Goal: Task Accomplishment & Management: Manage account settings

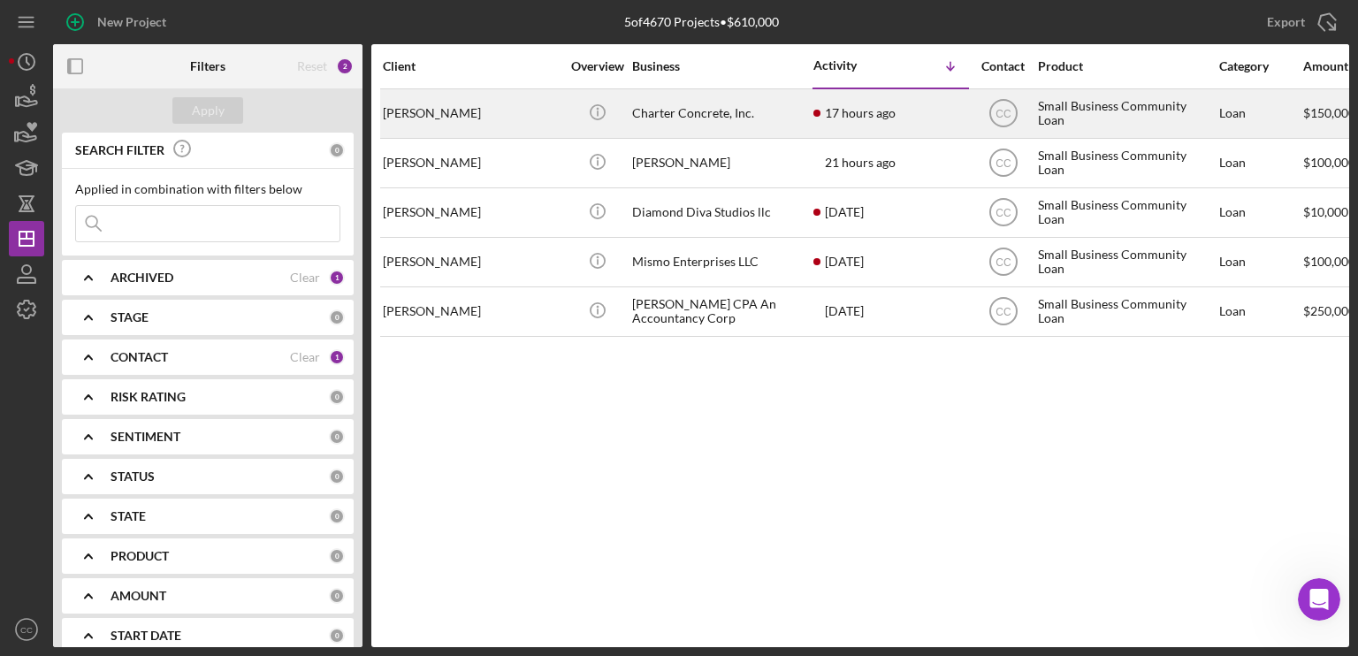
click at [511, 122] on div "[PERSON_NAME]" at bounding box center [471, 113] width 177 height 47
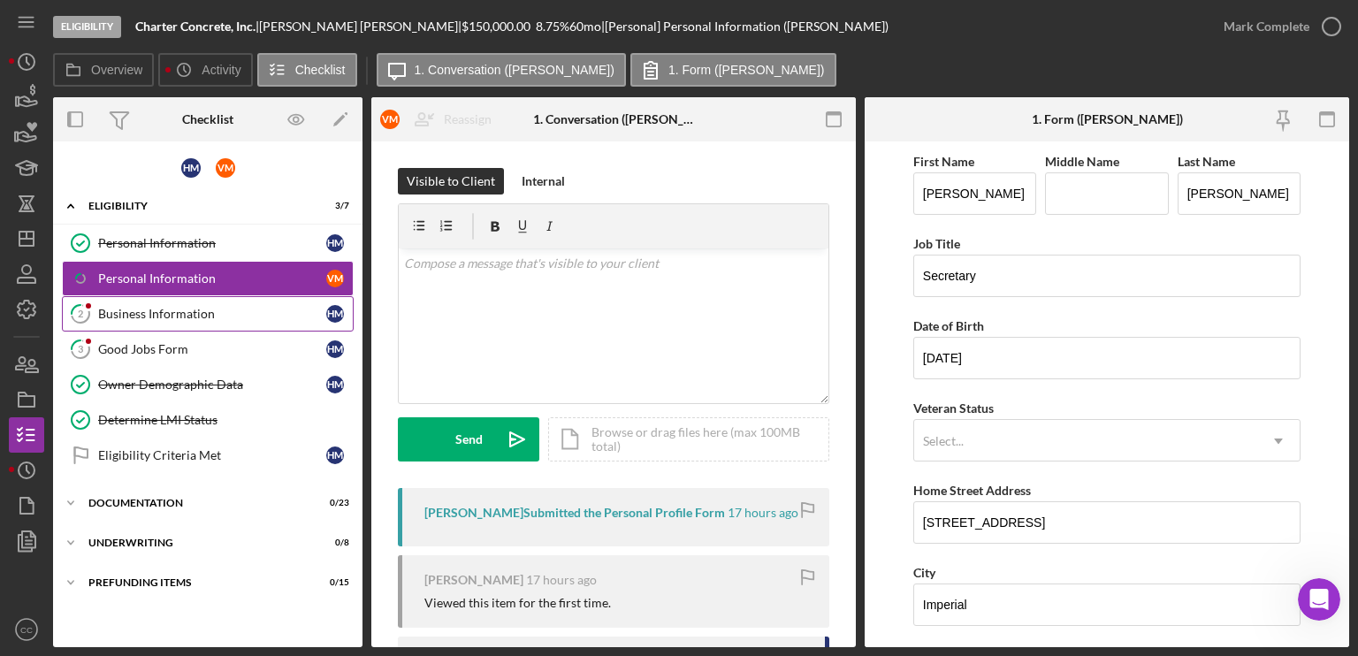
click at [163, 316] on div "Business Information" at bounding box center [212, 314] width 228 height 14
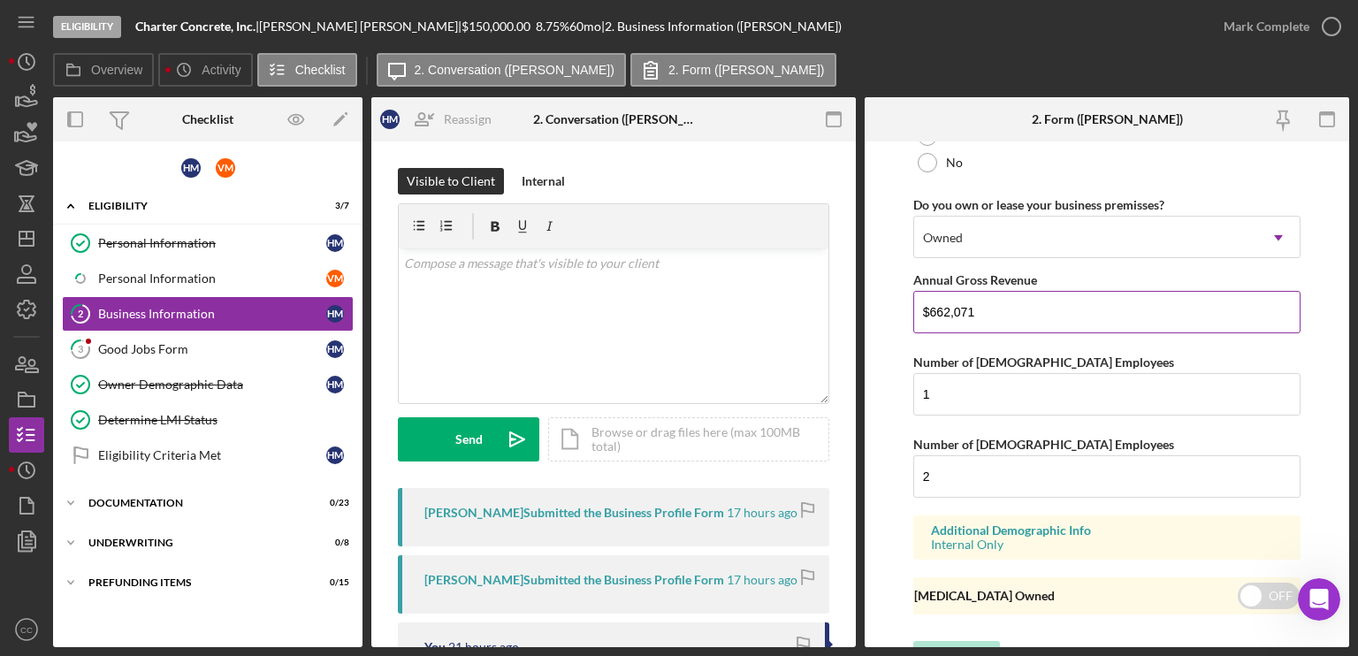
scroll to position [1683, 0]
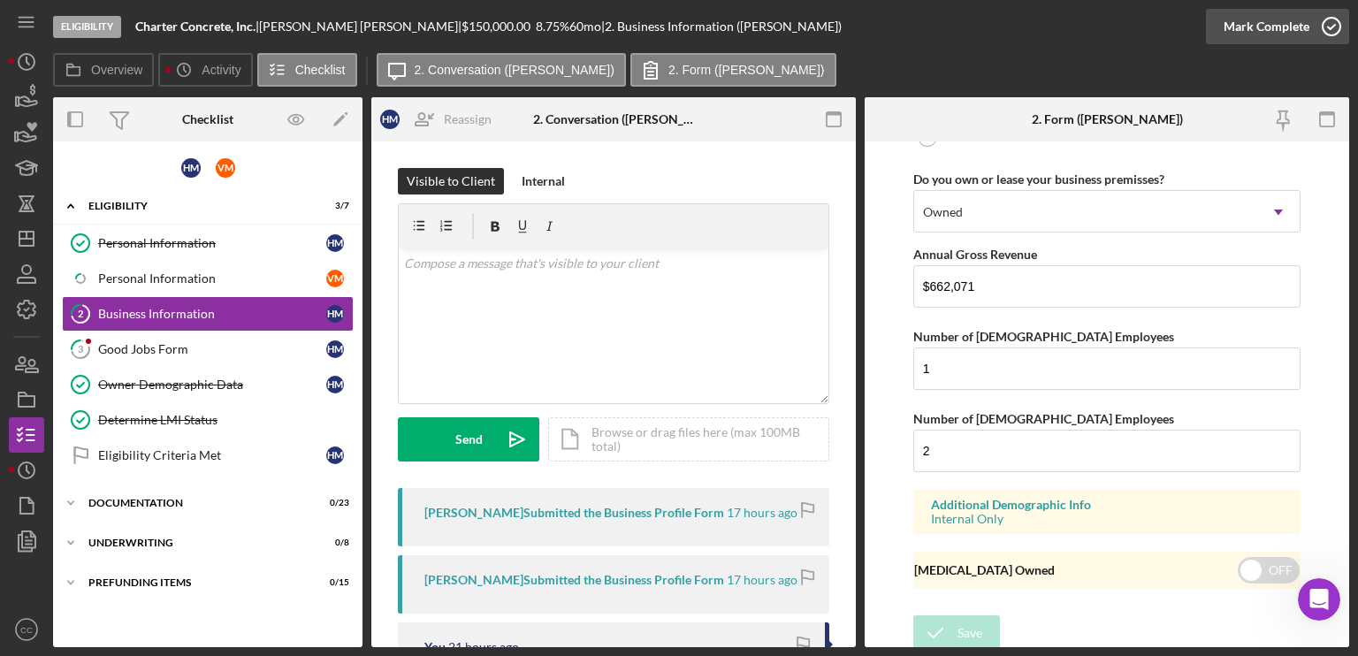
click at [1287, 24] on div "Mark Complete" at bounding box center [1266, 26] width 86 height 35
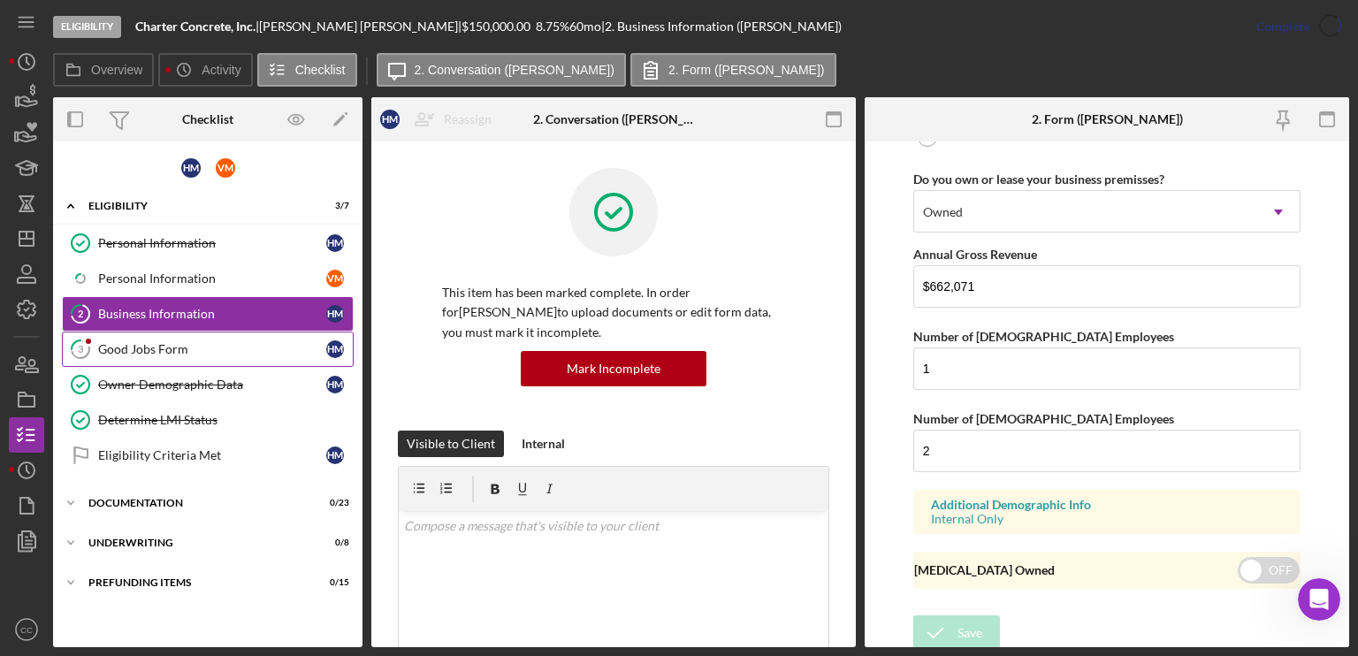
scroll to position [1028, 0]
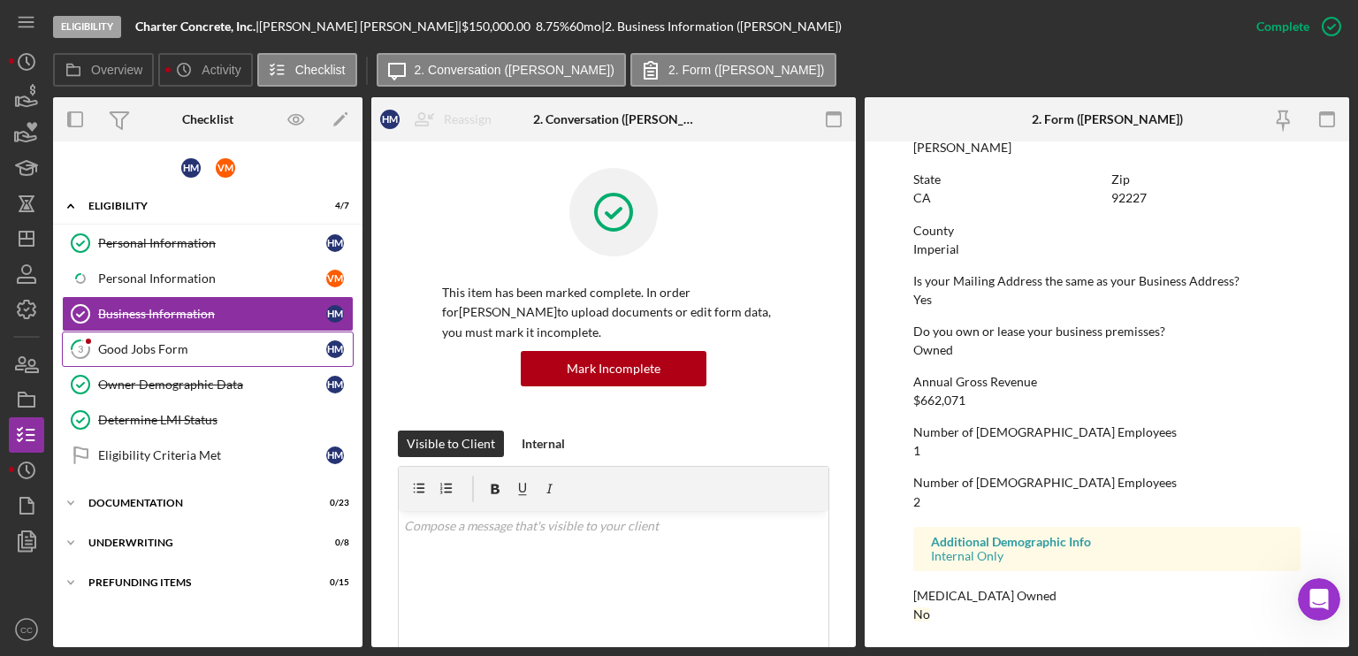
click at [149, 348] on div "Good Jobs Form" at bounding box center [212, 349] width 228 height 14
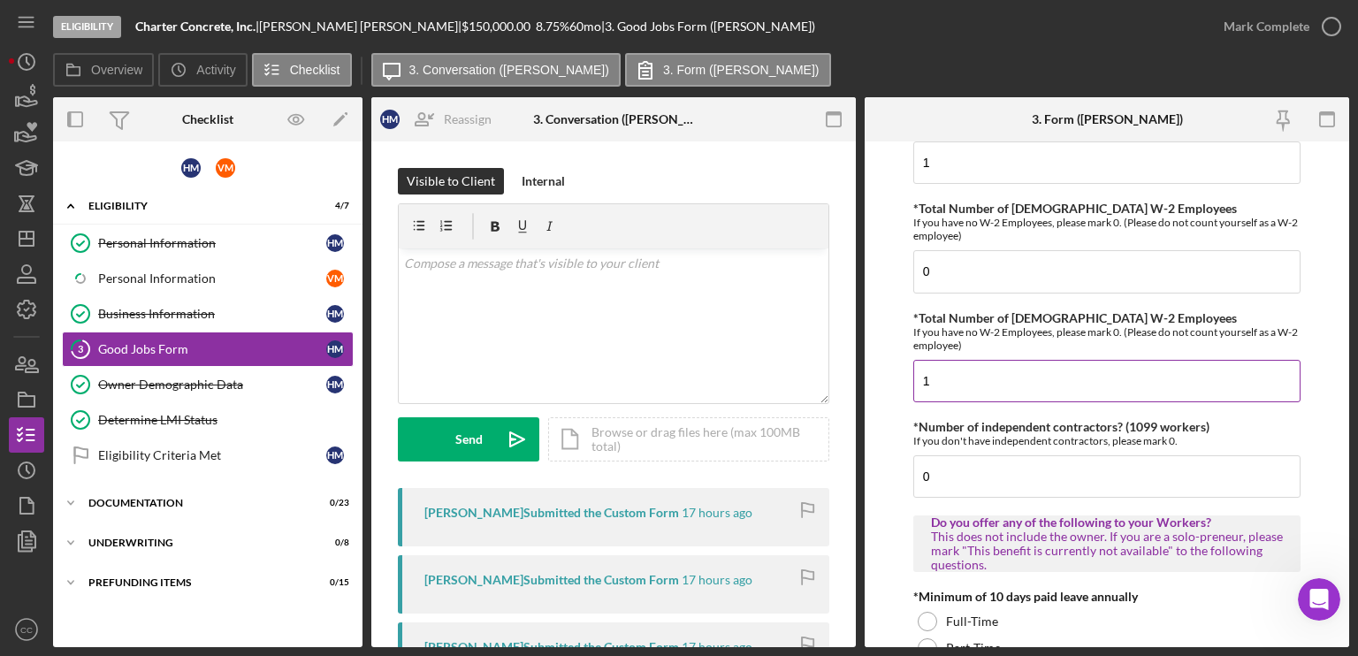
scroll to position [177, 0]
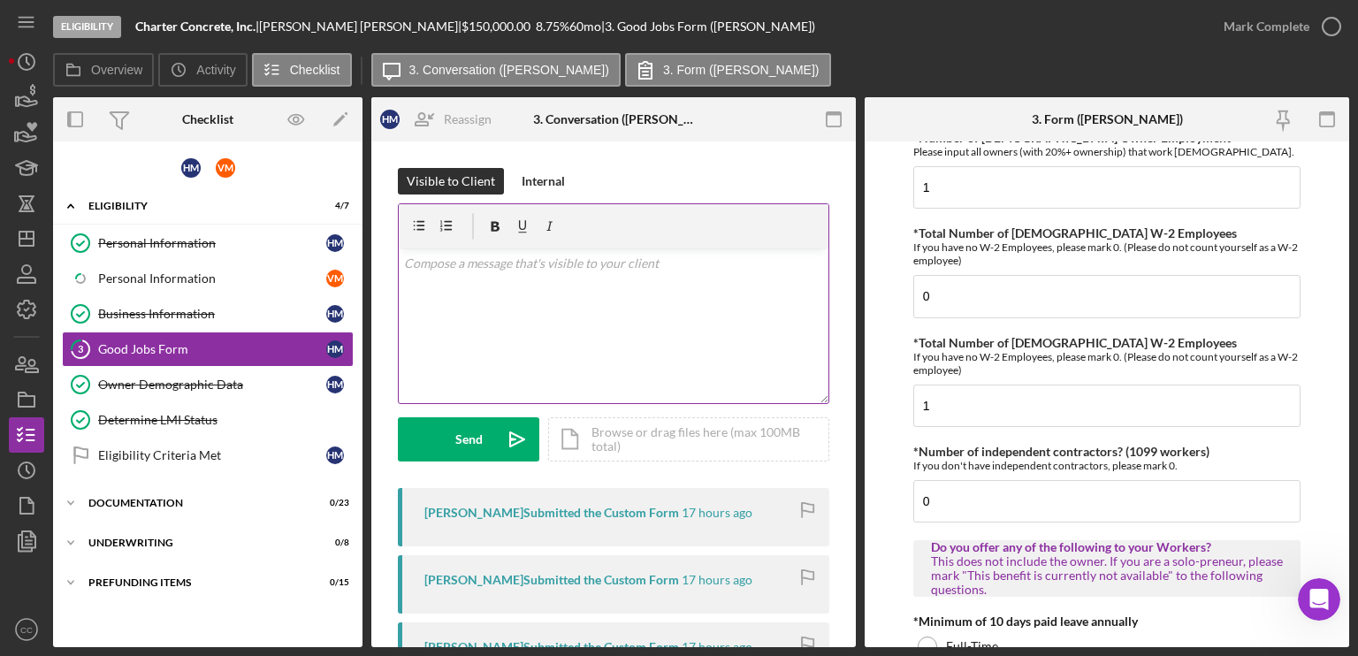
click at [623, 316] on div "v Color teal Color pink Remove color Add row above Add row below Add column bef…" at bounding box center [614, 325] width 430 height 155
click at [650, 312] on div "v Color teal Color pink Remove color Add row above Add row below Add column bef…" at bounding box center [614, 325] width 430 height 155
click at [577, 293] on div "v Color teal Color pink Remove color Add row above Add row below Add column bef…" at bounding box center [614, 325] width 430 height 155
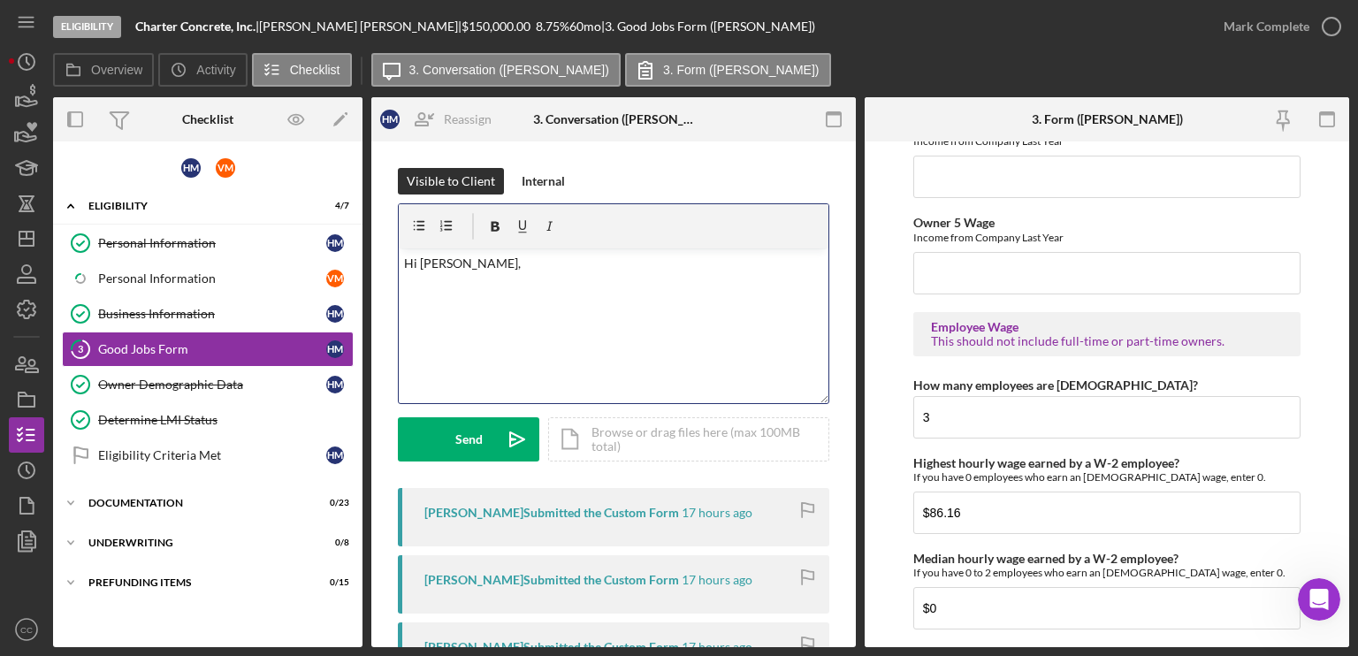
scroll to position [3359, 0]
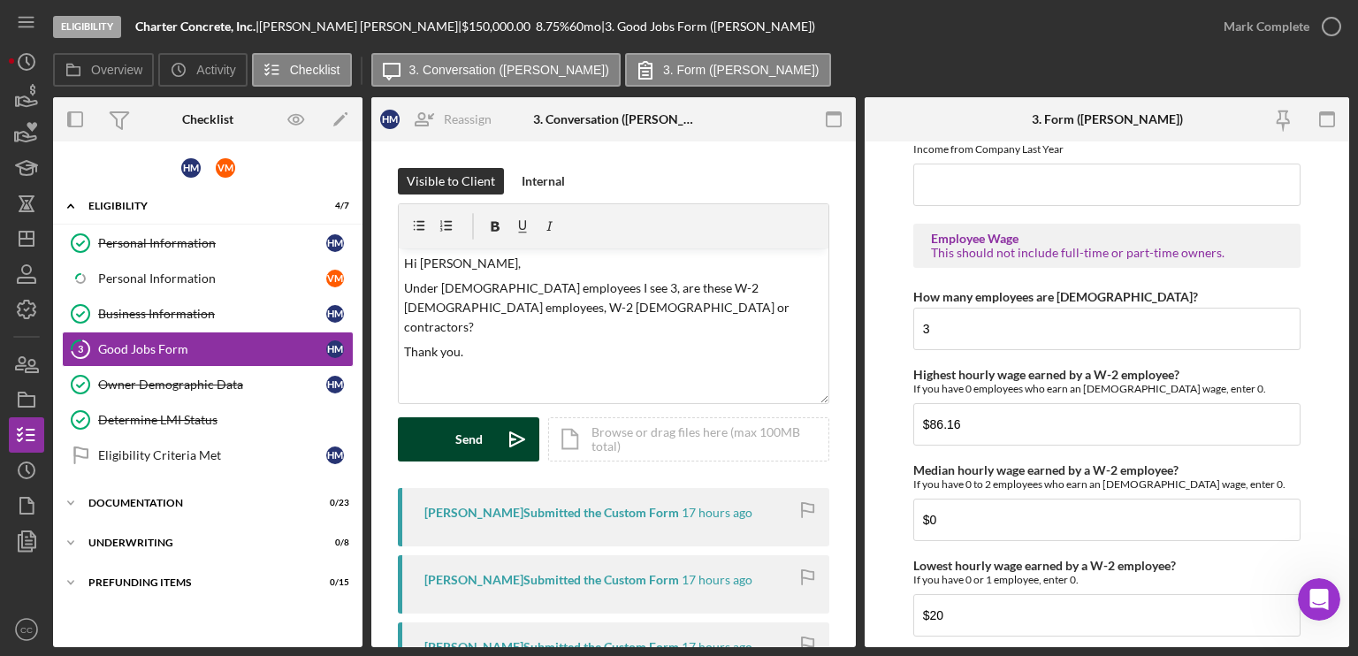
click at [442, 439] on button "Send Icon/icon-invite-send" at bounding box center [468, 439] width 141 height 44
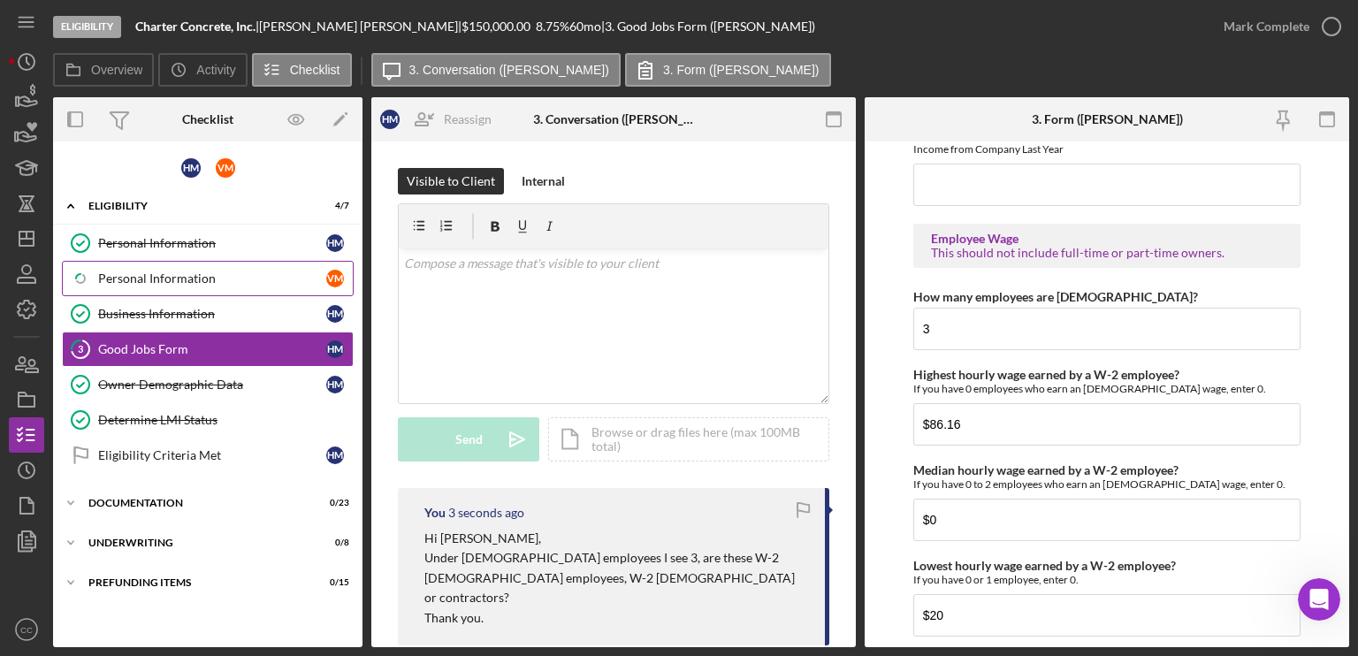
click at [171, 275] on div "Personal Information" at bounding box center [212, 278] width 228 height 14
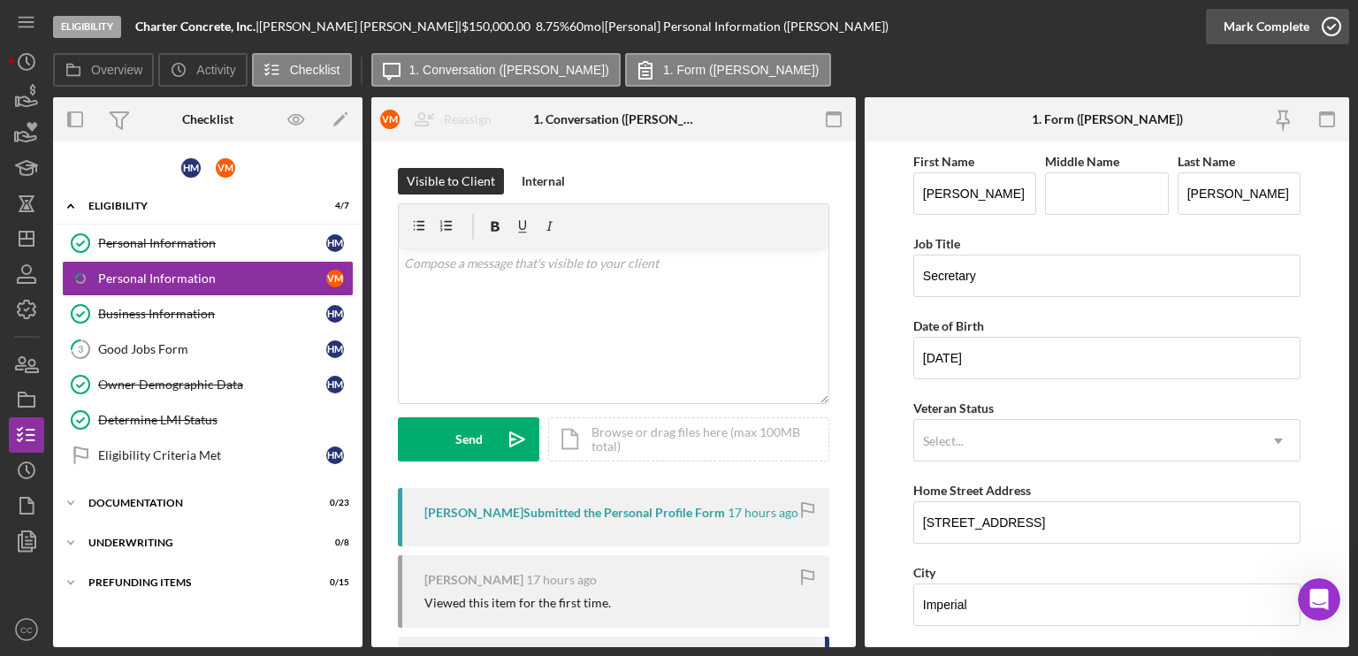
click at [1322, 24] on icon "button" at bounding box center [1331, 26] width 44 height 44
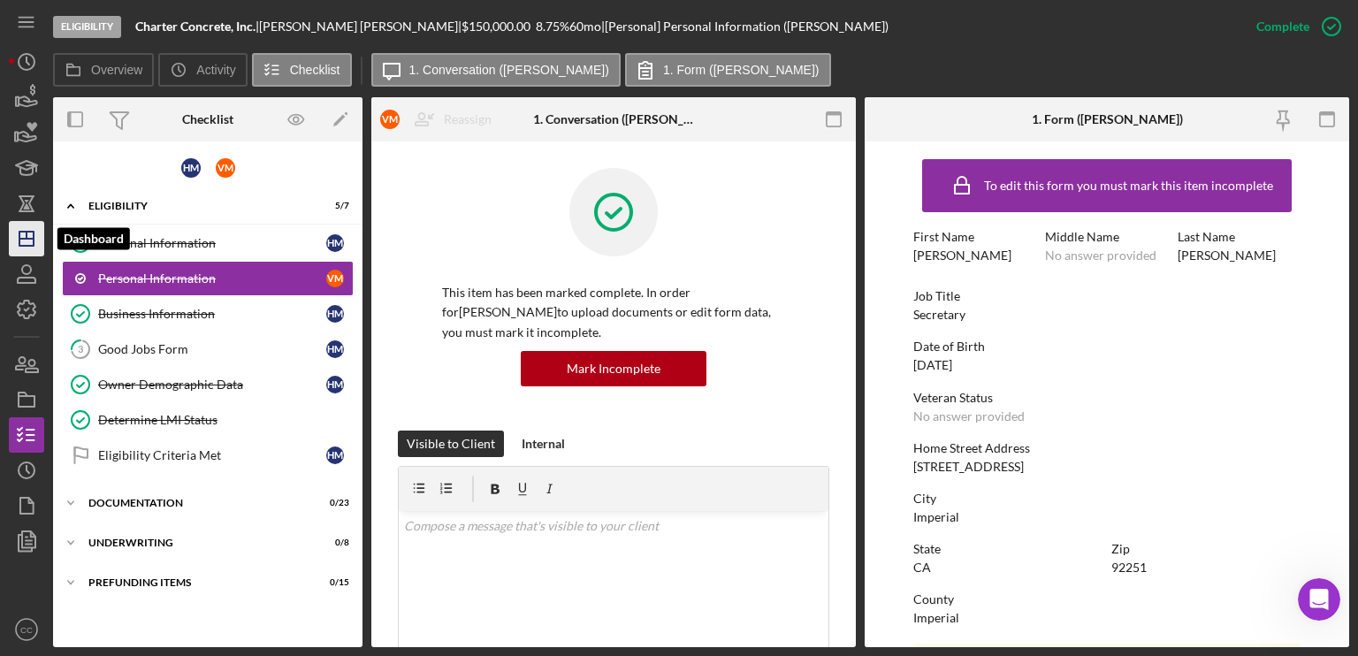
click at [35, 238] on icon "Icon/Dashboard" at bounding box center [26, 239] width 44 height 44
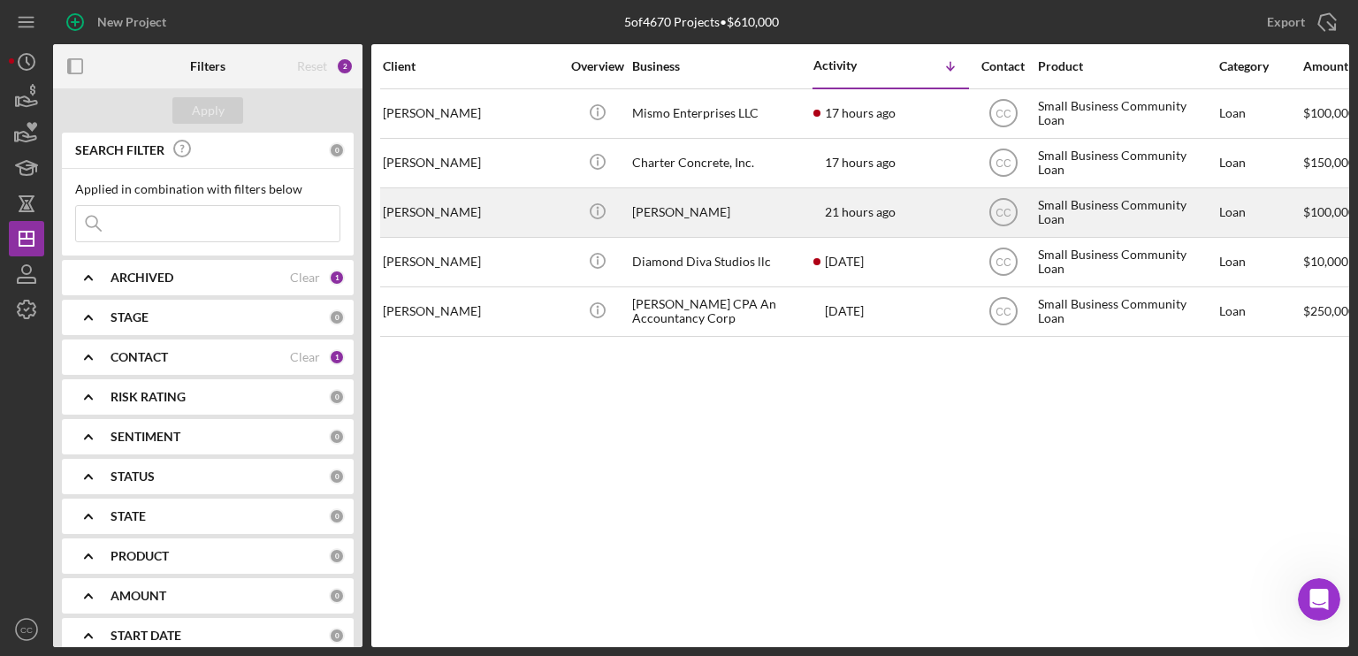
click at [502, 215] on div "[PERSON_NAME]" at bounding box center [471, 212] width 177 height 47
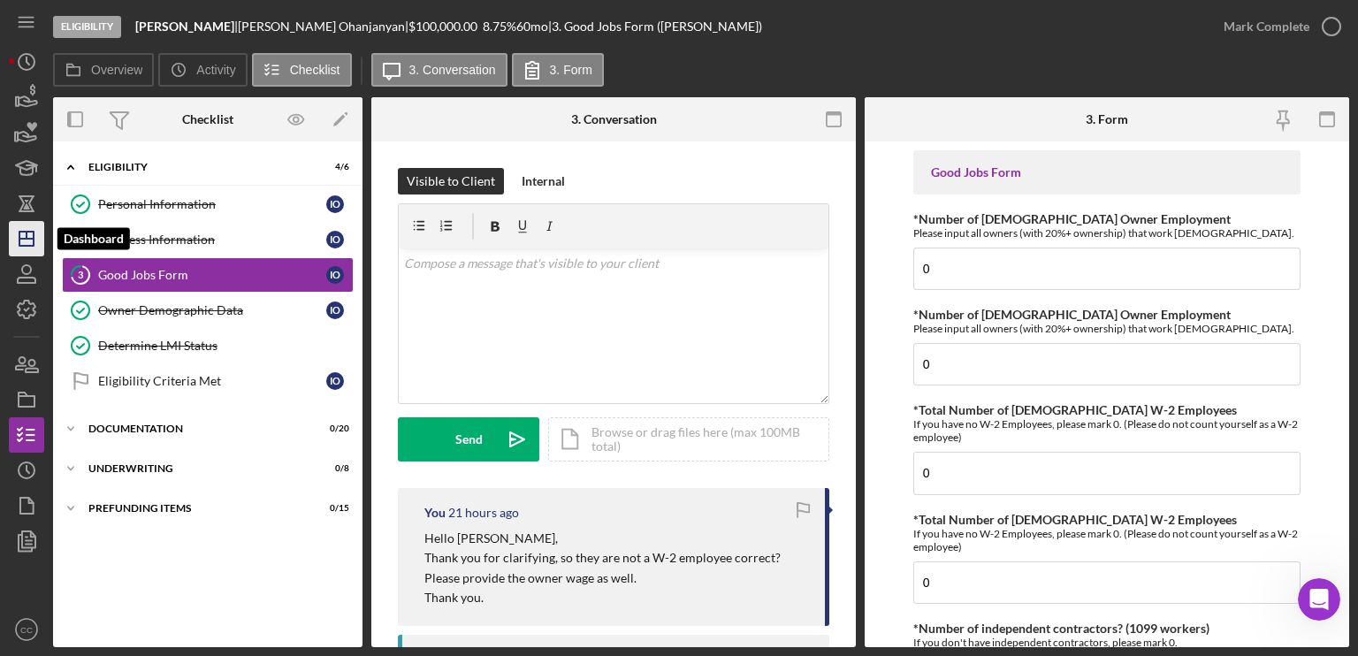
click at [28, 236] on icon "Icon/Dashboard" at bounding box center [26, 239] width 44 height 44
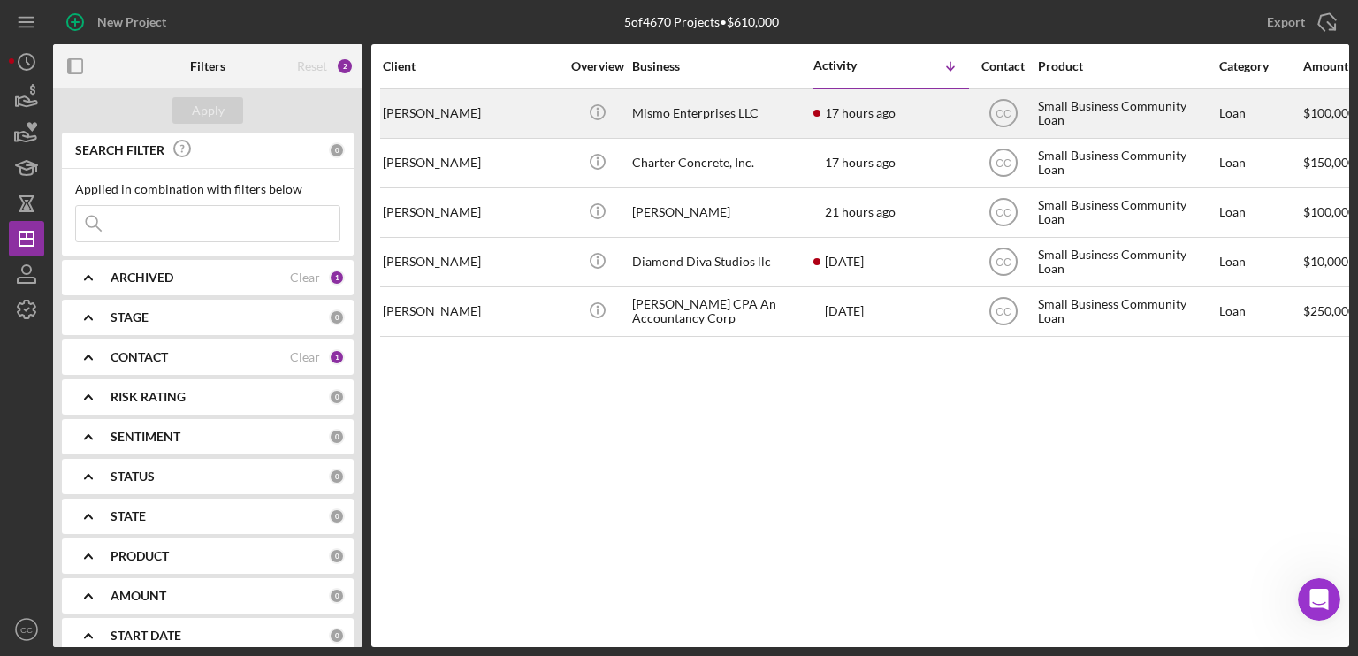
click at [520, 116] on div "[PERSON_NAME]" at bounding box center [471, 113] width 177 height 47
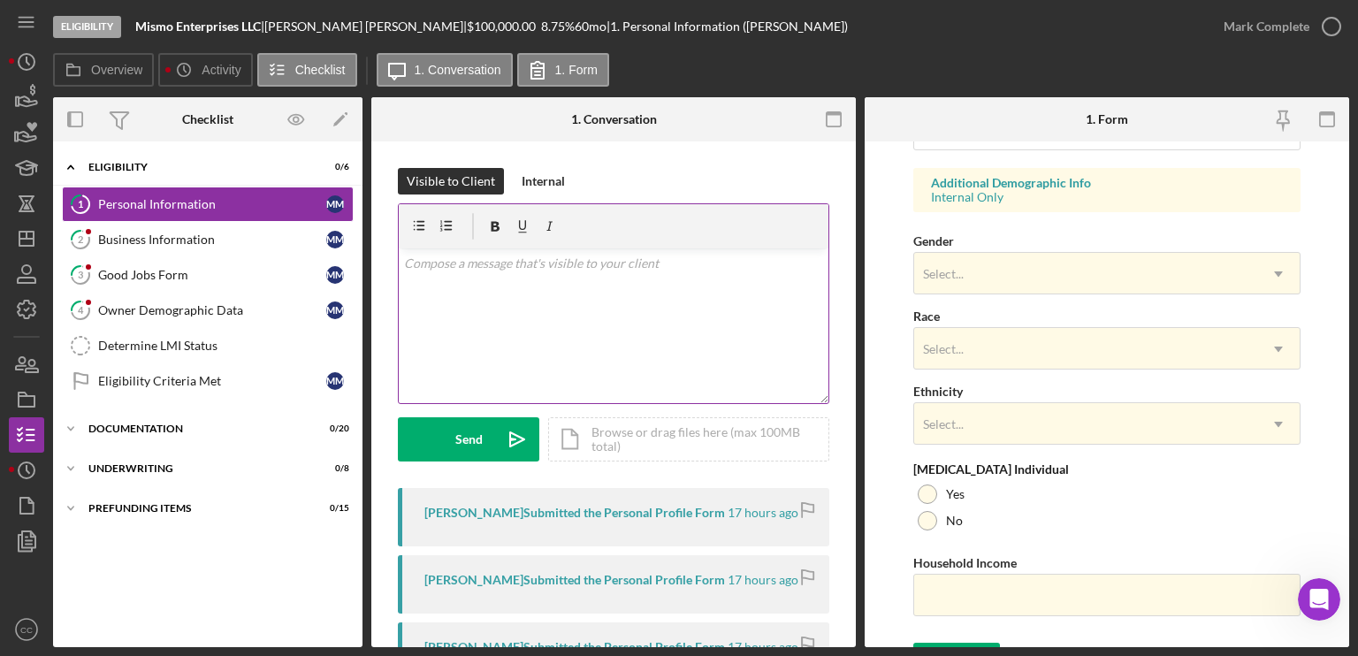
scroll to position [671, 0]
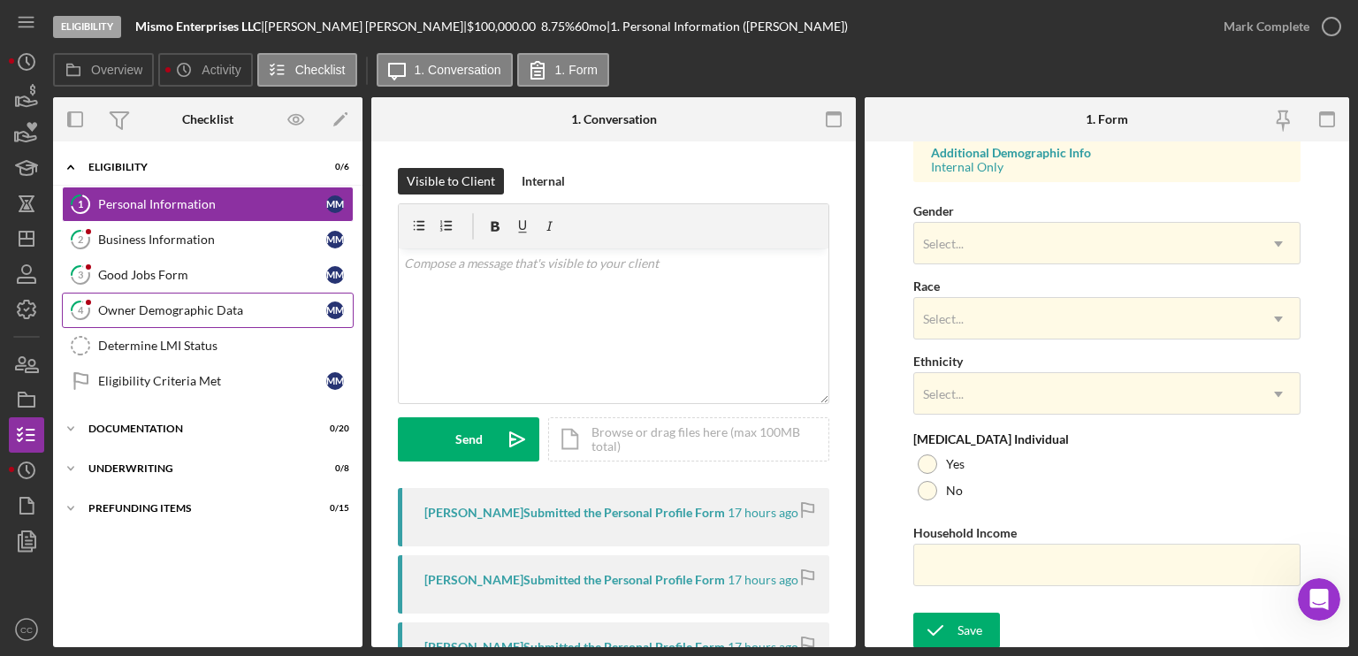
click at [193, 312] on div "Owner Demographic Data" at bounding box center [212, 310] width 228 height 14
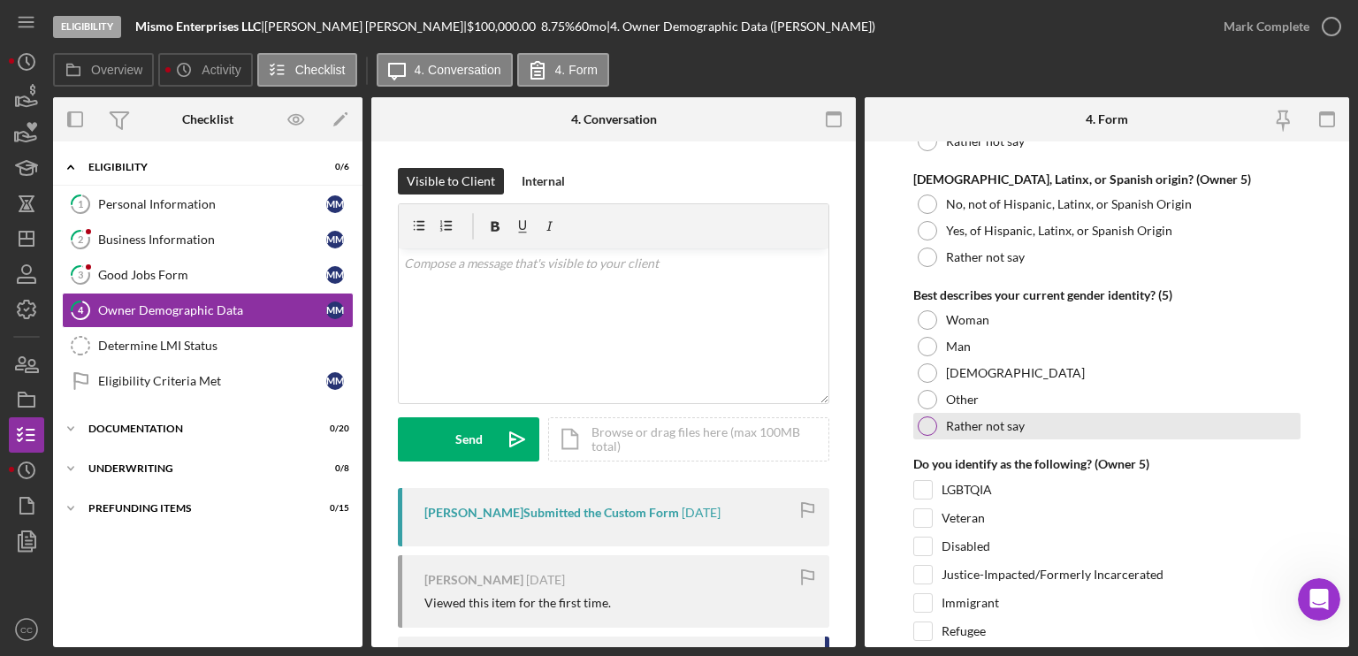
scroll to position [6852, 0]
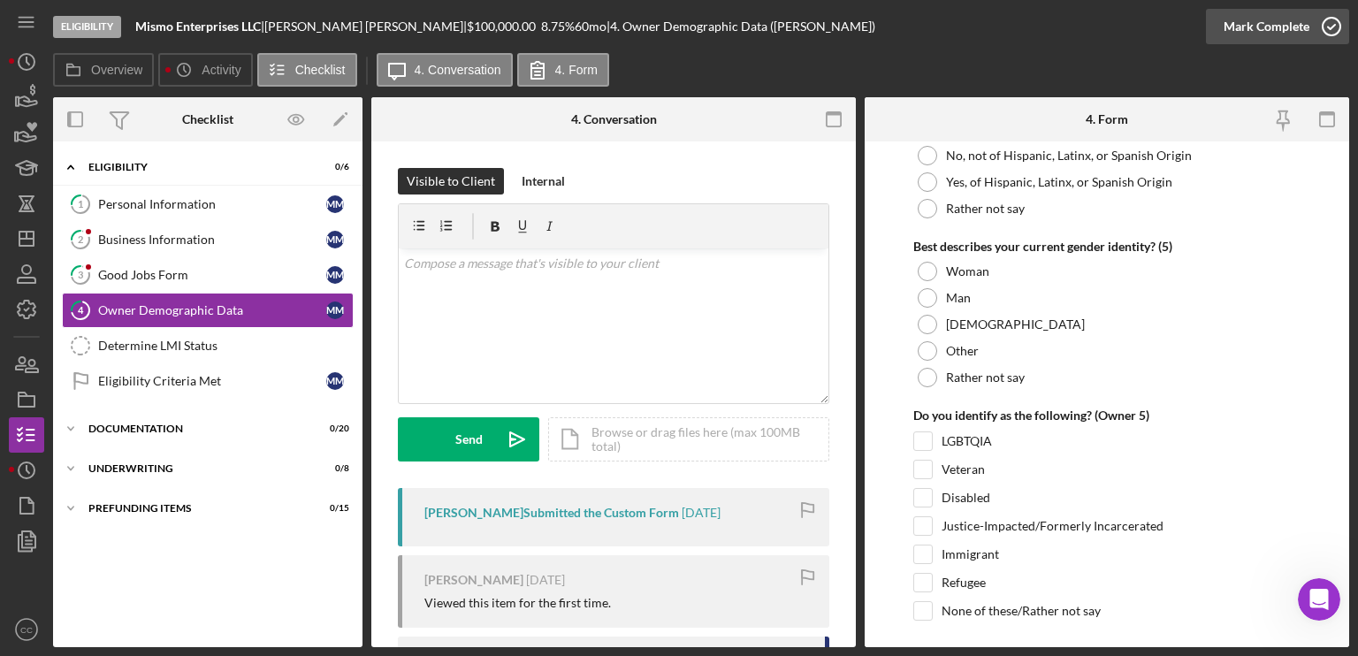
click at [1285, 27] on div "Mark Complete" at bounding box center [1266, 26] width 86 height 35
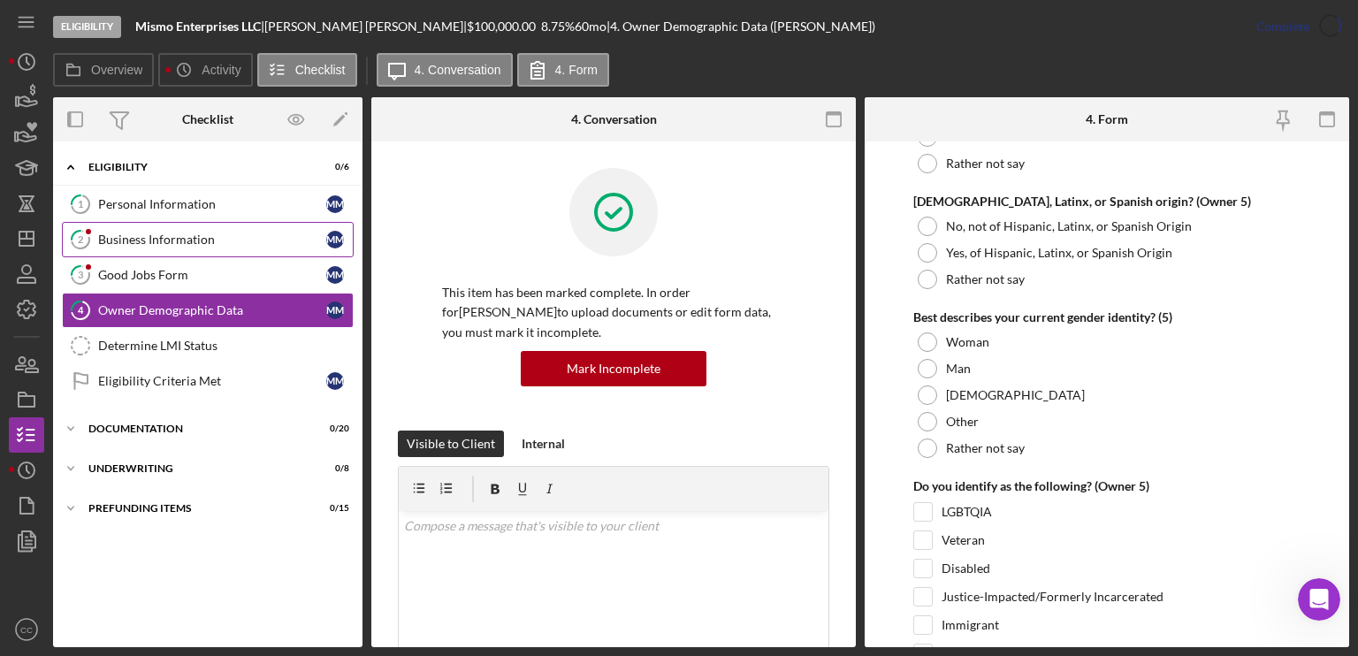
scroll to position [6923, 0]
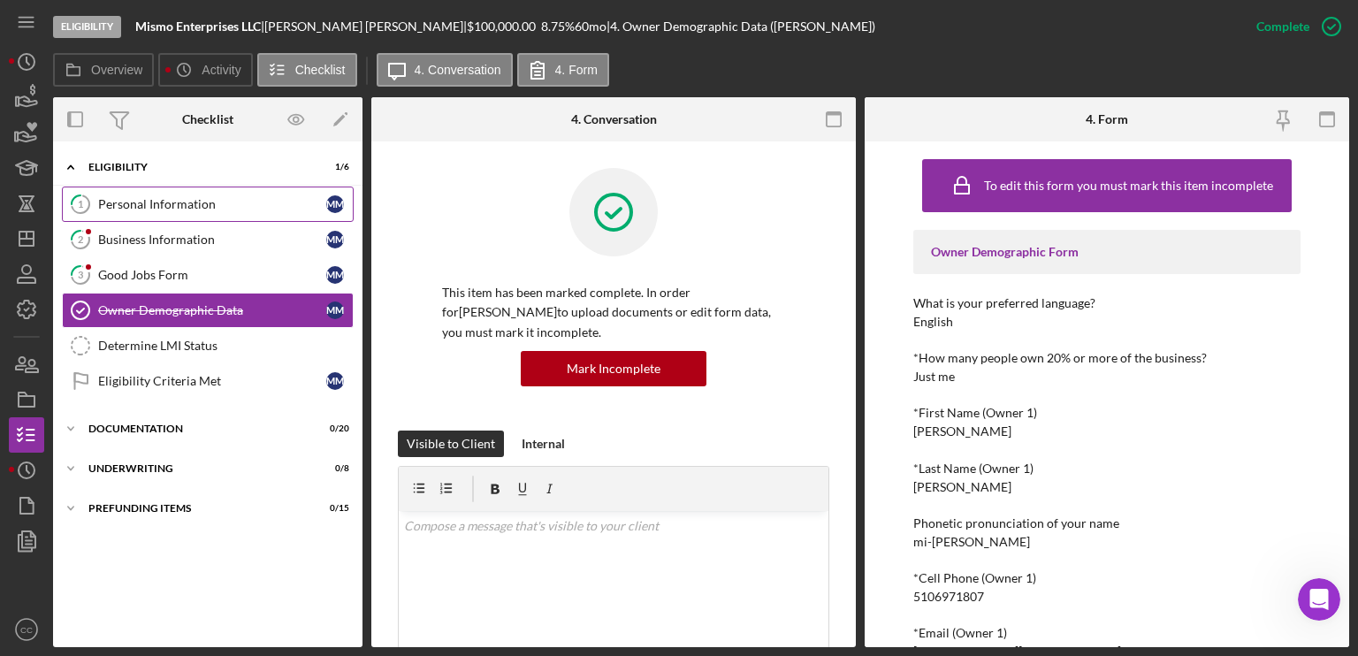
click at [153, 208] on div "Personal Information" at bounding box center [212, 204] width 228 height 14
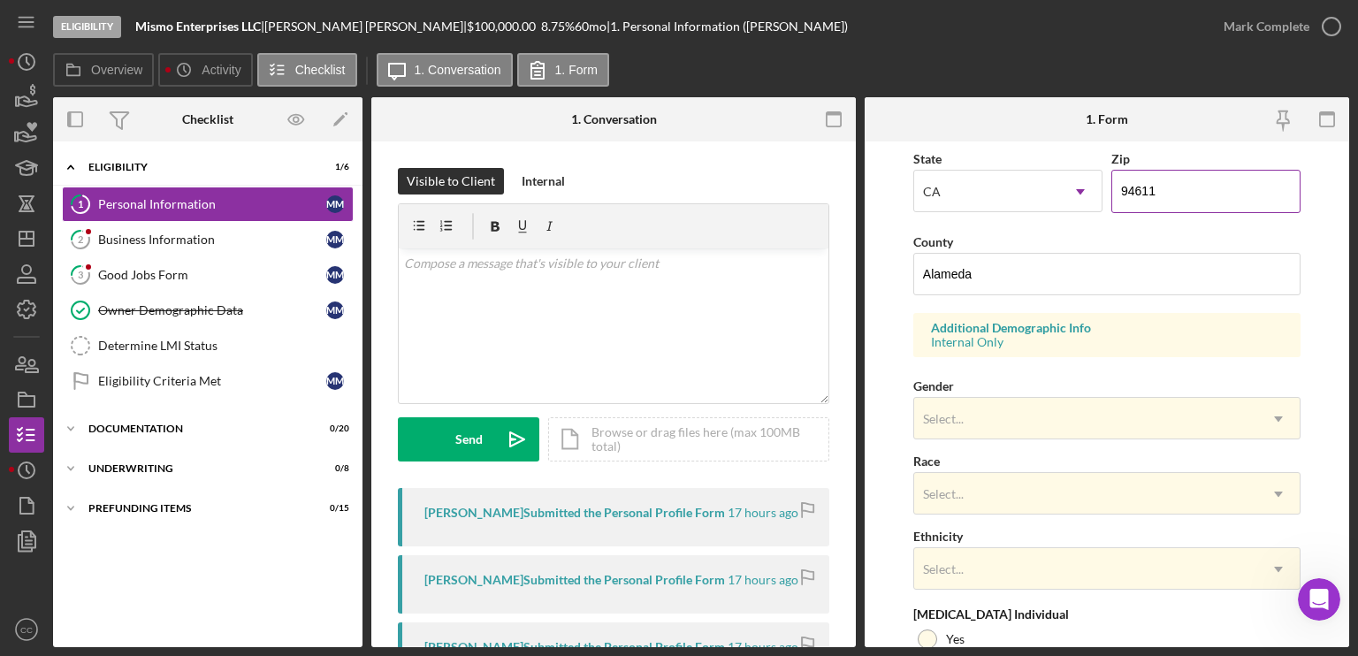
scroll to position [619, 0]
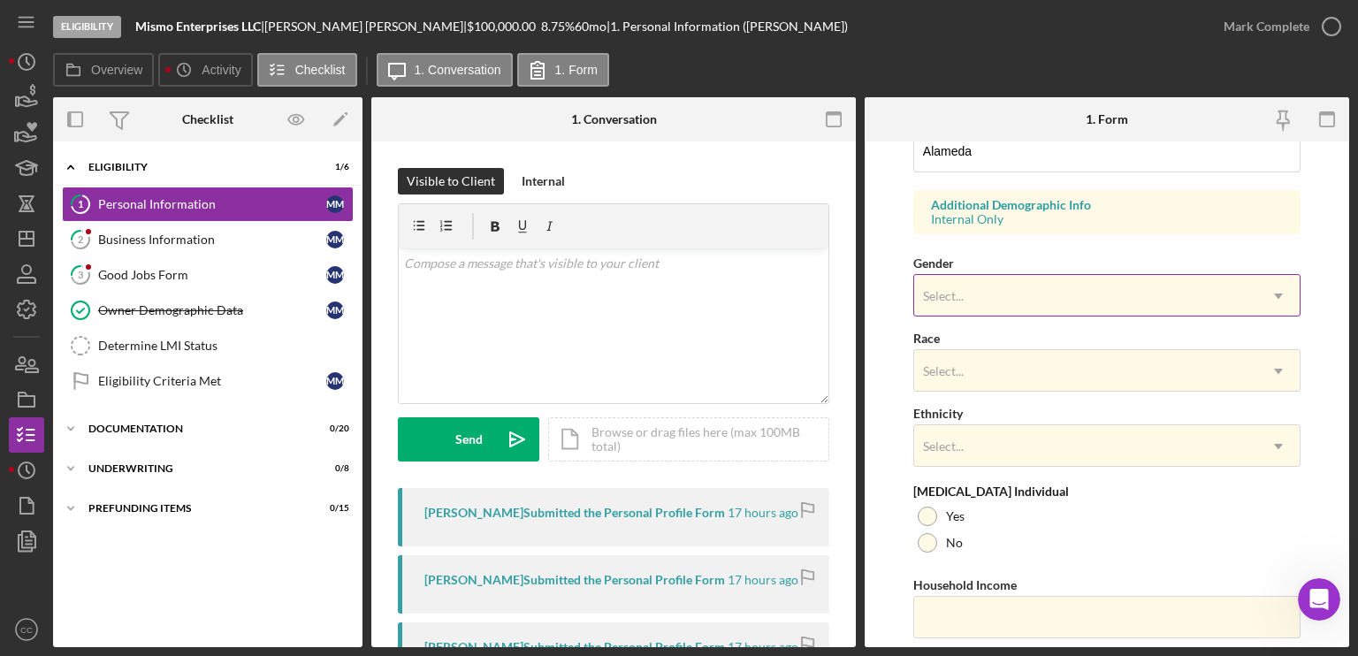
click at [1099, 301] on div "Select..." at bounding box center [1085, 296] width 343 height 41
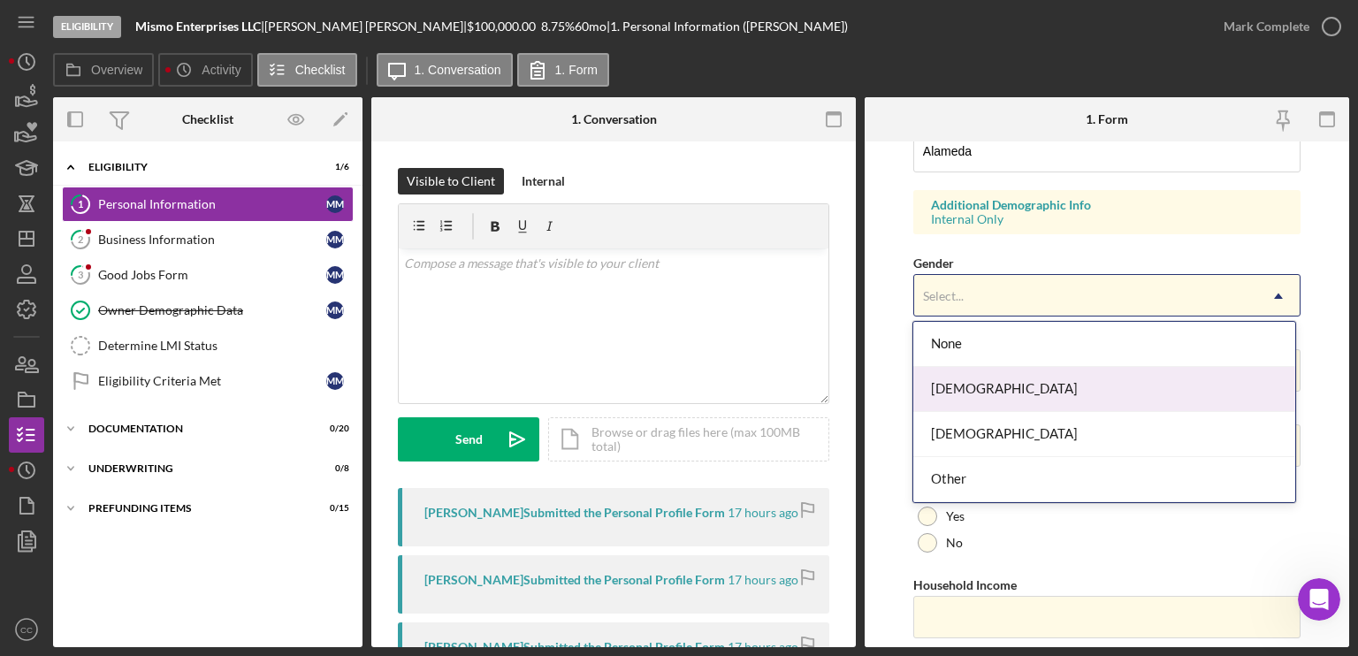
click at [995, 380] on div "[DEMOGRAPHIC_DATA]" at bounding box center [1104, 389] width 382 height 45
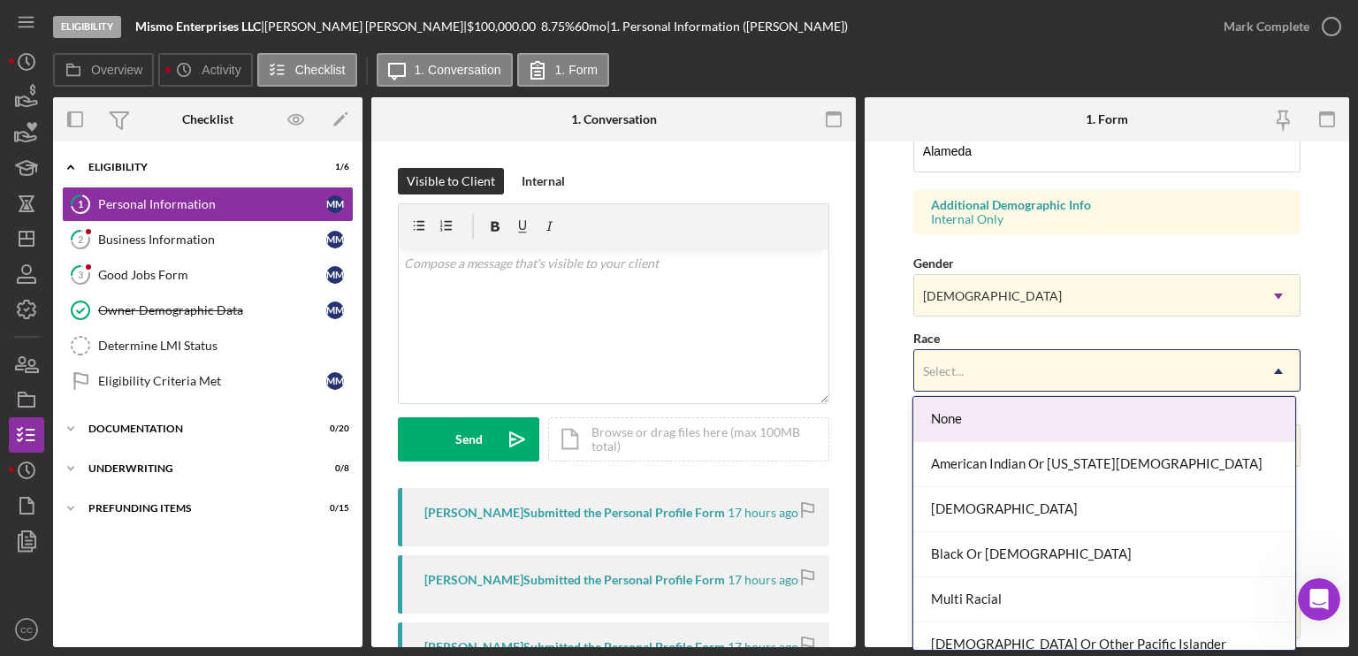
click at [1013, 353] on div "Select..." at bounding box center [1085, 371] width 343 height 41
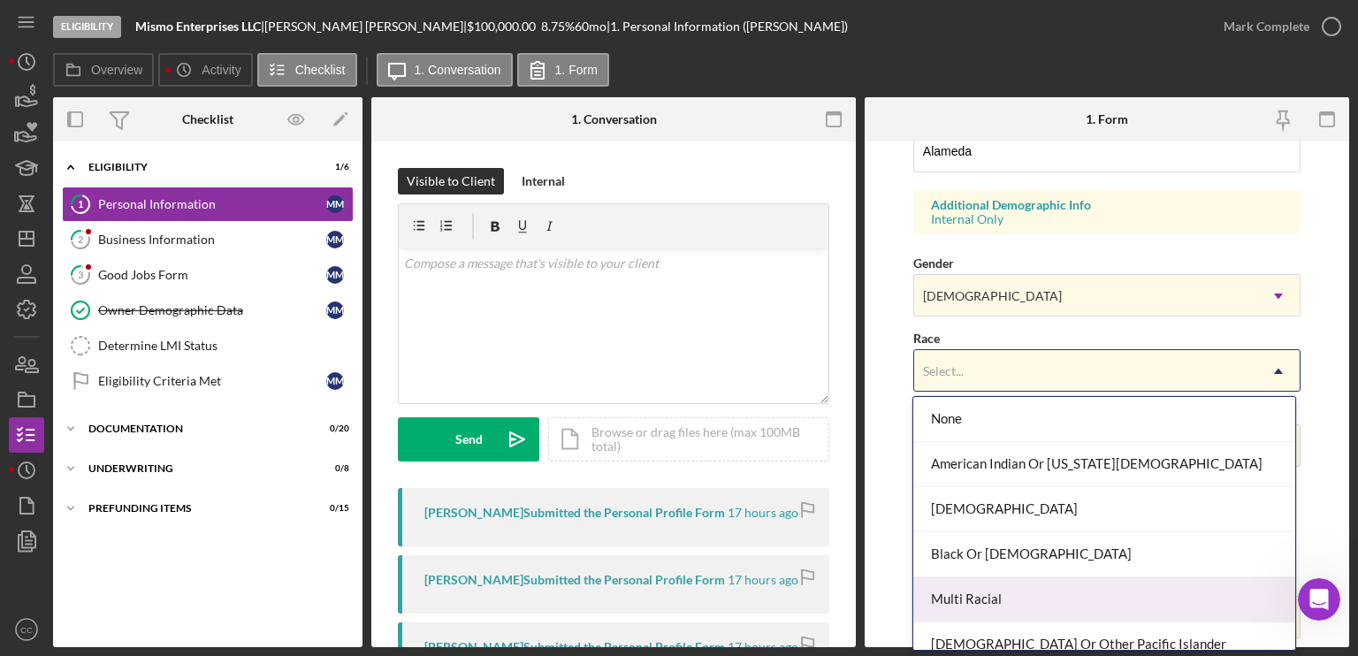
click at [979, 590] on div "Multi Racial" at bounding box center [1104, 599] width 382 height 45
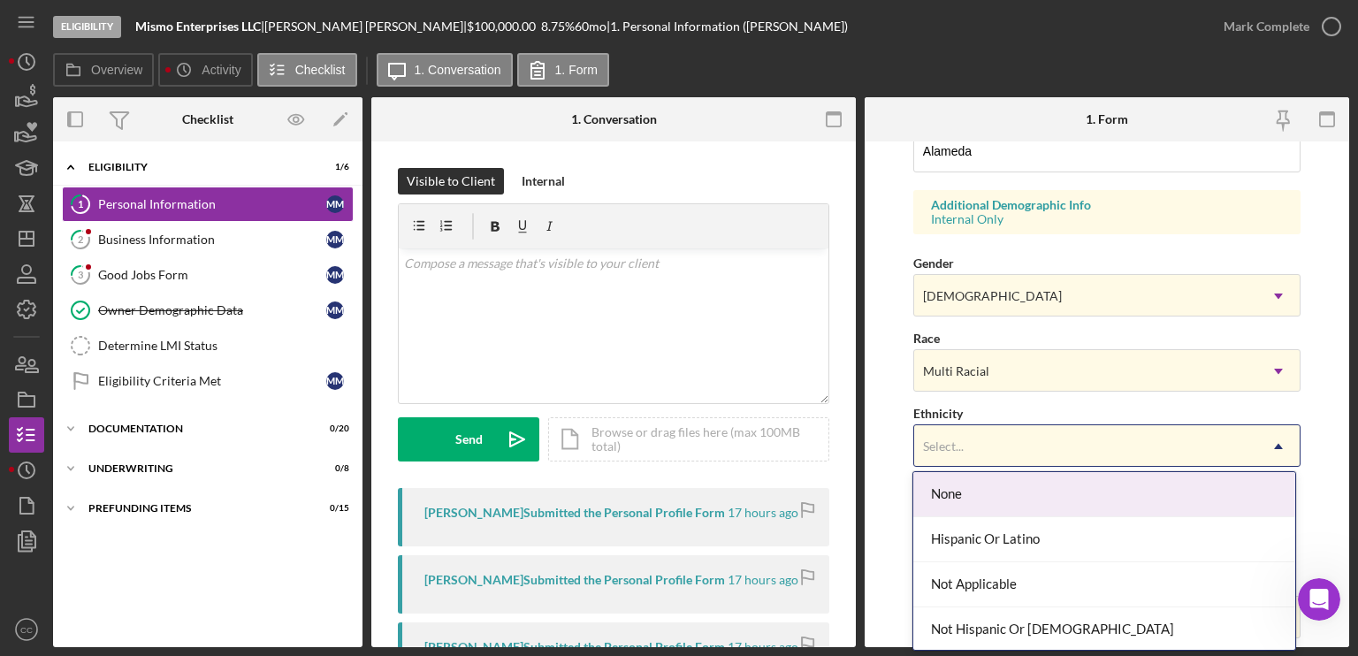
click at [1045, 448] on div "Select..." at bounding box center [1085, 446] width 343 height 41
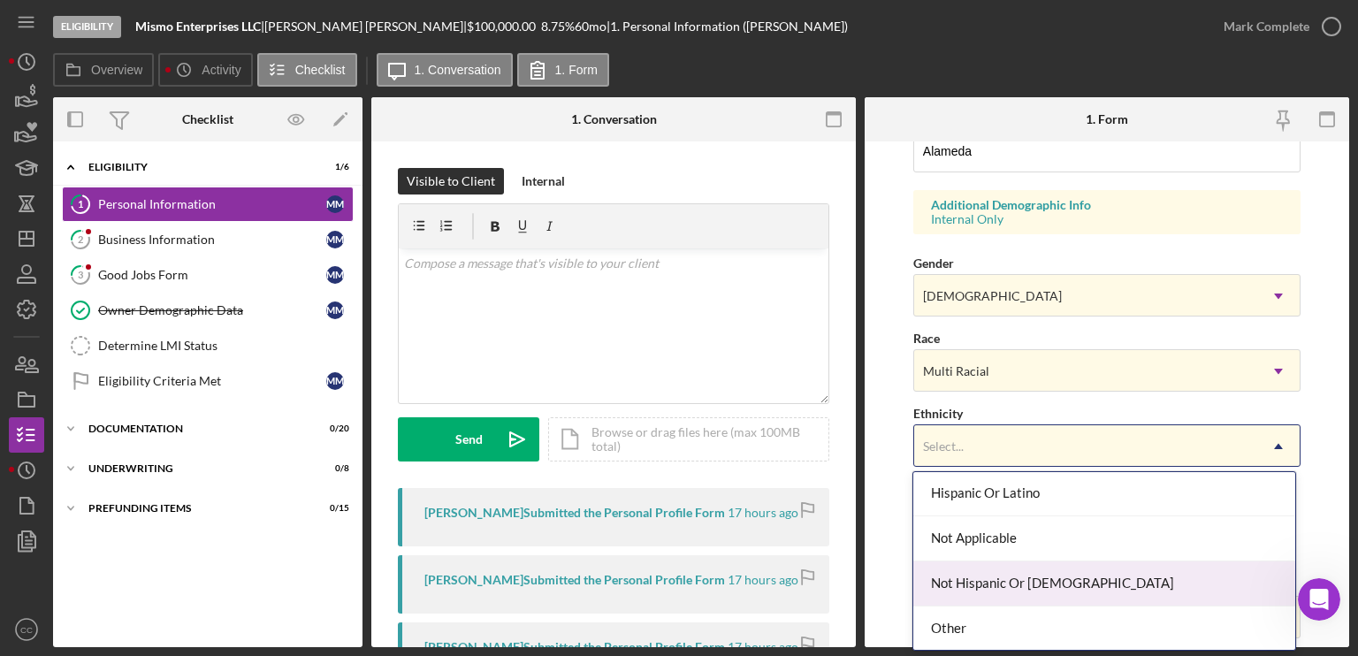
scroll to position [0, 0]
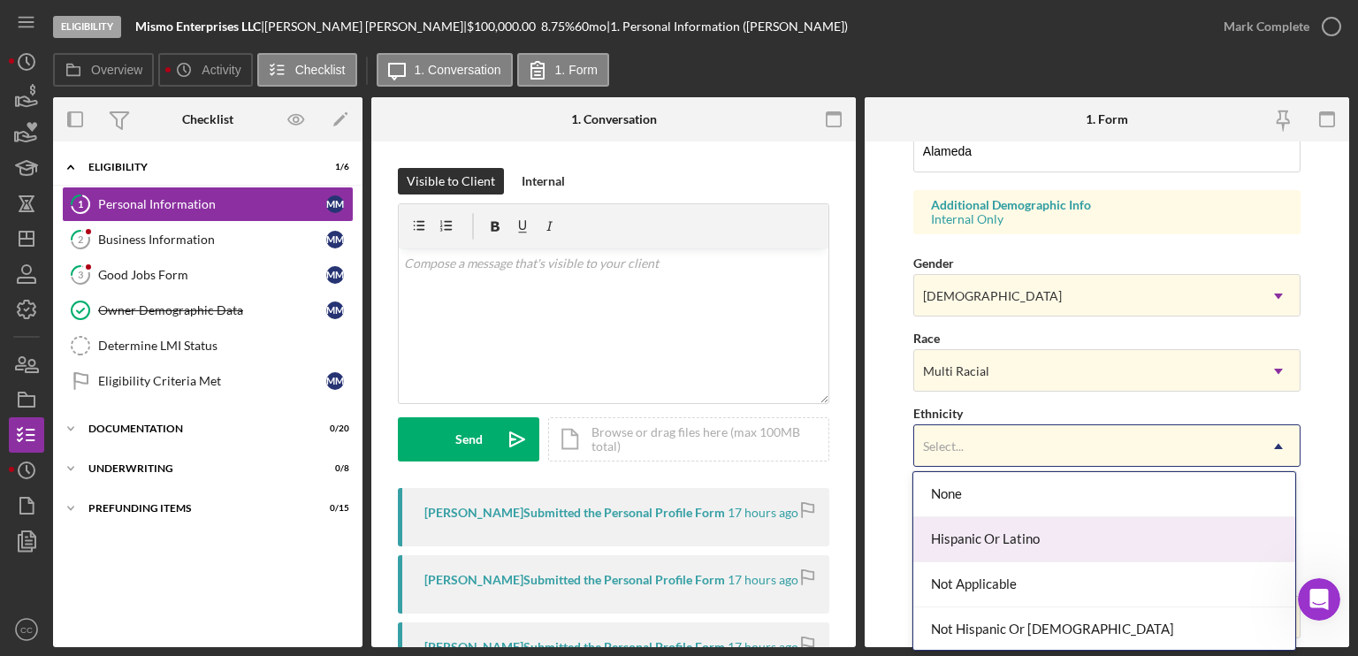
click at [1019, 541] on div "Hispanic Or Latino" at bounding box center [1104, 539] width 382 height 45
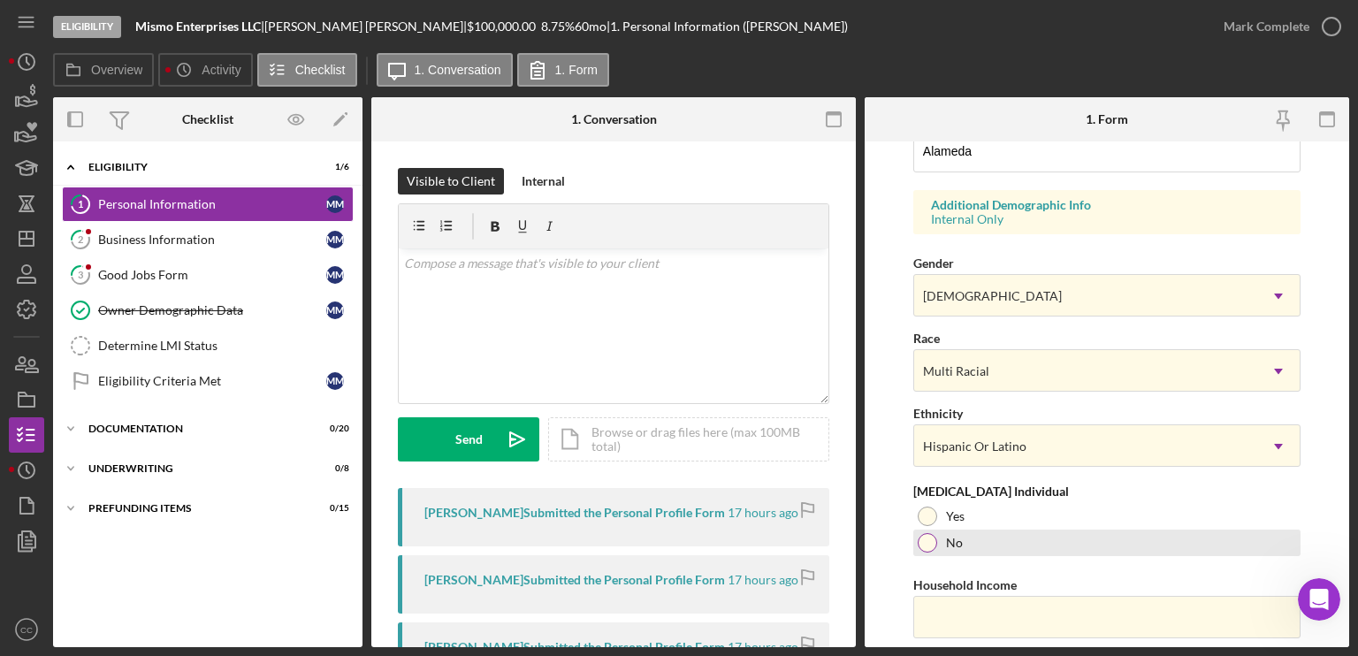
click at [929, 538] on div at bounding box center [927, 542] width 19 height 19
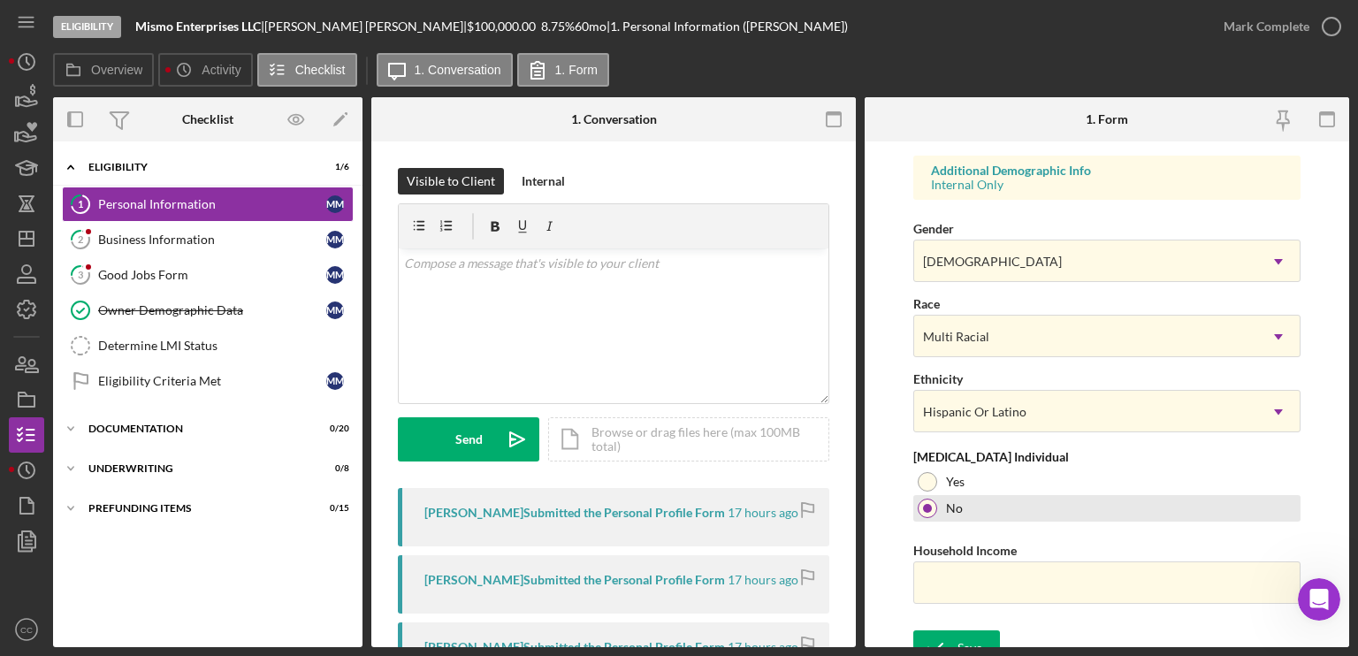
scroll to position [671, 0]
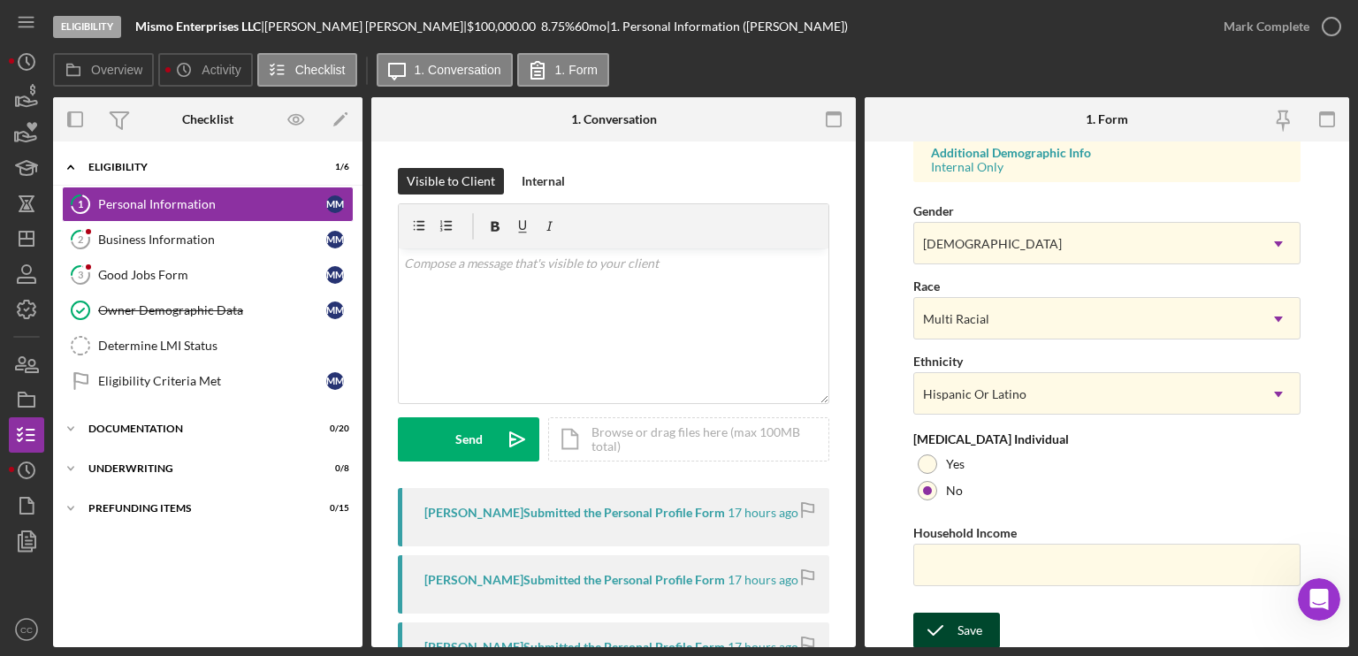
click at [976, 621] on div "Save" at bounding box center [969, 630] width 25 height 35
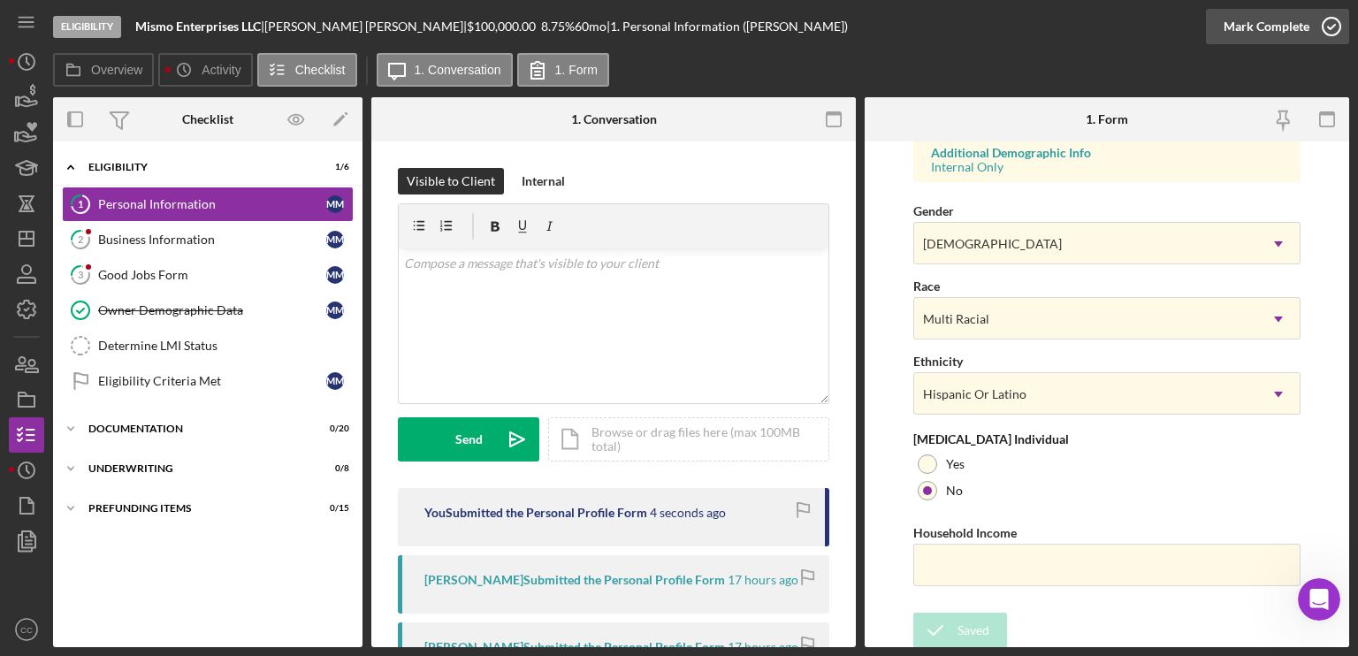
click at [1273, 20] on div "Mark Complete" at bounding box center [1266, 26] width 86 height 35
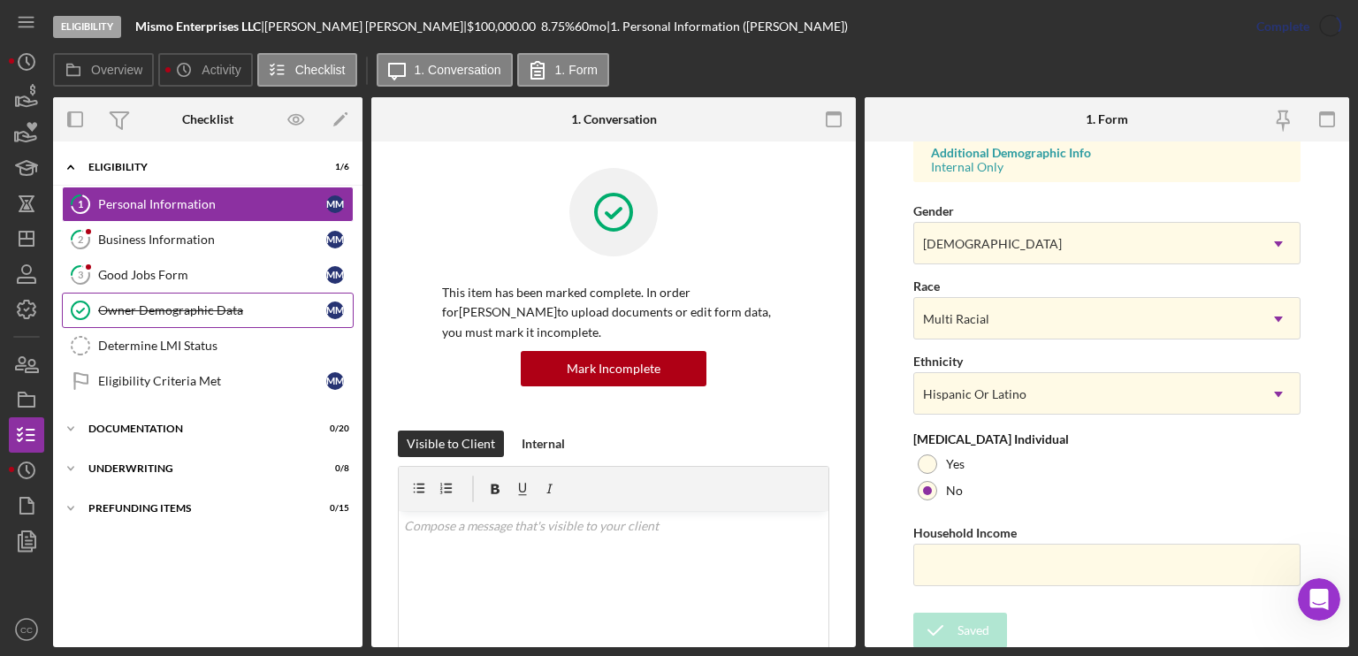
scroll to position [318, 0]
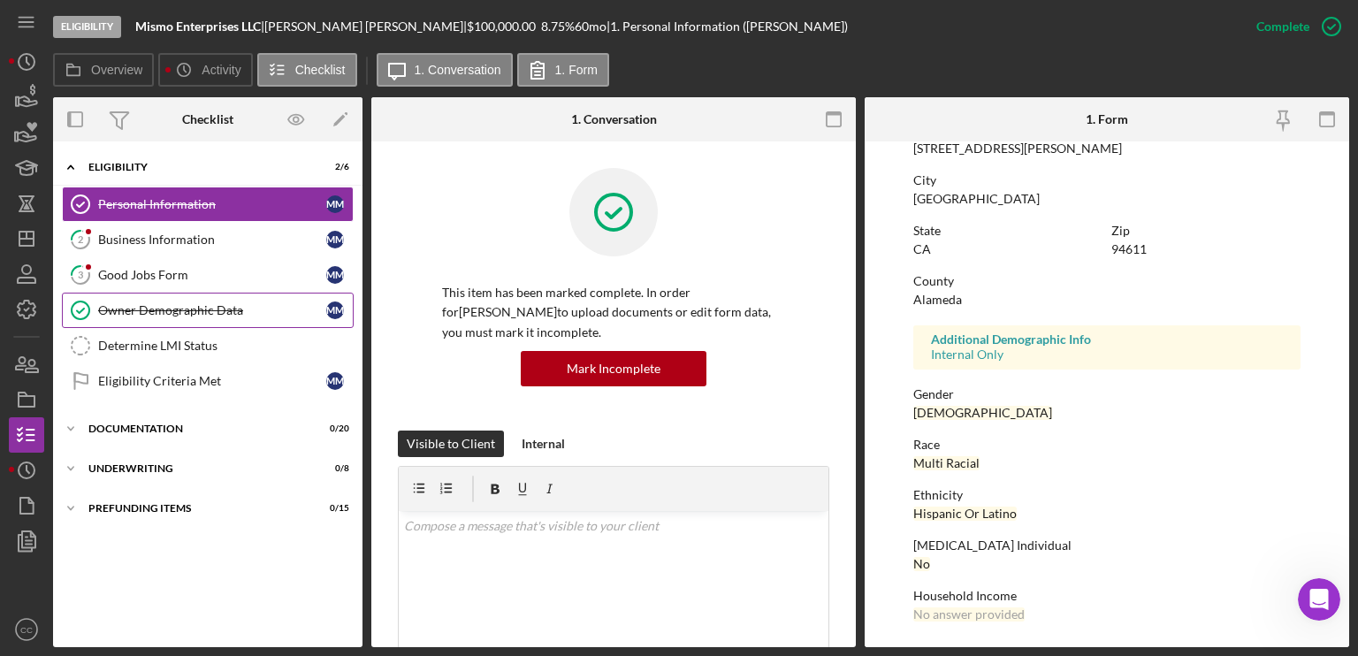
click at [163, 316] on div "Owner Demographic Data" at bounding box center [212, 310] width 228 height 14
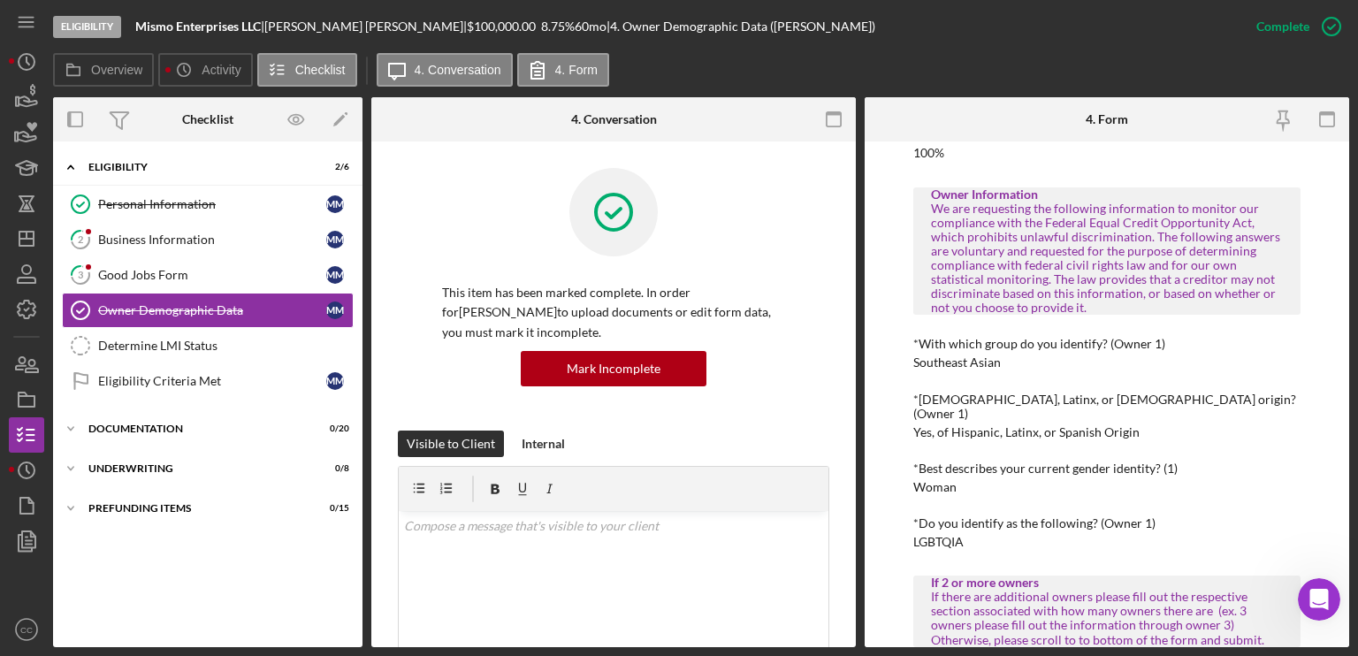
scroll to position [619, 0]
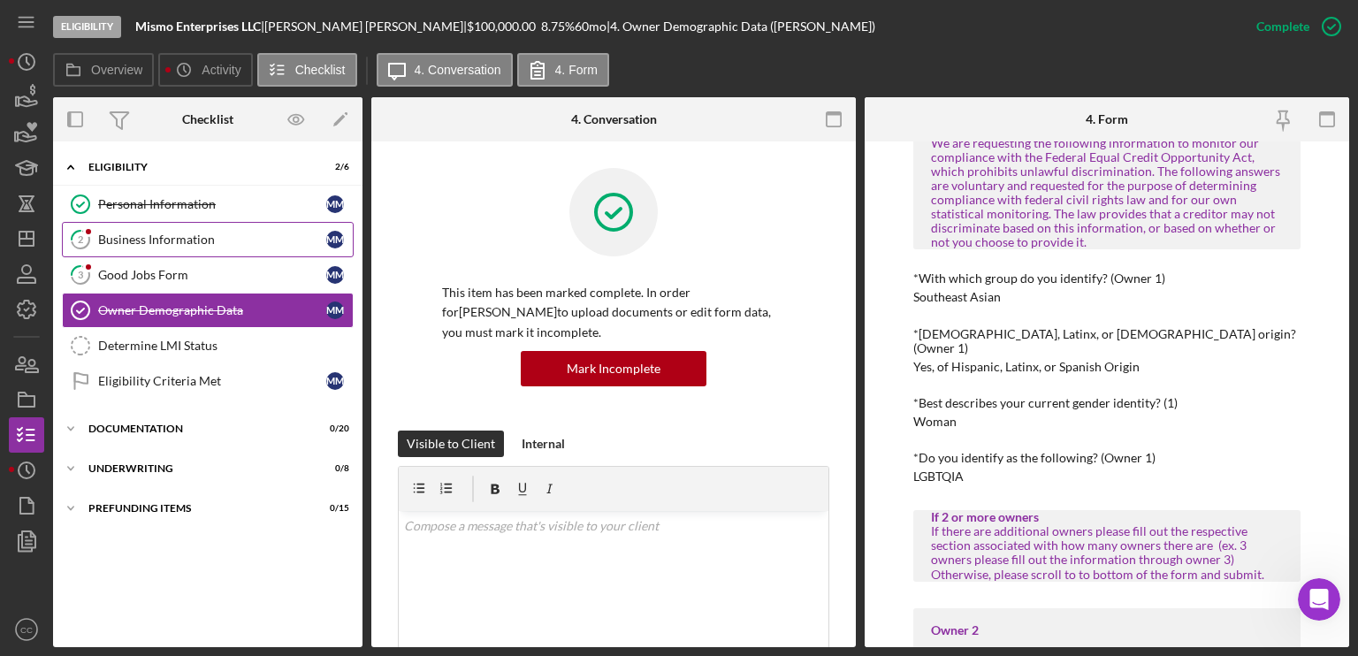
click at [145, 239] on div "Business Information" at bounding box center [212, 239] width 228 height 14
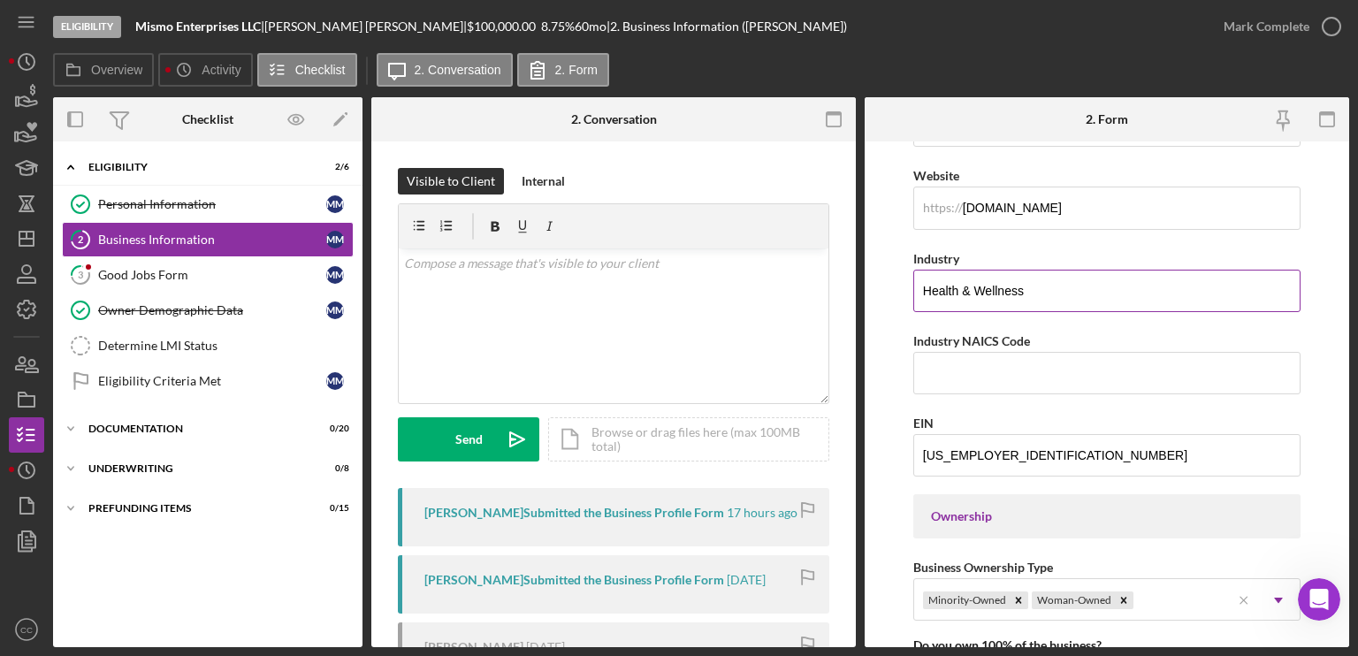
scroll to position [442, 0]
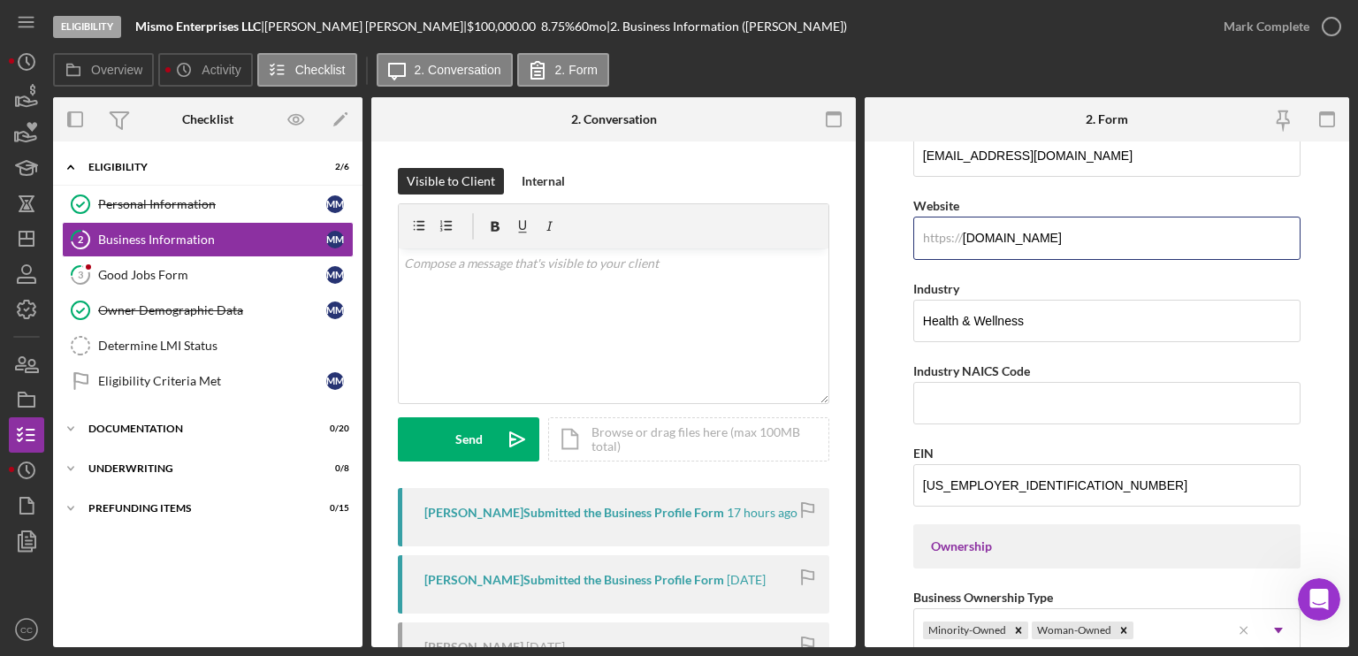
drag, startPoint x: 1095, startPoint y: 241, endPoint x: 900, endPoint y: 257, distance: 196.0
click at [900, 257] on form "Business Name Mismo Enterprises LLC DBA [PERSON_NAME] Studios Business Start Da…" at bounding box center [1107, 394] width 484 height 506
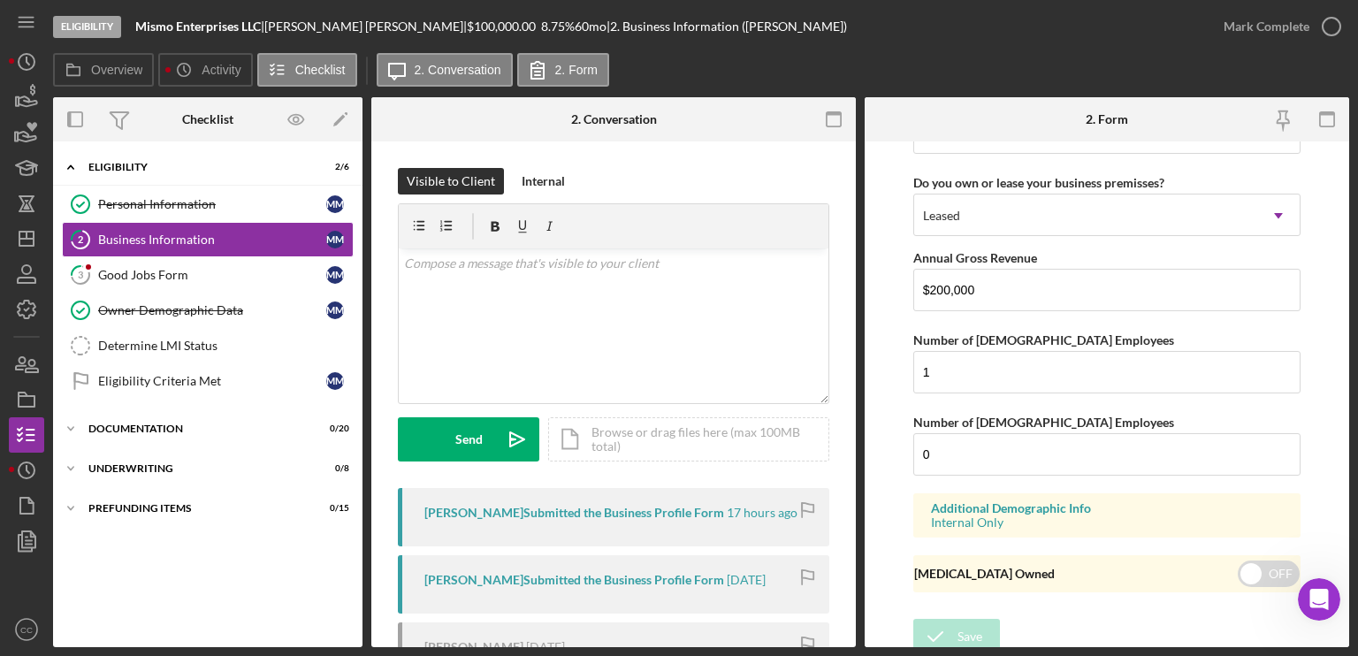
scroll to position [1778, 0]
click at [1281, 31] on div "Mark Complete" at bounding box center [1266, 26] width 86 height 35
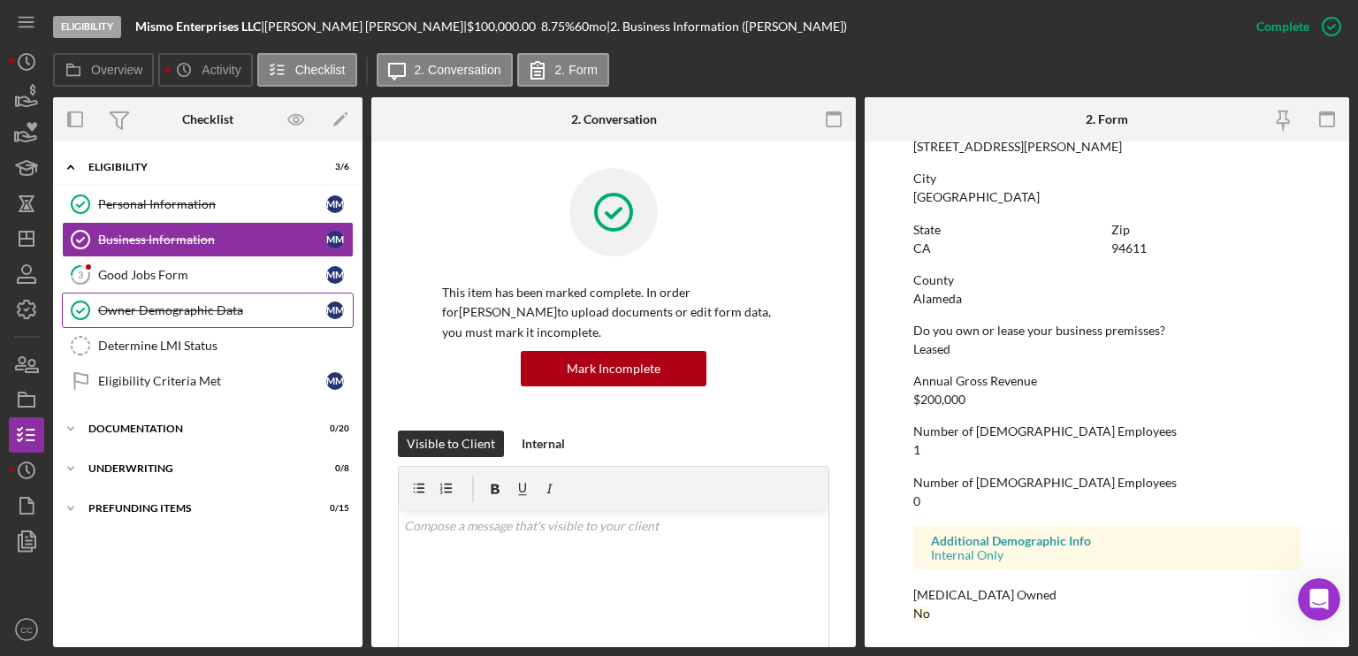
scroll to position [1029, 0]
click at [187, 268] on div "Good Jobs Form" at bounding box center [212, 275] width 228 height 14
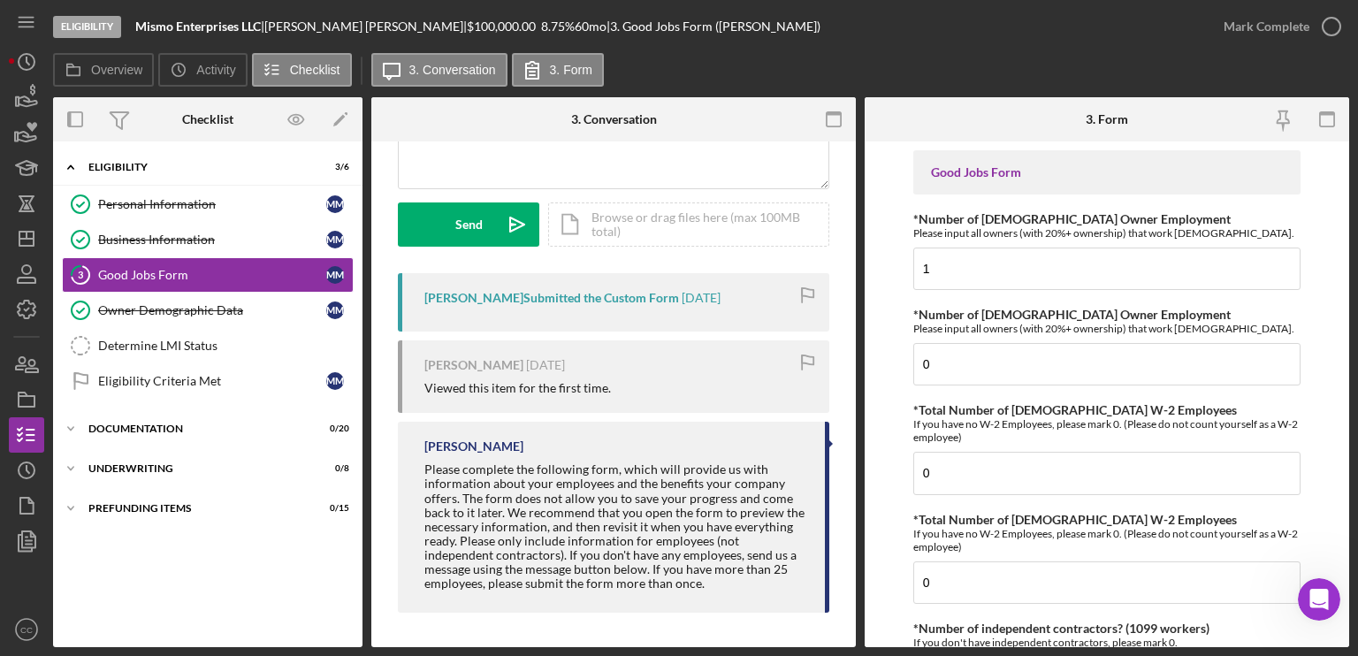
drag, startPoint x: 1320, startPoint y: 34, endPoint x: 1082, endPoint y: 136, distance: 258.6
click at [0, 0] on icon "button" at bounding box center [0, 0] width 0 height 0
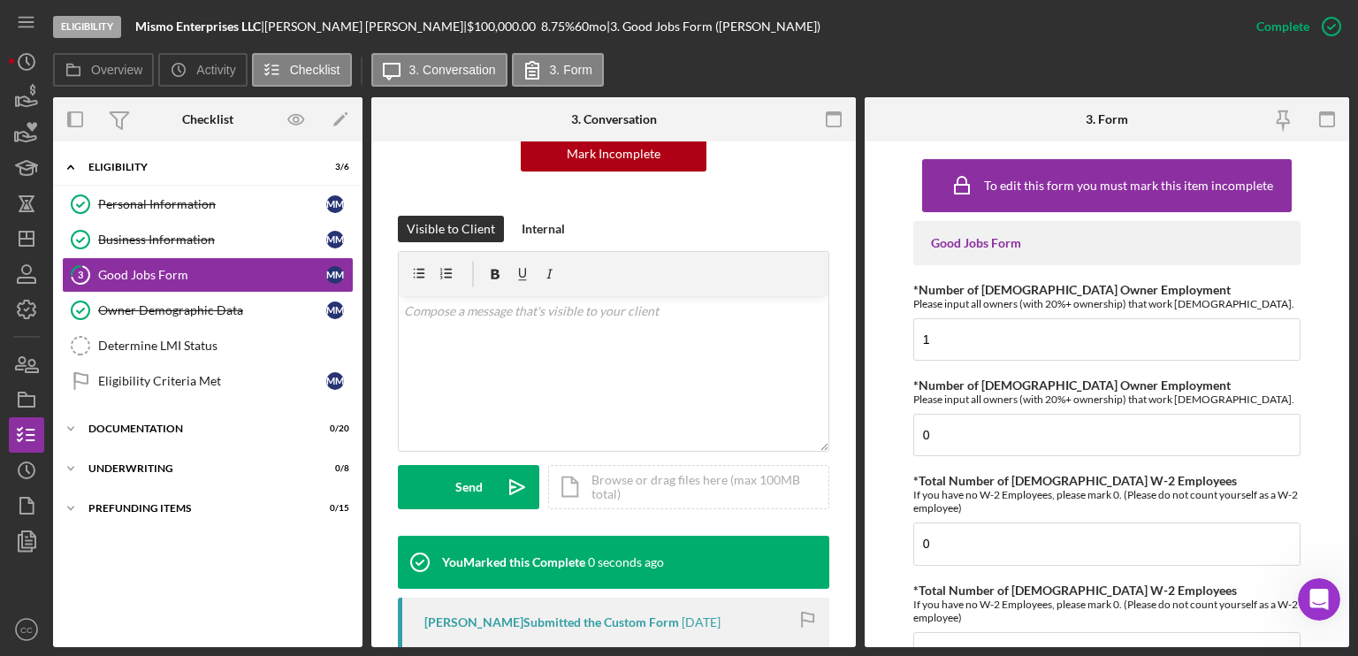
scroll to position [477, 0]
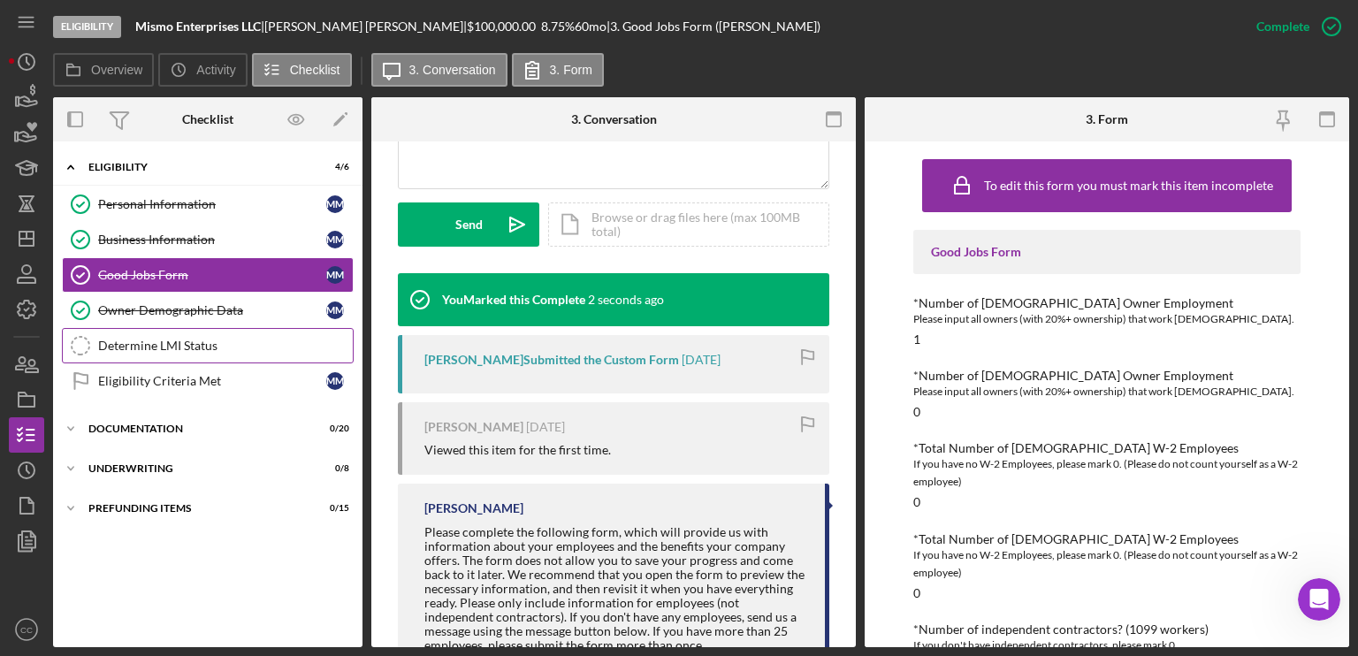
click at [184, 346] on div "Determine LMI Status" at bounding box center [225, 346] width 255 height 14
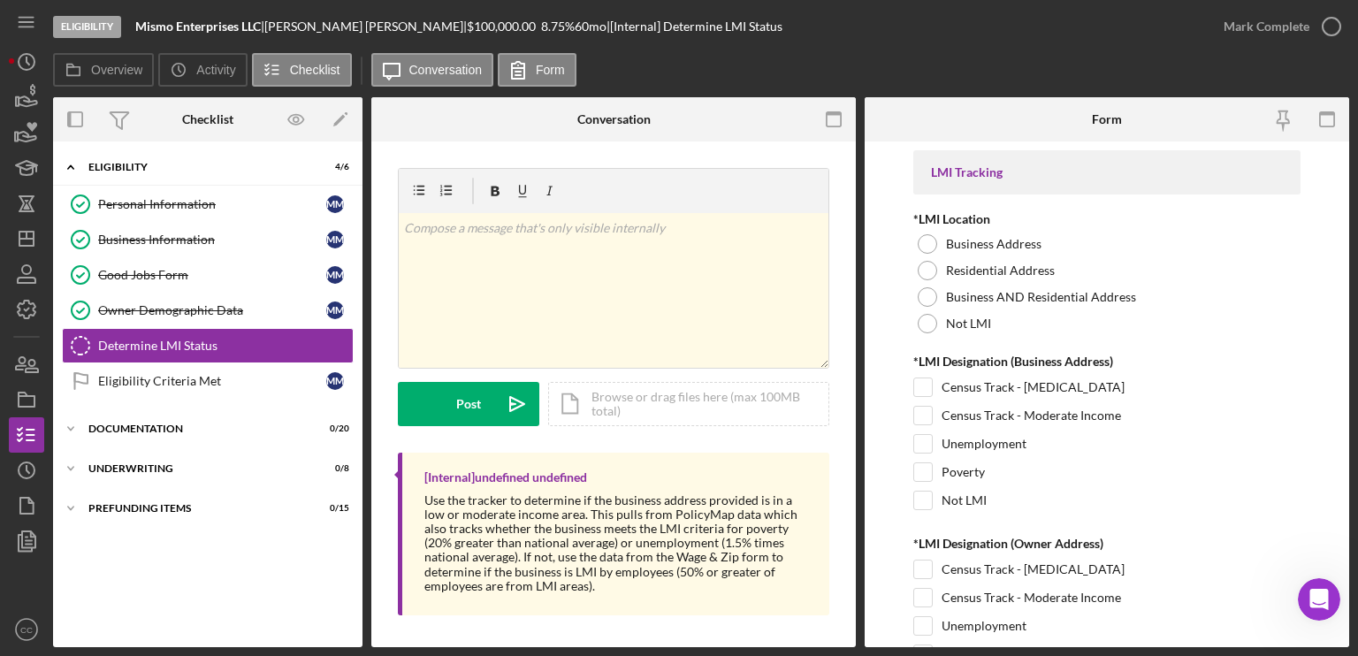
drag, startPoint x: 925, startPoint y: 324, endPoint x: 929, endPoint y: 339, distance: 14.6
click at [925, 324] on div at bounding box center [927, 323] width 19 height 19
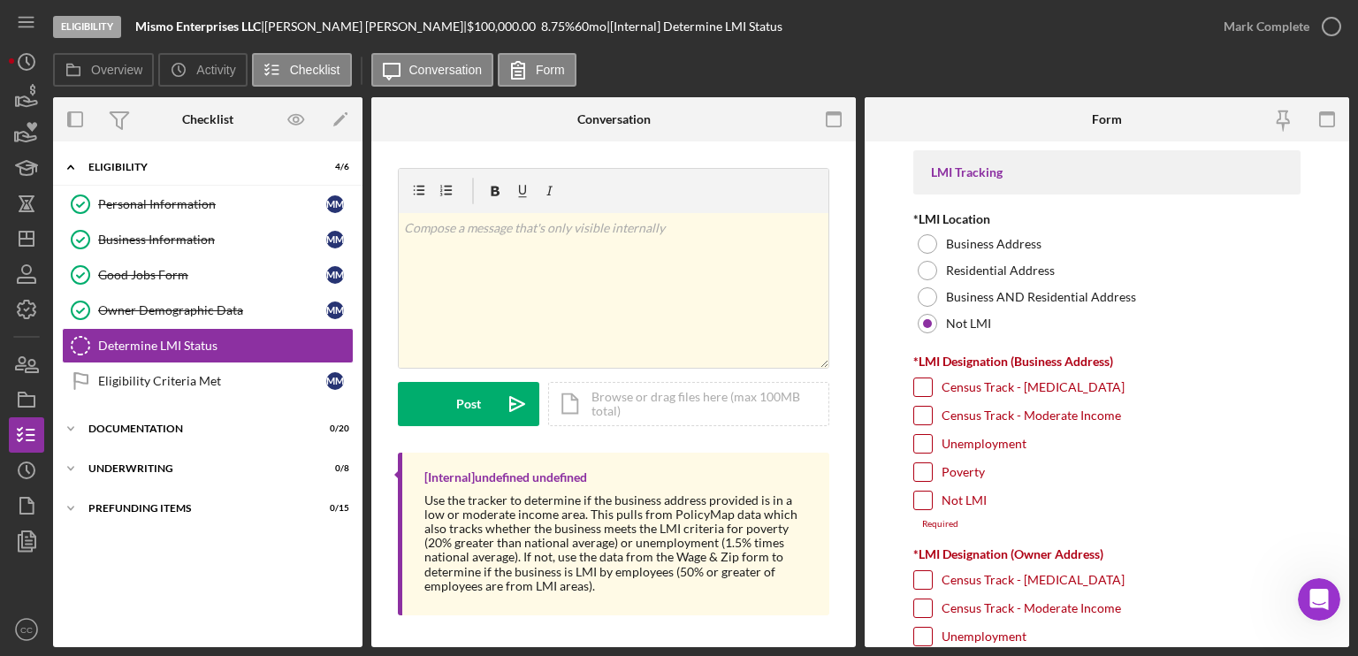
click at [930, 501] on input "Not LMI" at bounding box center [923, 500] width 18 height 18
checkbox input "true"
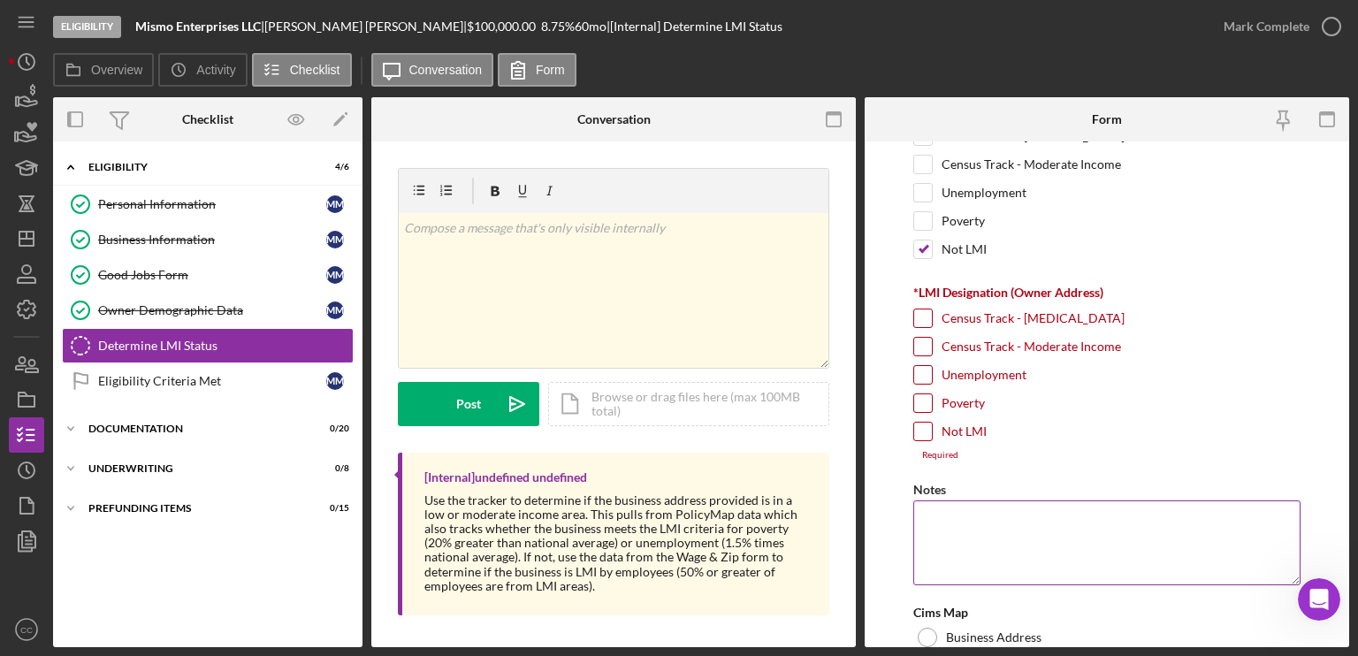
scroll to position [265, 0]
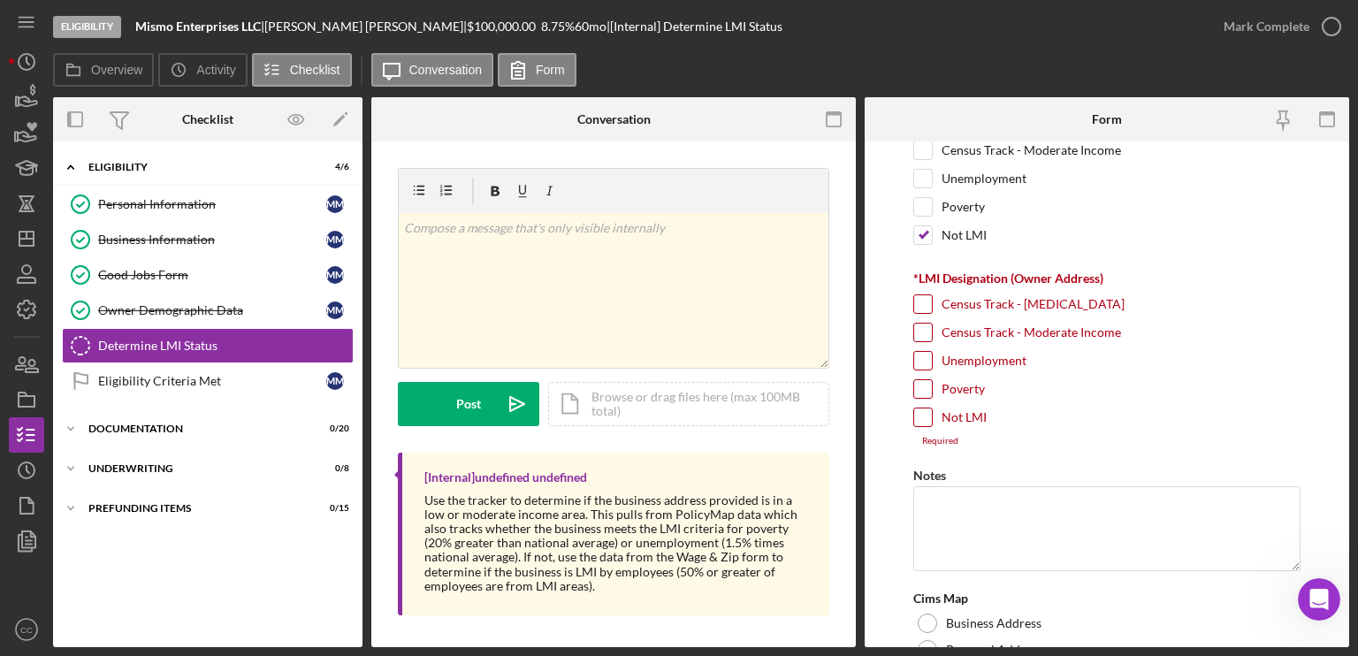
click at [919, 416] on input "Not LMI" at bounding box center [923, 417] width 18 height 18
checkbox input "true"
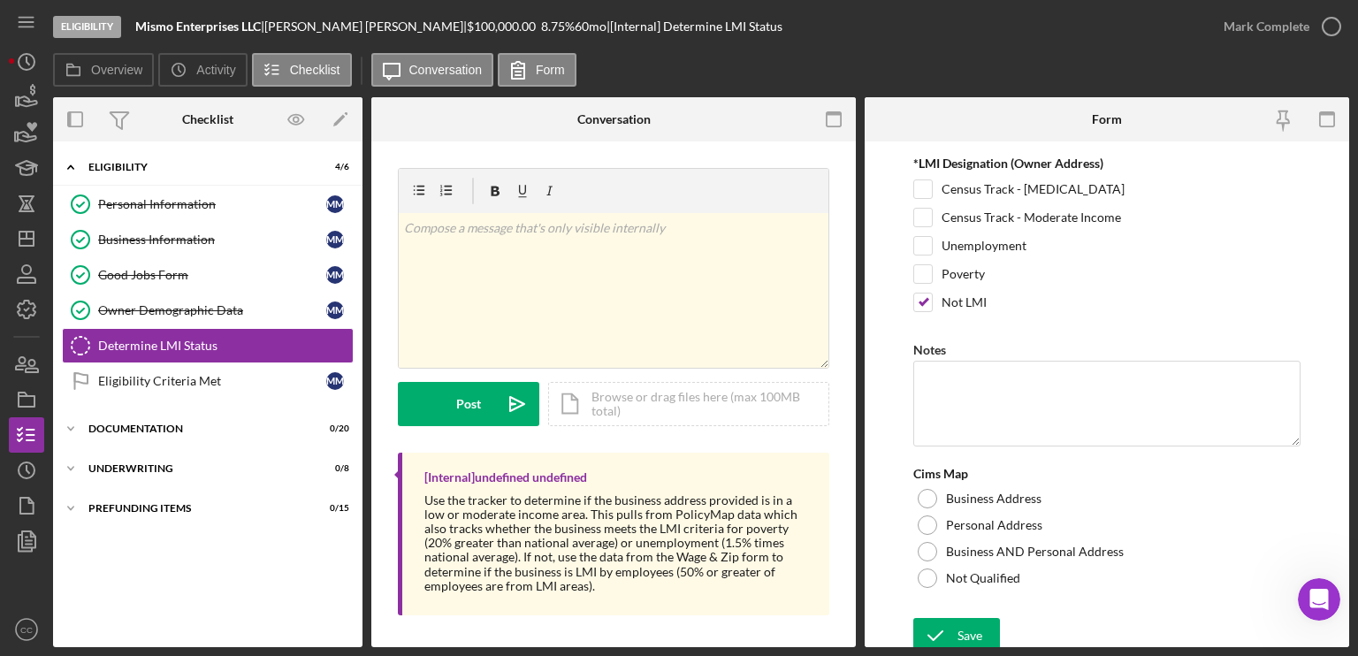
scroll to position [385, 0]
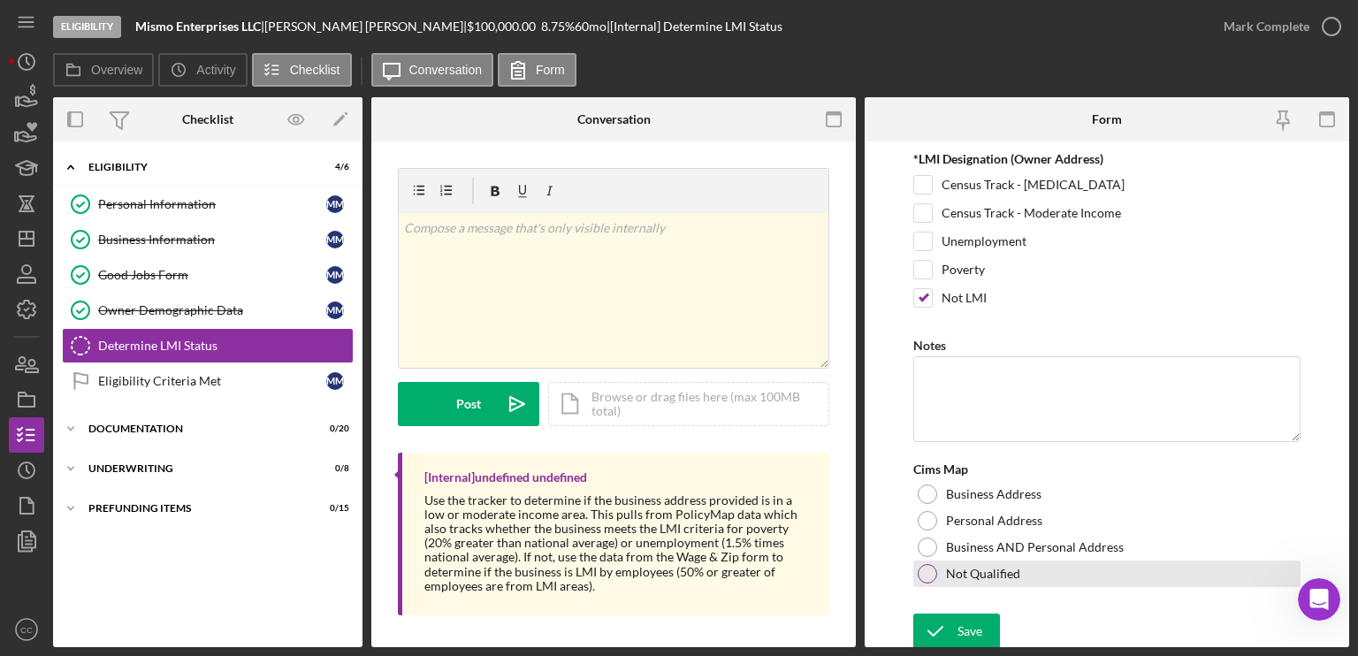
click at [927, 572] on div at bounding box center [927, 573] width 19 height 19
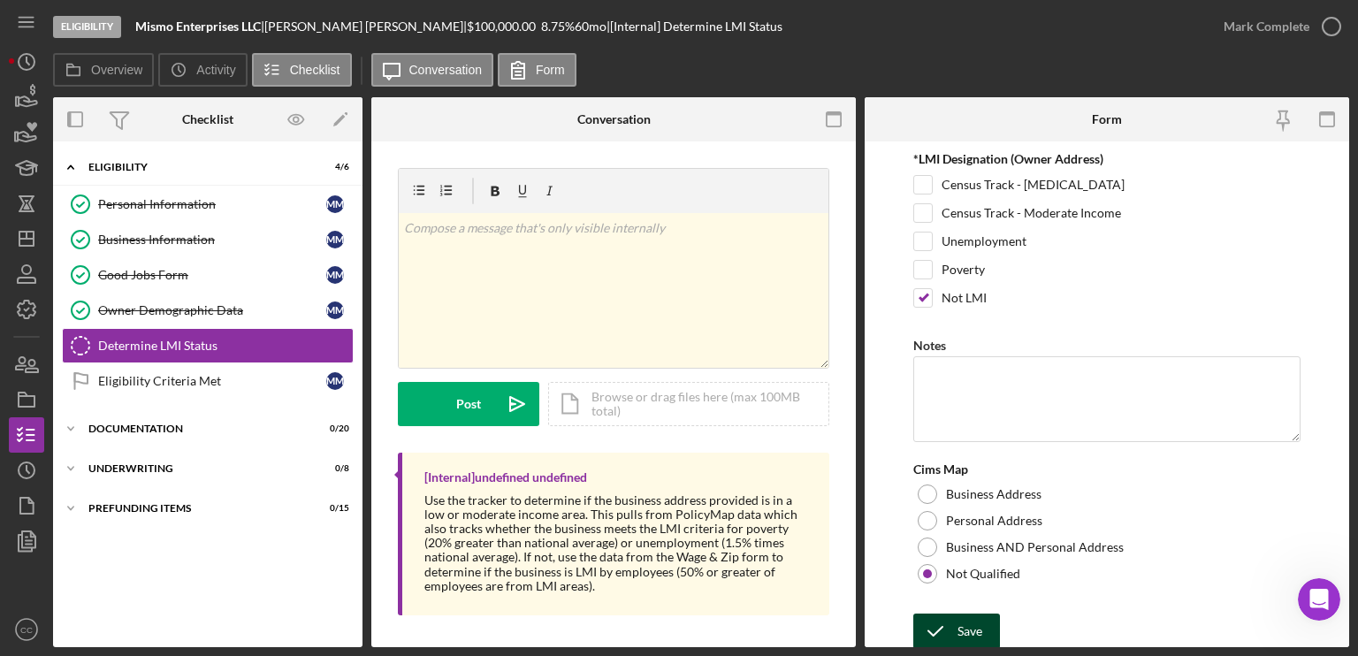
click at [951, 628] on icon "submit" at bounding box center [935, 631] width 44 height 44
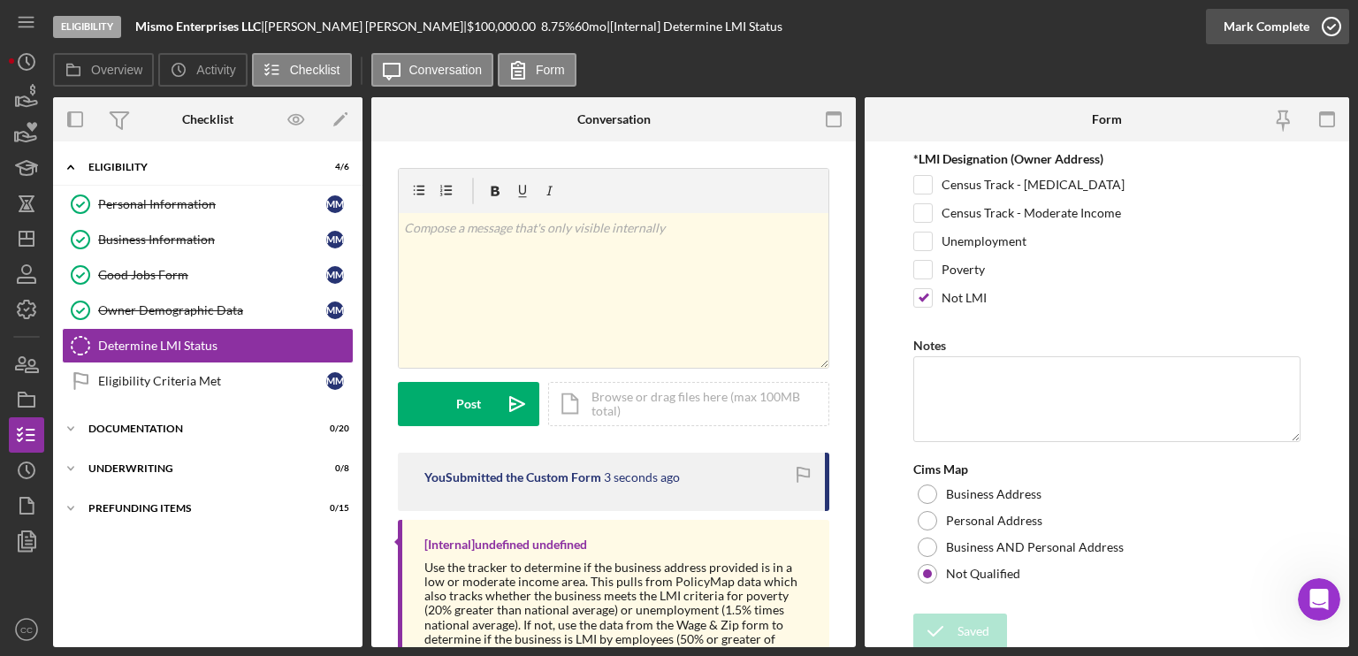
click at [1284, 24] on div "Mark Complete" at bounding box center [1266, 26] width 86 height 35
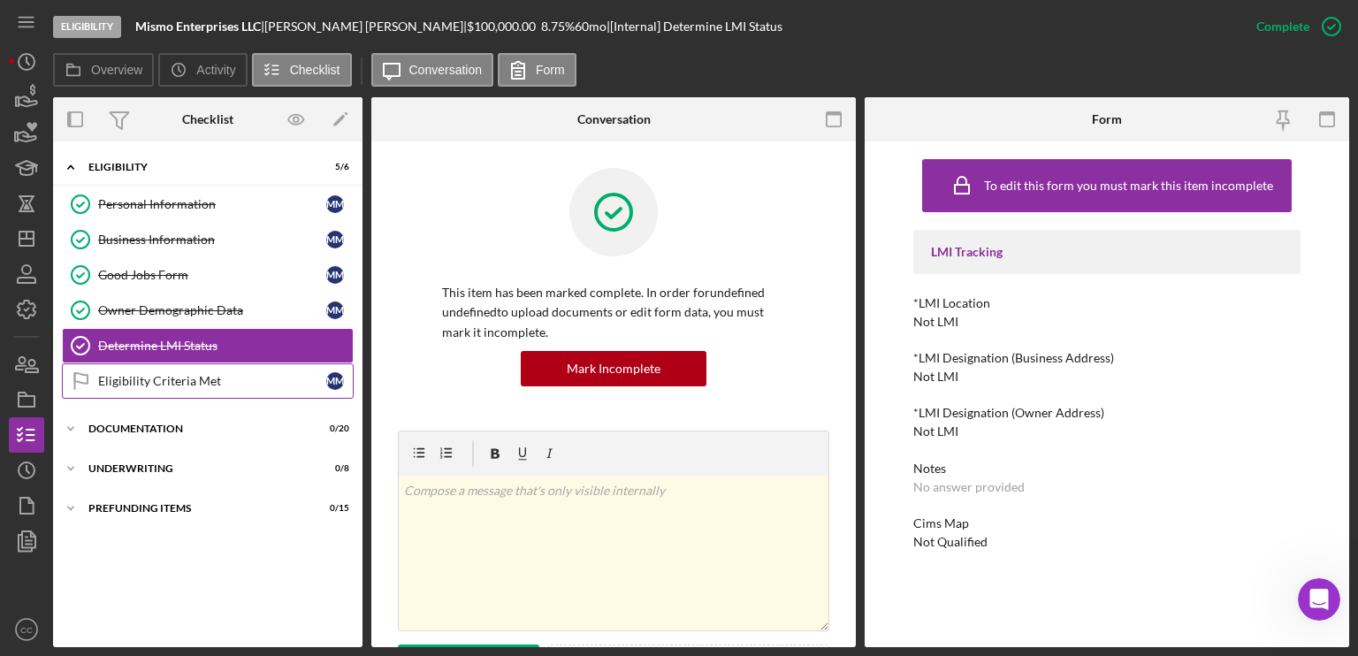
click at [213, 388] on link "Eligibility Criteria Met Eligibility Criteria Met M M" at bounding box center [208, 380] width 292 height 35
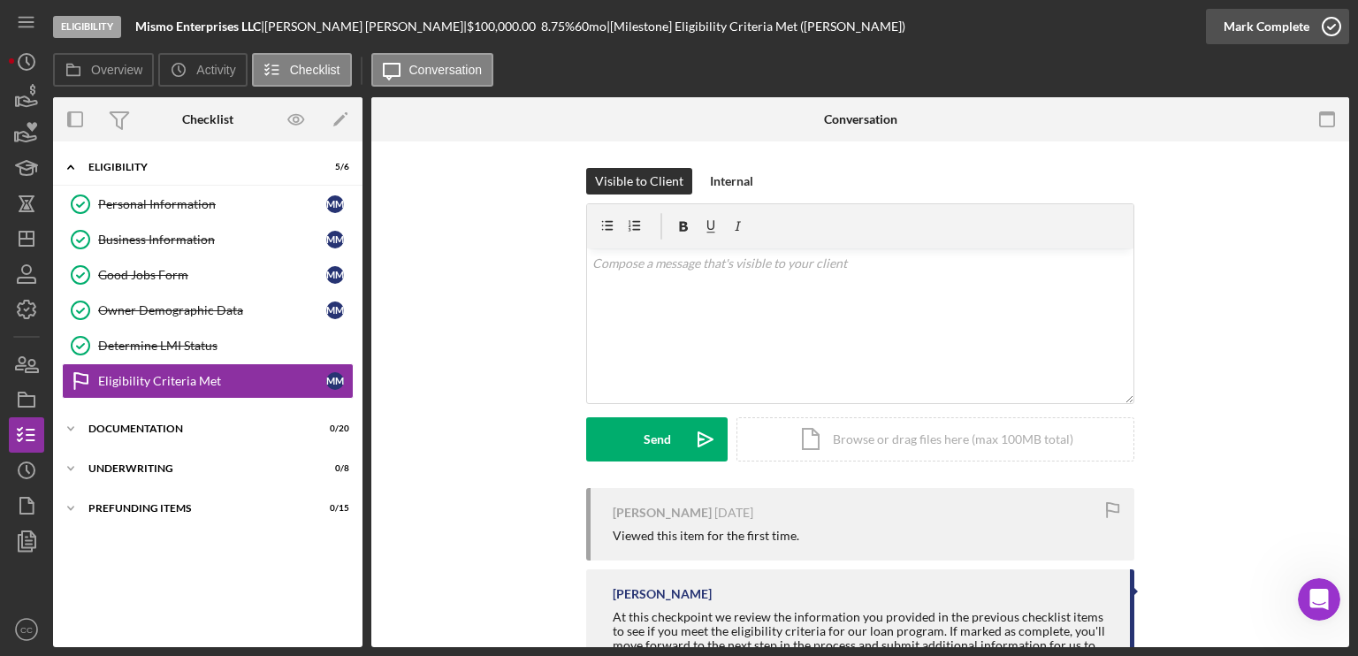
click at [1300, 23] on div "Mark Complete" at bounding box center [1266, 26] width 86 height 35
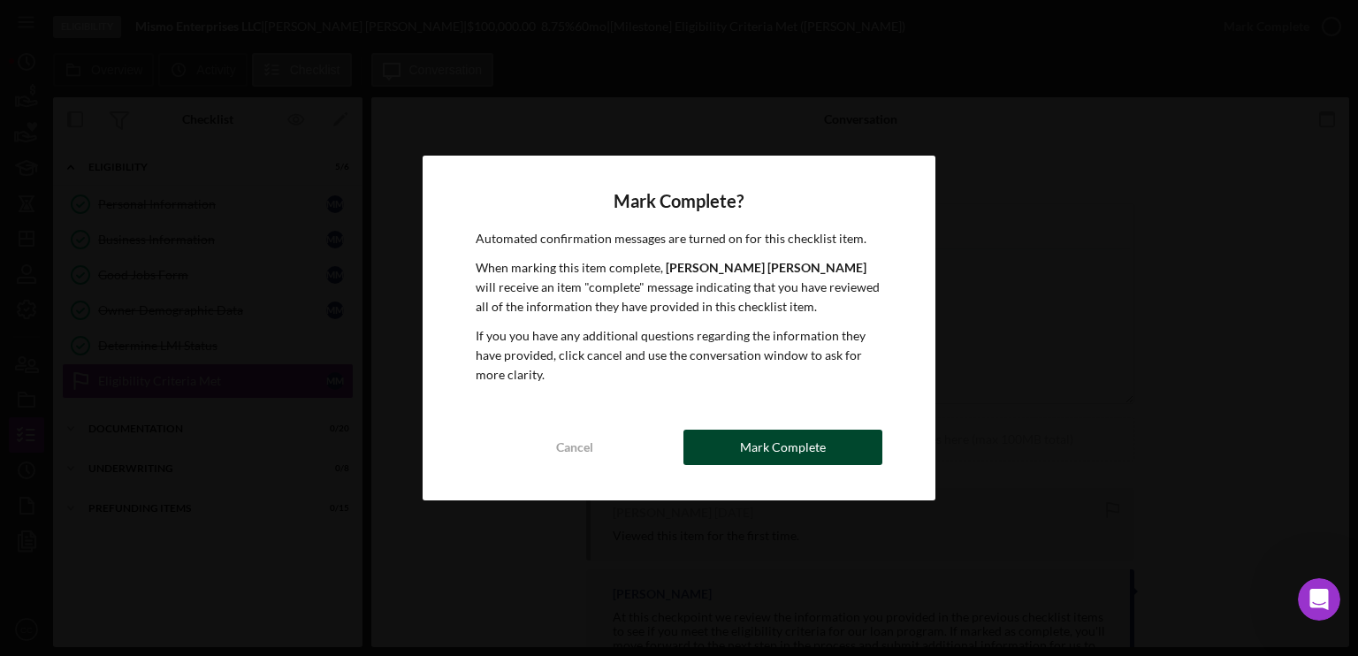
click at [802, 448] on div "Mark Complete" at bounding box center [783, 447] width 86 height 35
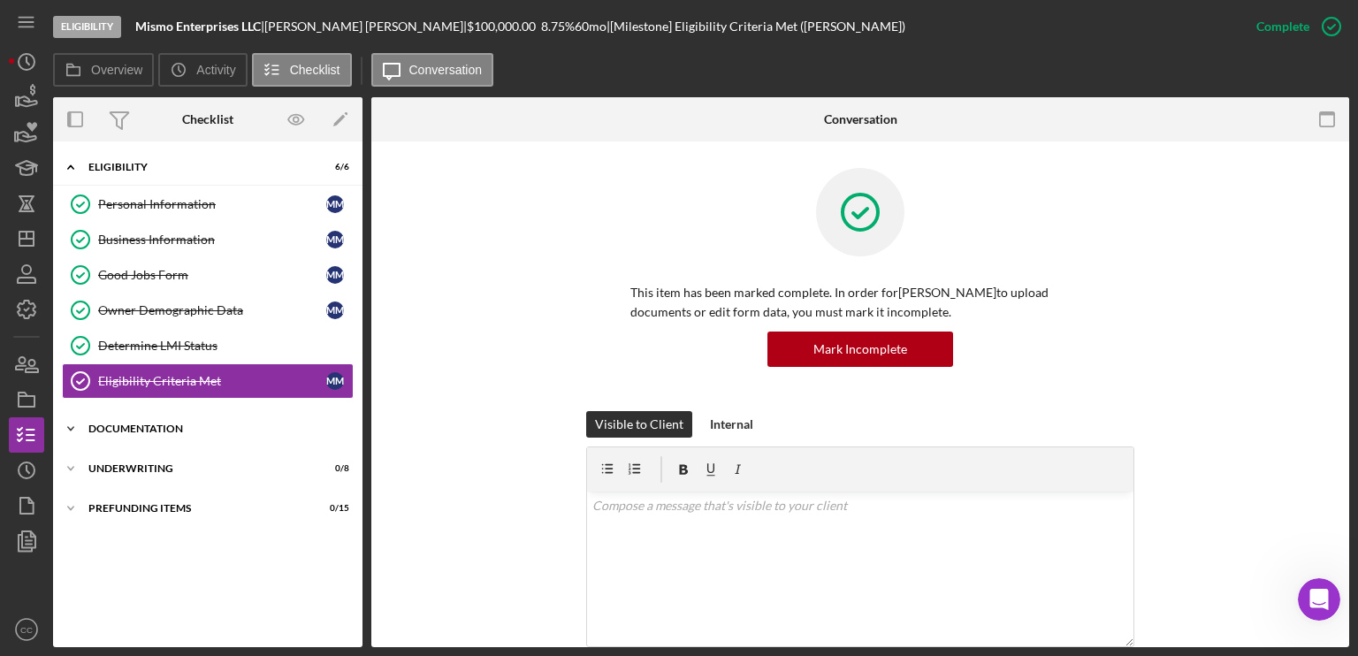
click at [74, 424] on icon "Icon/Expander" at bounding box center [70, 428] width 35 height 35
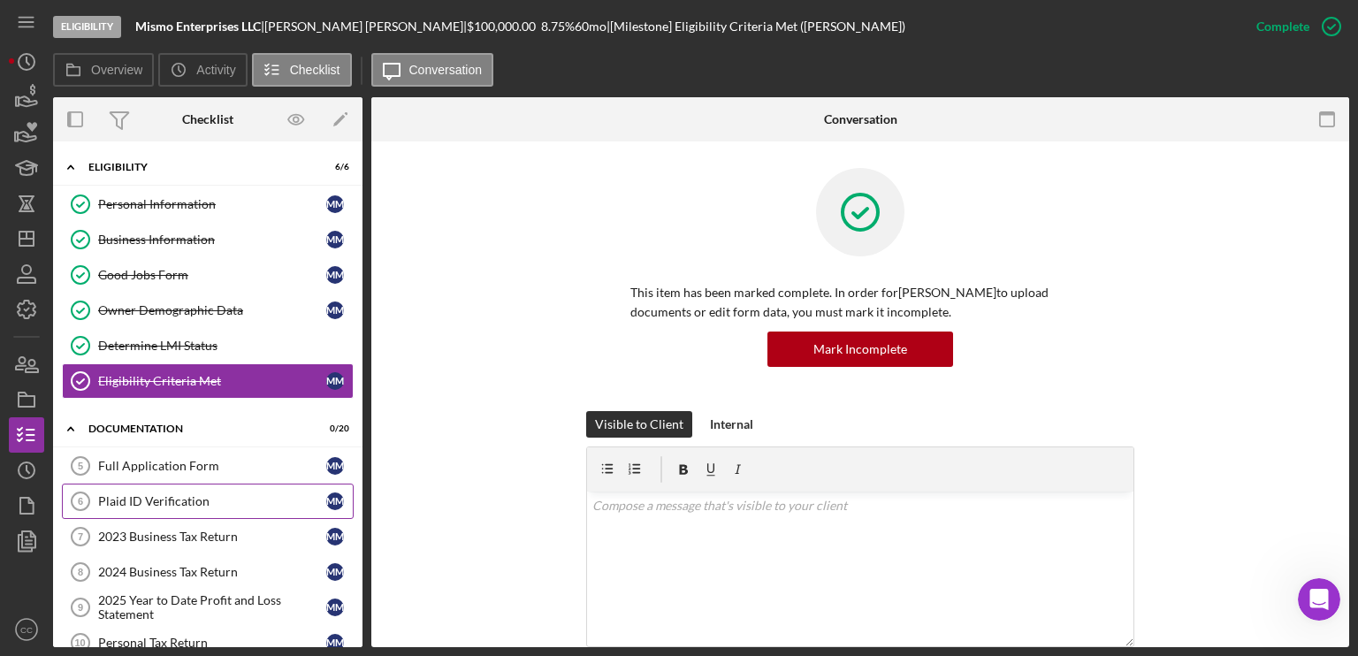
click at [159, 498] on div "Plaid ID Verification" at bounding box center [212, 501] width 228 height 14
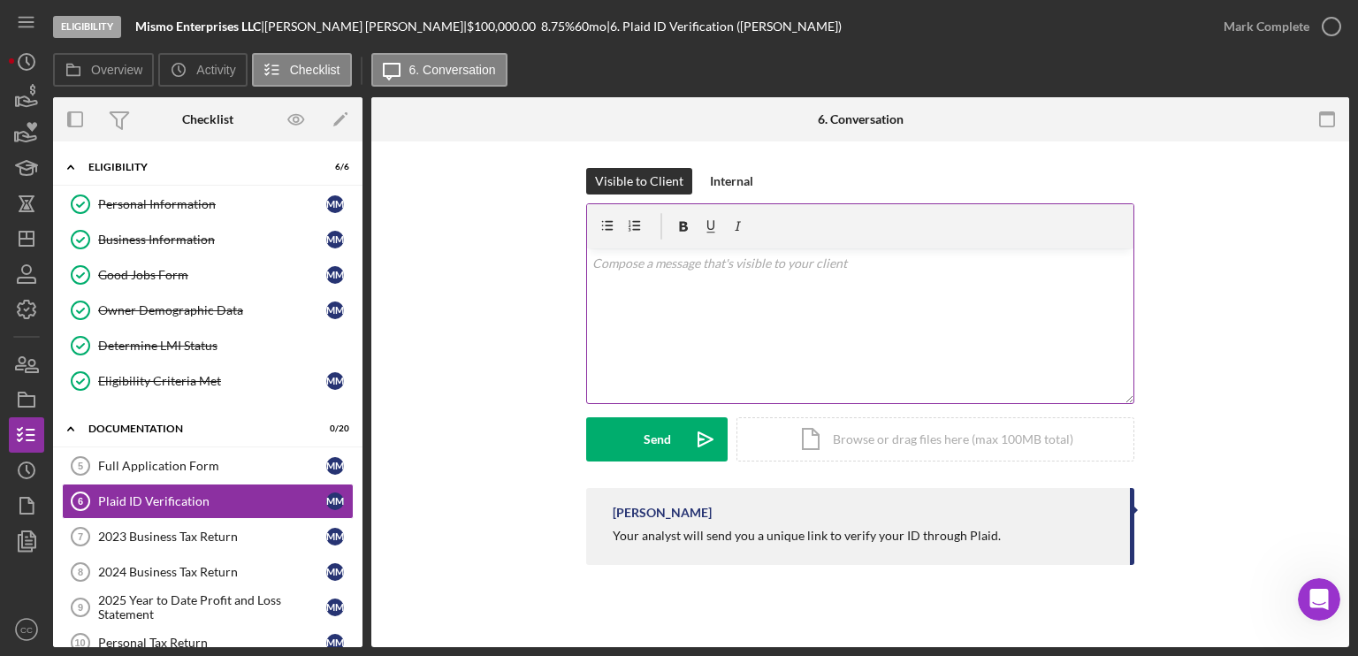
click at [695, 295] on div "v Color teal Color pink Remove color Add row above Add row below Add column bef…" at bounding box center [860, 325] width 546 height 155
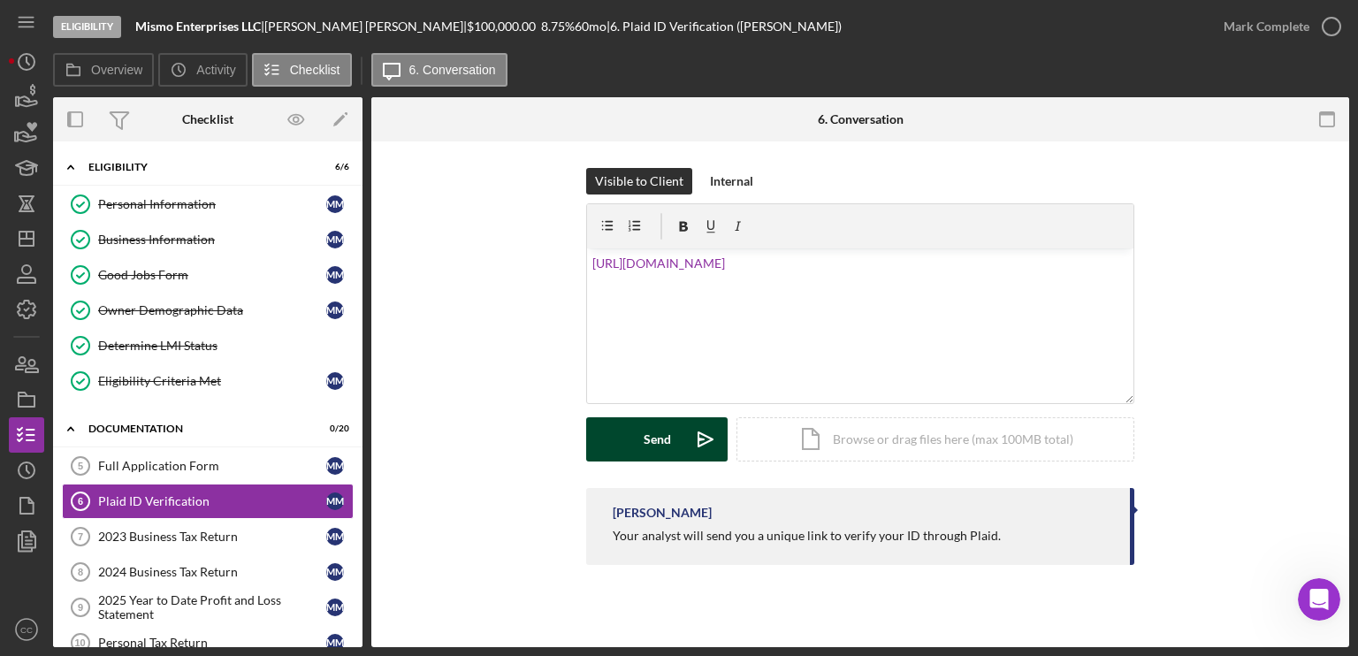
click at [651, 438] on div "Send" at bounding box center [657, 439] width 27 height 44
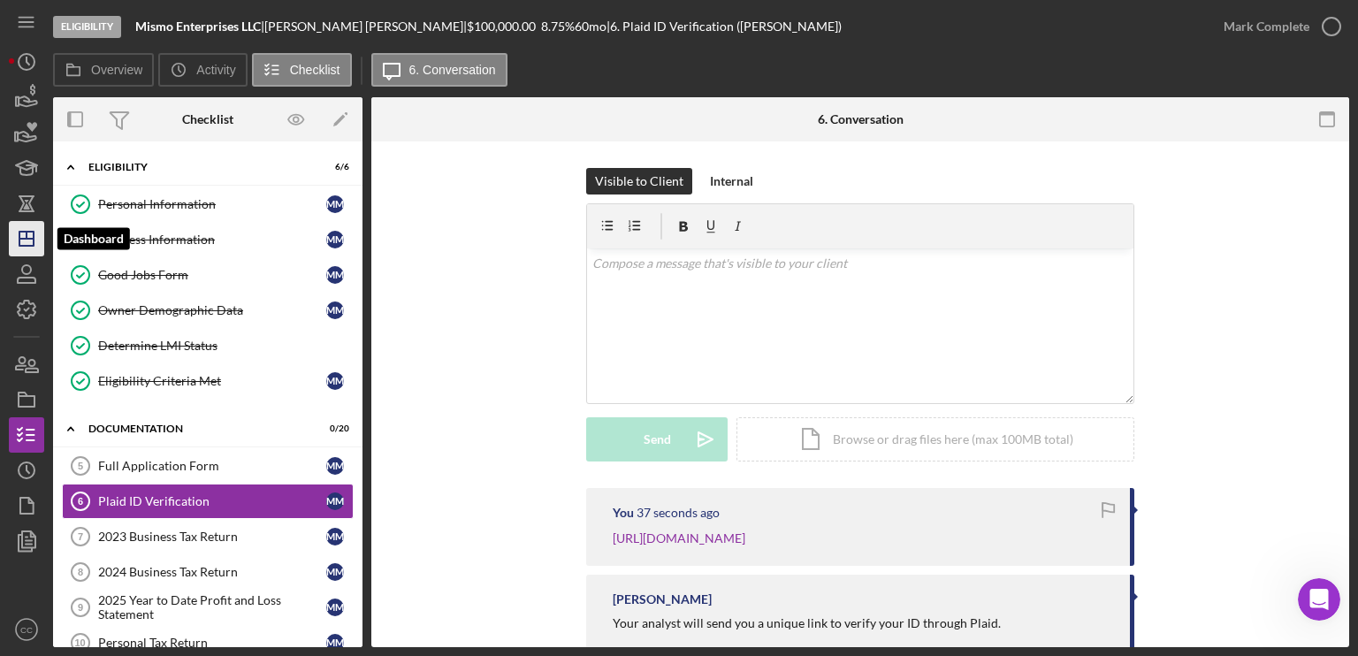
click at [28, 241] on icon "Icon/Dashboard" at bounding box center [26, 239] width 44 height 44
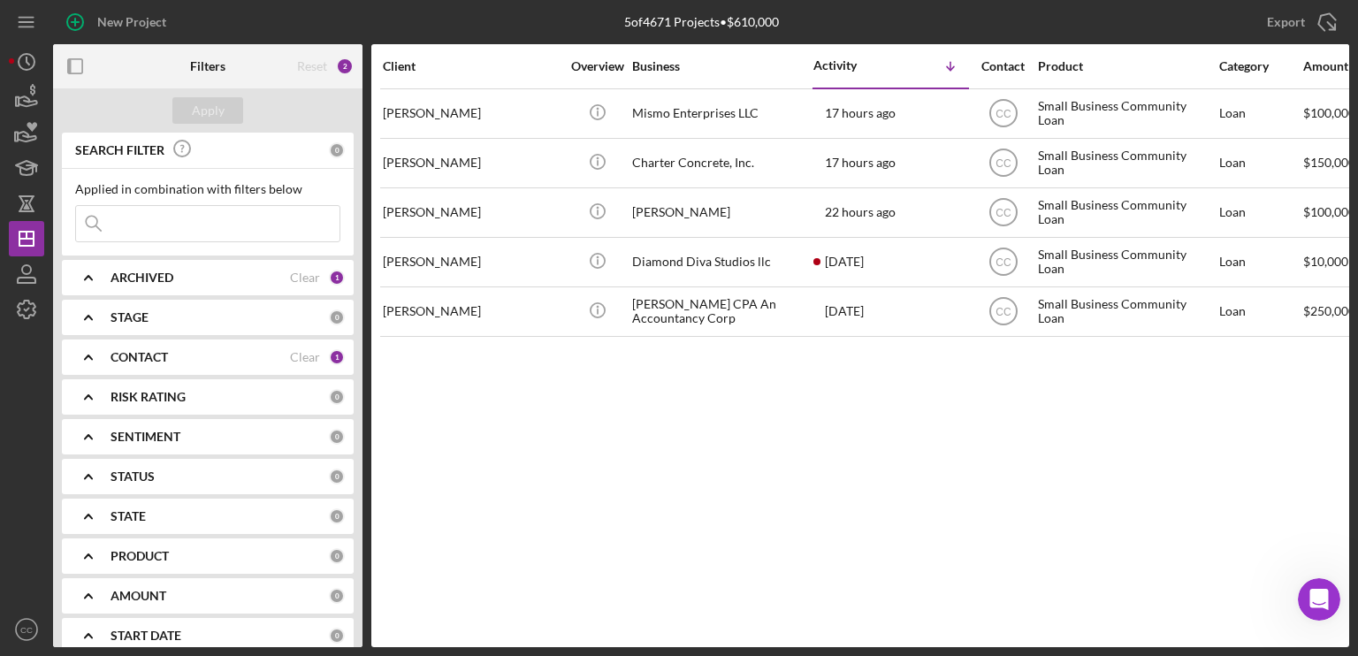
drag, startPoint x: 592, startPoint y: 489, endPoint x: 491, endPoint y: 432, distance: 115.6
click at [592, 489] on div "Client Overview Business Activity Icon/Table Sort Arrow Contact Product Categor…" at bounding box center [860, 345] width 978 height 603
click at [88, 350] on icon "Icon/Expander" at bounding box center [88, 357] width 44 height 44
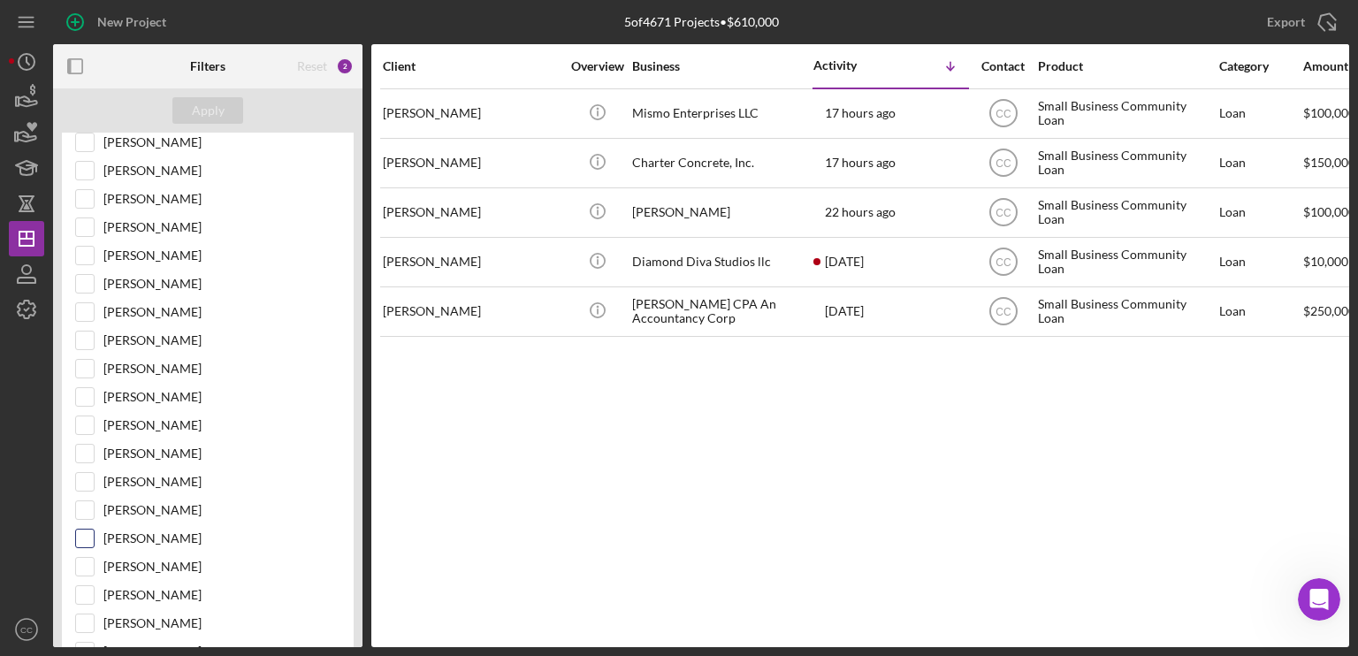
scroll to position [354, 0]
click at [88, 438] on input "[PERSON_NAME]" at bounding box center [85, 444] width 18 height 18
checkbox input "true"
click at [217, 107] on div "Apply" at bounding box center [208, 110] width 33 height 27
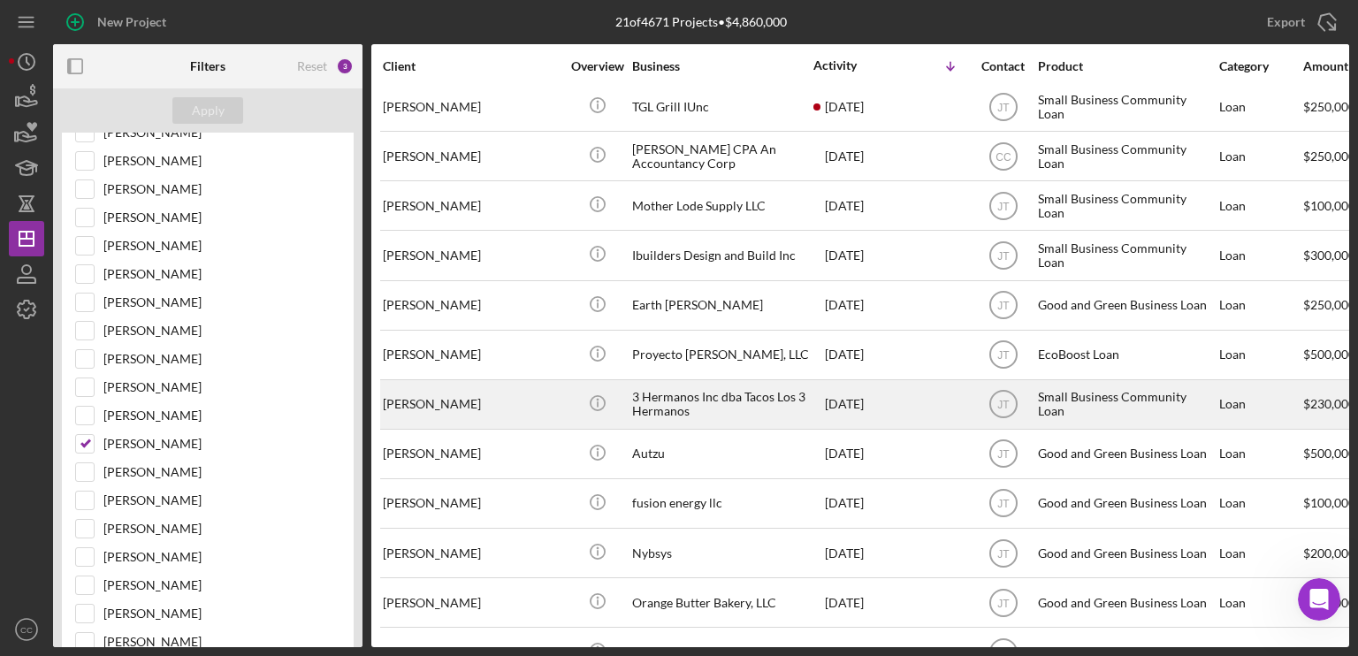
click at [695, 411] on div "3 Hermanos Inc dba Tacos Los 3 Hermanos" at bounding box center [720, 404] width 177 height 47
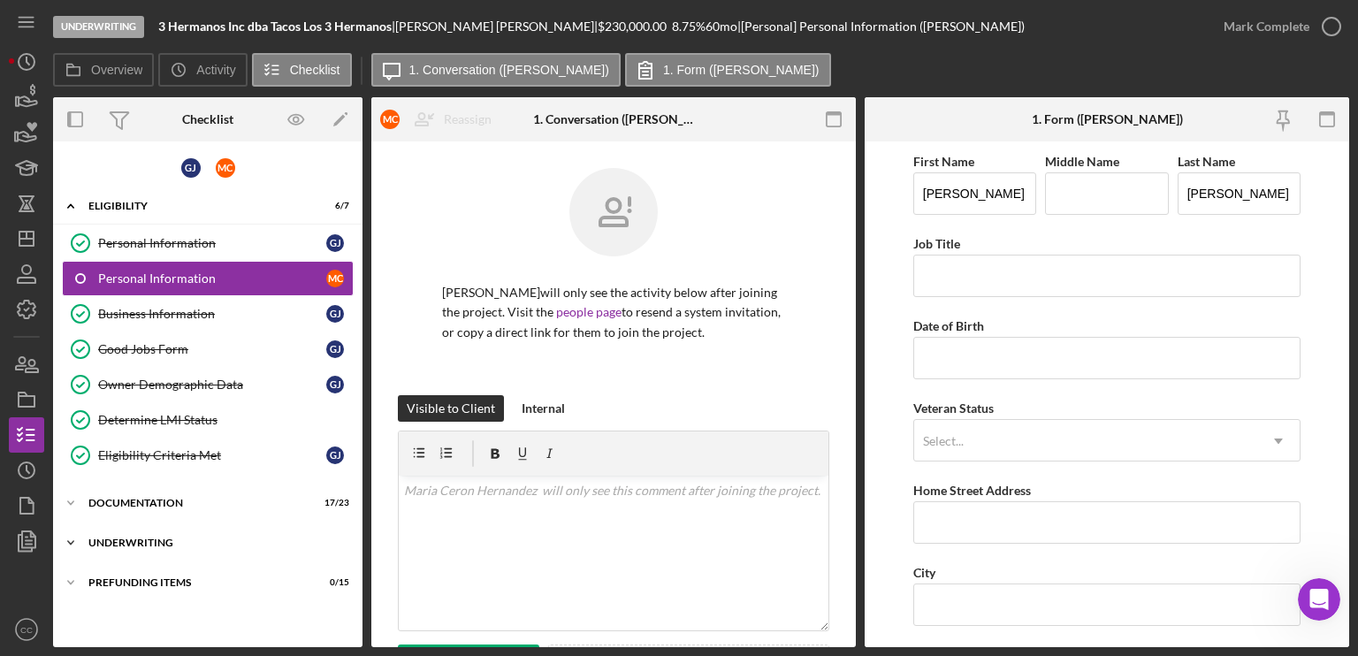
click at [156, 540] on div "Underwriting" at bounding box center [214, 542] width 252 height 11
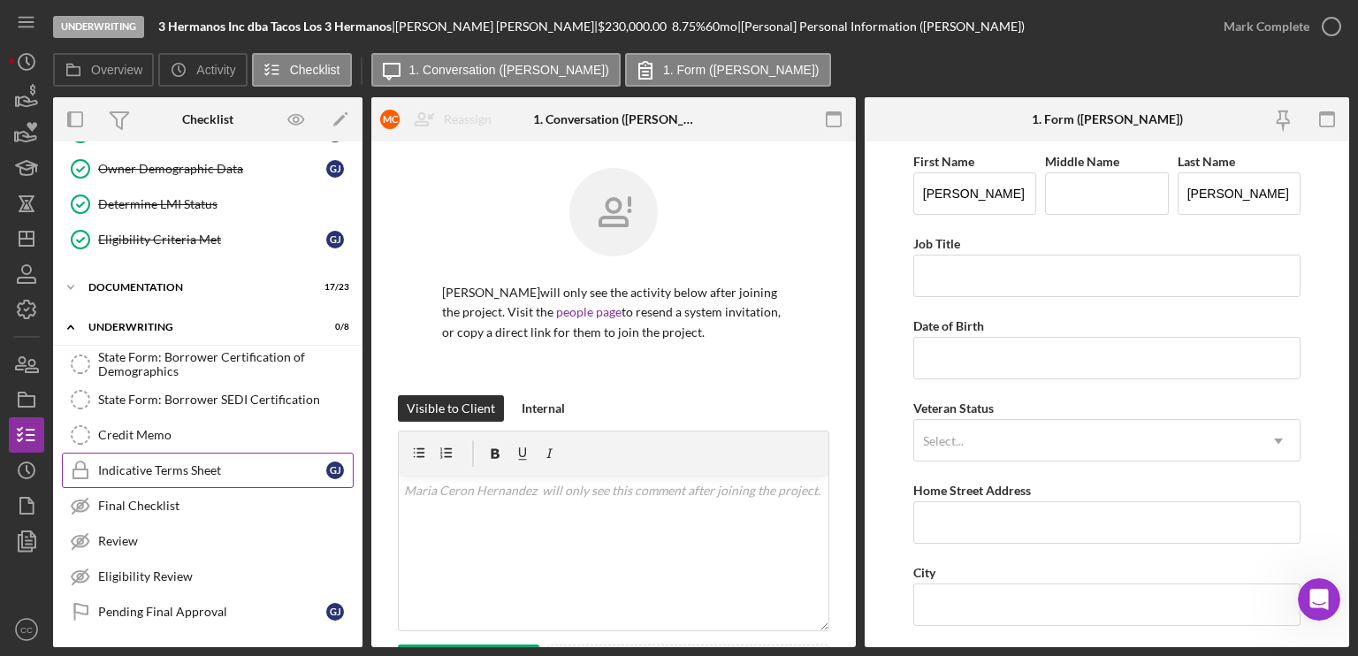
scroll to position [248, 0]
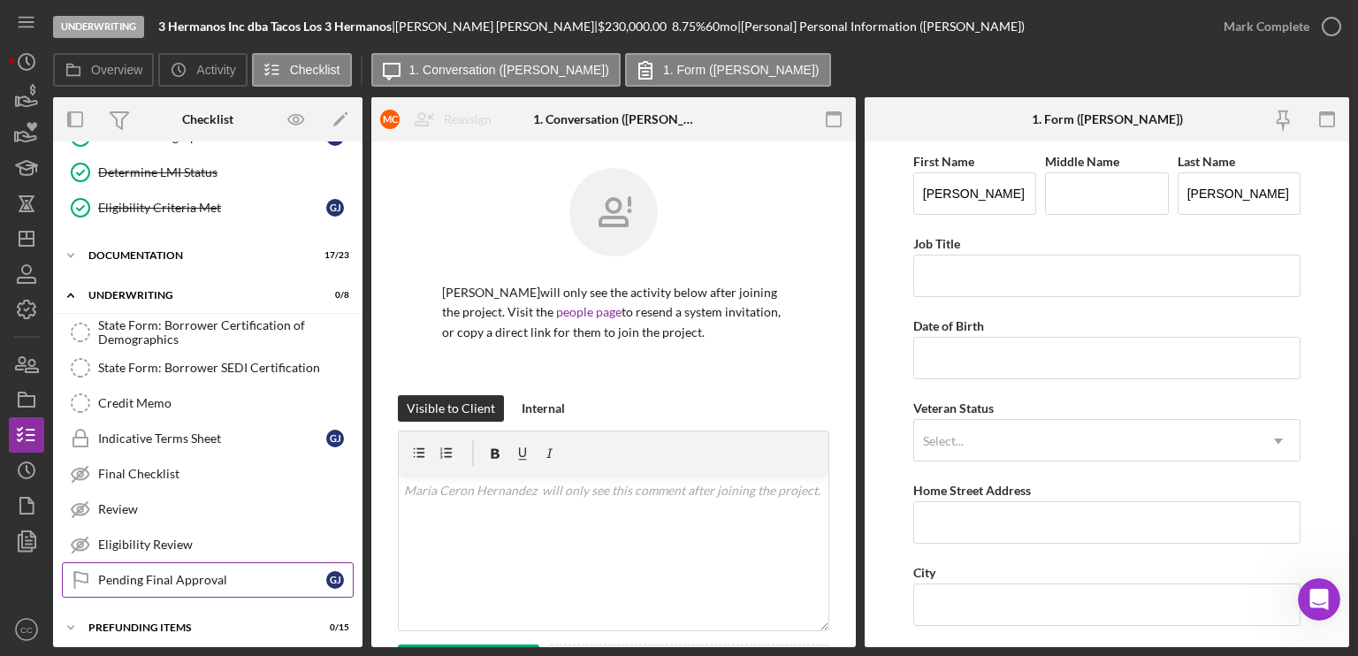
click at [208, 573] on div "Pending Final Approval" at bounding box center [212, 580] width 228 height 14
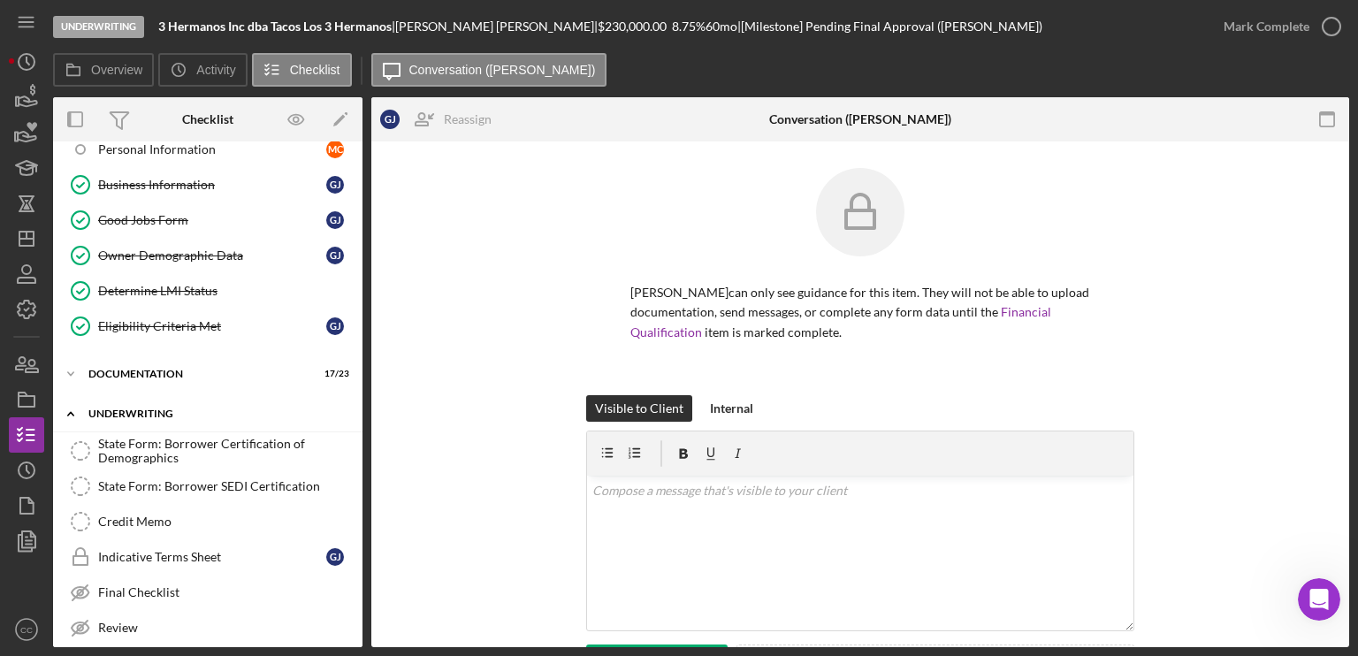
scroll to position [159, 0]
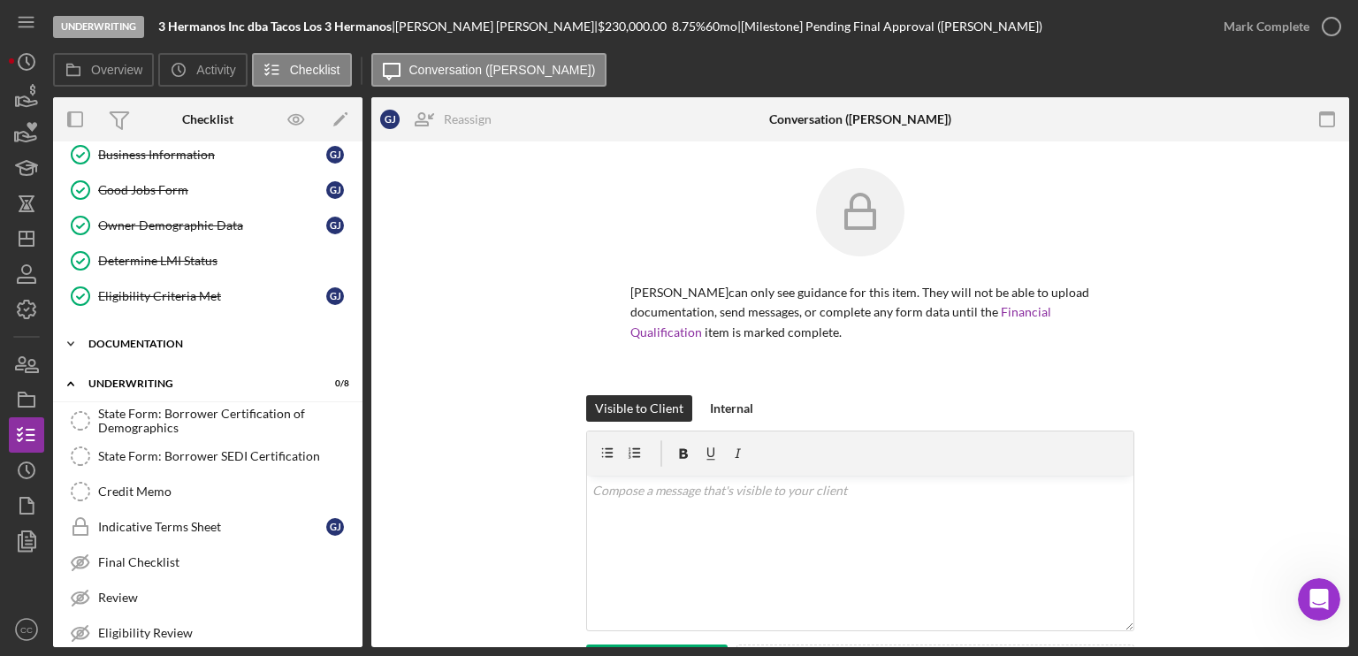
click at [75, 340] on icon "Icon/Expander" at bounding box center [70, 343] width 35 height 35
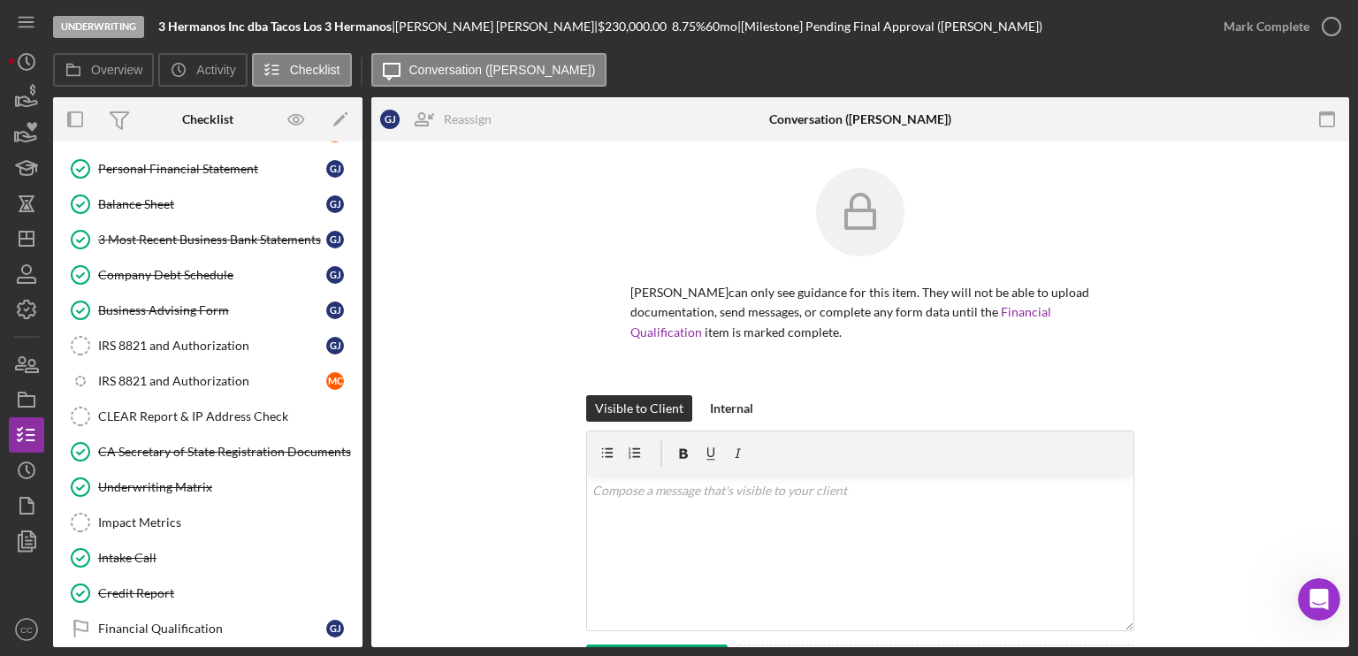
scroll to position [778, 0]
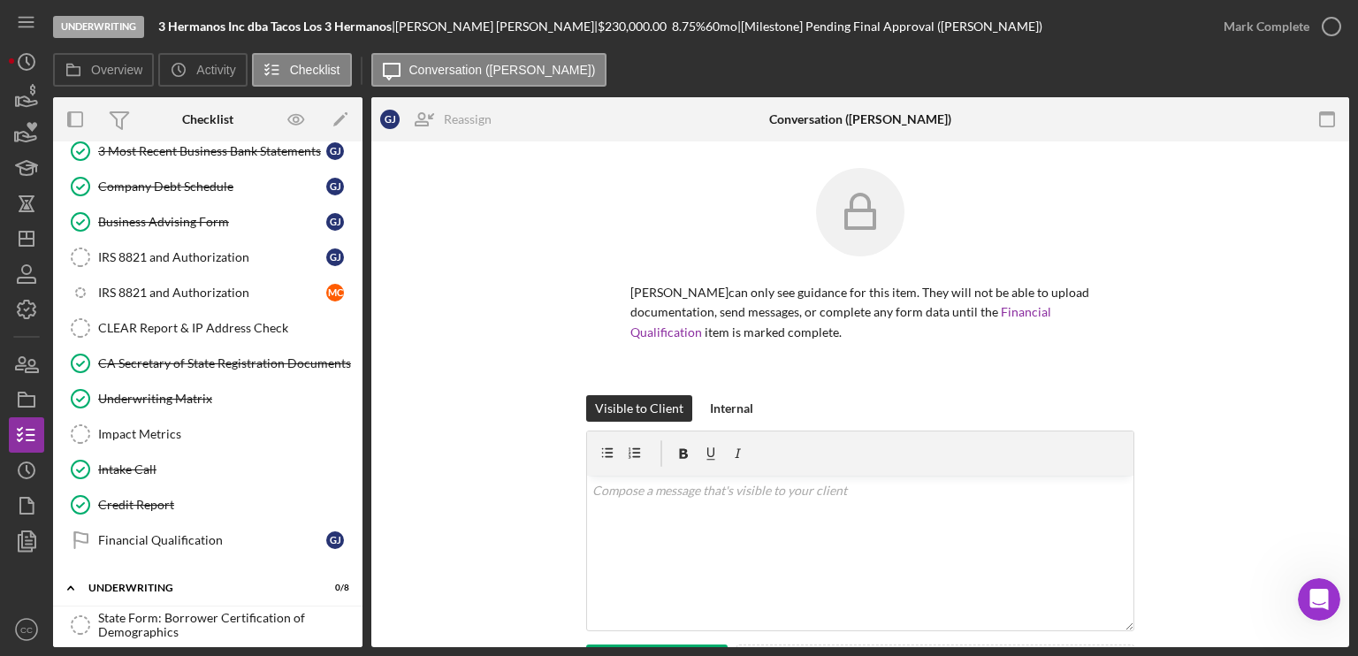
drag, startPoint x: 1206, startPoint y: 264, endPoint x: 948, endPoint y: 249, distance: 258.6
click at [1206, 264] on div "[PERSON_NAME] can only see guidance for this item. They will not be able to upl…" at bounding box center [860, 281] width 925 height 227
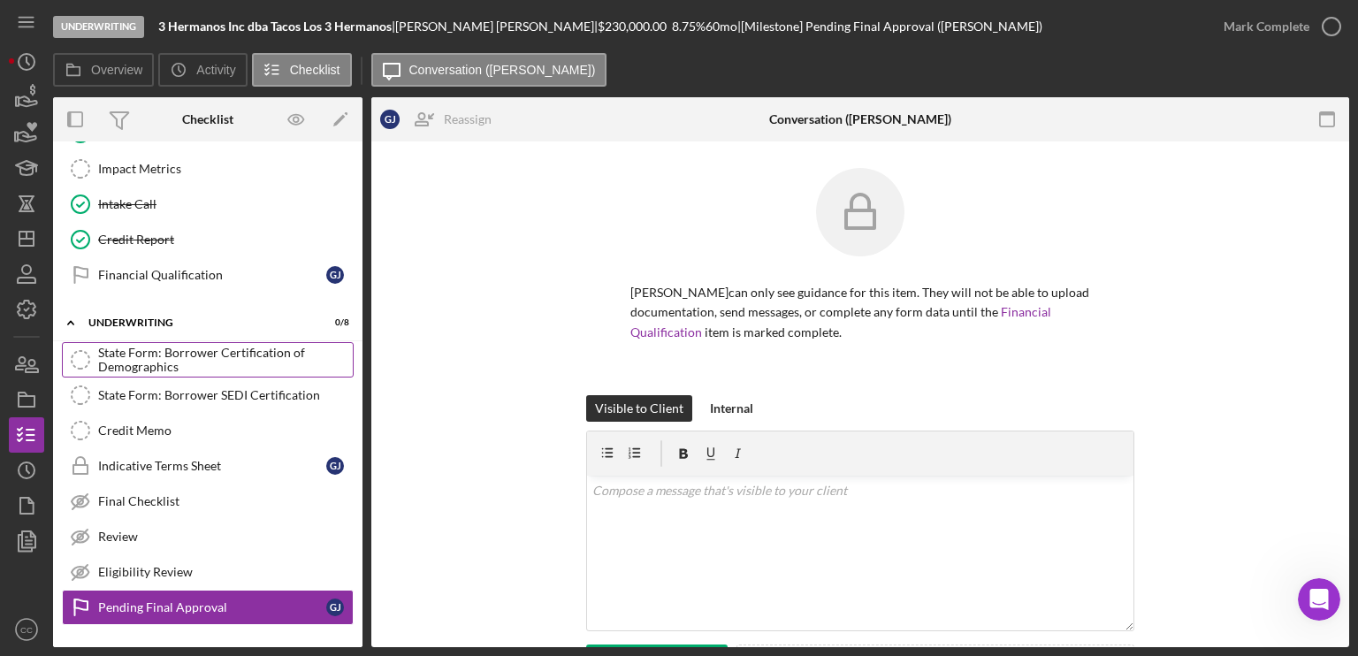
scroll to position [1063, 0]
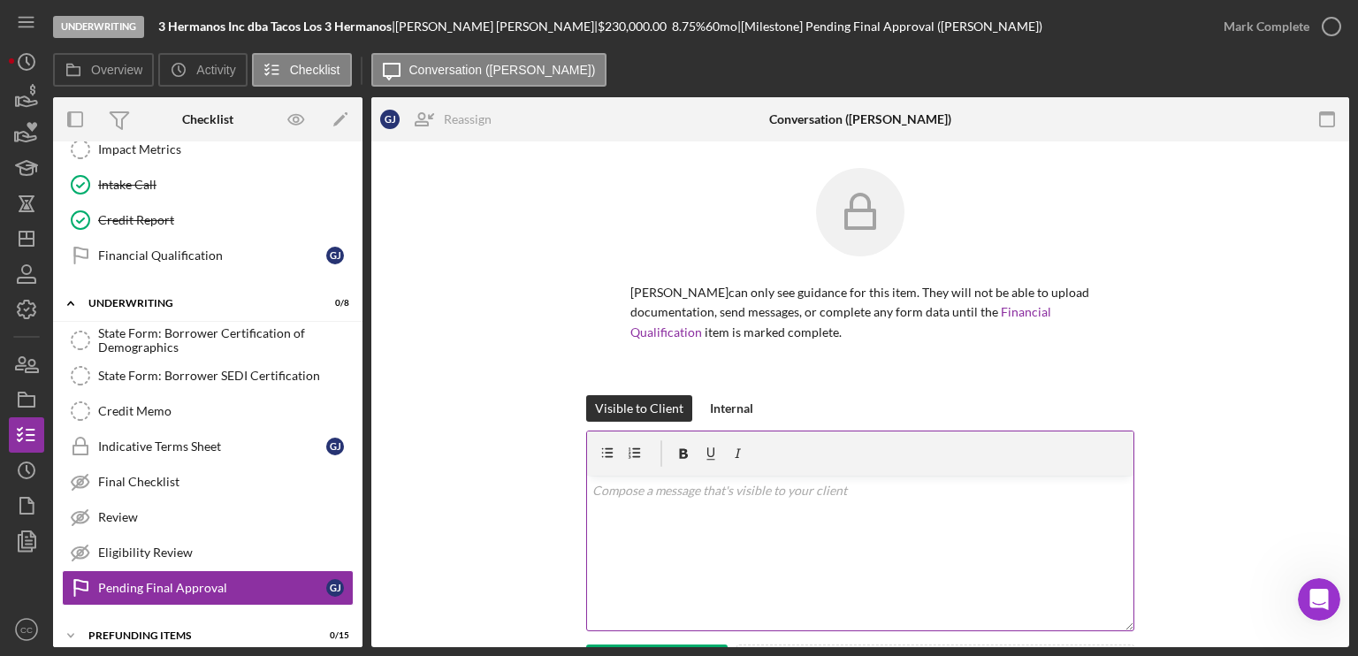
drag, startPoint x: 212, startPoint y: 579, endPoint x: 635, endPoint y: 483, distance: 433.4
click at [212, 581] on div "Pending Final Approval" at bounding box center [212, 588] width 228 height 14
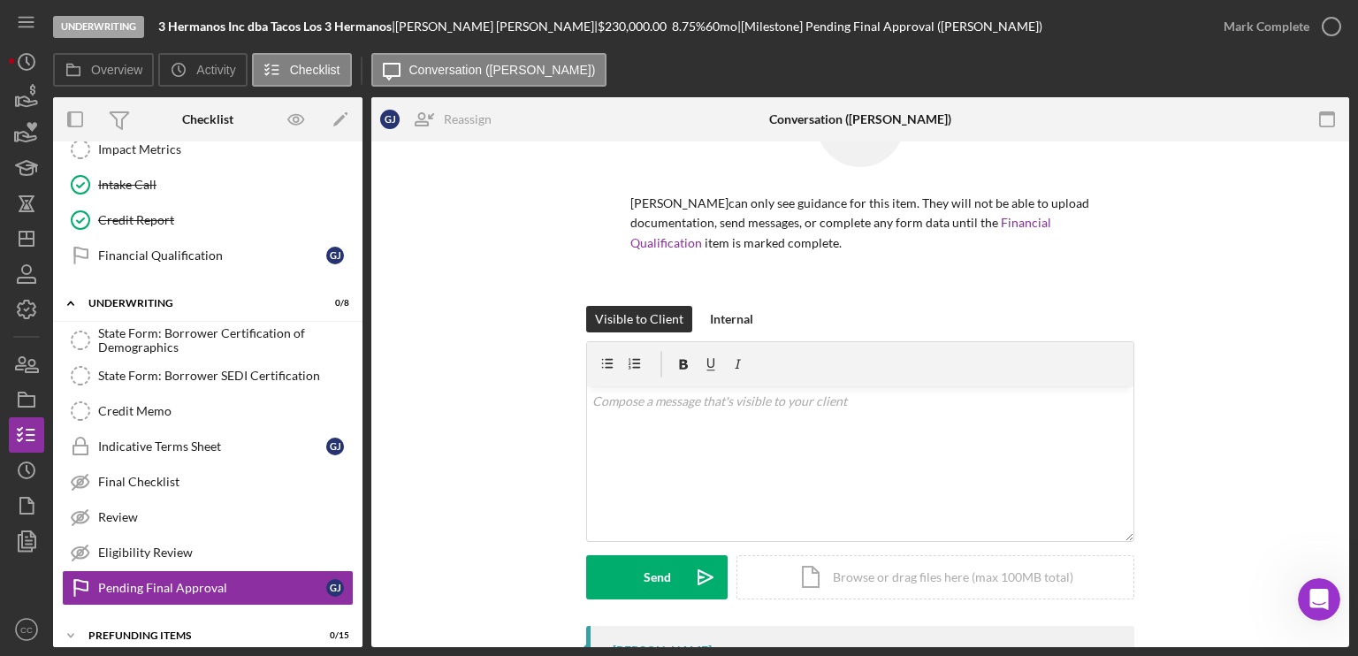
scroll to position [237, 0]
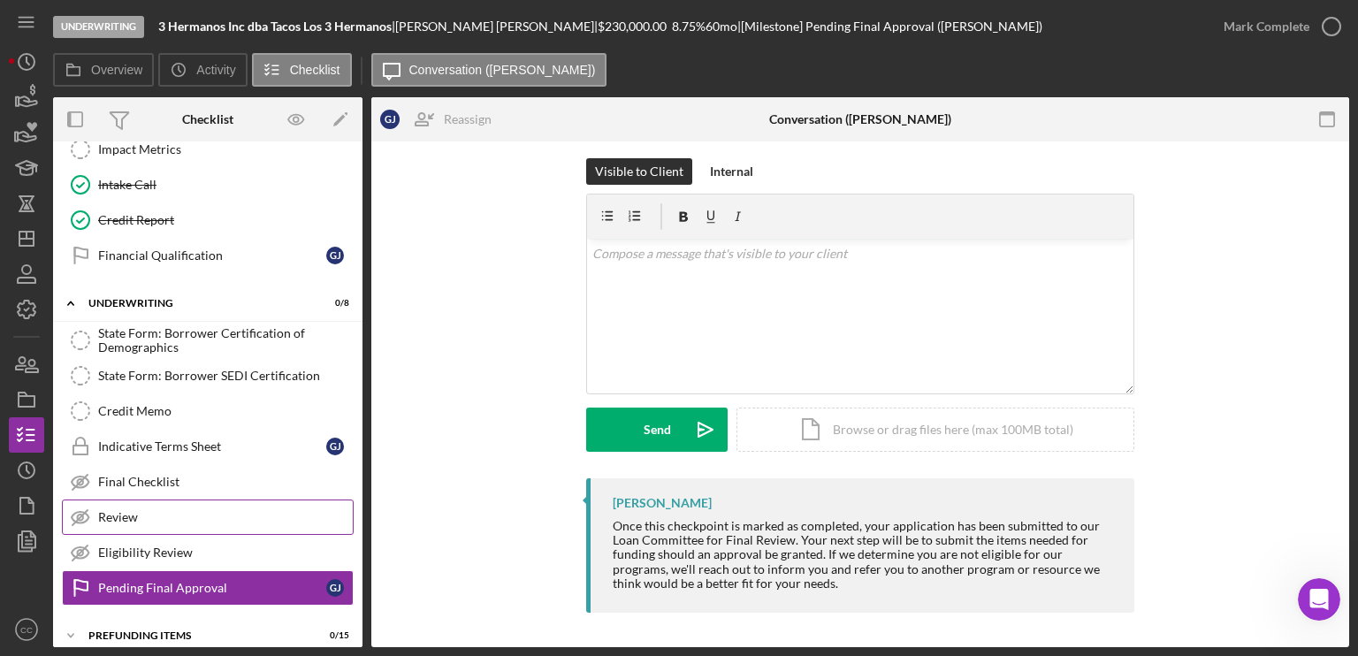
click at [123, 510] on div "Review" at bounding box center [225, 517] width 255 height 14
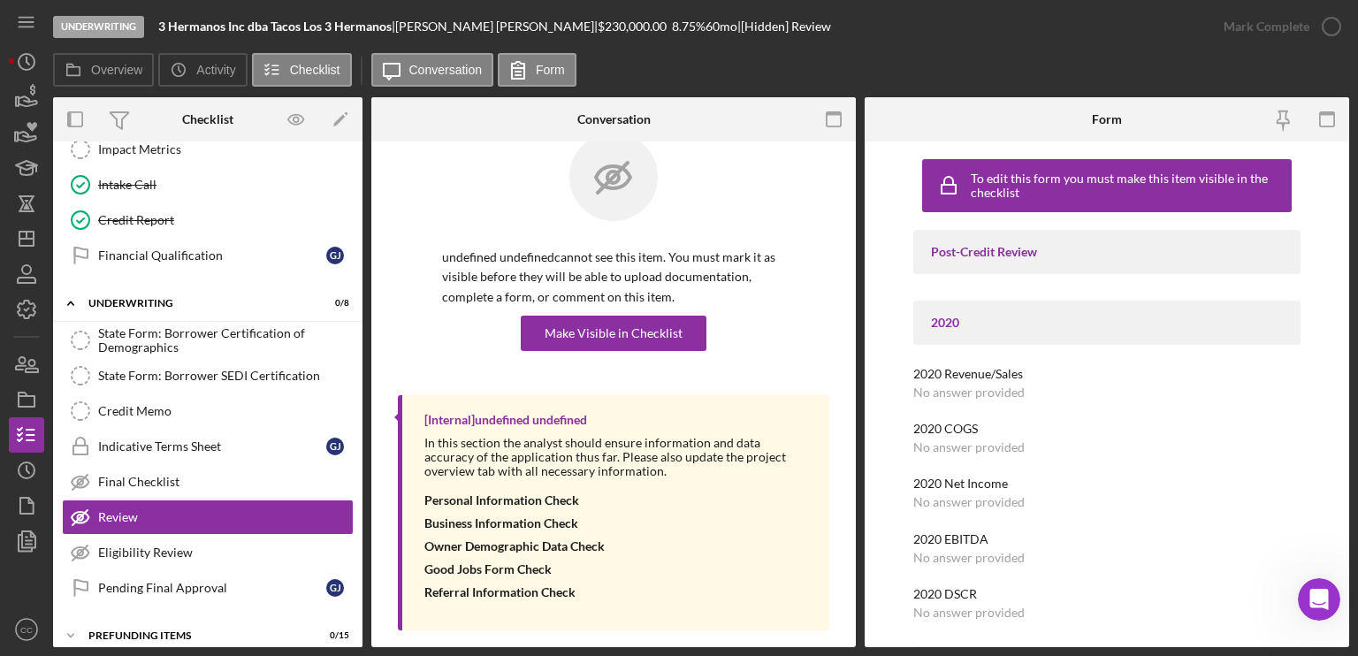
scroll to position [53, 0]
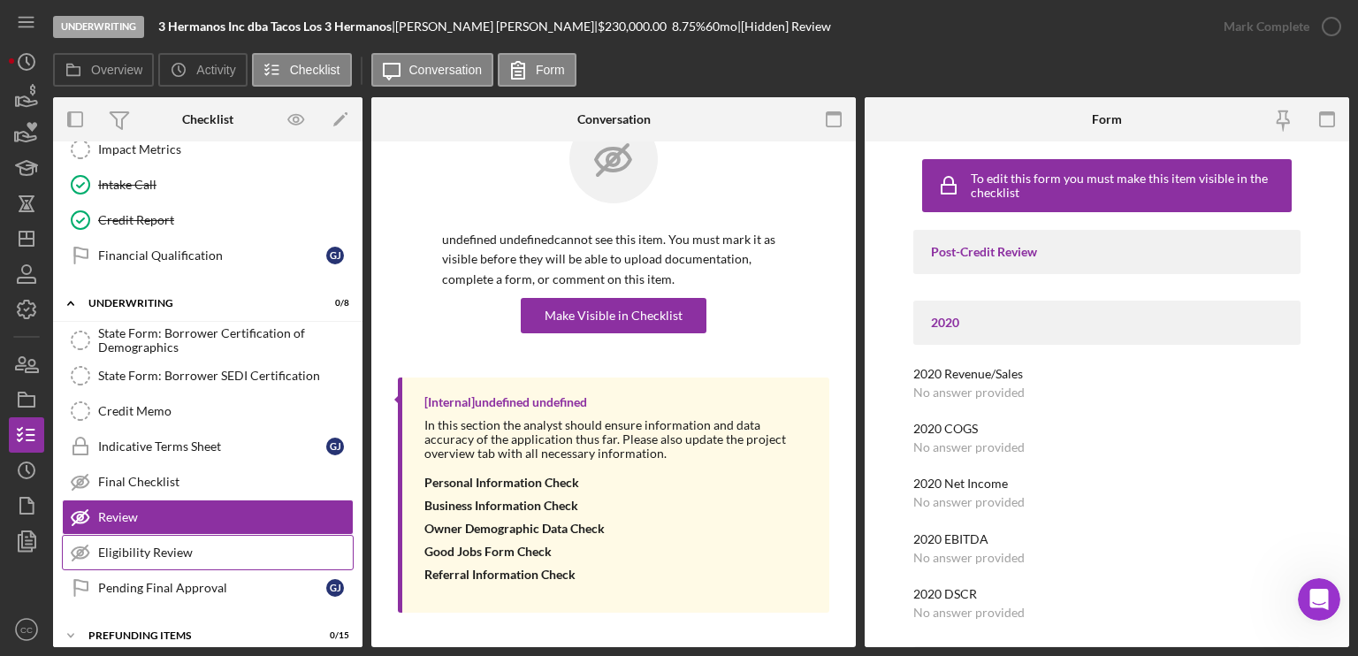
click at [215, 545] on div "Eligibility Review" at bounding box center [225, 552] width 255 height 14
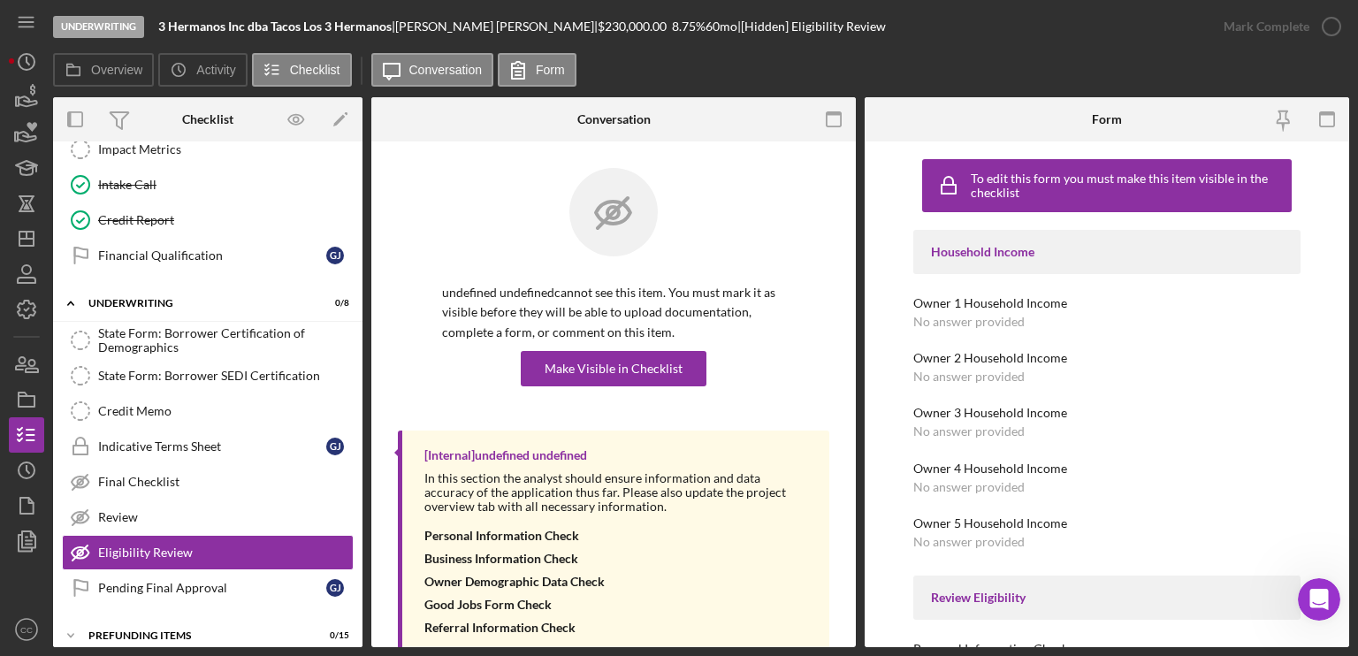
scroll to position [53, 0]
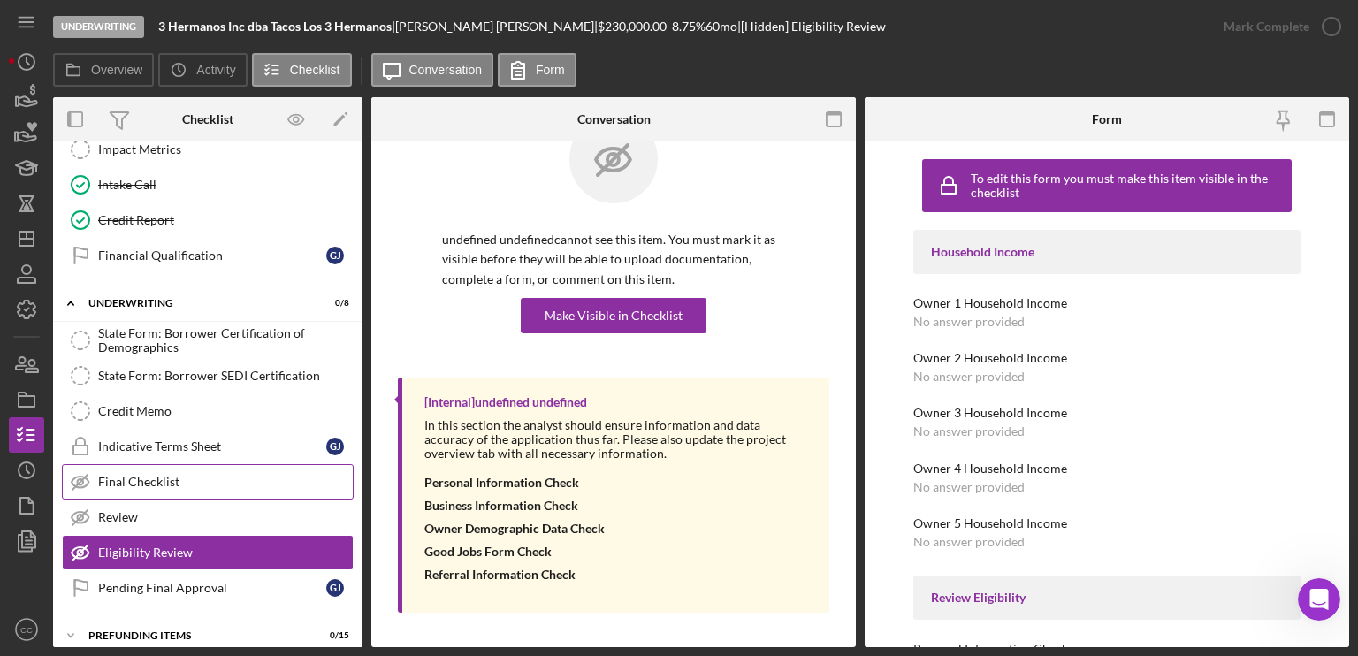
click at [153, 475] on div "Final Checklist" at bounding box center [225, 482] width 255 height 14
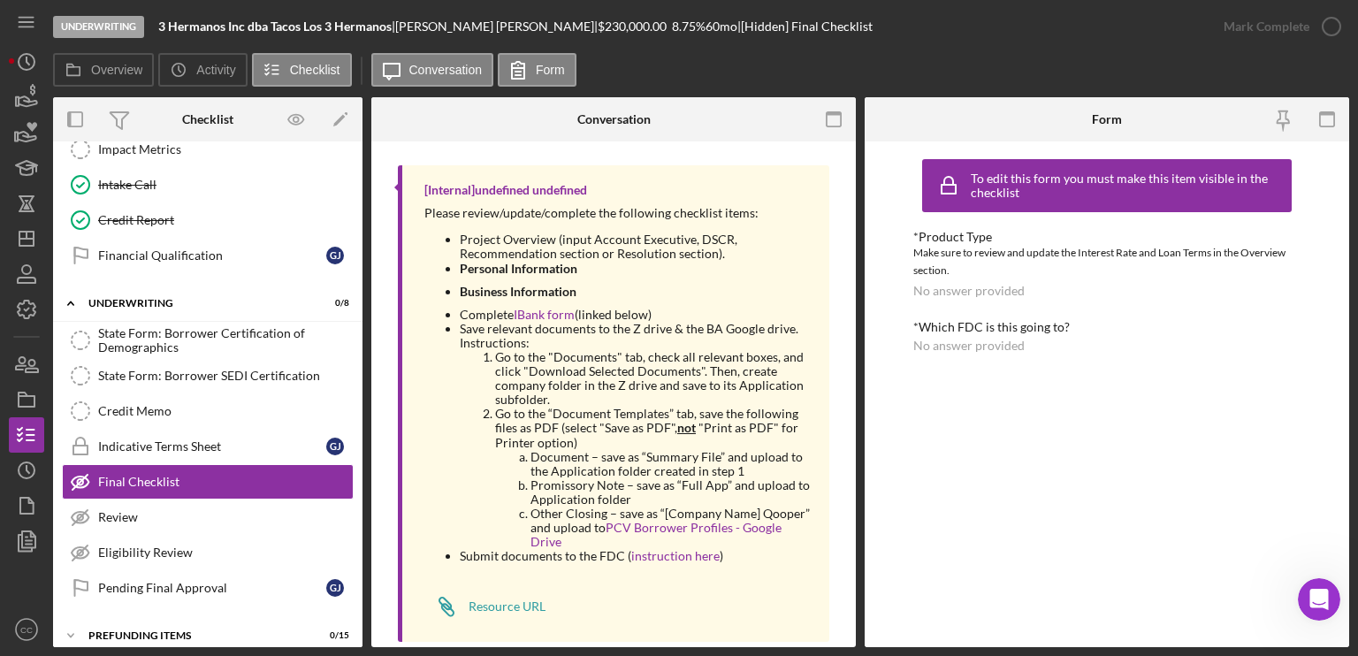
scroll to position [294, 0]
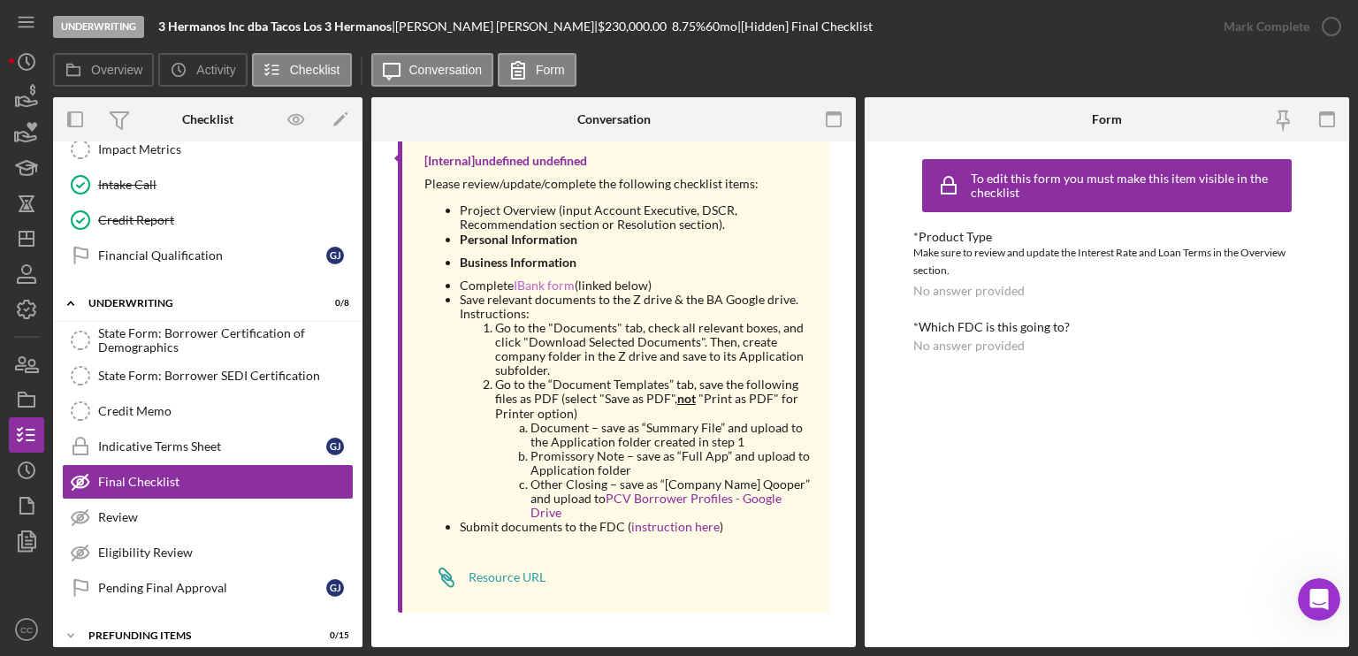
click at [545, 288] on link "IBank form" at bounding box center [544, 285] width 61 height 15
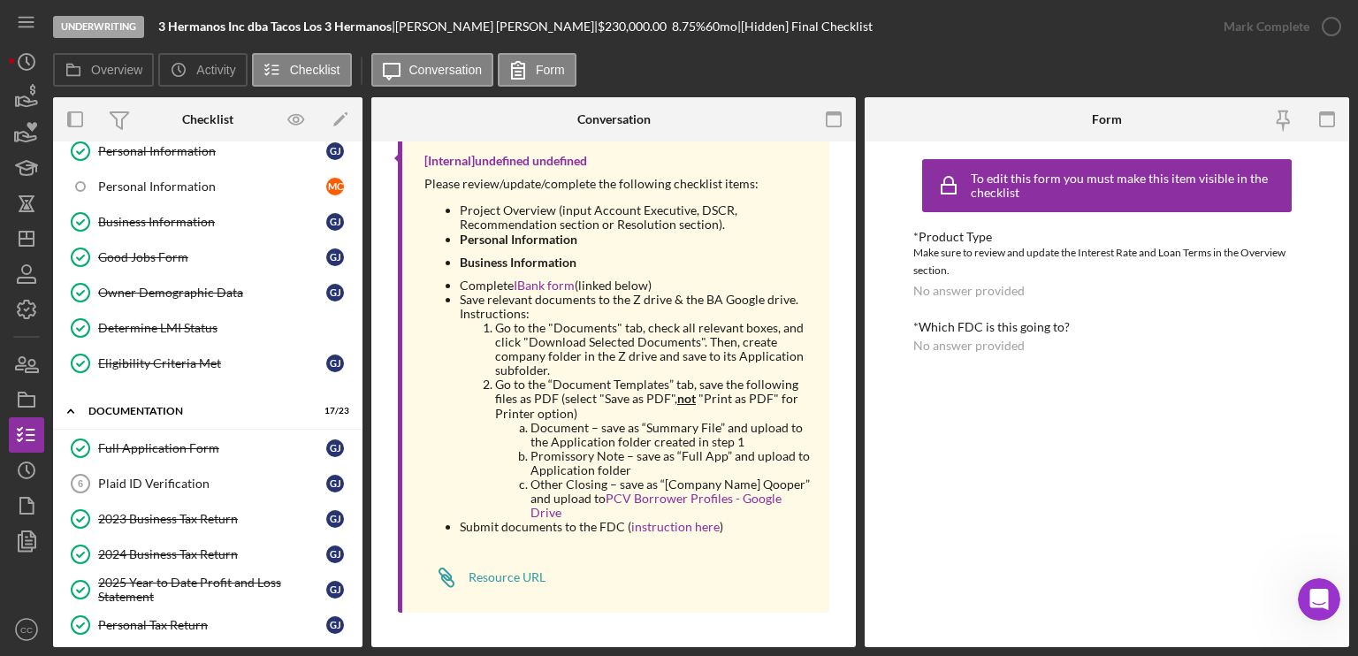
scroll to position [90, 0]
click at [153, 452] on div "Full Application Form" at bounding box center [212, 450] width 228 height 14
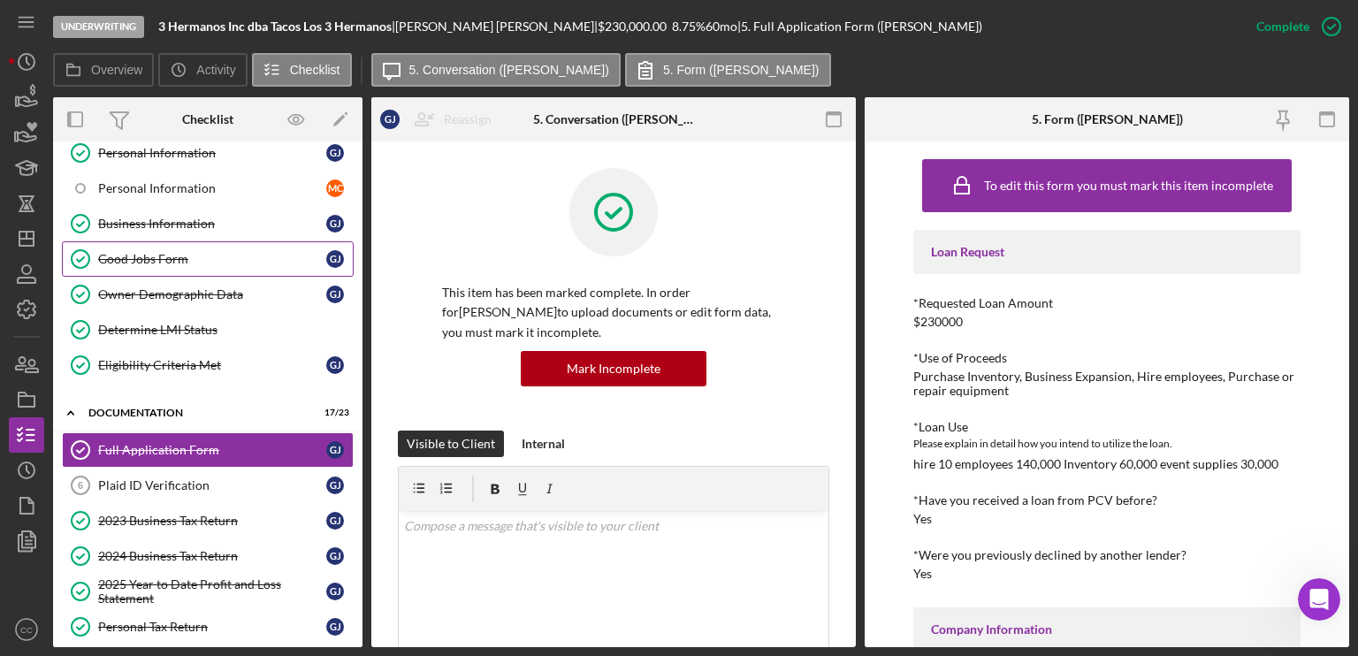
drag, startPoint x: 180, startPoint y: 229, endPoint x: 299, endPoint y: 271, distance: 125.8
click at [180, 229] on link "Business Information Business Information [PERSON_NAME]" at bounding box center [208, 223] width 292 height 35
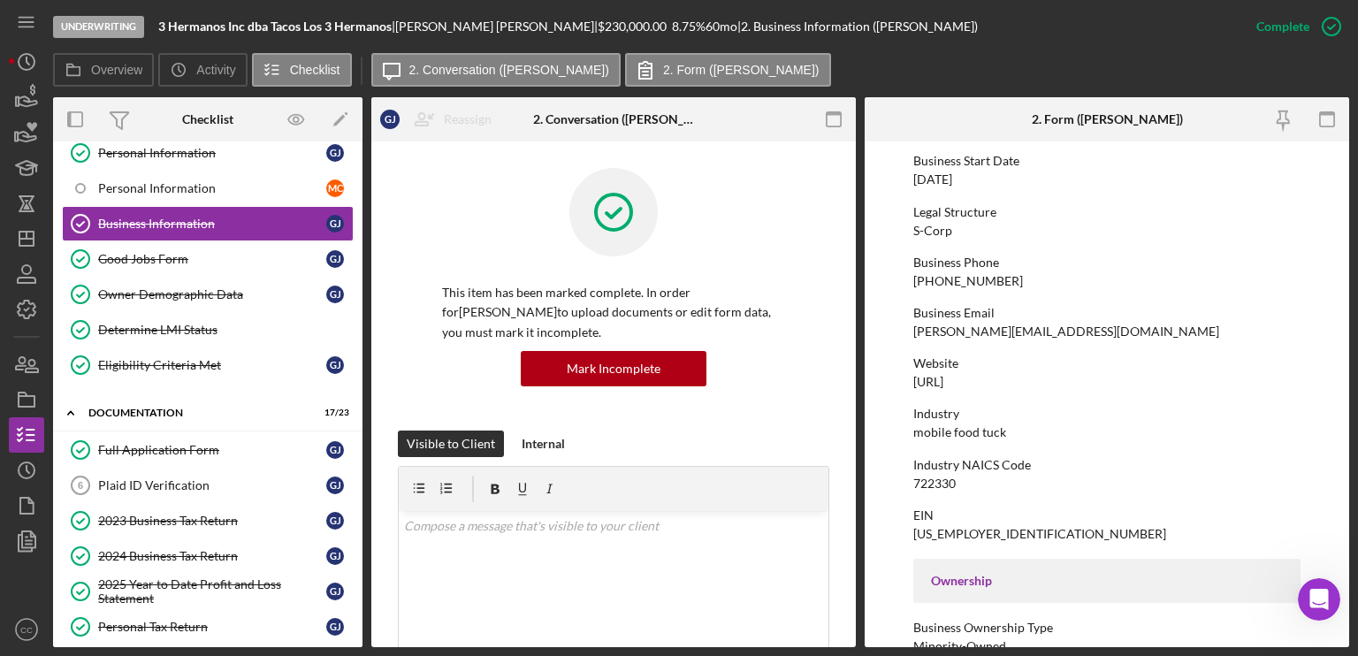
scroll to position [265, 0]
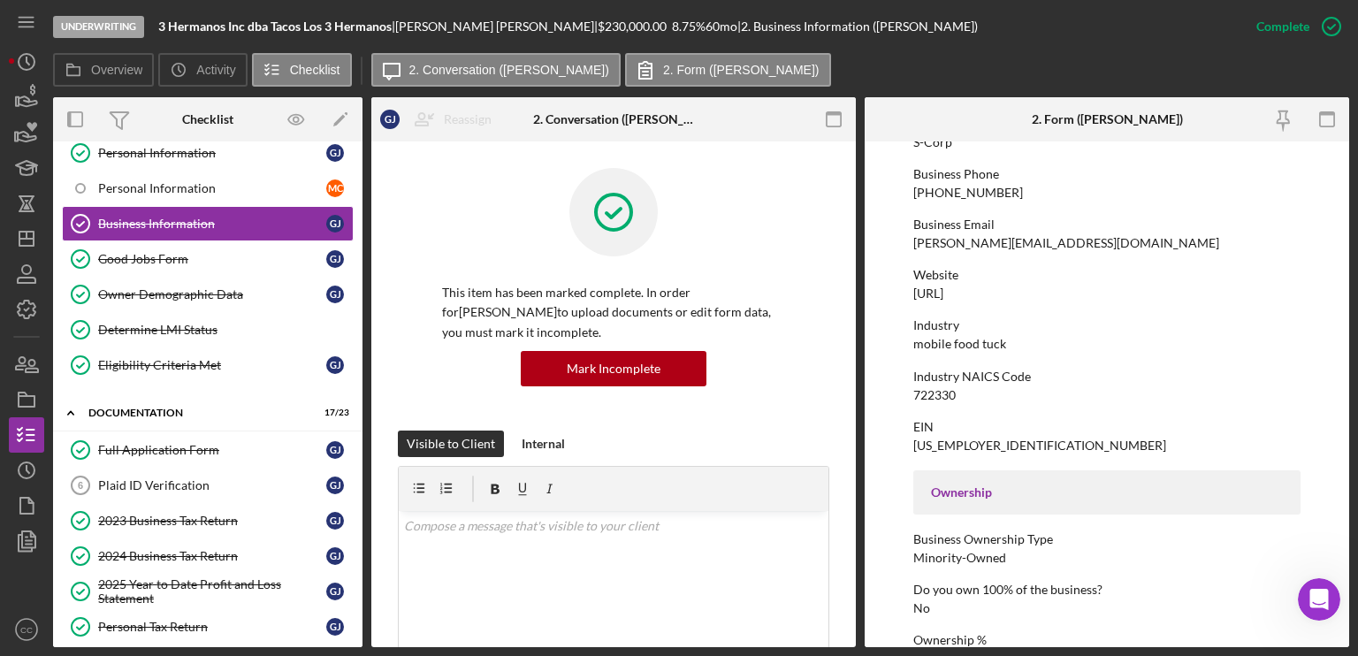
click at [944, 393] on div "722330" at bounding box center [934, 395] width 42 height 14
copy div "722330"
click at [160, 323] on div "Determine LMI Status" at bounding box center [225, 330] width 255 height 14
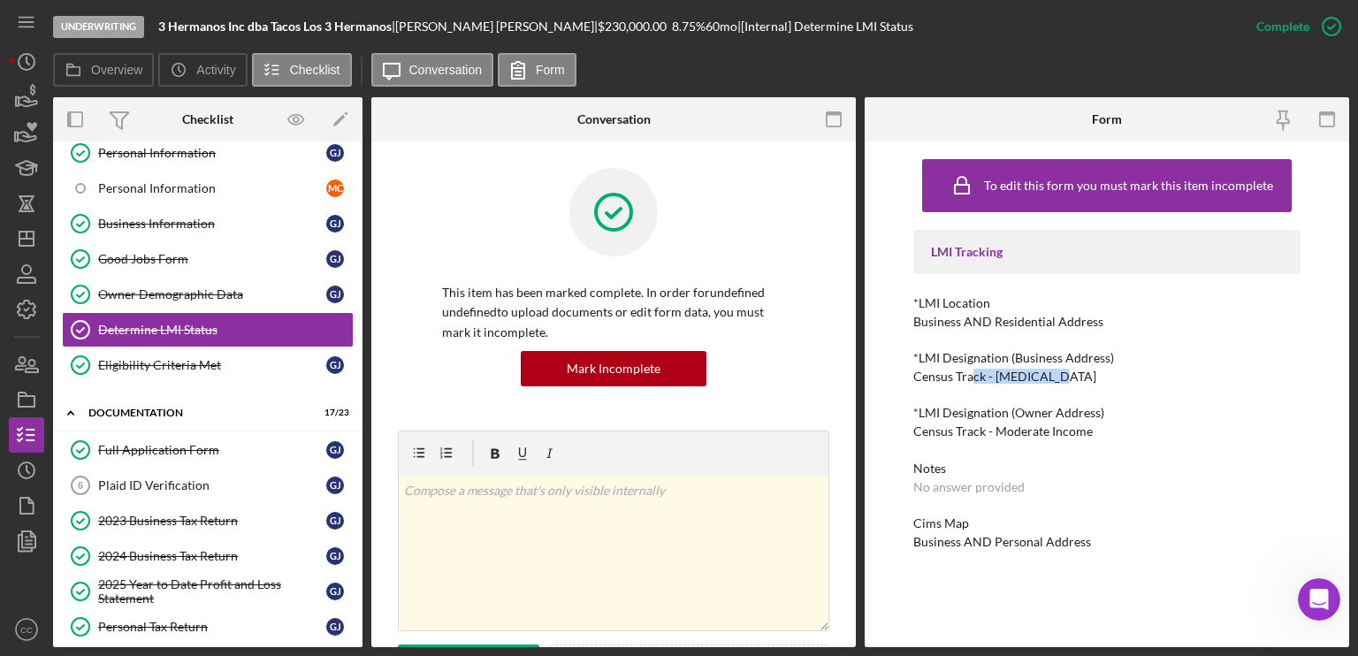
drag, startPoint x: 1060, startPoint y: 377, endPoint x: 972, endPoint y: 381, distance: 87.6
click at [972, 381] on div "*LMI Designation (Business Address) Census Track - [MEDICAL_DATA]" at bounding box center [1106, 367] width 387 height 33
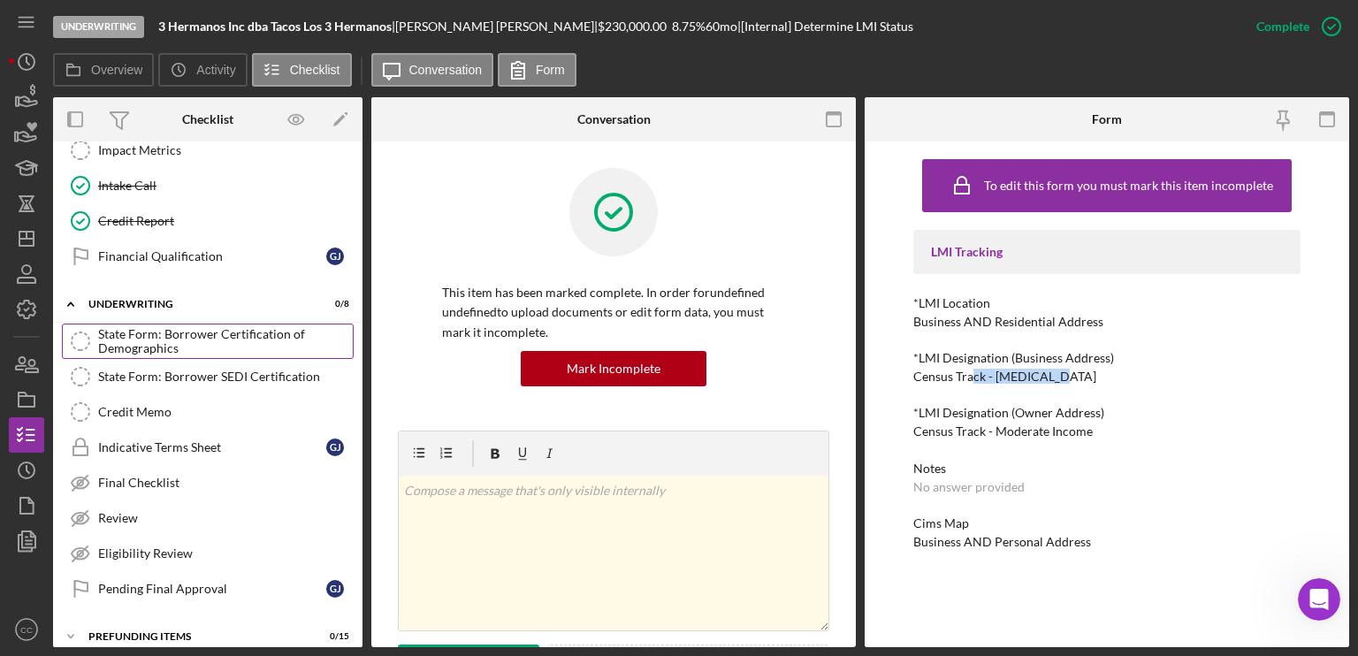
scroll to position [1063, 0]
click at [23, 514] on polygon "button" at bounding box center [26, 506] width 13 height 16
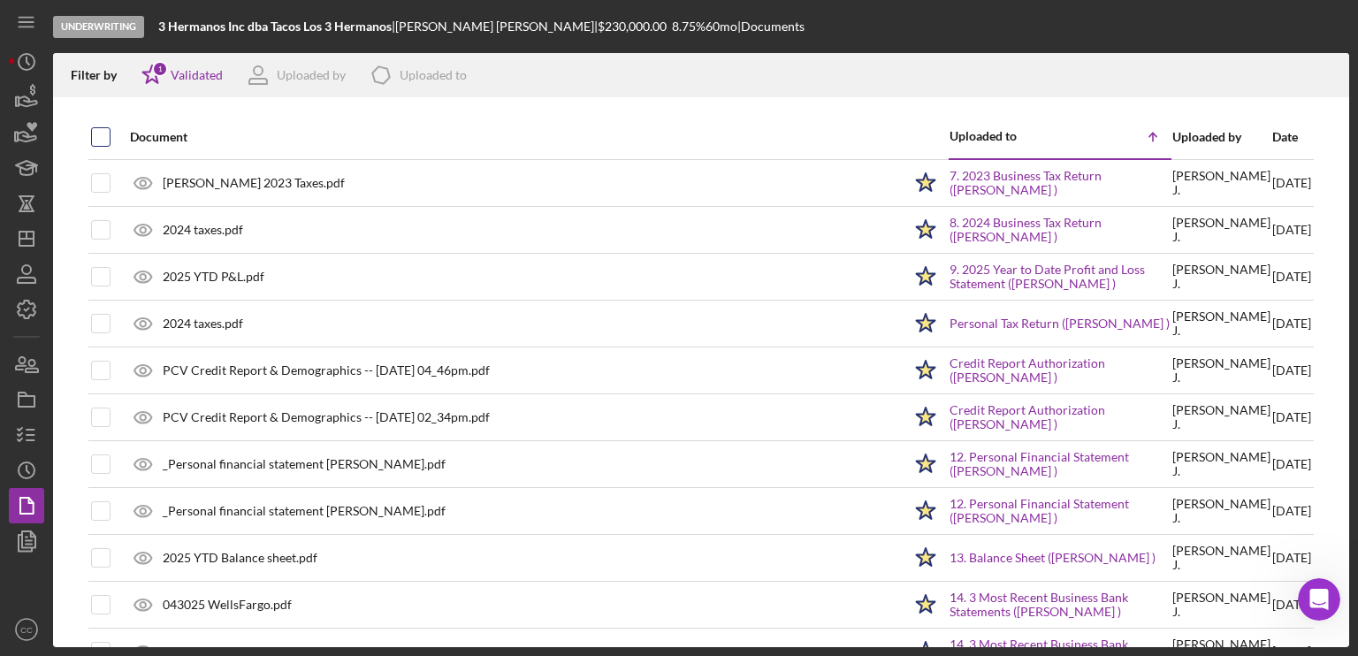
click at [98, 134] on input "checkbox" at bounding box center [101, 137] width 18 height 18
checkbox input "true"
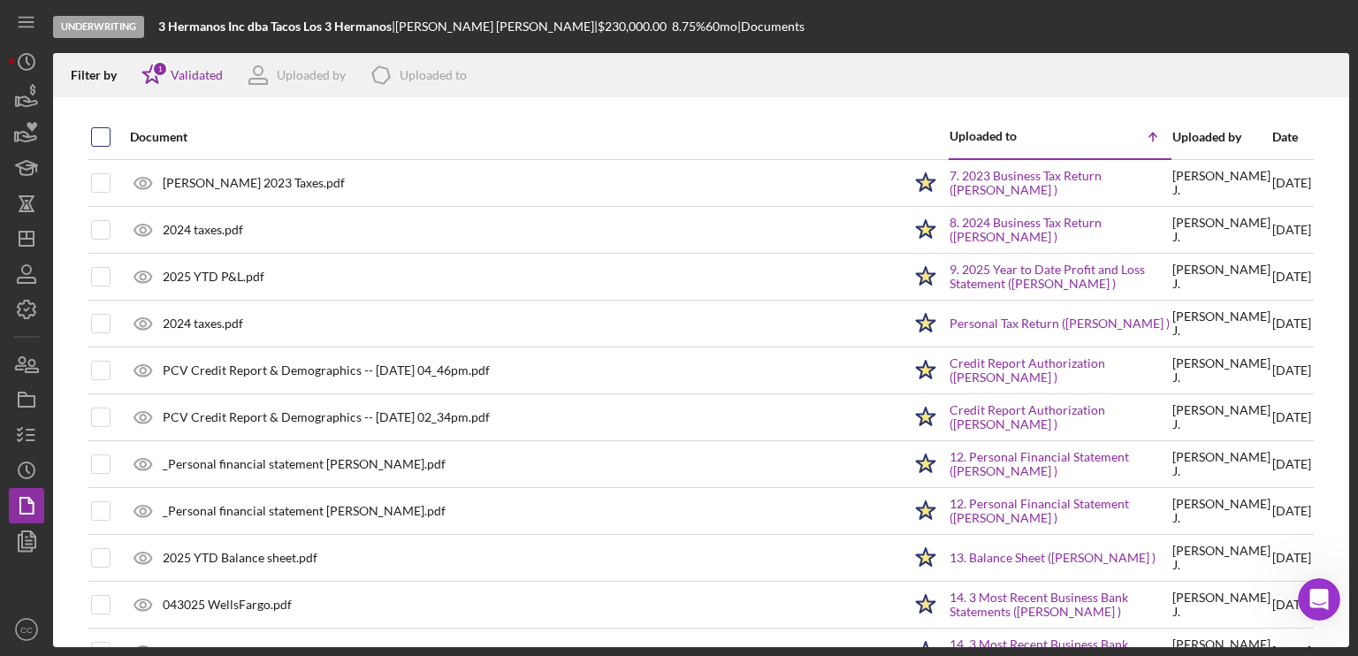
checkbox input "true"
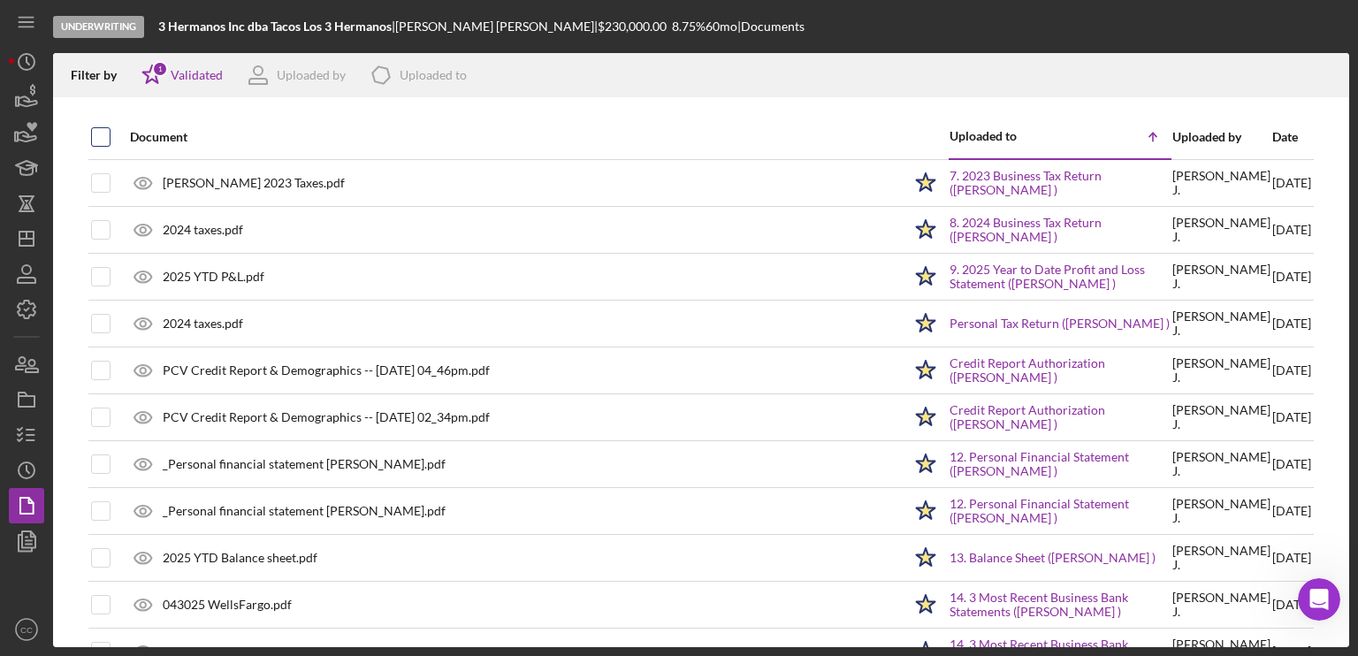
checkbox input "true"
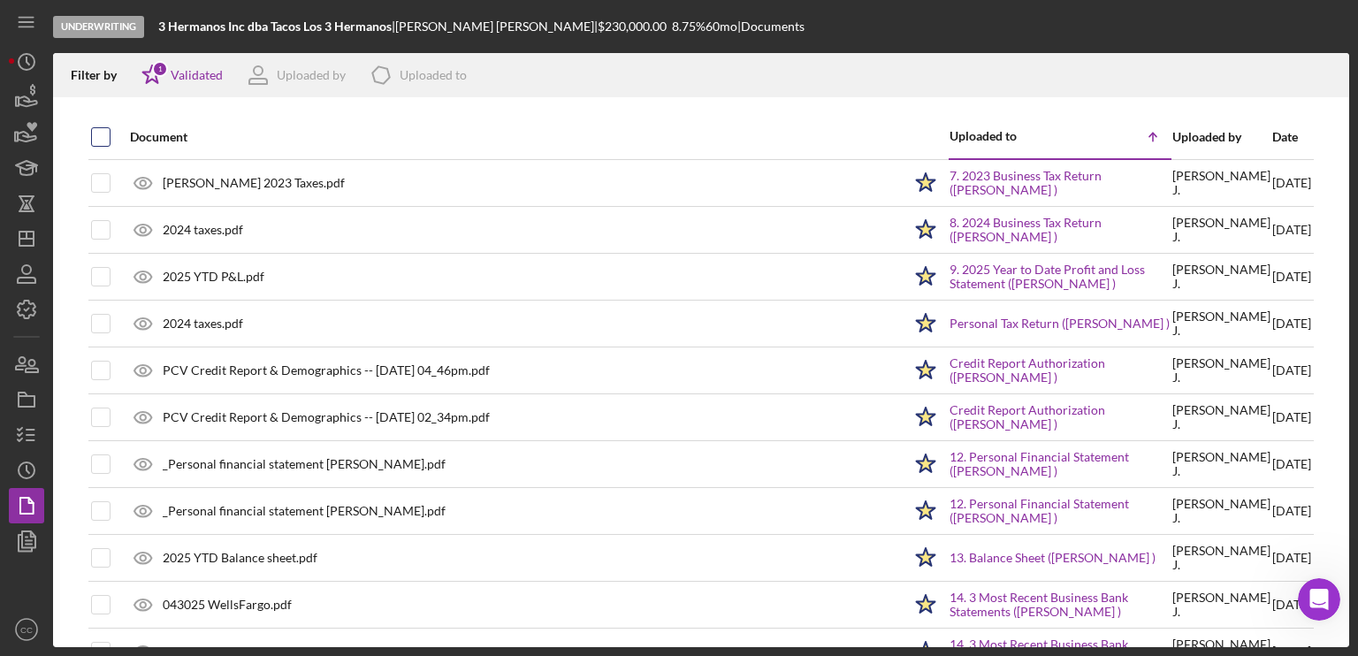
checkbox input "true"
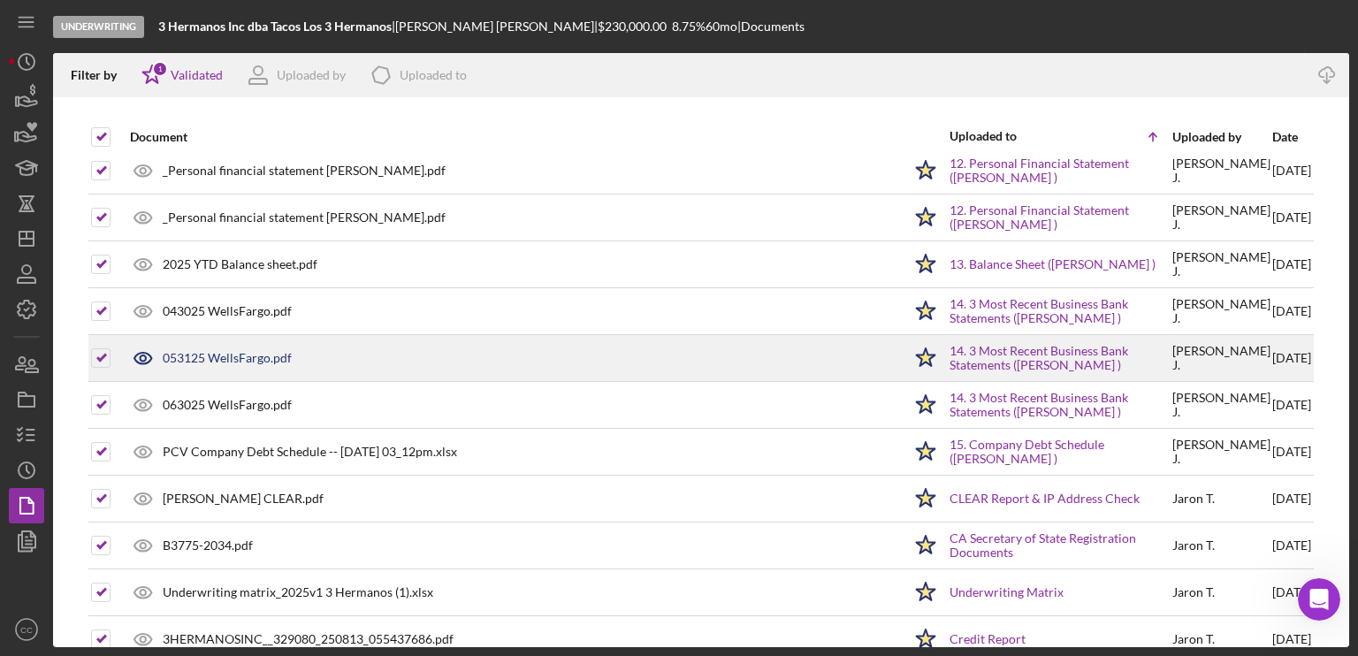
scroll to position [323, 0]
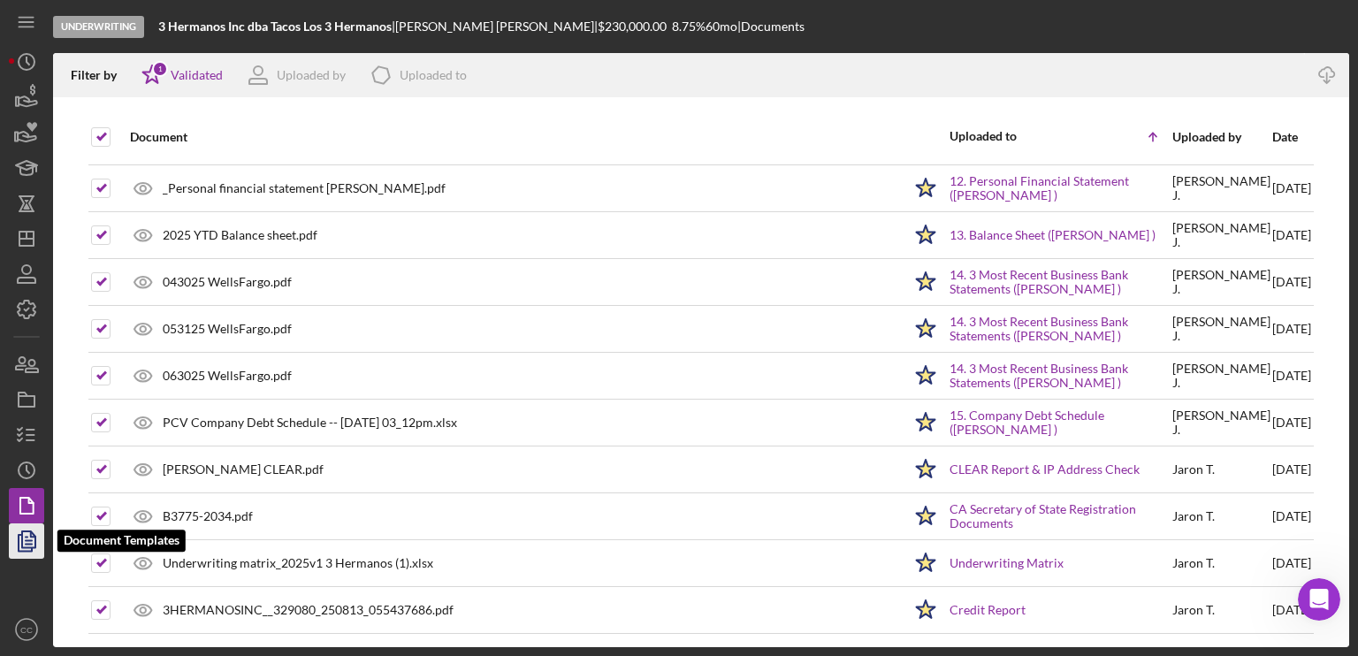
click at [12, 540] on icon "button" at bounding box center [26, 541] width 44 height 44
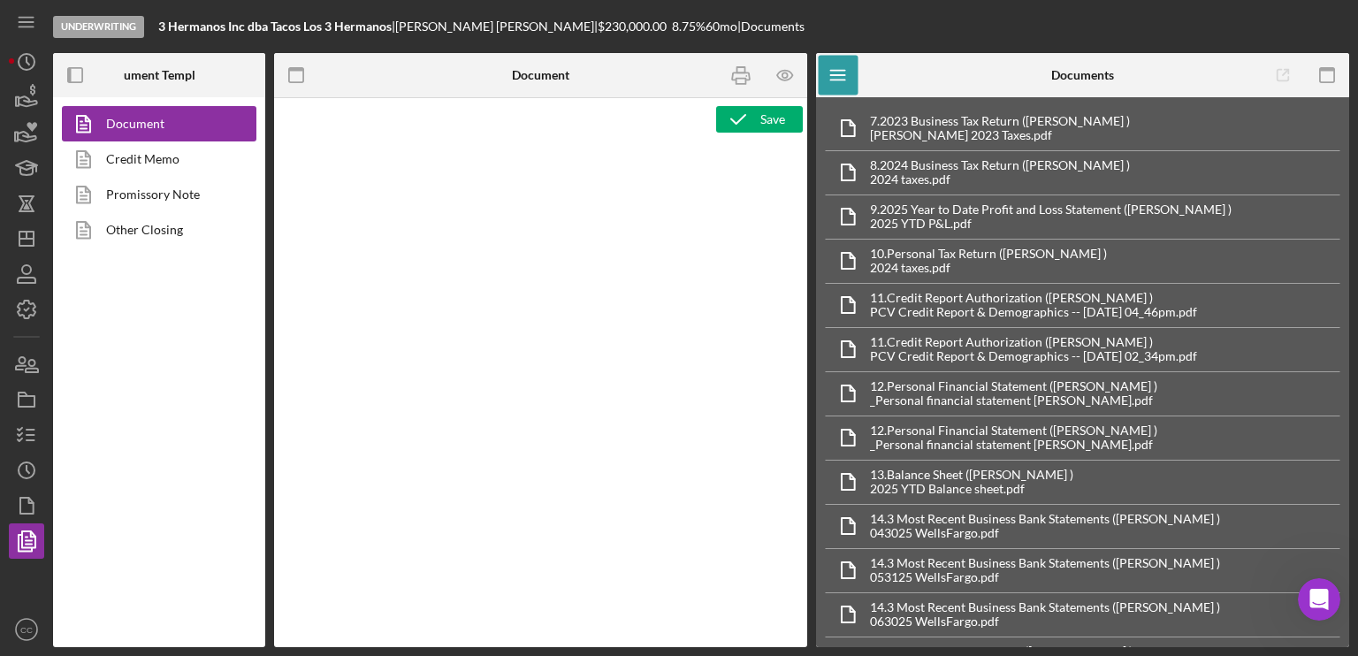
type textarea "<h1 style="text-align: center;">Full Application Form</h1> <h2 style="text-alig…"
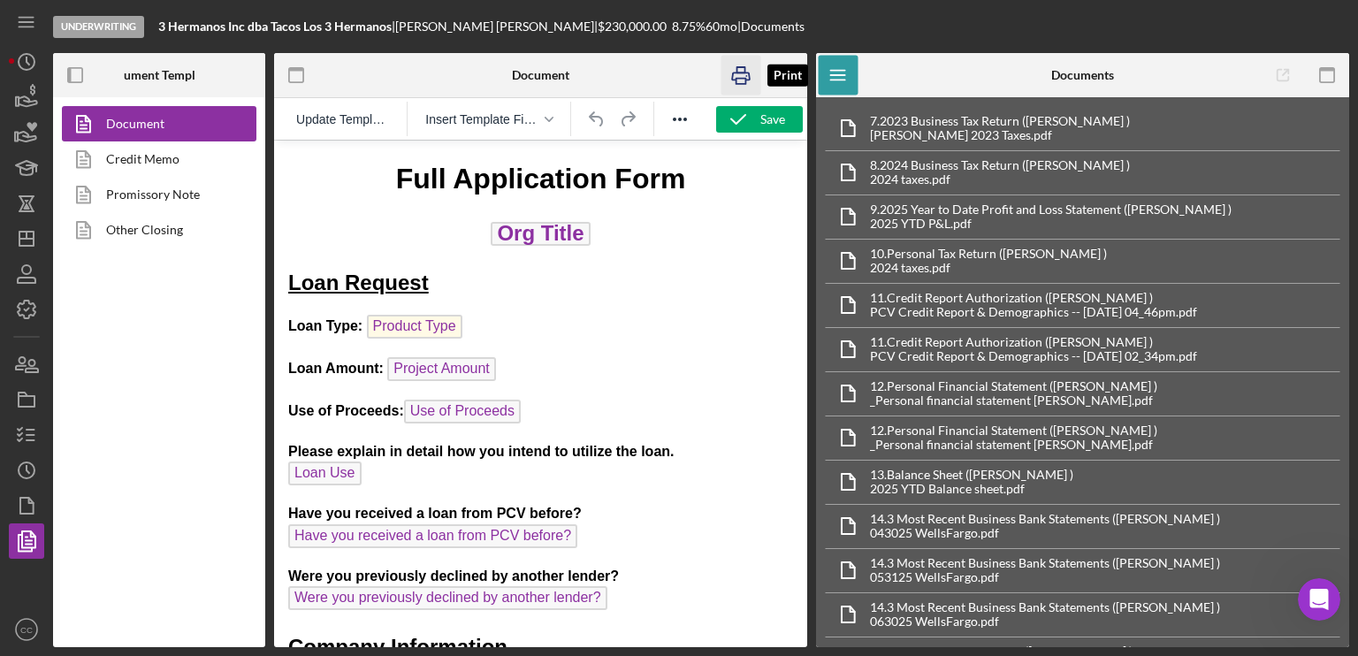
click at [750, 79] on icon "button" at bounding box center [741, 75] width 18 height 7
click at [170, 194] on link "Promissory Note" at bounding box center [155, 194] width 186 height 35
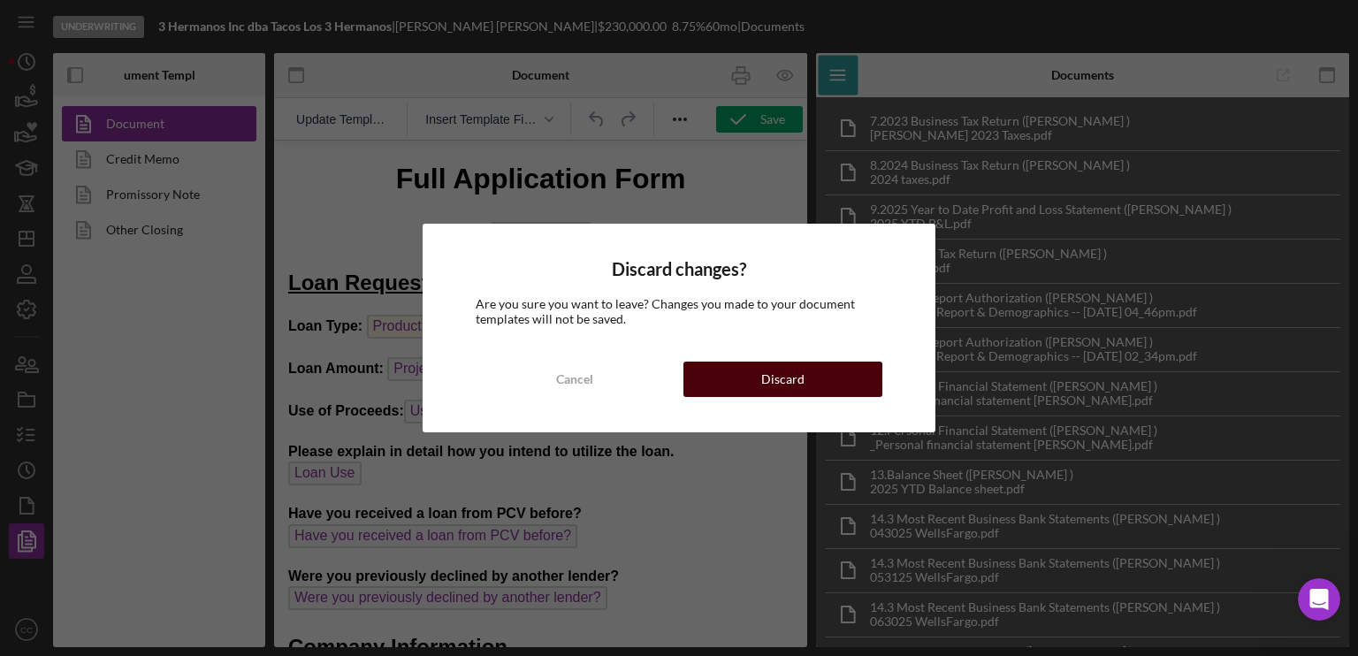
click at [800, 381] on div "Discard" at bounding box center [782, 379] width 43 height 35
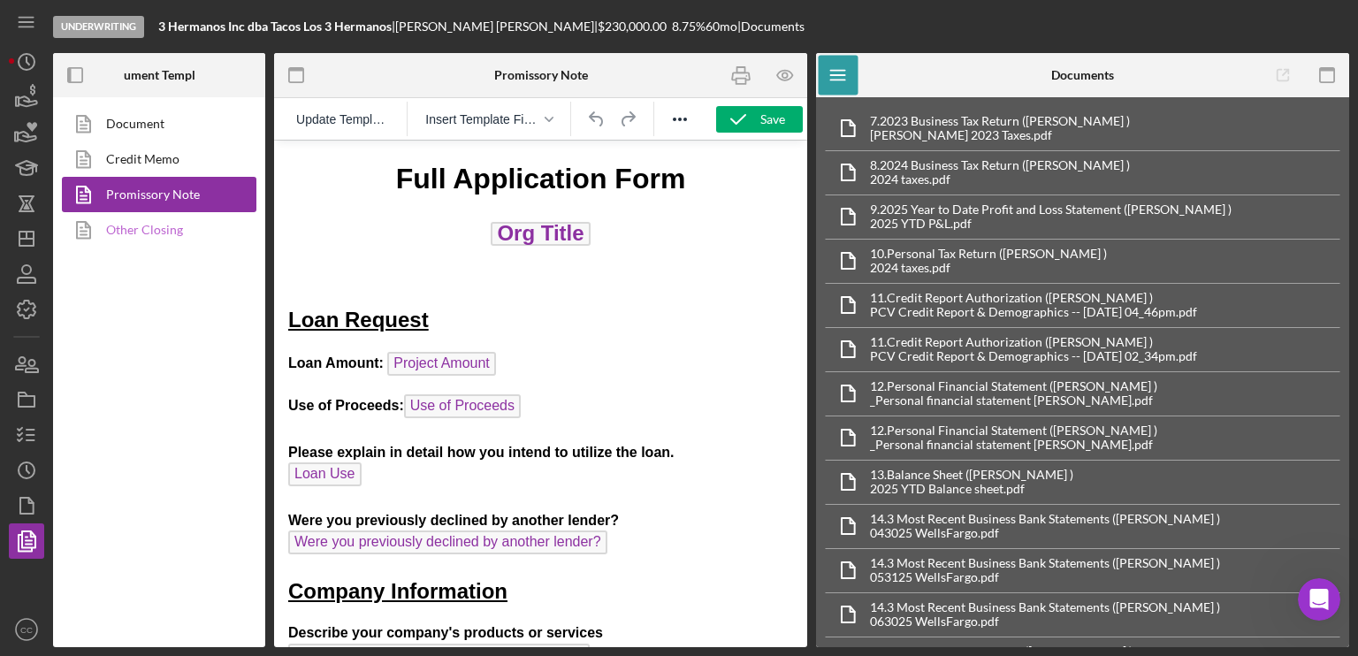
click at [143, 235] on link "Other Closing" at bounding box center [155, 229] width 186 height 35
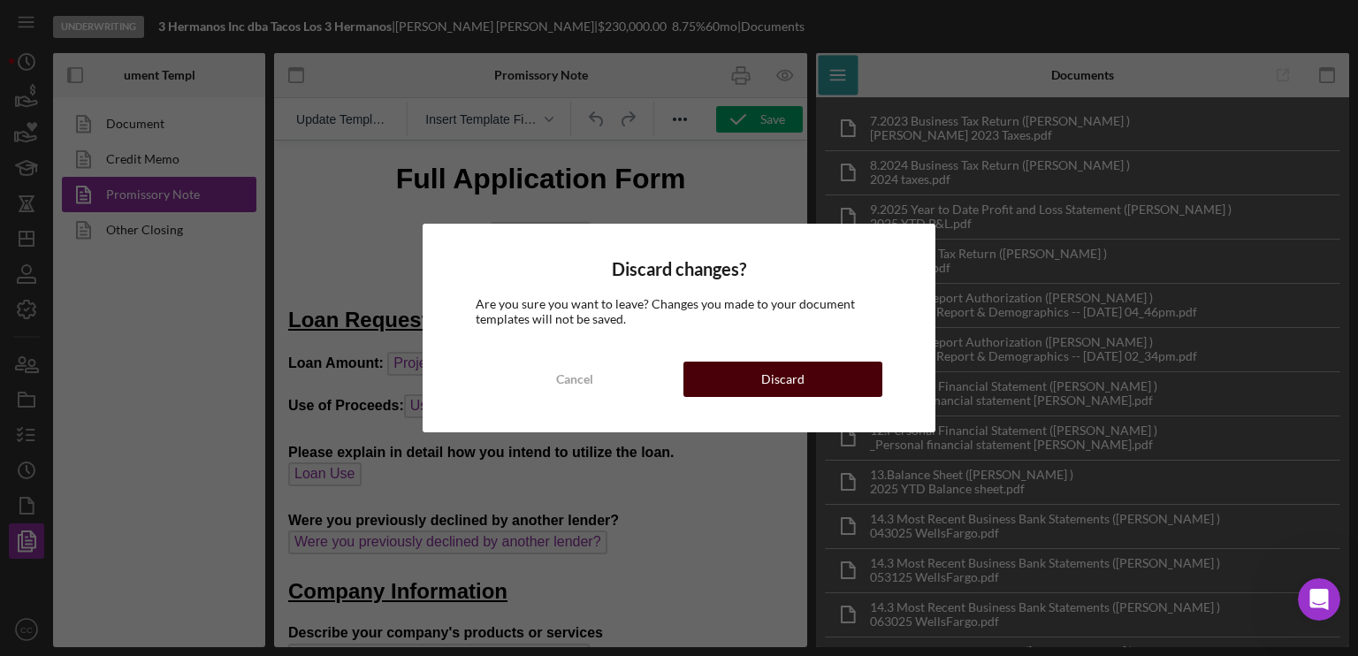
click at [716, 367] on button "Discard" at bounding box center [782, 379] width 199 height 35
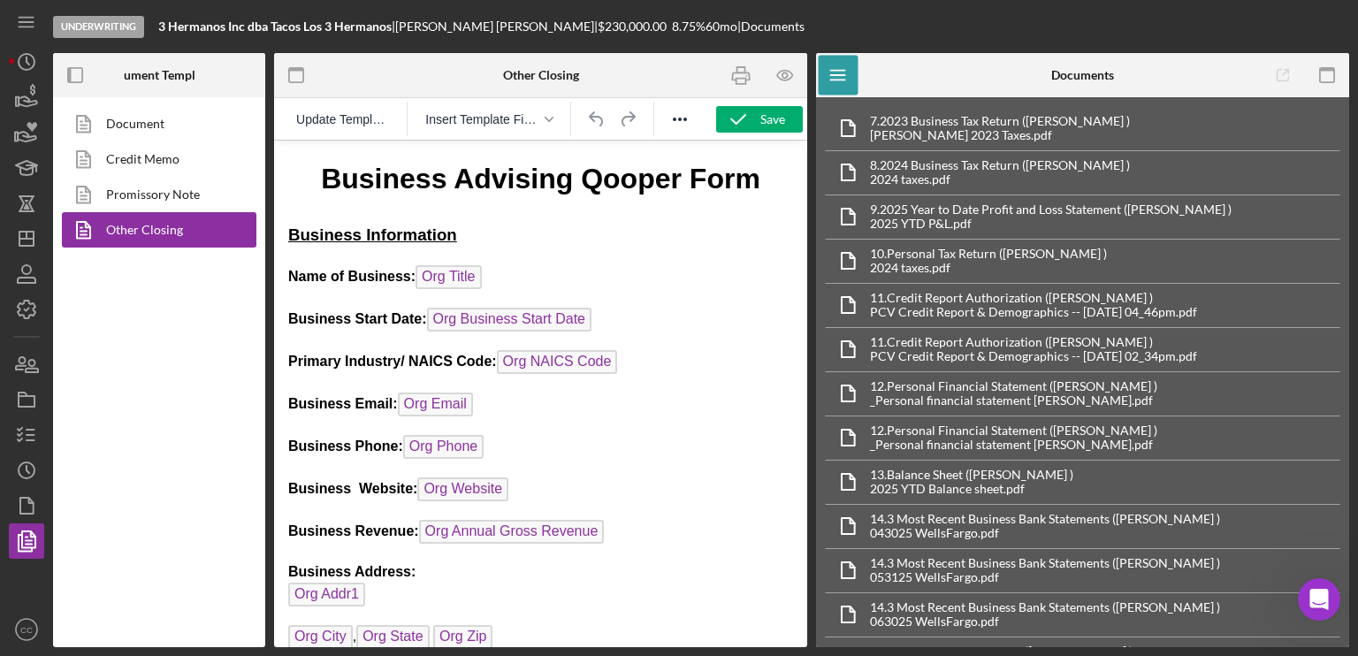
click at [658, 601] on p "Business Address: Org Addr1" at bounding box center [540, 586] width 505 height 48
click at [32, 435] on line "button" at bounding box center [31, 435] width 8 height 0
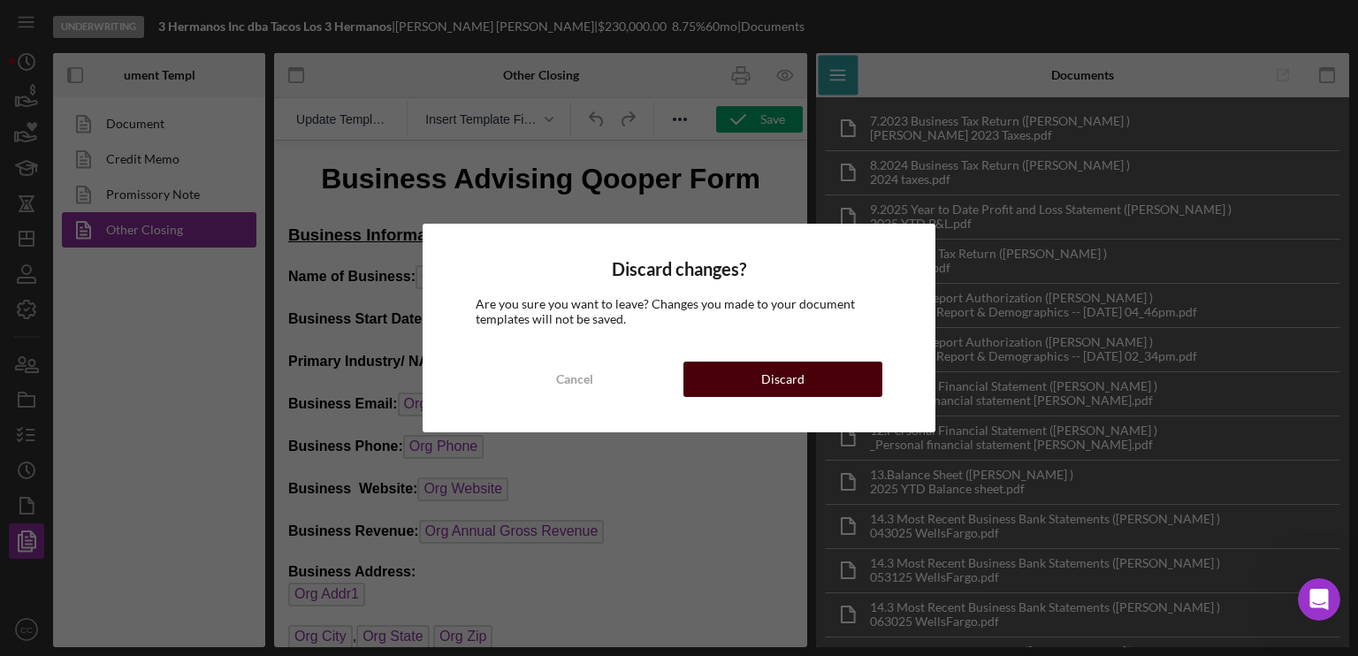
click at [816, 373] on button "Discard" at bounding box center [782, 379] width 199 height 35
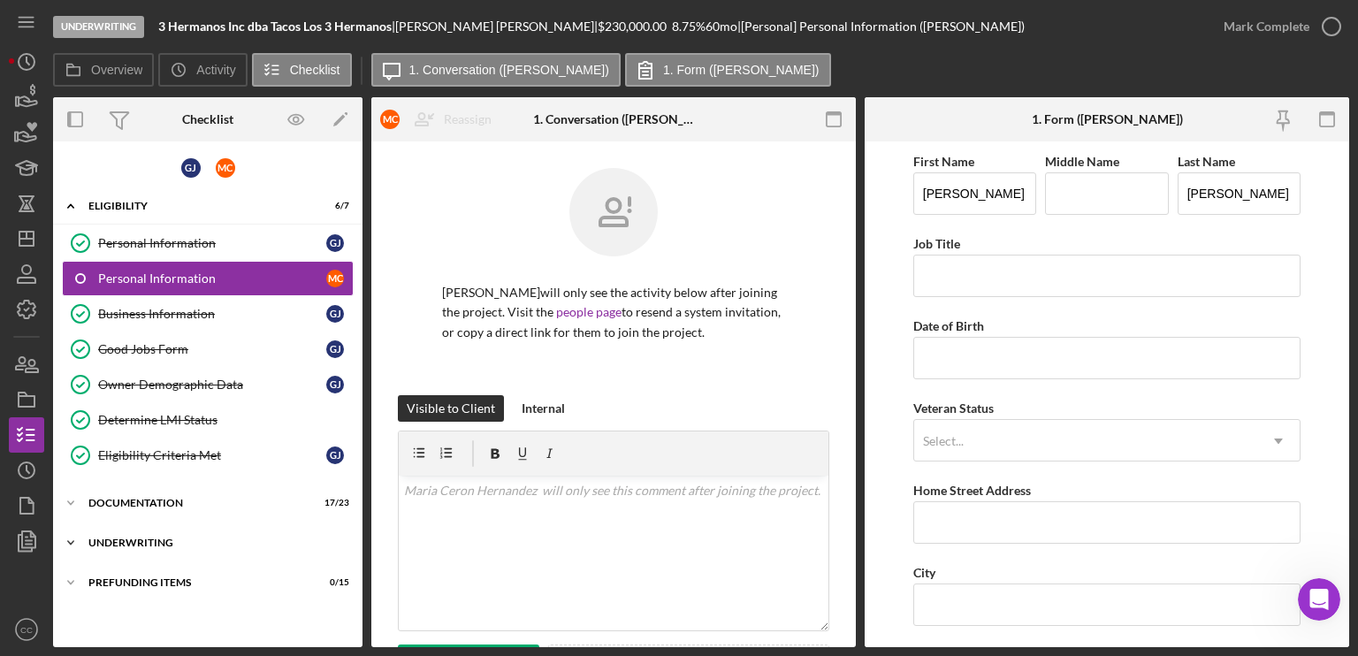
click at [158, 545] on div "Icon/Expander Underwriting 0 / 8" at bounding box center [207, 542] width 309 height 35
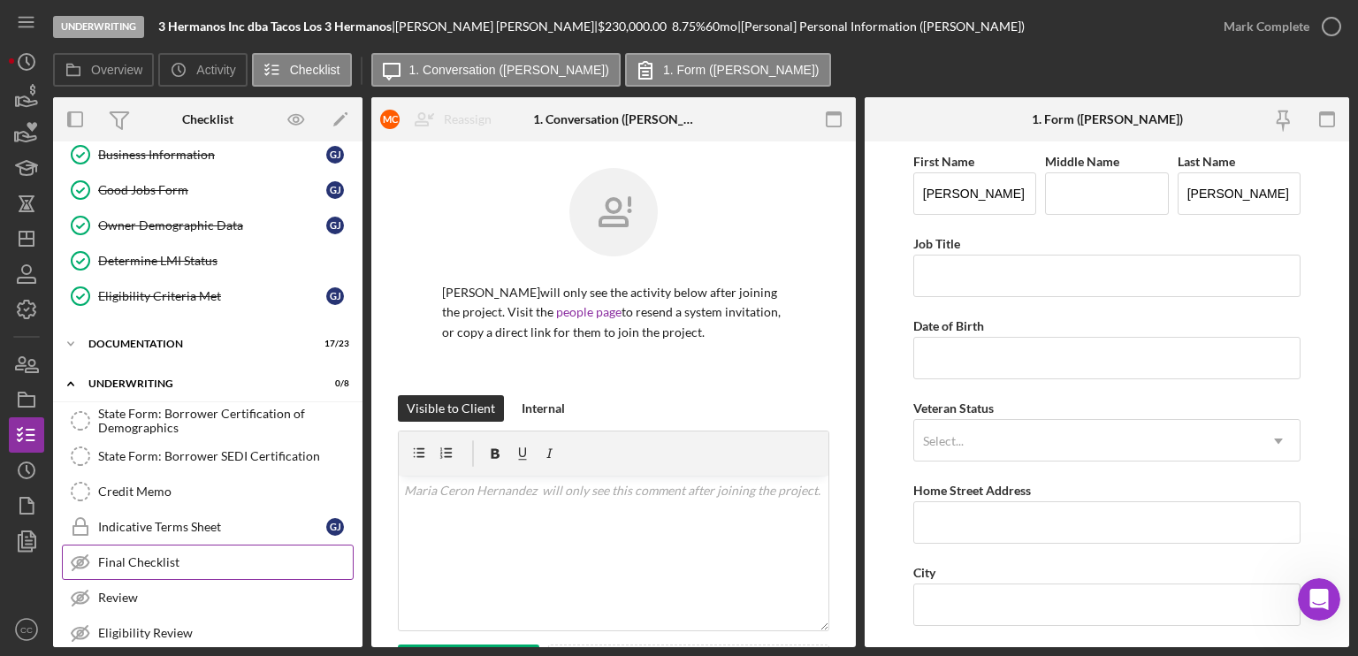
scroll to position [248, 0]
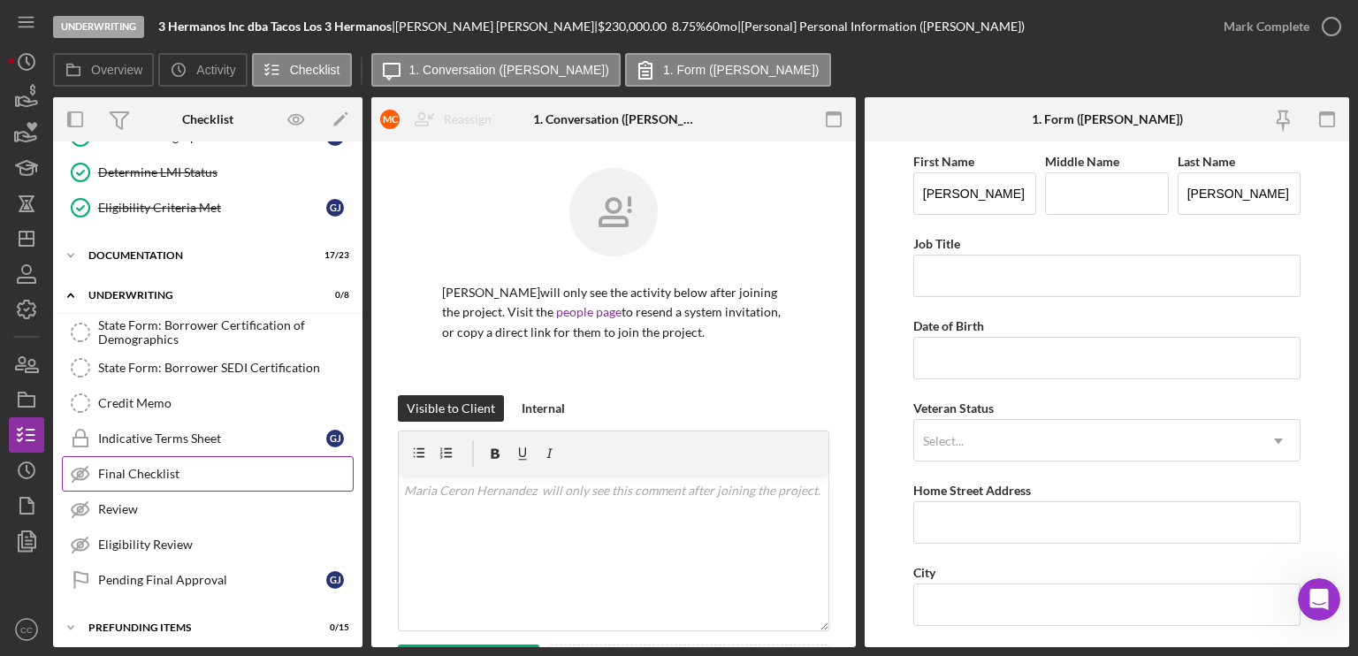
click at [171, 467] on div "Final Checklist" at bounding box center [225, 474] width 255 height 14
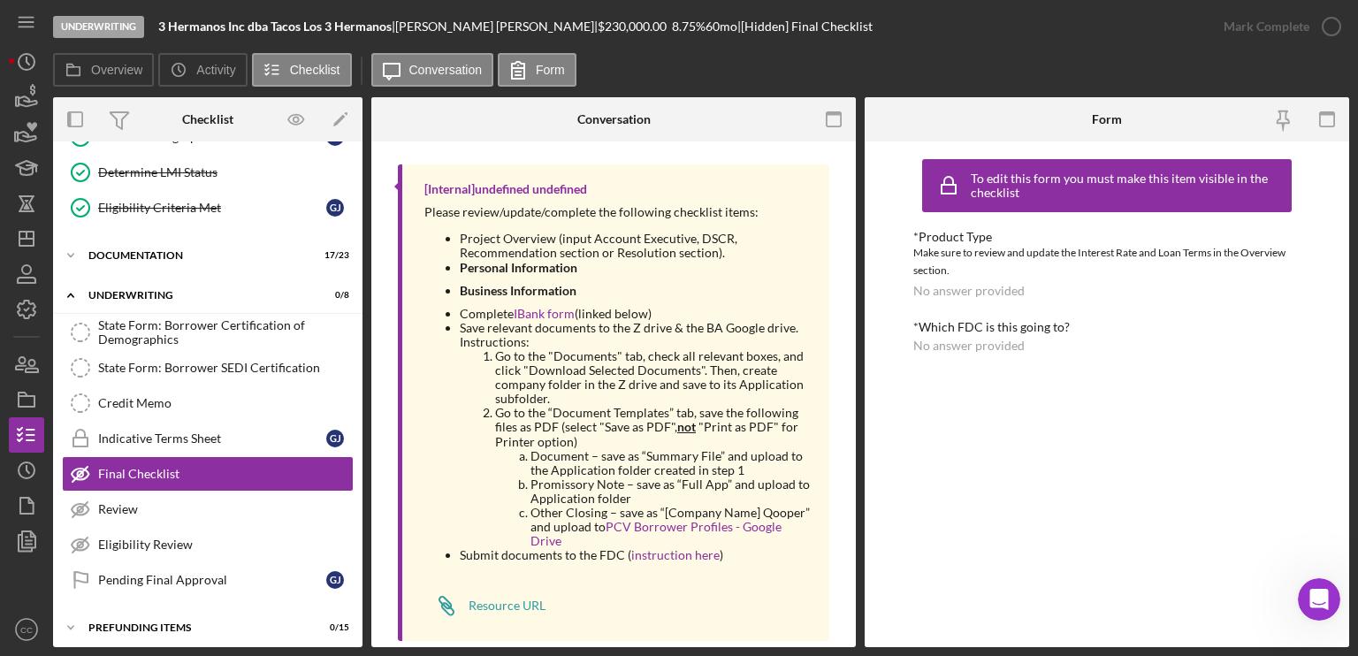
scroll to position [294, 0]
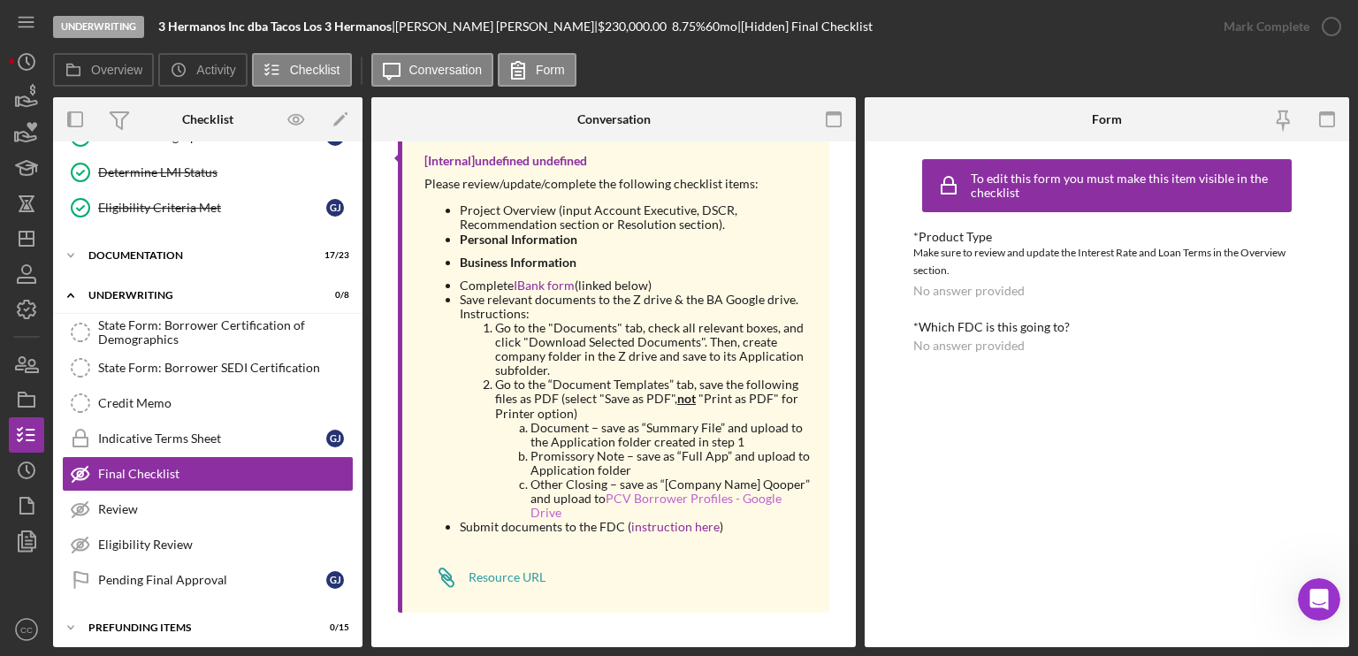
click at [678, 499] on link "PCV Borrower Profiles - Google Drive" at bounding box center [655, 505] width 251 height 29
click at [462, 439] on ol "Go to the "Documents" tab, check all relevant boxes, and click "Download Select…" at bounding box center [636, 420] width 352 height 199
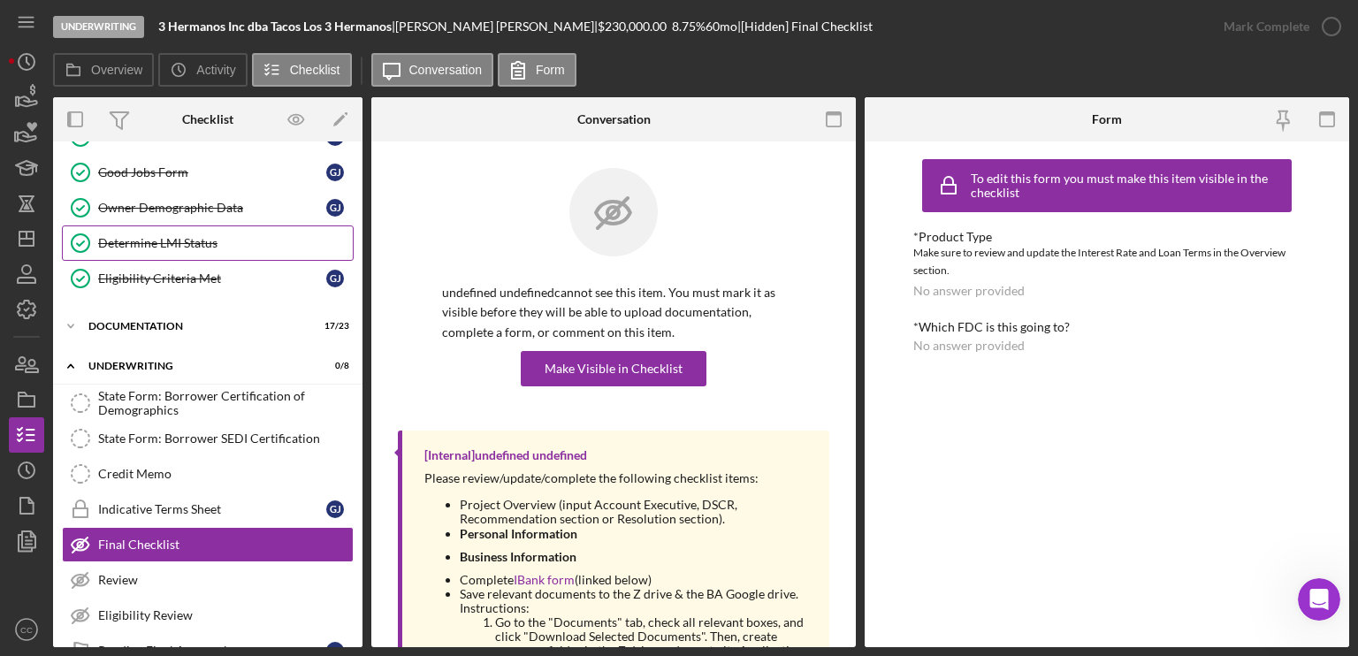
scroll to position [248, 0]
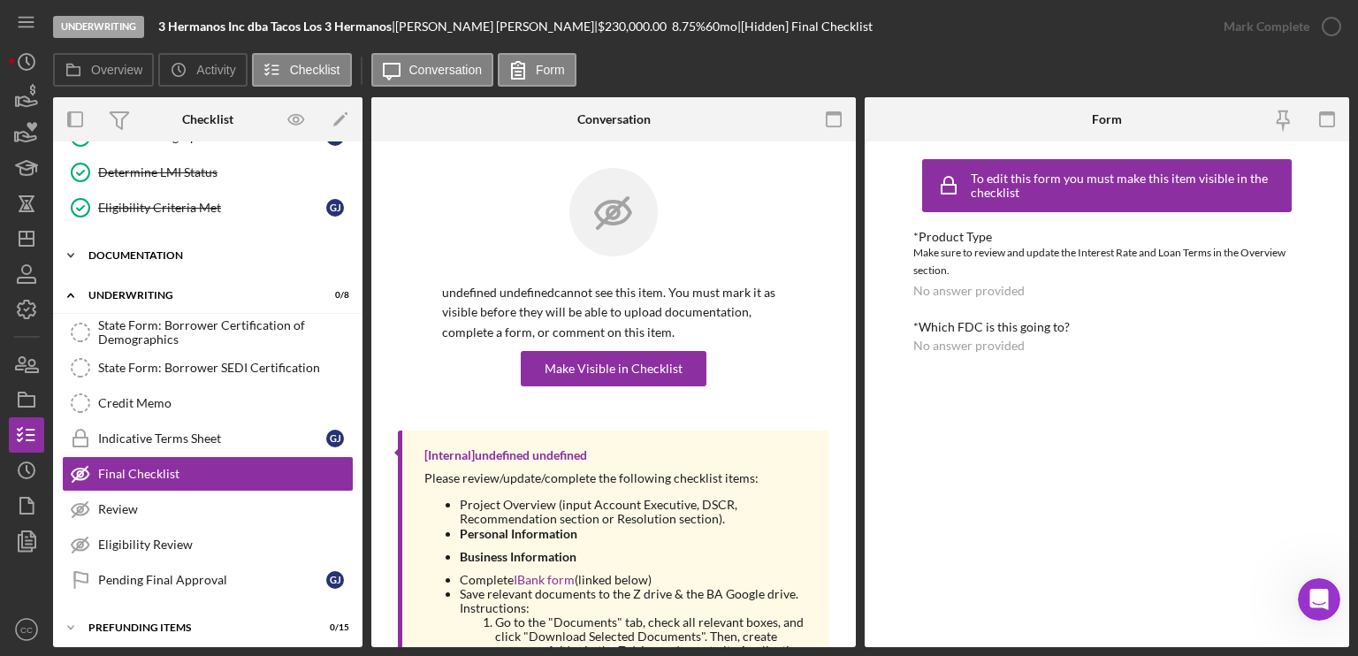
click at [134, 241] on div "Icon/Expander Documentation 17 / 23" at bounding box center [207, 255] width 309 height 35
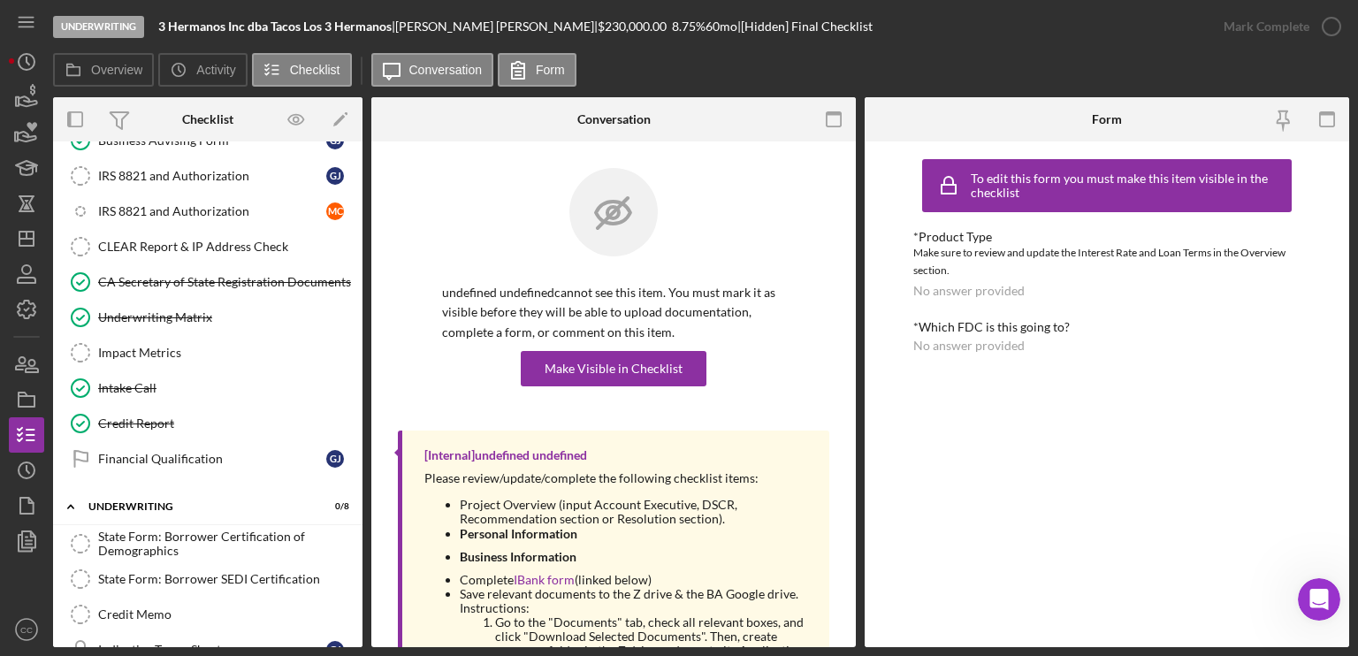
scroll to position [955, 0]
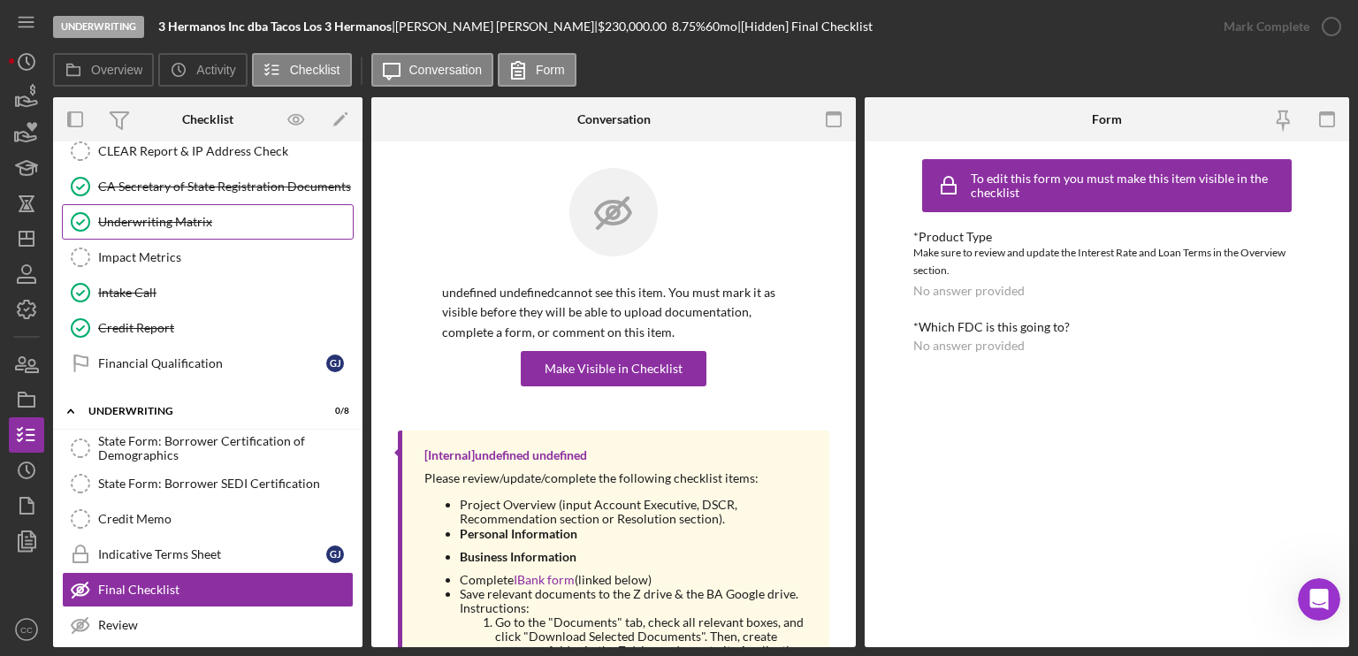
click at [198, 222] on link "Underwriting Matrix Underwriting Matrix" at bounding box center [208, 221] width 292 height 35
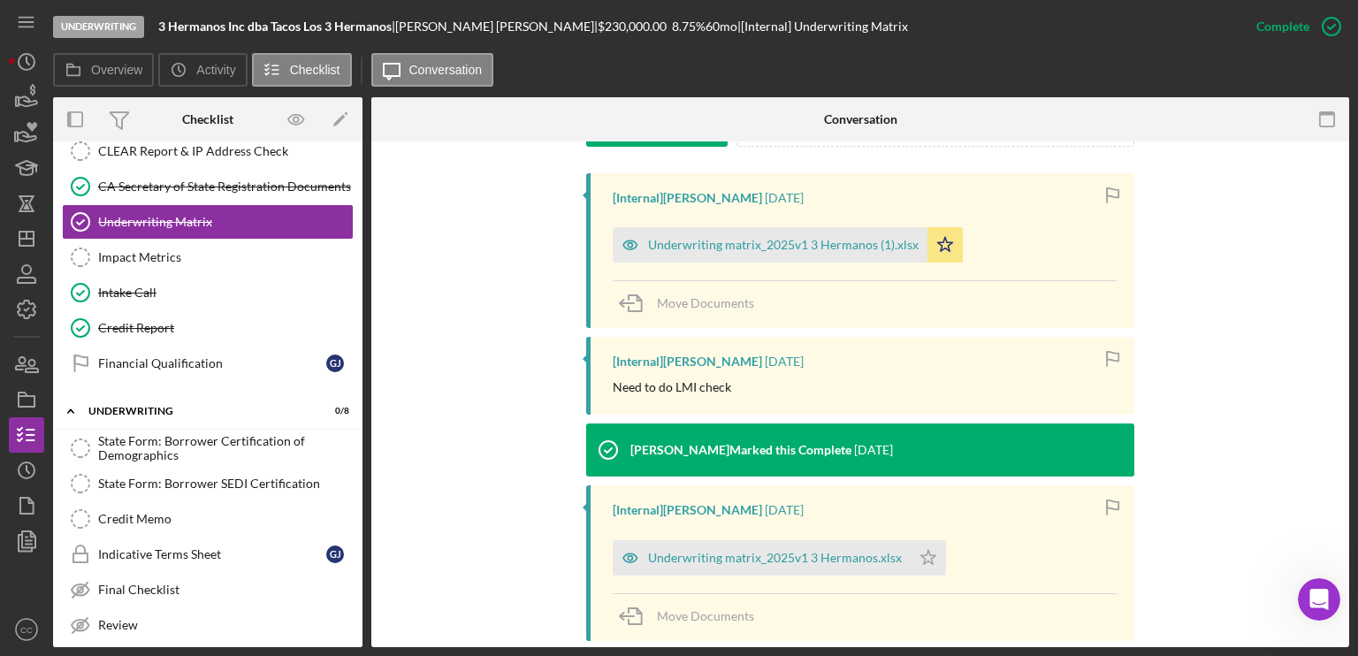
scroll to position [530, 0]
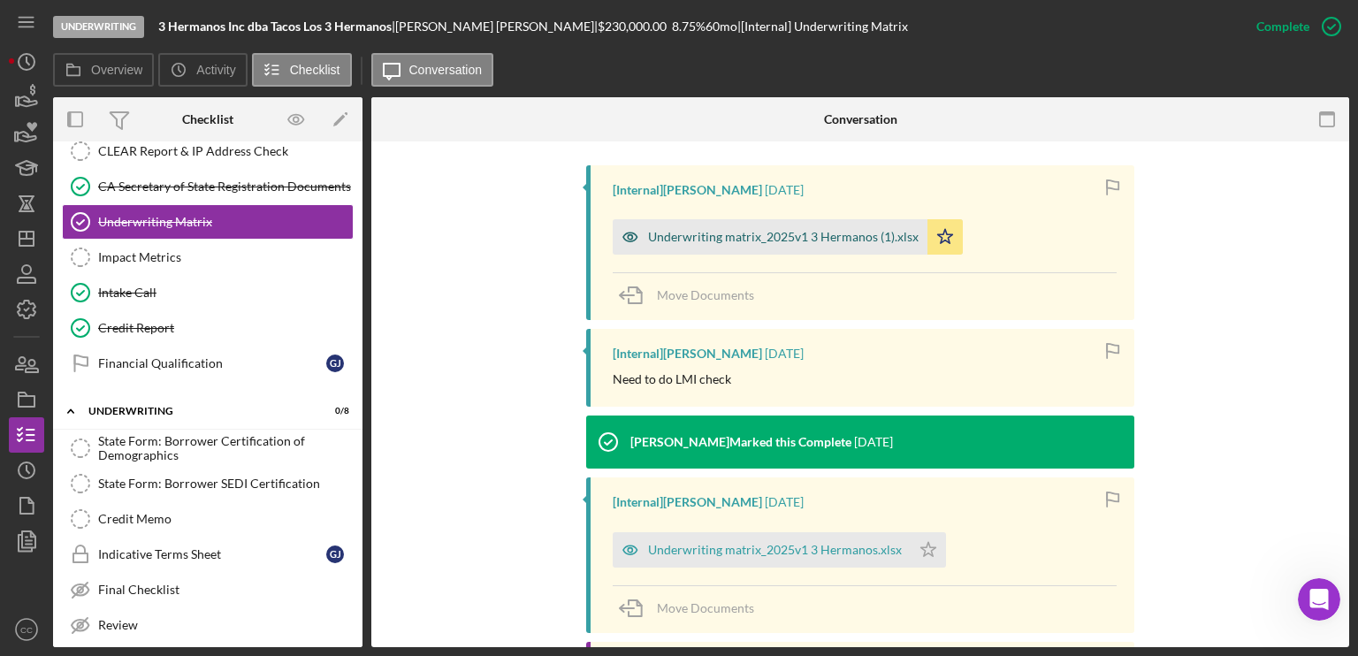
click at [839, 236] on div "Underwriting matrix_2025v1 3 Hermanos (1).xlsx" at bounding box center [783, 237] width 270 height 14
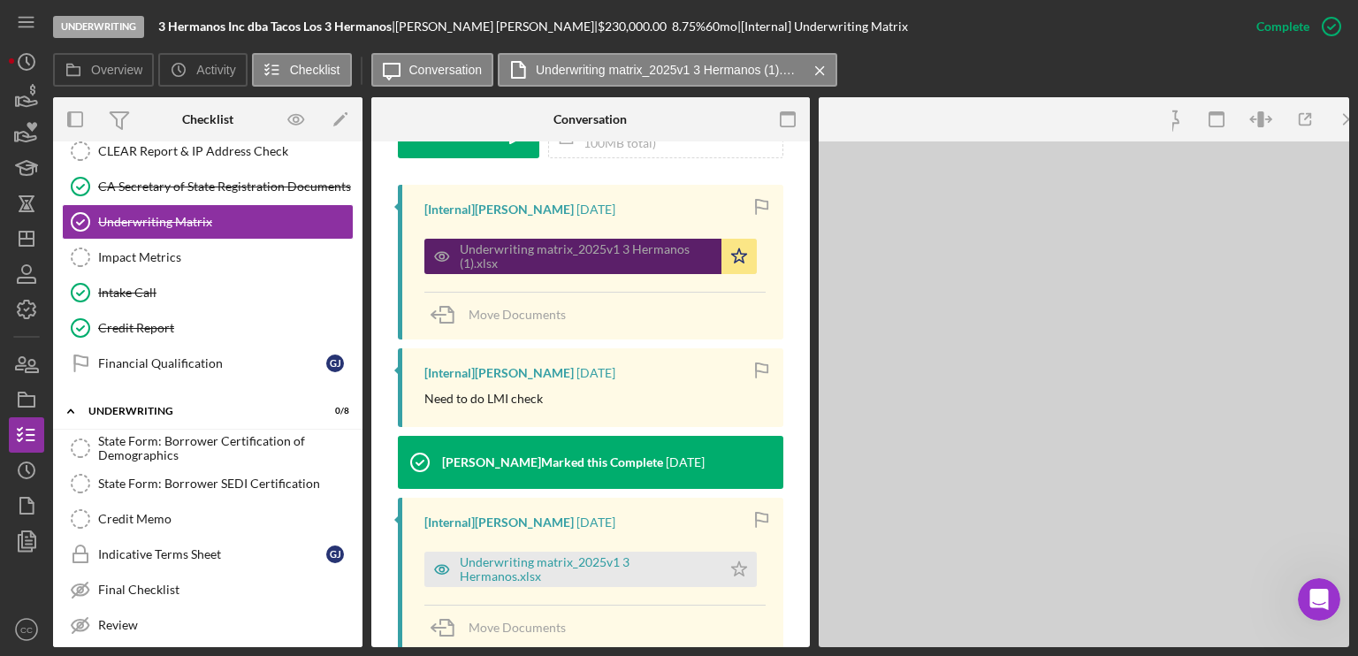
scroll to position [550, 0]
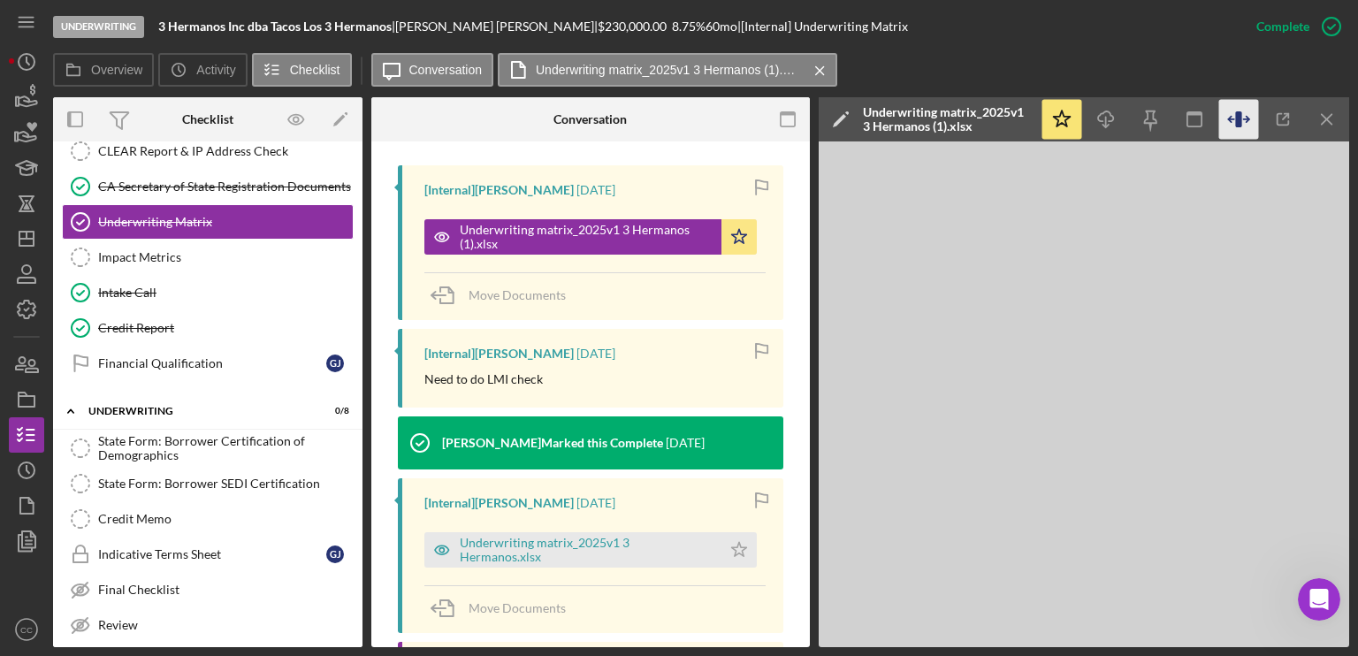
click at [1234, 118] on icon "button" at bounding box center [1239, 120] width 40 height 40
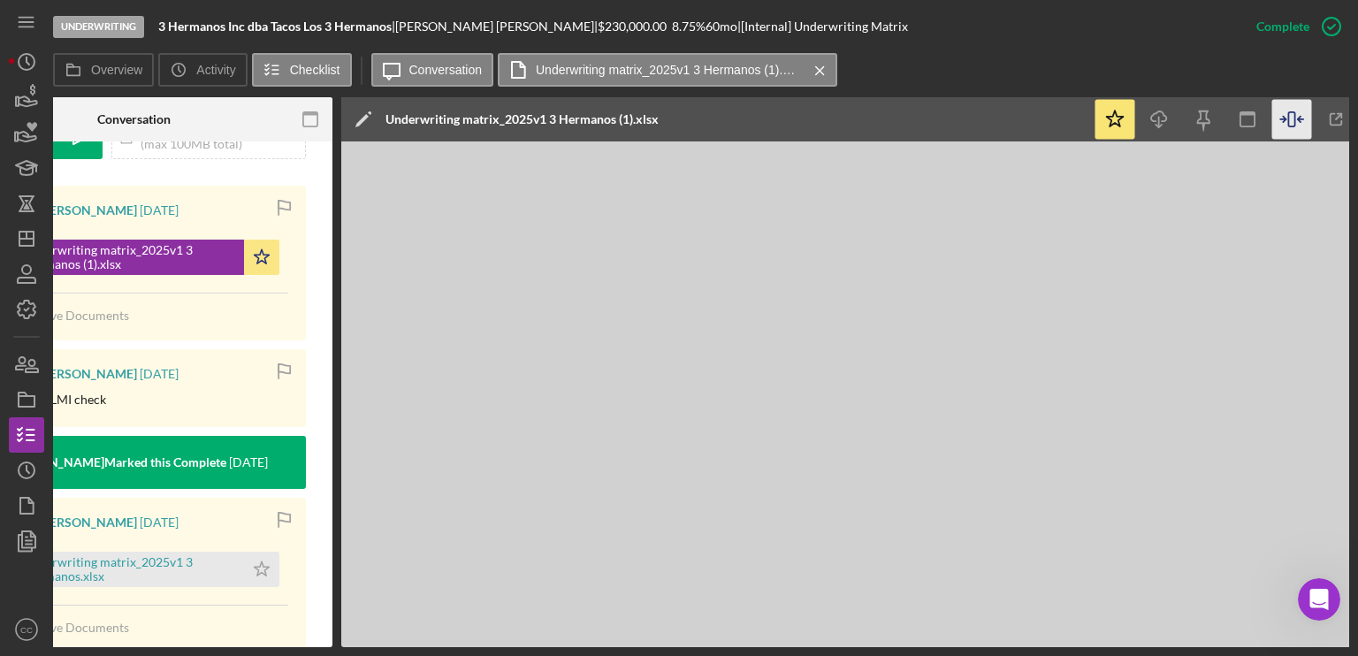
scroll to position [0, 489]
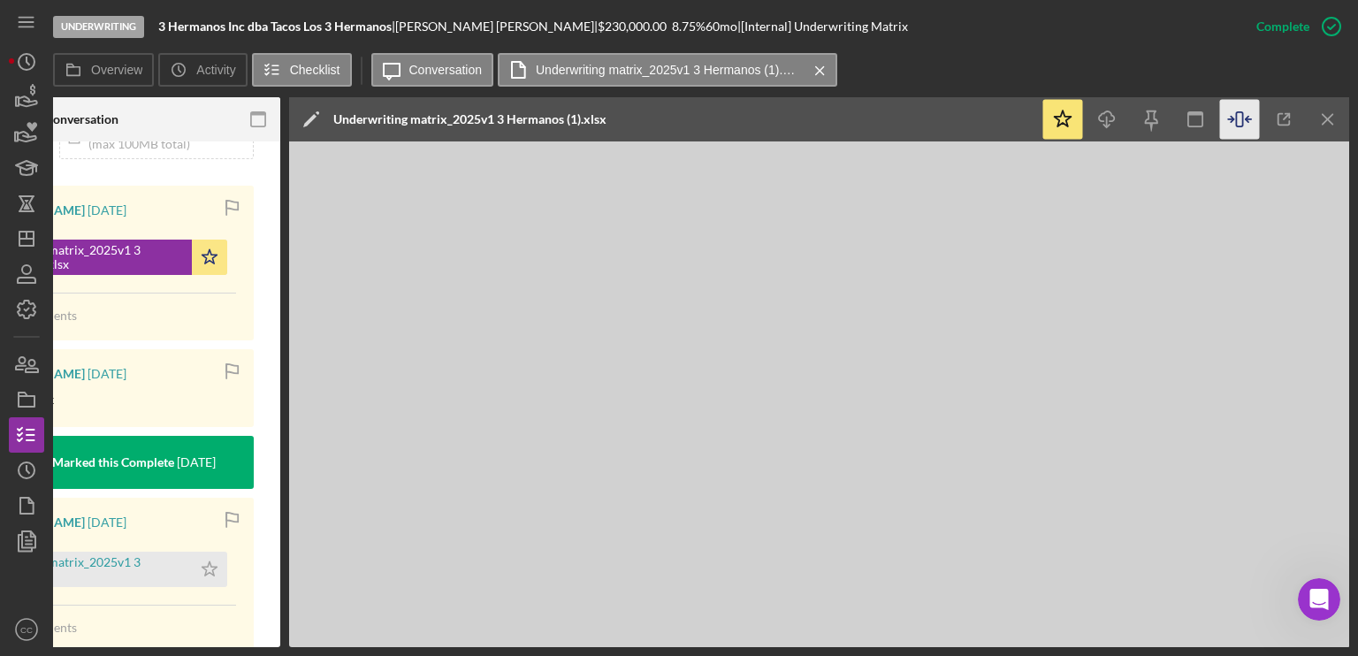
click at [962, 118] on div "Icon/Edit Underwriting matrix_2025v1 3 Hermanos (1).xlsx" at bounding box center [664, 119] width 751 height 44
click at [1234, 126] on icon "button" at bounding box center [1240, 120] width 40 height 40
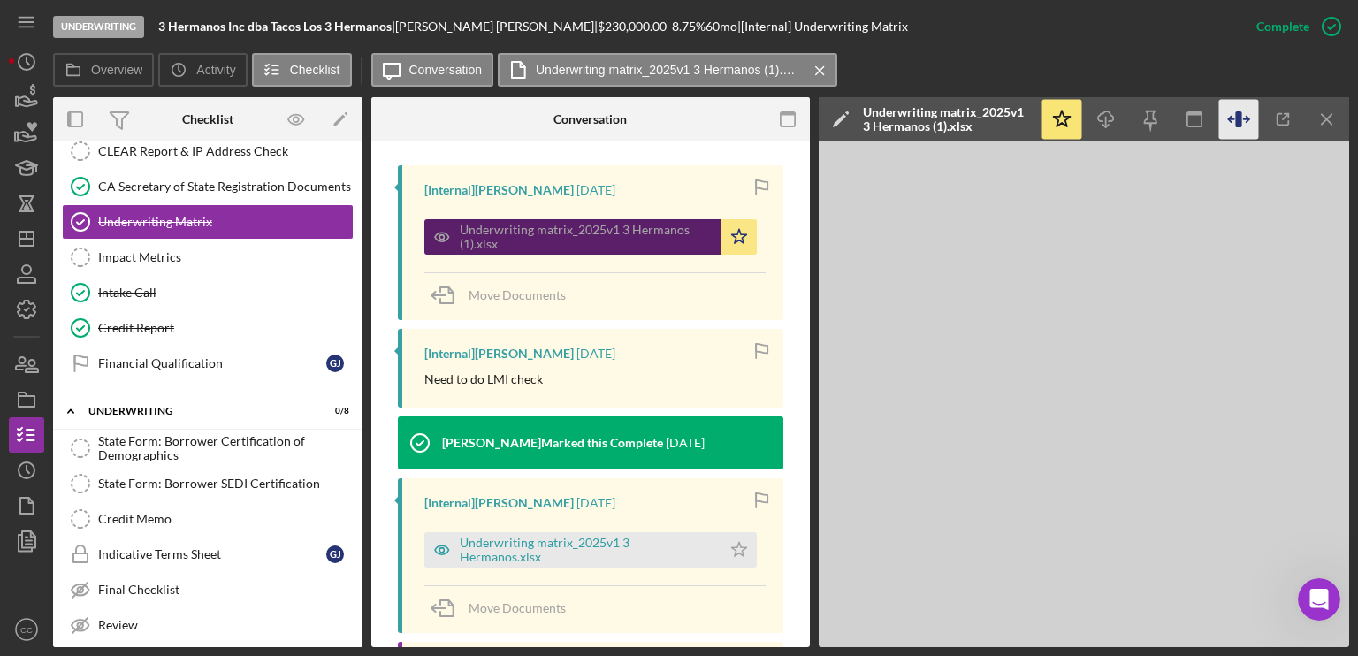
scroll to position [0, 0]
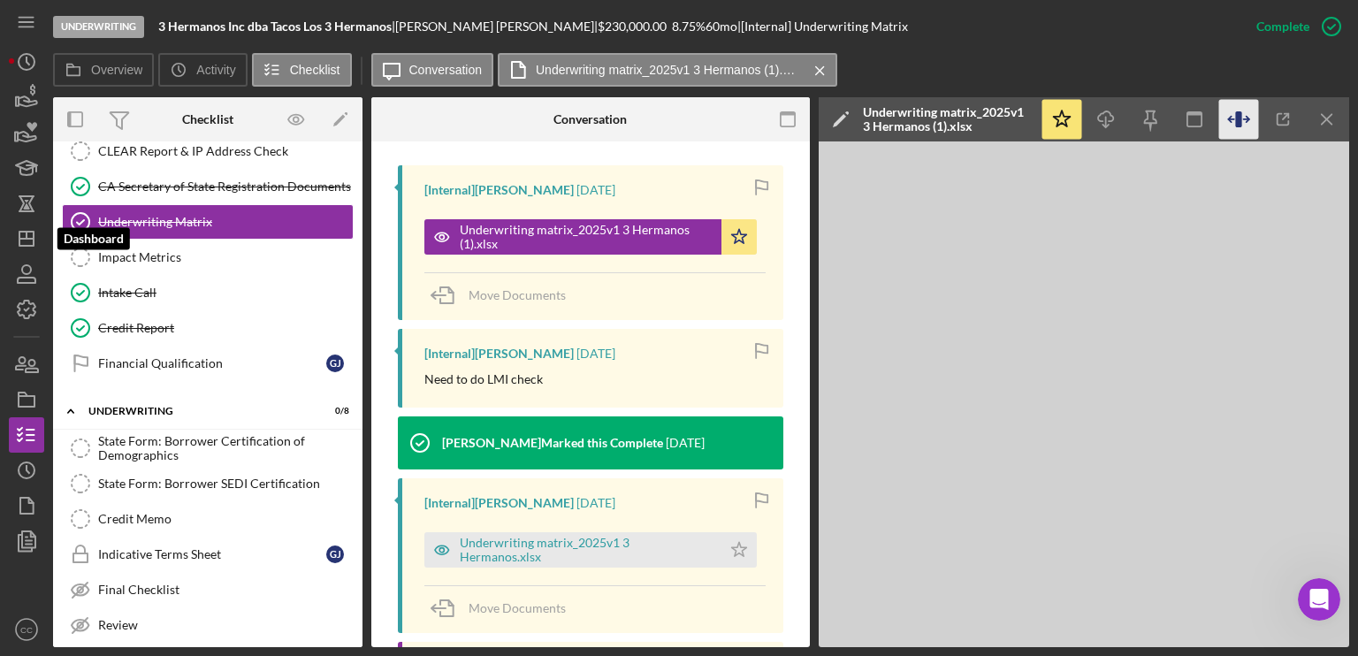
drag, startPoint x: 22, startPoint y: 250, endPoint x: 49, endPoint y: 250, distance: 26.5
click at [22, 250] on icon "Icon/Dashboard" at bounding box center [26, 239] width 44 height 44
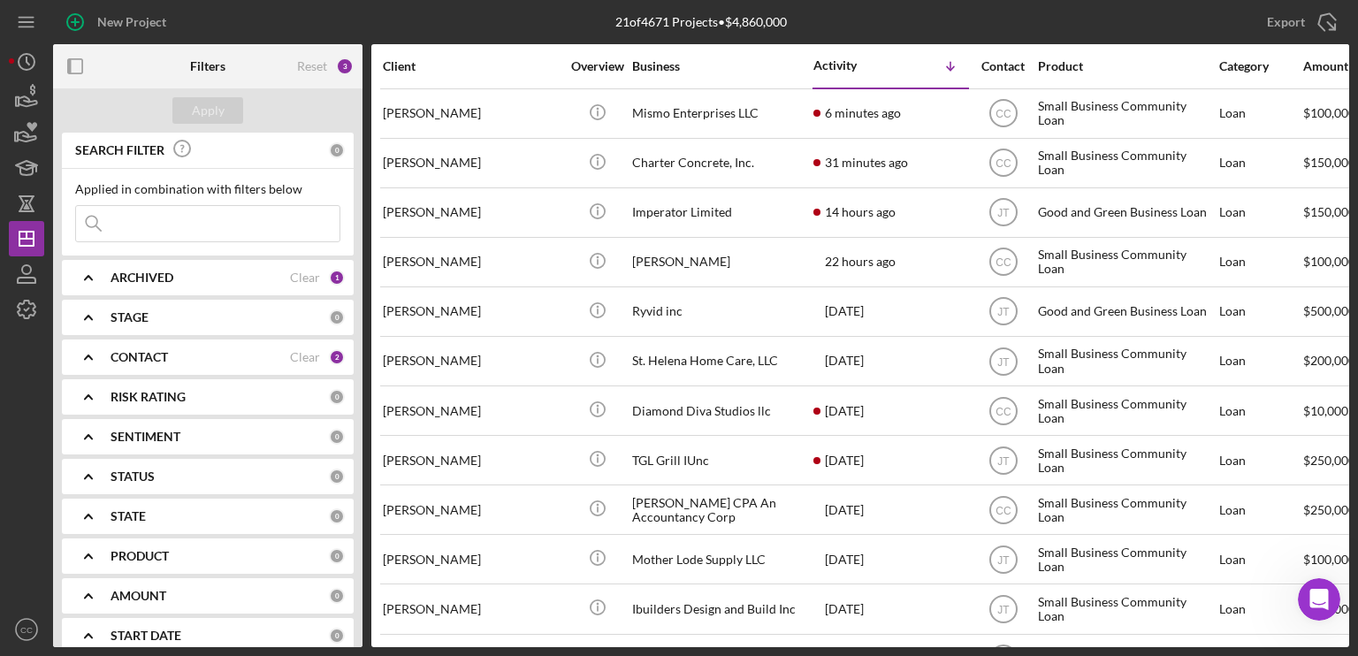
click at [81, 353] on icon "Icon/Expander" at bounding box center [88, 357] width 44 height 44
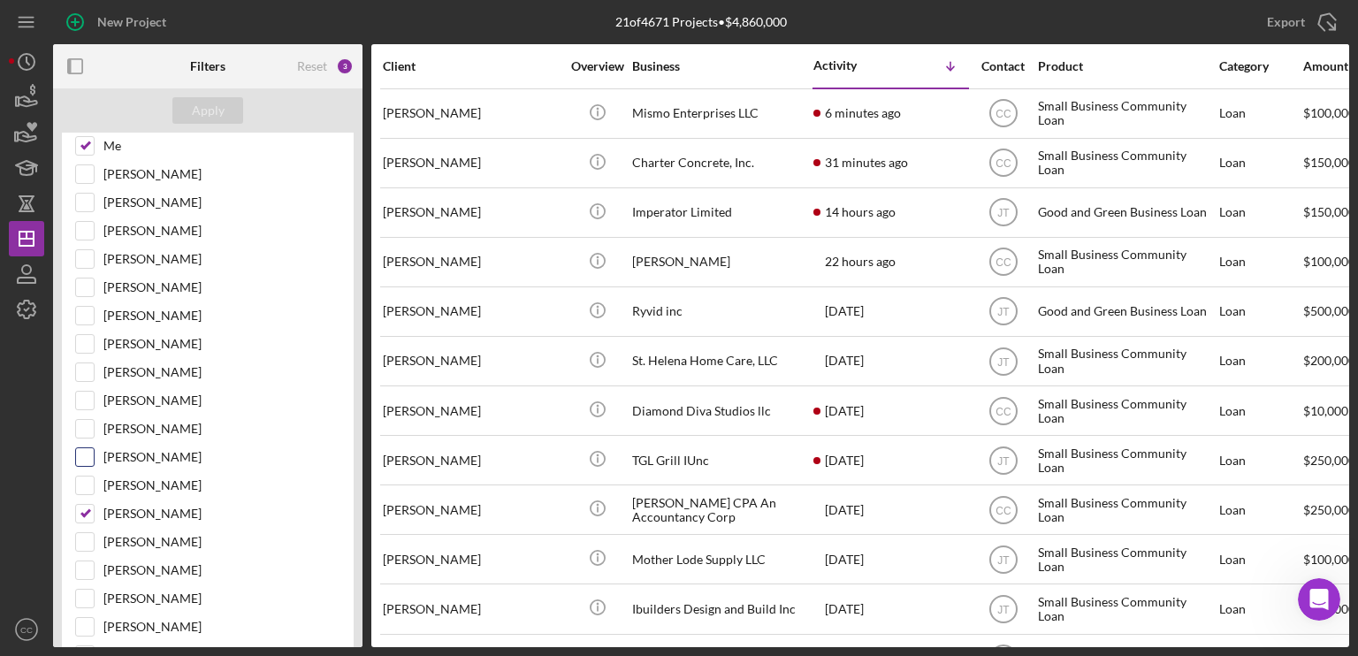
scroll to position [354, 0]
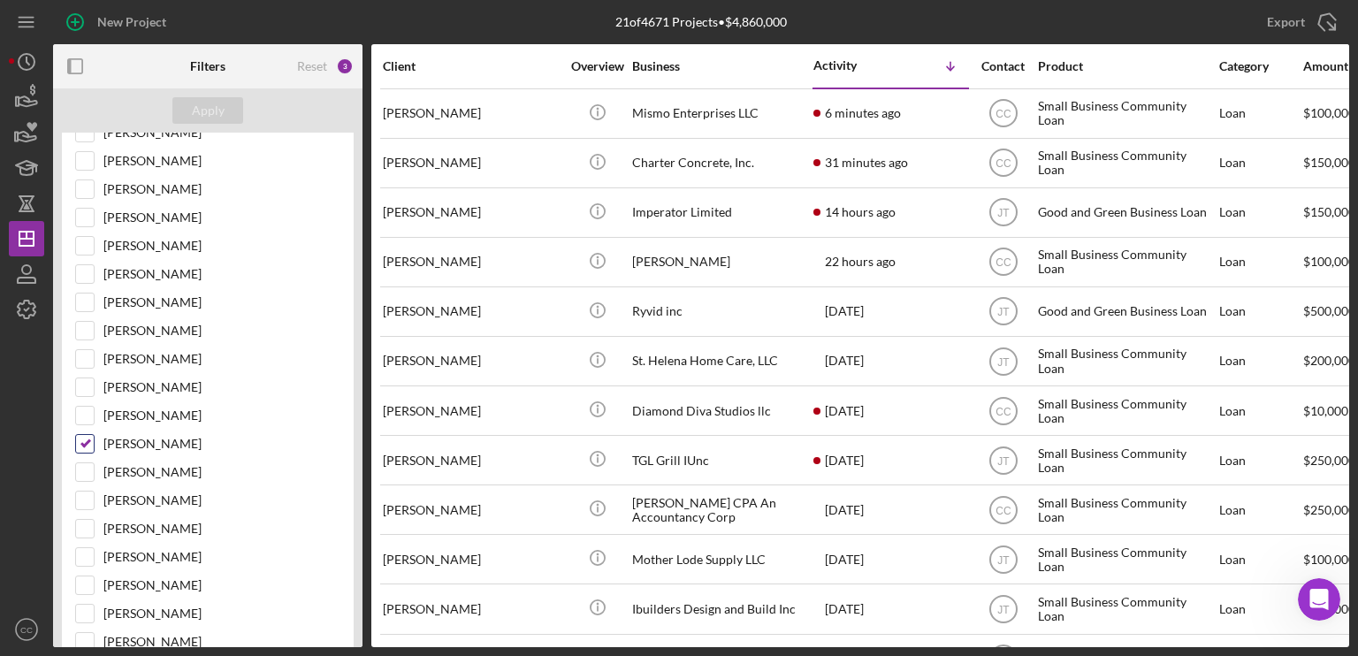
click at [82, 439] on input "[PERSON_NAME]" at bounding box center [85, 444] width 18 height 18
checkbox input "false"
click at [199, 110] on div "Apply" at bounding box center [208, 110] width 33 height 27
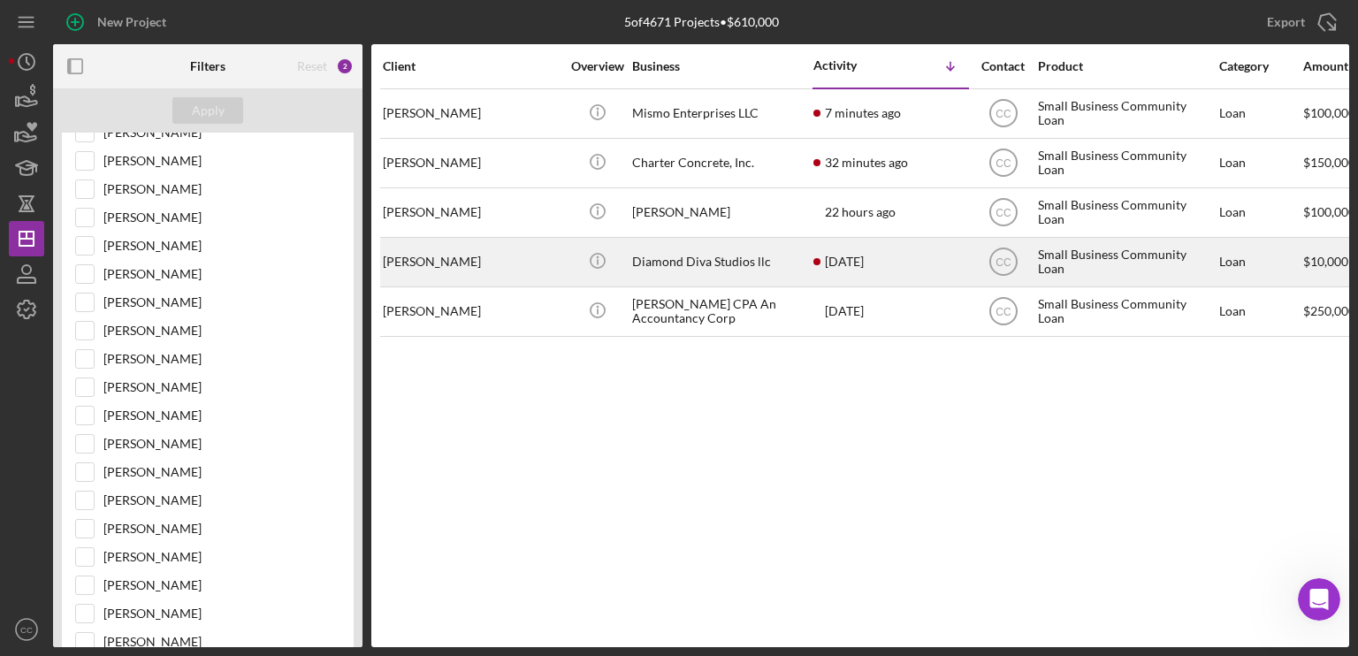
click at [681, 268] on div "Diamond Diva Studios llc" at bounding box center [720, 262] width 177 height 47
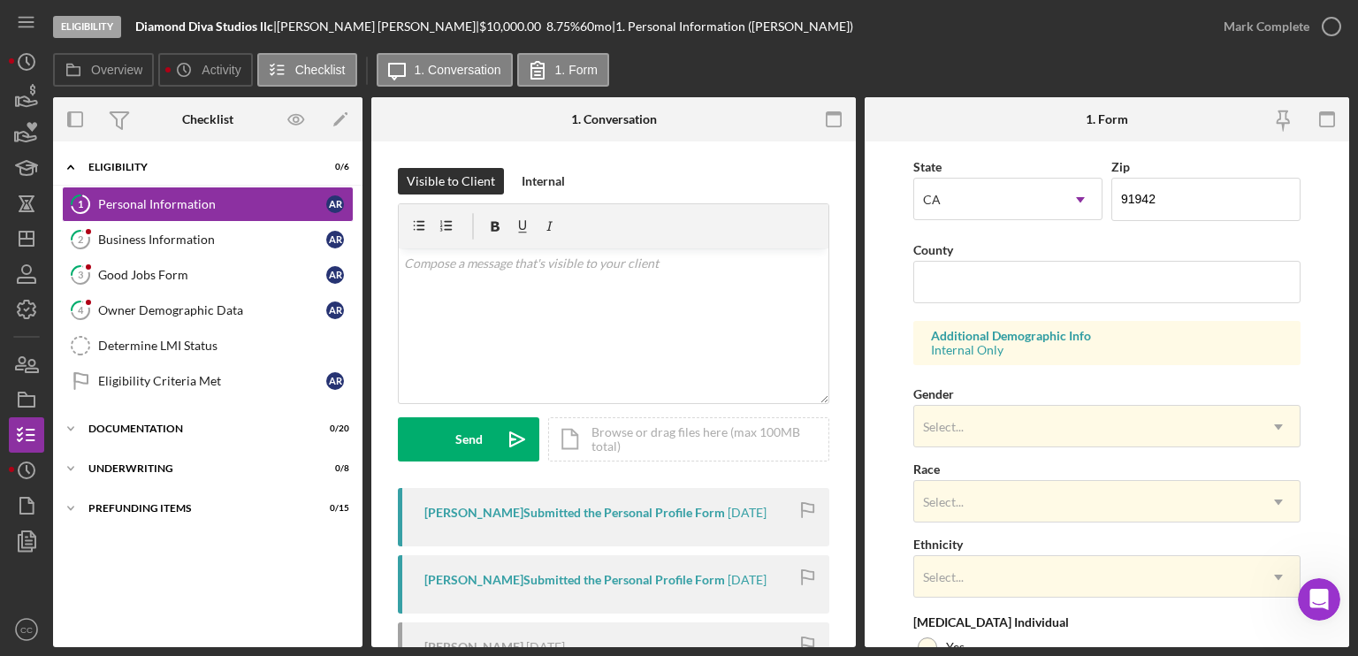
scroll to position [619, 0]
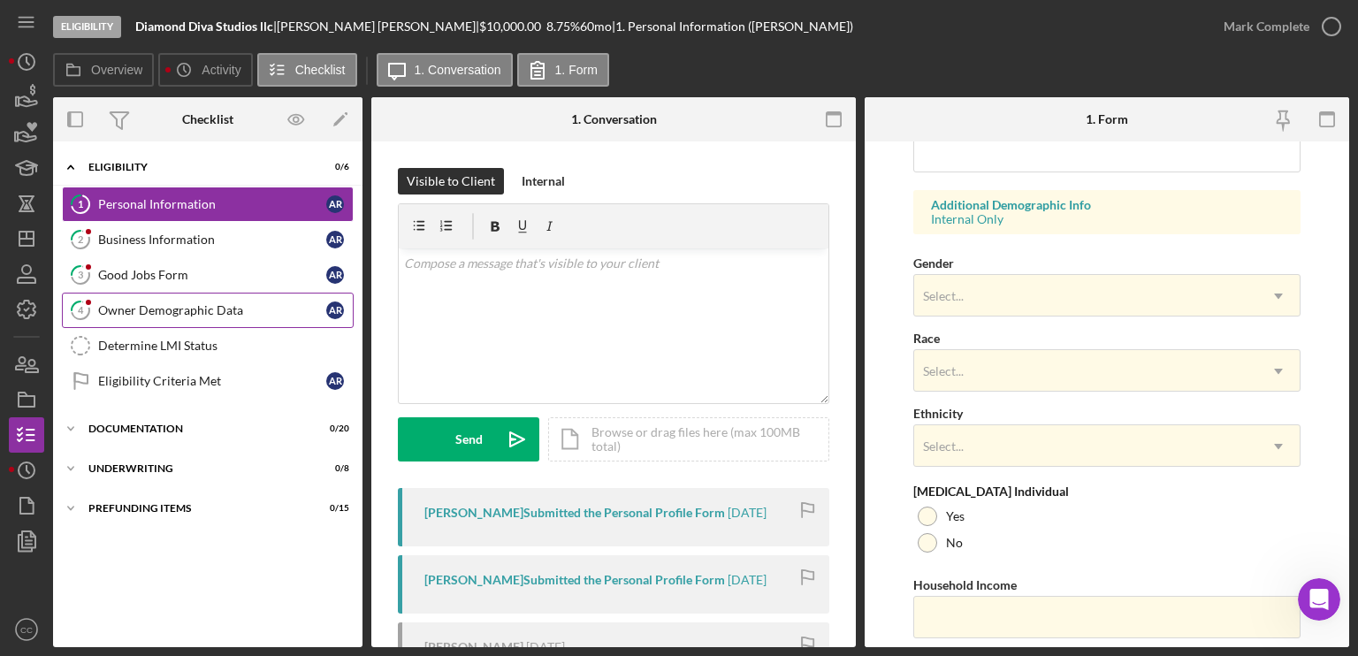
click at [144, 310] on div "Owner Demographic Data" at bounding box center [212, 310] width 228 height 14
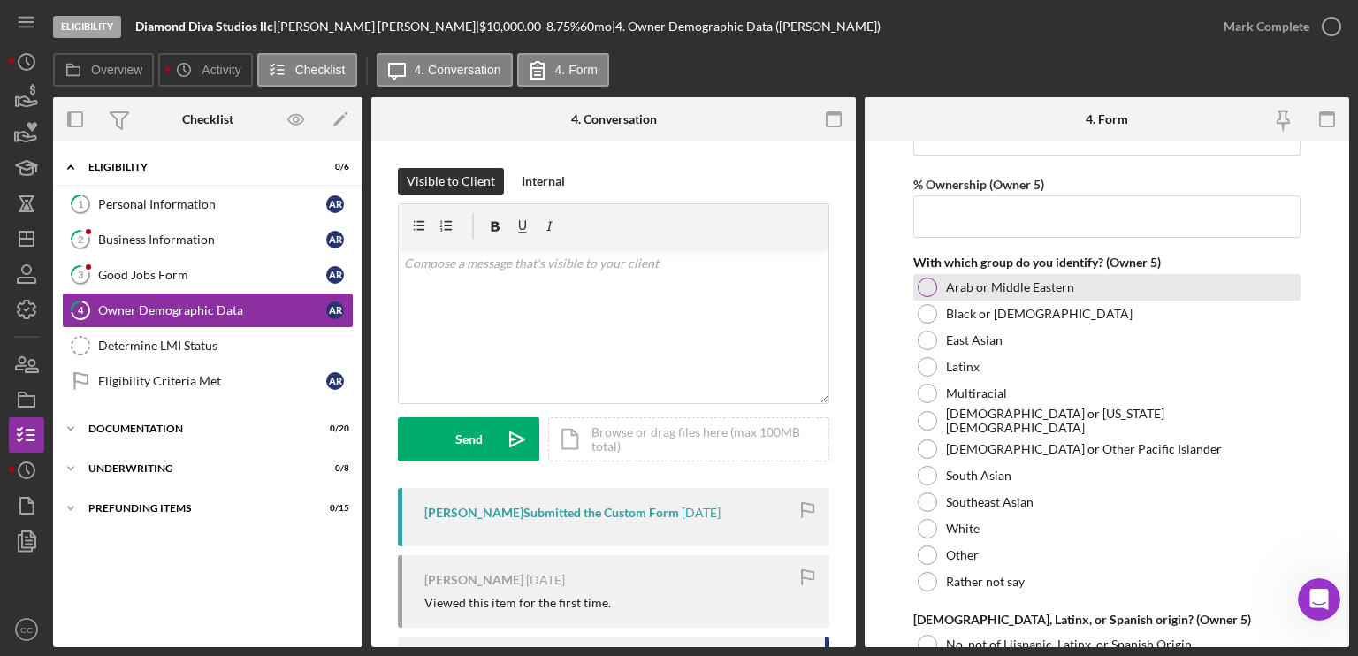
scroll to position [6364, 0]
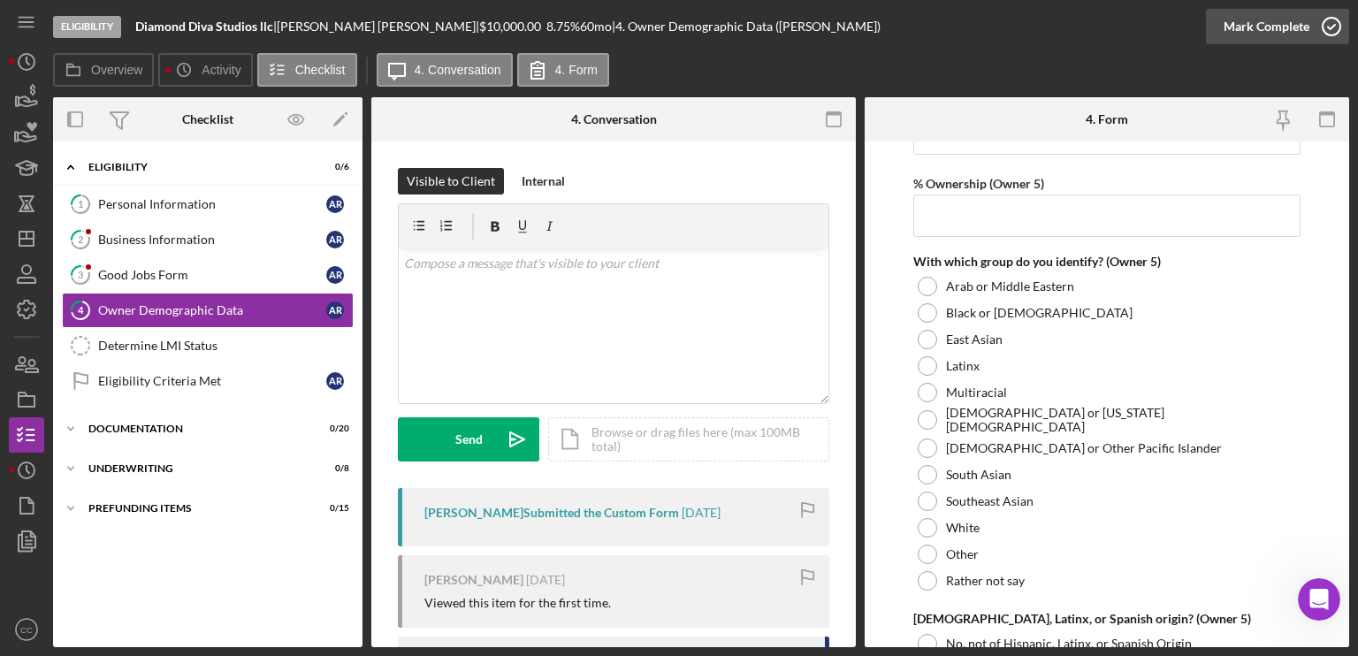
click at [1319, 31] on icon "button" at bounding box center [1331, 26] width 44 height 44
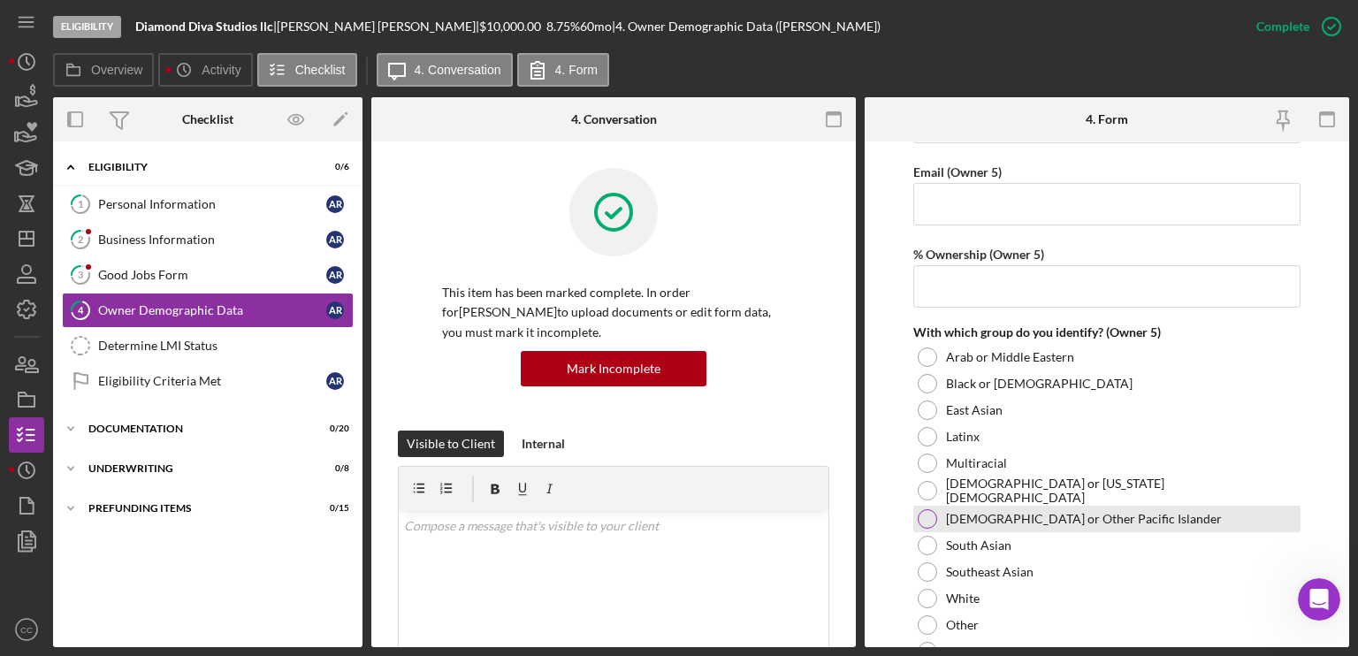
scroll to position [6435, 0]
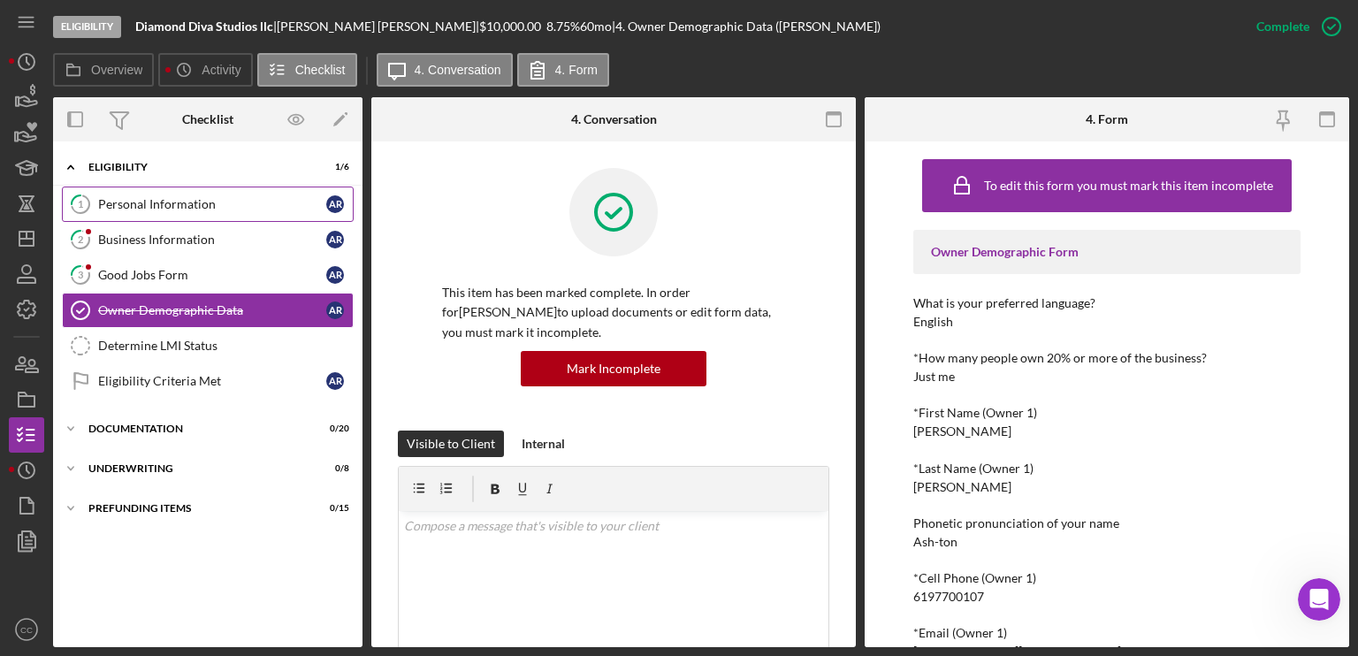
click at [187, 204] on div "Personal Information" at bounding box center [212, 204] width 228 height 14
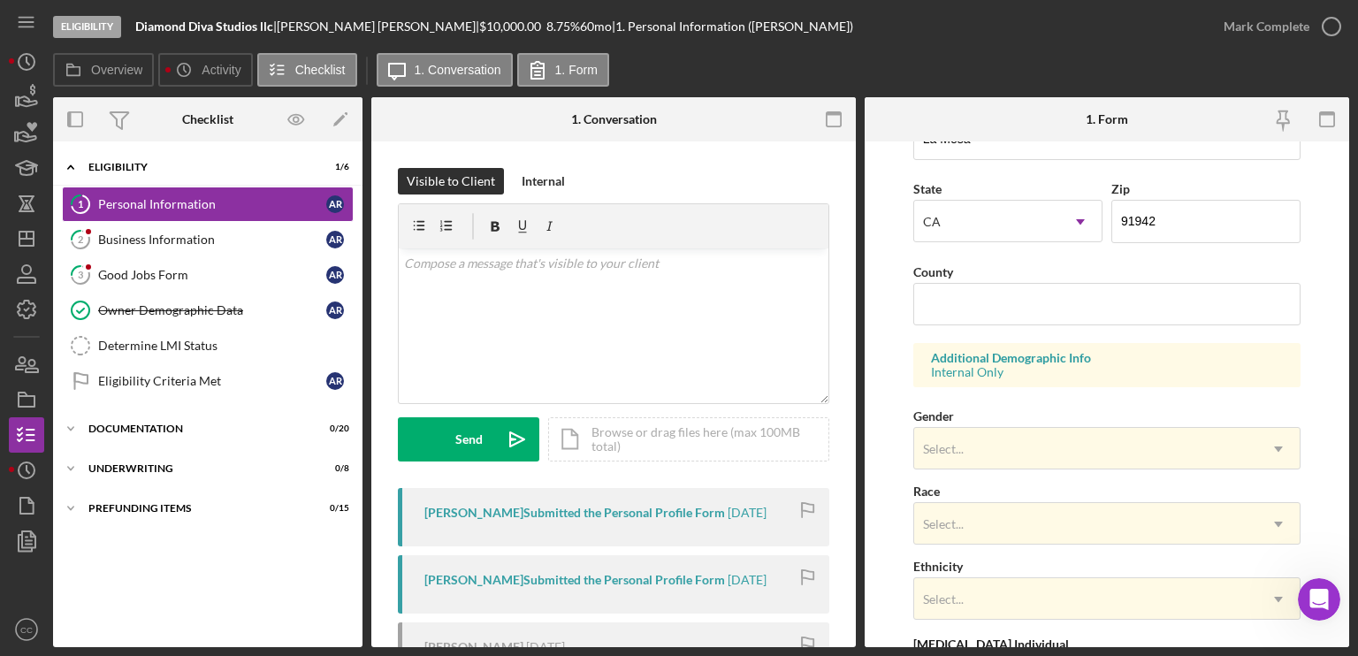
scroll to position [619, 0]
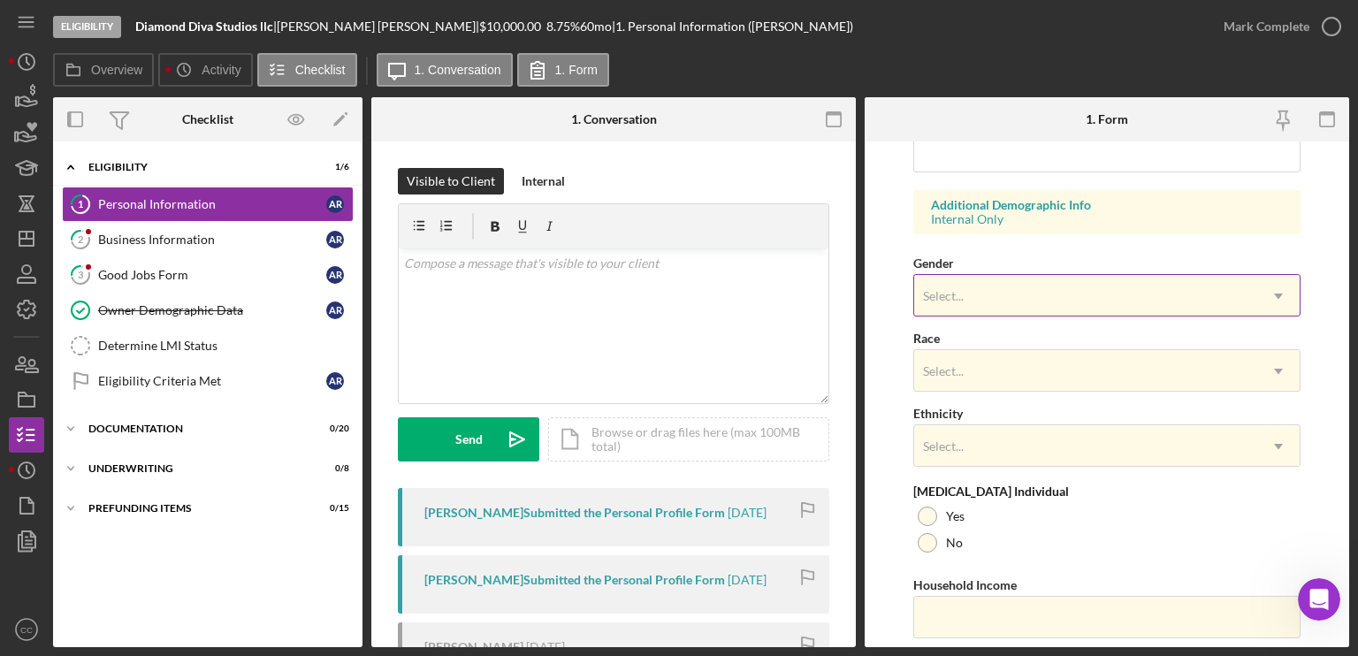
click at [1115, 293] on div "Select..." at bounding box center [1085, 296] width 343 height 41
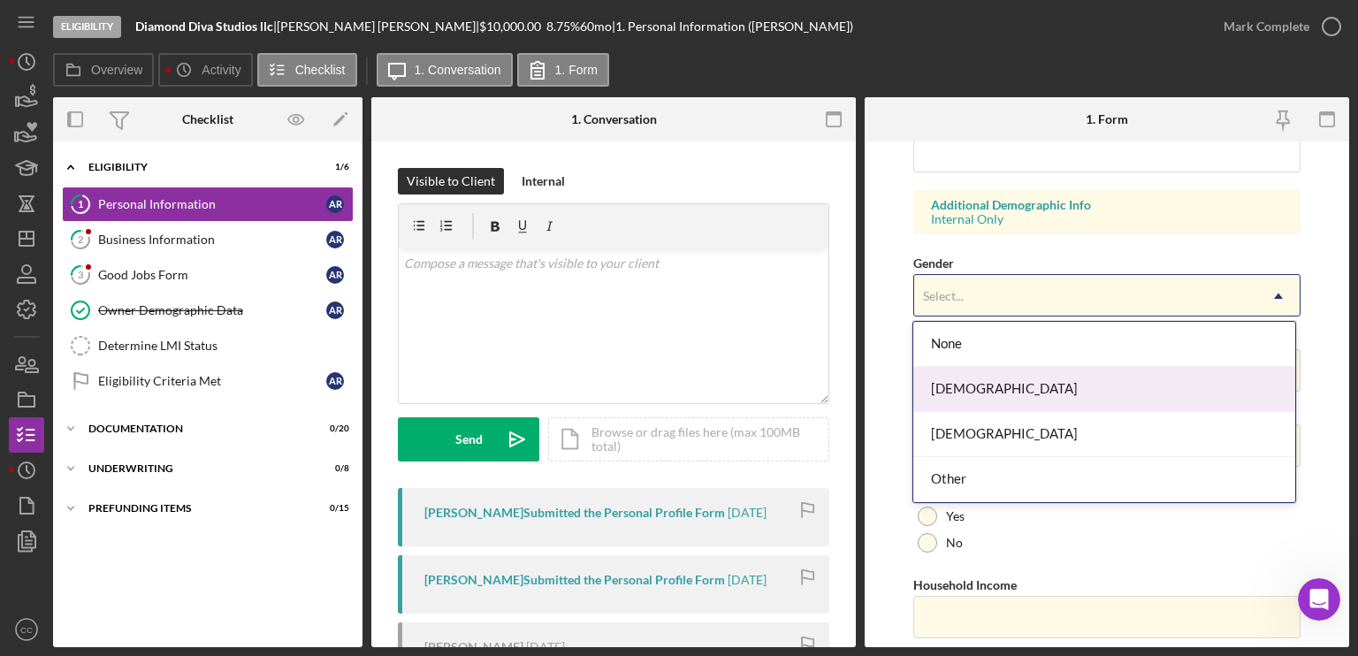
click at [993, 381] on div "[DEMOGRAPHIC_DATA]" at bounding box center [1104, 389] width 382 height 45
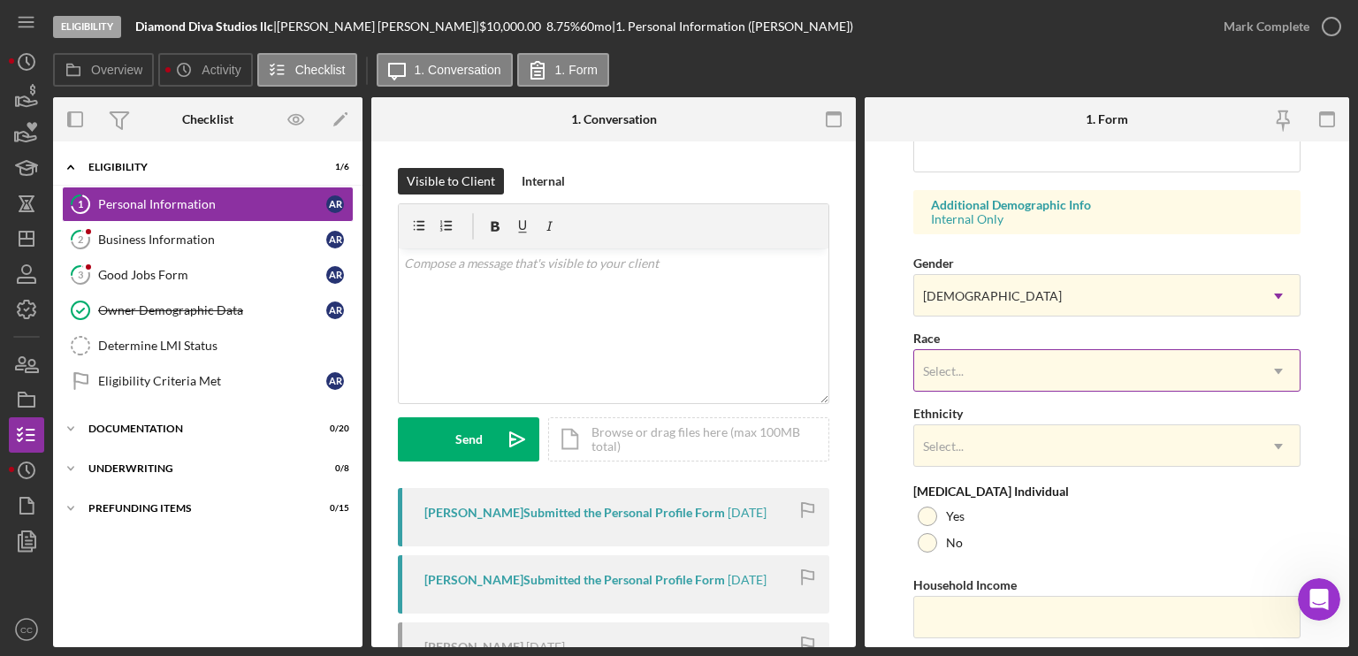
click at [1015, 367] on div "Select..." at bounding box center [1085, 371] width 343 height 41
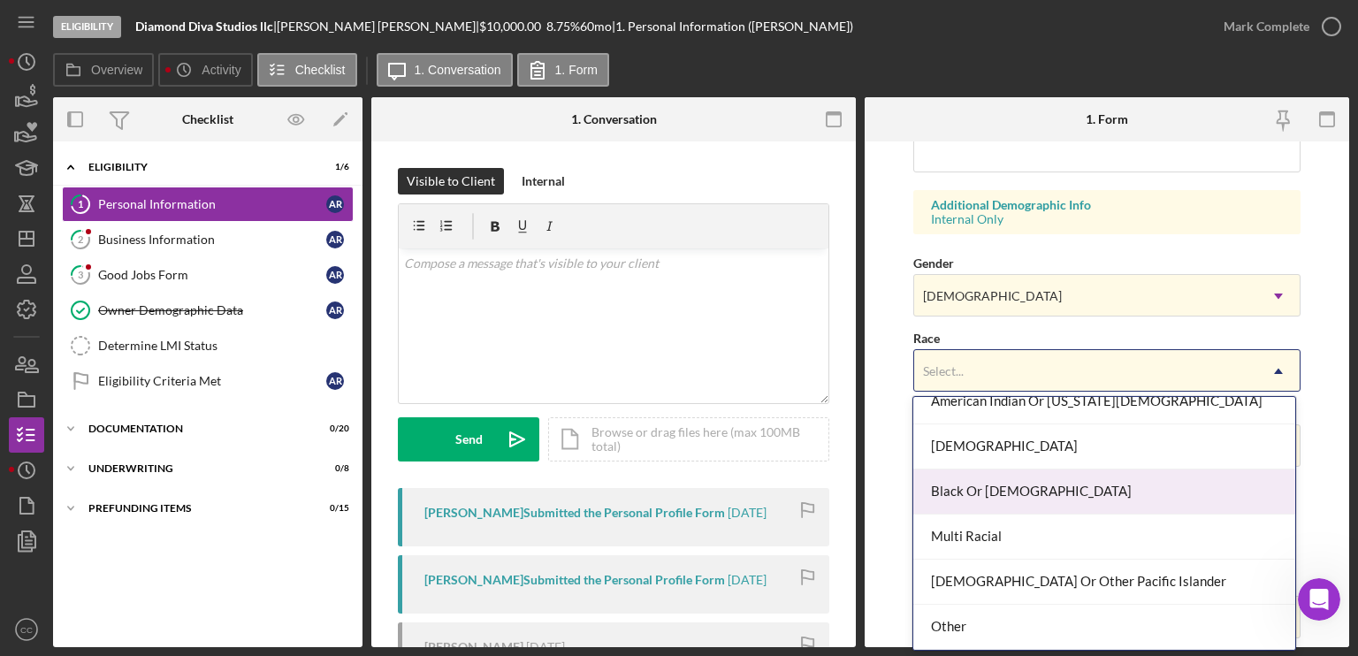
scroll to position [106, 0]
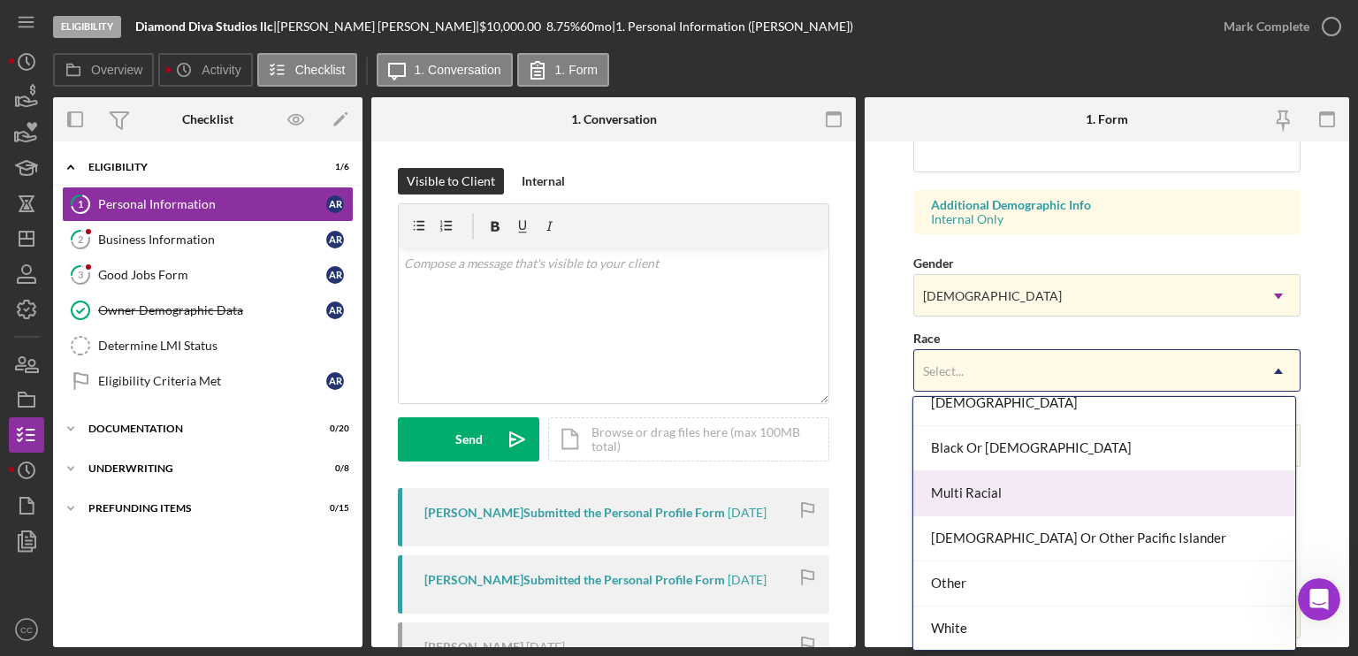
click at [1035, 498] on div "Multi Racial" at bounding box center [1104, 493] width 382 height 45
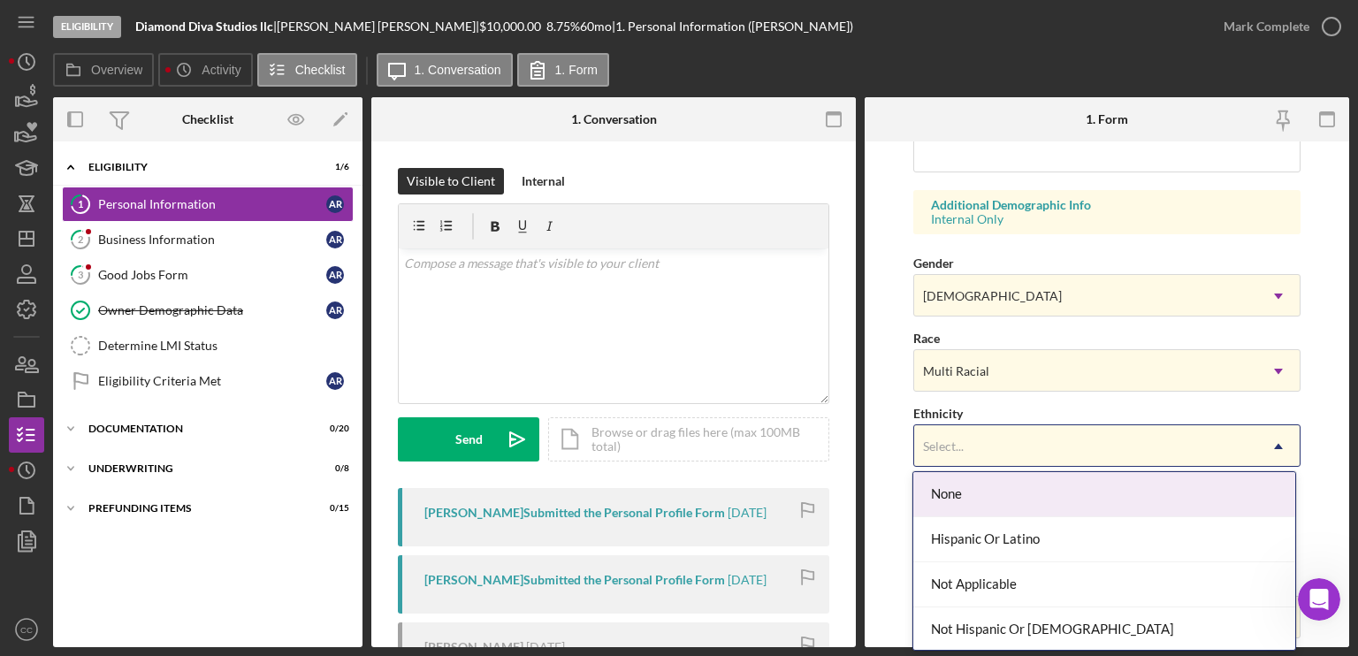
click at [1020, 441] on div "Select..." at bounding box center [1085, 446] width 343 height 41
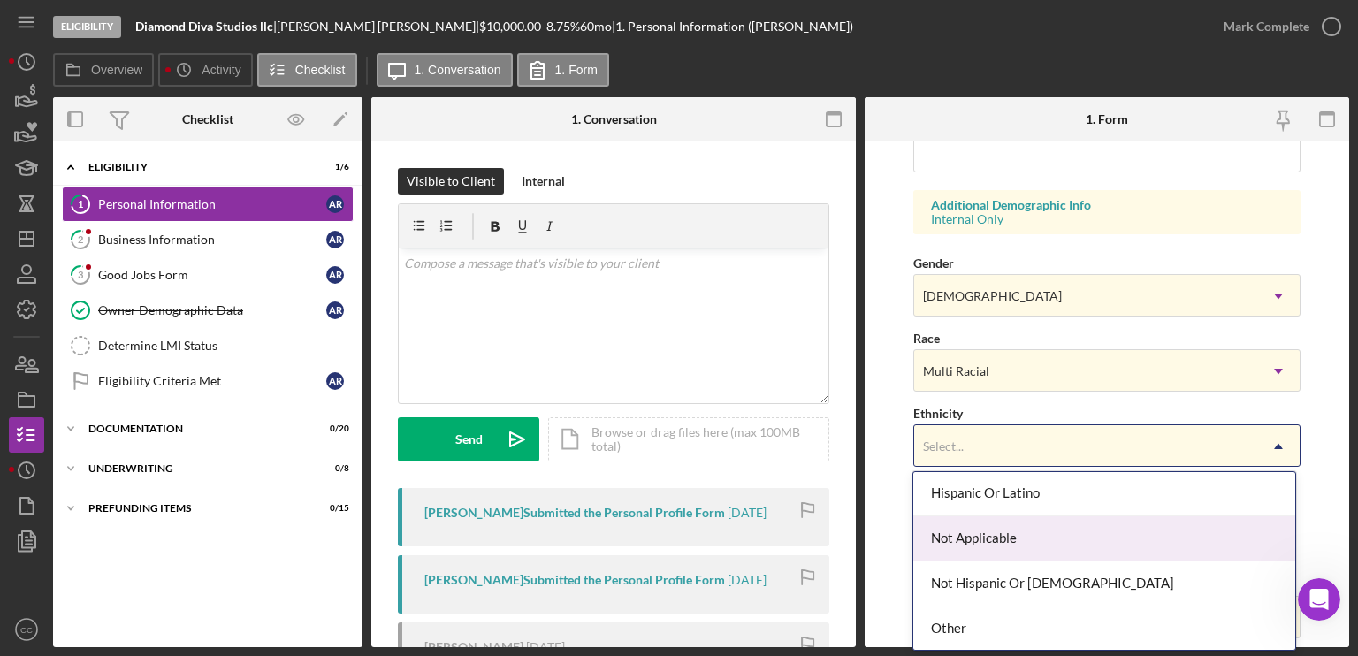
scroll to position [0, 0]
click at [1028, 537] on div "Hispanic Or Latino" at bounding box center [1104, 539] width 382 height 45
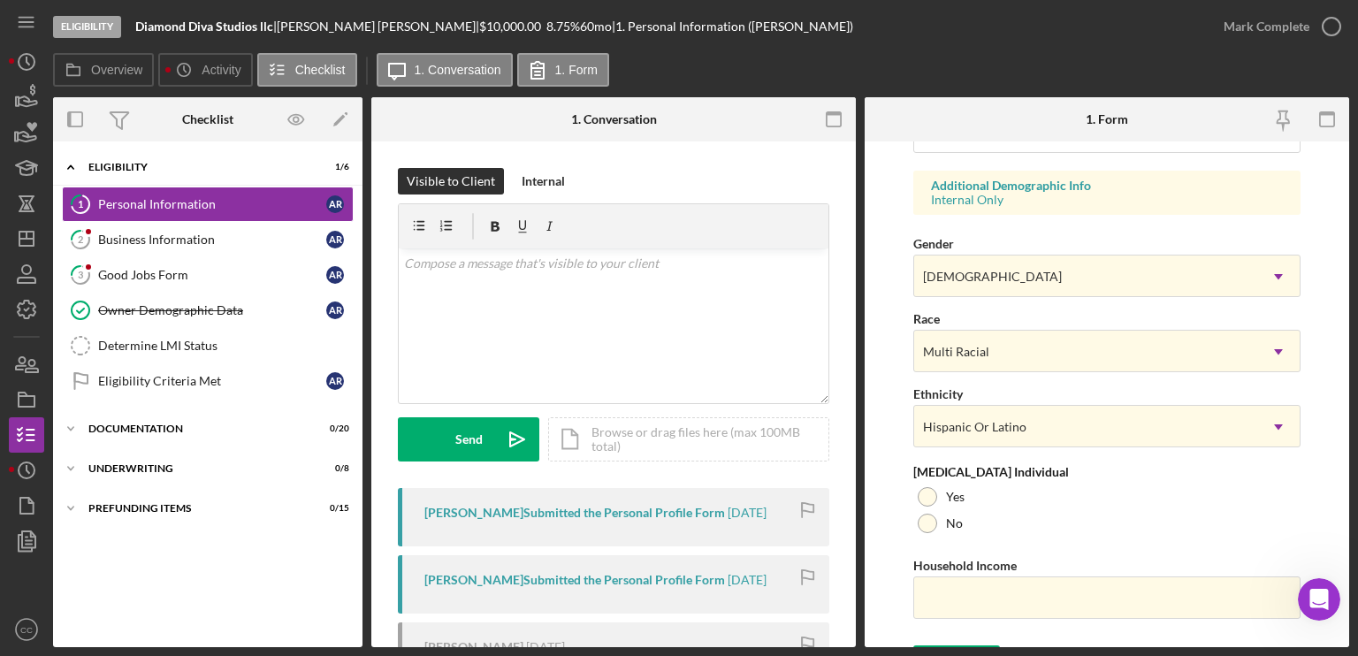
scroll to position [671, 0]
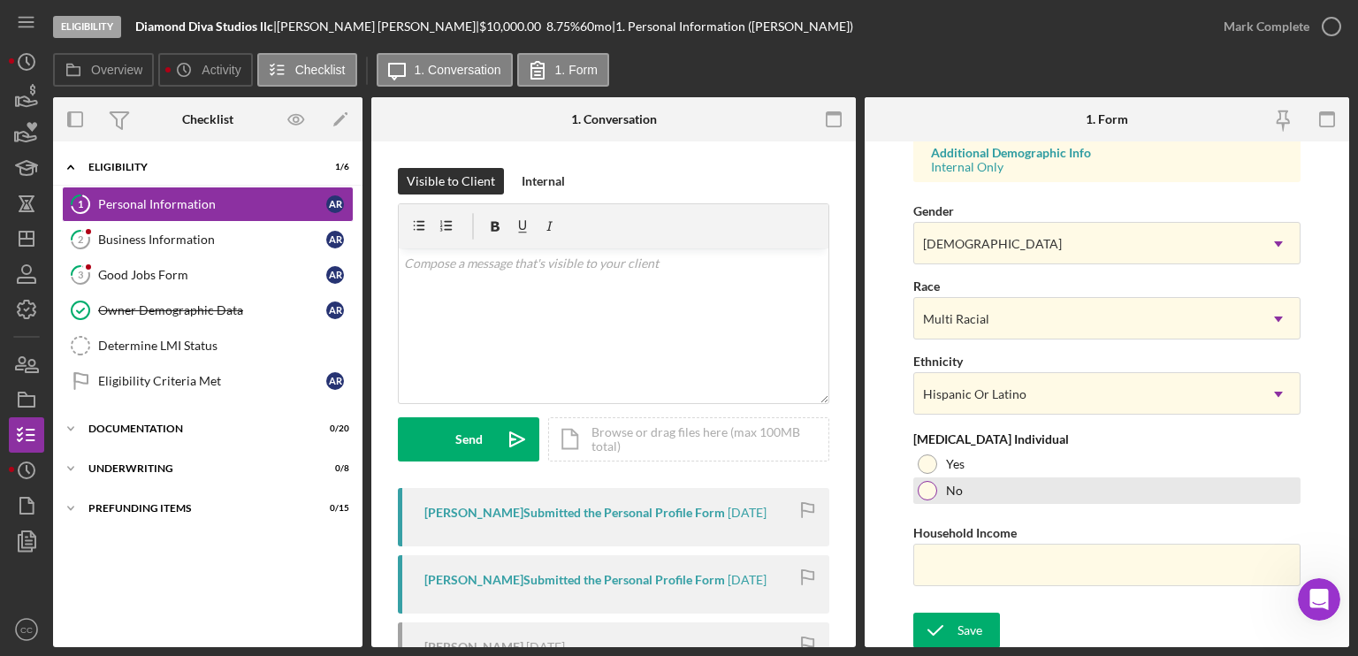
click at [925, 490] on div at bounding box center [927, 490] width 19 height 19
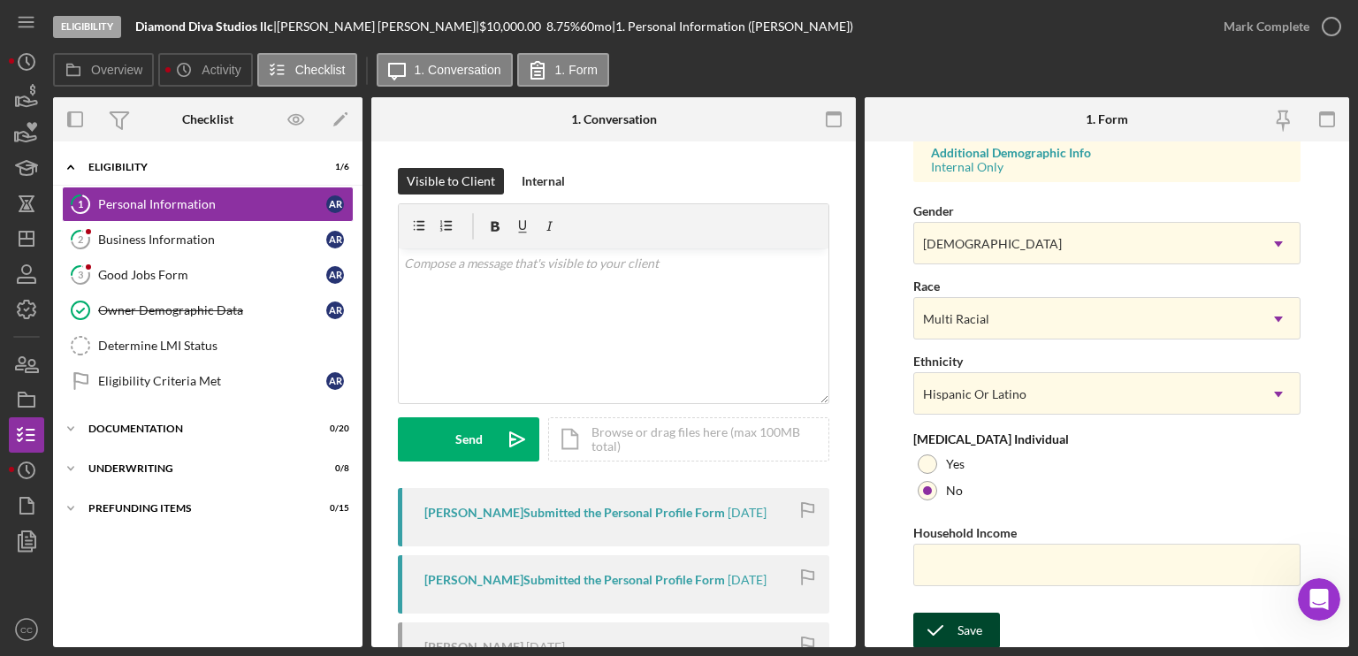
click at [948, 624] on icon "submit" at bounding box center [935, 630] width 44 height 44
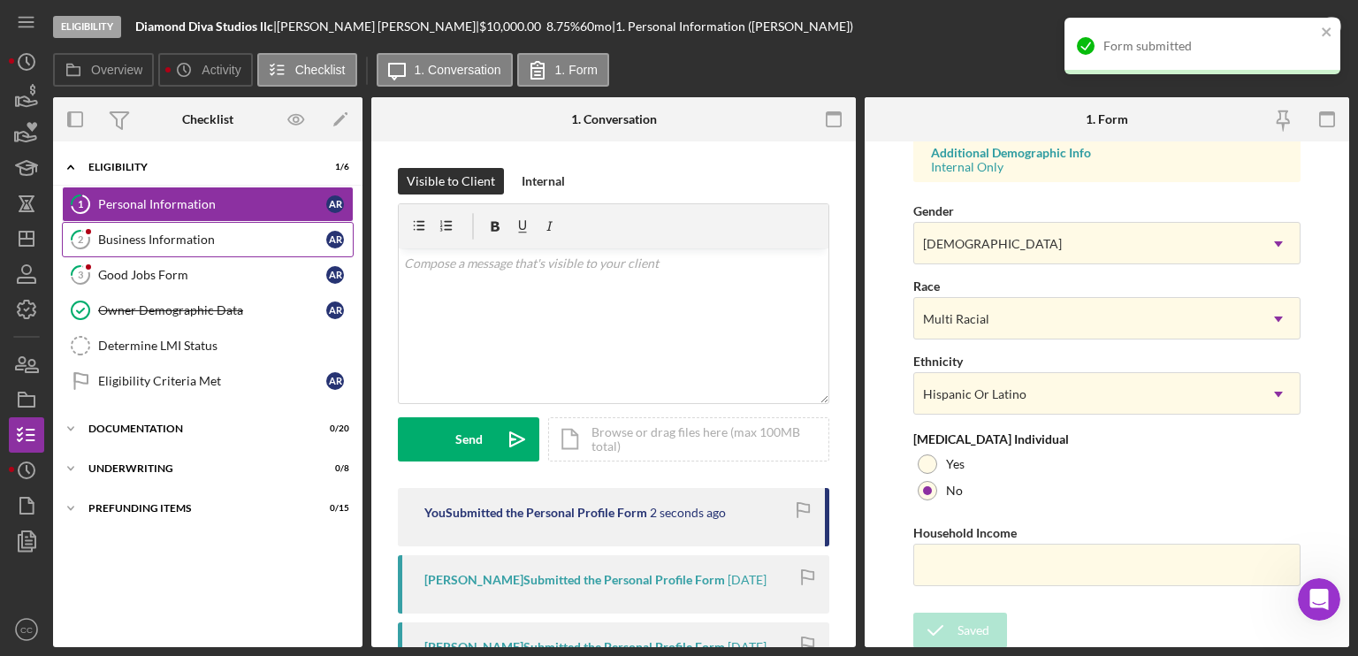
click at [202, 243] on div "Business Information" at bounding box center [212, 239] width 228 height 14
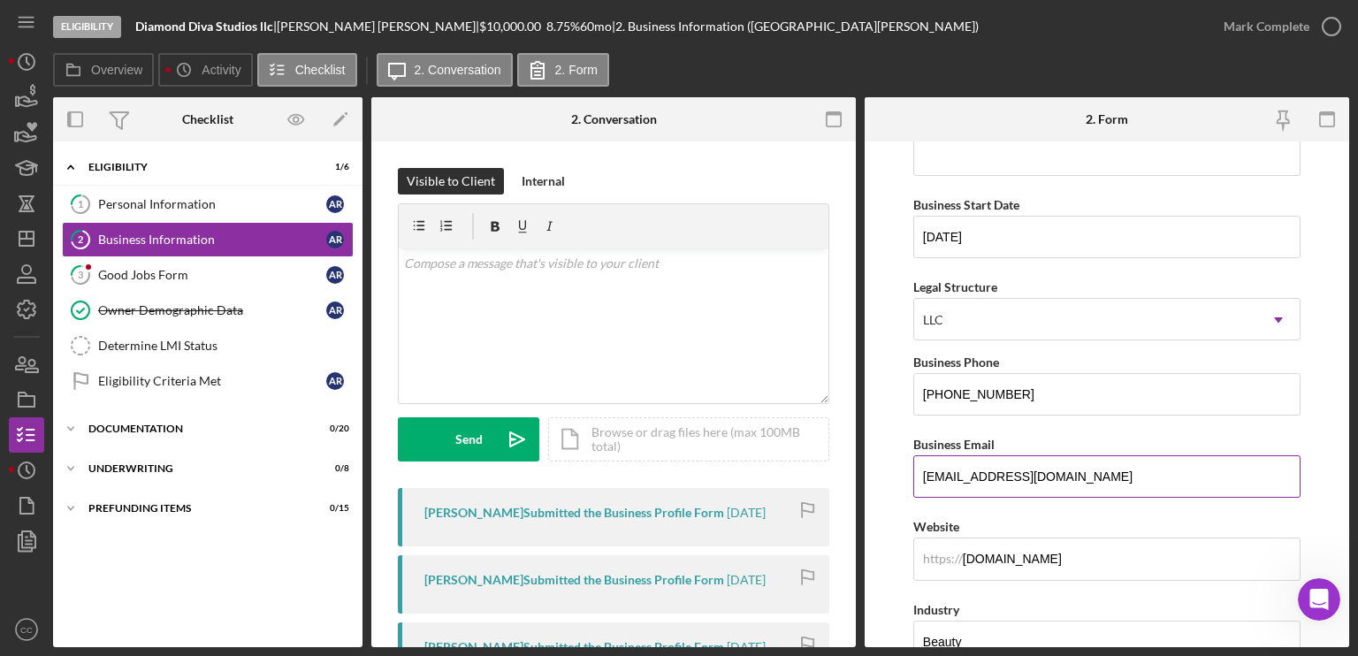
scroll to position [177, 0]
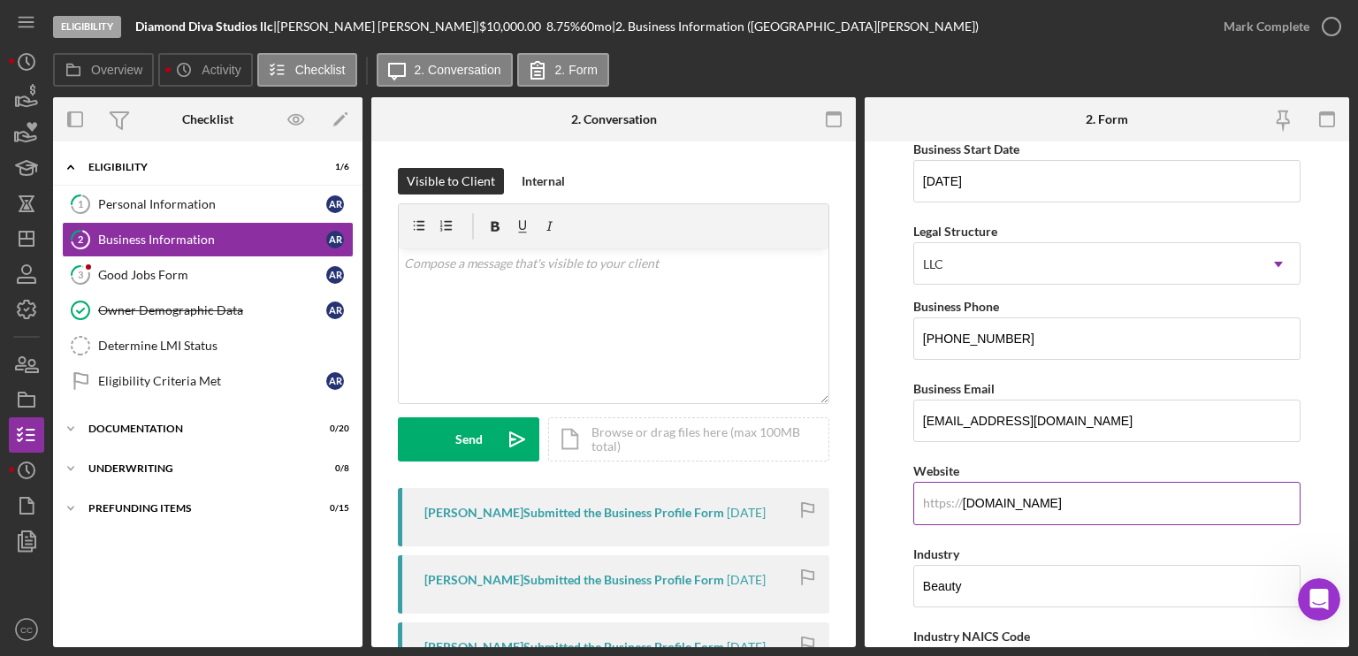
drag, startPoint x: 1154, startPoint y: 499, endPoint x: 947, endPoint y: 508, distance: 207.9
click at [947, 508] on input "[DOMAIN_NAME]" at bounding box center [1106, 503] width 387 height 42
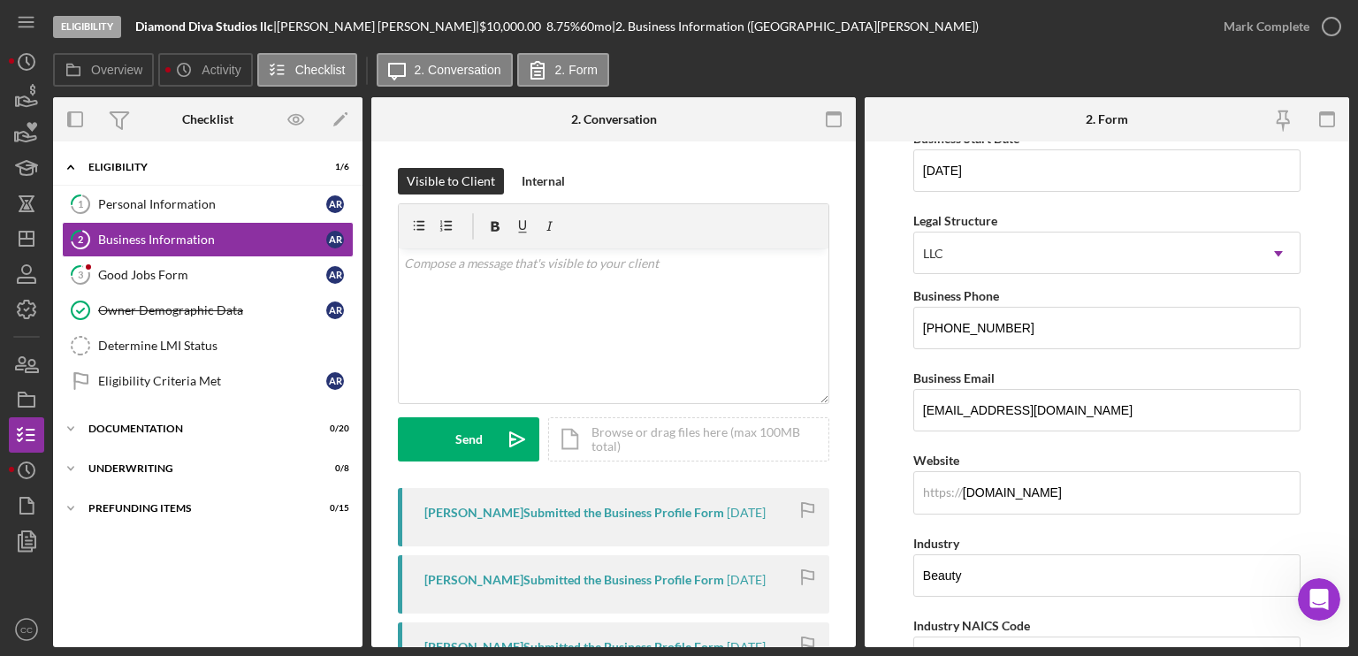
scroll to position [187, 0]
click at [1164, 474] on input "[DOMAIN_NAME]" at bounding box center [1106, 493] width 387 height 42
click at [558, 180] on div "Internal" at bounding box center [543, 181] width 43 height 27
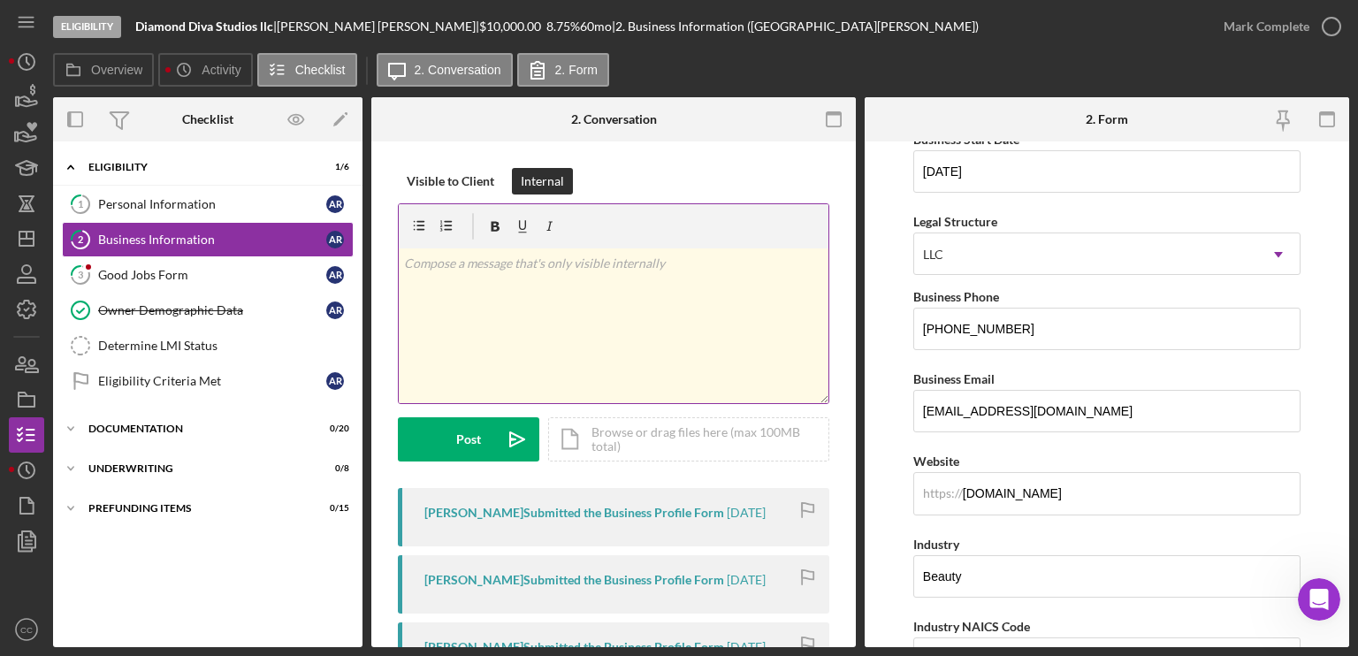
click at [517, 289] on div "v Color teal Color pink Remove color Add row above Add row below Add column bef…" at bounding box center [614, 325] width 430 height 155
click at [421, 262] on p "4.2 Yelp reviews" at bounding box center [614, 263] width 420 height 19
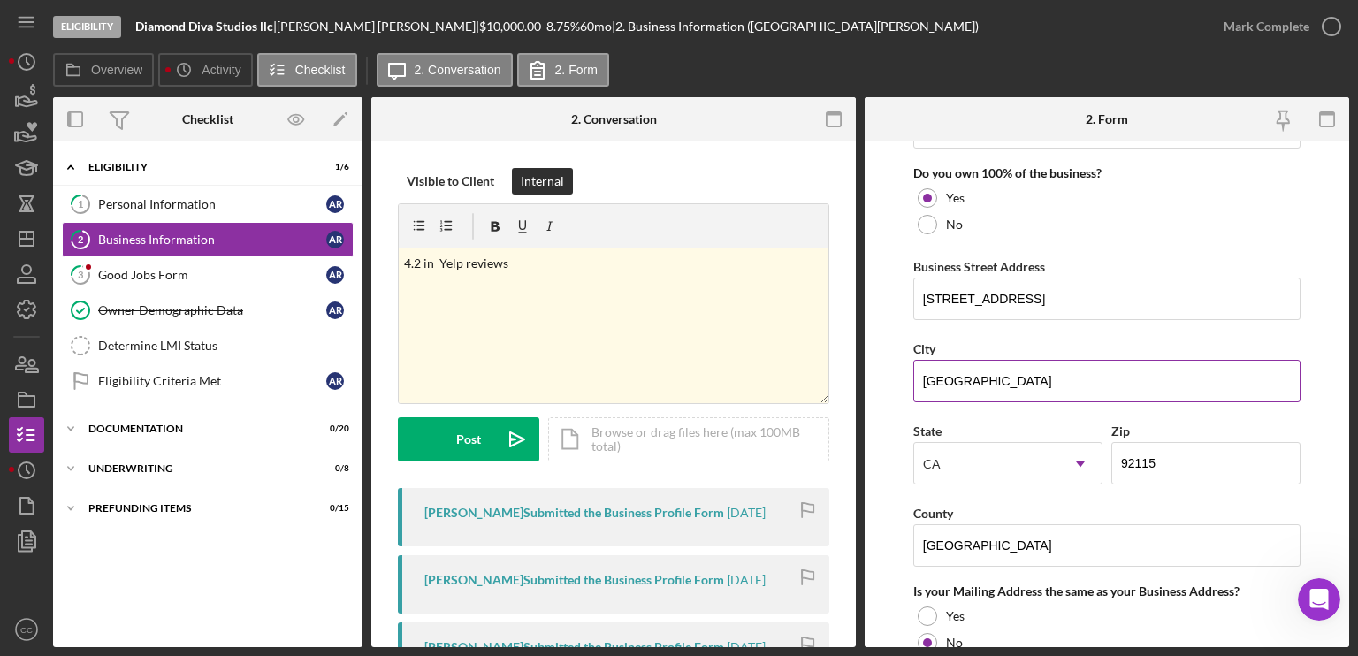
scroll to position [972, 0]
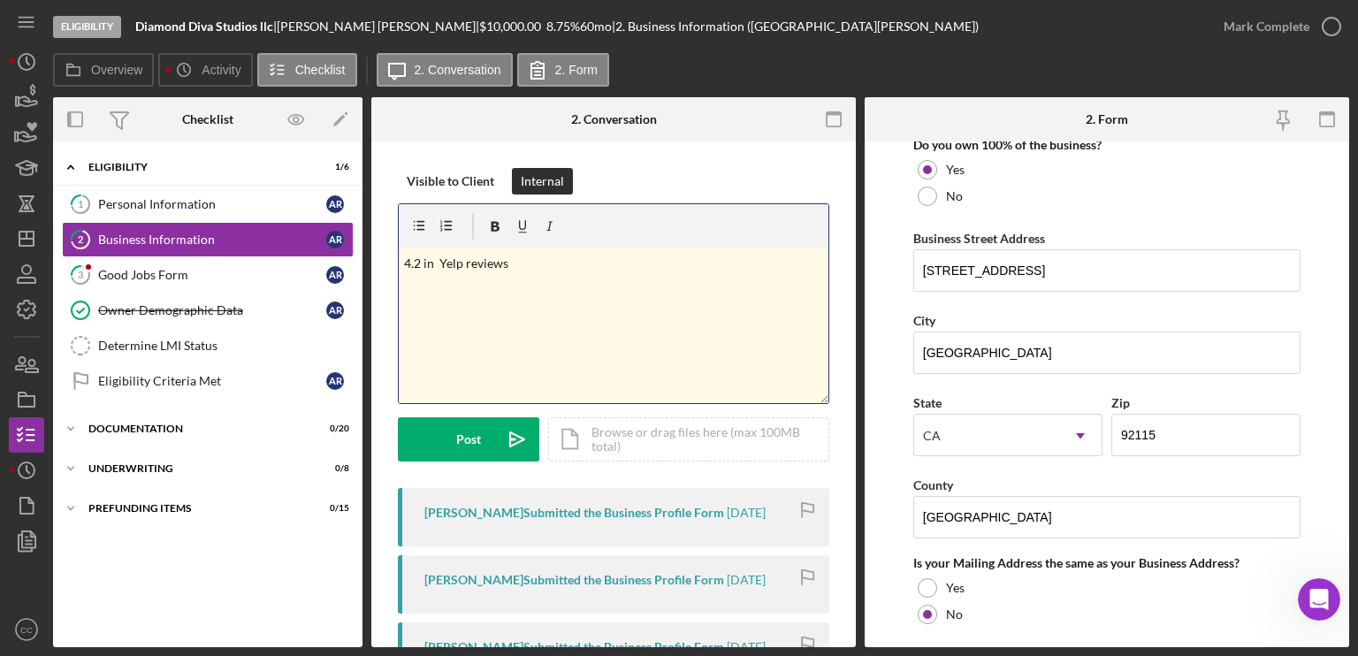
click at [693, 292] on div "v Color teal Color pink Remove color Add row above Add row below Add column bef…" at bounding box center [614, 325] width 430 height 155
click at [594, 284] on p "504 FB llikes" at bounding box center [614, 287] width 420 height 19
click at [430, 311] on p "websote update [URL][DOMAIN_NAME]" at bounding box center [614, 312] width 420 height 19
click at [546, 323] on p "website [URL][DOMAIN_NAME]" at bounding box center [614, 312] width 420 height 19
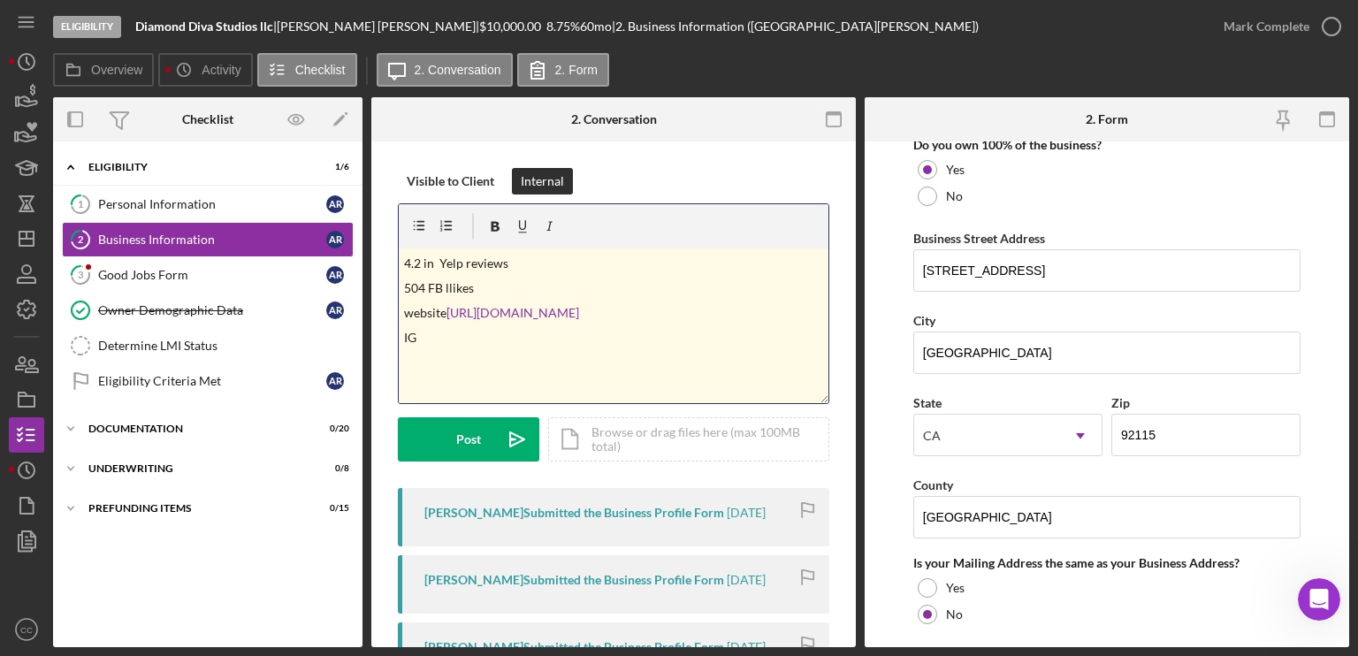
click at [537, 347] on p "IG" at bounding box center [614, 337] width 420 height 19
drag, startPoint x: 590, startPoint y: 381, endPoint x: 352, endPoint y: 239, distance: 277.9
click at [361, 236] on div "Overview Internal Workflow Stage Eligibility Icon/Dropdown Arrow Archive (can u…" at bounding box center [701, 372] width 1296 height 550
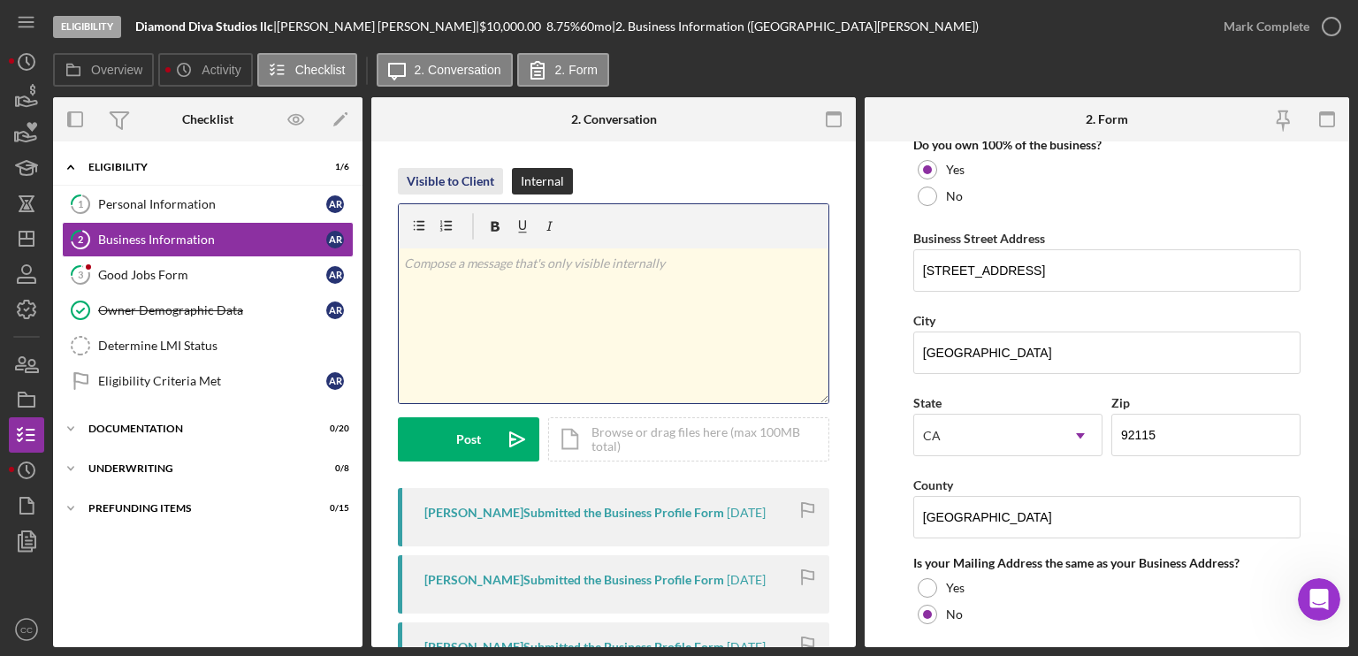
click at [451, 172] on div "Visible to Client" at bounding box center [451, 181] width 88 height 27
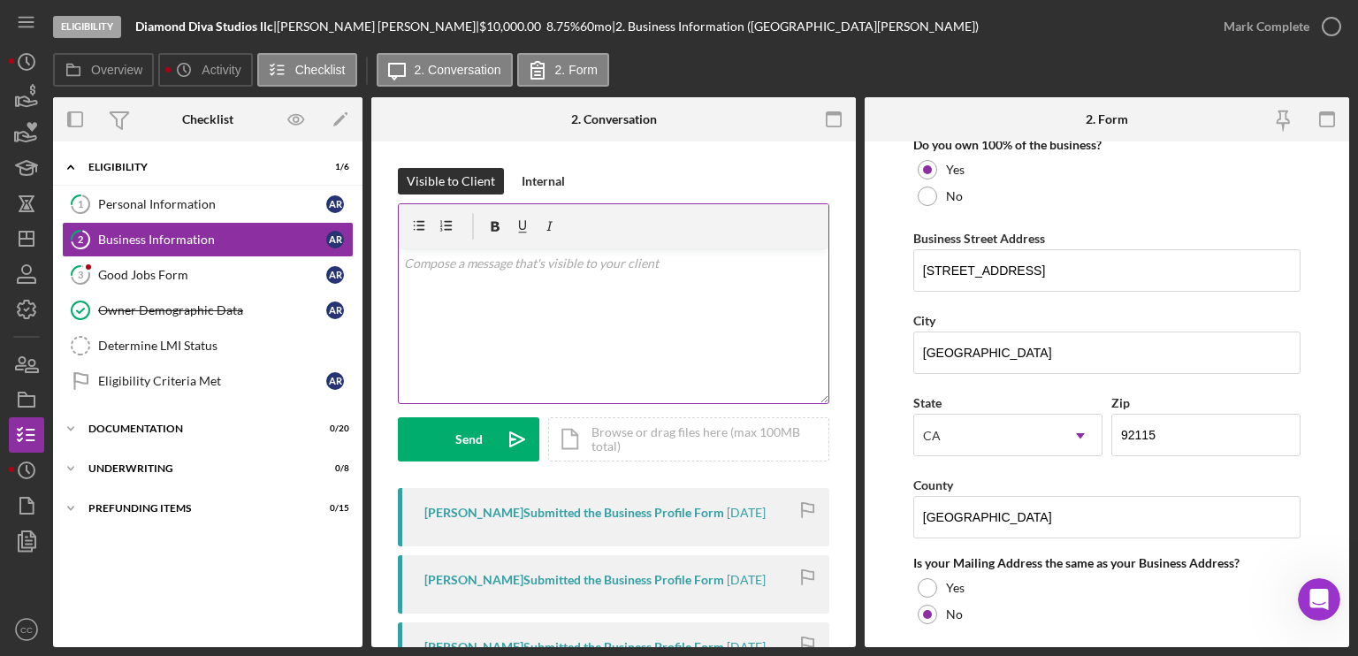
click at [477, 303] on div "v Color teal Color pink Remove color Add row above Add row below Add column bef…" at bounding box center [614, 325] width 430 height 155
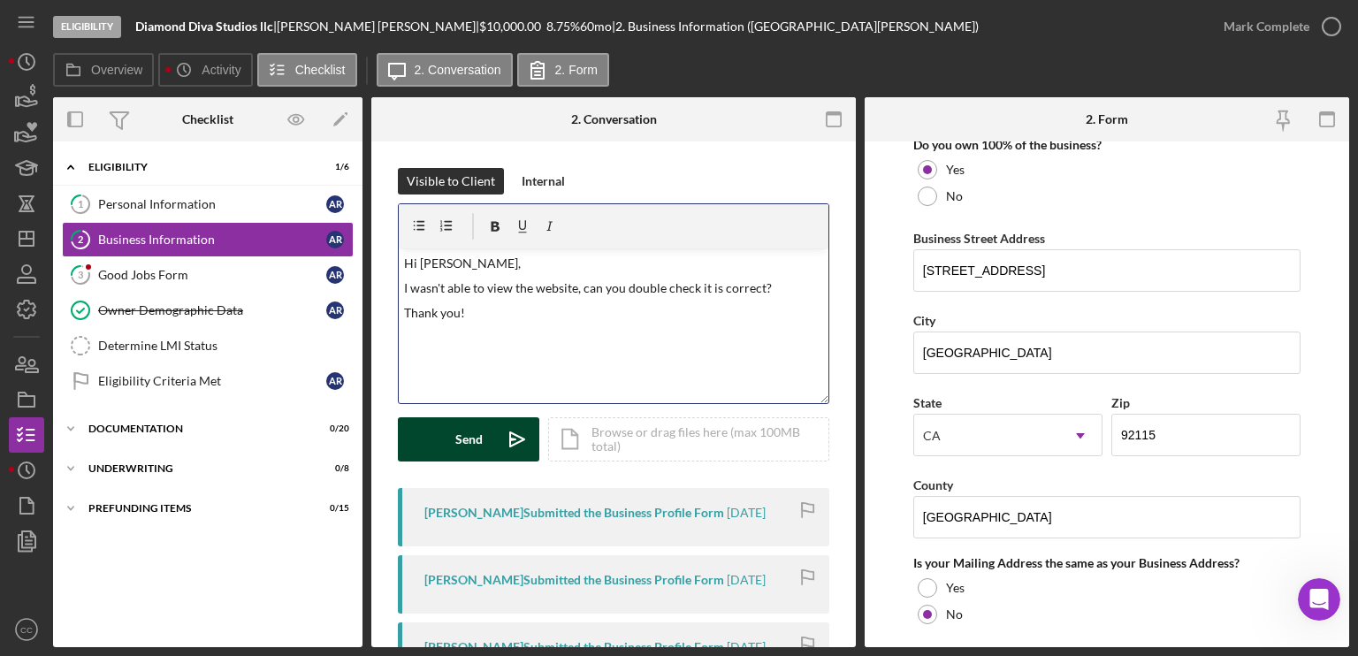
click at [471, 453] on div "Send" at bounding box center [468, 439] width 27 height 44
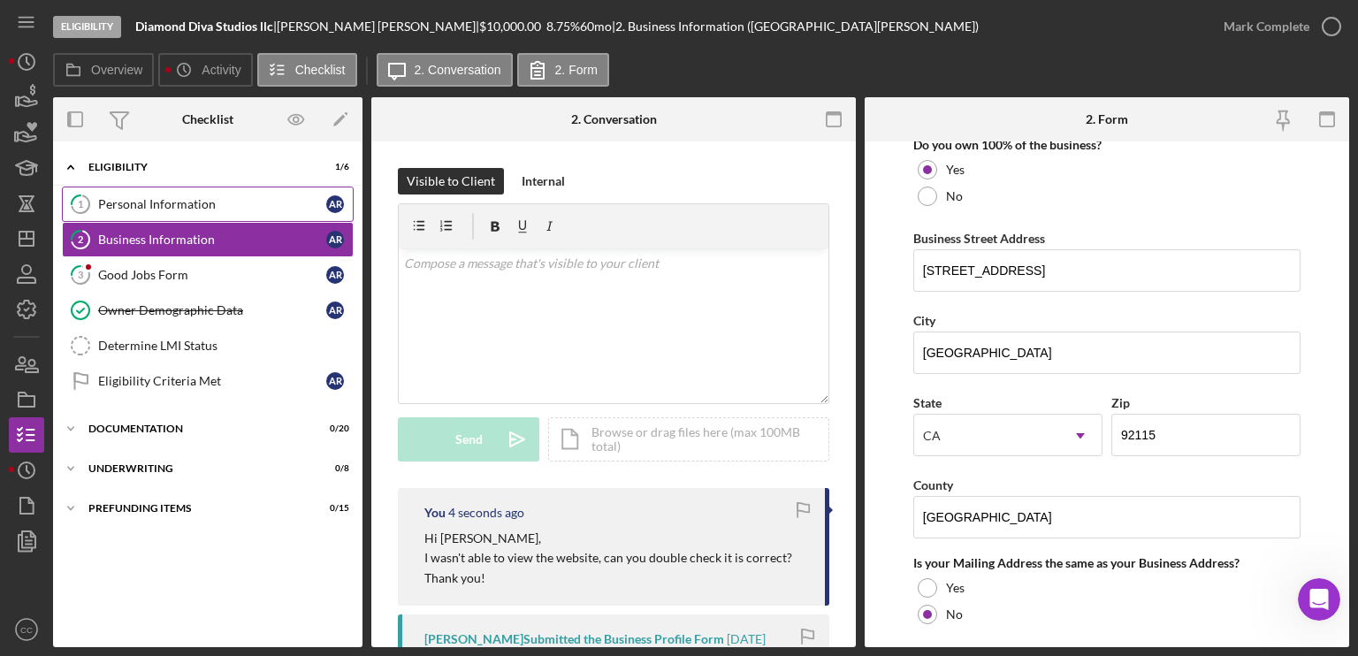
click at [209, 208] on div "Personal Information" at bounding box center [212, 204] width 228 height 14
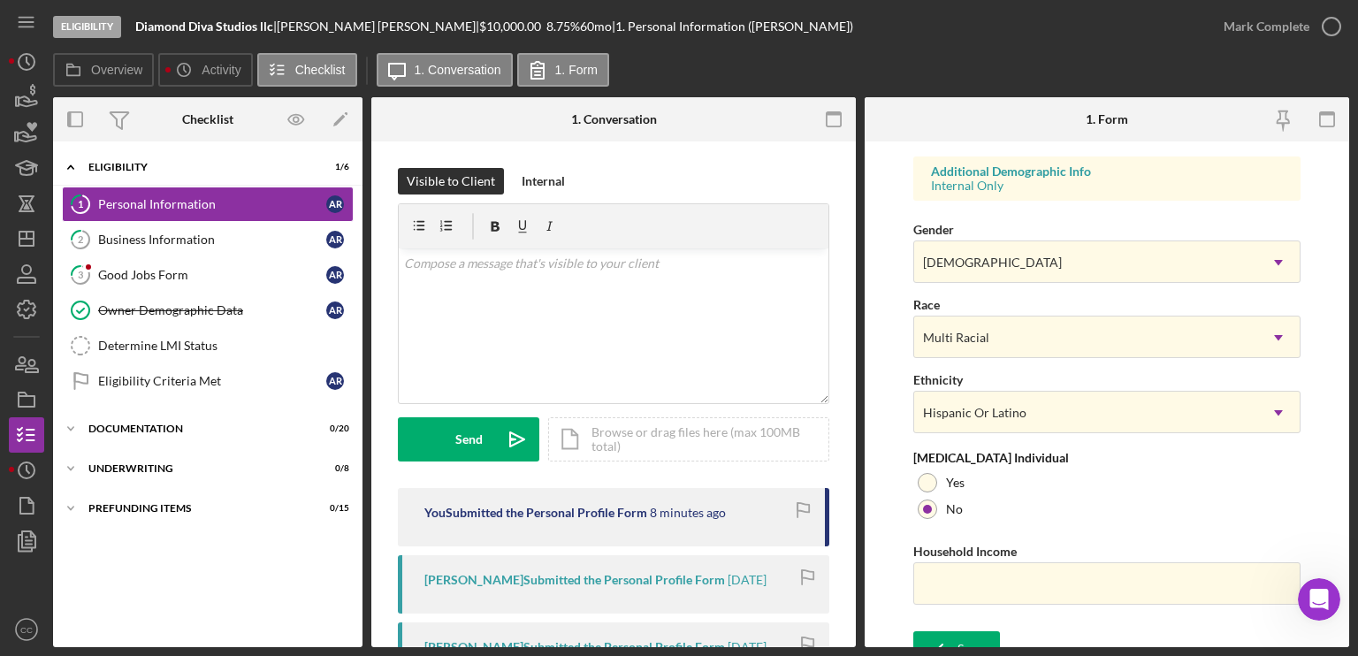
scroll to position [671, 0]
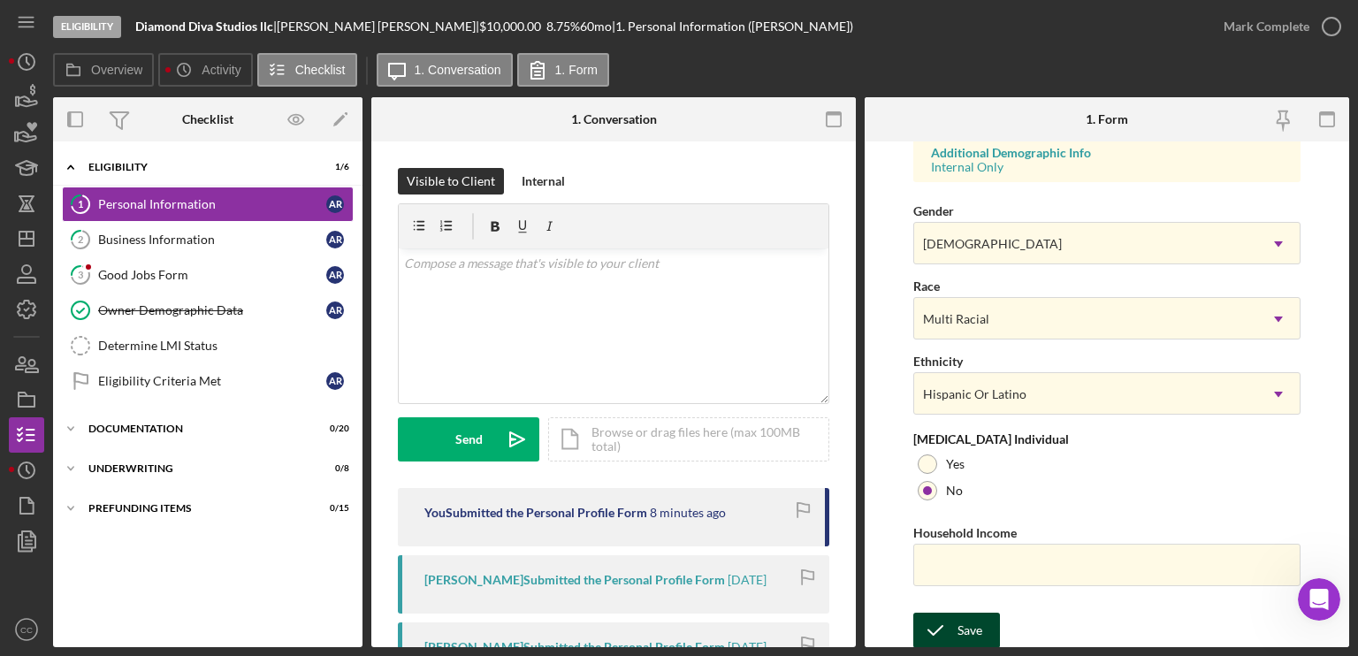
click at [958, 623] on div "Save" at bounding box center [969, 630] width 25 height 35
click at [1314, 28] on icon "button" at bounding box center [1331, 26] width 44 height 44
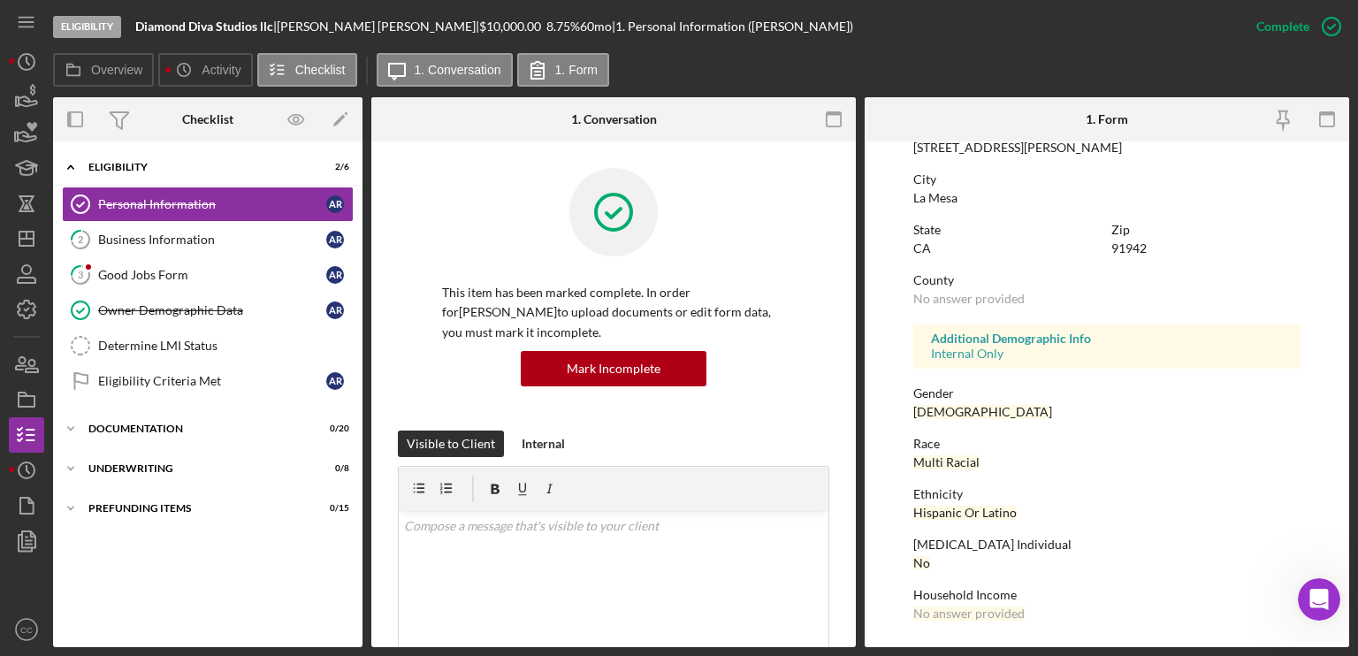
scroll to position [318, 0]
click at [167, 277] on div "Good Jobs Form" at bounding box center [212, 275] width 228 height 14
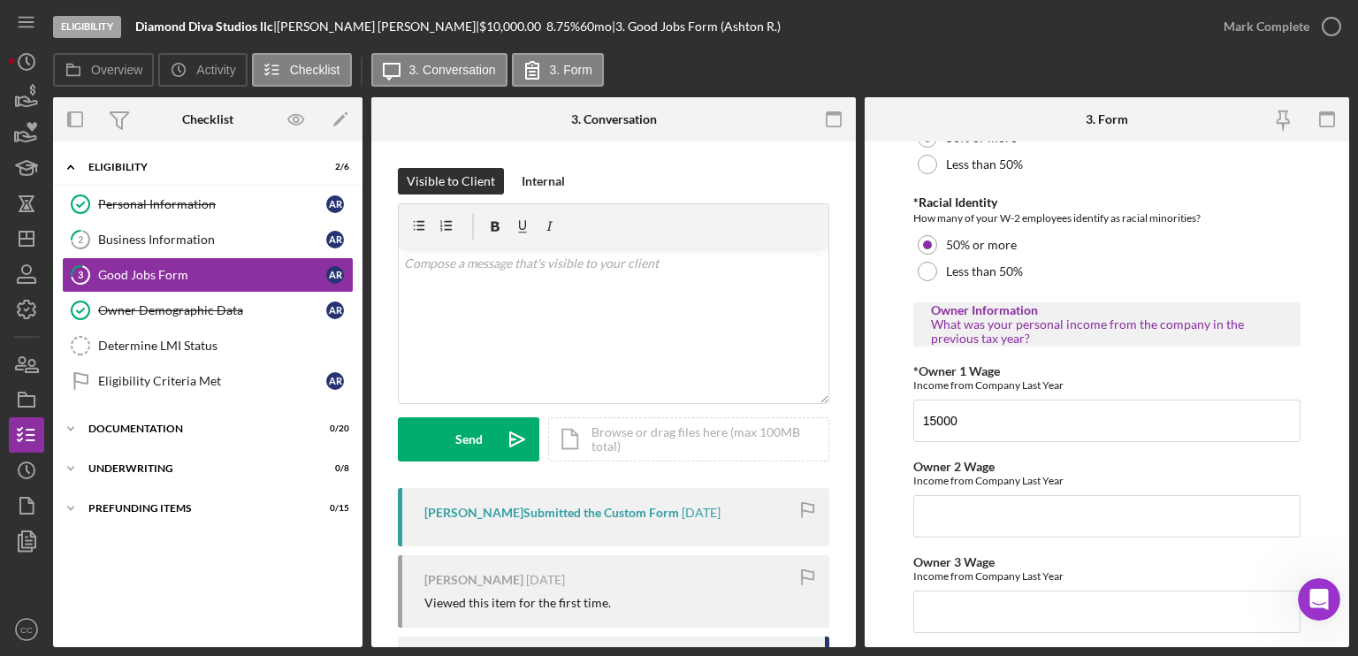
scroll to position [2917, 0]
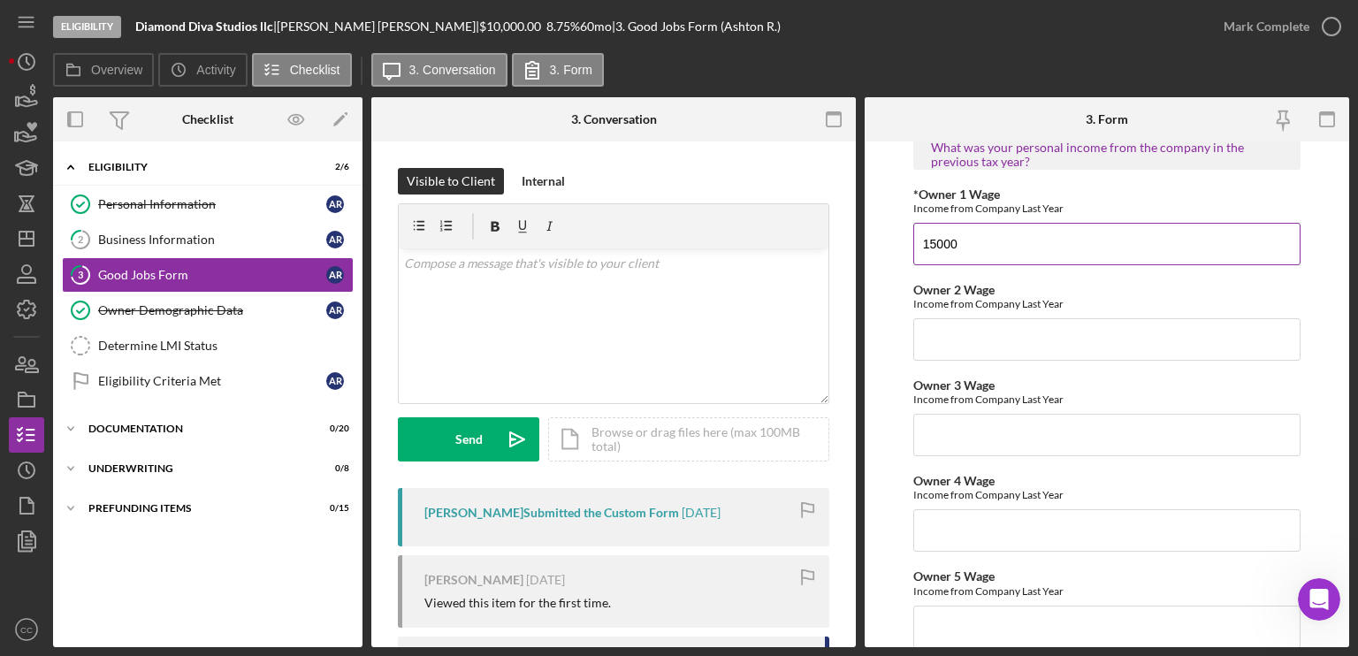
drag, startPoint x: 933, startPoint y: 222, endPoint x: 977, endPoint y: 225, distance: 43.4
click at [977, 225] on input "15000" at bounding box center [1106, 244] width 387 height 42
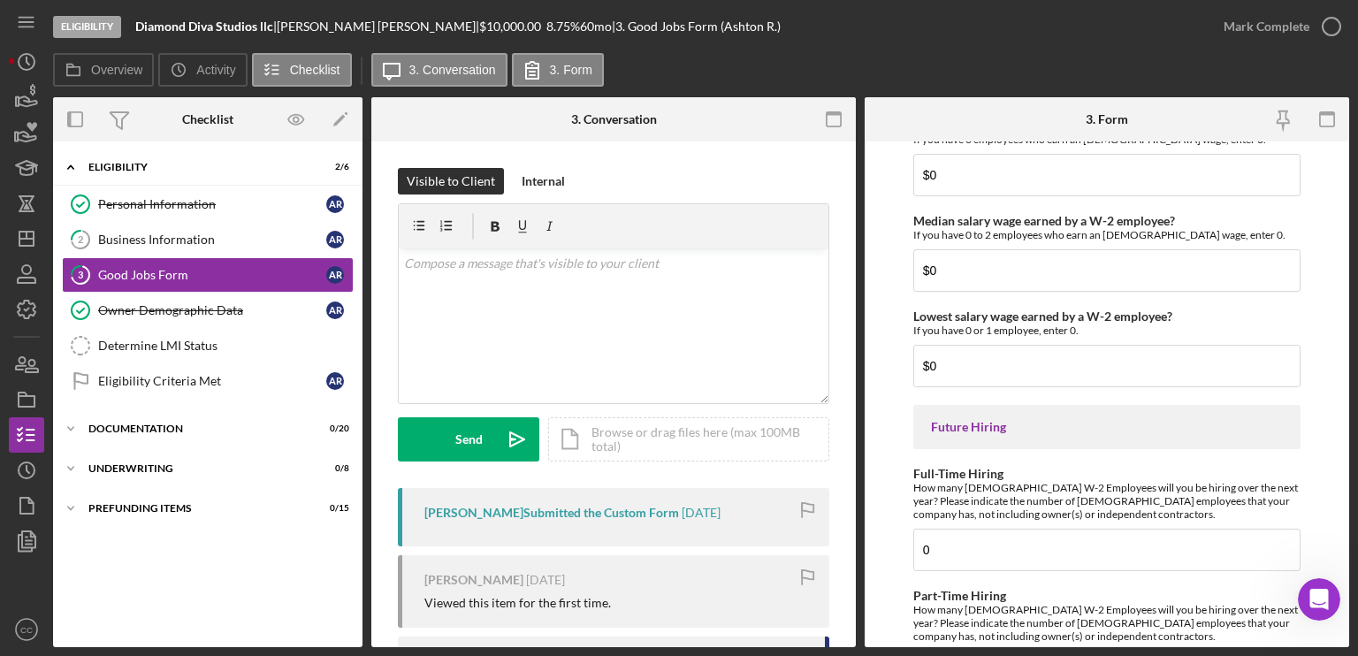
scroll to position [4064, 0]
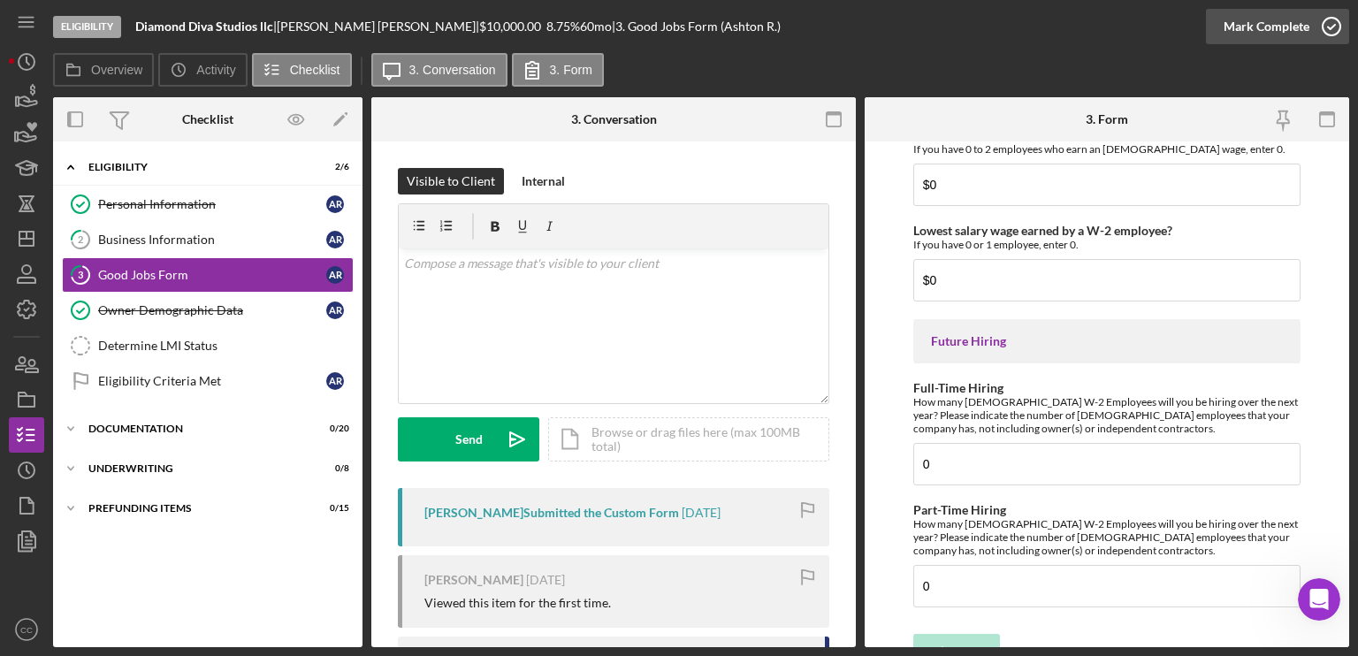
click at [1307, 27] on button "Mark Complete" at bounding box center [1277, 26] width 143 height 35
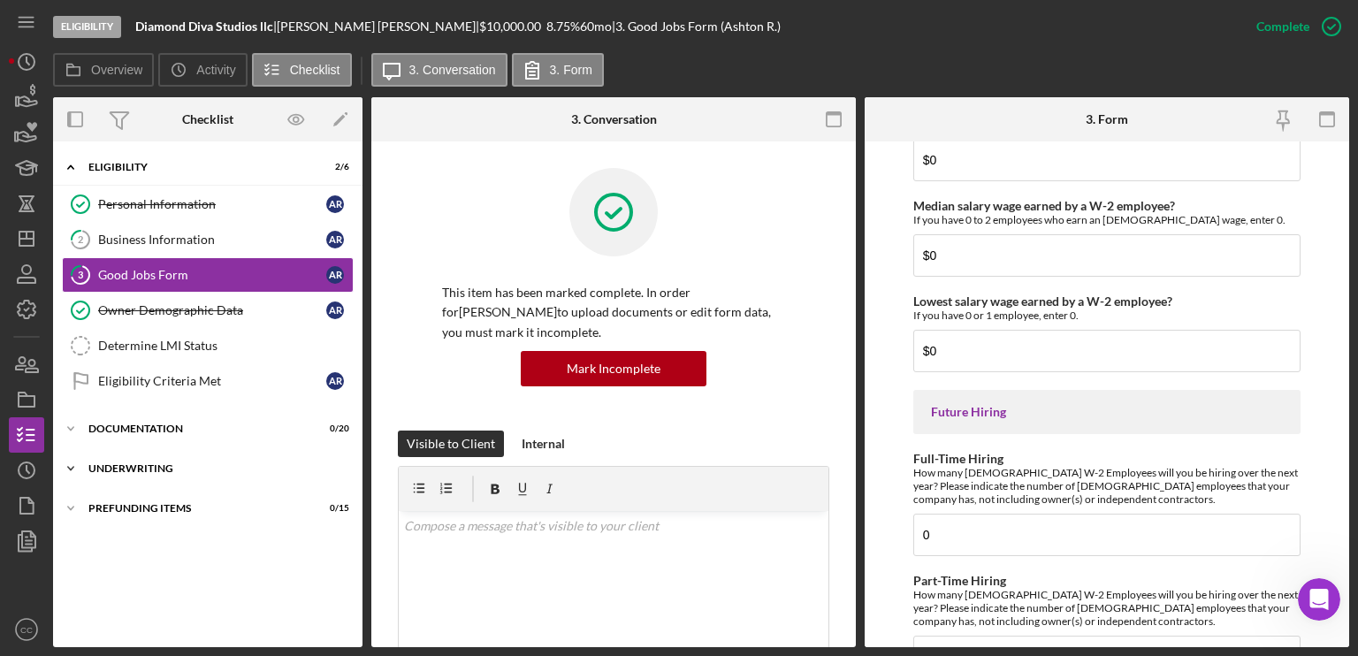
scroll to position [4134, 0]
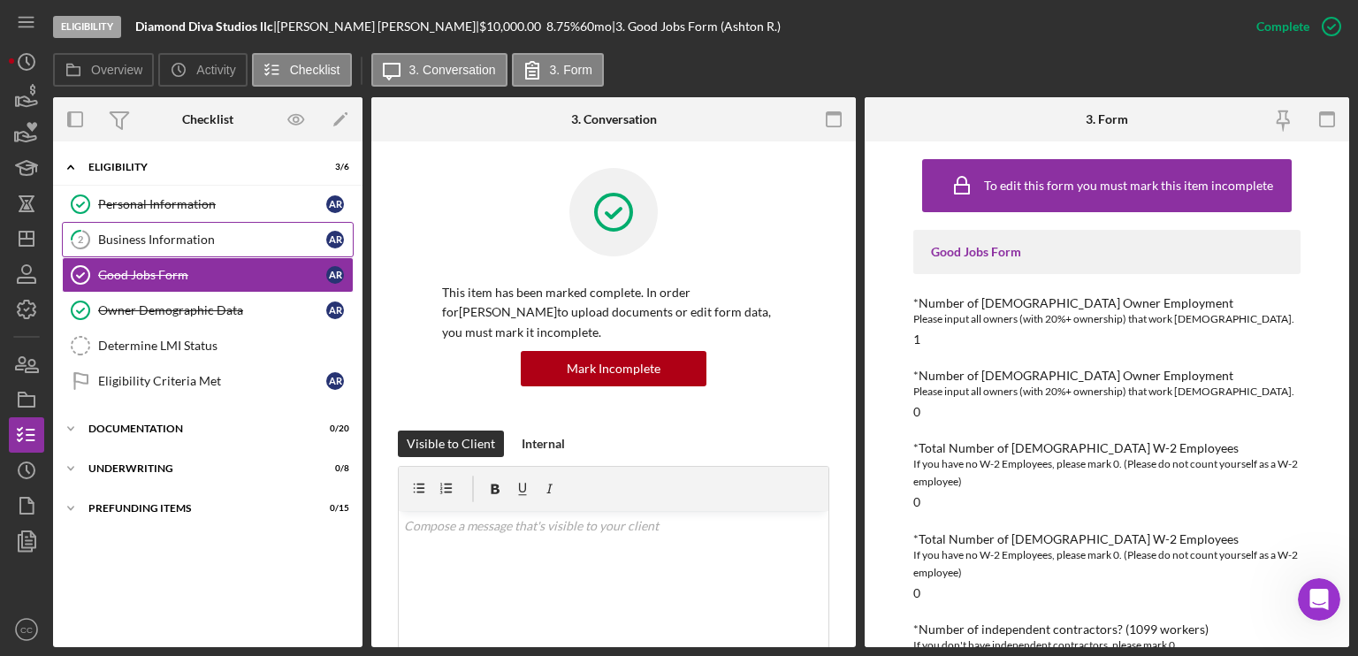
click at [190, 241] on div "Business Information" at bounding box center [212, 239] width 228 height 14
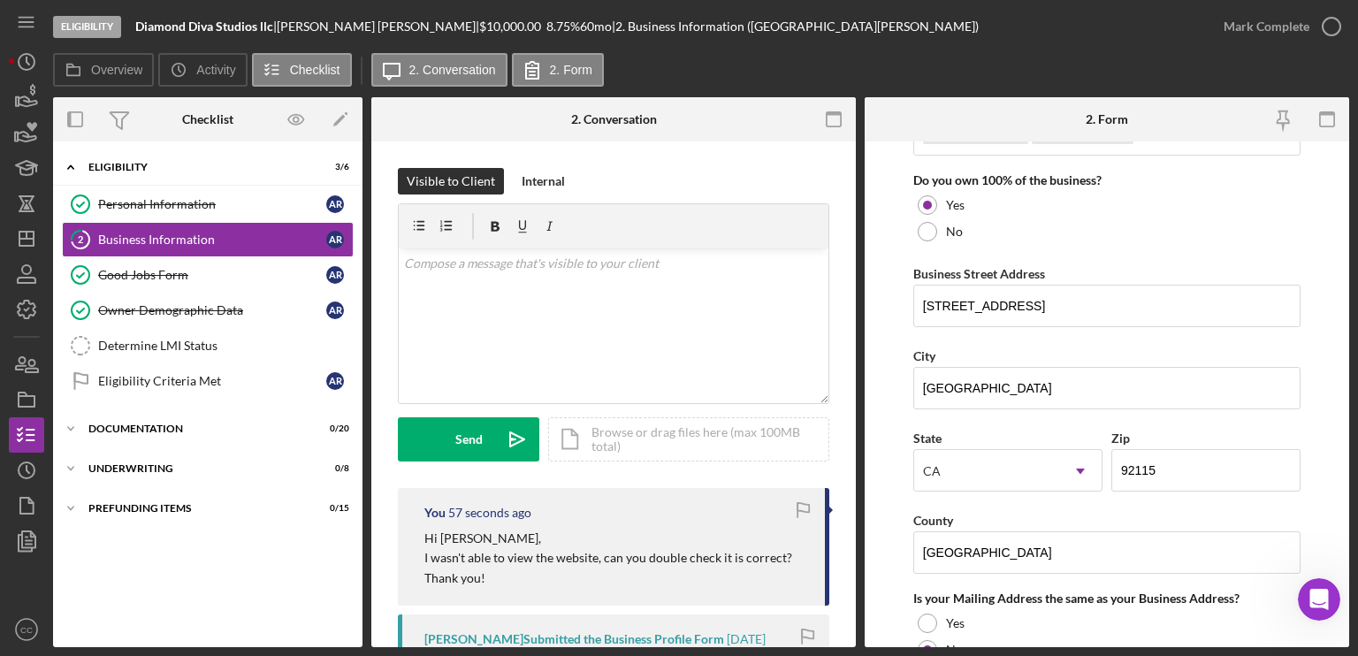
scroll to position [972, 0]
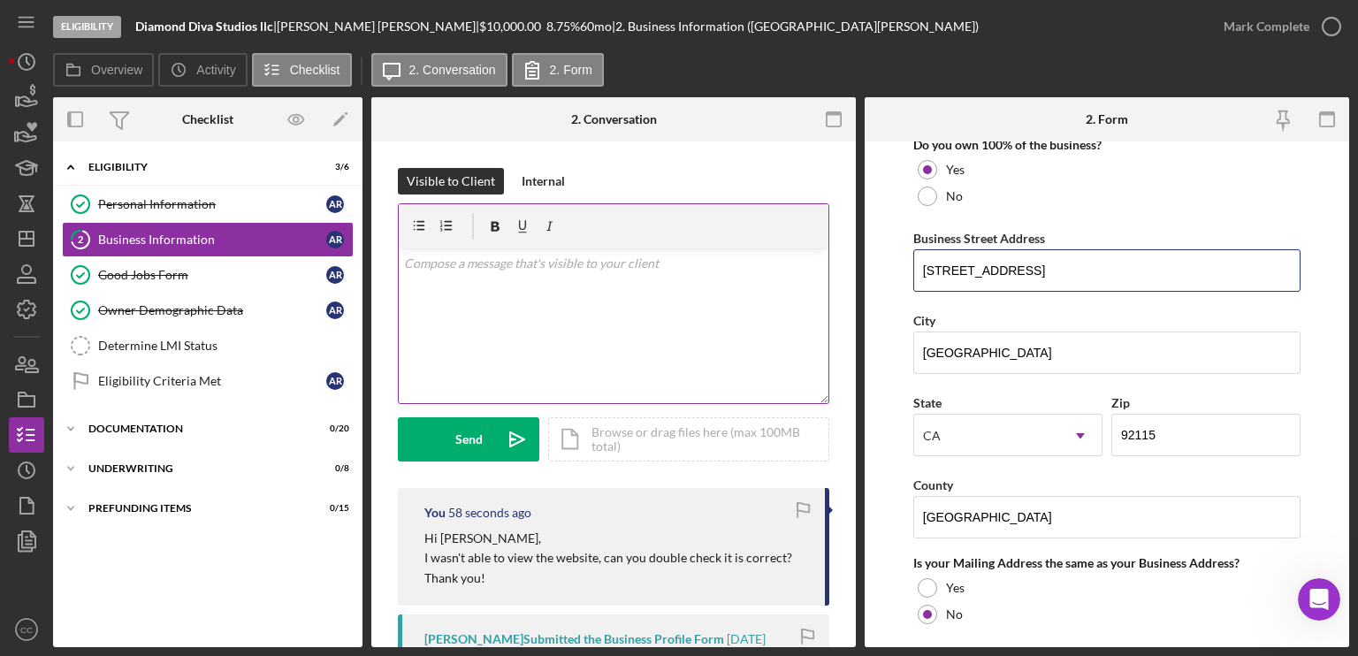
drag, startPoint x: 1085, startPoint y: 262, endPoint x: 806, endPoint y: 270, distance: 279.5
click at [806, 270] on div "Overview Internal Workflow Stage Eligibility Icon/Dropdown Arrow Archive (can u…" at bounding box center [701, 372] width 1296 height 550
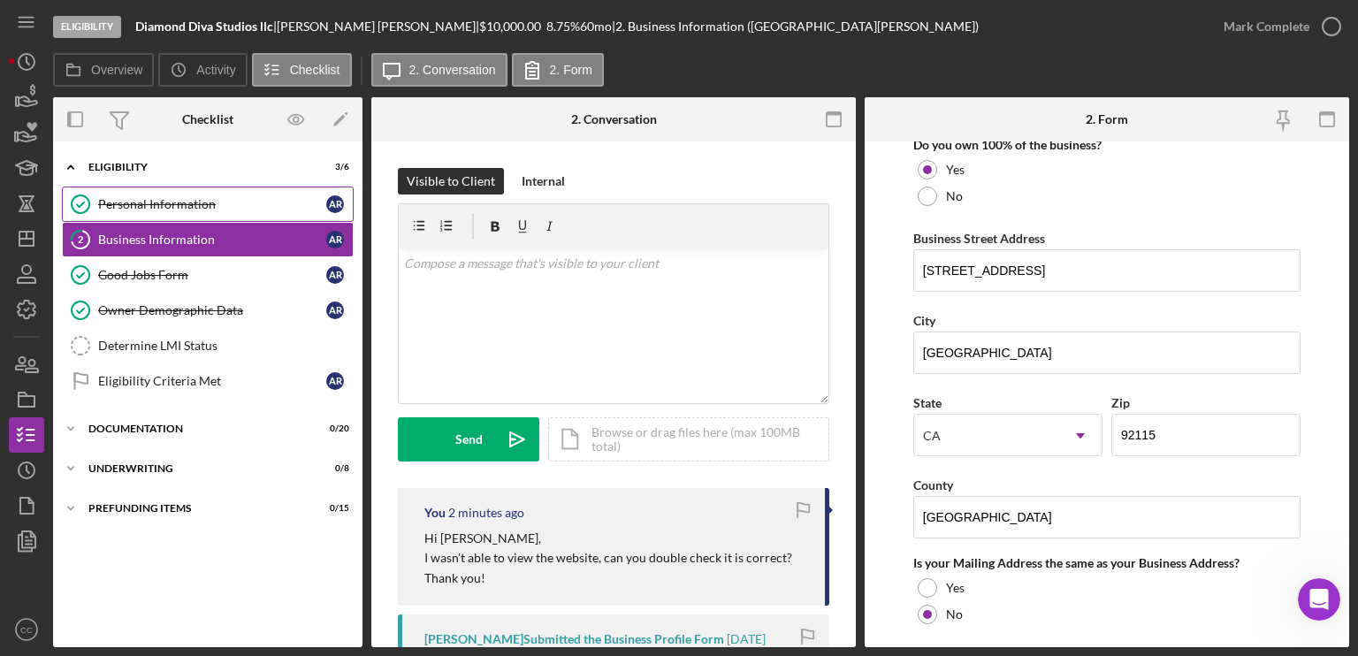
click at [166, 197] on div "Personal Information" at bounding box center [212, 204] width 228 height 14
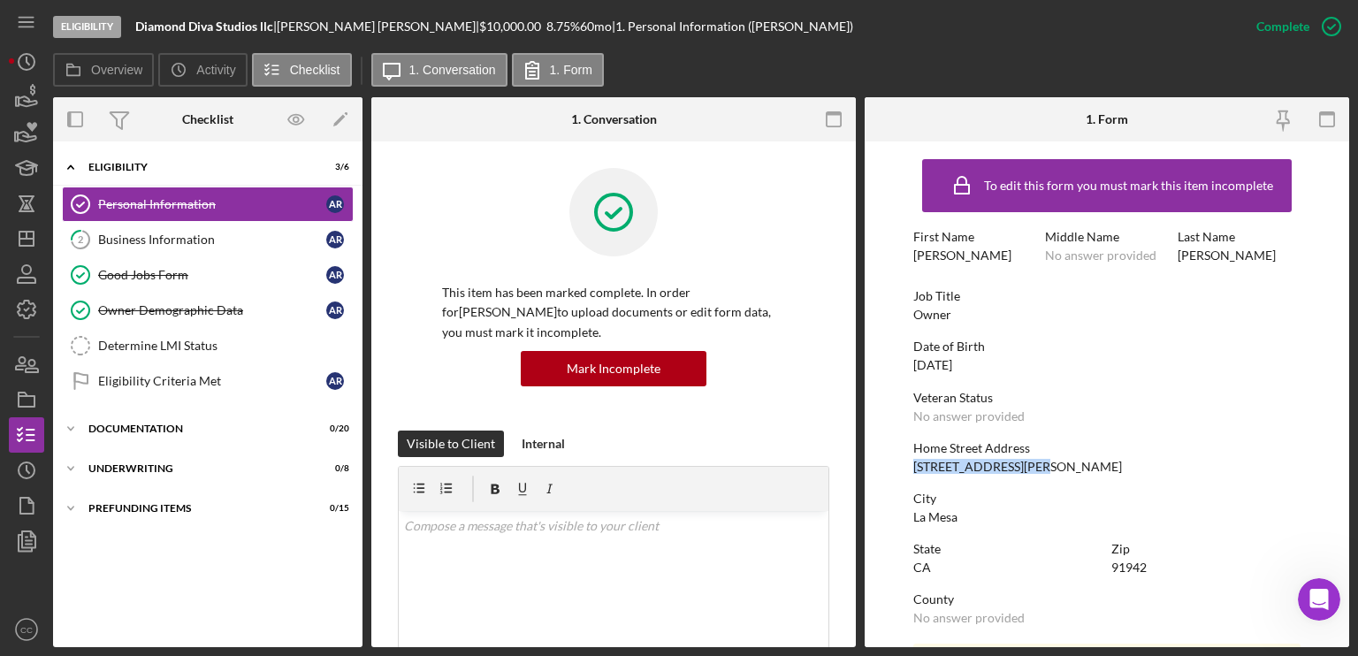
drag, startPoint x: 1032, startPoint y: 464, endPoint x: 909, endPoint y: 473, distance: 124.1
click at [909, 473] on form "To edit this form you must mark this item incomplete First Name [PERSON_NAME] M…" at bounding box center [1107, 394] width 484 height 506
copy div "[STREET_ADDRESS][PERSON_NAME]"
click at [182, 245] on div "Business Information" at bounding box center [212, 239] width 228 height 14
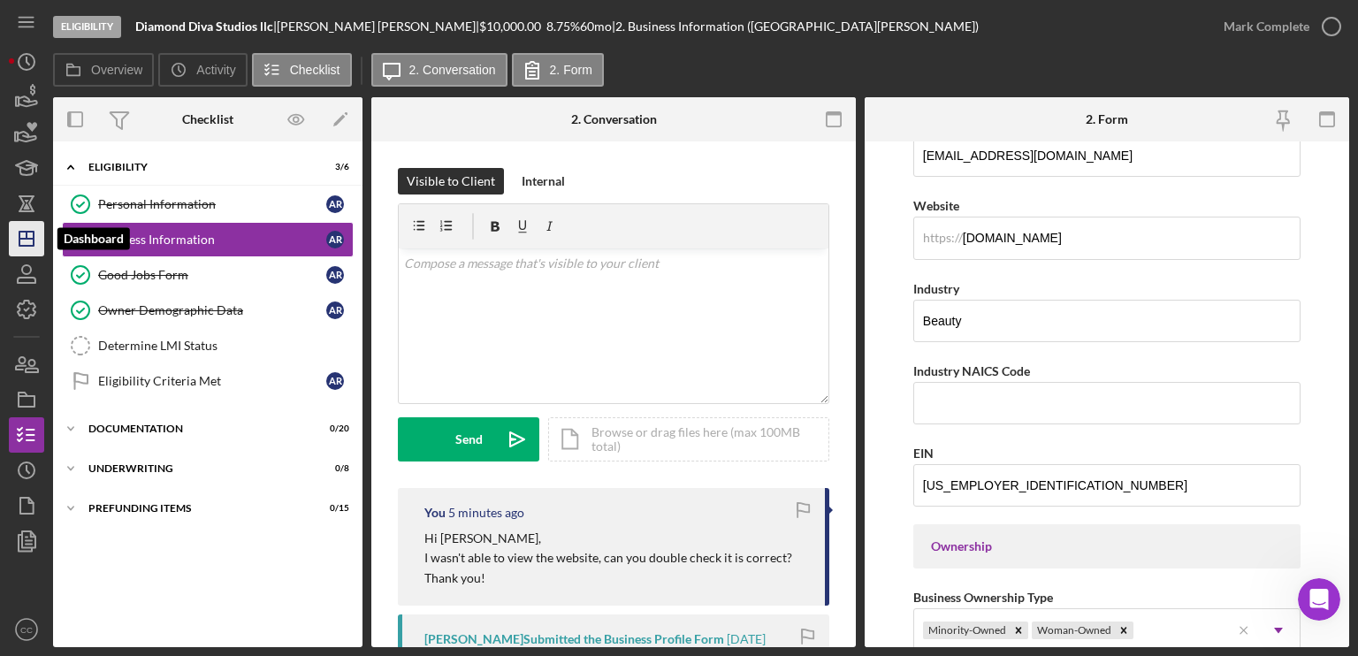
click at [30, 239] on line "button" at bounding box center [26, 239] width 14 height 0
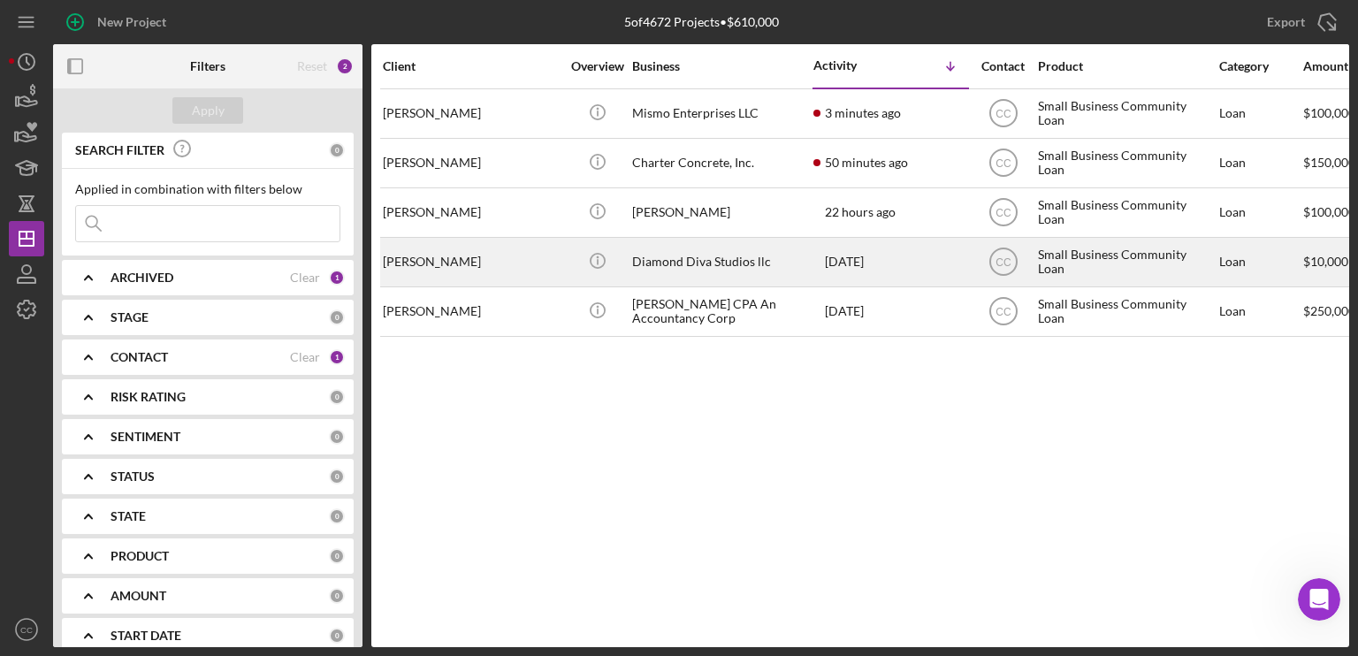
click at [679, 257] on div "Diamond Diva Studios llc" at bounding box center [720, 262] width 177 height 47
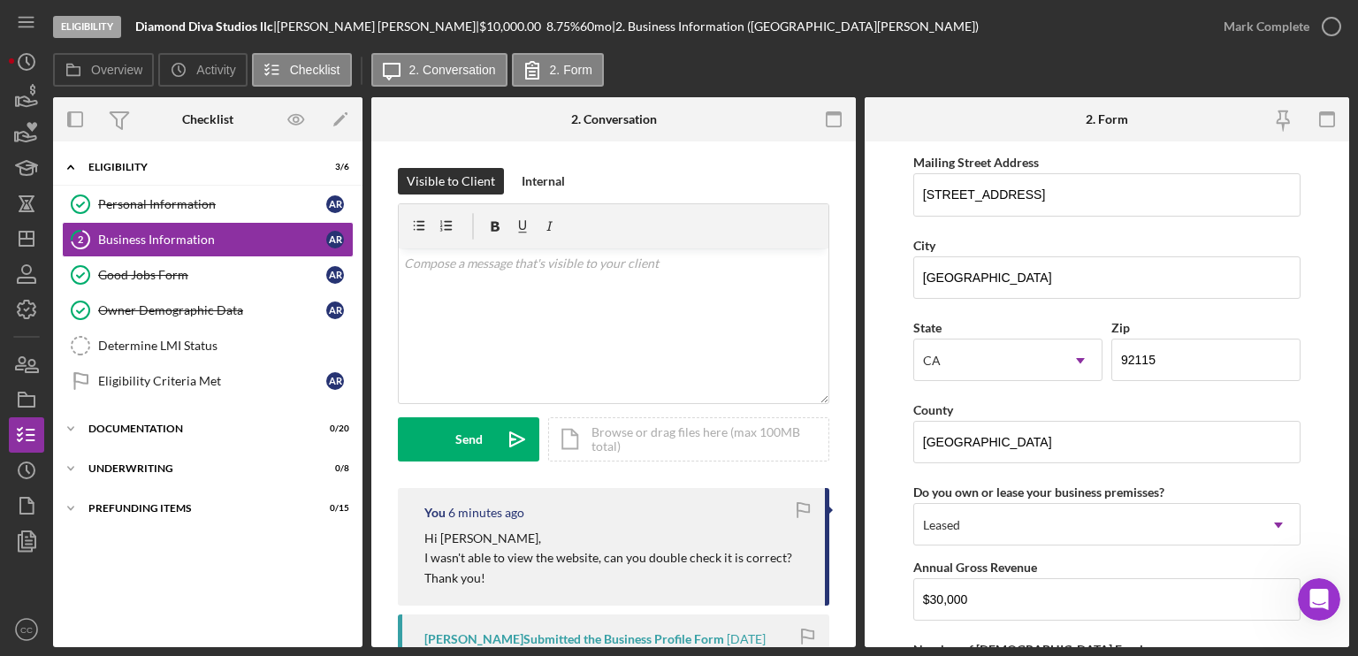
scroll to position [1778, 0]
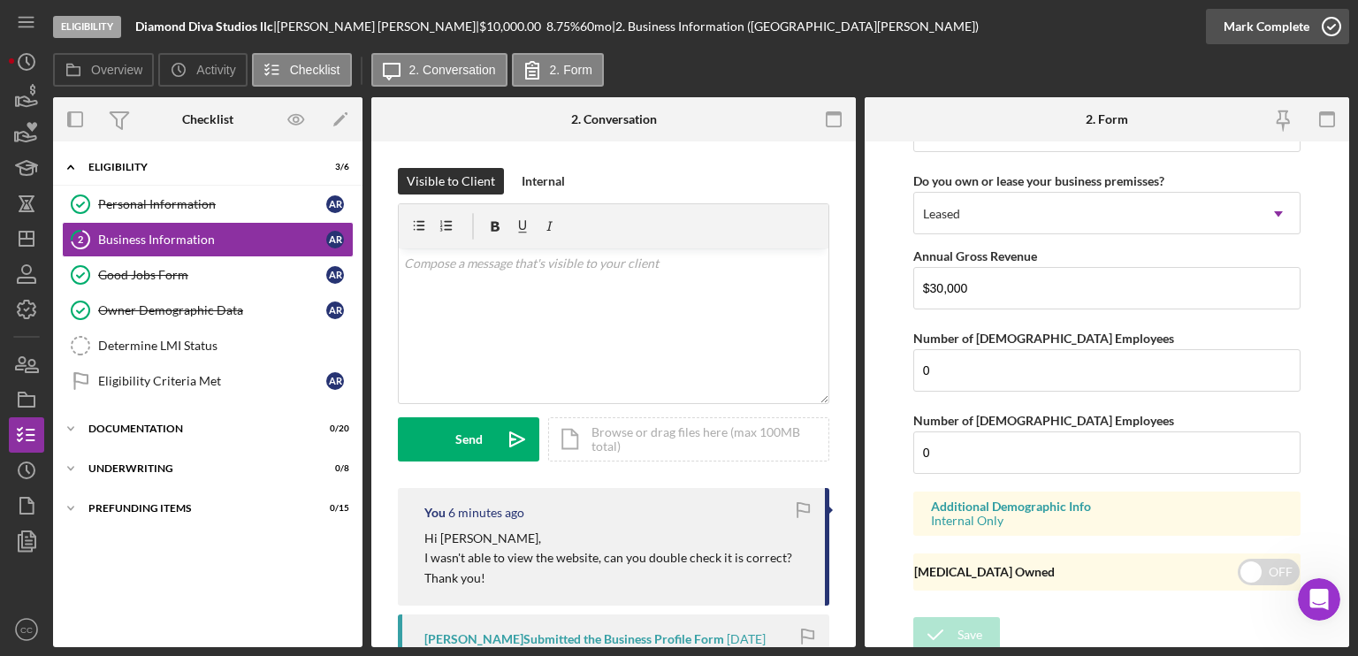
click at [1298, 26] on div "Mark Complete" at bounding box center [1266, 26] width 86 height 35
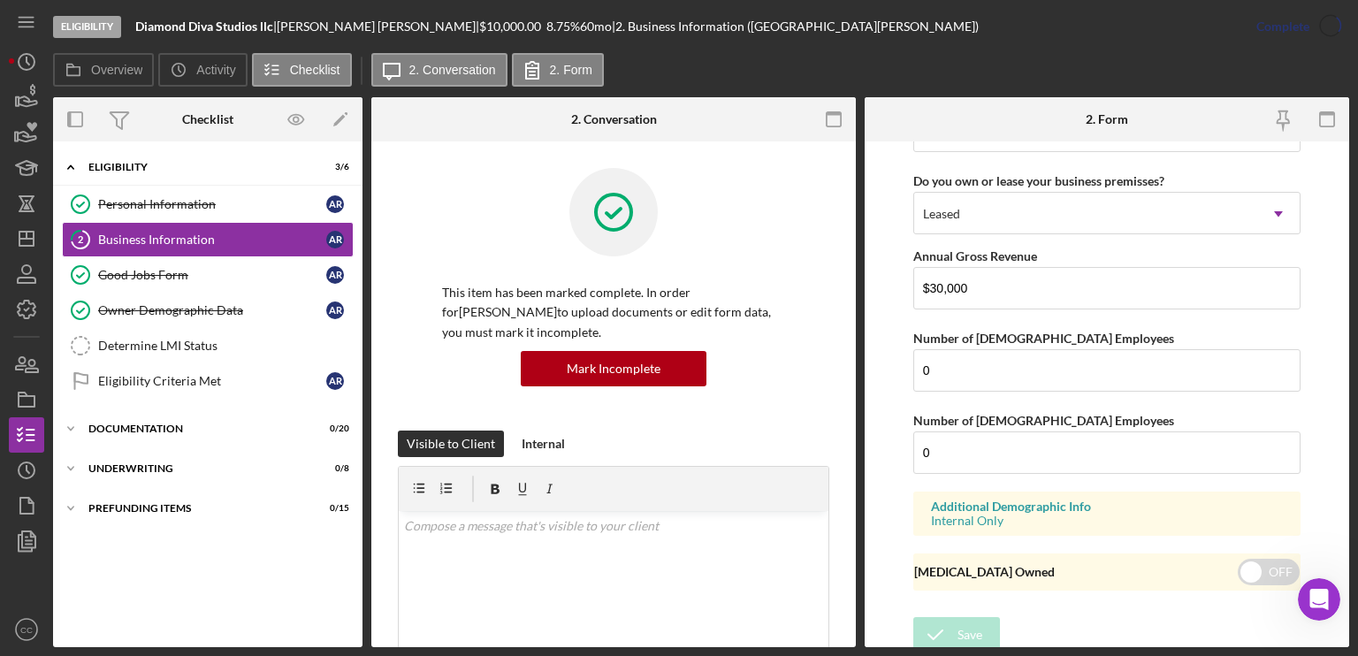
scroll to position [1029, 0]
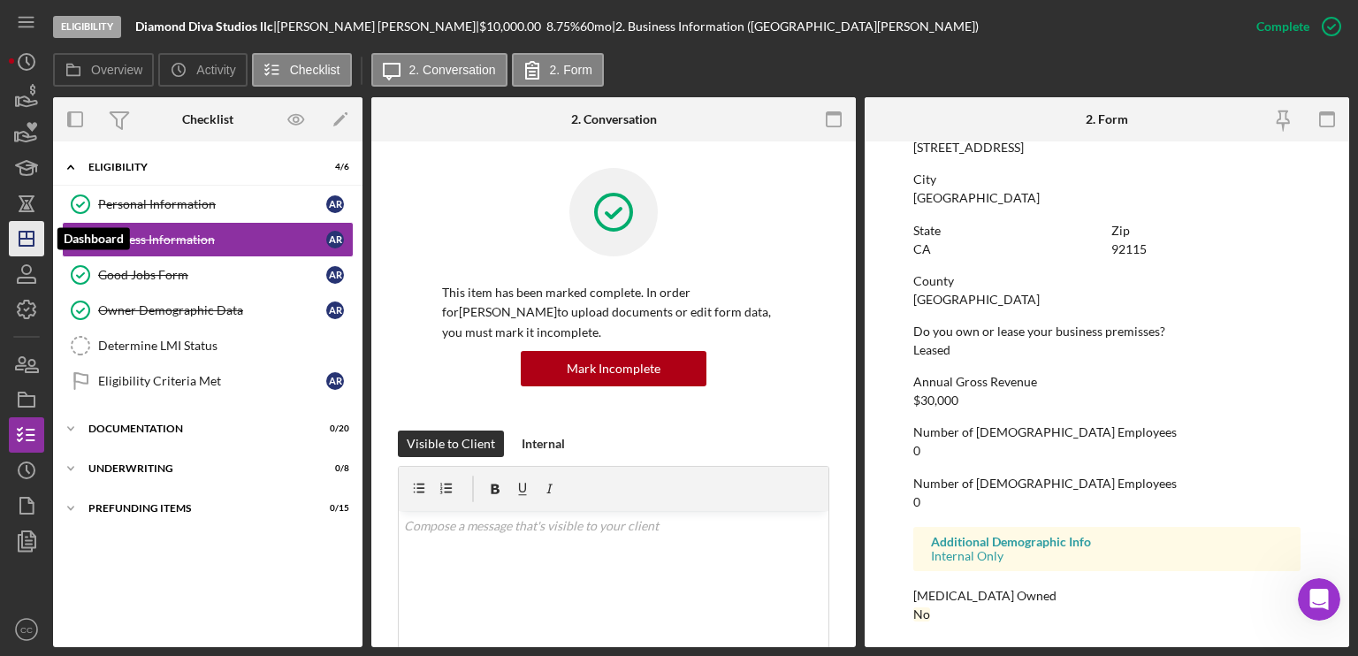
click at [28, 232] on polygon "button" at bounding box center [26, 239] width 14 height 14
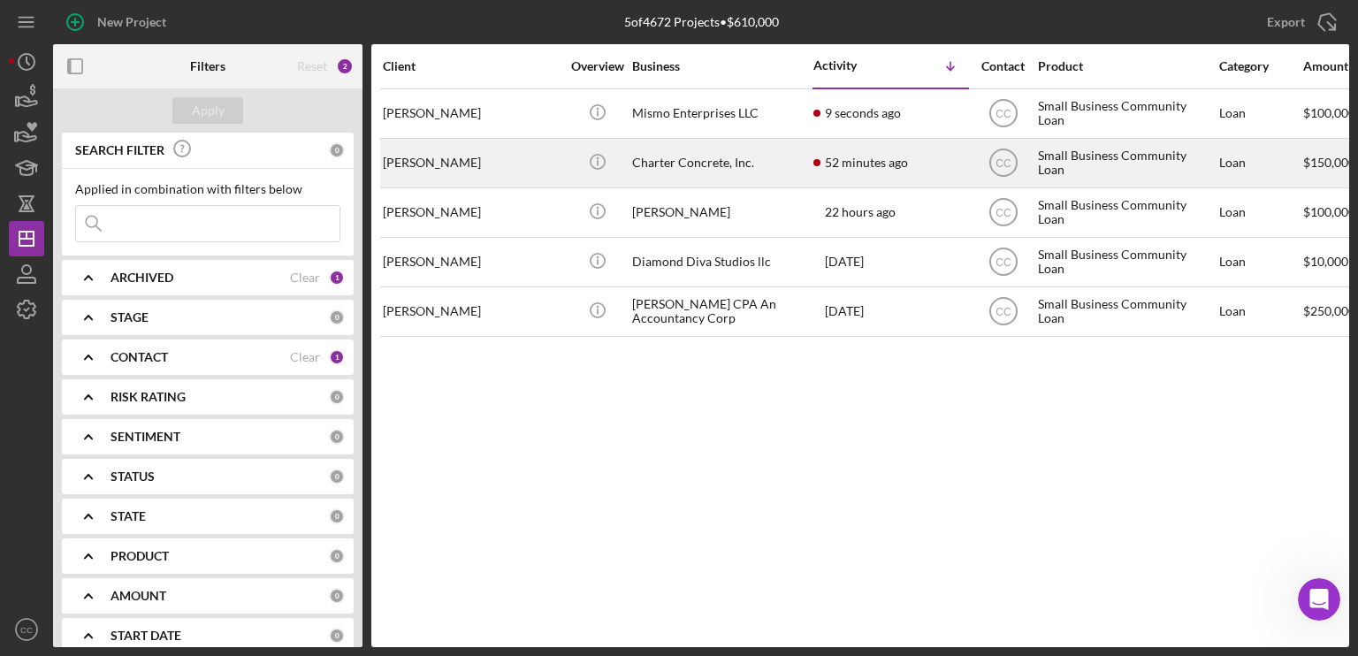
click at [515, 171] on div "[PERSON_NAME]" at bounding box center [471, 163] width 177 height 47
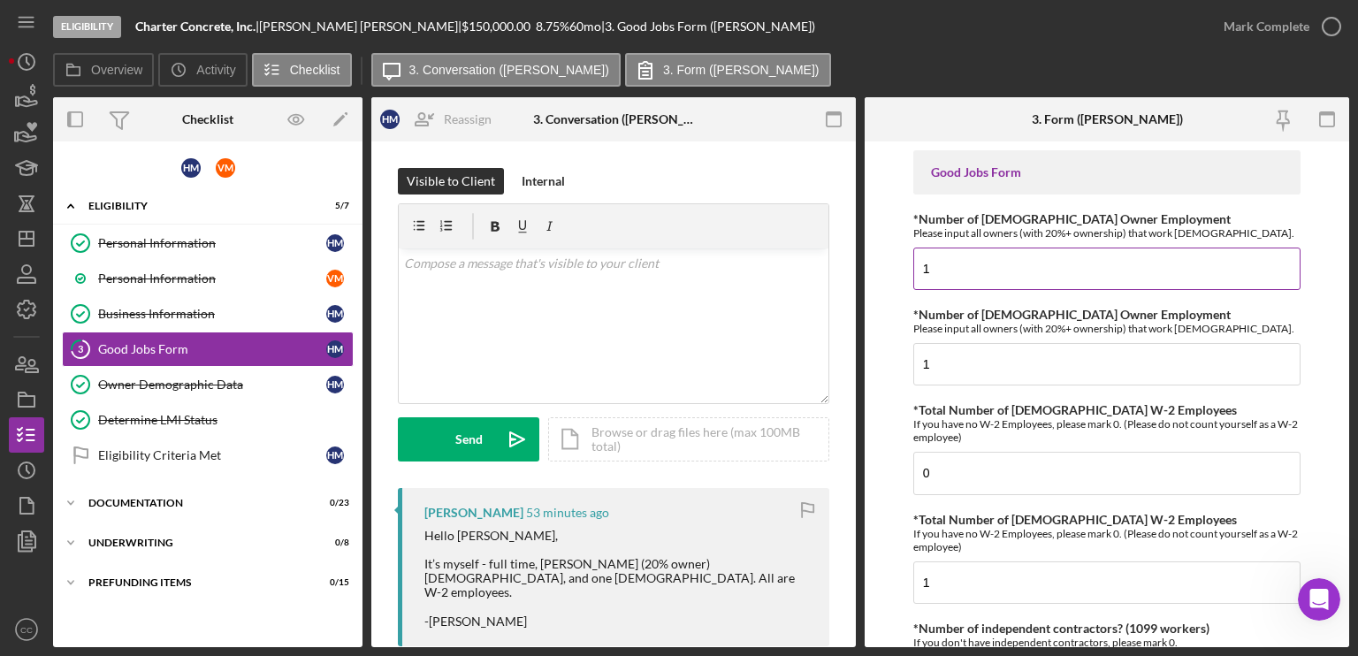
click at [1012, 268] on input "1" at bounding box center [1106, 269] width 387 height 42
click at [962, 360] on input "1" at bounding box center [1106, 364] width 387 height 42
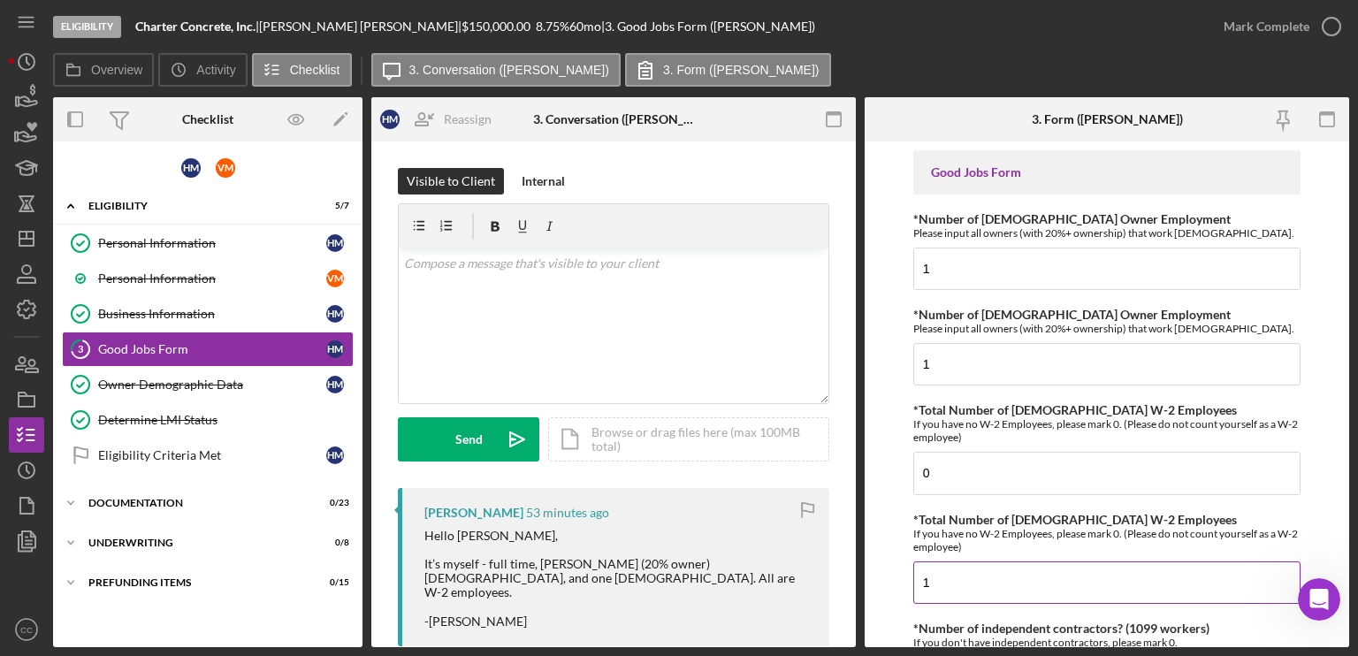
click at [969, 580] on input "1" at bounding box center [1106, 582] width 387 height 42
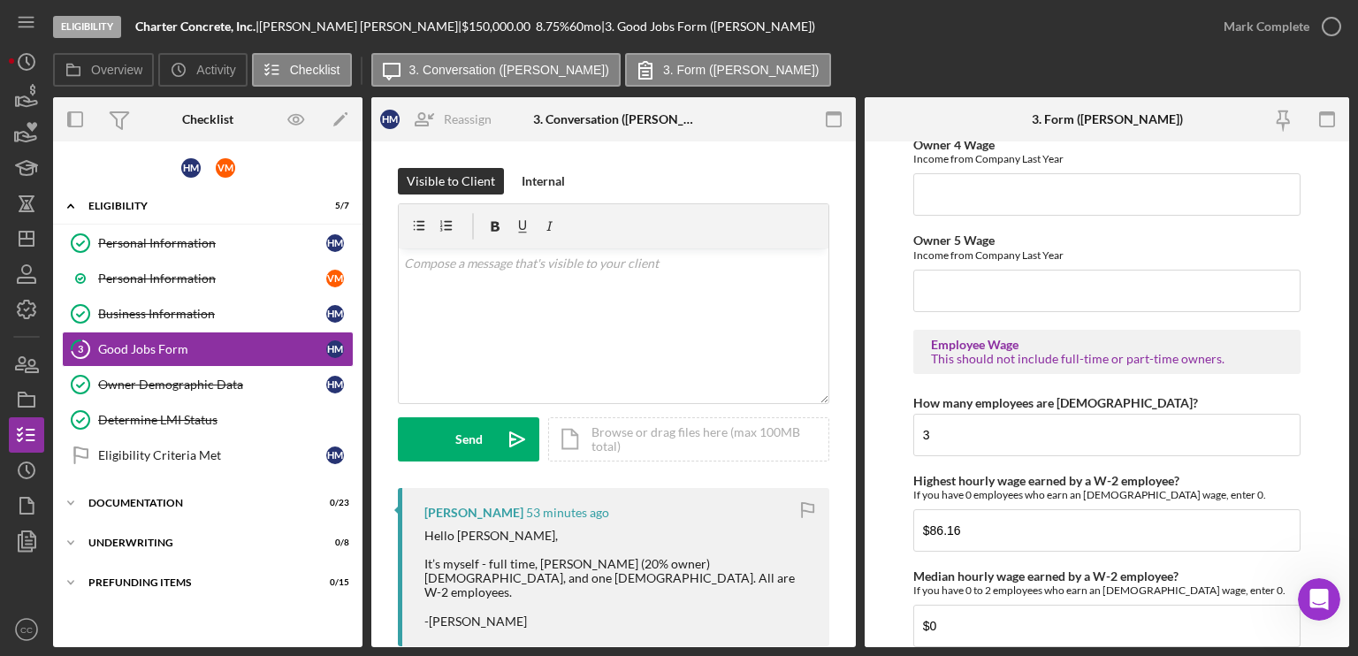
scroll to position [3271, 0]
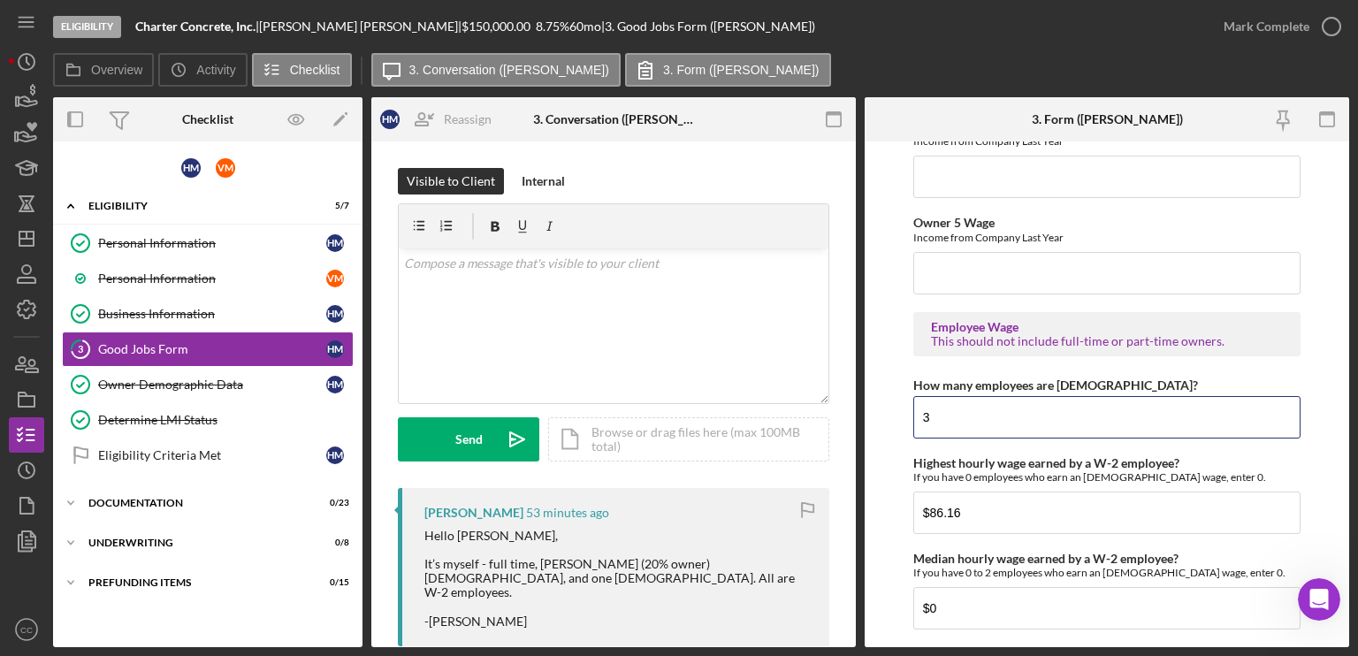
drag, startPoint x: 969, startPoint y: 392, endPoint x: 880, endPoint y: 396, distance: 89.4
click at [880, 396] on form "Good Jobs Form *Number of [DEMOGRAPHIC_DATA] Owner Employment Please input all …" at bounding box center [1107, 394] width 484 height 506
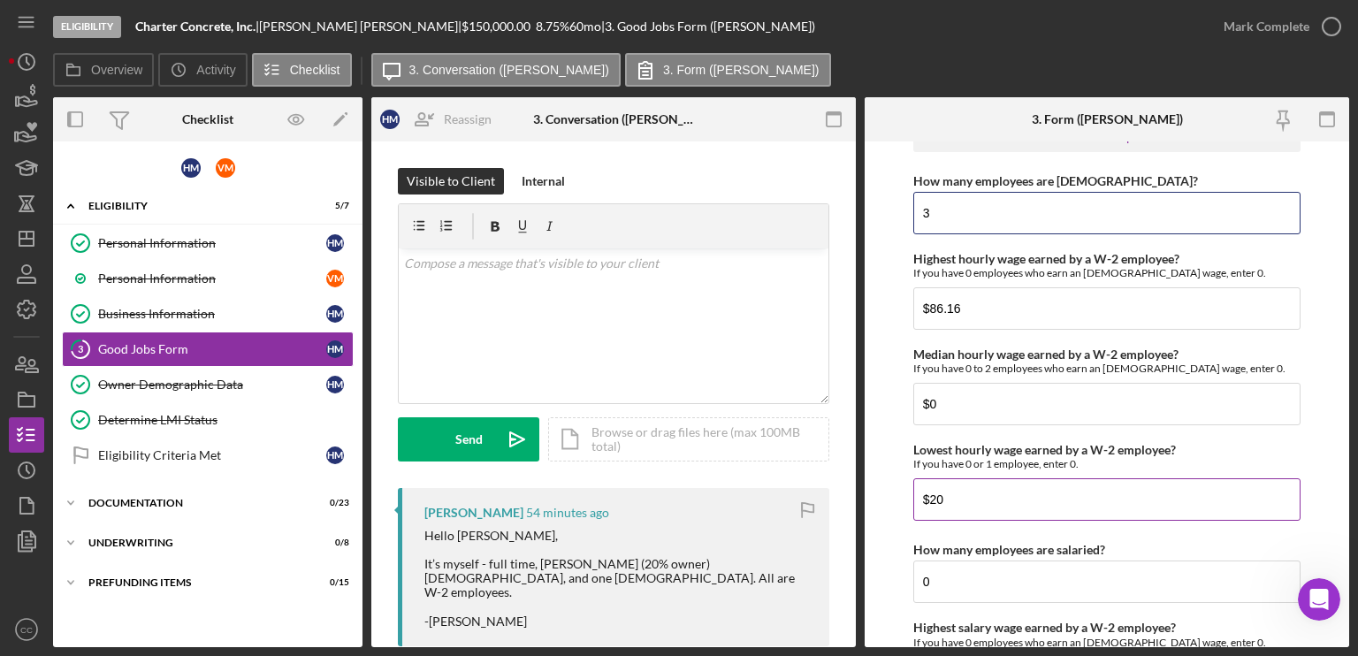
scroll to position [3447, 0]
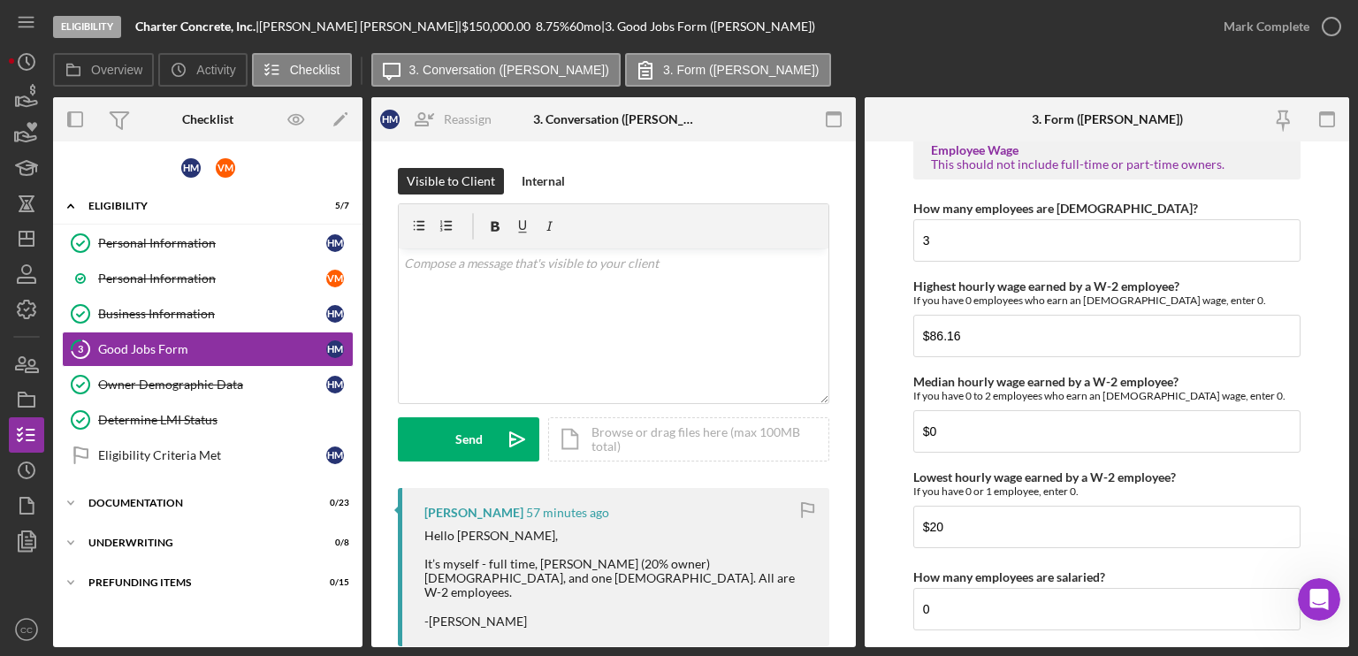
click at [602, 172] on div "Visible to Client Internal" at bounding box center [613, 181] width 431 height 27
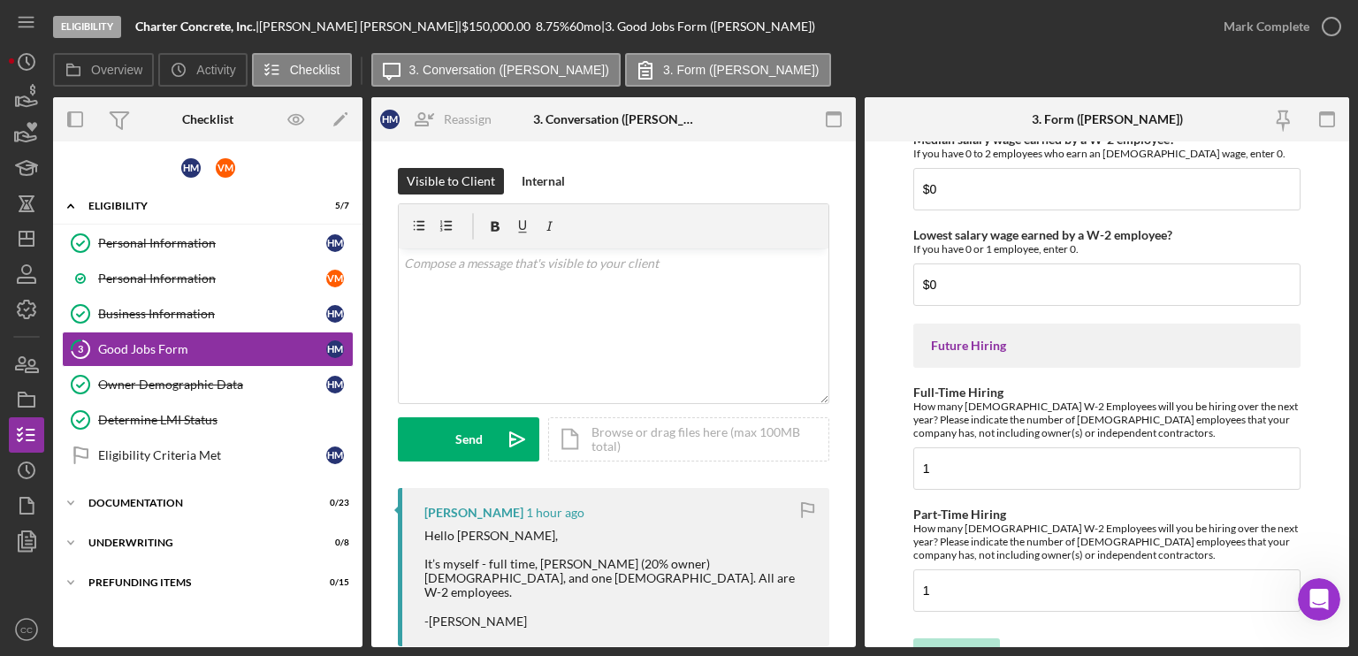
scroll to position [4064, 0]
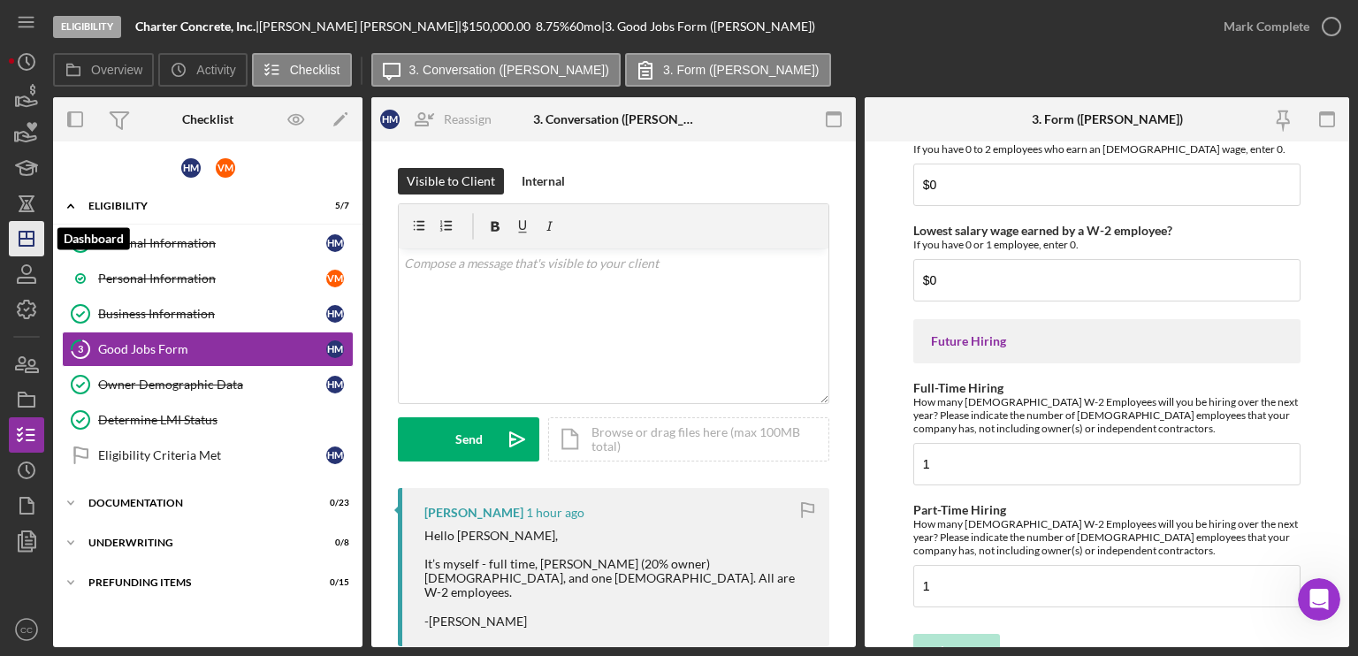
click at [34, 234] on polygon "button" at bounding box center [26, 239] width 14 height 14
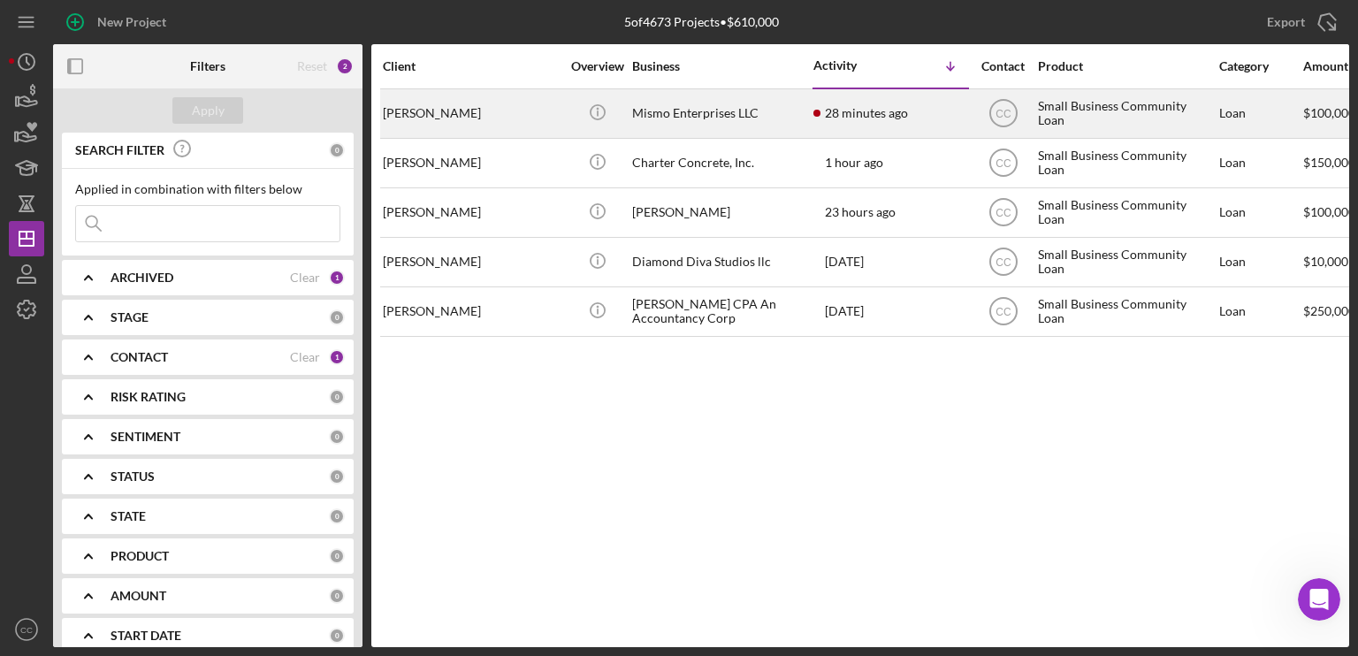
click at [487, 116] on div "[PERSON_NAME]" at bounding box center [471, 113] width 177 height 47
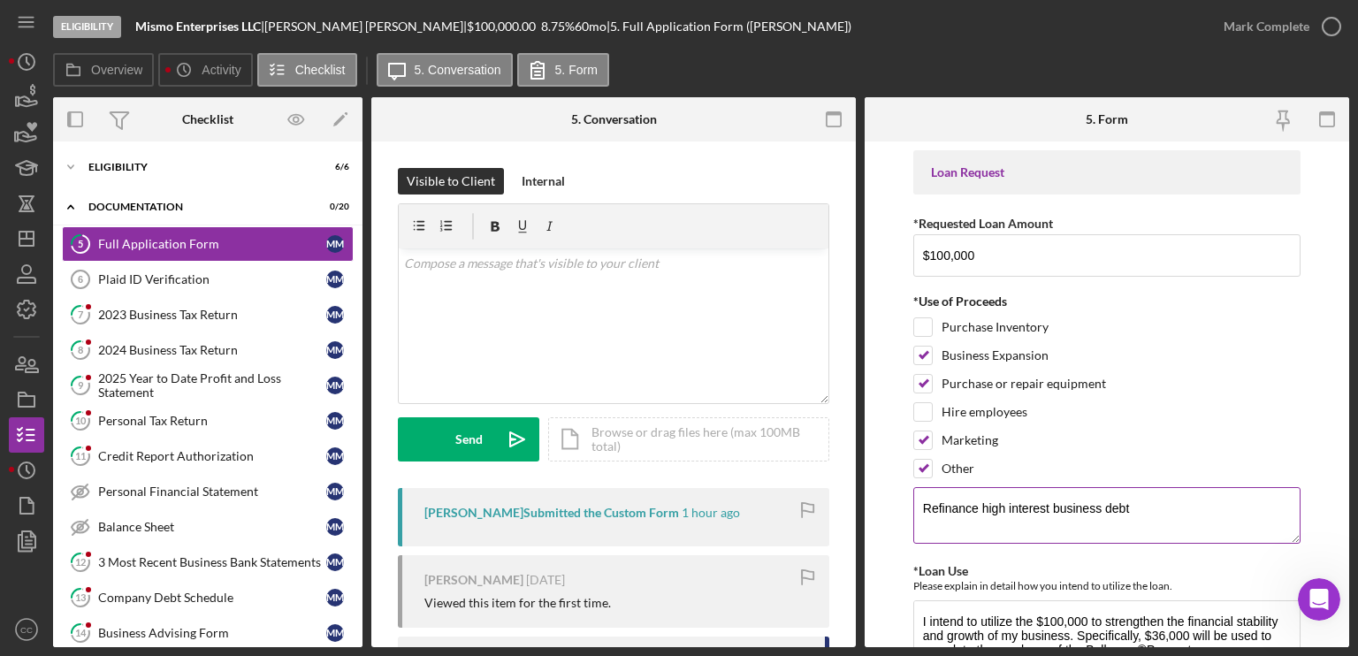
drag, startPoint x: 958, startPoint y: 506, endPoint x: 1132, endPoint y: 507, distance: 174.1
click at [1132, 507] on textarea "Refinance high interest business debt" at bounding box center [1106, 515] width 387 height 57
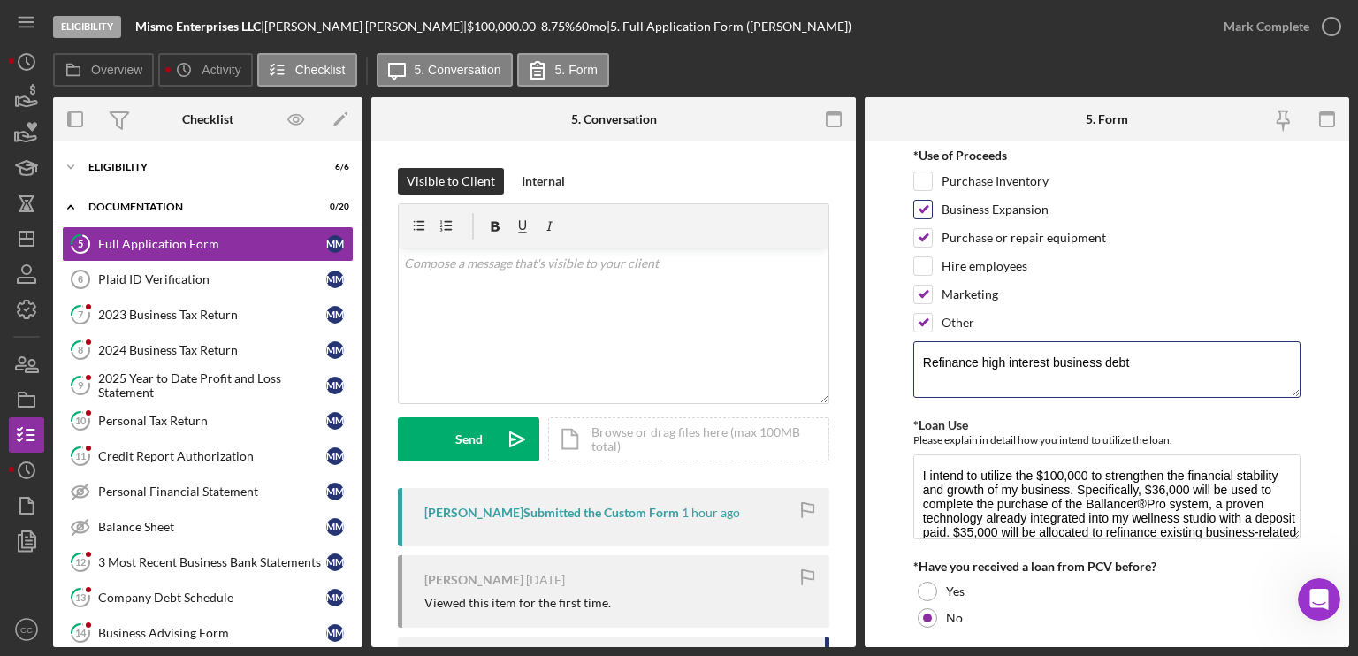
scroll to position [177, 0]
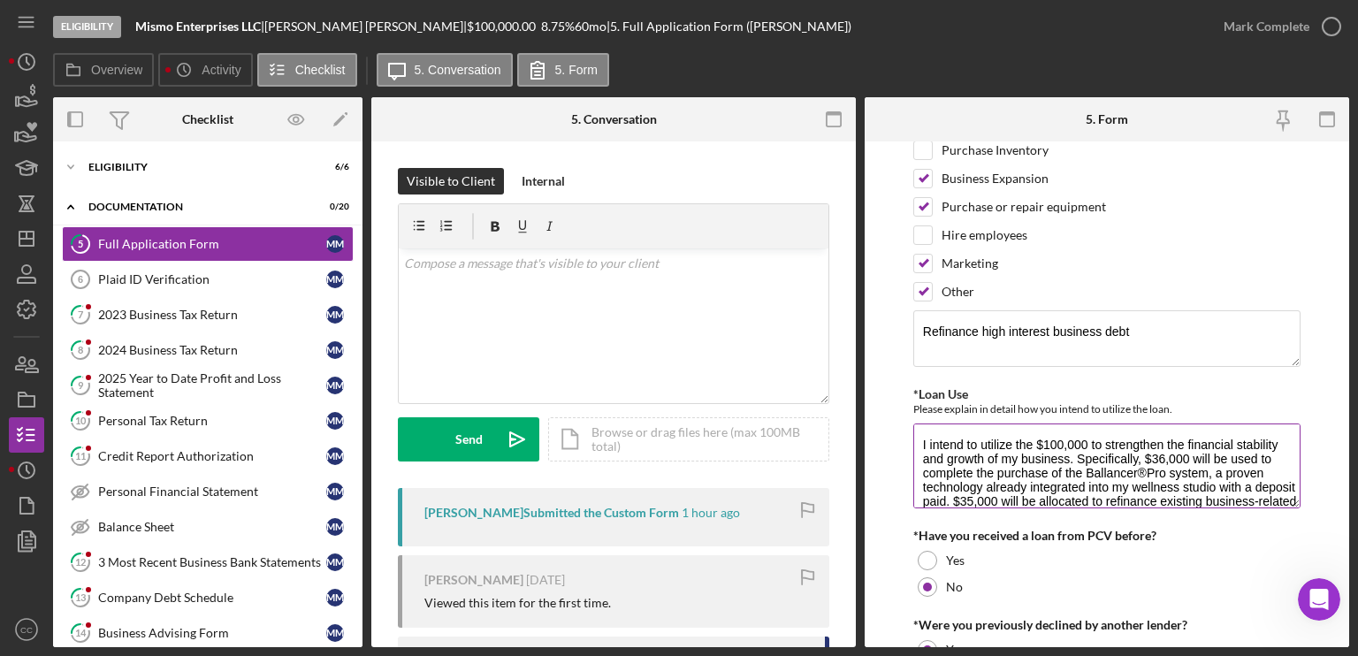
drag, startPoint x: 988, startPoint y: 470, endPoint x: 1177, endPoint y: 472, distance: 189.2
click at [1177, 472] on textarea "I intend to utilize the $100,000 to strengthen the financial stability and grow…" at bounding box center [1106, 465] width 387 height 85
drag, startPoint x: 1022, startPoint y: 488, endPoint x: 1146, endPoint y: 484, distance: 123.8
click at [1146, 484] on textarea "I intend to utilize the $100,000 to strengthen the financial stability and grow…" at bounding box center [1106, 465] width 387 height 85
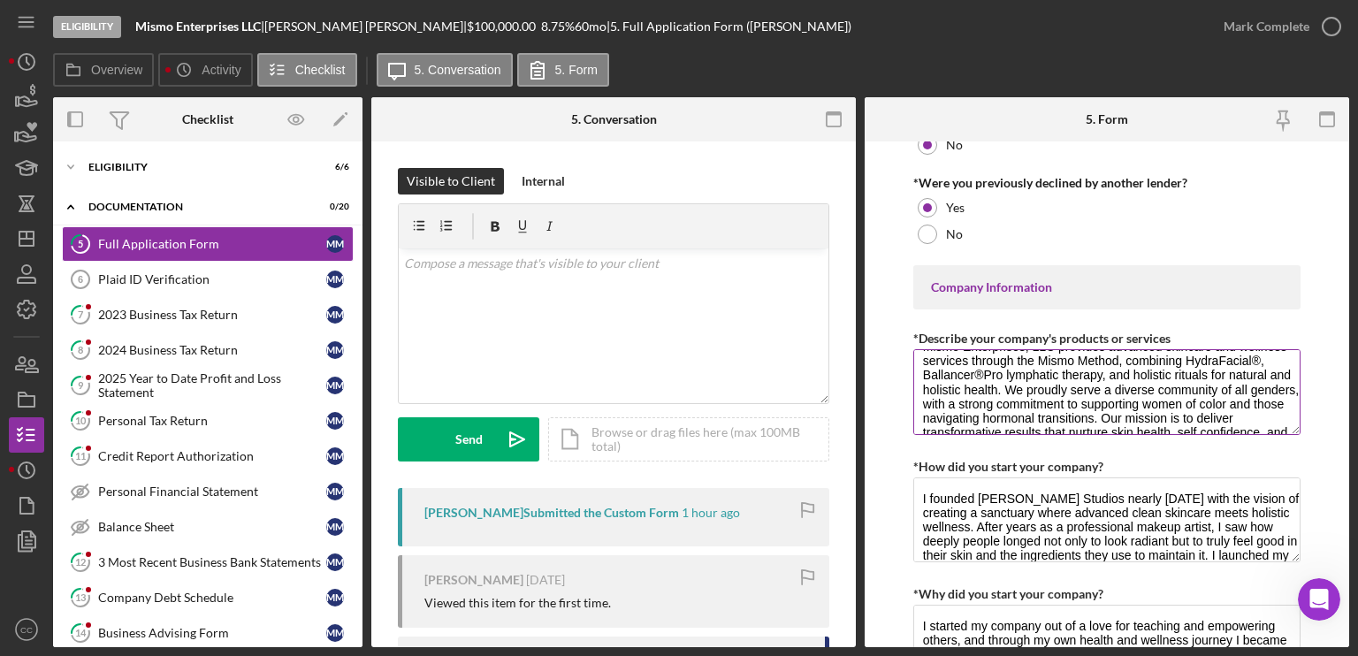
scroll to position [35, 0]
drag, startPoint x: 1005, startPoint y: 404, endPoint x: 1110, endPoint y: 404, distance: 105.2
click at [1110, 404] on textarea "Mismo Enterprises, LLC provides advanced skincare and wellness services through…" at bounding box center [1106, 391] width 387 height 85
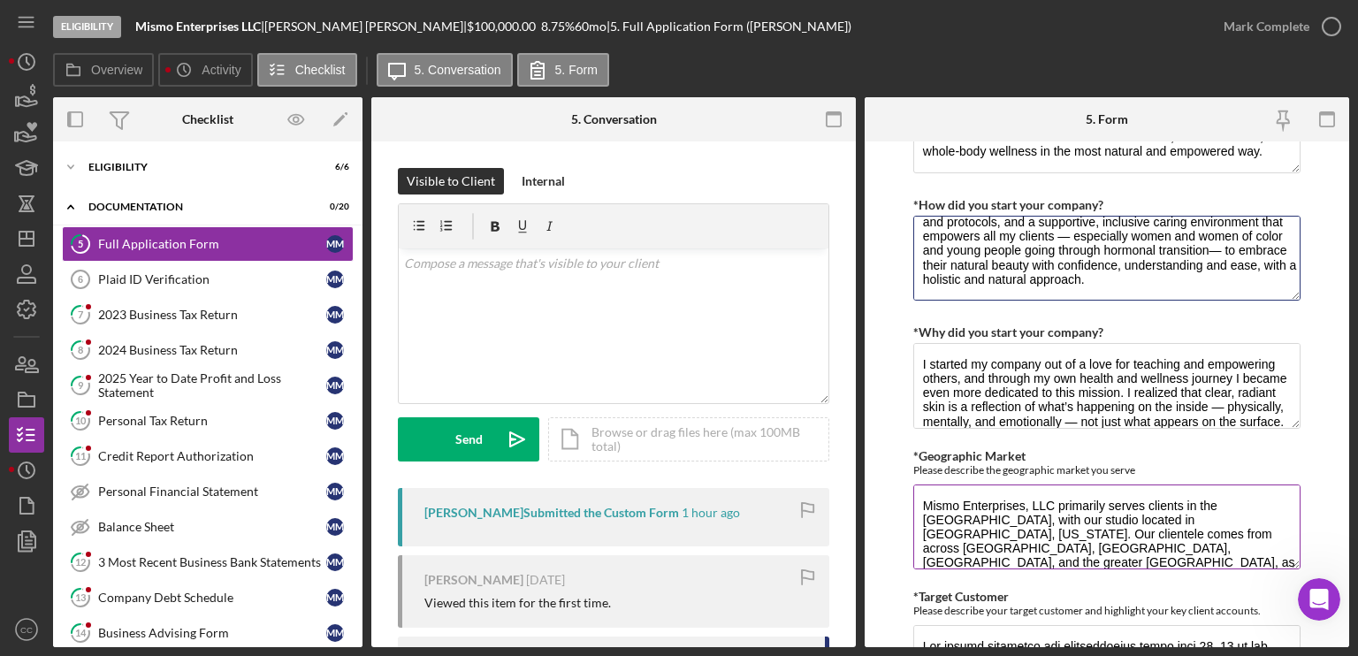
scroll to position [884, 0]
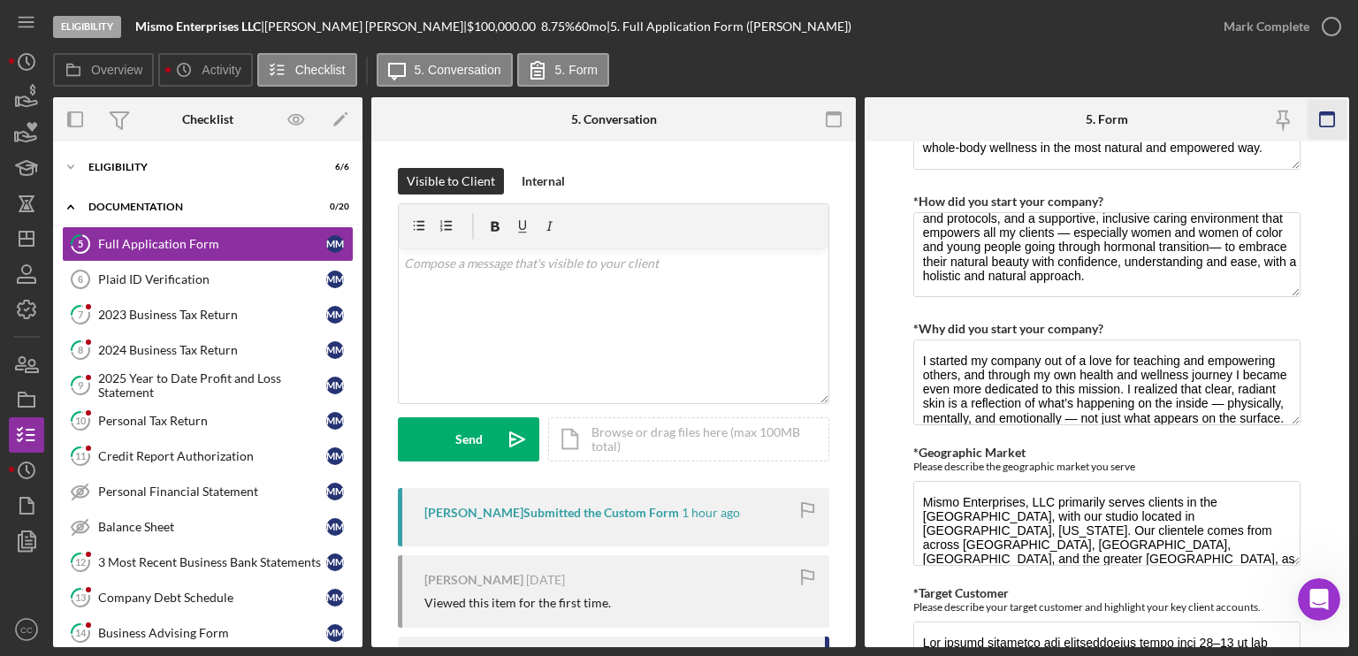
click at [1328, 119] on icon "button" at bounding box center [1327, 120] width 40 height 40
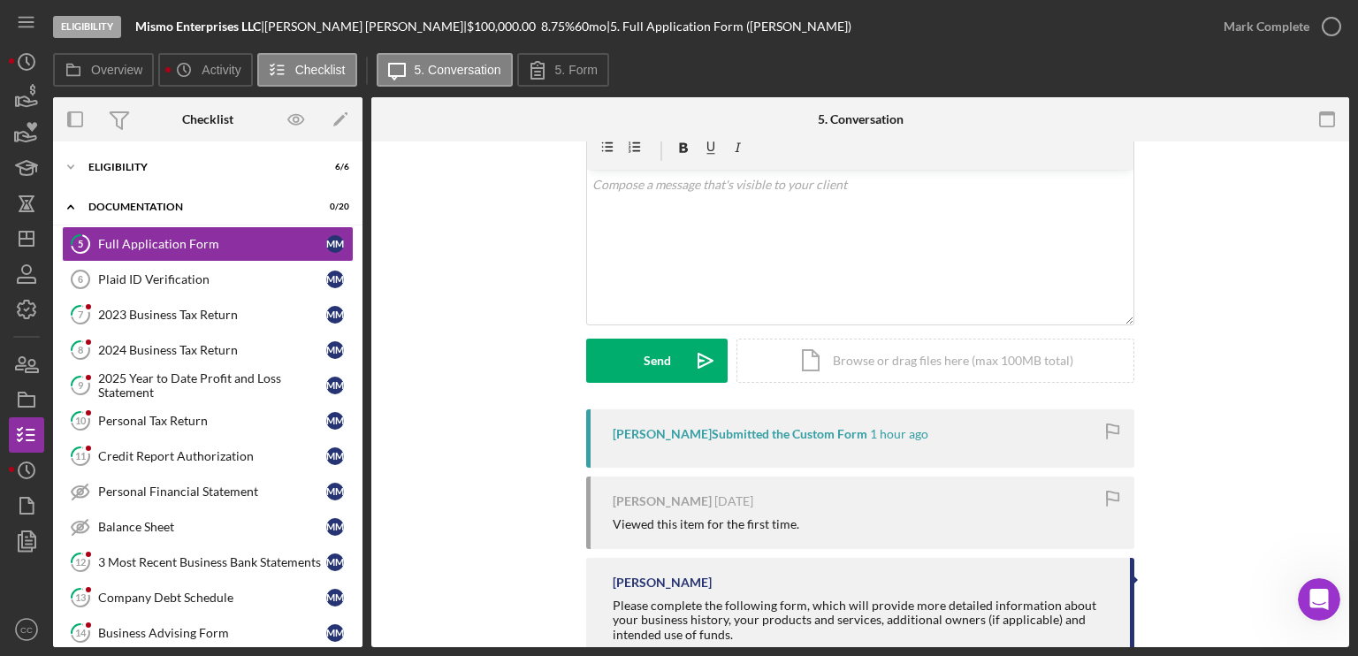
scroll to position [0, 0]
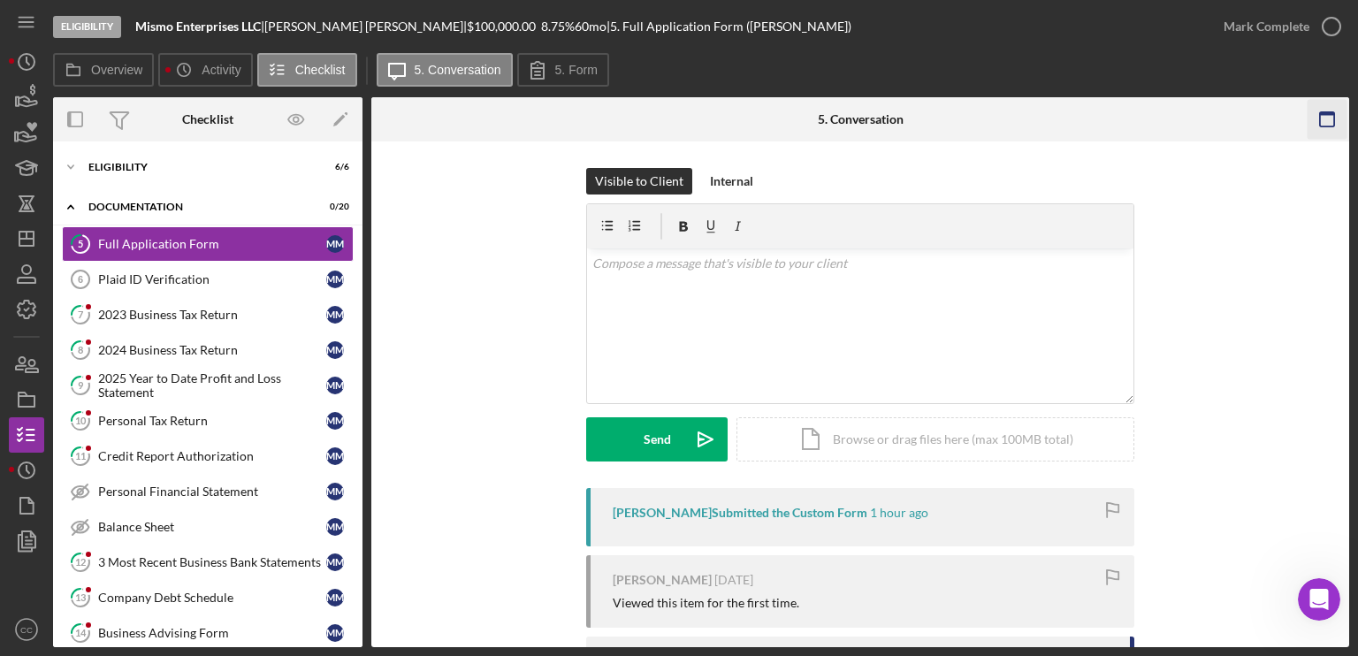
click at [1329, 118] on icon "button" at bounding box center [1327, 120] width 40 height 40
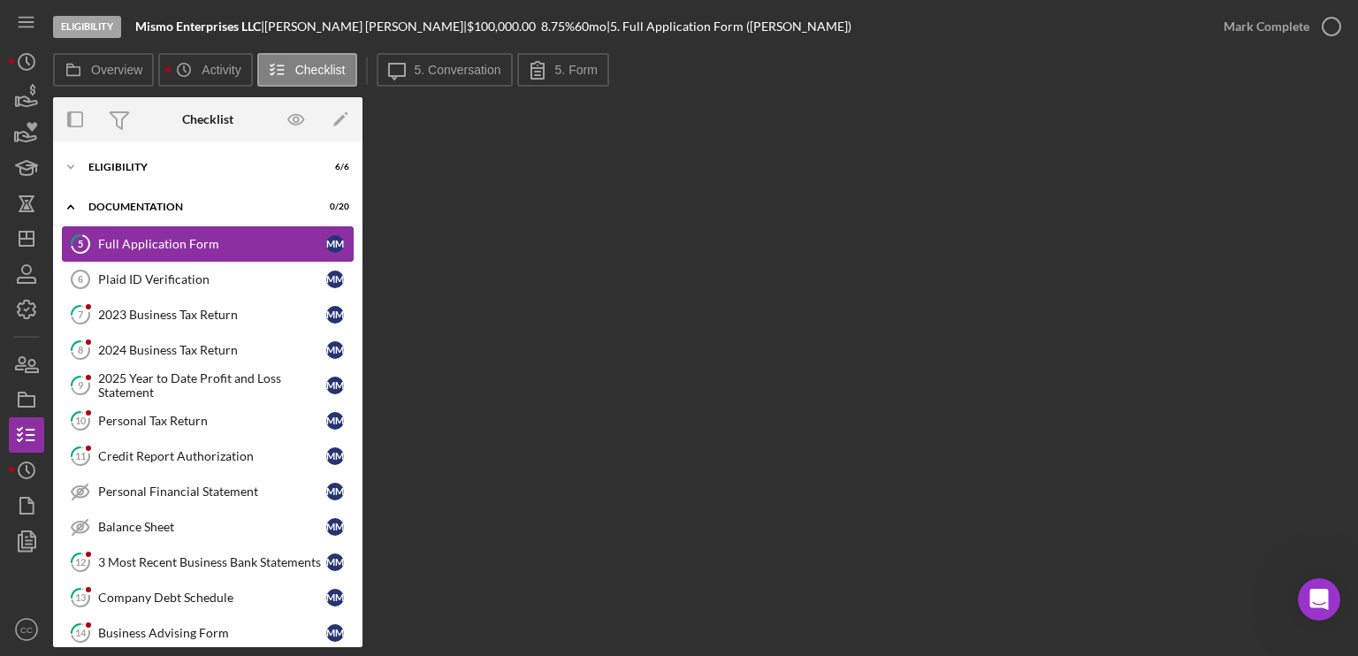
click at [158, 248] on div "Full Application Form" at bounding box center [212, 244] width 228 height 14
click at [562, 77] on button "5. Form" at bounding box center [563, 70] width 92 height 34
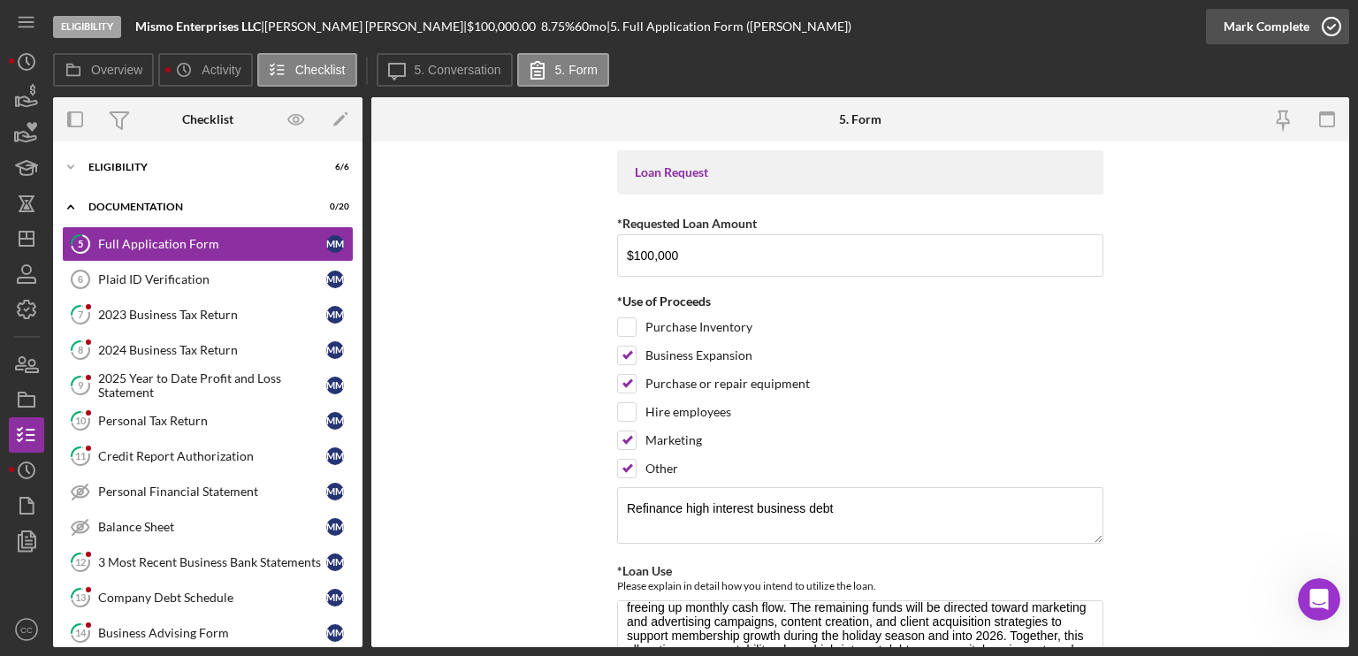
click at [1322, 24] on icon "button" at bounding box center [1331, 26] width 44 height 44
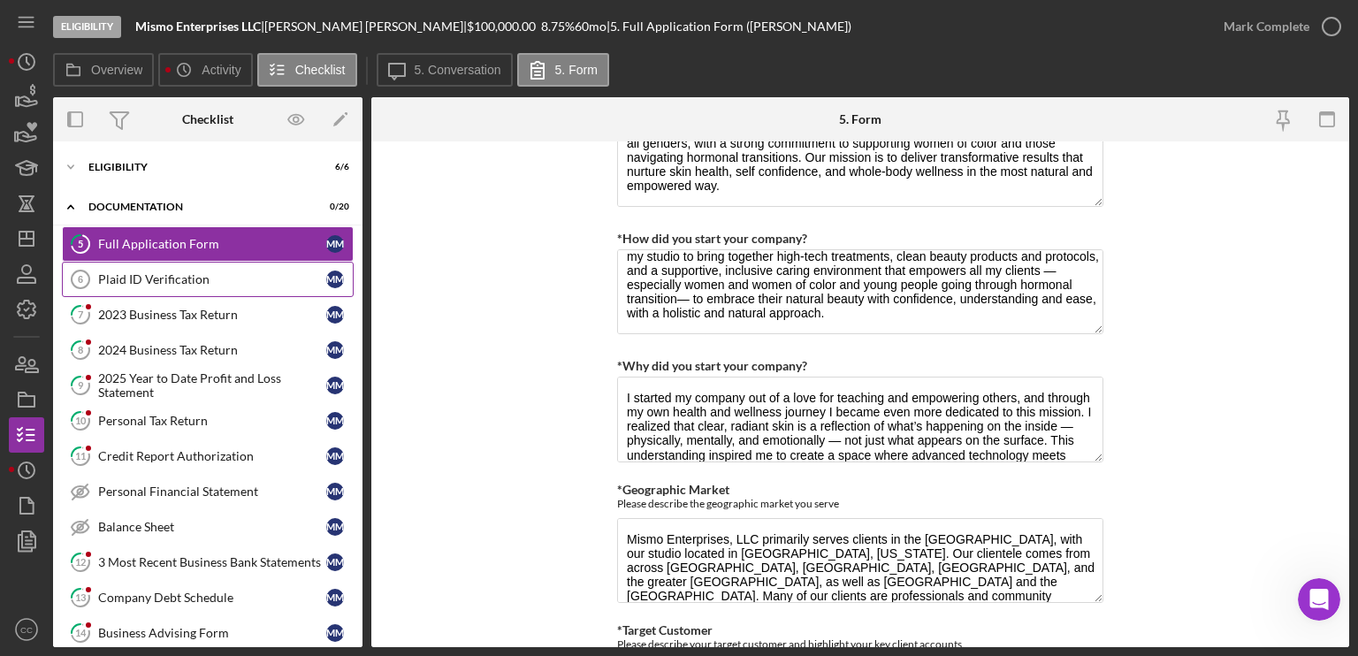
click at [178, 286] on link "Plaid ID Verification 6 Plaid ID Verification M M" at bounding box center [208, 279] width 292 height 35
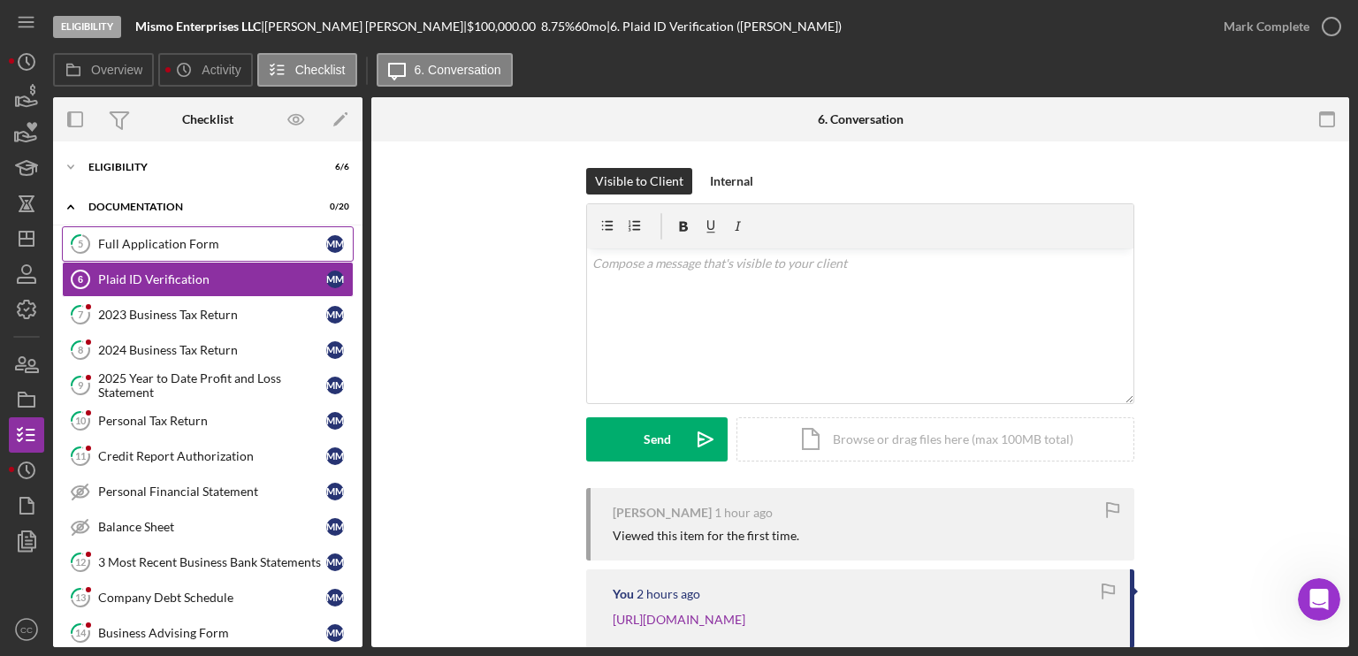
click at [194, 247] on div "Full Application Form" at bounding box center [212, 244] width 228 height 14
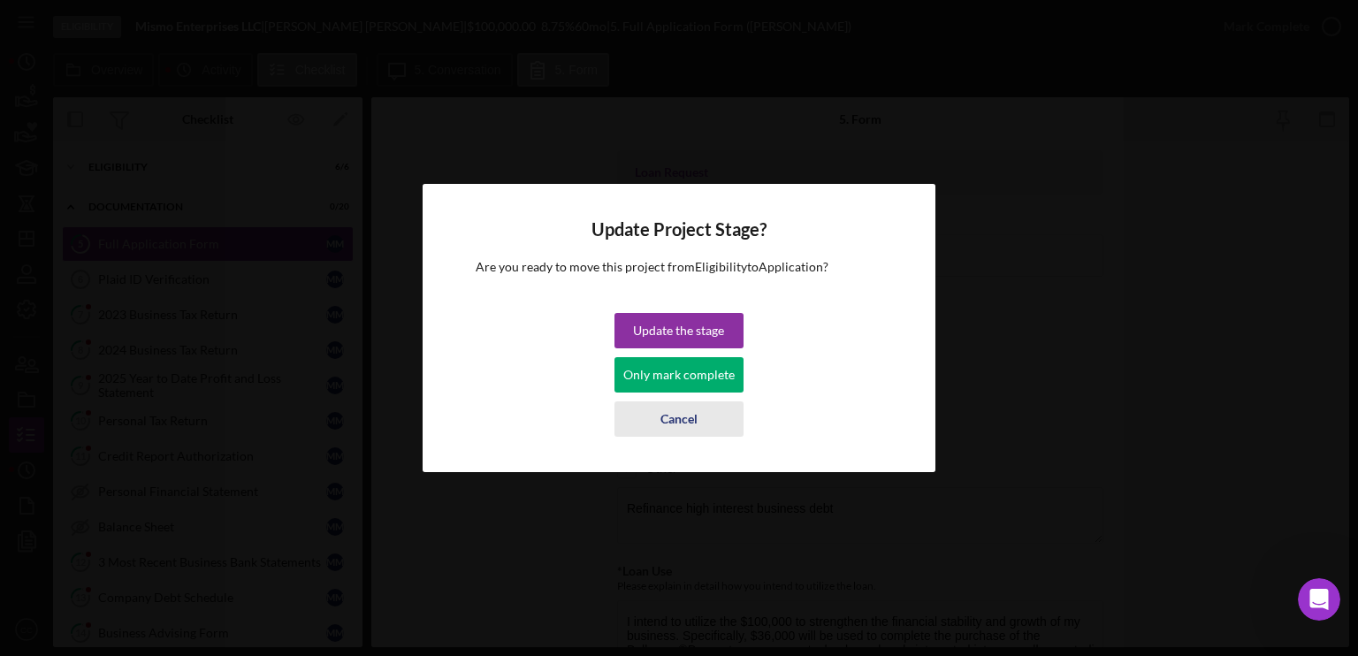
click at [676, 419] on div "Cancel" at bounding box center [678, 418] width 37 height 35
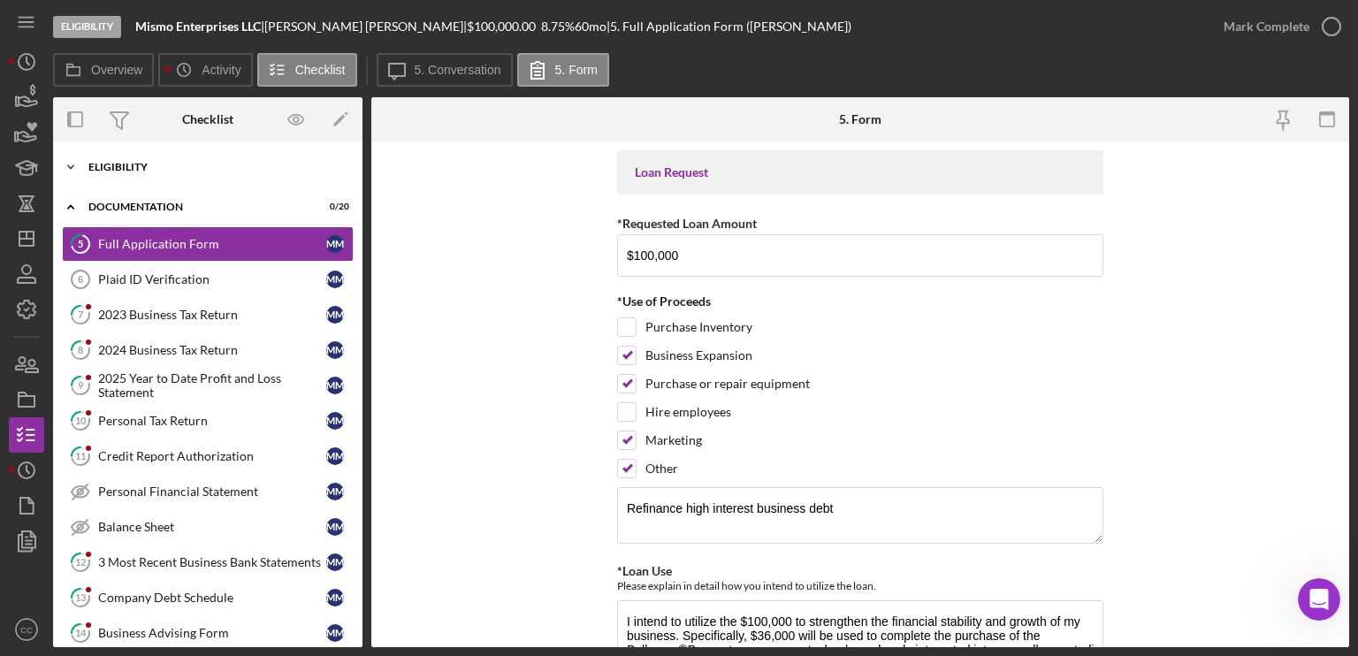
click at [115, 164] on div "Eligibility" at bounding box center [214, 167] width 252 height 11
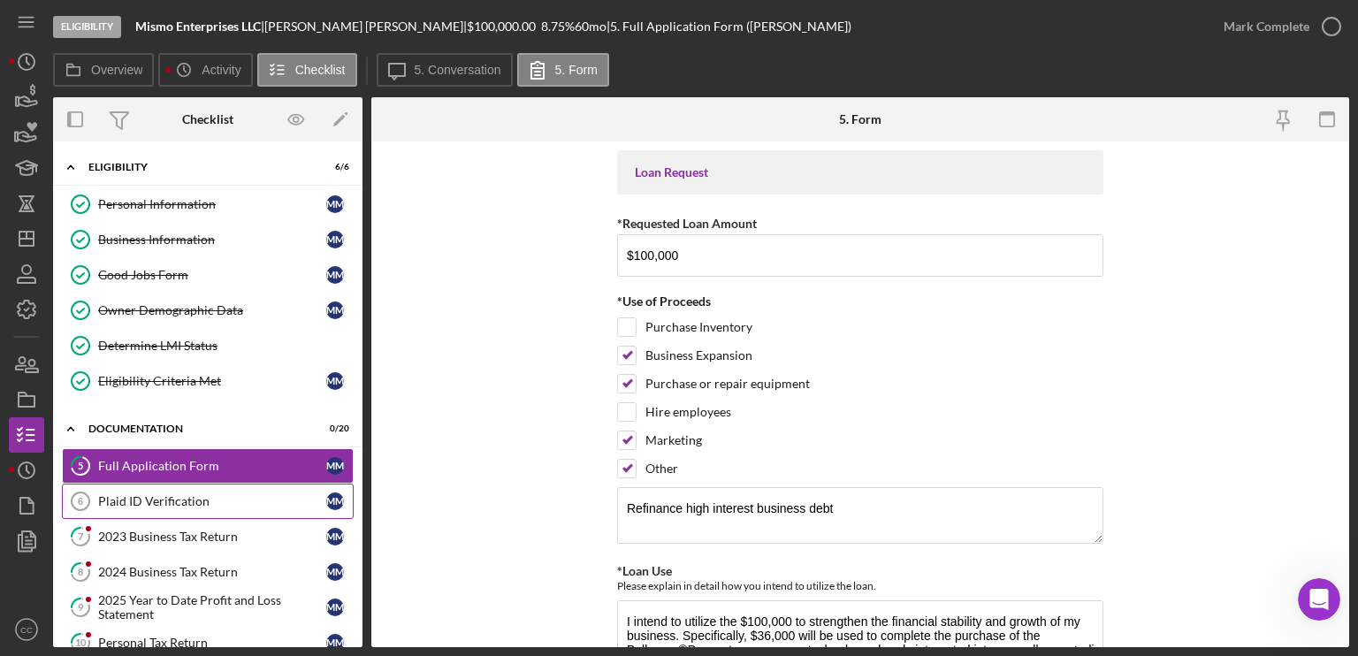
click at [171, 496] on div "Plaid ID Verification" at bounding box center [212, 501] width 228 height 14
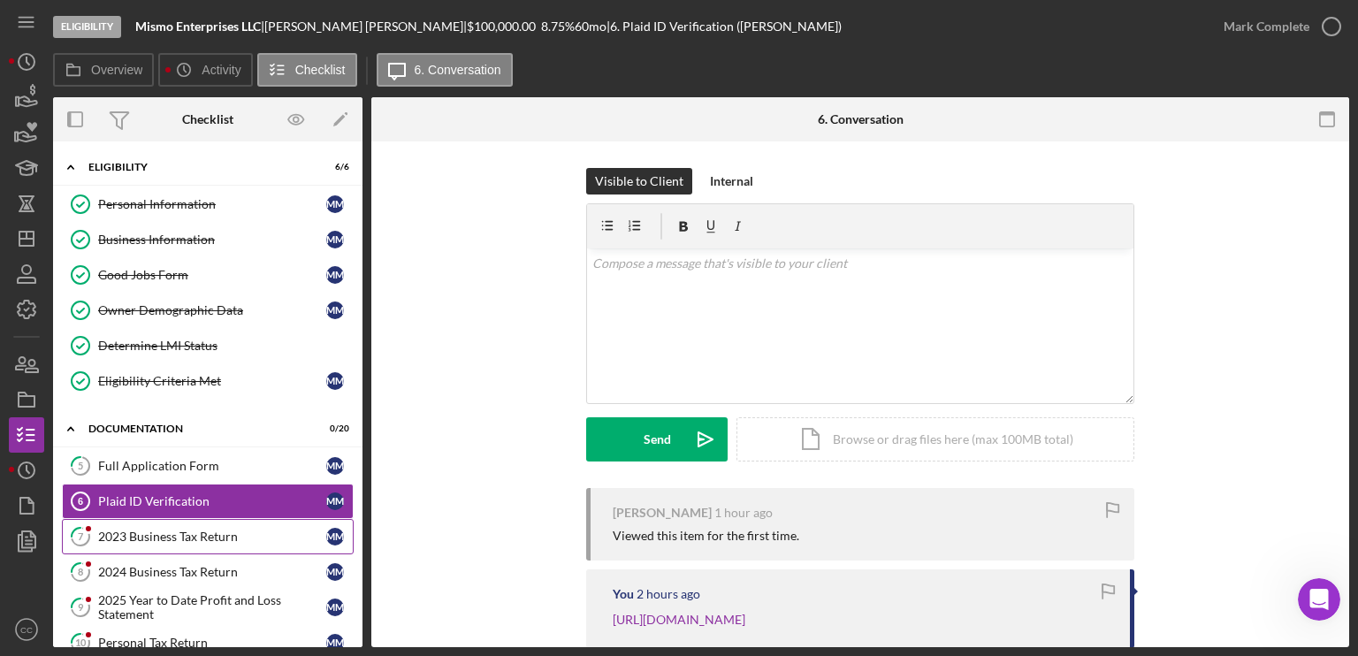
click at [176, 532] on div "2023 Business Tax Return" at bounding box center [212, 536] width 228 height 14
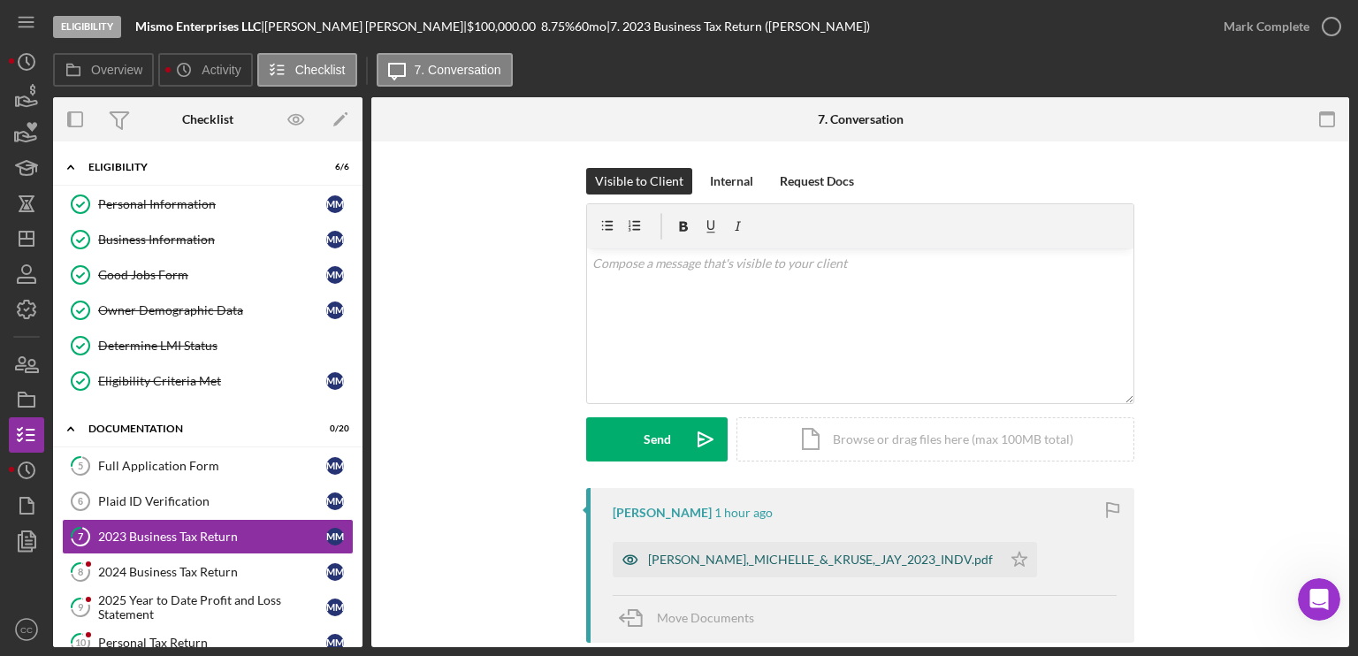
click at [807, 560] on div "[PERSON_NAME],_MICHELLE_&_KRUSE,_JAY_2023_INDV.pdf" at bounding box center [820, 559] width 345 height 14
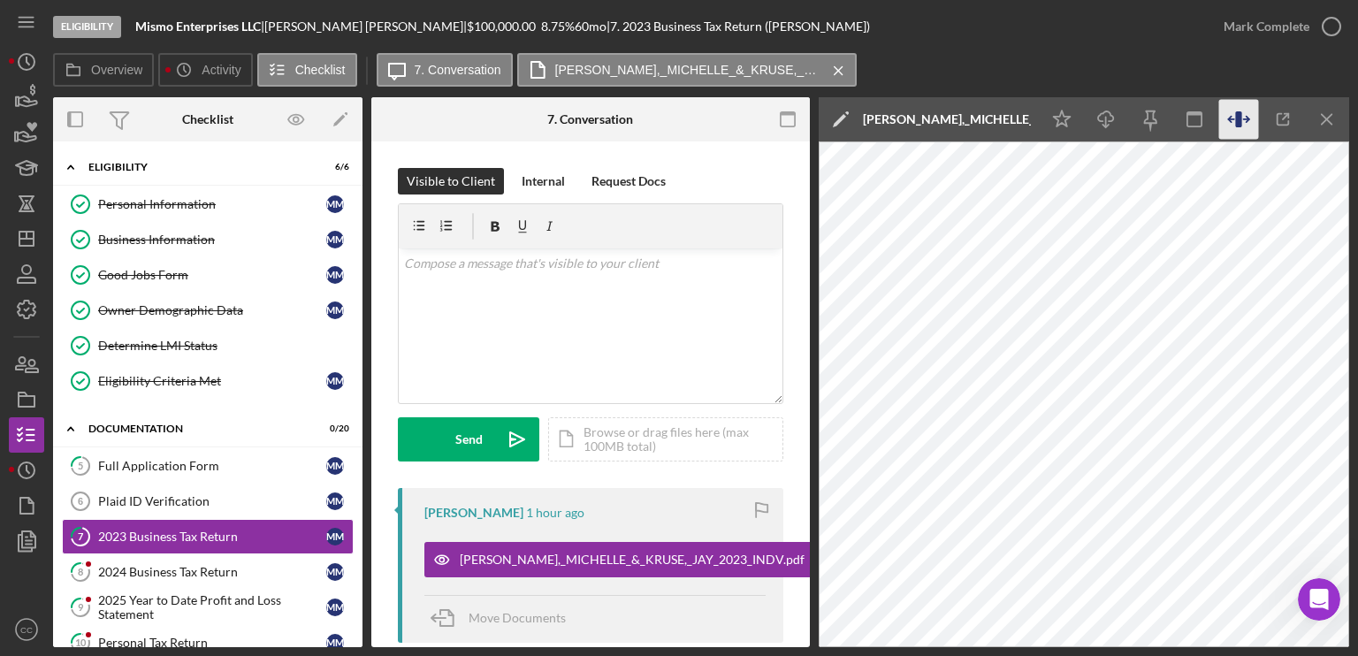
click at [1245, 119] on icon "button" at bounding box center [1246, 119] width 5 height 0
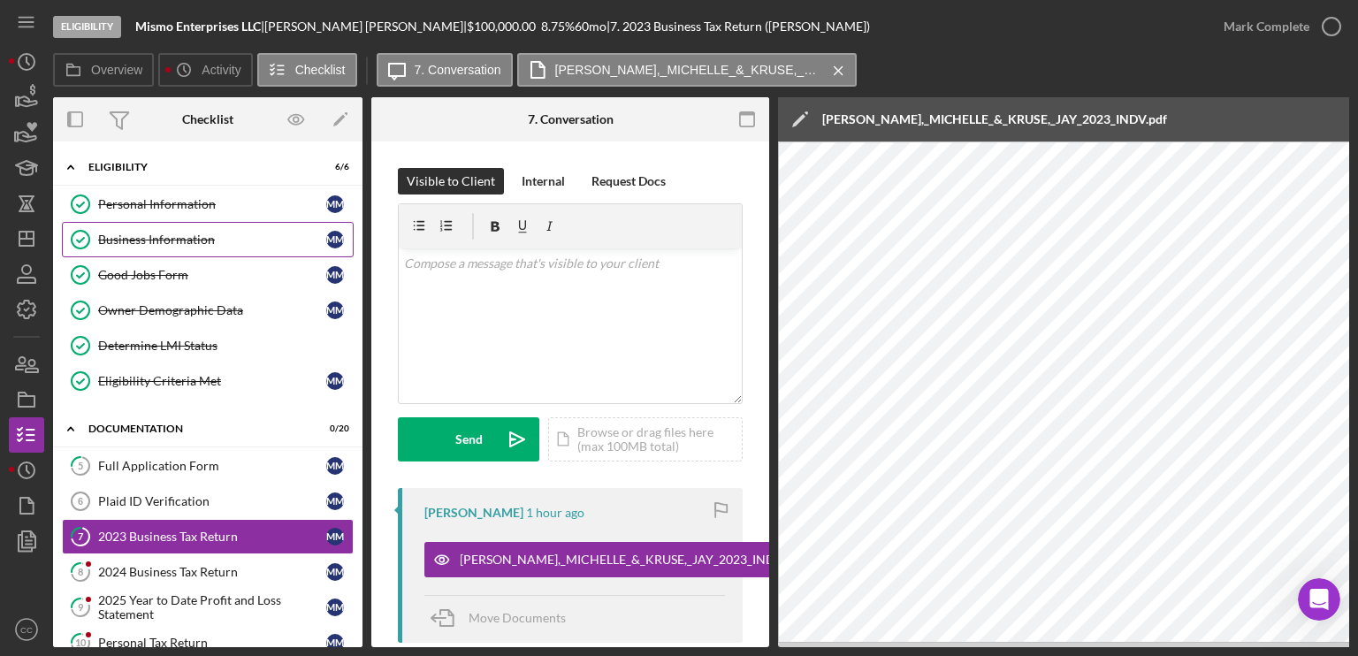
click at [170, 233] on div "Business Information" at bounding box center [212, 239] width 228 height 14
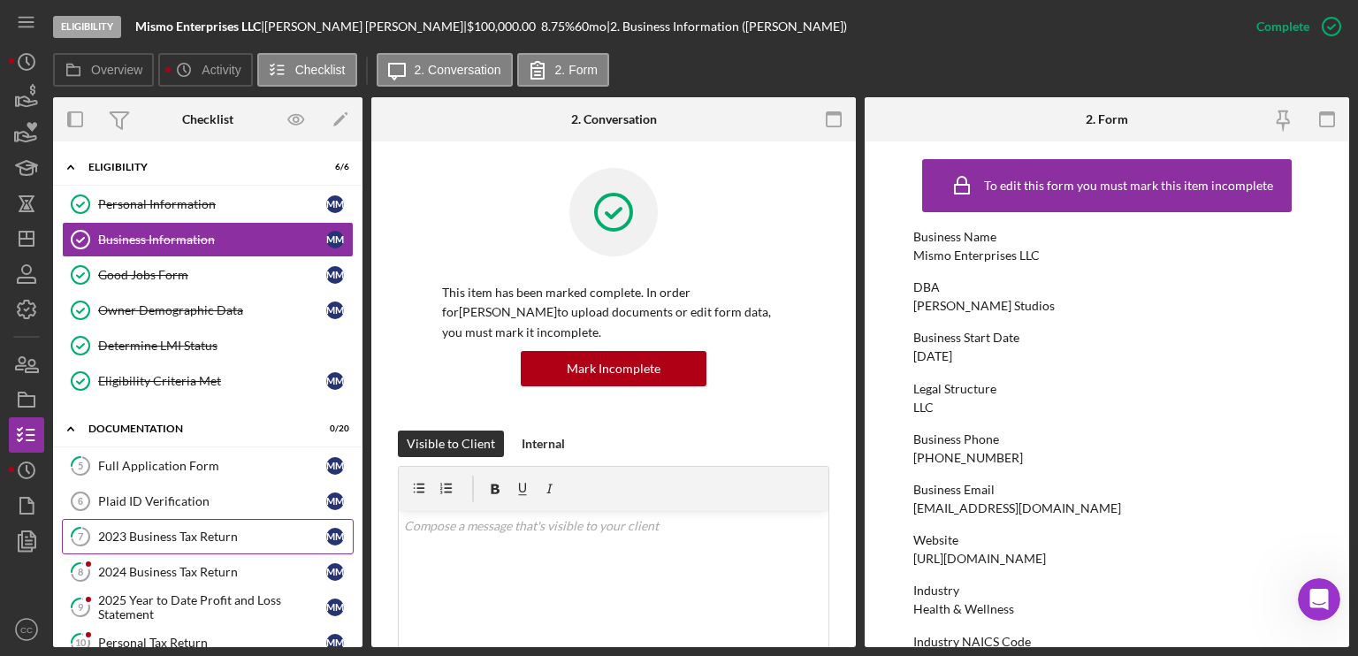
drag, startPoint x: 174, startPoint y: 540, endPoint x: 193, endPoint y: 537, distance: 18.8
click at [174, 540] on div "2023 Business Tax Return" at bounding box center [212, 536] width 228 height 14
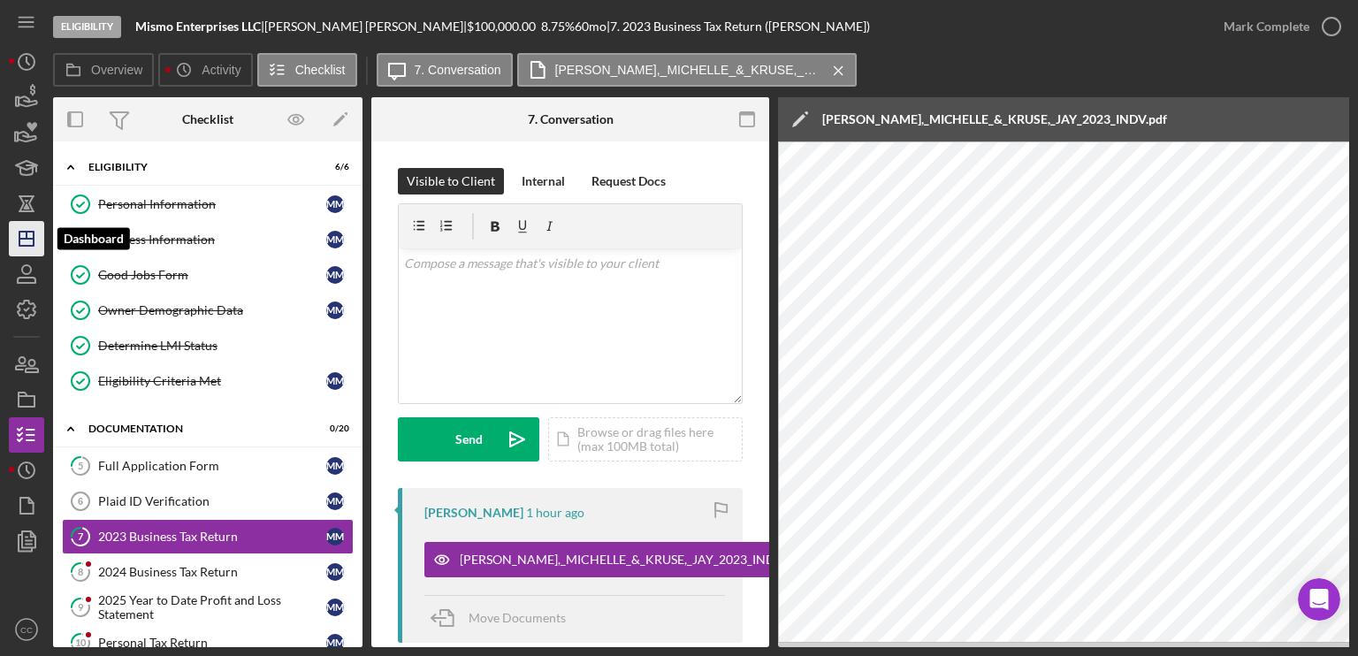
click at [32, 237] on icon "Icon/Dashboard" at bounding box center [26, 239] width 44 height 44
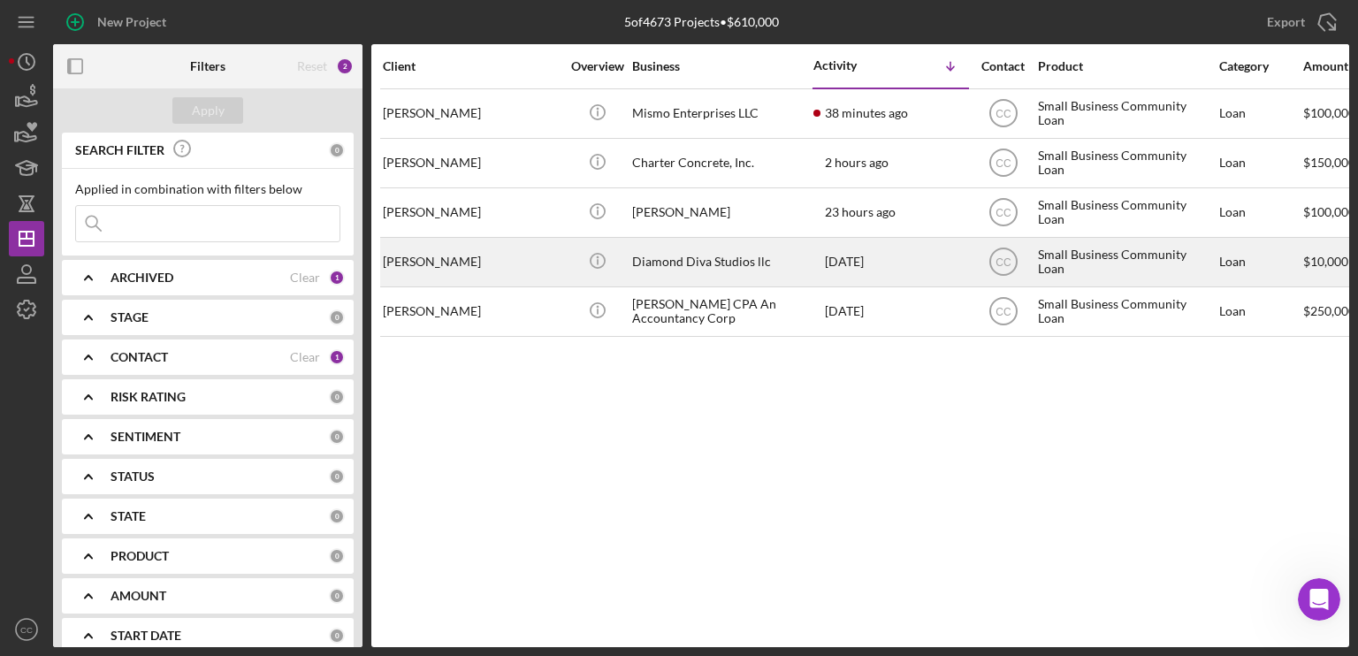
click at [449, 270] on div "[PERSON_NAME]" at bounding box center [471, 262] width 177 height 47
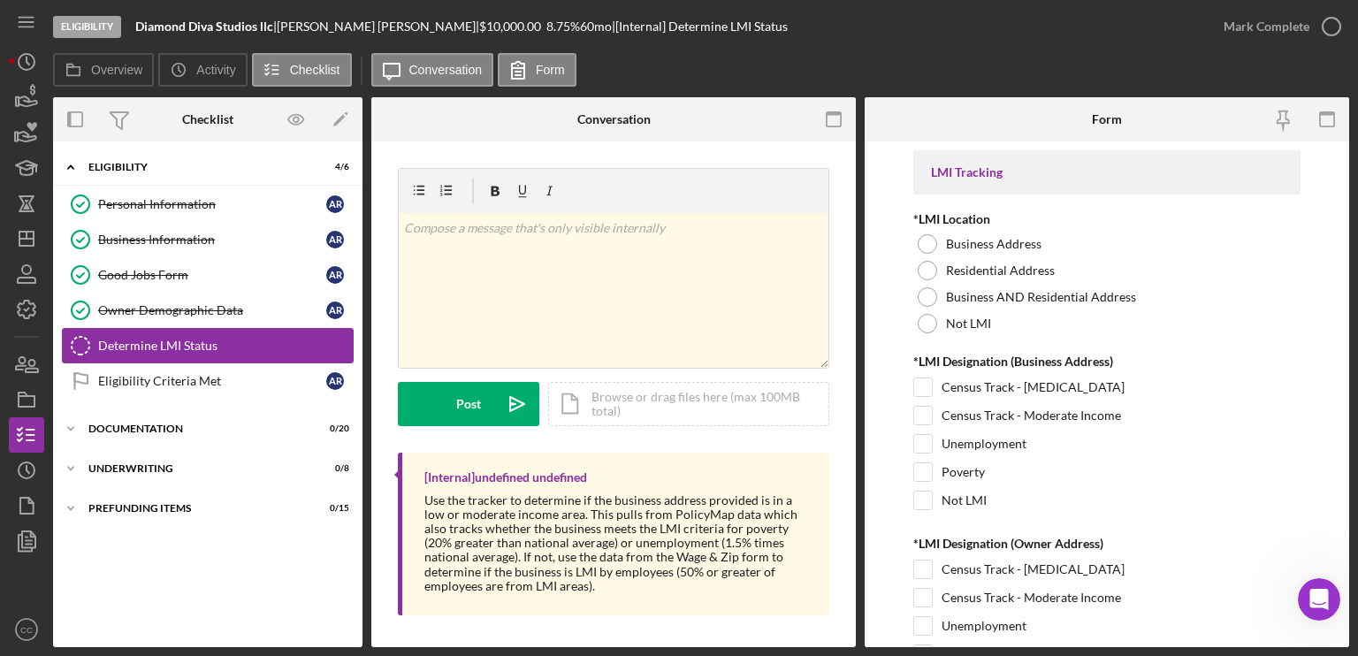
click at [187, 351] on link "Determine LMI Status Determine LMI Status" at bounding box center [208, 345] width 292 height 35
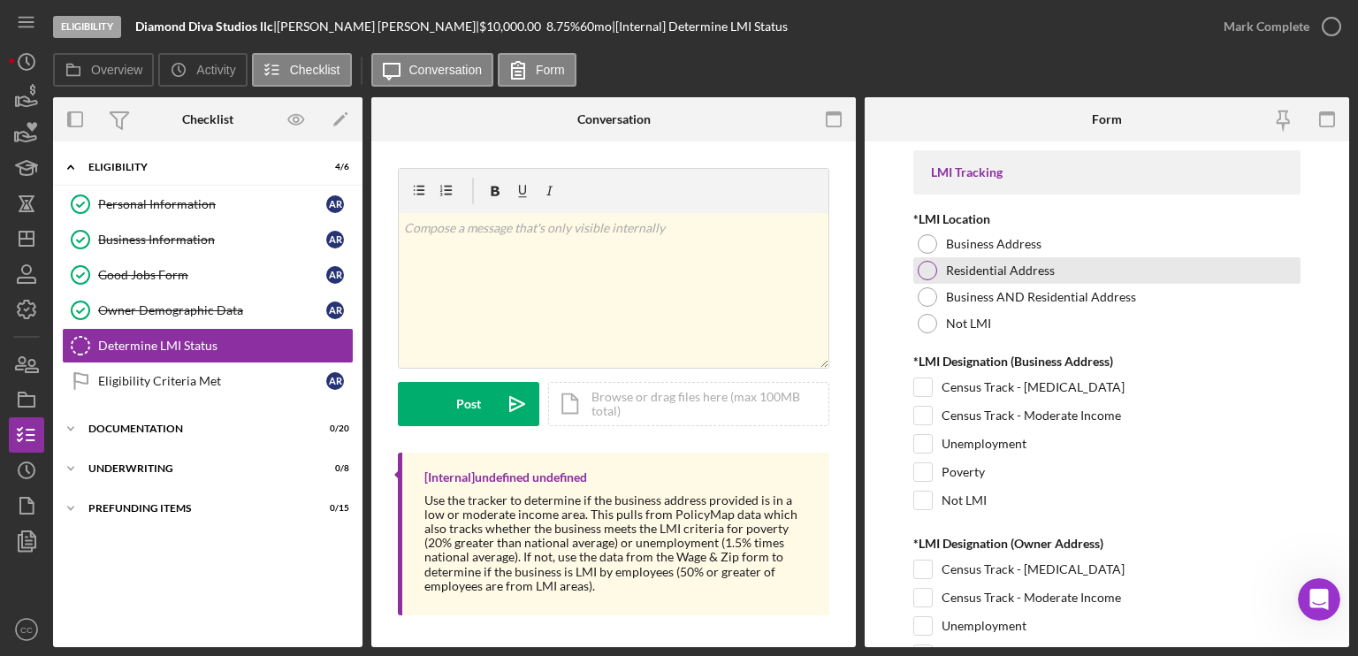
click at [930, 268] on div at bounding box center [927, 270] width 19 height 19
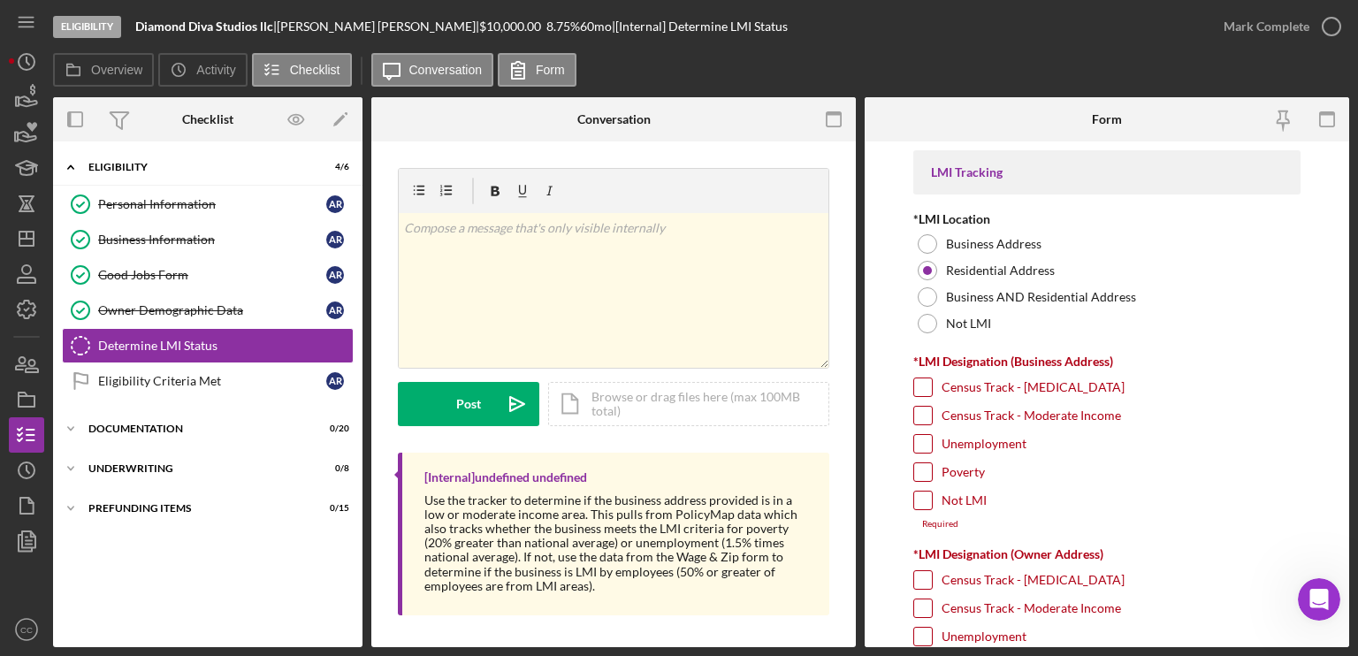
click at [917, 416] on input "Census Track - Moderate Income" at bounding box center [923, 416] width 18 height 18
checkbox input "true"
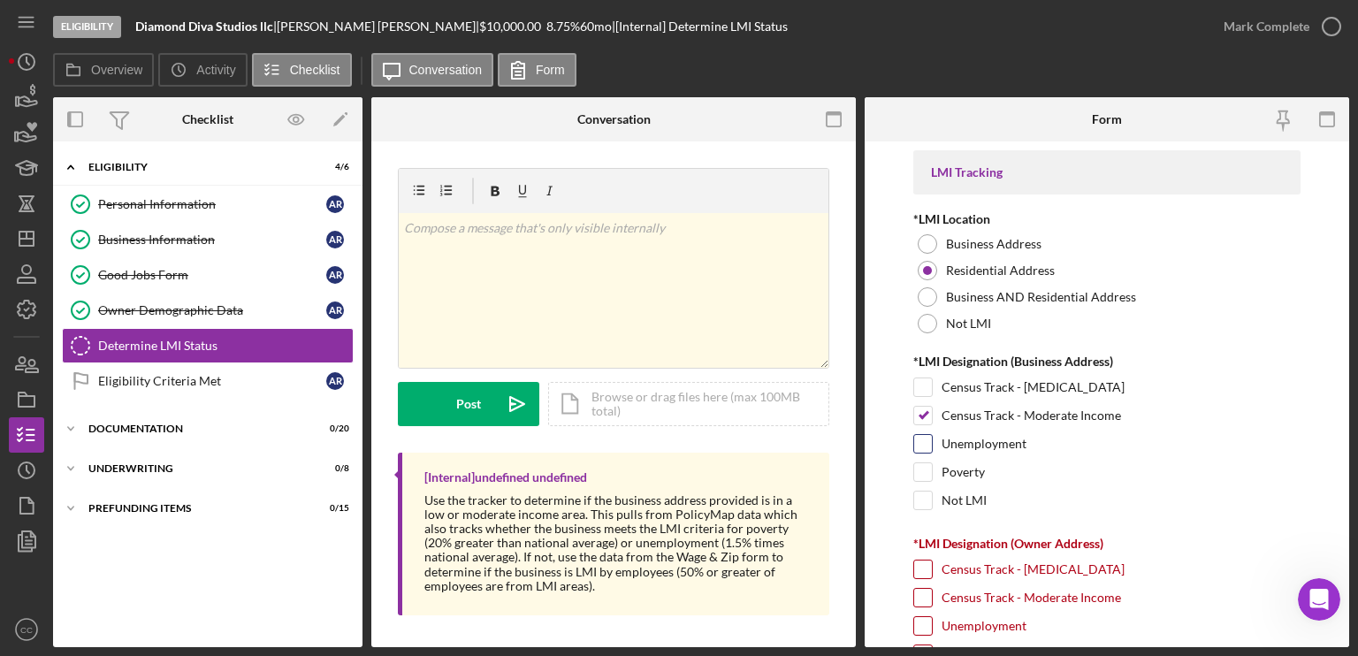
click at [921, 438] on input "Unemployment" at bounding box center [923, 444] width 18 height 18
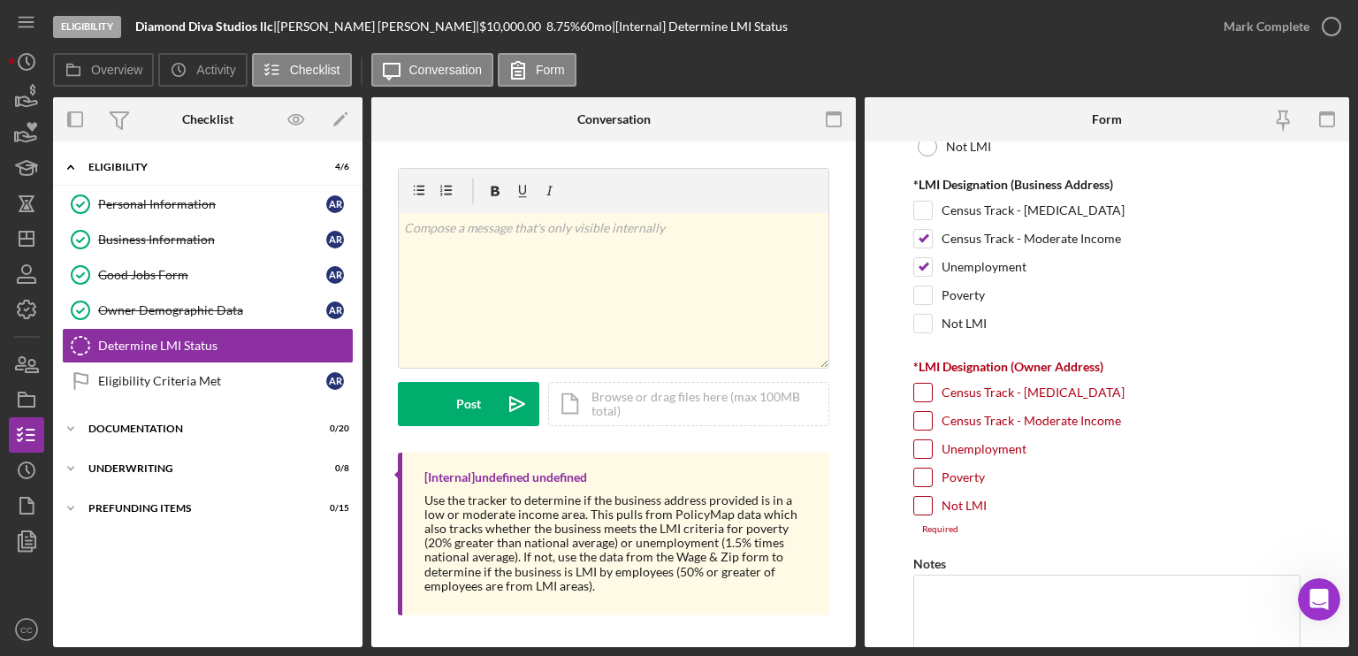
scroll to position [88, 0]
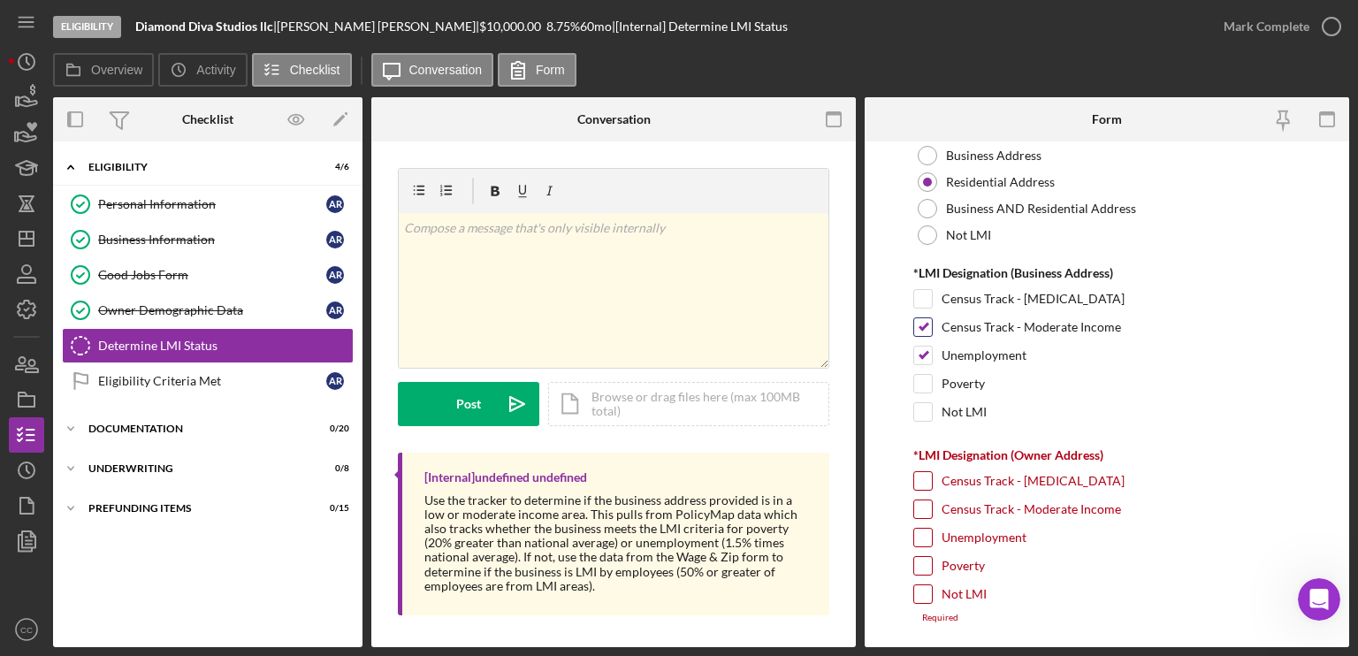
click at [931, 332] on div at bounding box center [922, 326] width 19 height 19
click at [919, 360] on input "Unemployment" at bounding box center [923, 356] width 18 height 18
checkbox input "false"
click at [921, 403] on input "Not LMI" at bounding box center [923, 412] width 18 height 18
checkbox input "true"
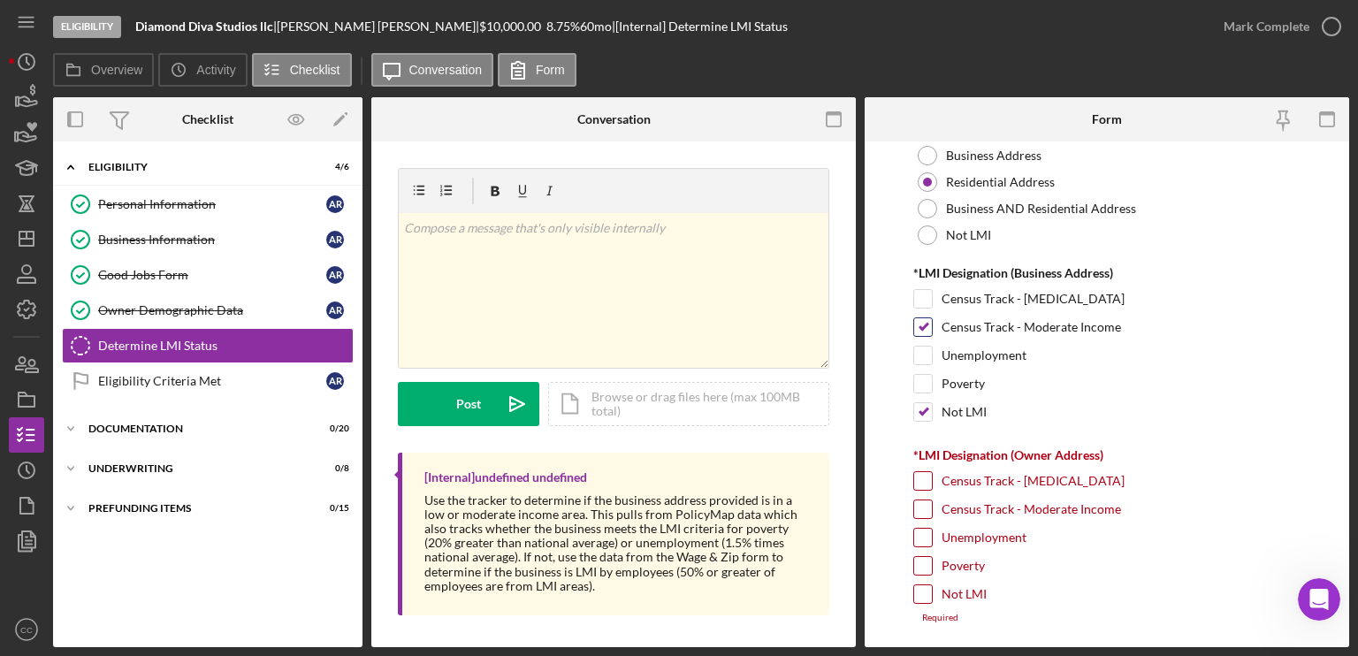
click at [927, 335] on div at bounding box center [922, 326] width 19 height 19
click at [924, 328] on input "Census Track - Moderate Income" at bounding box center [923, 327] width 18 height 18
checkbox input "false"
click at [919, 508] on input "Census Track - Moderate Income" at bounding box center [923, 509] width 18 height 18
checkbox input "true"
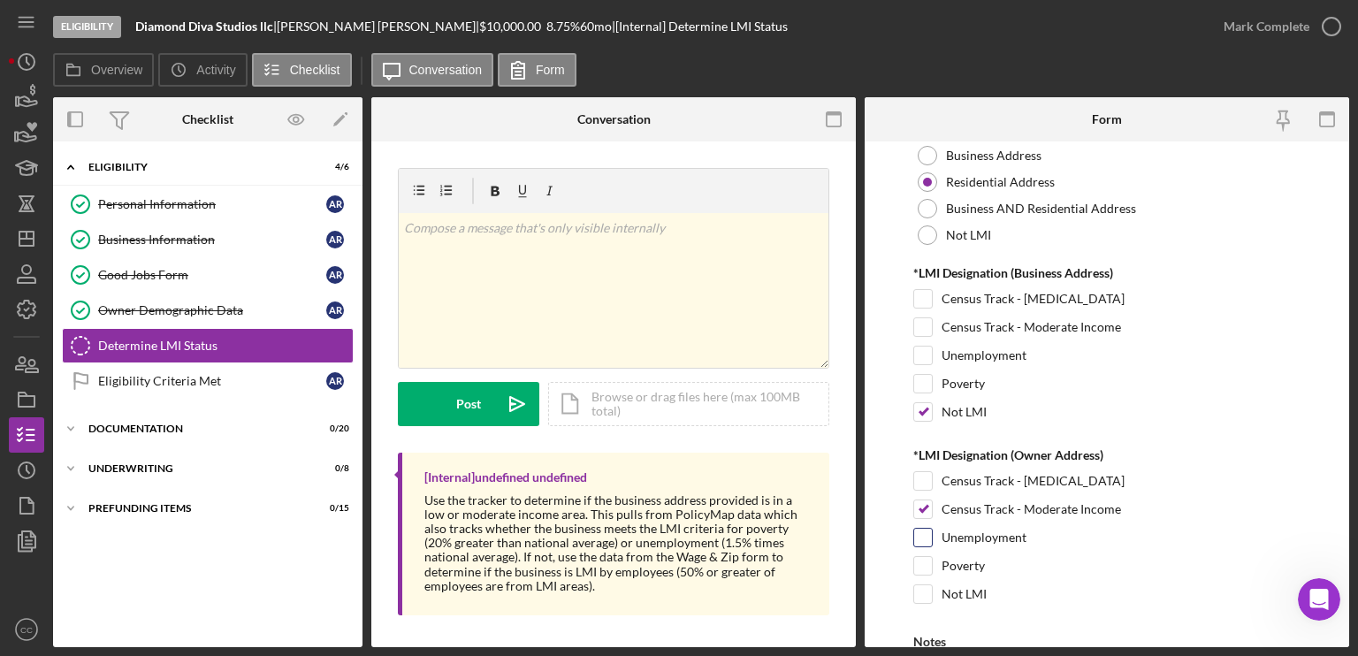
click at [919, 534] on input "Unemployment" at bounding box center [923, 538] width 18 height 18
checkbox input "true"
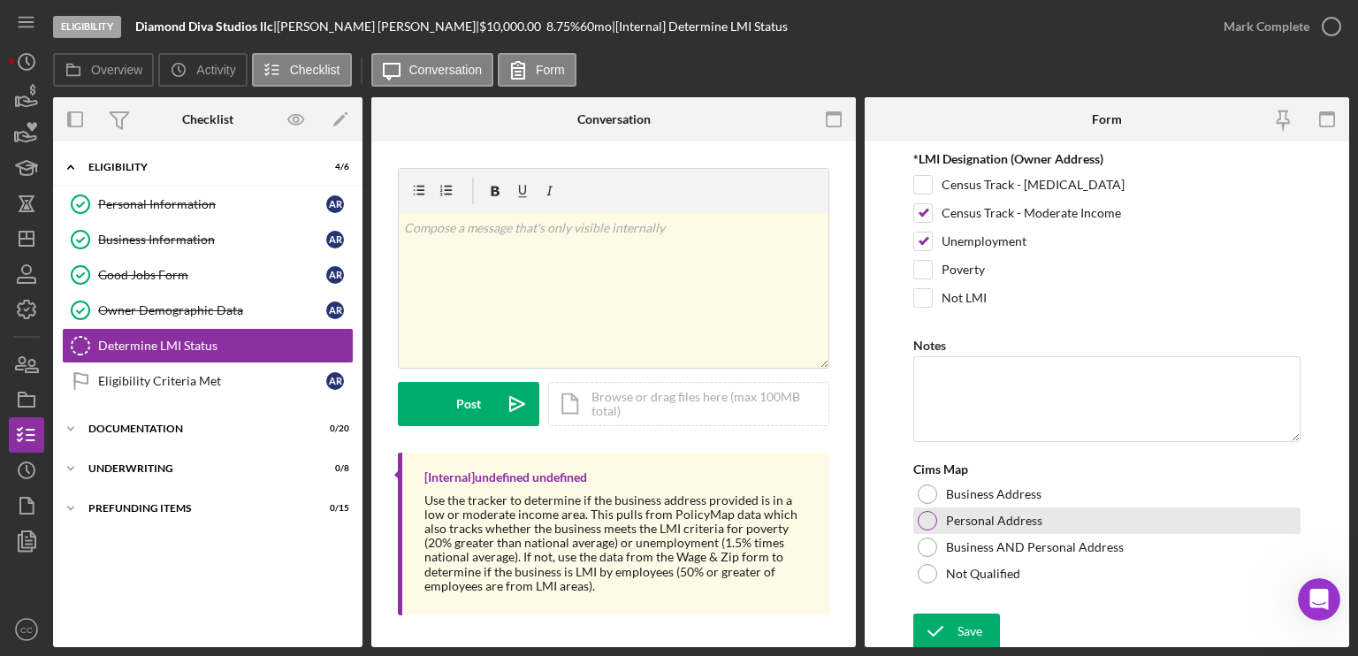
scroll to position [296, 0]
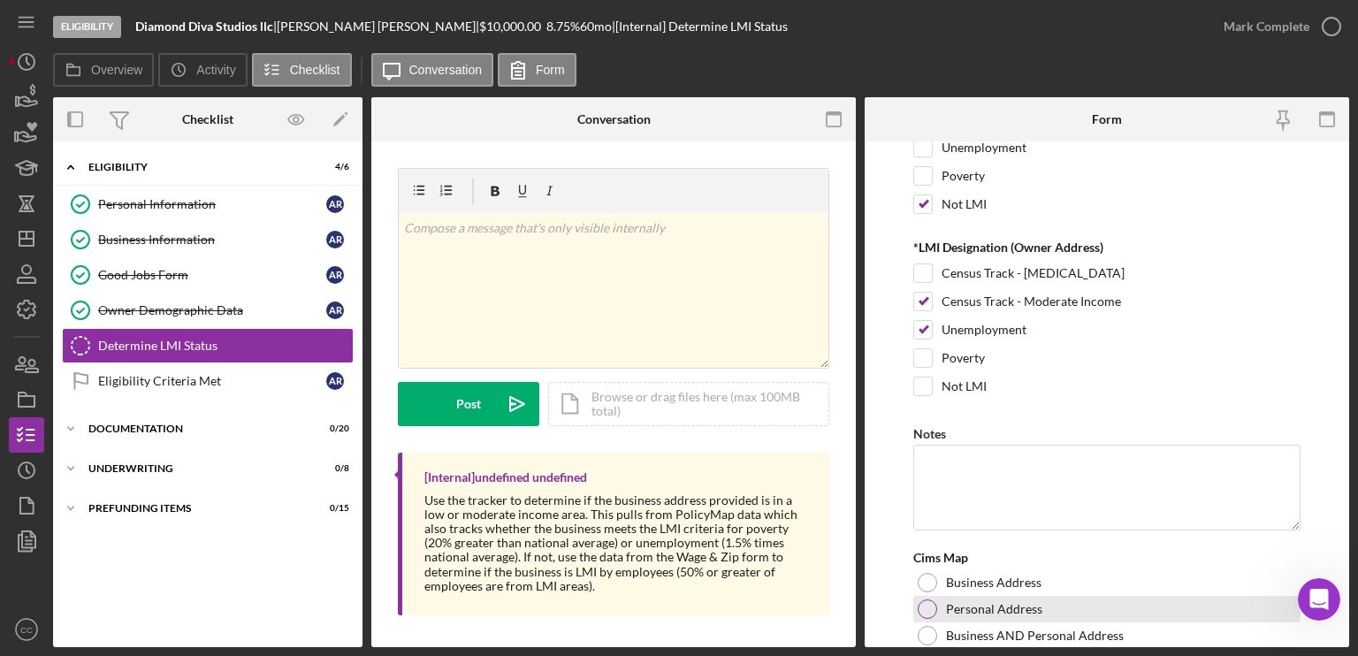
click at [927, 601] on div at bounding box center [927, 608] width 19 height 19
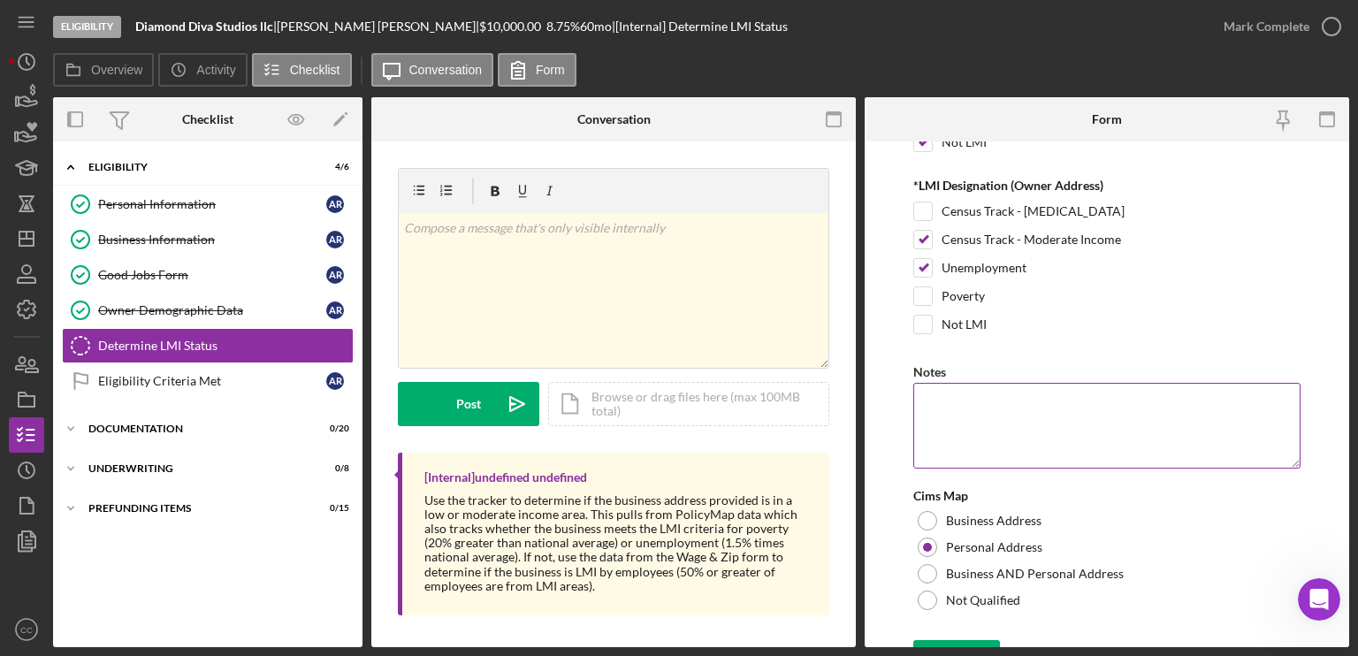
scroll to position [385, 0]
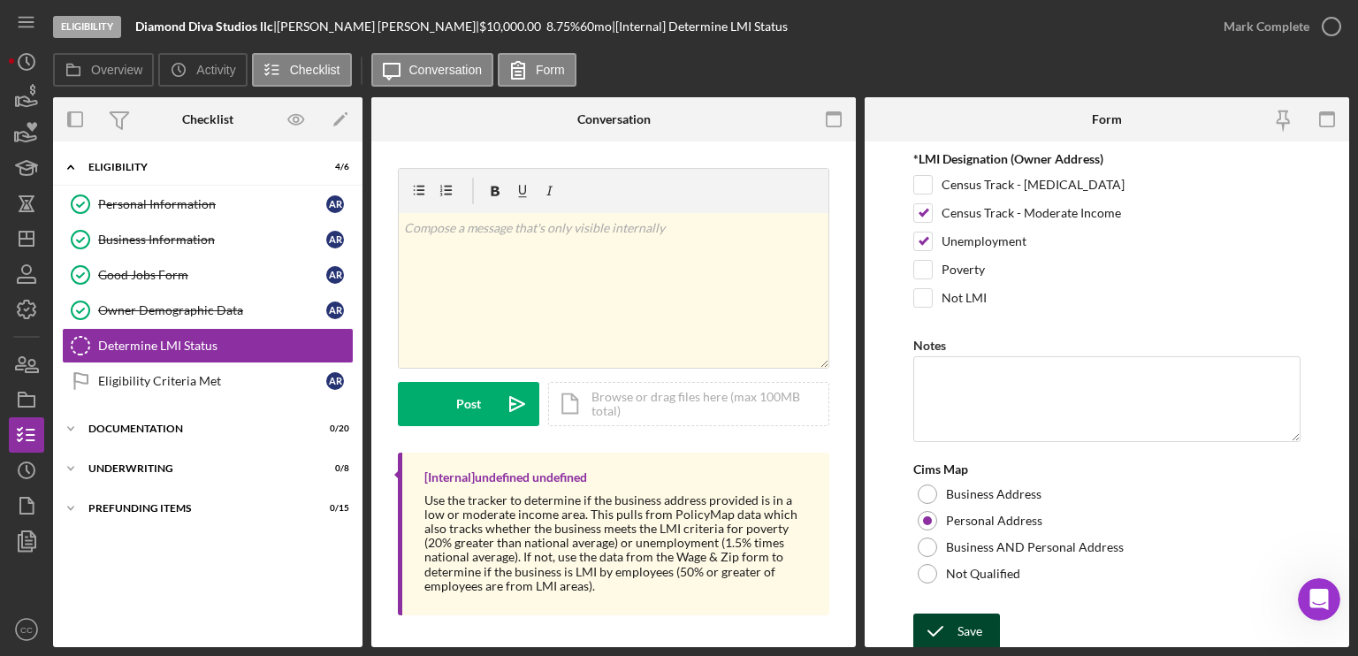
click at [950, 625] on icon "submit" at bounding box center [935, 631] width 44 height 44
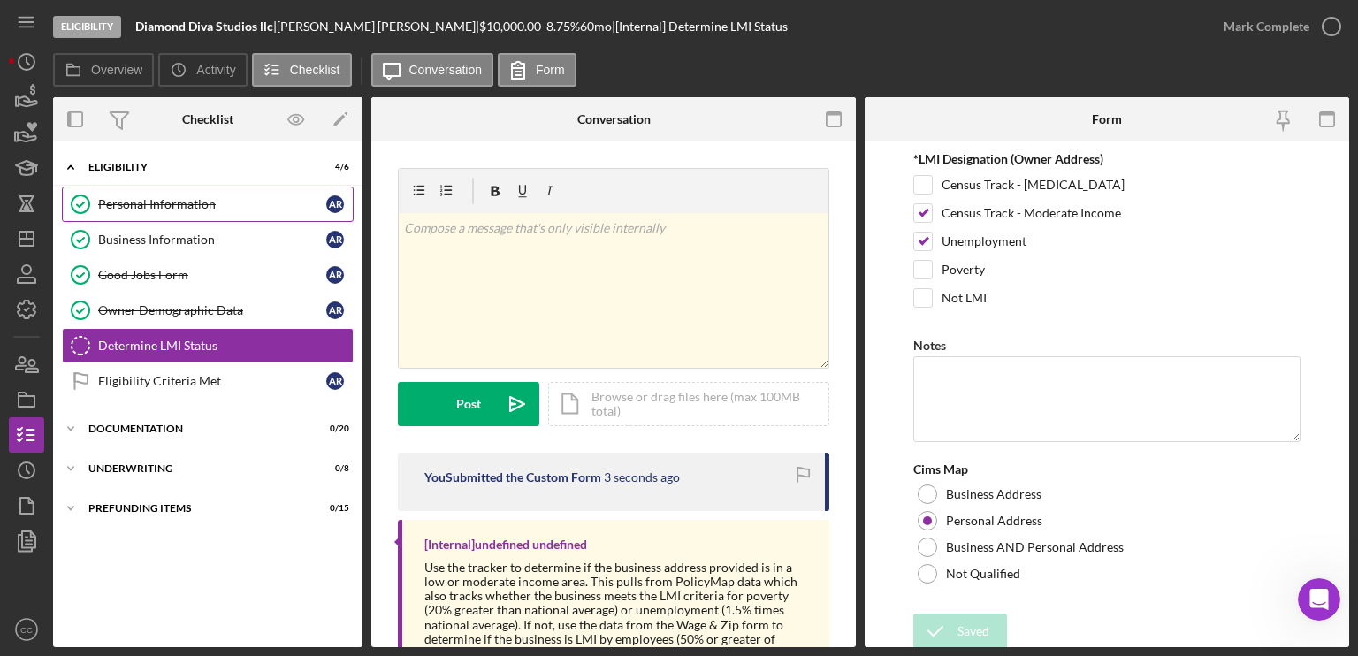
click at [163, 208] on div "Personal Information" at bounding box center [212, 204] width 228 height 14
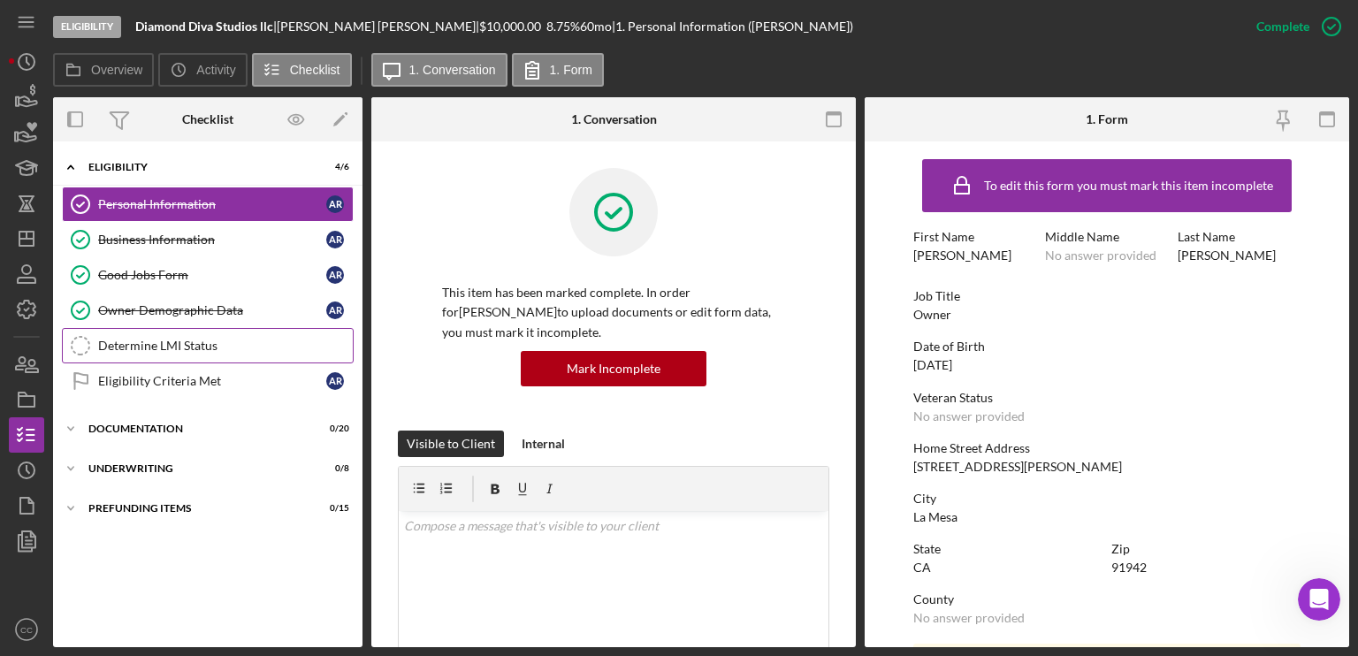
click at [149, 340] on div "Determine LMI Status" at bounding box center [225, 346] width 255 height 14
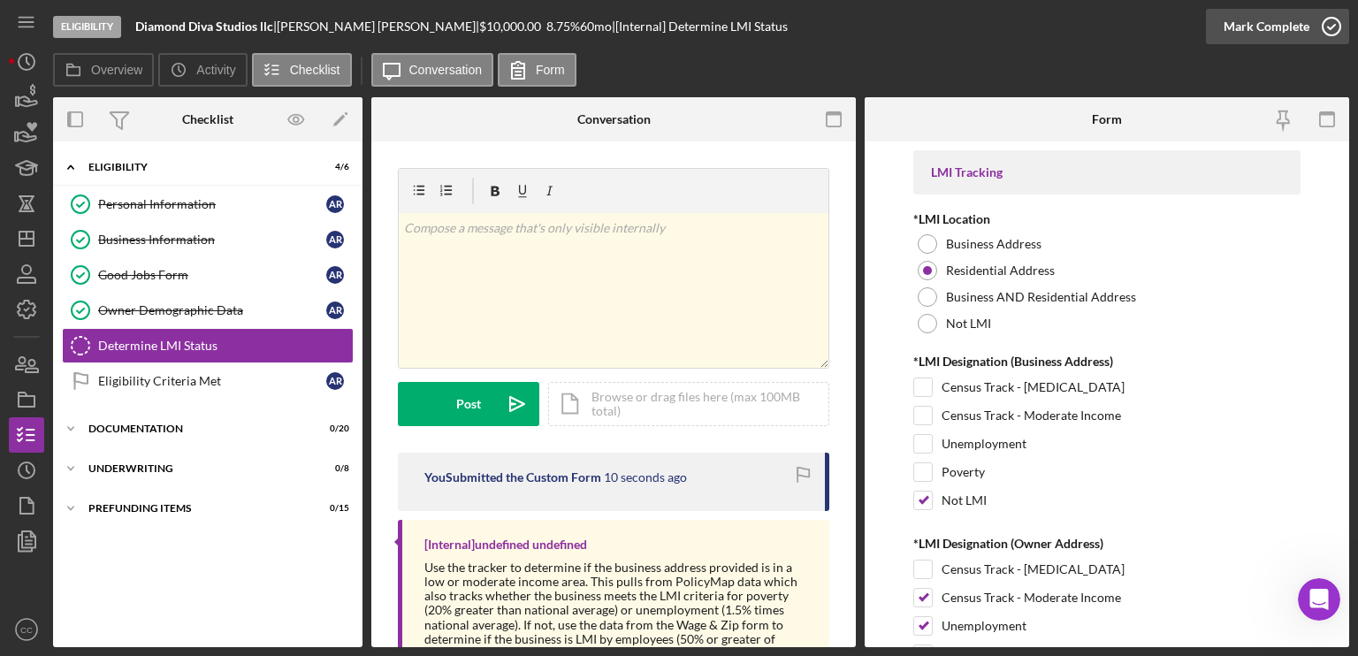
click at [1280, 29] on div "Mark Complete" at bounding box center [1266, 26] width 86 height 35
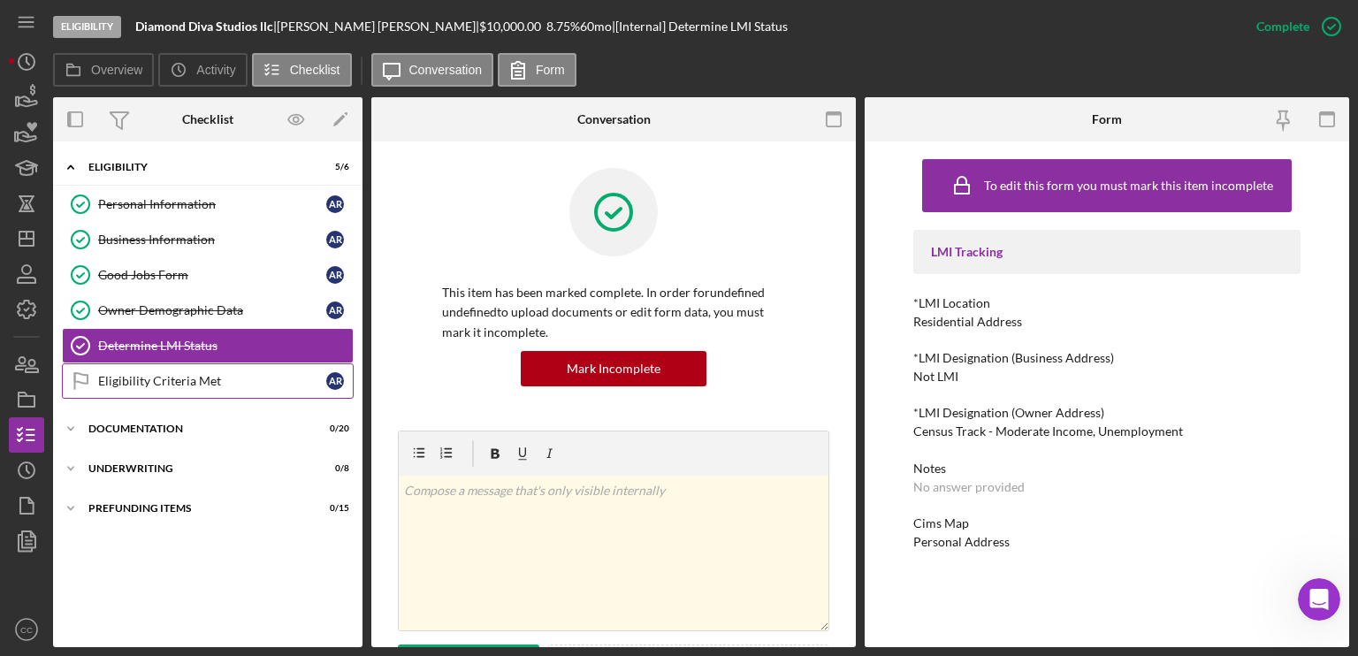
click at [149, 381] on div "Eligibility Criteria Met" at bounding box center [212, 381] width 228 height 14
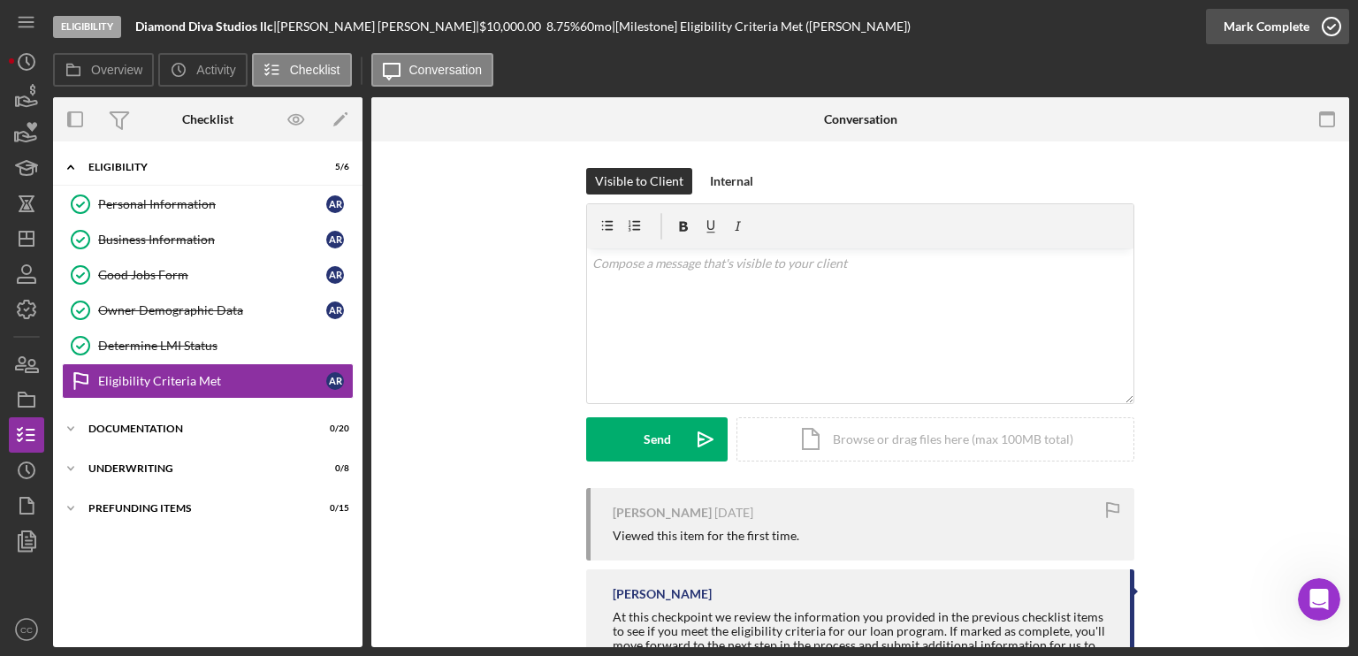
click at [1278, 25] on div "Mark Complete" at bounding box center [1266, 26] width 86 height 35
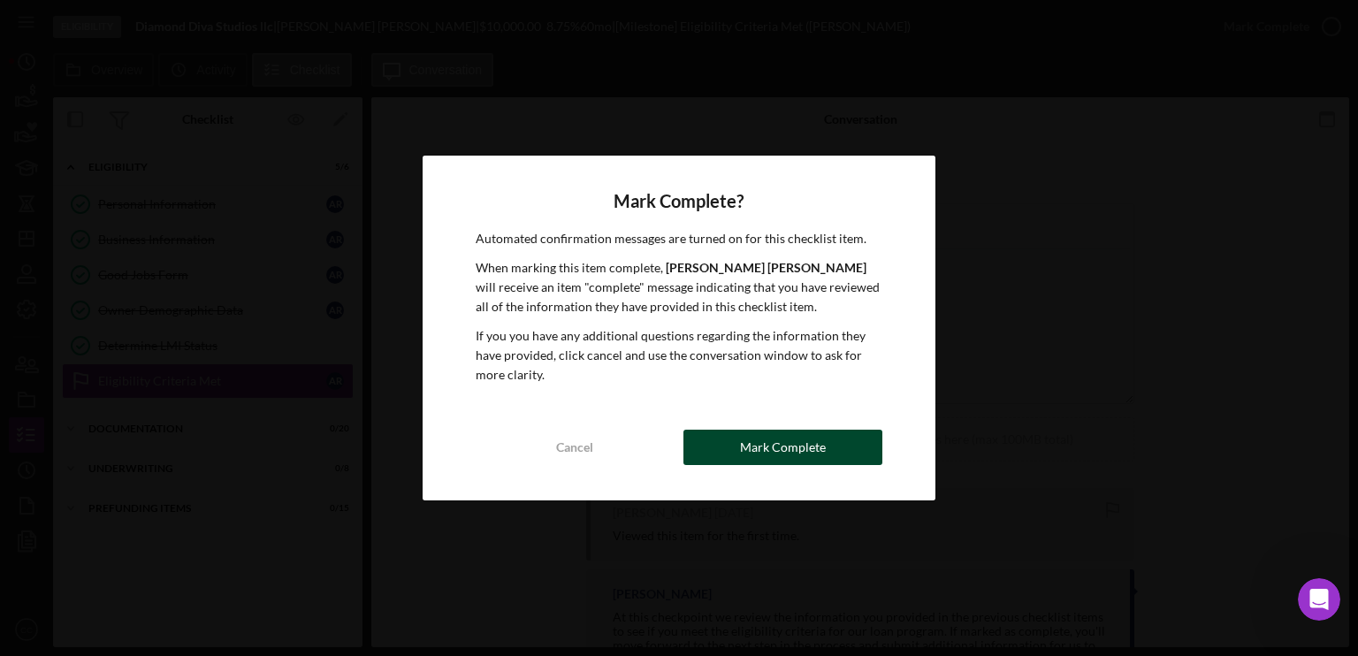
click at [774, 439] on div "Mark Complete" at bounding box center [783, 447] width 86 height 35
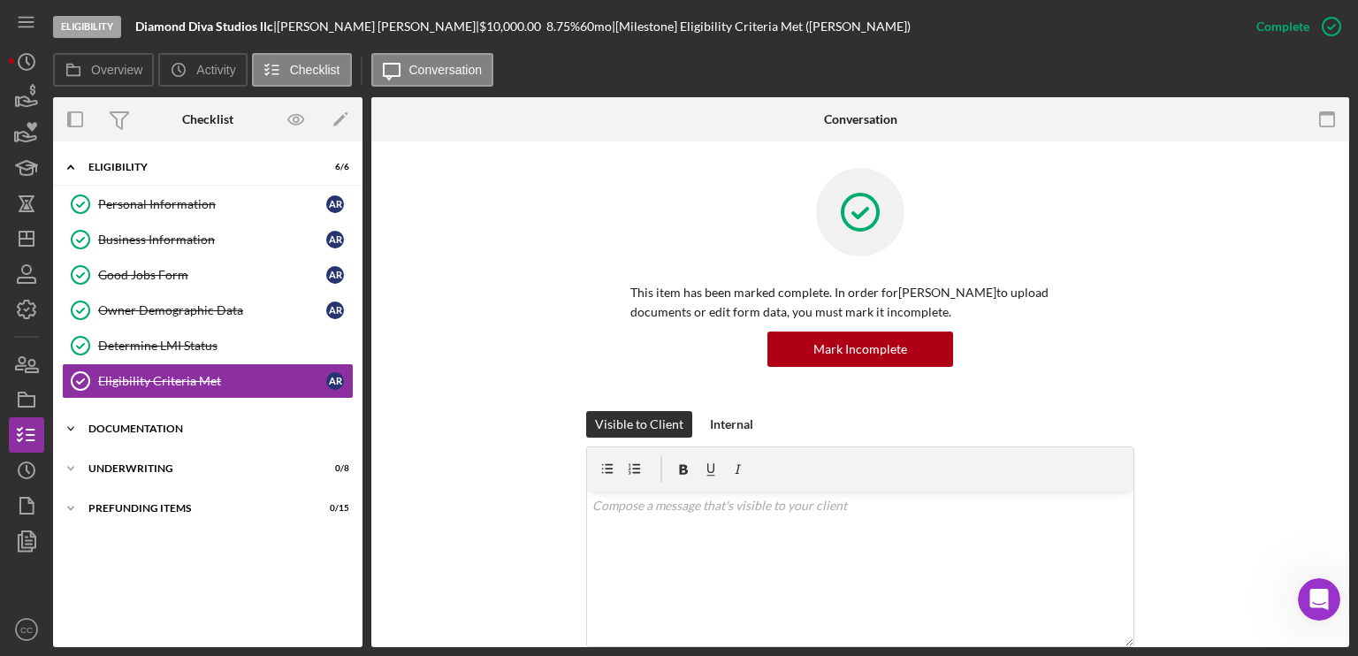
click at [144, 423] on div "Documentation" at bounding box center [214, 428] width 252 height 11
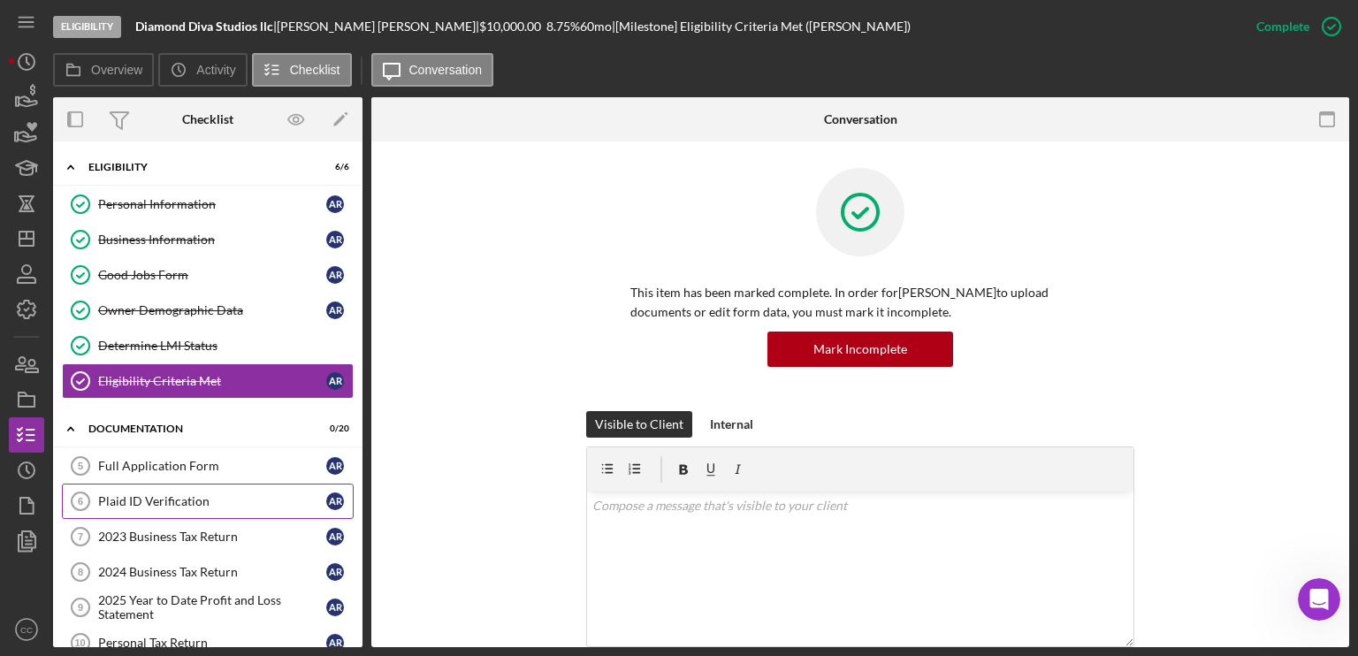
click at [132, 499] on div "Plaid ID Verification" at bounding box center [212, 501] width 228 height 14
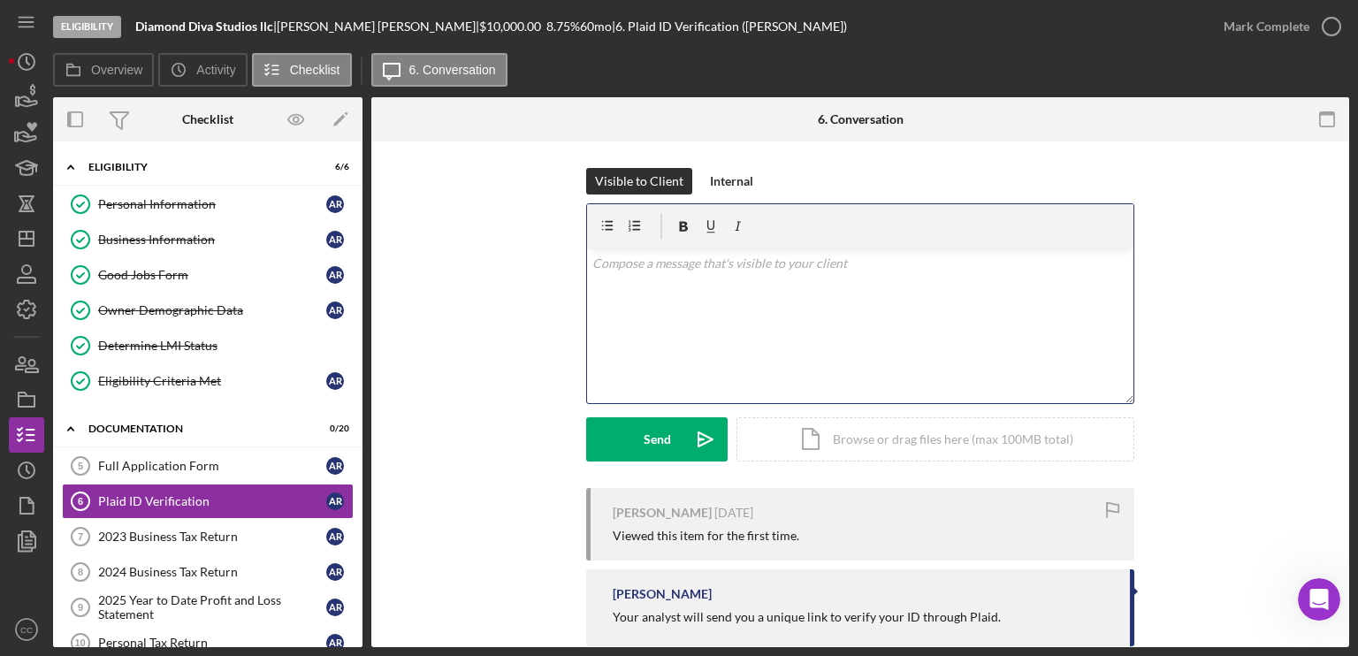
click at [852, 341] on div "v Color teal Color pink Remove color Add row above Add row below Add column bef…" at bounding box center [860, 325] width 546 height 155
click at [644, 439] on div "Send" at bounding box center [657, 439] width 27 height 44
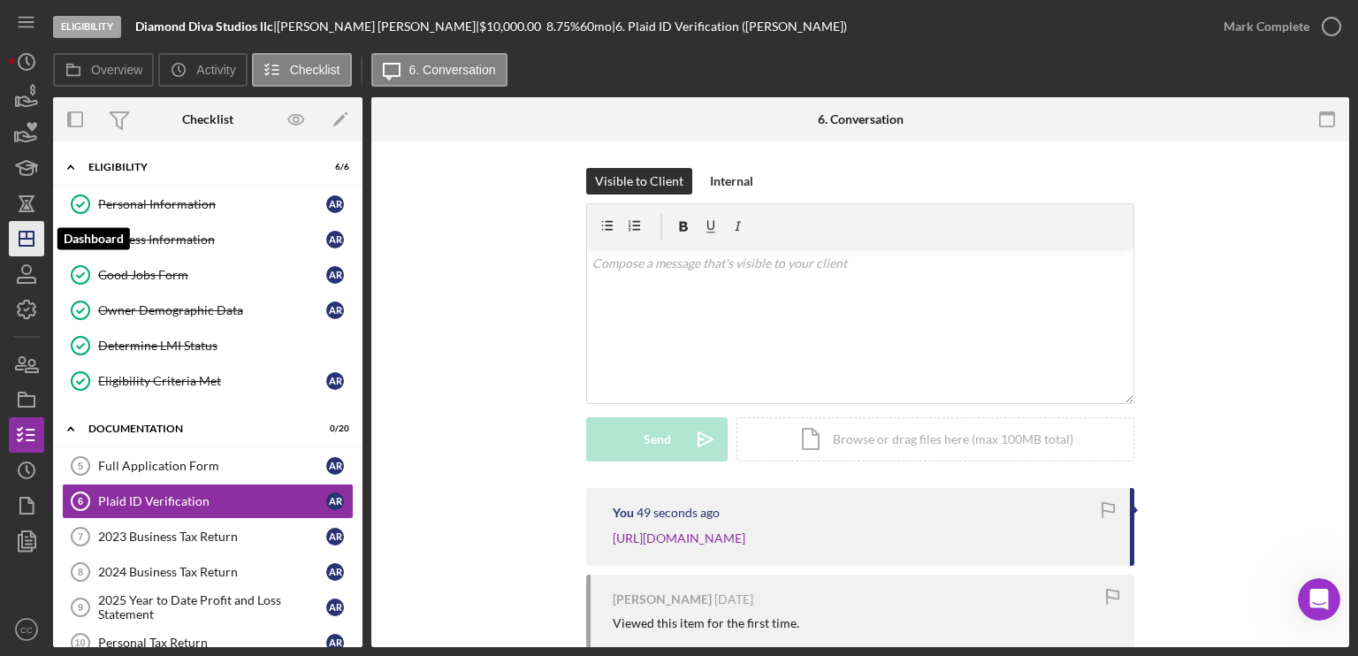
click at [30, 233] on icon "Icon/Dashboard" at bounding box center [26, 239] width 44 height 44
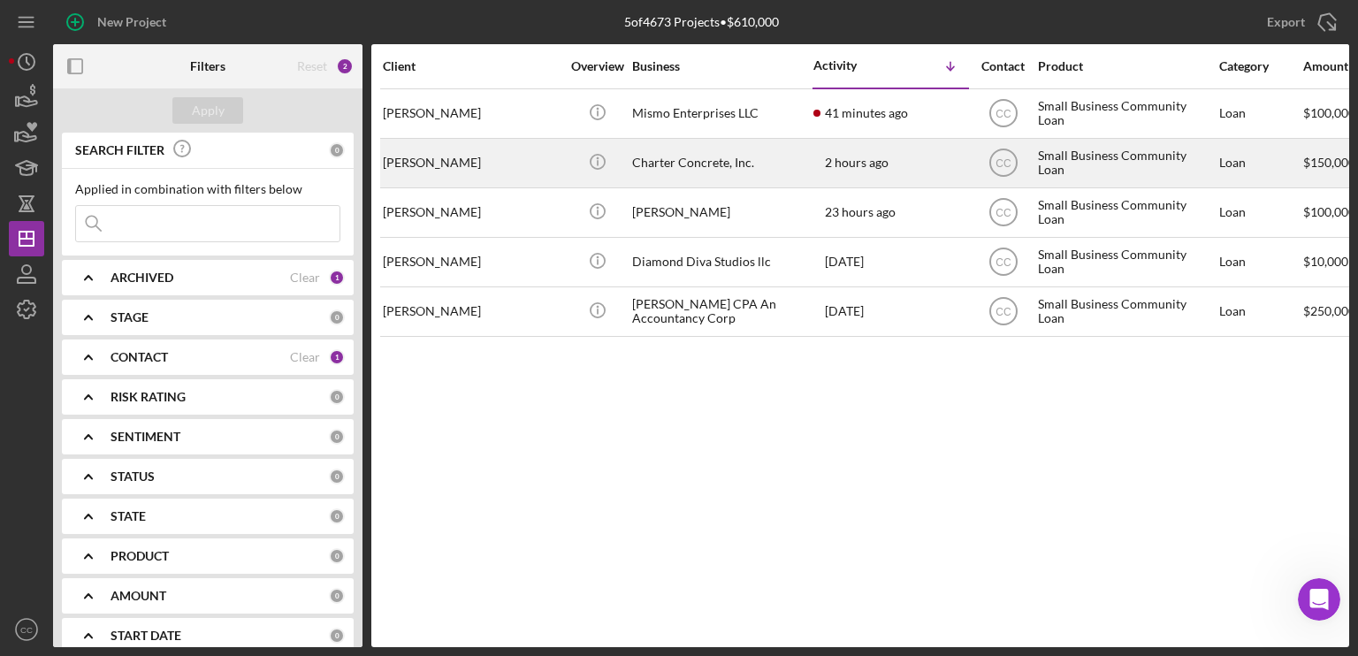
click at [539, 169] on div "[PERSON_NAME]" at bounding box center [471, 163] width 177 height 47
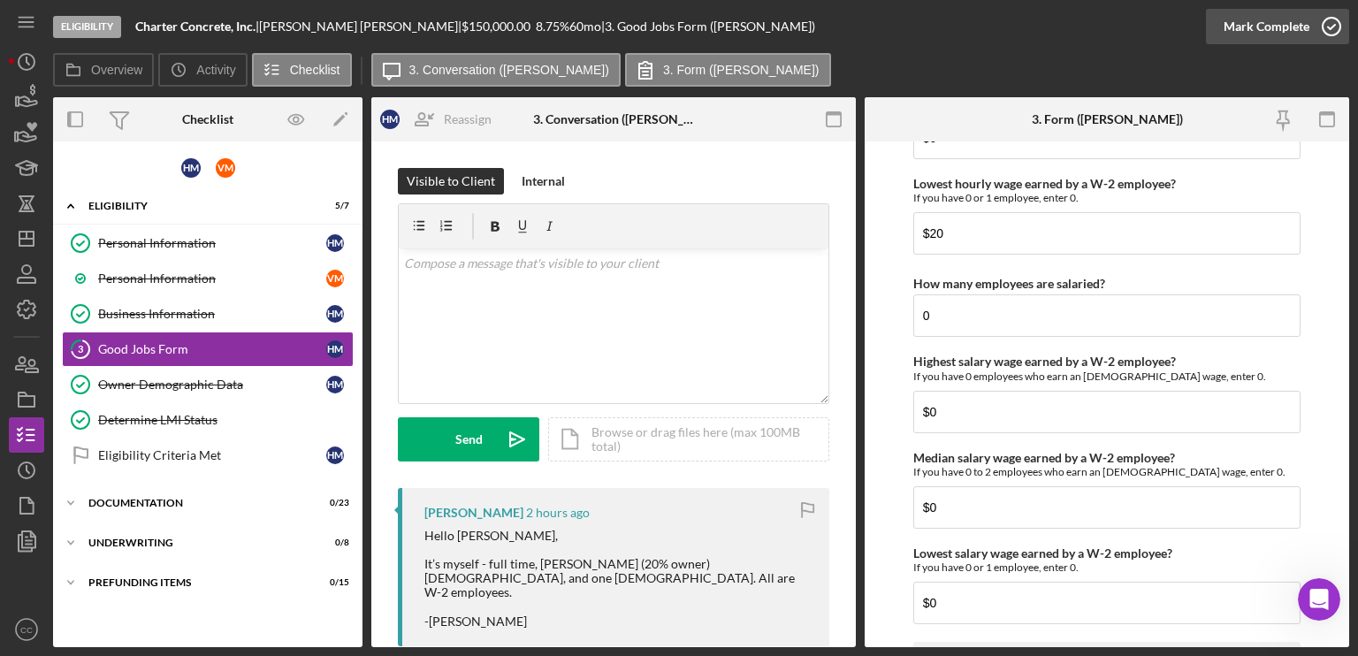
scroll to position [3710, 0]
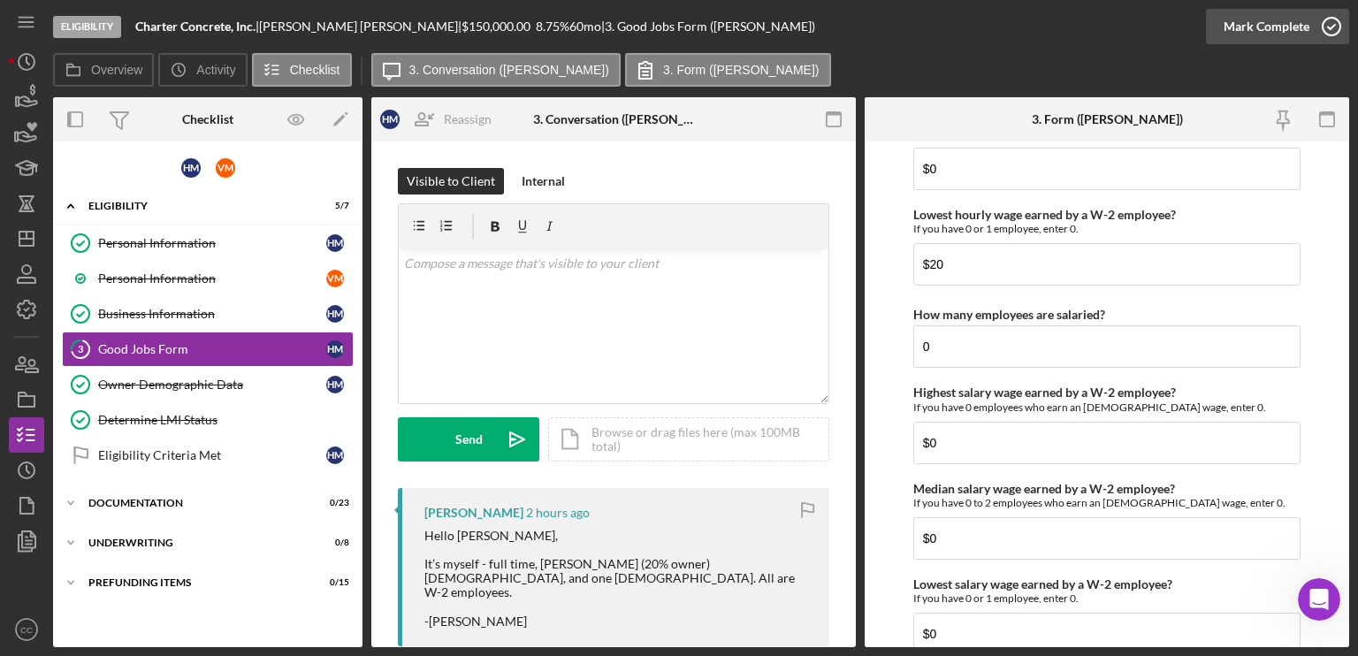
click at [1304, 27] on div "Mark Complete" at bounding box center [1266, 26] width 86 height 35
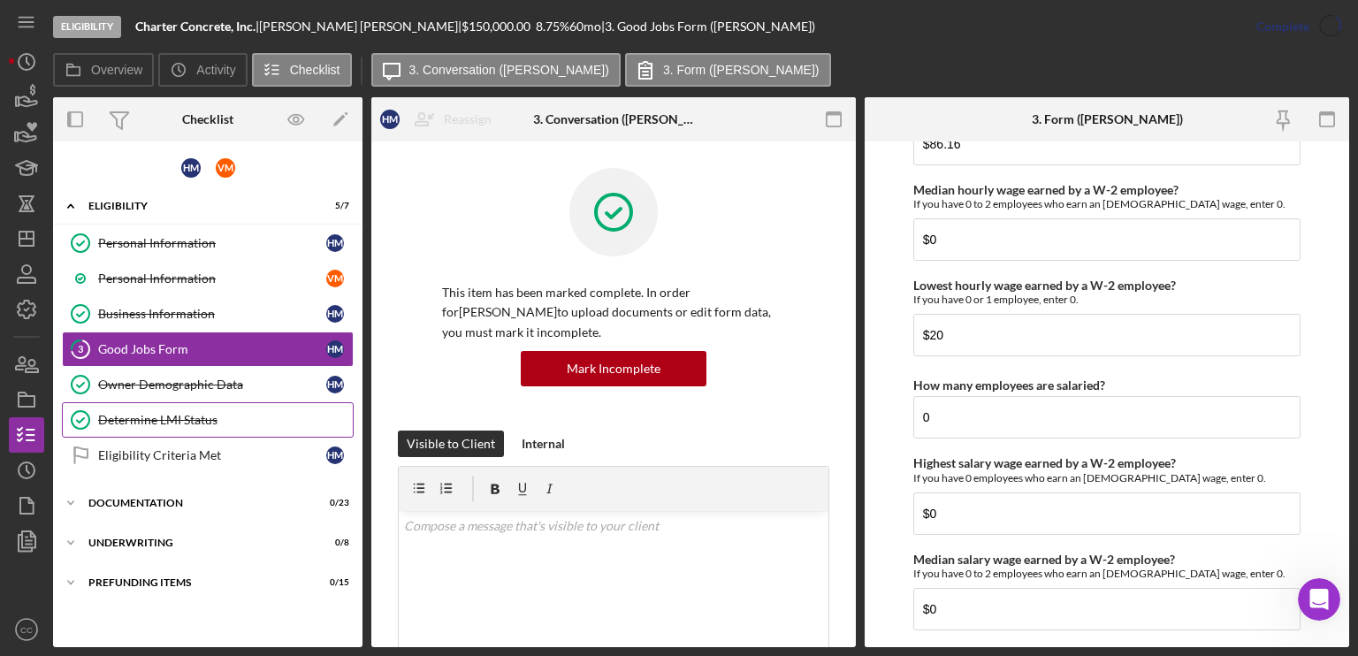
scroll to position [3781, 0]
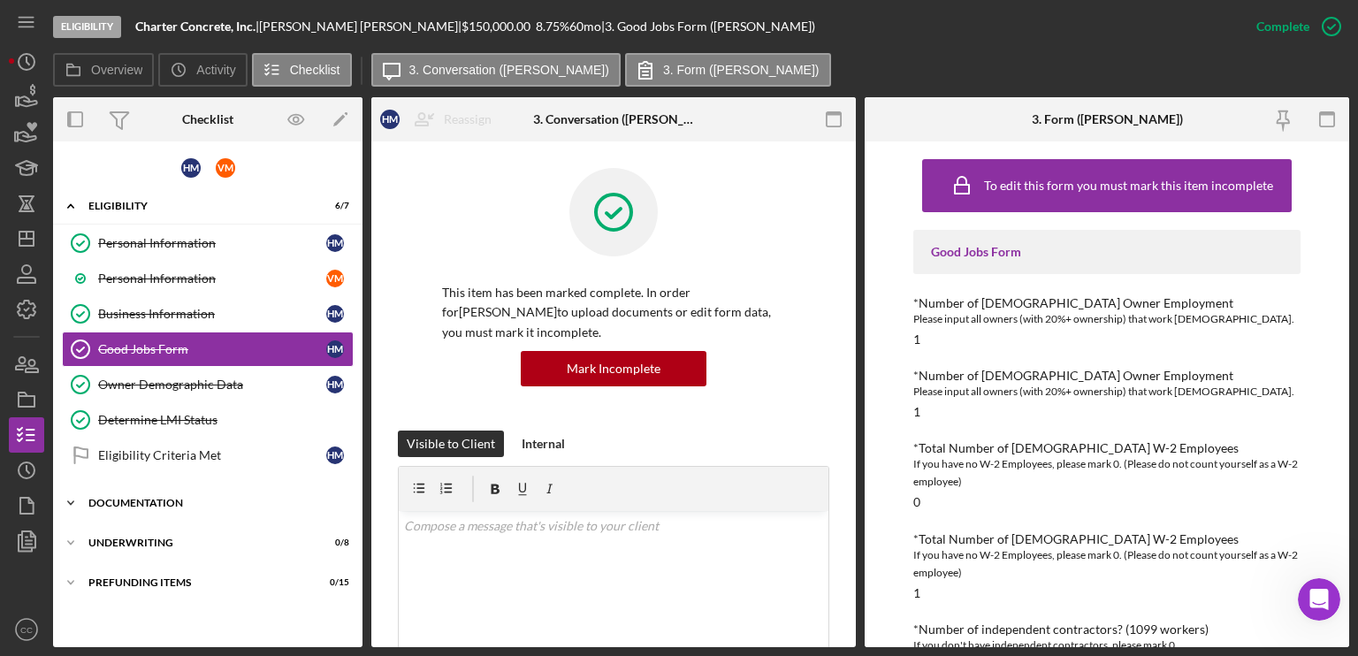
click at [164, 501] on div "Documentation" at bounding box center [214, 503] width 252 height 11
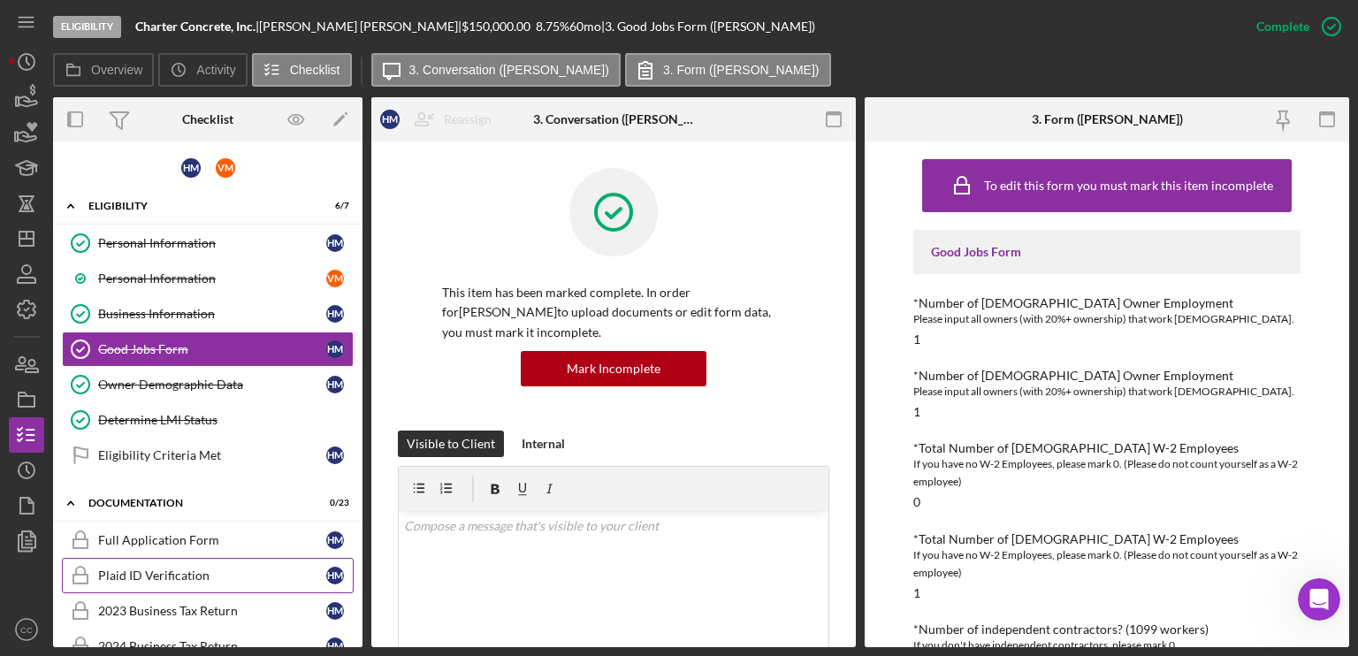
click at [163, 568] on div "Plaid ID Verification" at bounding box center [212, 575] width 228 height 14
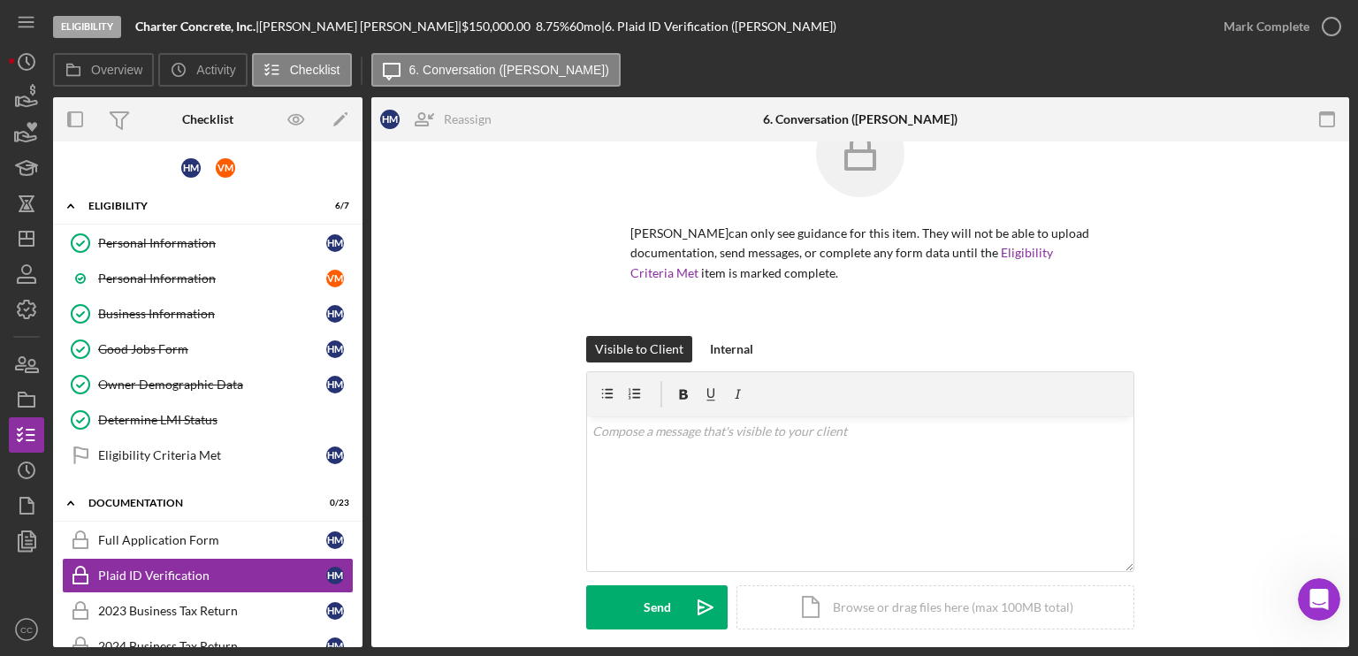
scroll to position [88, 0]
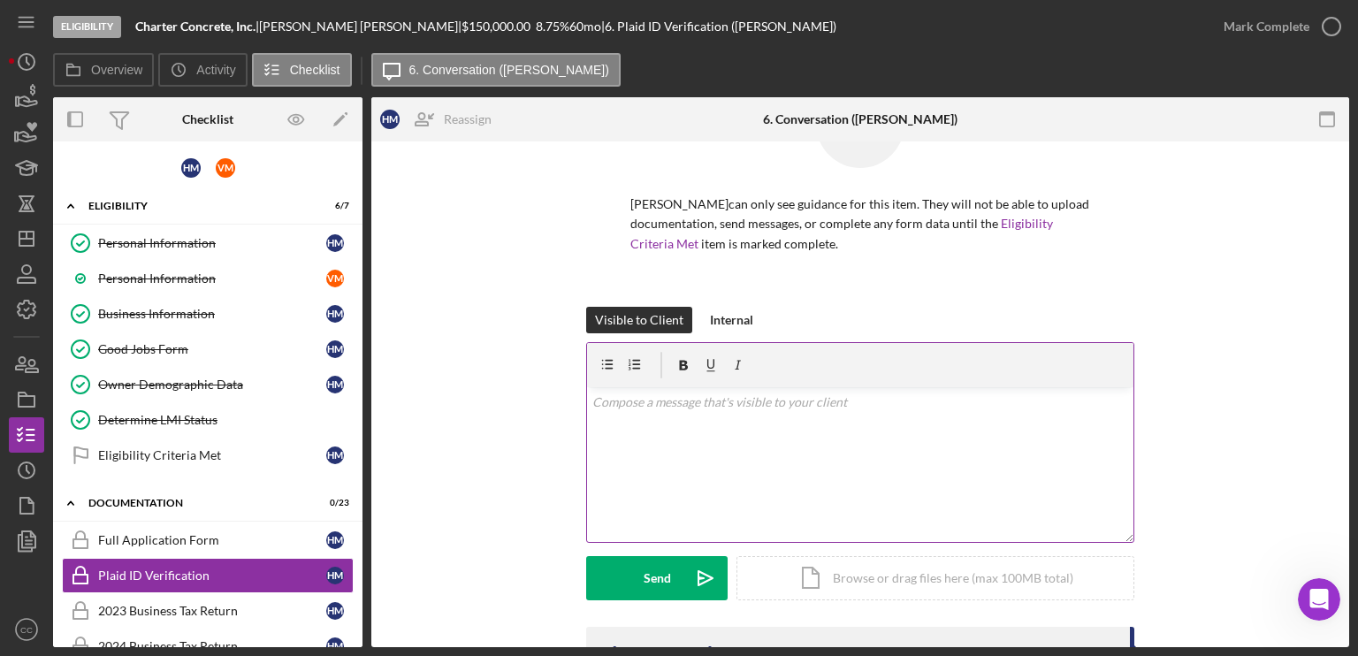
click at [871, 490] on div "v Color teal Color pink Remove color Add row above Add row below Add column bef…" at bounding box center [860, 464] width 546 height 155
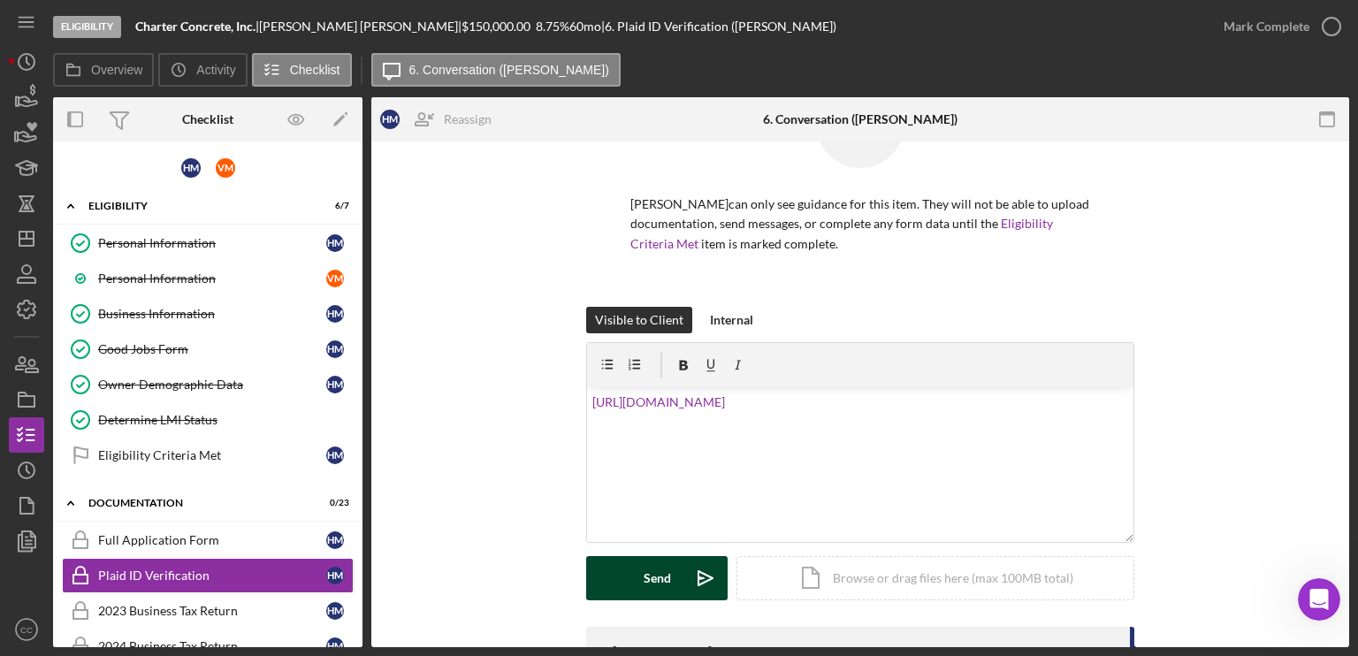
click at [654, 586] on div "Send" at bounding box center [657, 578] width 27 height 44
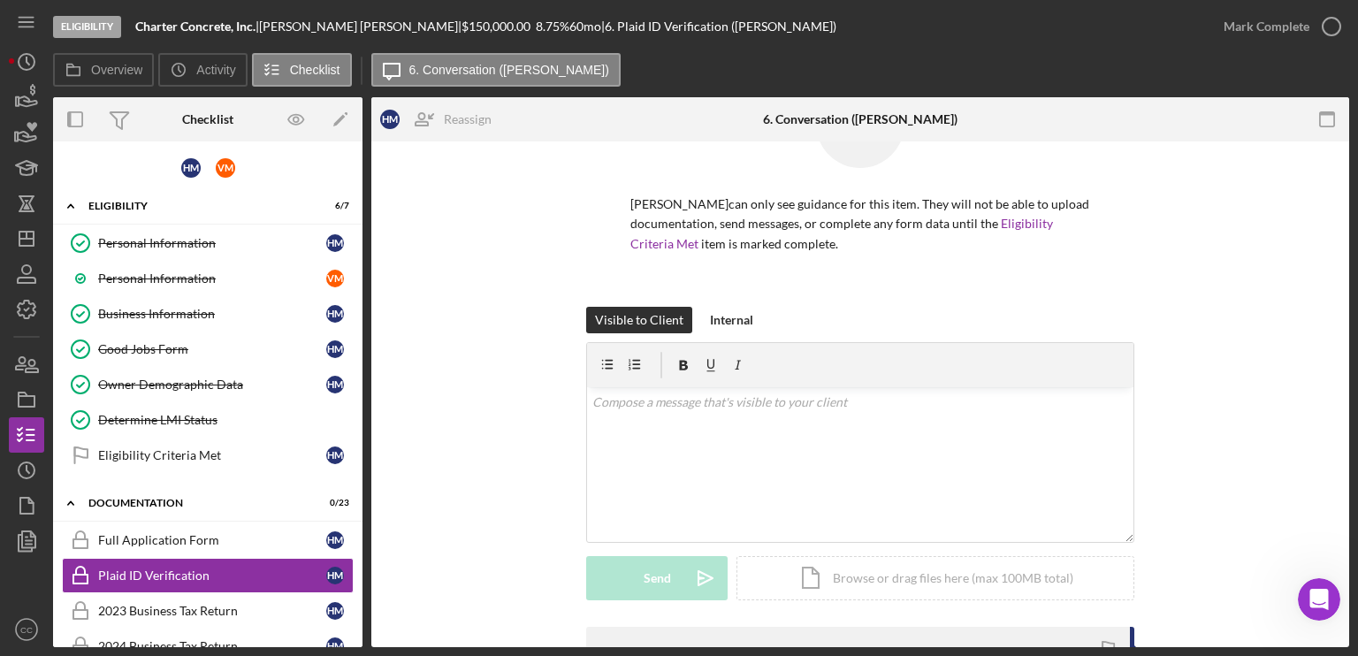
click at [533, 421] on div "Visible to Client Internal v Color teal Color pink Remove color Add row above A…" at bounding box center [860, 467] width 925 height 320
click at [214, 450] on div "Eligibility Criteria Met" at bounding box center [212, 455] width 228 height 14
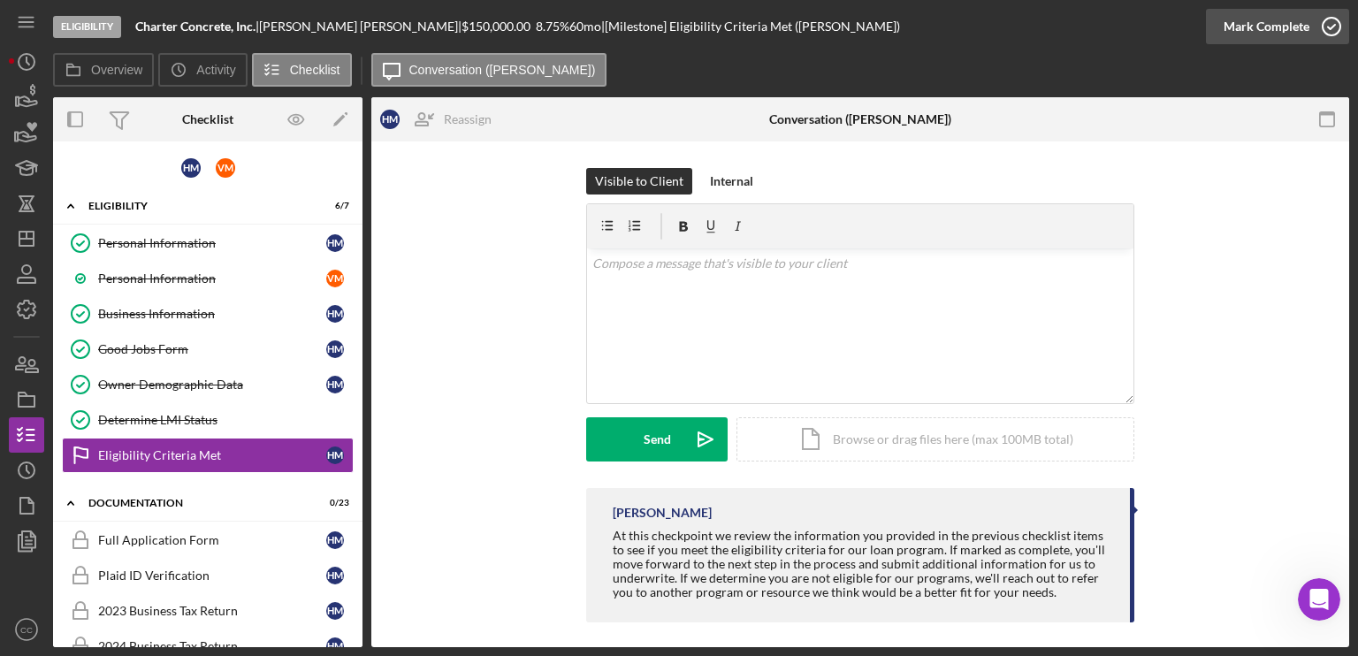
click at [1309, 24] on icon "button" at bounding box center [1331, 26] width 44 height 44
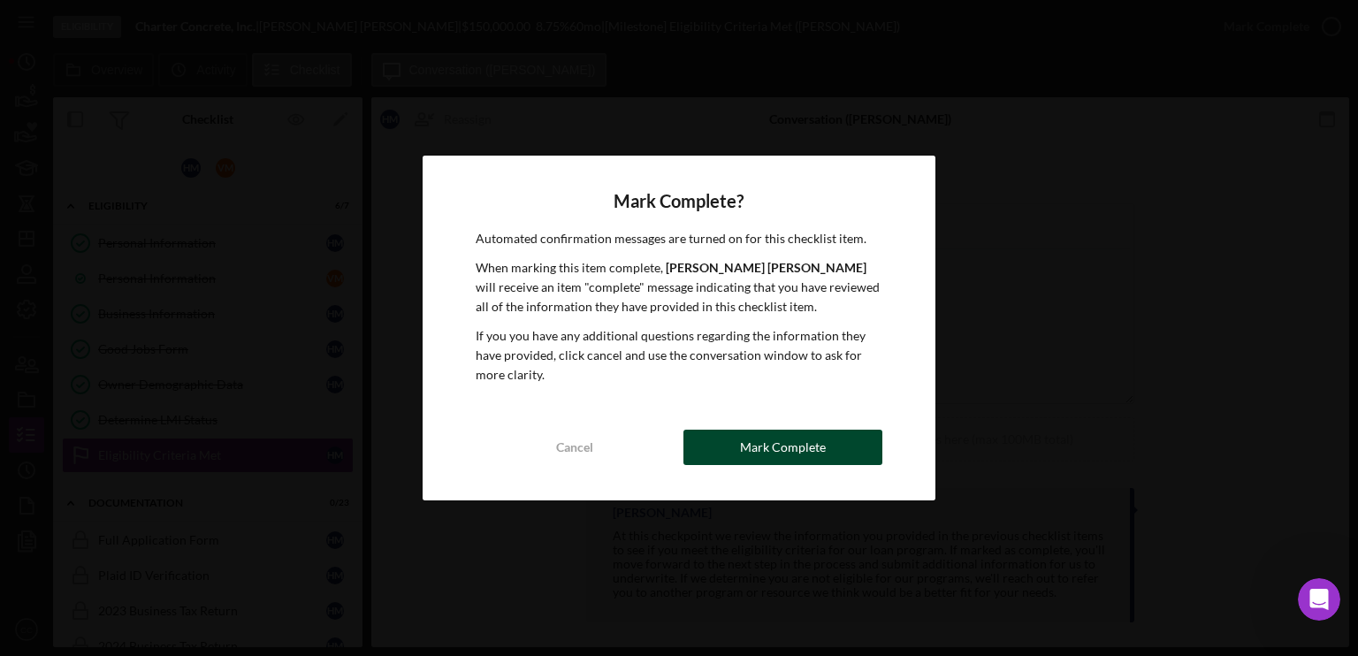
click at [751, 447] on div "Mark Complete" at bounding box center [783, 447] width 86 height 35
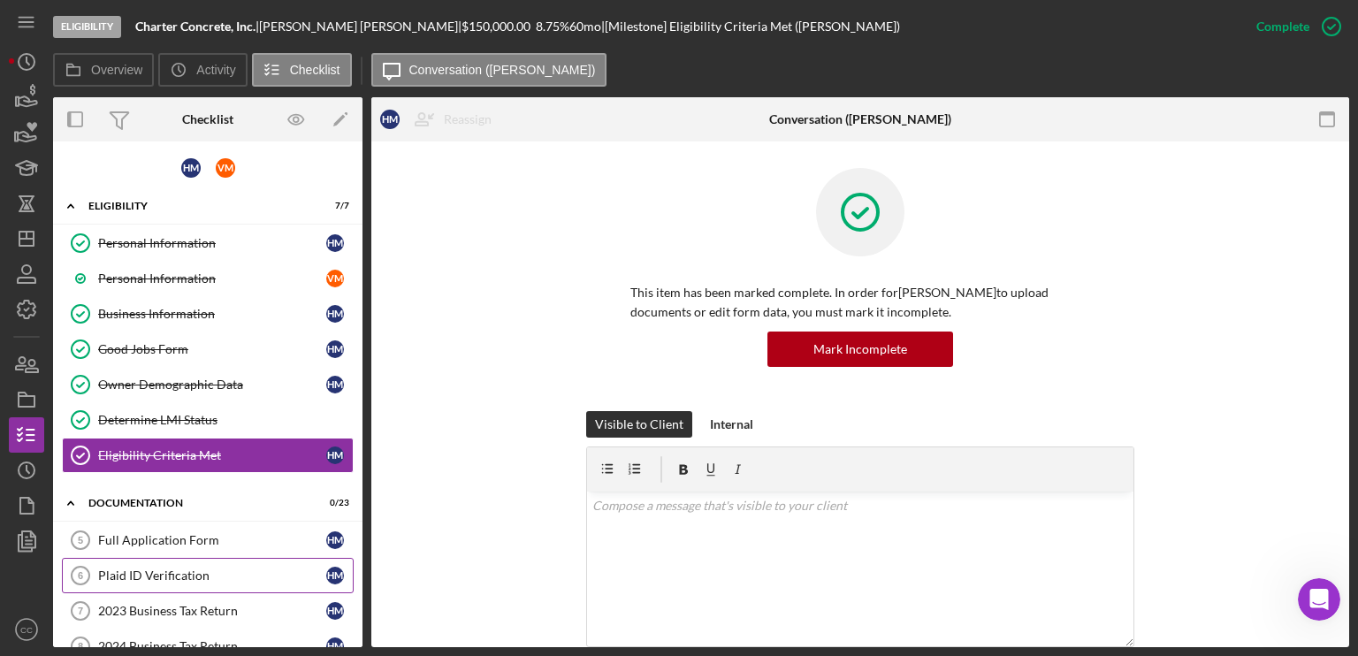
click at [205, 568] on div "Plaid ID Verification" at bounding box center [212, 575] width 228 height 14
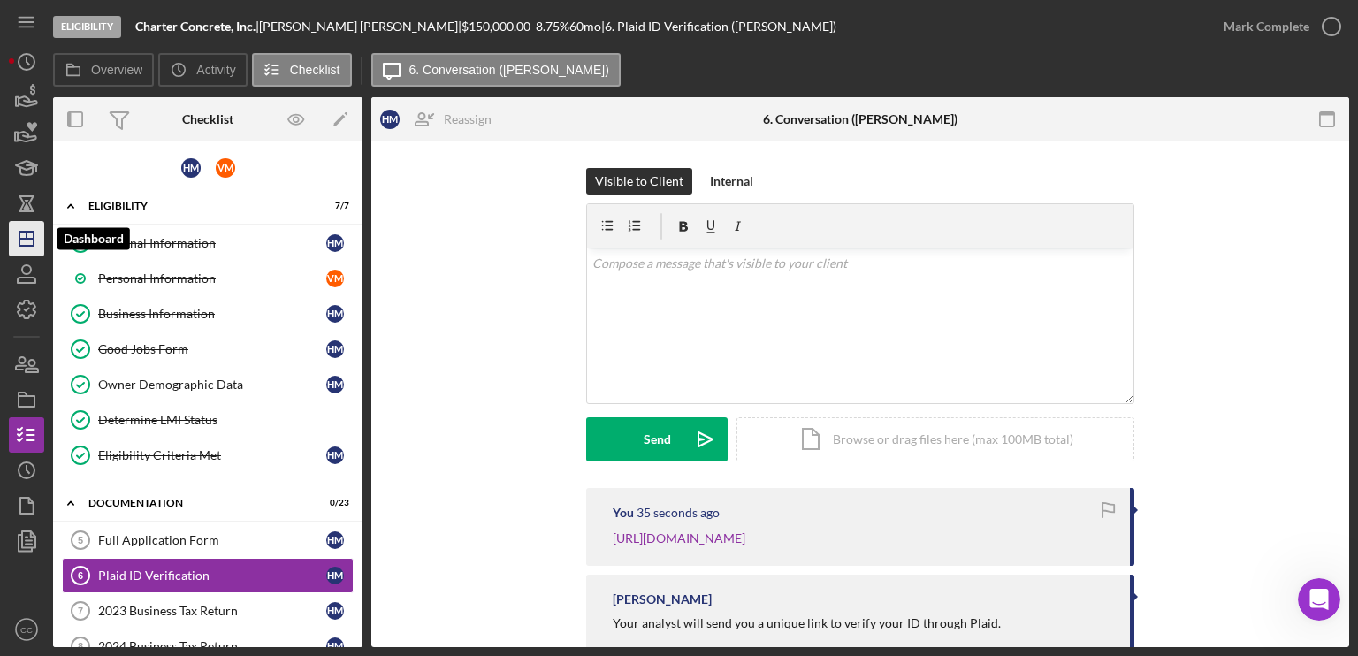
click at [29, 242] on icon "Icon/Dashboard" at bounding box center [26, 239] width 44 height 44
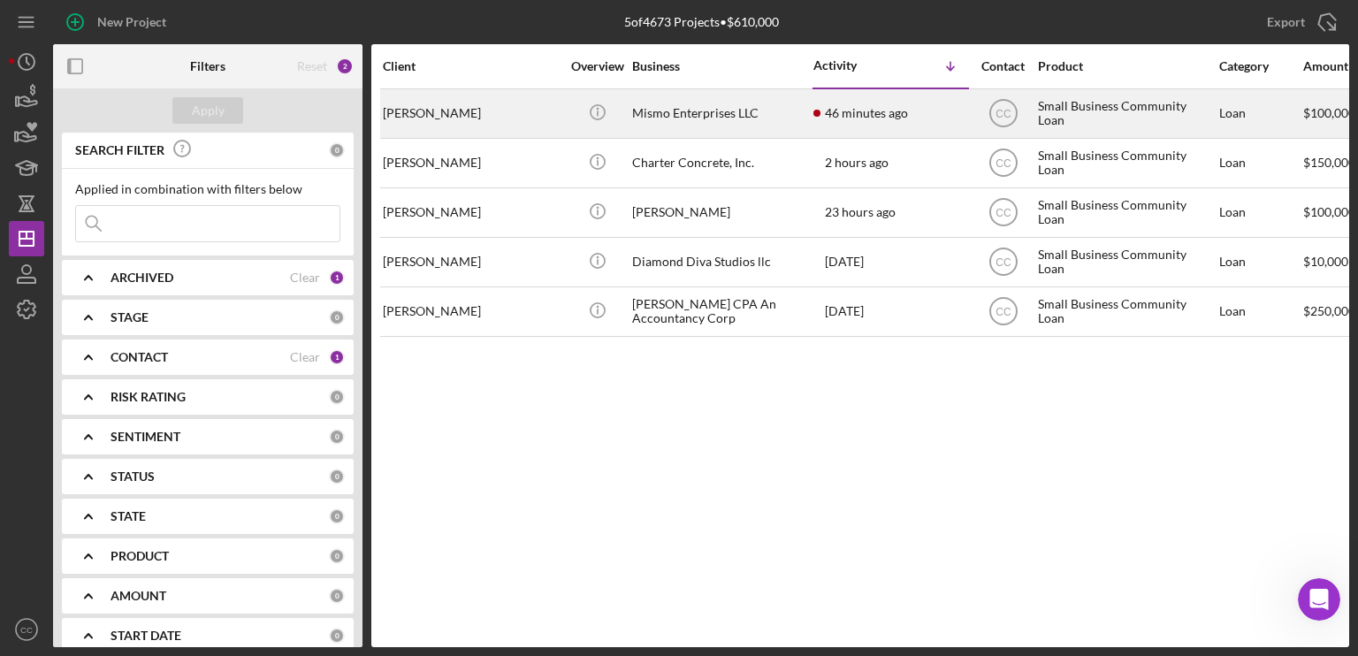
click at [707, 113] on div "Mismo Enterprises LLC" at bounding box center [720, 113] width 177 height 47
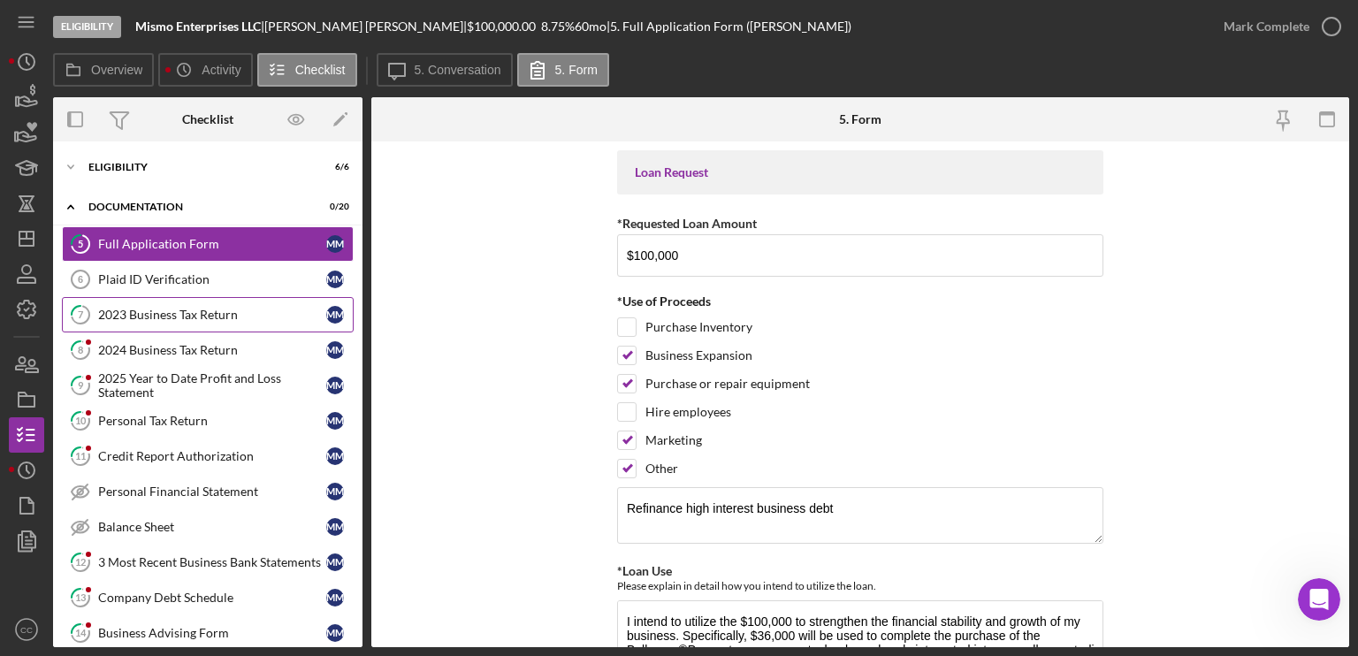
drag, startPoint x: 168, startPoint y: 314, endPoint x: 230, endPoint y: 316, distance: 61.9
click at [168, 314] on div "2023 Business Tax Return" at bounding box center [212, 315] width 228 height 14
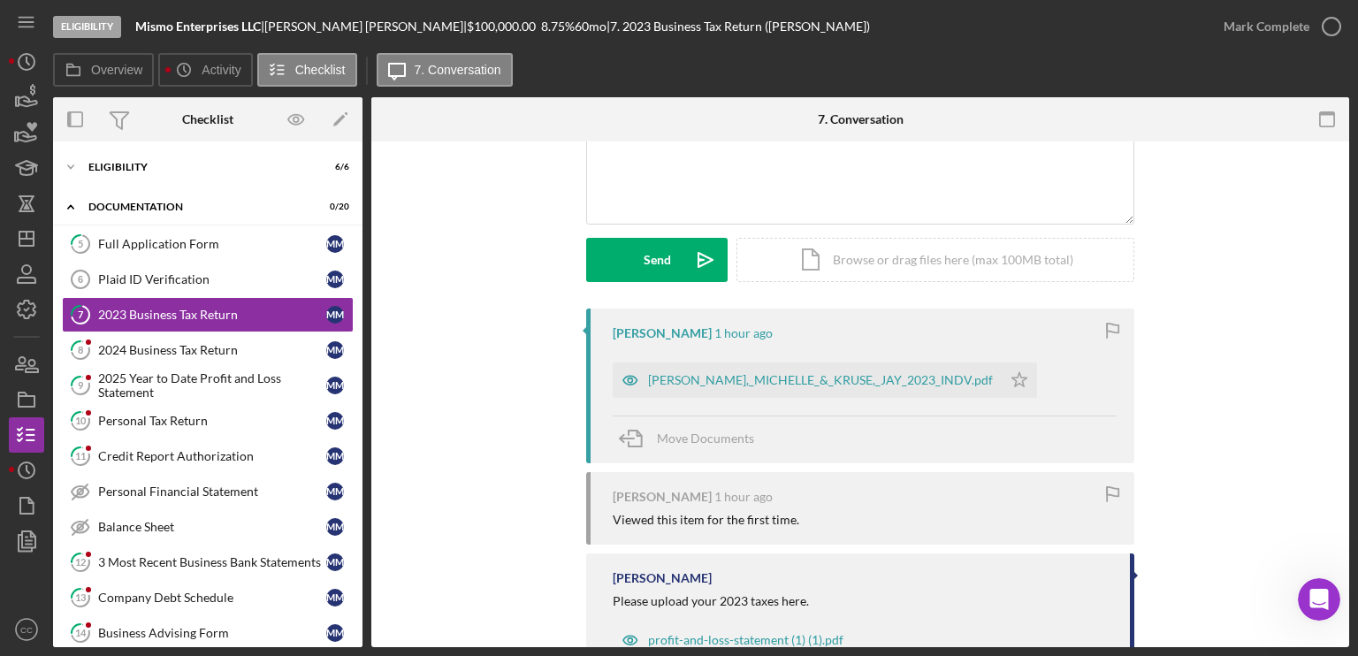
scroll to position [153, 0]
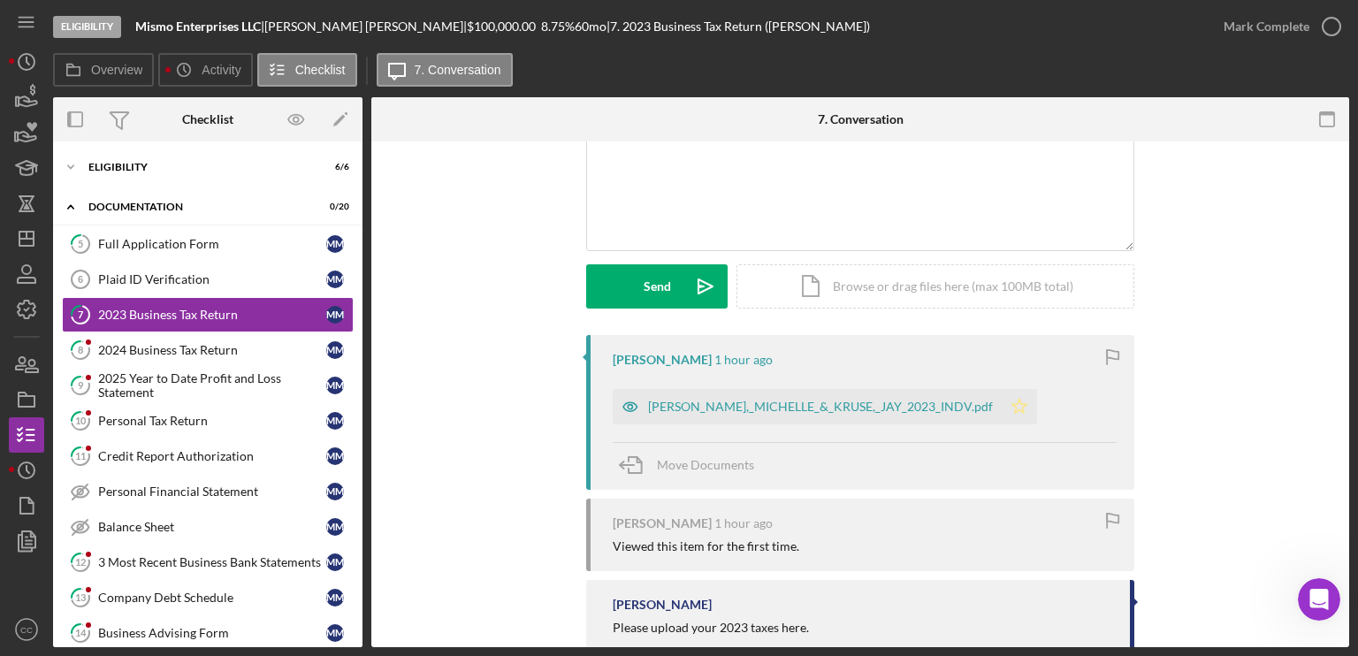
click at [1002, 405] on icon "Icon/Star" at bounding box center [1019, 406] width 35 height 35
click at [200, 237] on div "Full Application Form" at bounding box center [212, 244] width 228 height 14
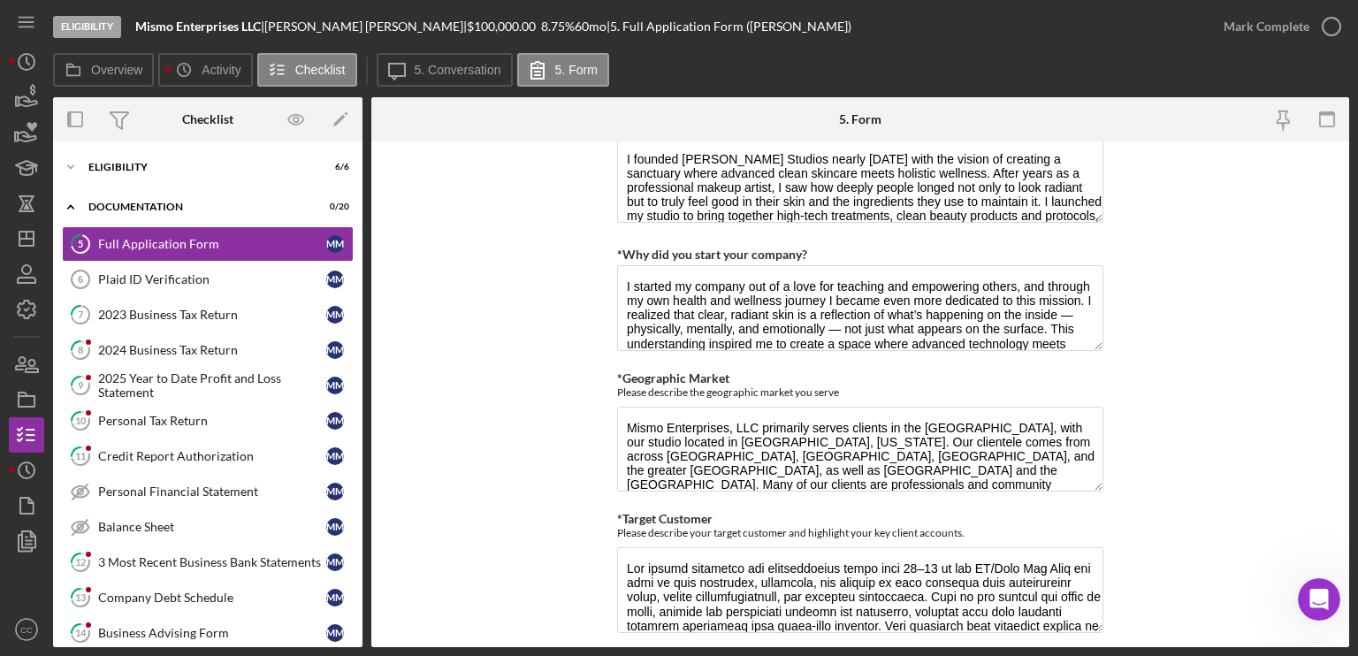
scroll to position [972, 0]
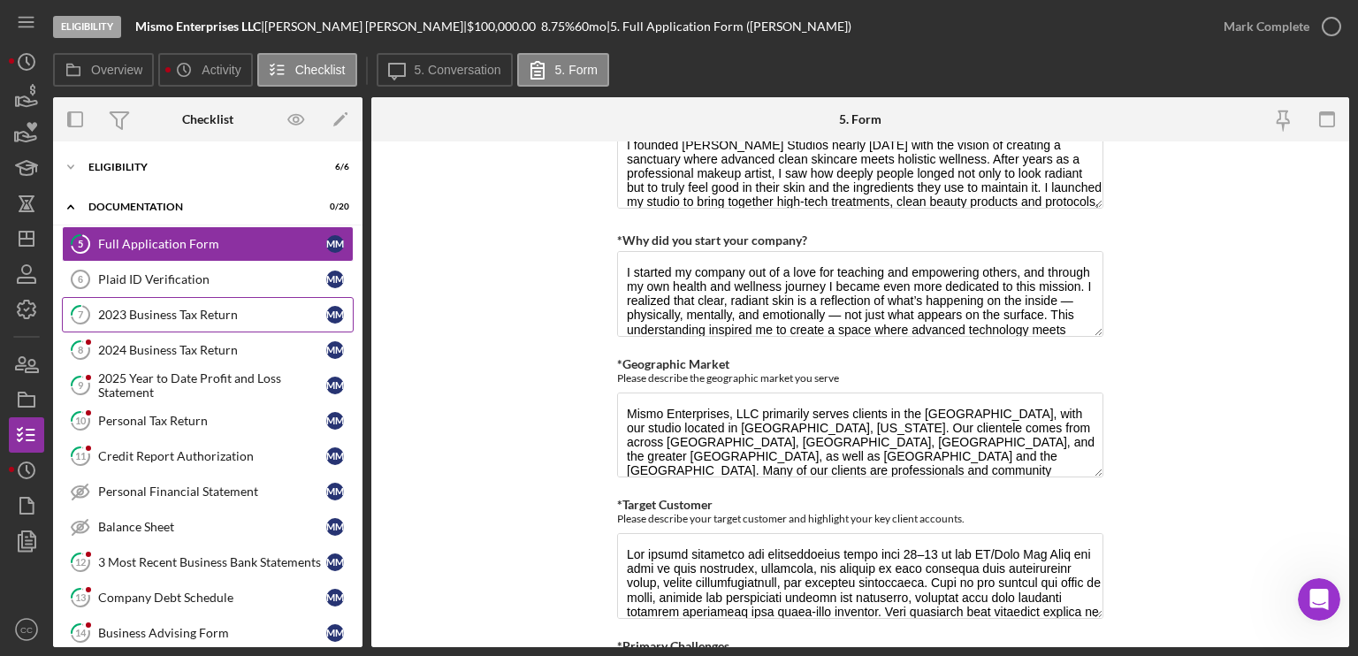
click at [169, 308] on div "2023 Business Tax Return" at bounding box center [212, 315] width 228 height 14
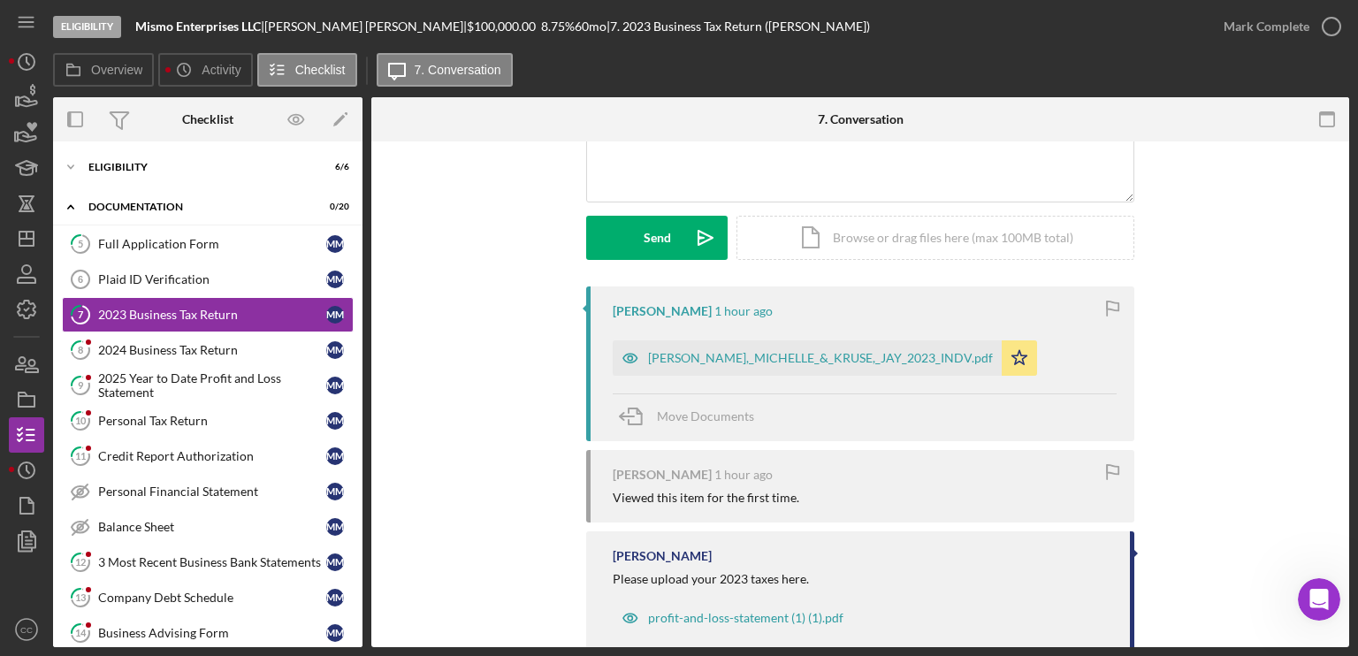
scroll to position [241, 0]
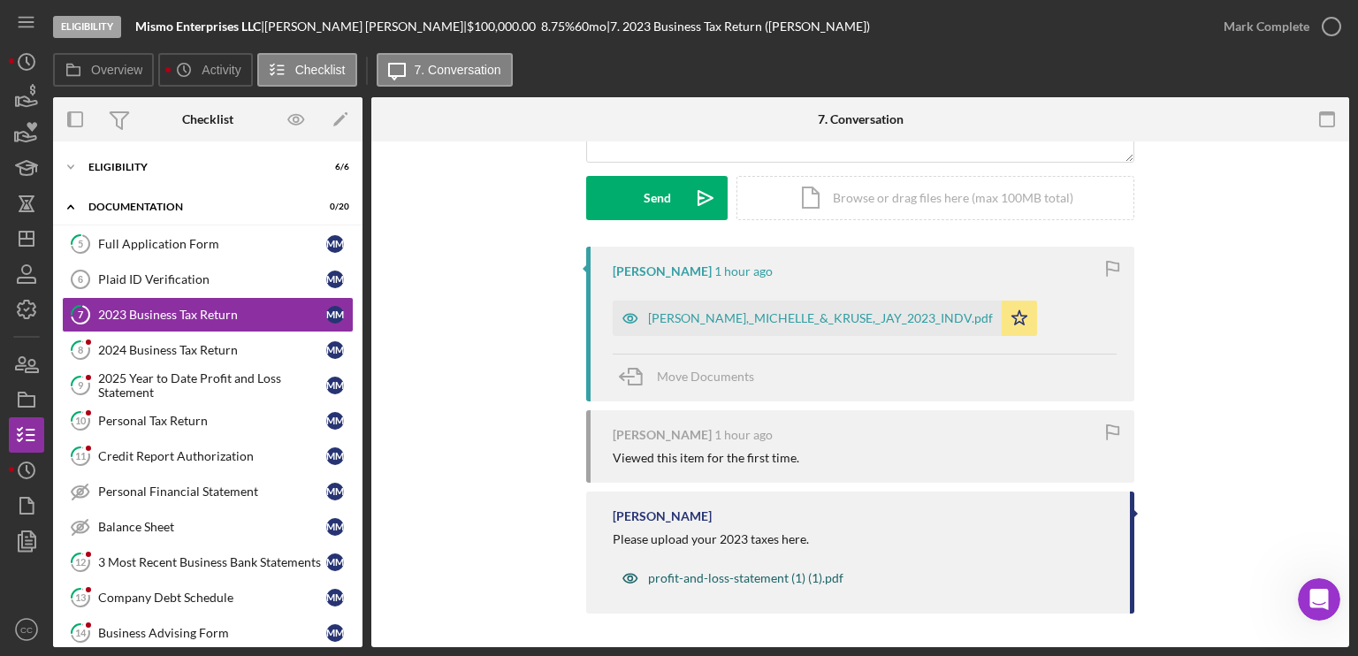
click at [741, 575] on div "profit-and-loss-statement (1) (1).pdf" at bounding box center [745, 578] width 195 height 14
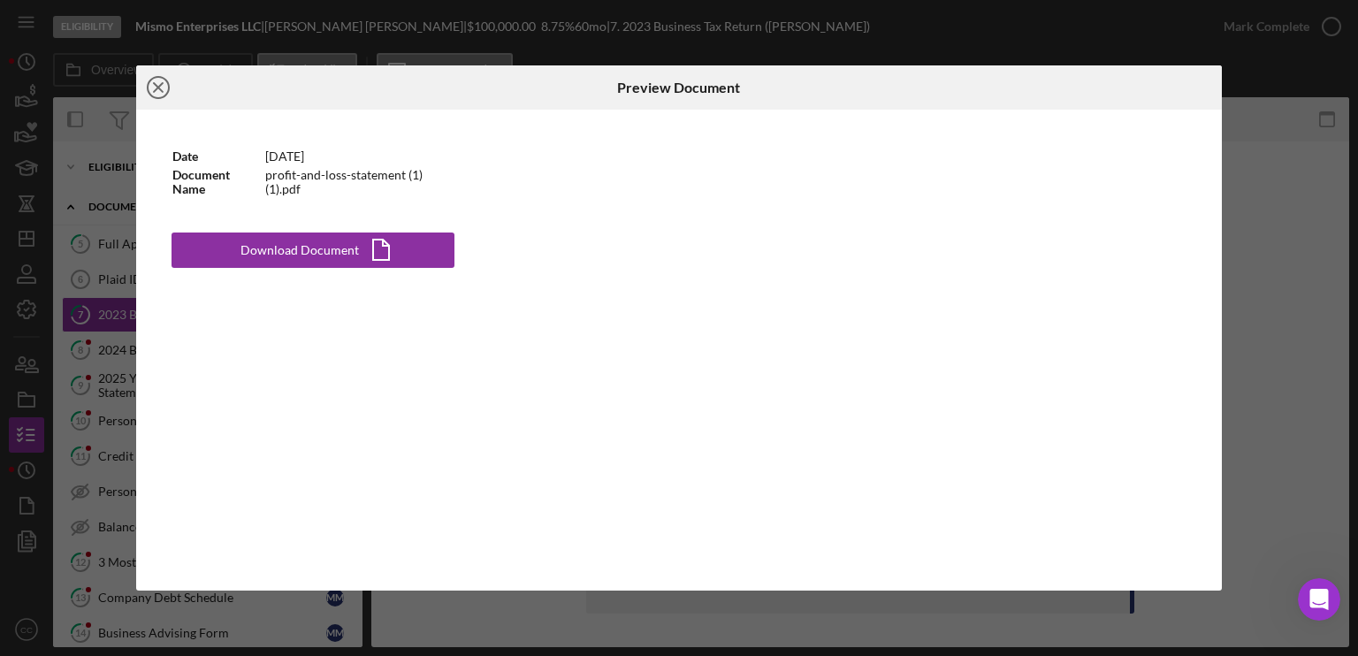
click at [163, 85] on icon "Icon/Close" at bounding box center [158, 87] width 44 height 44
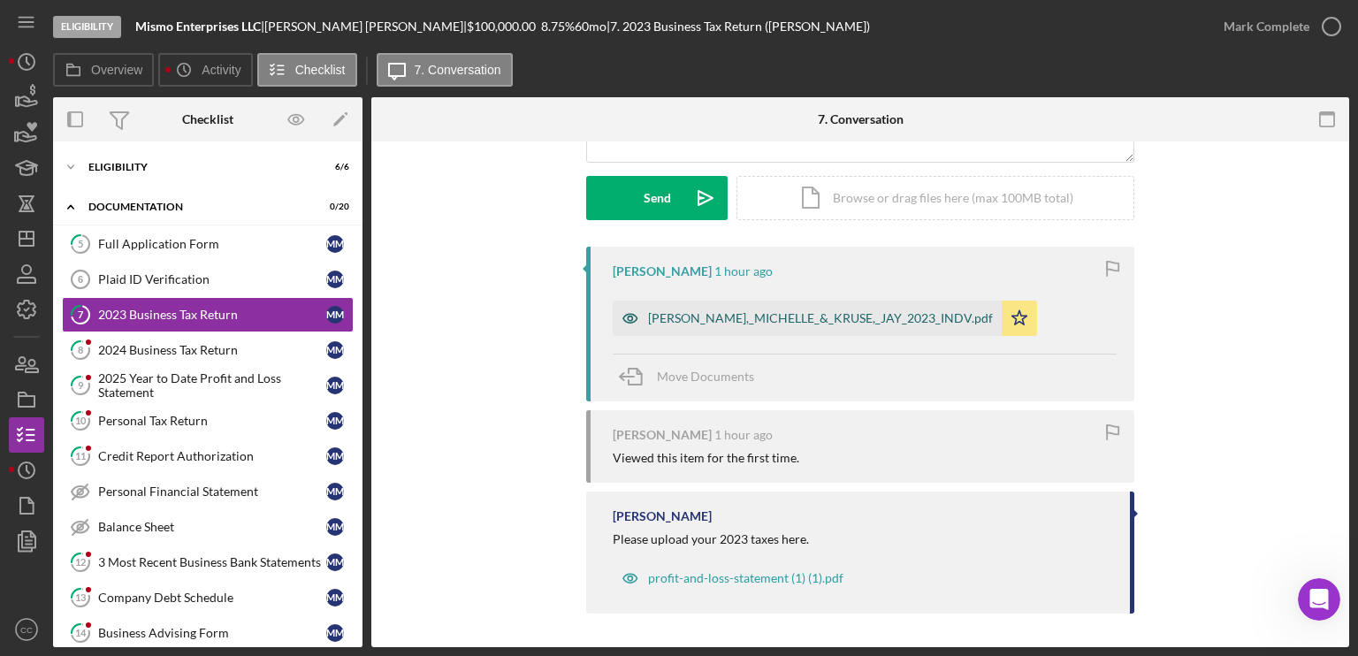
click at [811, 316] on div "[PERSON_NAME],_MICHELLE_&_KRUSE,_JAY_2023_INDV.pdf" at bounding box center [820, 318] width 345 height 14
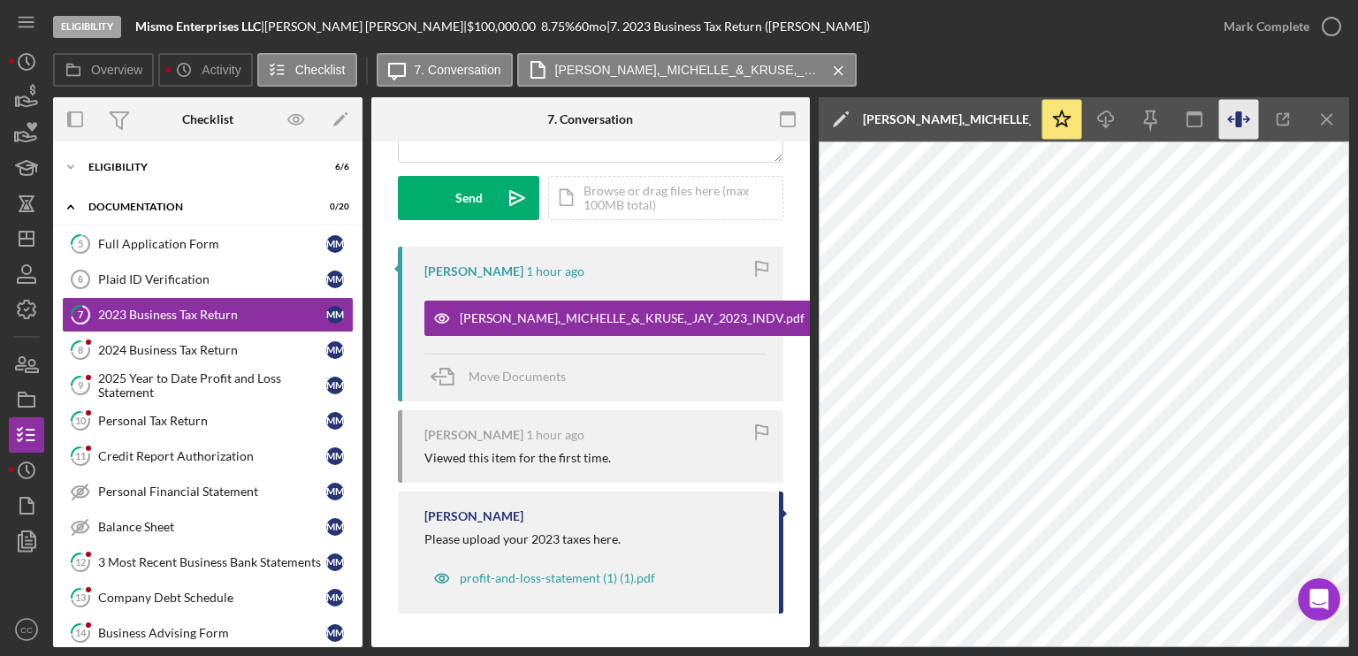
click at [1241, 115] on icon "button" at bounding box center [1239, 120] width 40 height 40
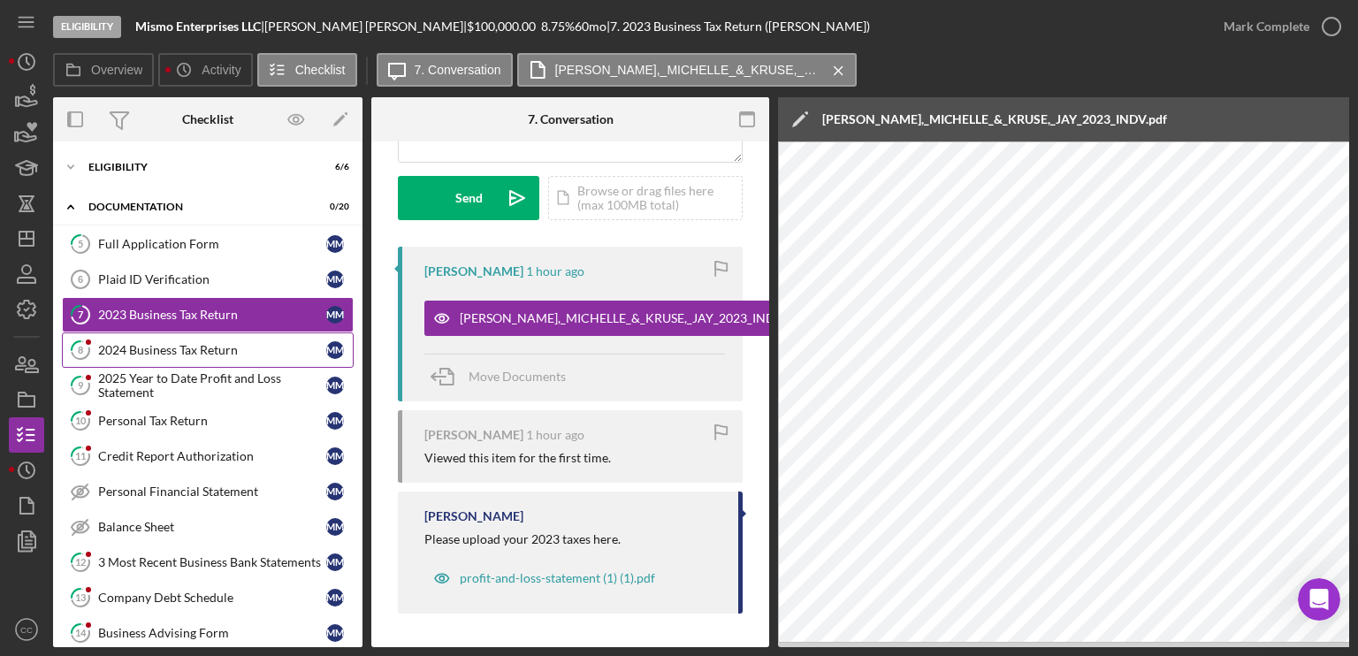
click at [167, 353] on div "2024 Business Tax Return" at bounding box center [212, 350] width 228 height 14
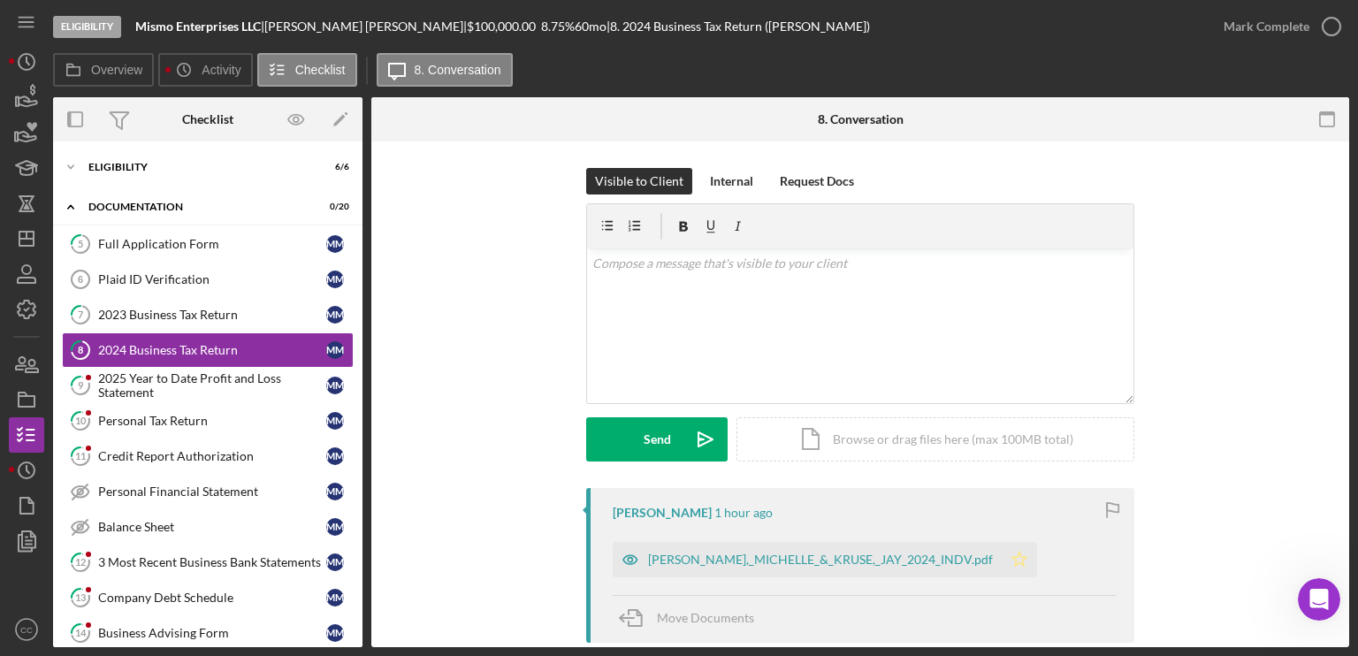
click at [1012, 560] on polygon "button" at bounding box center [1019, 559] width 15 height 14
click at [744, 561] on div "[PERSON_NAME],_MICHELLE_&_KRUSE,_JAY_2024_INDV.pdf" at bounding box center [820, 559] width 345 height 14
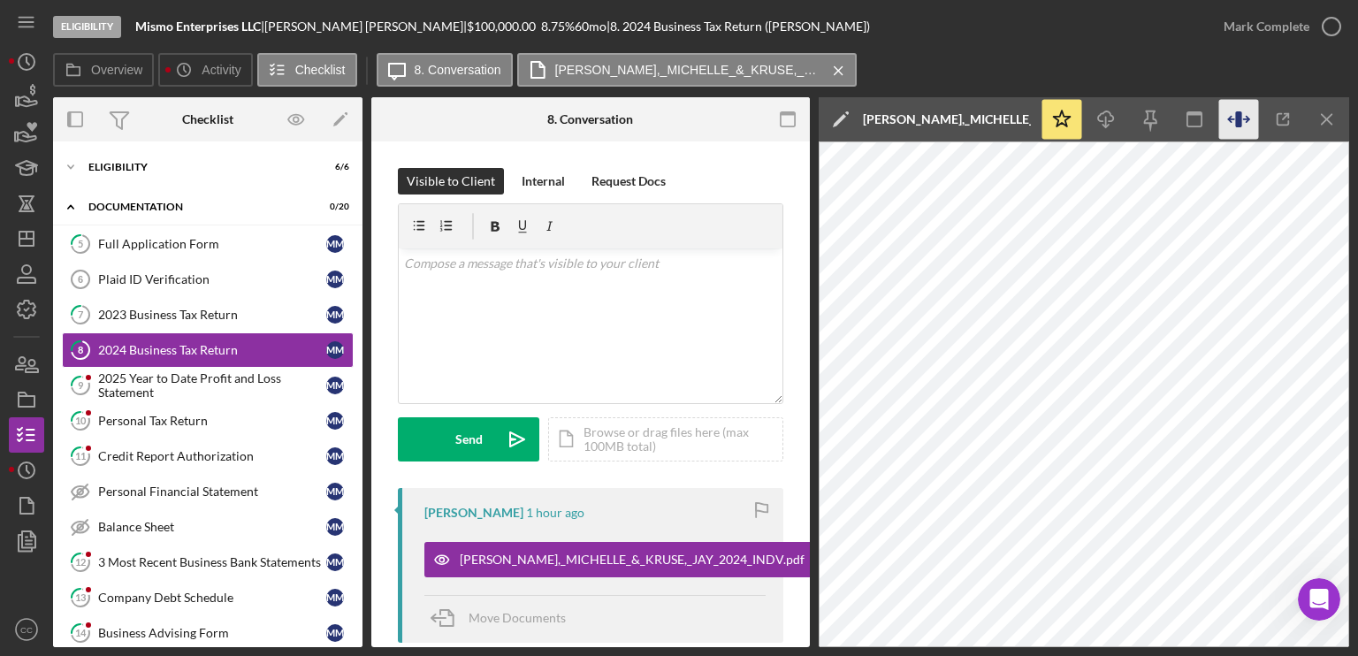
click at [1227, 120] on icon "button" at bounding box center [1239, 120] width 40 height 40
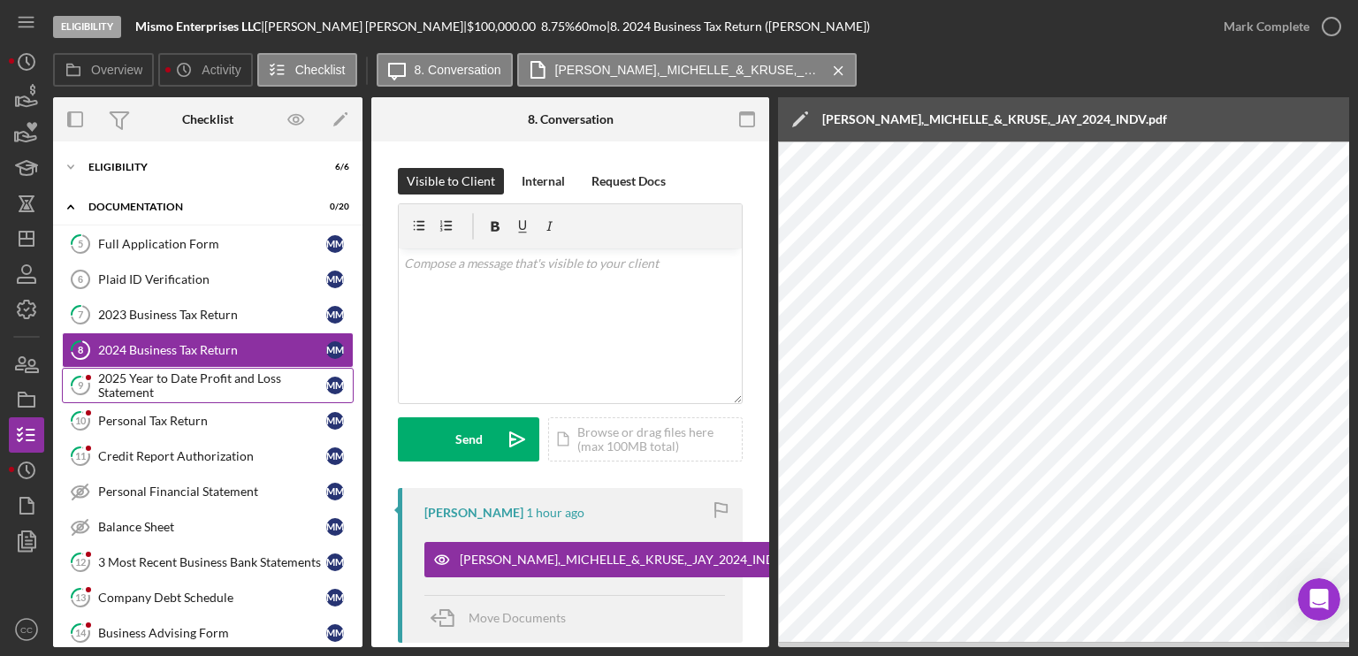
click at [202, 384] on div "2025 Year to Date Profit and Loss Statement" at bounding box center [212, 385] width 228 height 28
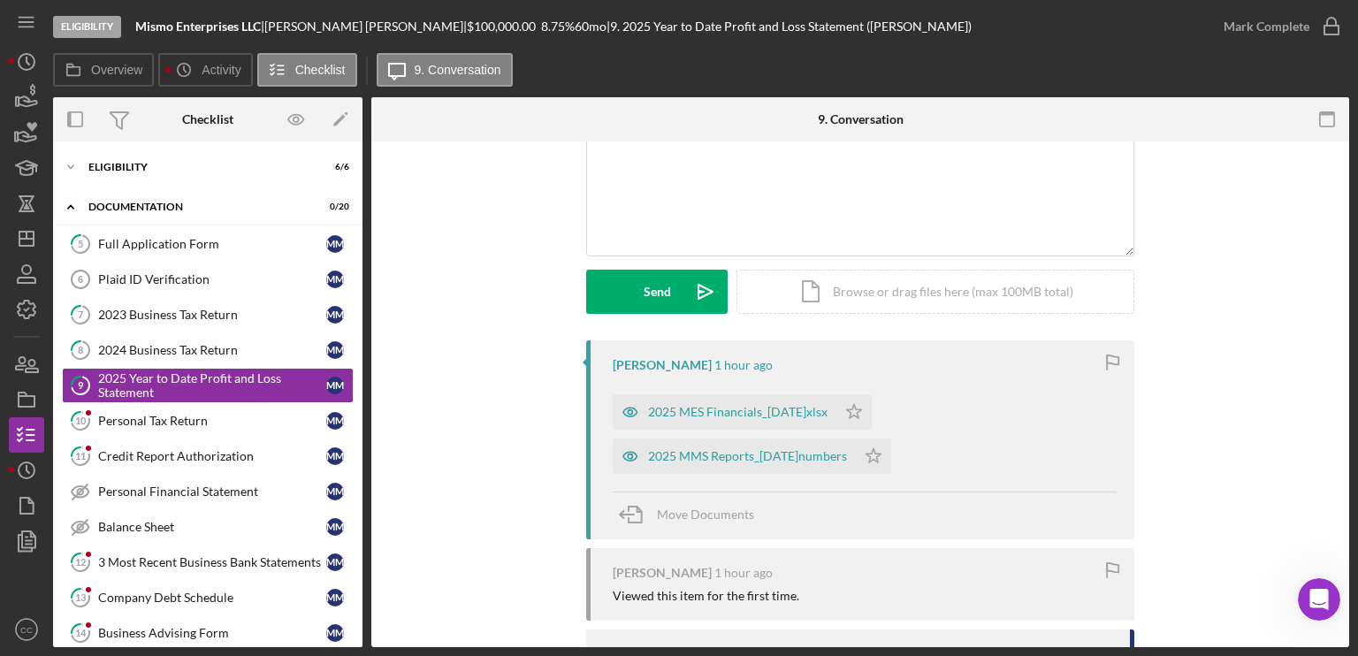
scroll to position [177, 0]
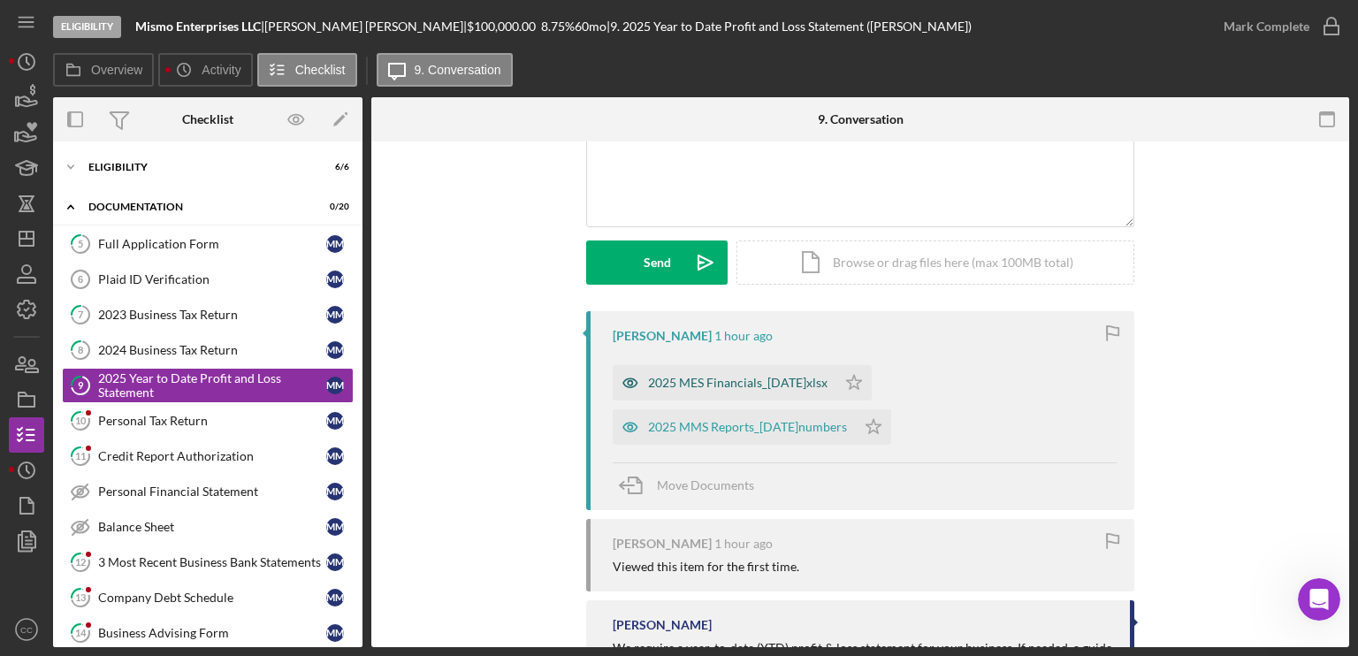
click at [746, 383] on div "2025 MES Financials_[DATE]xlsx" at bounding box center [737, 383] width 179 height 14
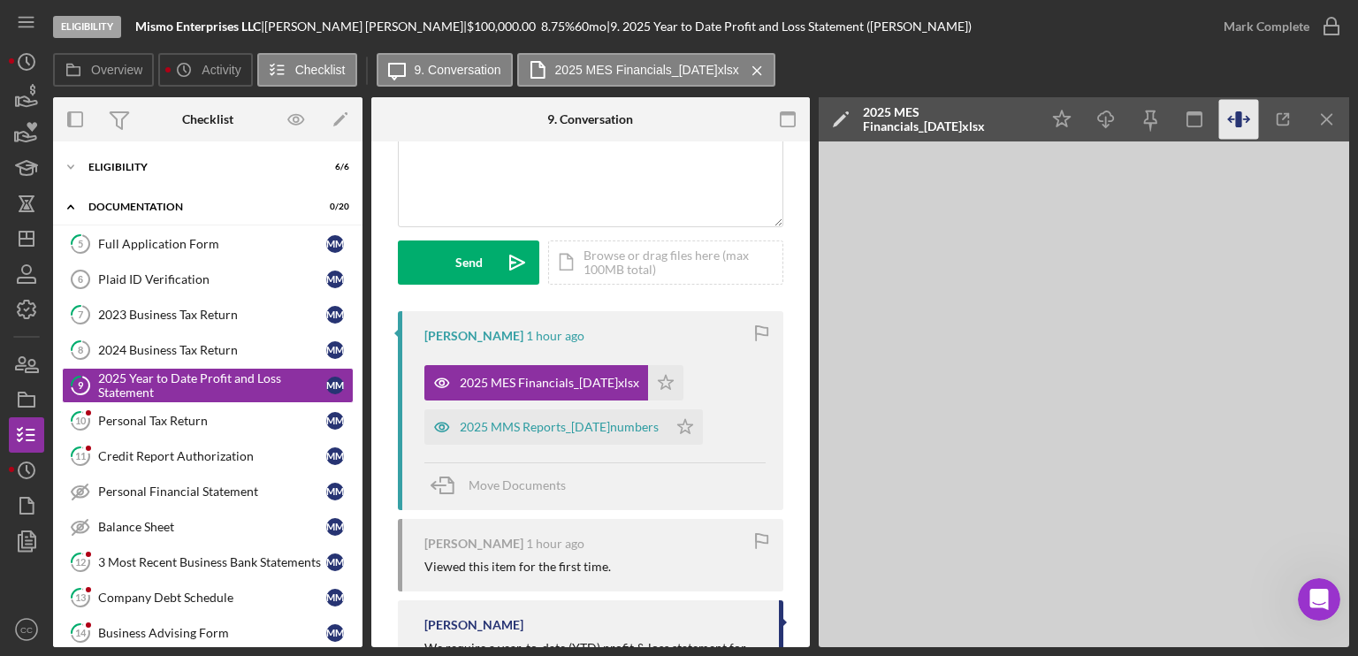
click at [1234, 119] on icon "button" at bounding box center [1239, 120] width 40 height 40
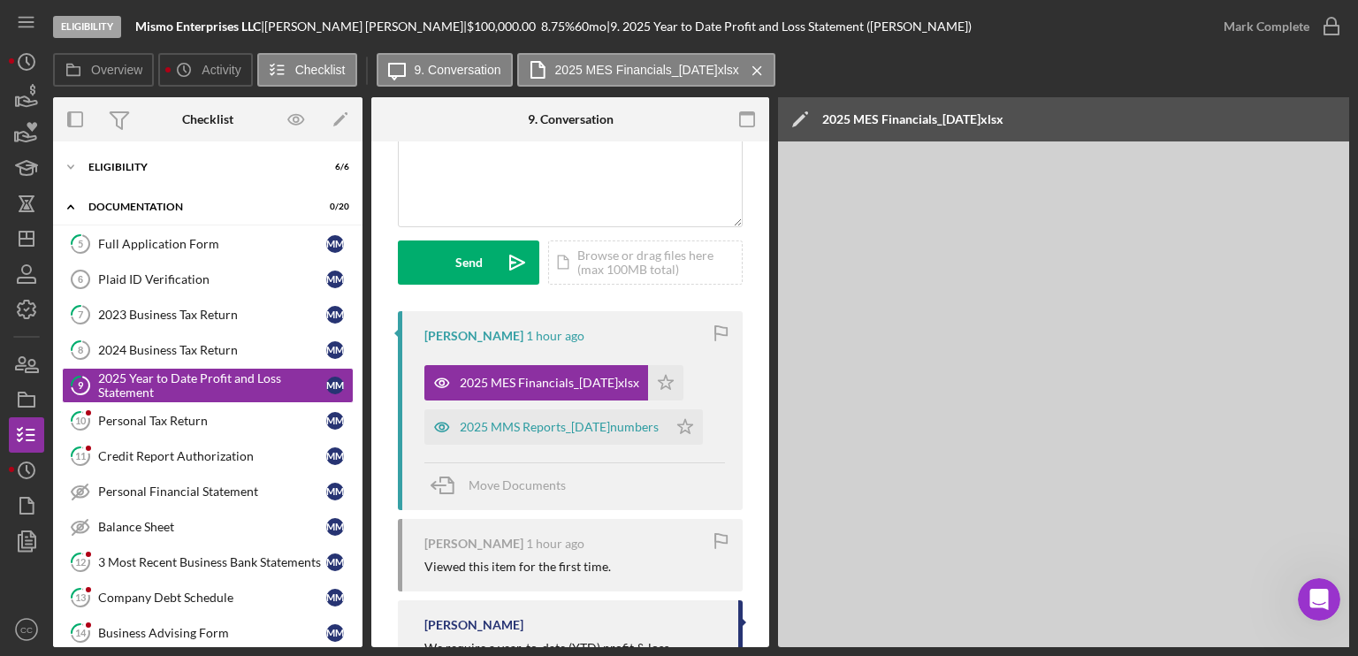
scroll to position [0, 489]
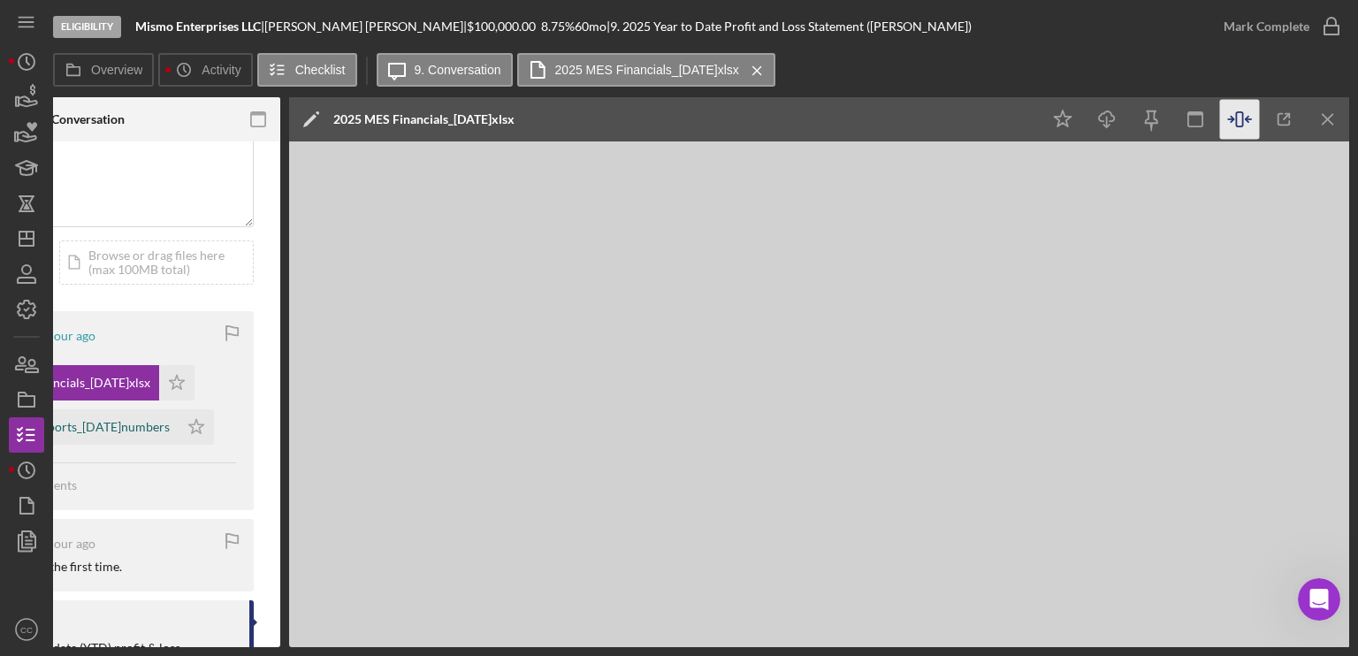
click at [119, 432] on div "2025 MMS Reports_[DATE]numbers" at bounding box center [70, 427] width 199 height 14
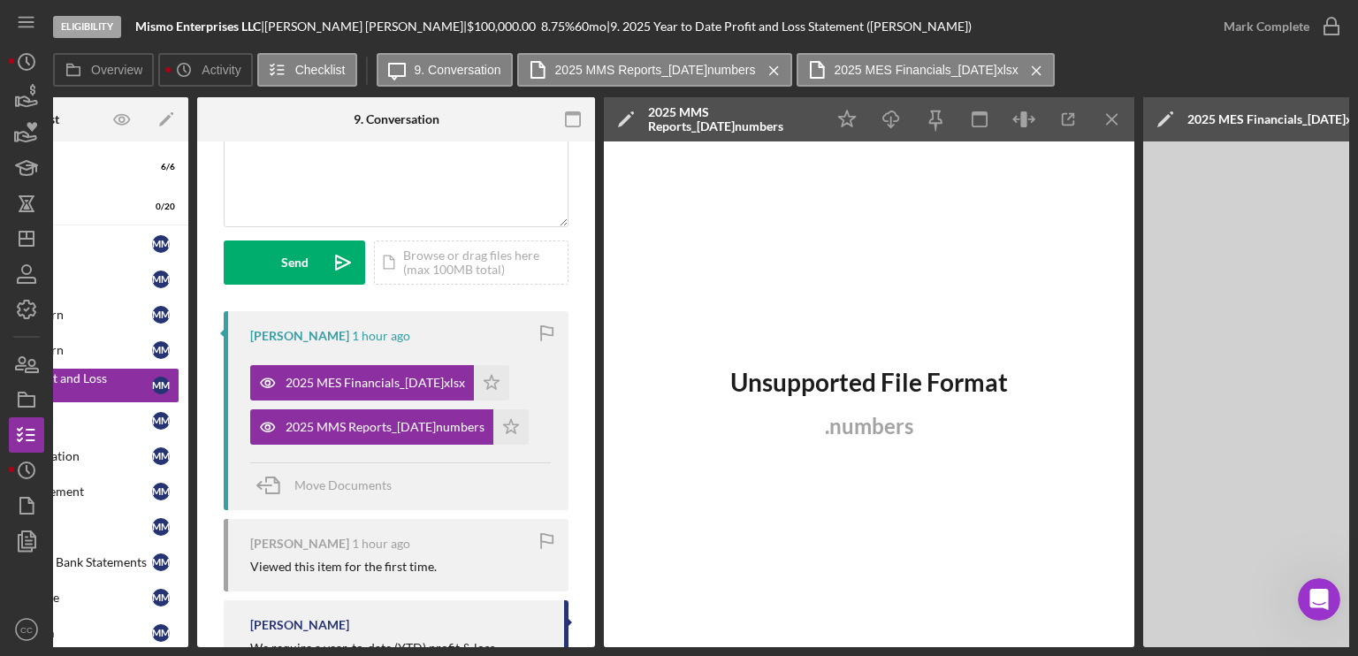
scroll to position [0, 135]
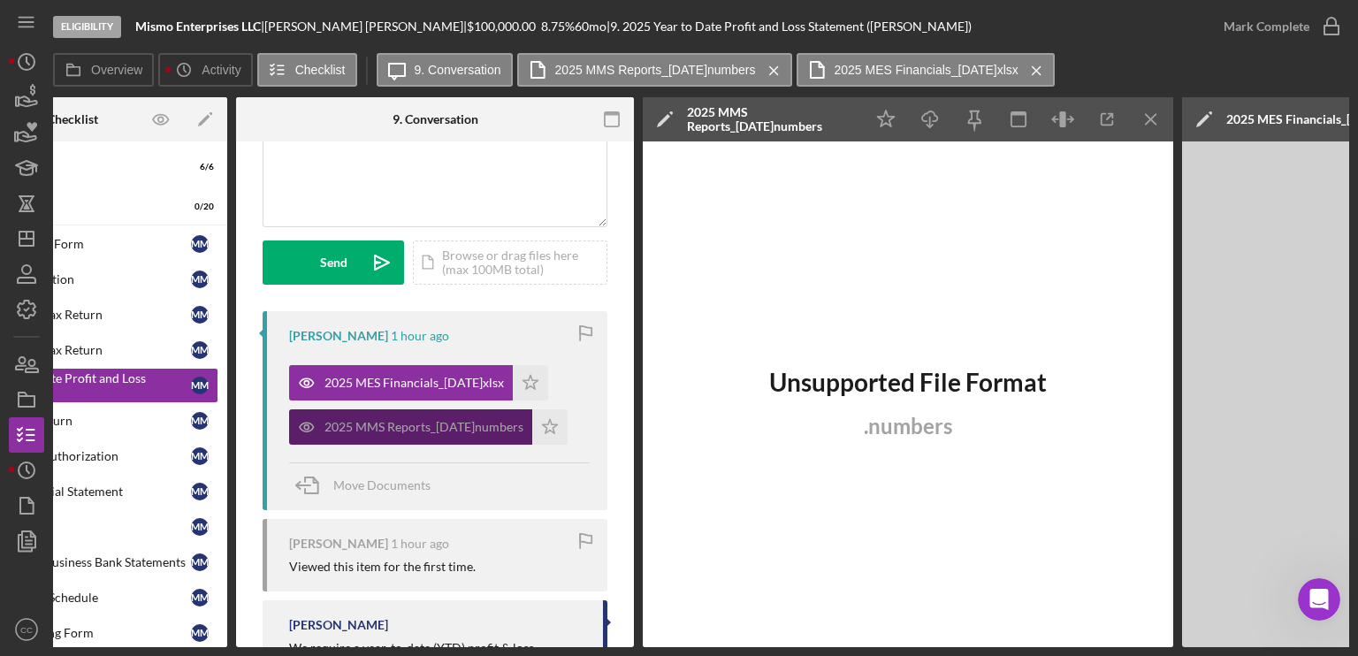
click at [383, 426] on div "2025 MMS Reports_[DATE]numbers" at bounding box center [423, 427] width 199 height 14
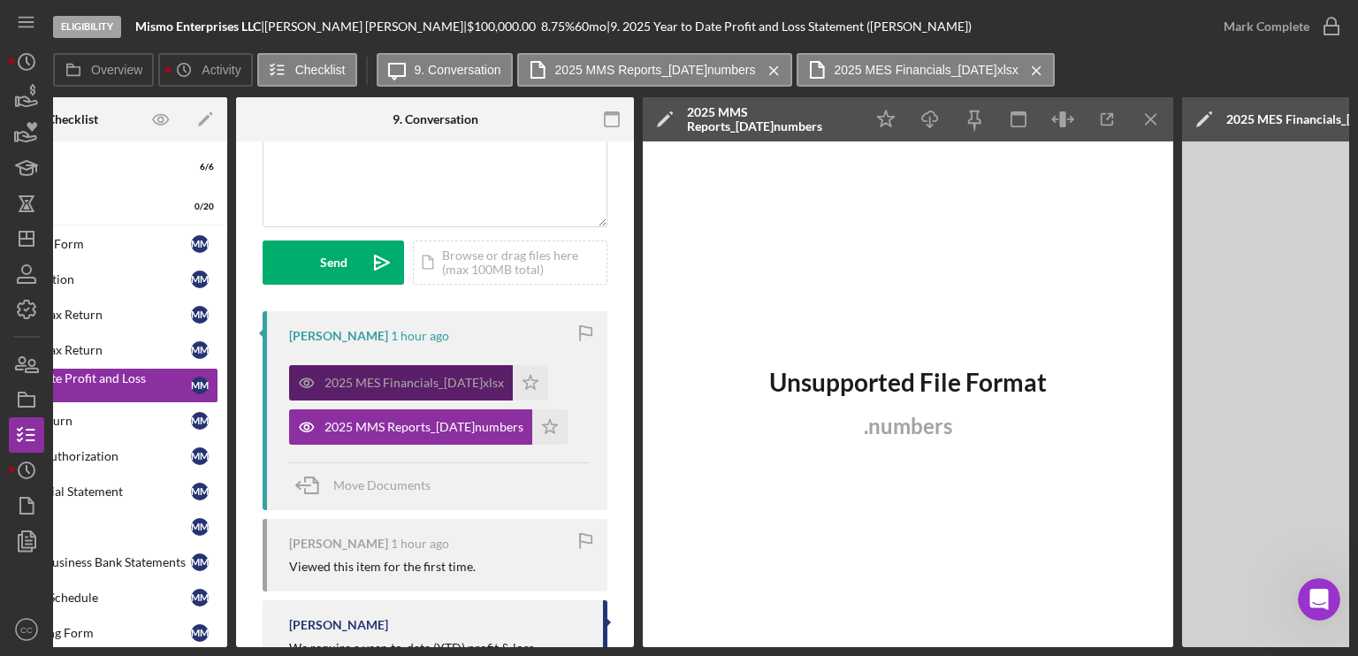
click at [420, 384] on div "2025 MES Financials_[DATE]xlsx" at bounding box center [413, 383] width 179 height 14
click at [415, 377] on div "2025 MES Financials_[DATE]xlsx" at bounding box center [413, 383] width 179 height 14
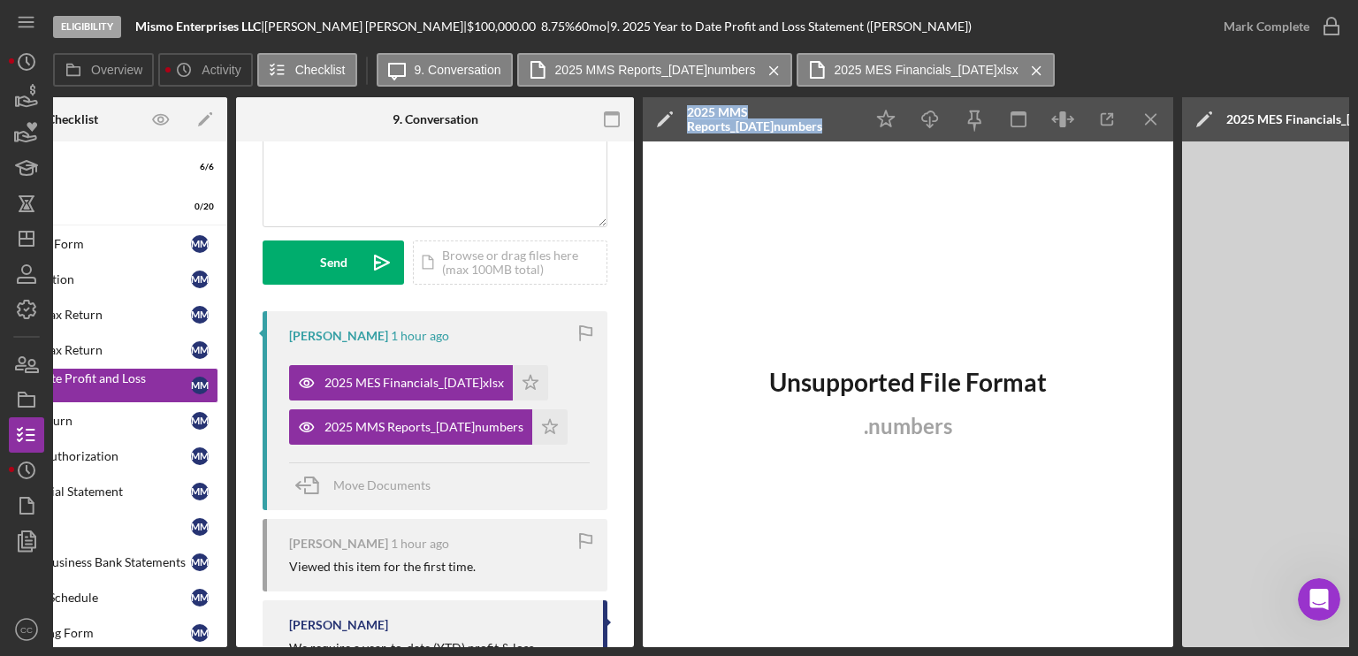
drag, startPoint x: 832, startPoint y: 127, endPoint x: 689, endPoint y: 109, distance: 144.4
click at [689, 109] on div "2025 MMS Reports_[DATE]numbers" at bounding box center [771, 119] width 168 height 28
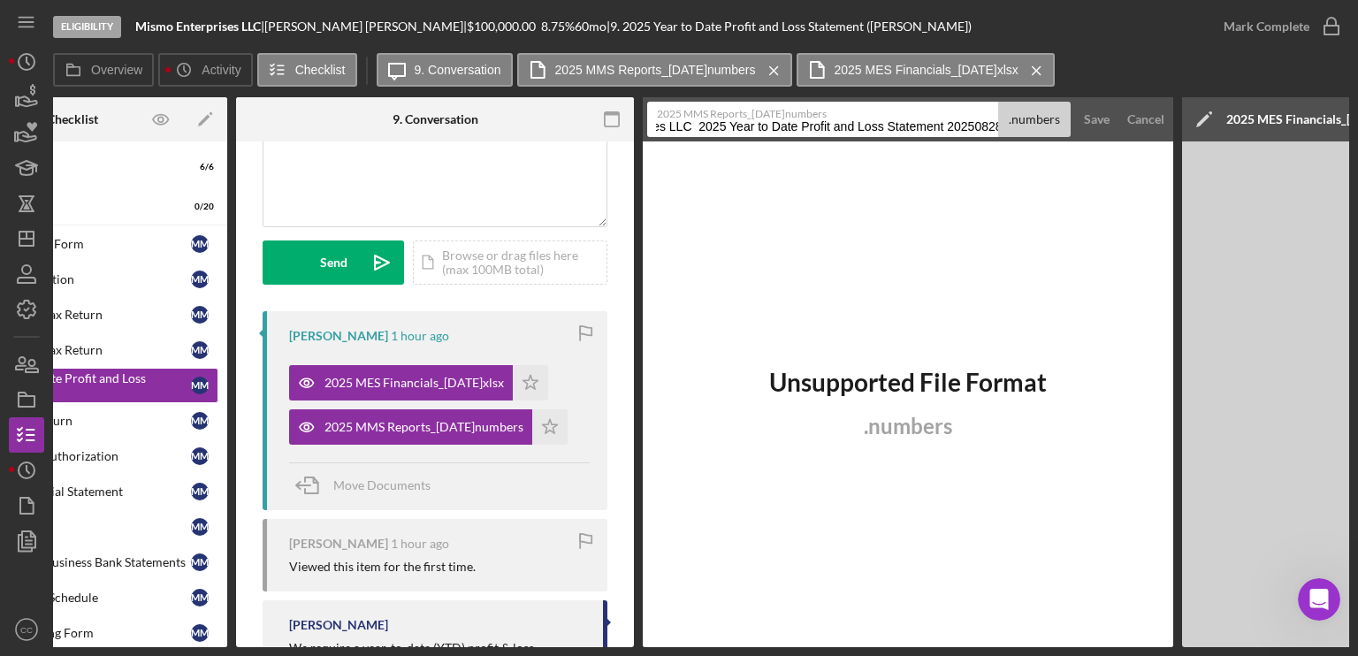
scroll to position [0, 95]
click at [887, 130] on input "Mismo Enterprises LLC 2025 Year to Date Profit and Loss Statement 20250828" at bounding box center [822, 119] width 351 height 35
click at [818, 116] on label "2025 MMS Reports_[DATE]numbers" at bounding box center [842, 112] width 370 height 18
click at [818, 116] on input "Mismo Enterprises LLC 2025 Year to Date Profit and Loss Statement 20250828" at bounding box center [822, 119] width 351 height 35
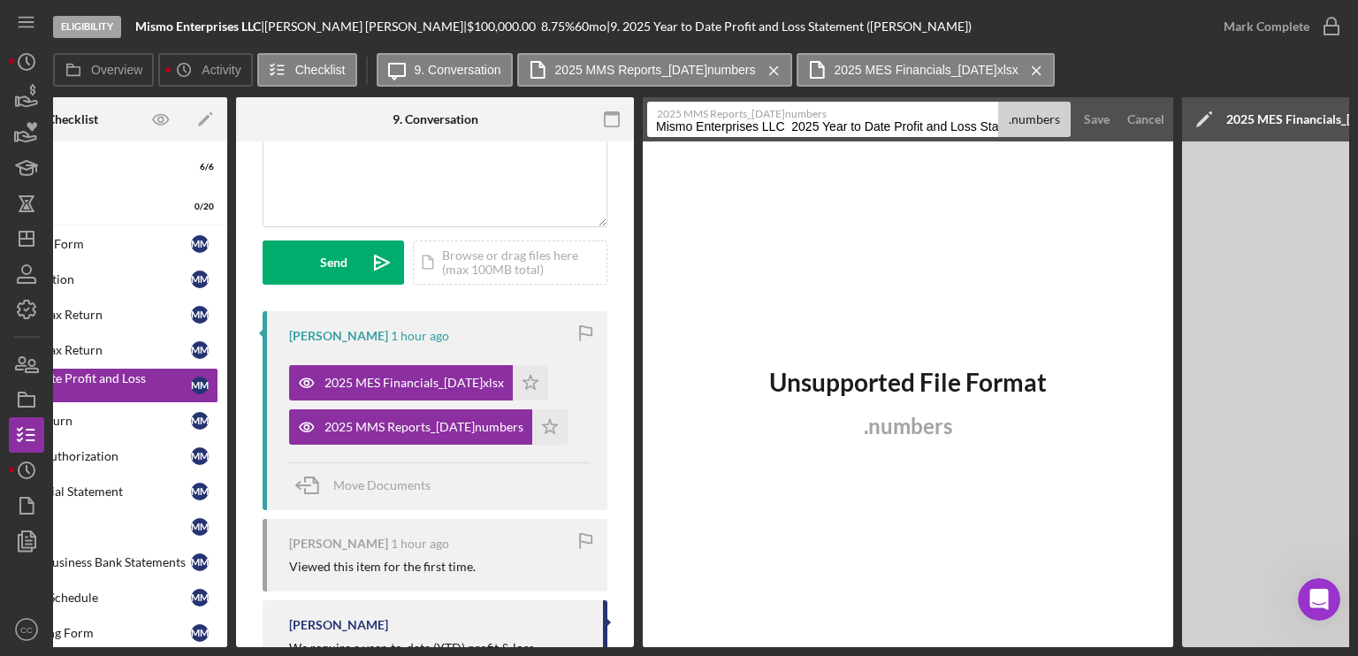
click at [826, 114] on label "2025 MMS Reports_[DATE]numbers" at bounding box center [842, 112] width 370 height 18
click at [826, 114] on input "Mismo Enterprises LLC 2025 Year to Date Profit and Loss Statement 20250828" at bounding box center [822, 119] width 351 height 35
drag, startPoint x: 823, startPoint y: 112, endPoint x: 658, endPoint y: 111, distance: 165.3
click at [658, 111] on label "2025 MMS Reports_[DATE]numbers" at bounding box center [842, 112] width 370 height 18
copy label "2025 MMS Reports_[DATE]numbers"
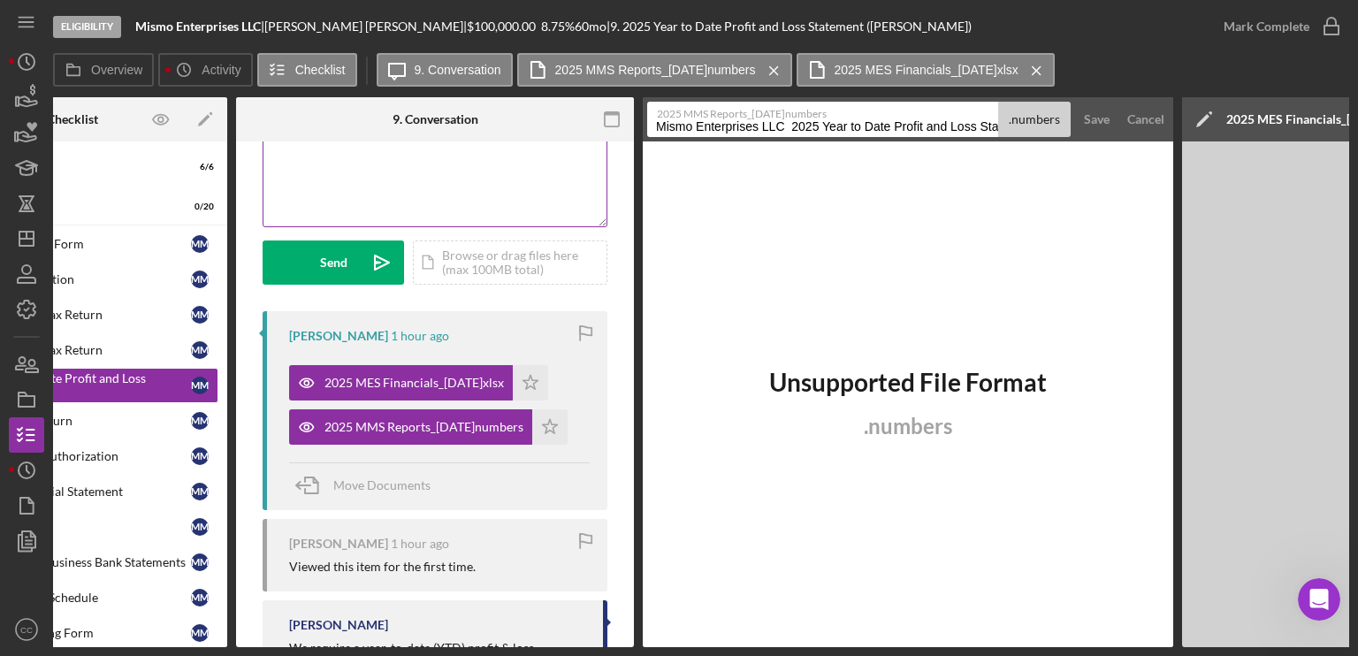
click at [339, 174] on div "v Color teal Color pink Remove color Add row above Add row below Add column bef…" at bounding box center [434, 149] width 343 height 155
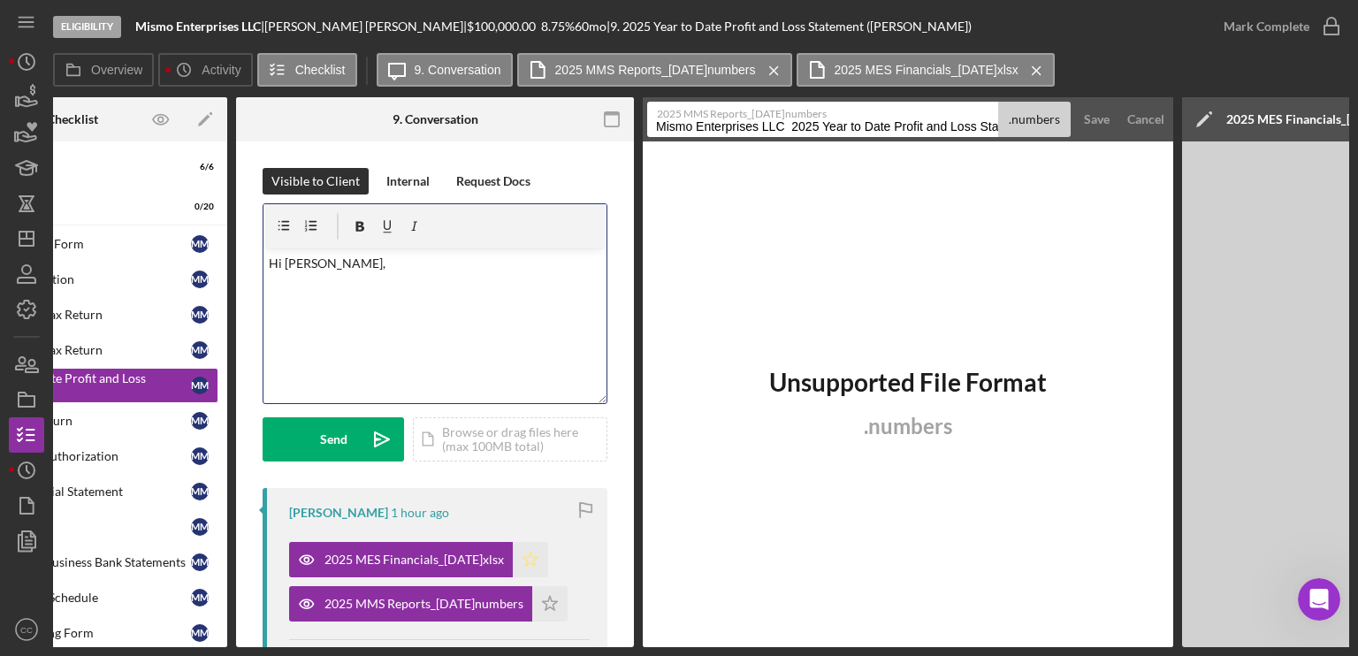
click at [533, 562] on icon "Icon/Star" at bounding box center [530, 559] width 35 height 35
click at [369, 311] on div "v Color teal Color pink Remove color Add row above Add row below Add column bef…" at bounding box center [434, 325] width 343 height 155
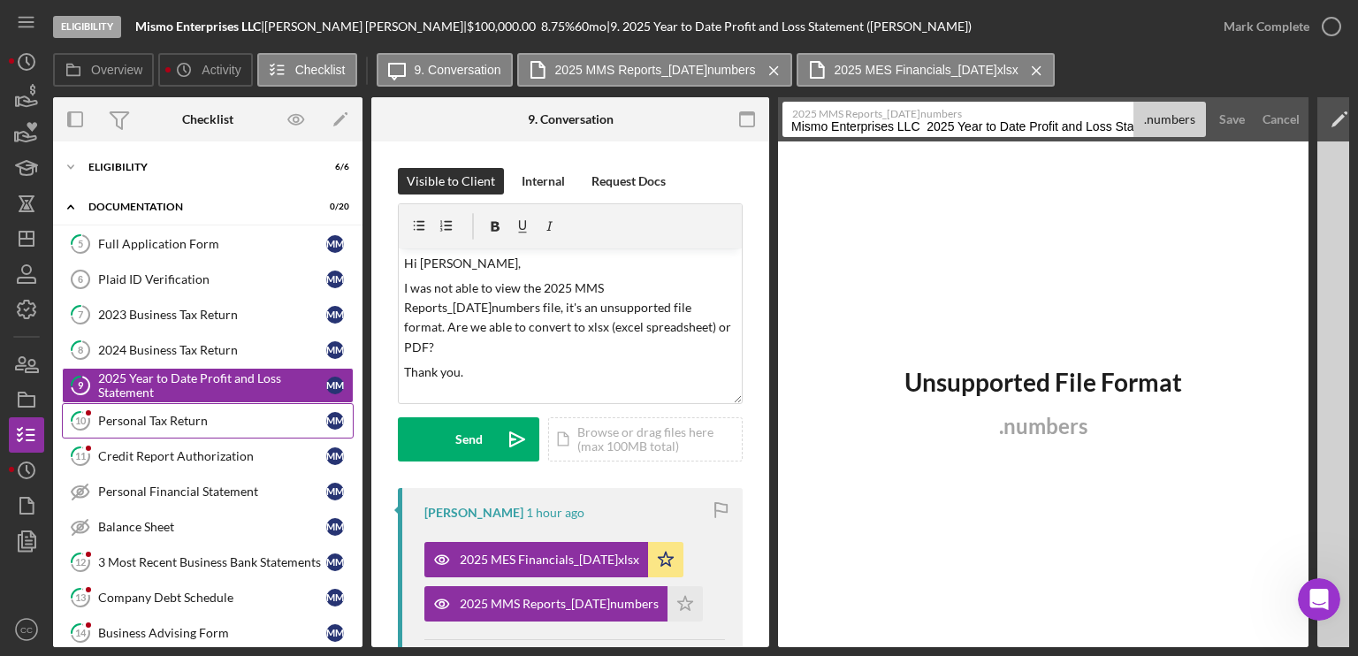
click at [180, 420] on div "Personal Tax Return" at bounding box center [212, 421] width 228 height 14
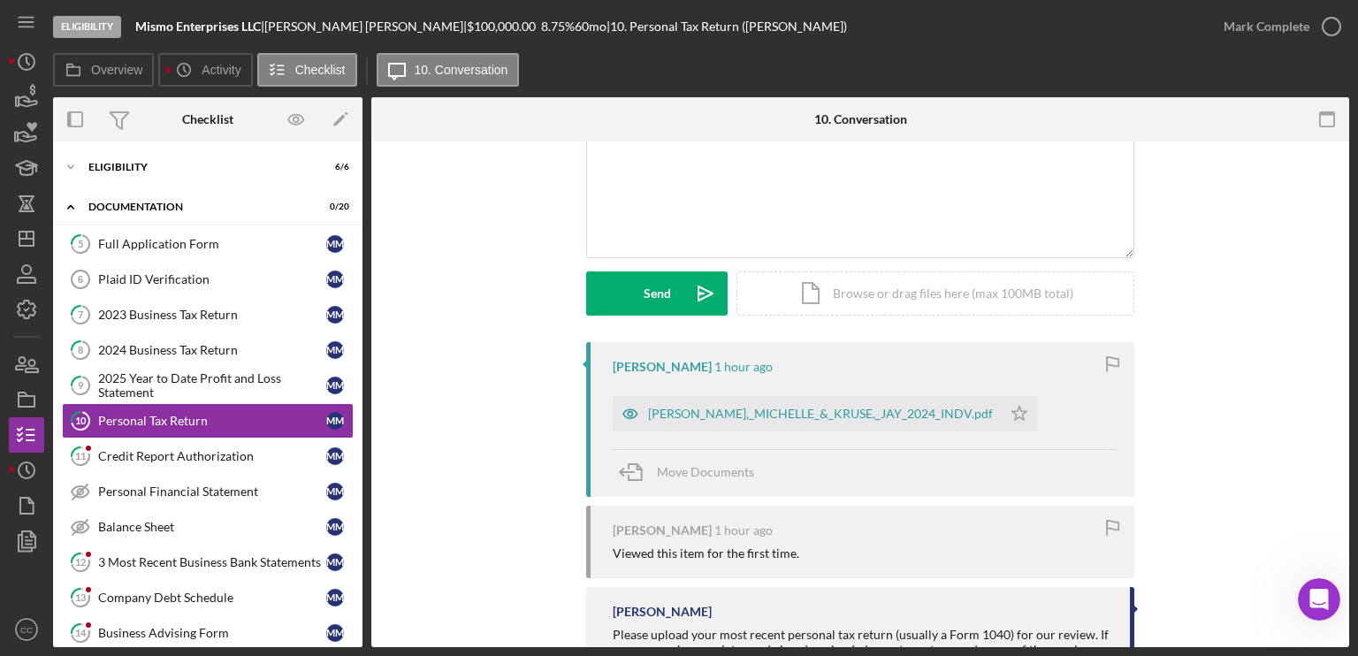
scroll to position [177, 0]
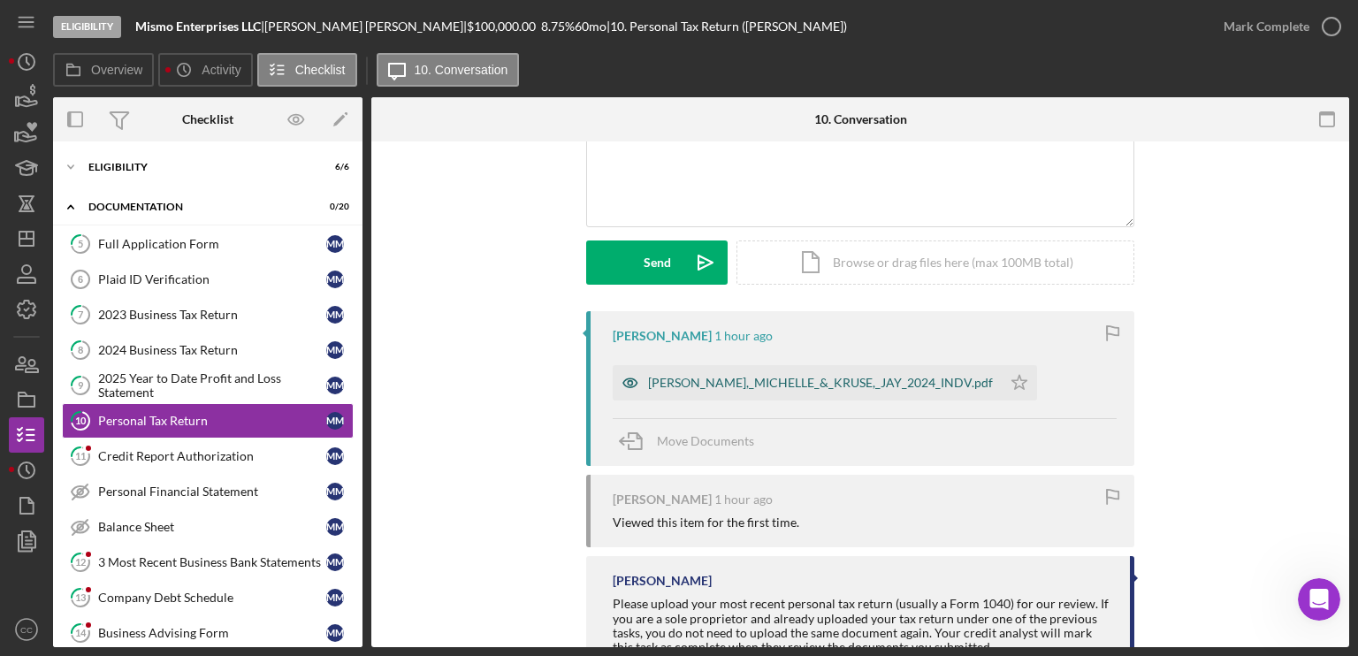
click at [798, 378] on div "[PERSON_NAME],_MICHELLE_&_KRUSE,_JAY_2024_INDV.pdf" at bounding box center [820, 383] width 345 height 14
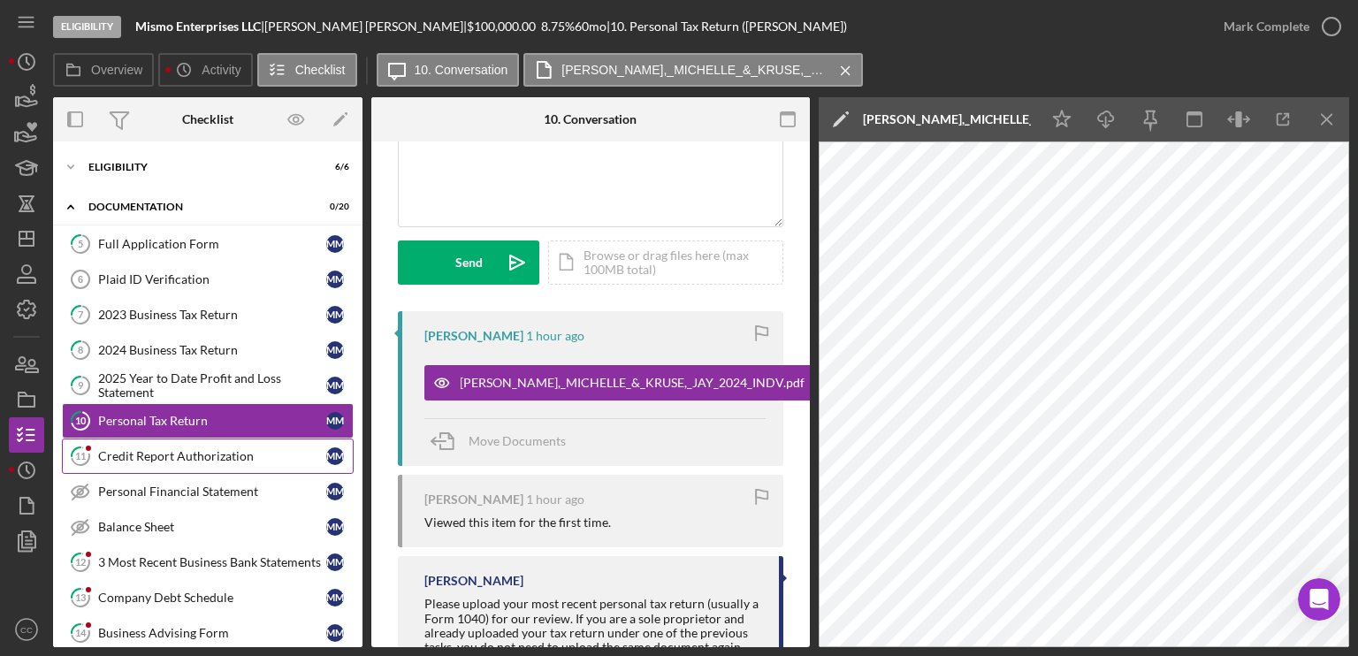
click at [202, 452] on div "Credit Report Authorization" at bounding box center [212, 456] width 228 height 14
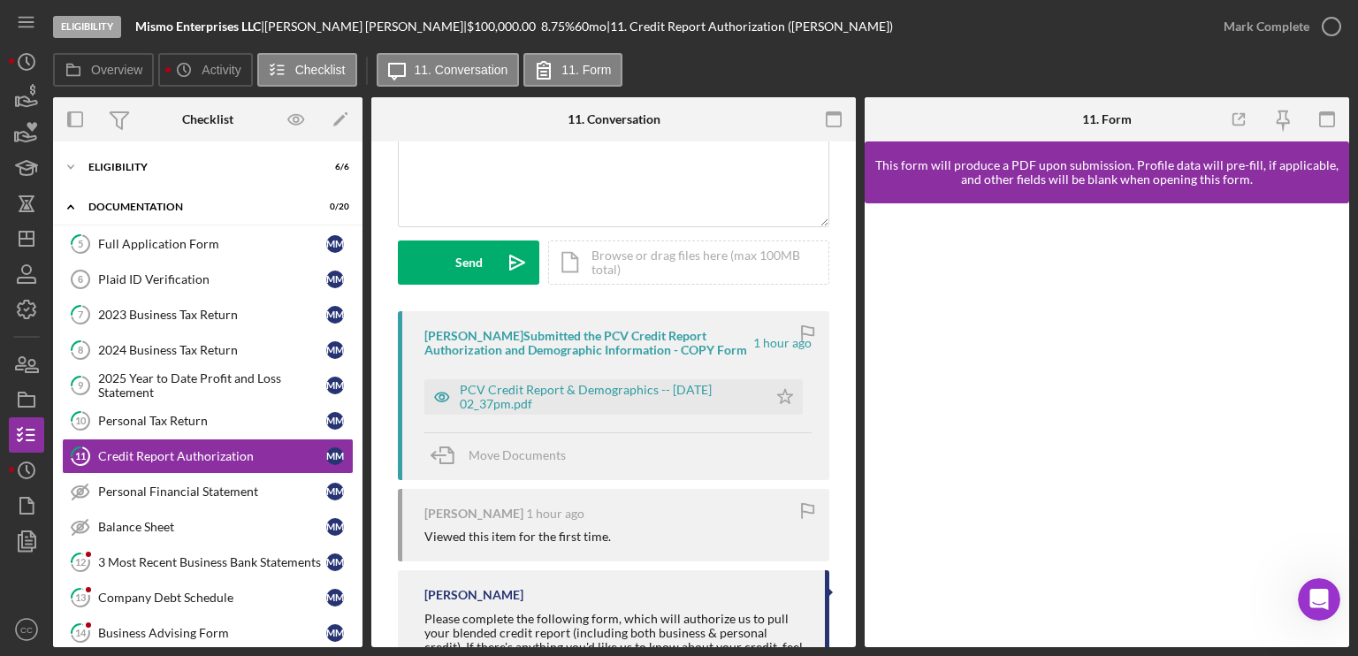
scroll to position [265, 0]
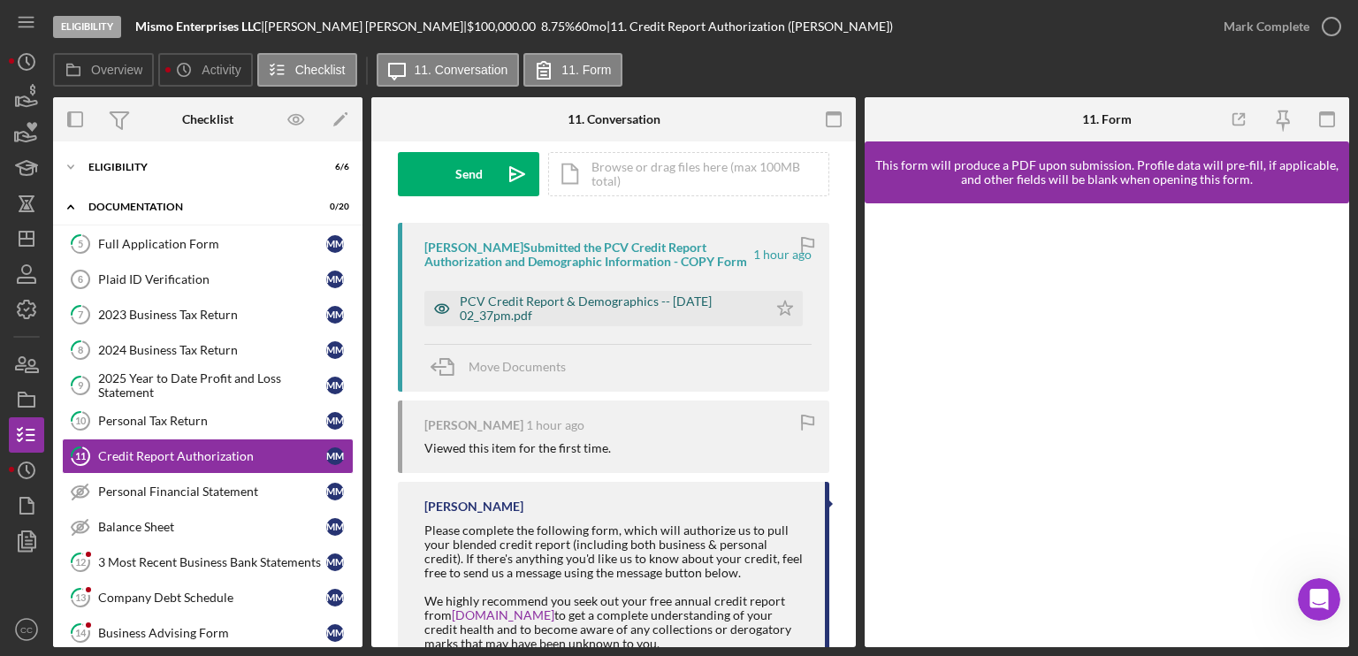
click at [599, 304] on div "PCV Credit Report & Demographics -- [DATE] 02_37pm.pdf" at bounding box center [609, 308] width 299 height 28
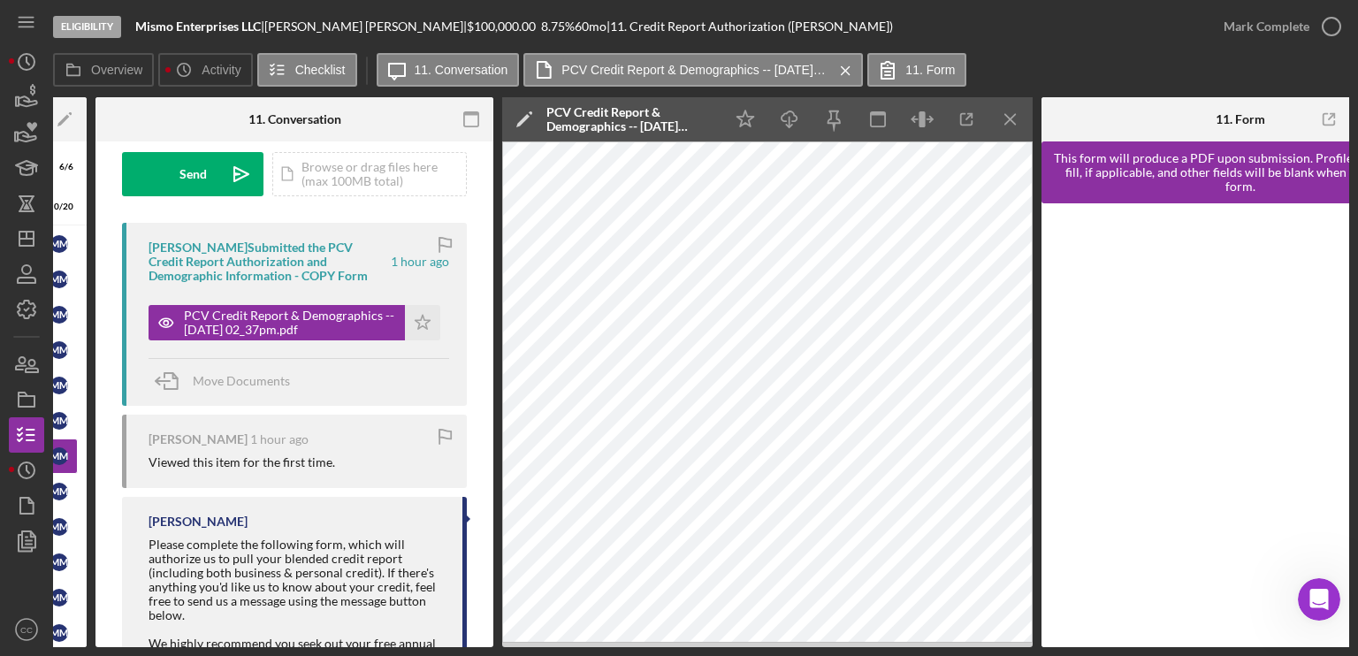
scroll to position [0, 365]
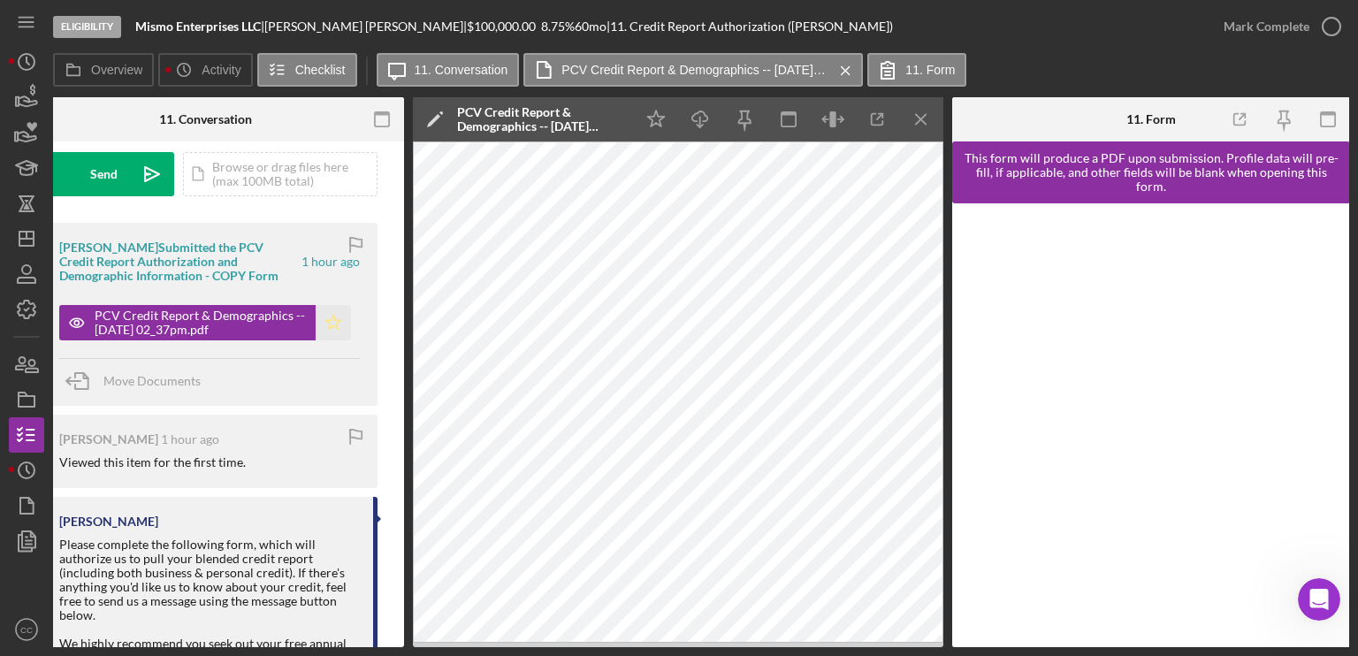
click at [335, 318] on icon "Icon/Star" at bounding box center [333, 322] width 35 height 35
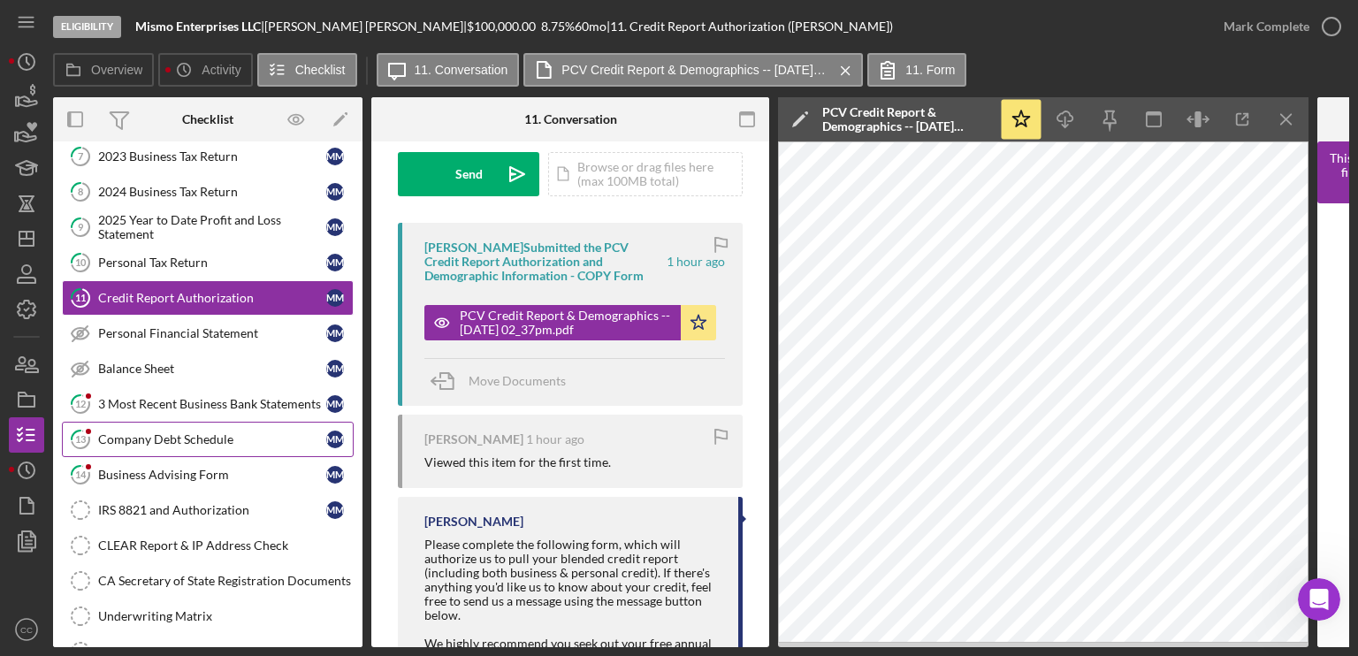
scroll to position [177, 0]
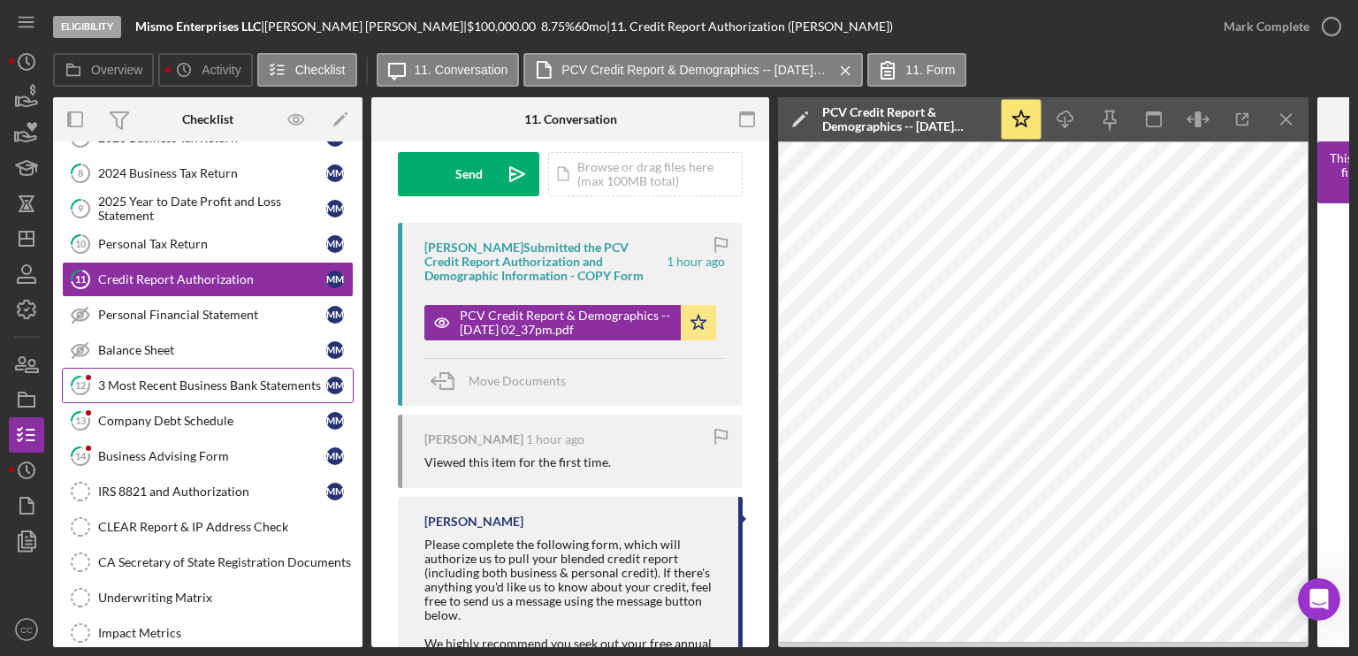
click at [189, 382] on div "3 Most Recent Business Bank Statements" at bounding box center [212, 385] width 228 height 14
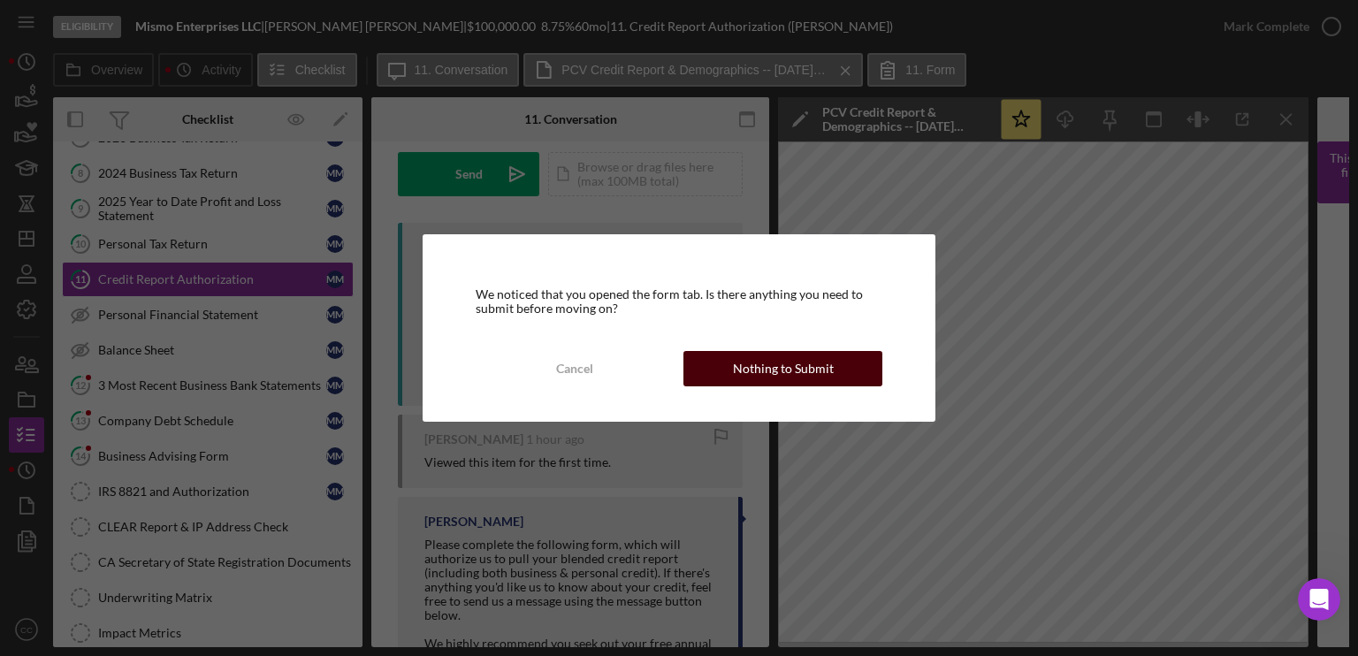
click at [818, 367] on div "Nothing to Submit" at bounding box center [783, 368] width 101 height 35
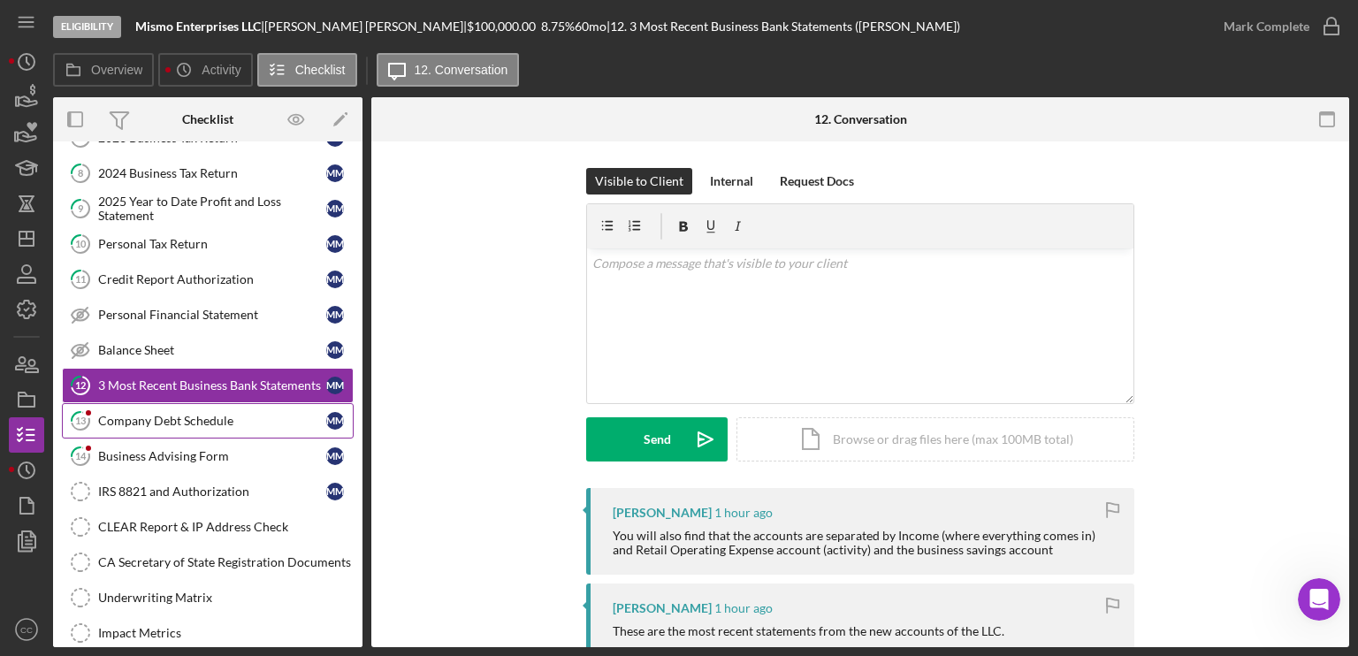
click at [161, 423] on link "13 Company Debt Schedule M M" at bounding box center [208, 420] width 292 height 35
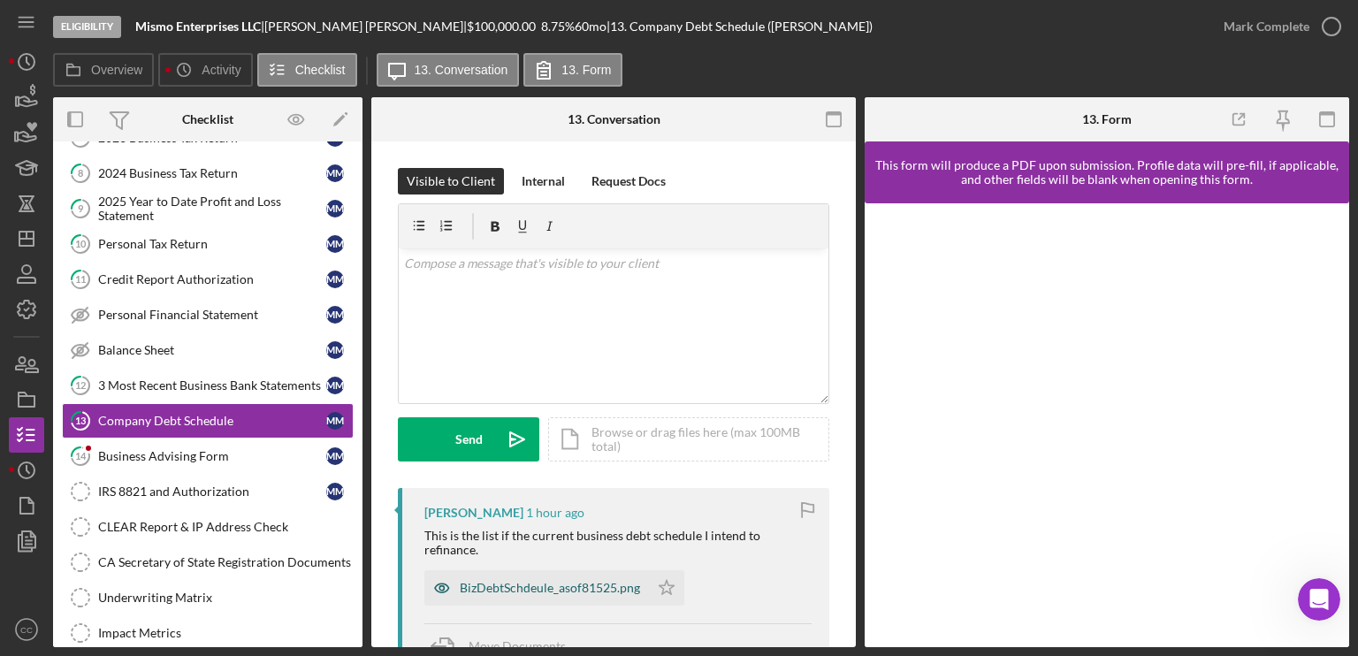
click at [534, 590] on div "BizDebtSchdeule_asof81525.png" at bounding box center [550, 588] width 180 height 14
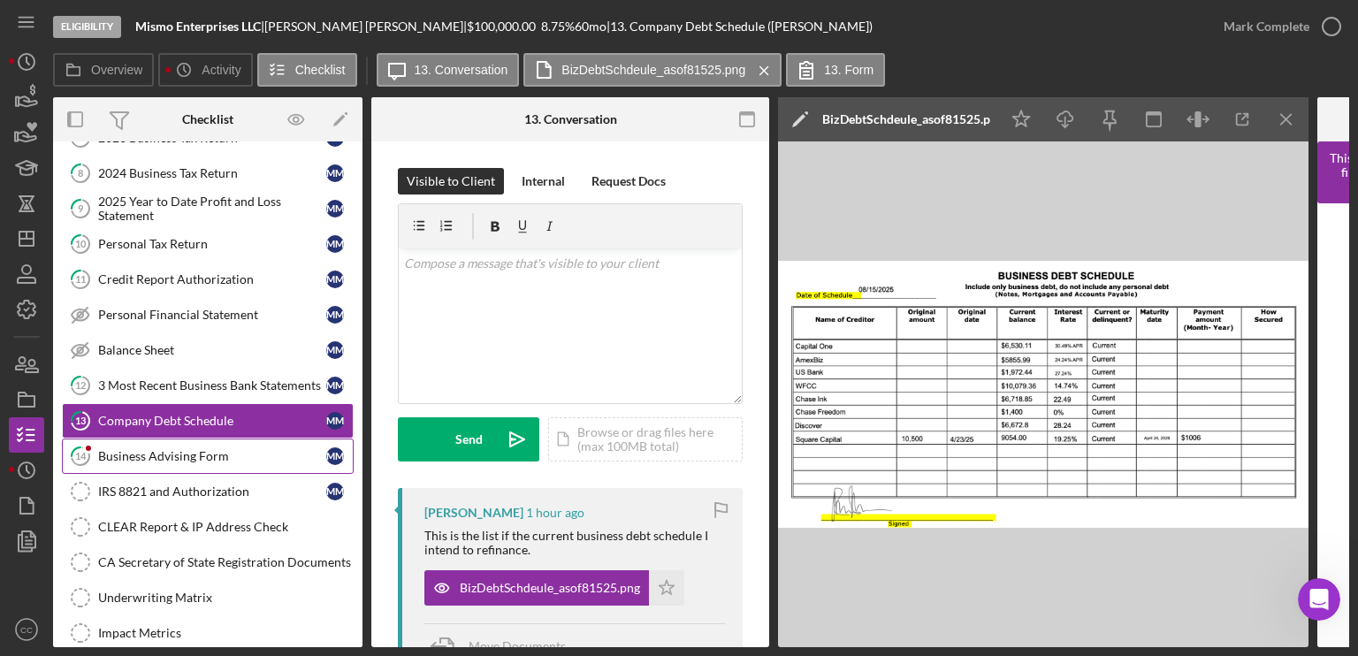
click at [190, 457] on div "Business Advising Form" at bounding box center [212, 456] width 228 height 14
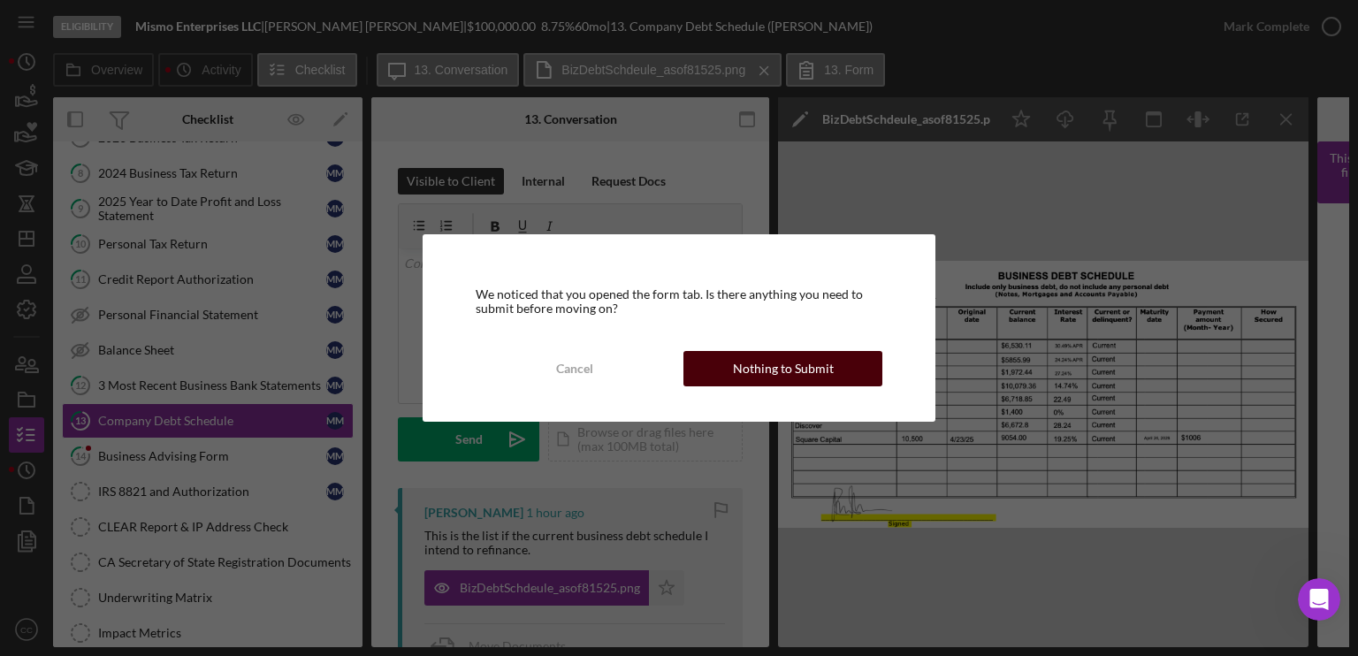
click at [819, 366] on div "Nothing to Submit" at bounding box center [783, 368] width 101 height 35
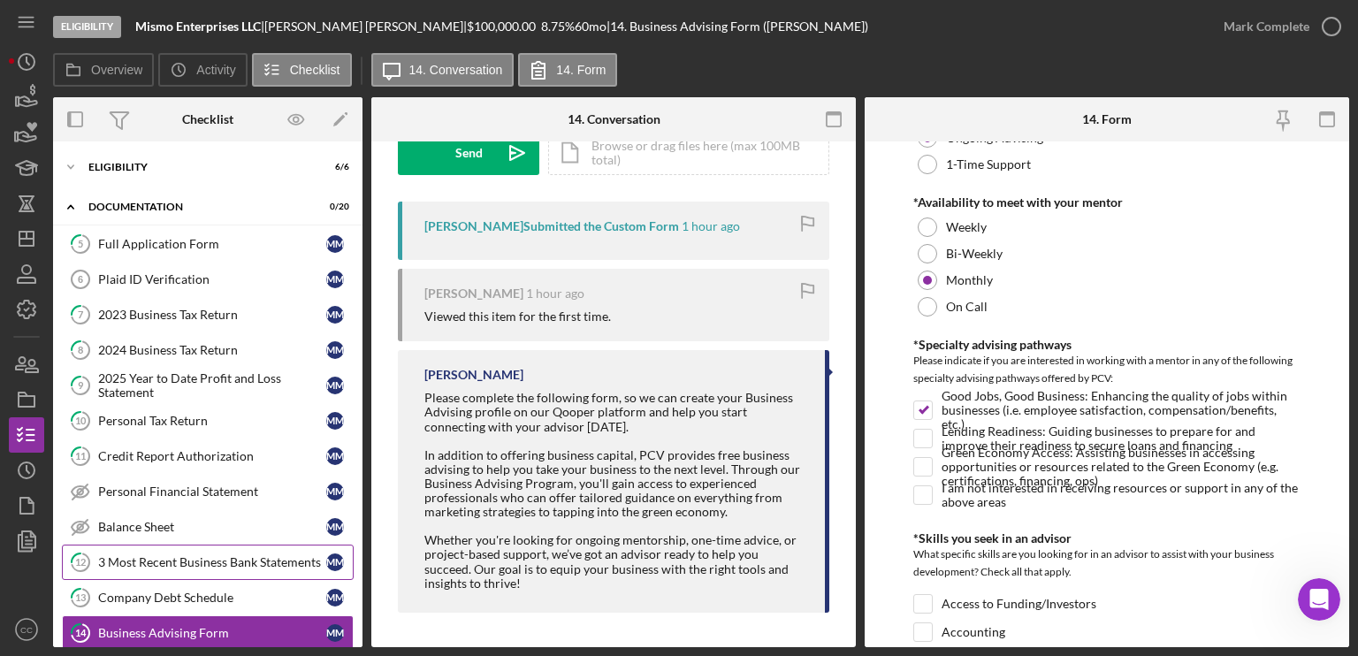
drag, startPoint x: 196, startPoint y: 561, endPoint x: 218, endPoint y: 558, distance: 22.4
click at [197, 561] on div "3 Most Recent Business Bank Statements" at bounding box center [212, 562] width 228 height 14
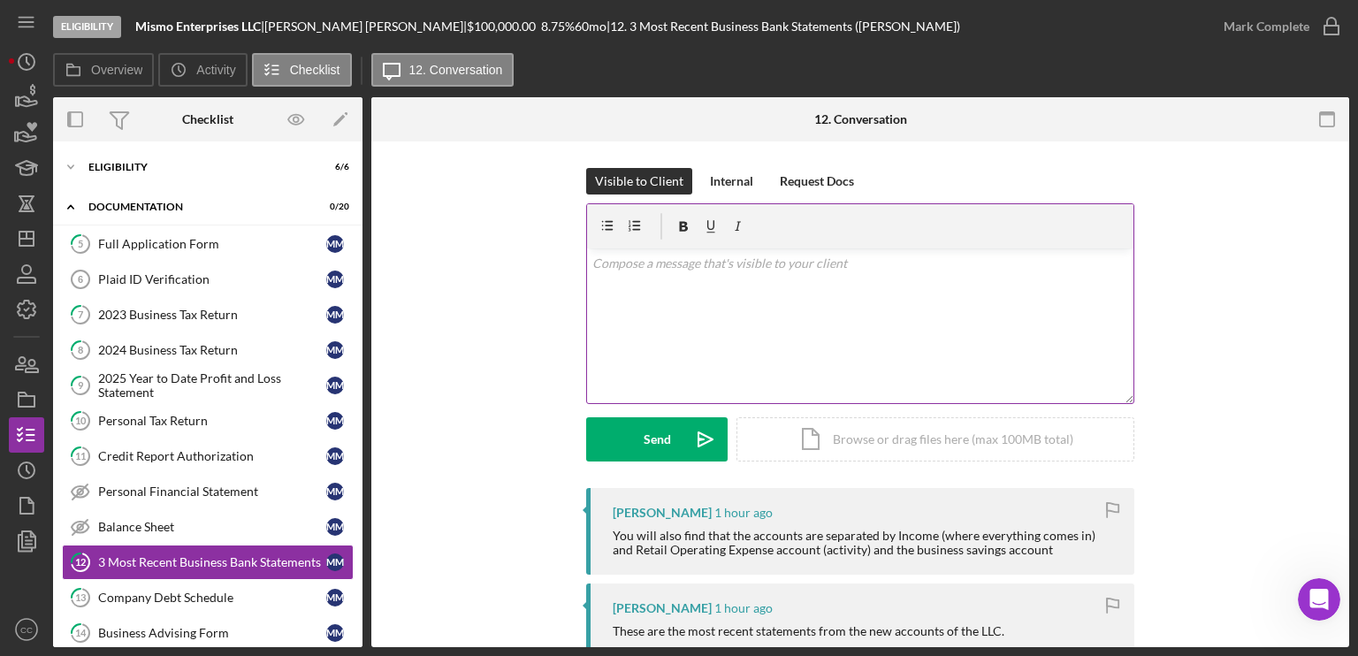
click at [819, 306] on div "v Color teal Color pink Remove color Add row above Add row below Add column bef…" at bounding box center [860, 325] width 546 height 155
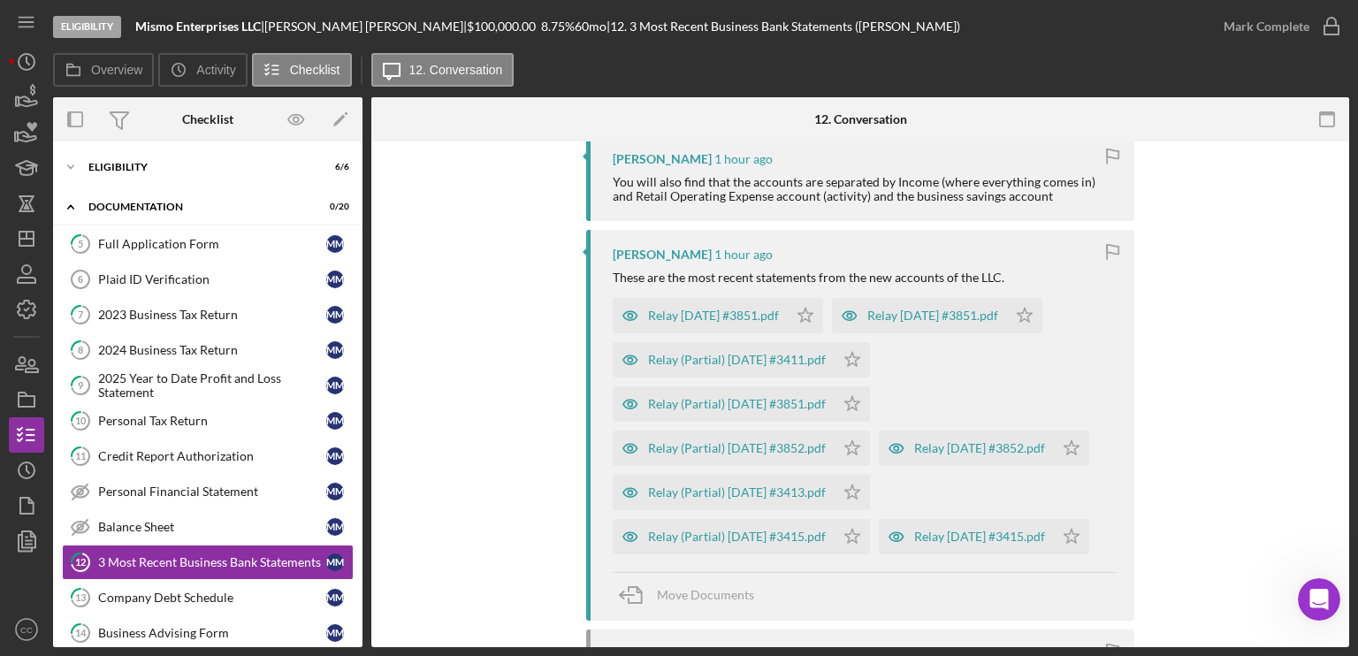
scroll to position [442, 0]
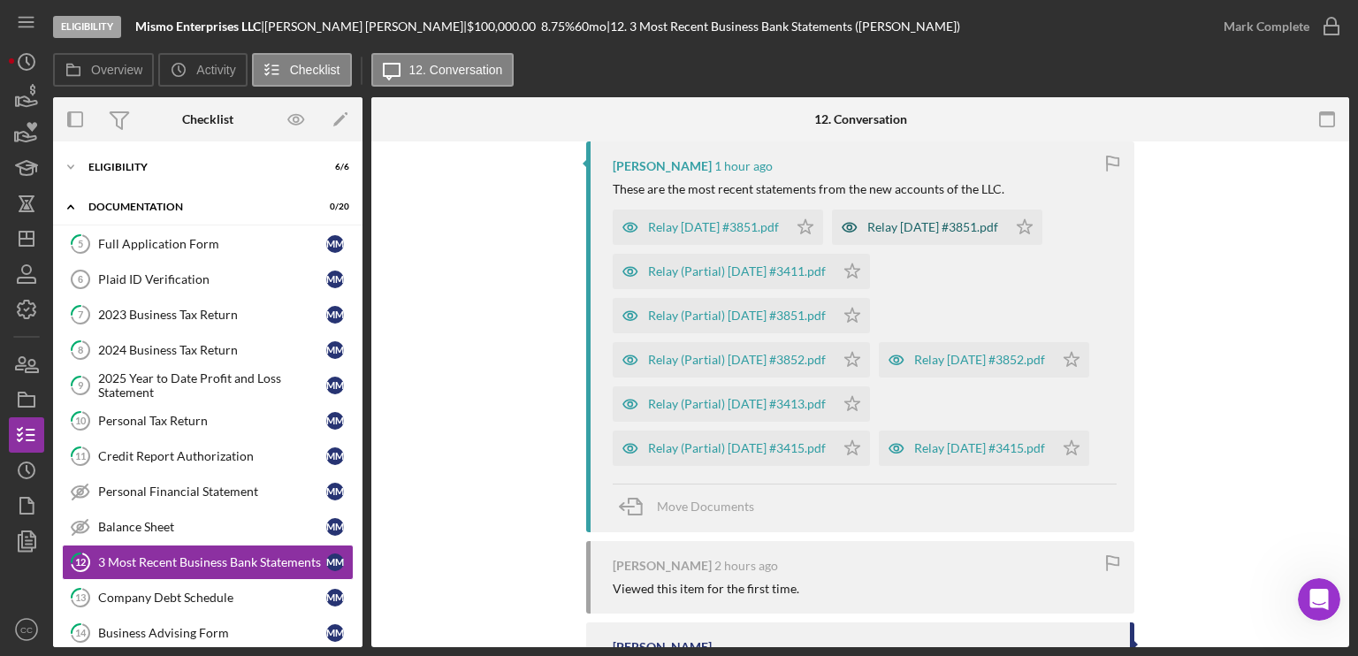
click at [979, 229] on div "Relay [DATE] #3851.pdf" at bounding box center [932, 227] width 131 height 14
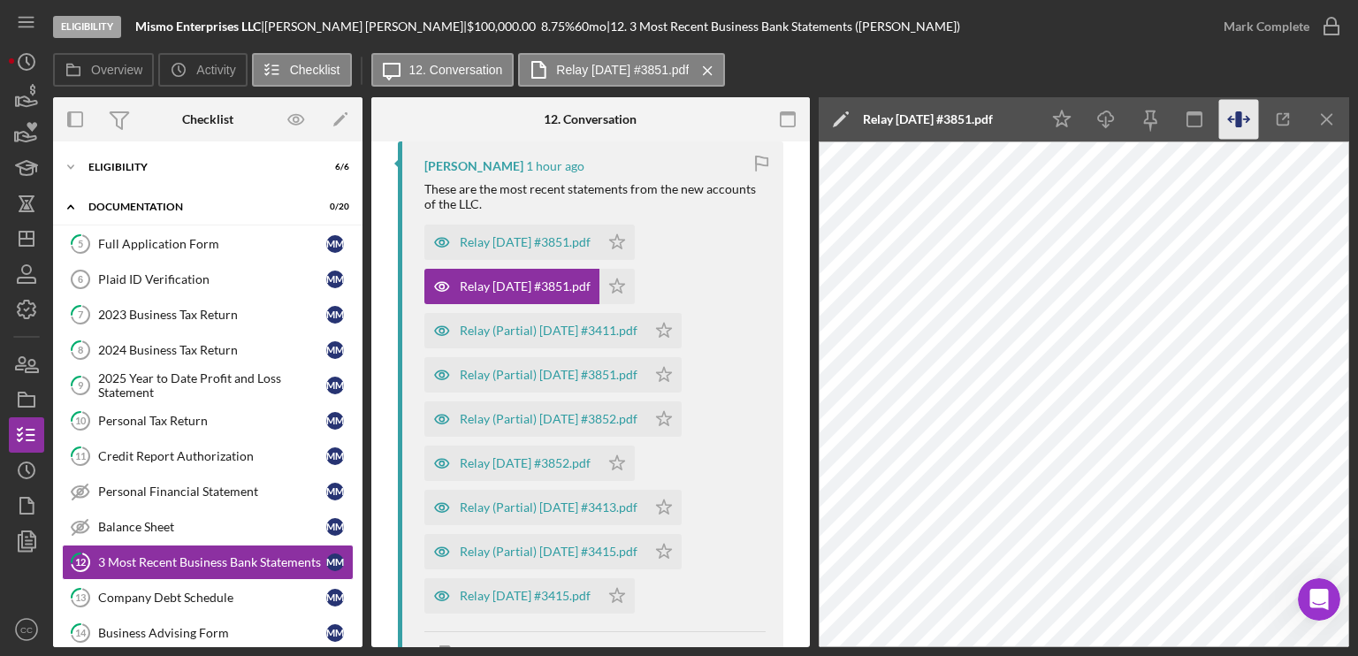
click at [1241, 118] on icon "button" at bounding box center [1238, 119] width 6 height 16
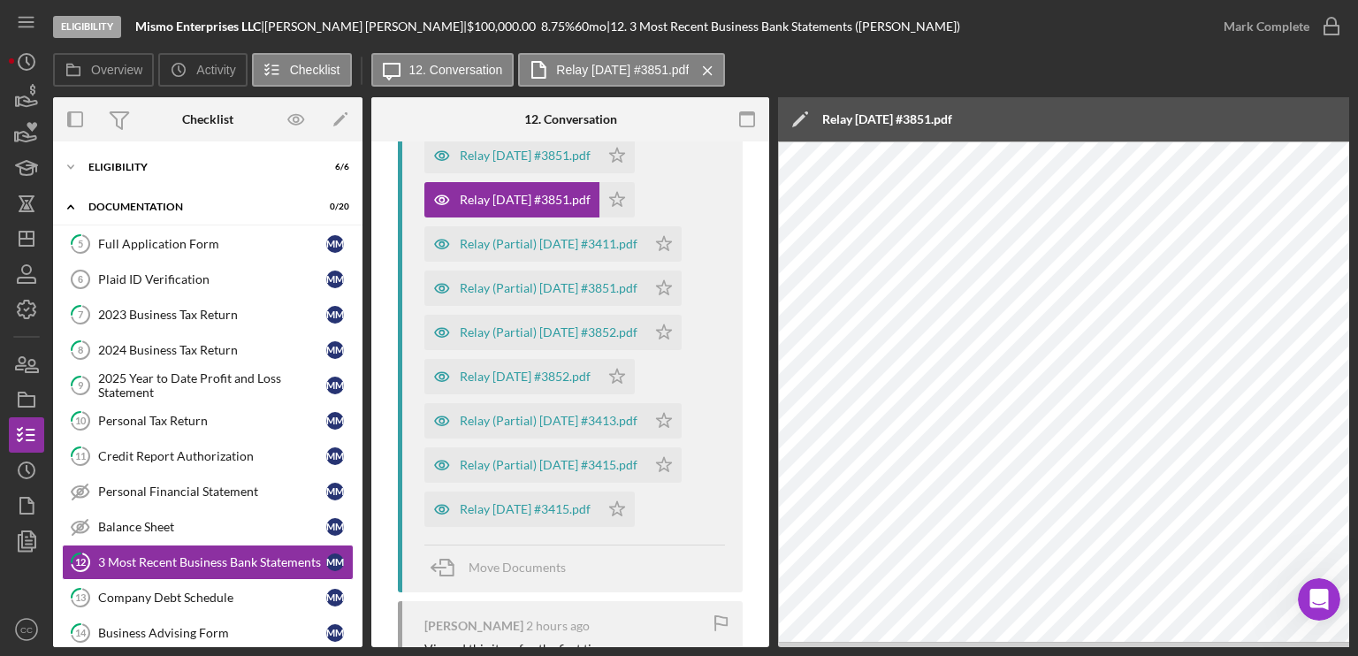
scroll to position [470, 0]
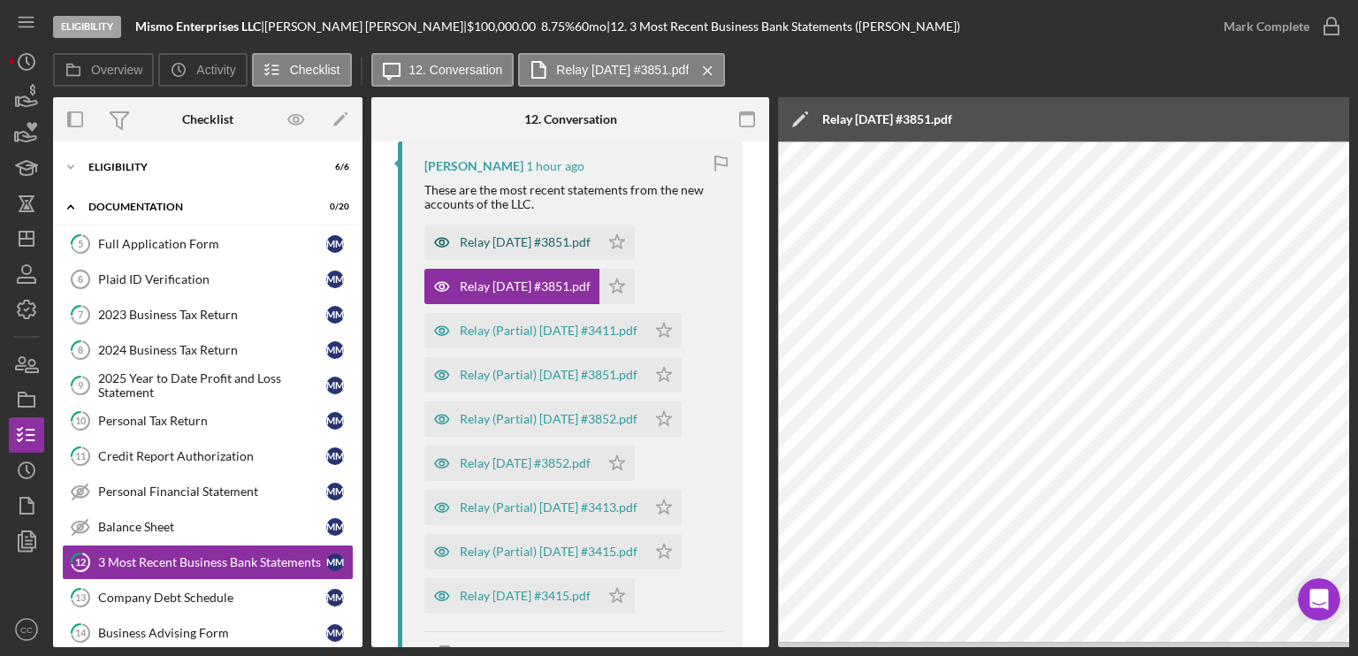
click at [537, 241] on div "Relay [DATE] #3851.pdf" at bounding box center [525, 242] width 131 height 14
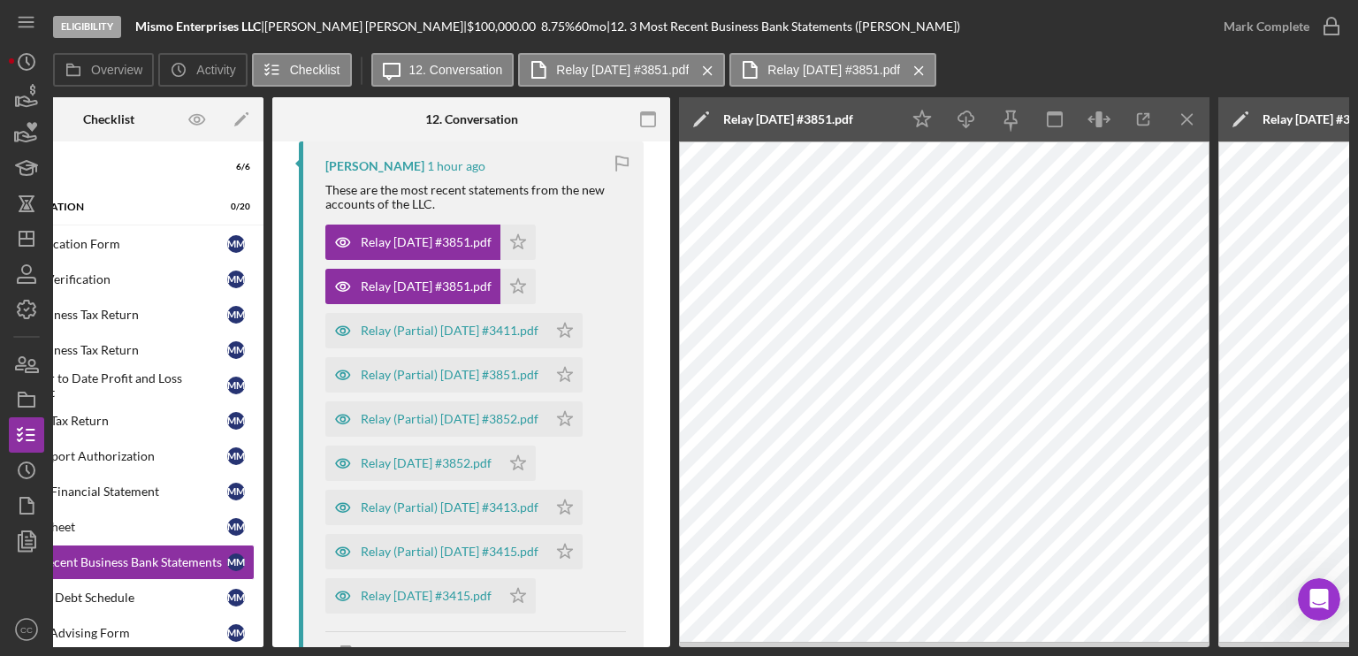
scroll to position [0, 88]
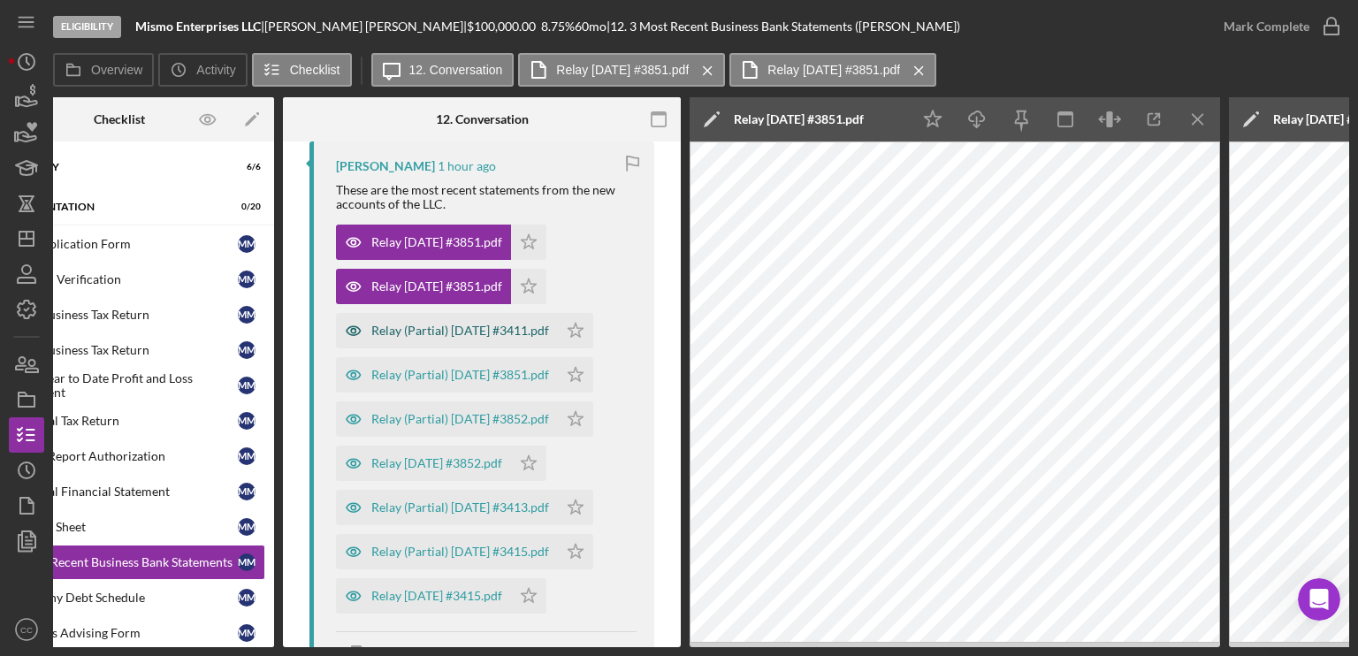
click at [459, 332] on div "Relay (Partial) [DATE] #3411.pdf" at bounding box center [460, 331] width 178 height 14
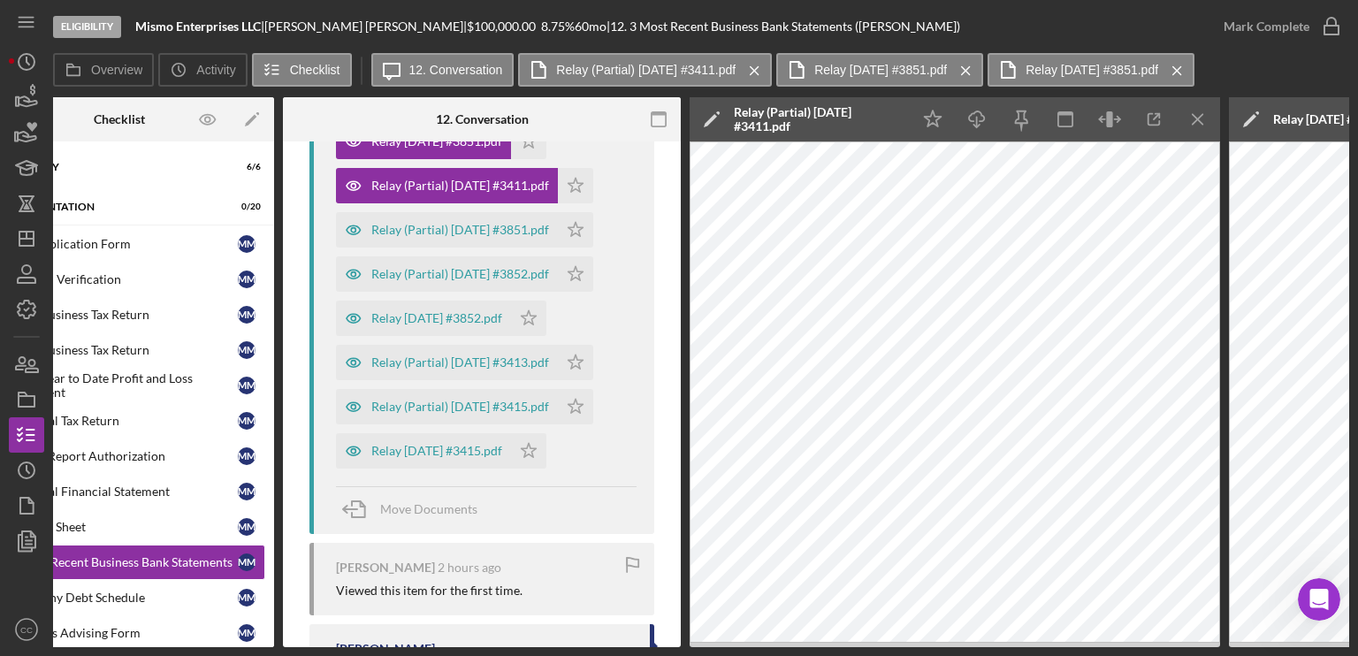
scroll to position [619, 0]
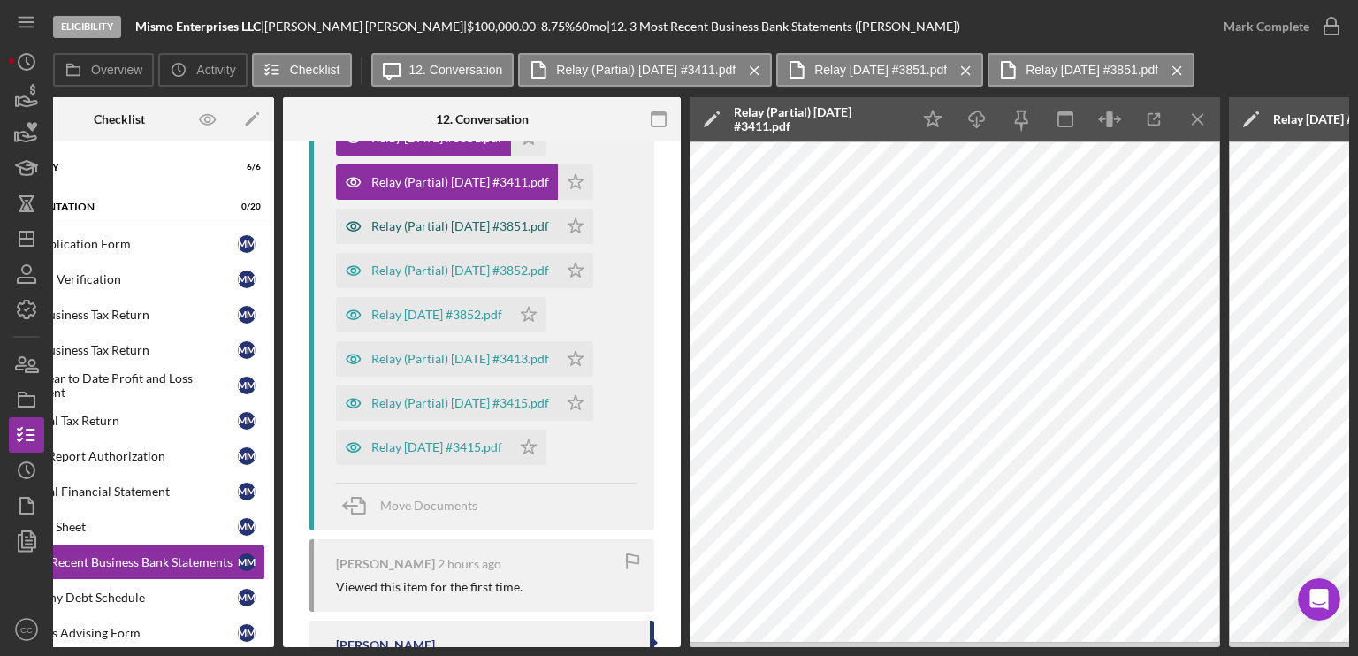
click at [508, 211] on div "Relay (Partial) [DATE] #3851.pdf" at bounding box center [447, 226] width 222 height 35
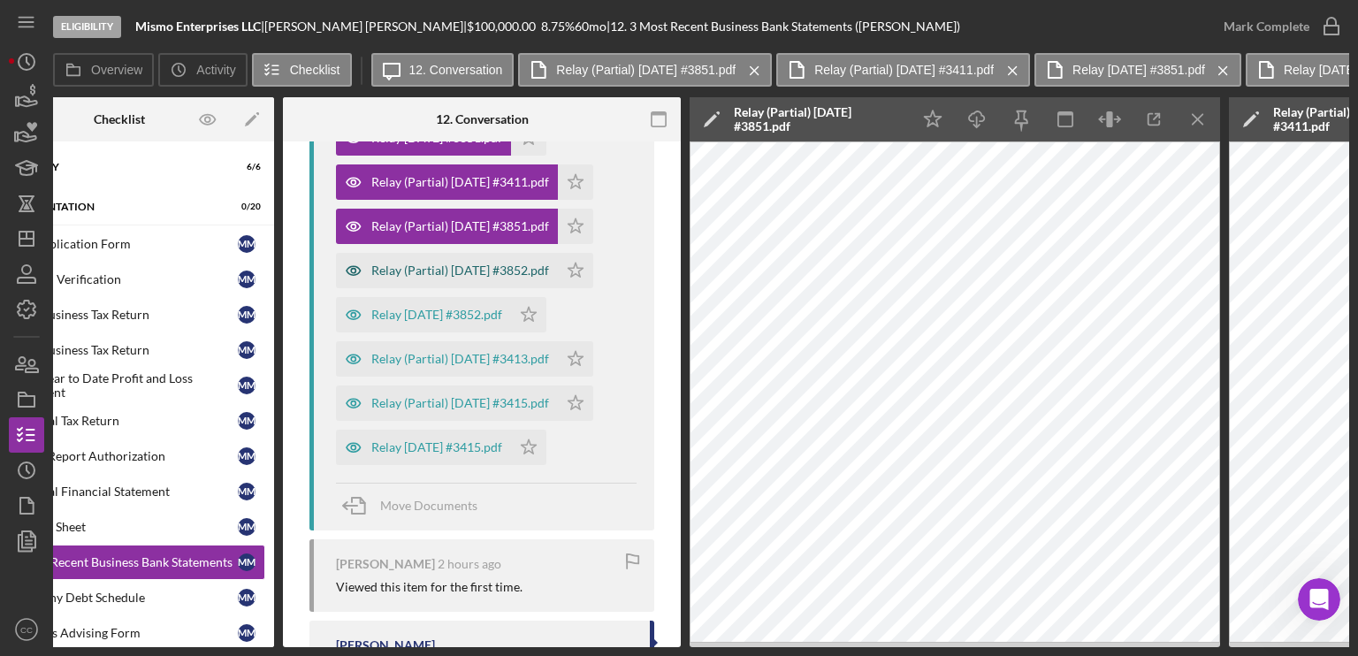
click at [428, 273] on div "Relay (Partial) [DATE] #3852.pdf" at bounding box center [460, 270] width 178 height 14
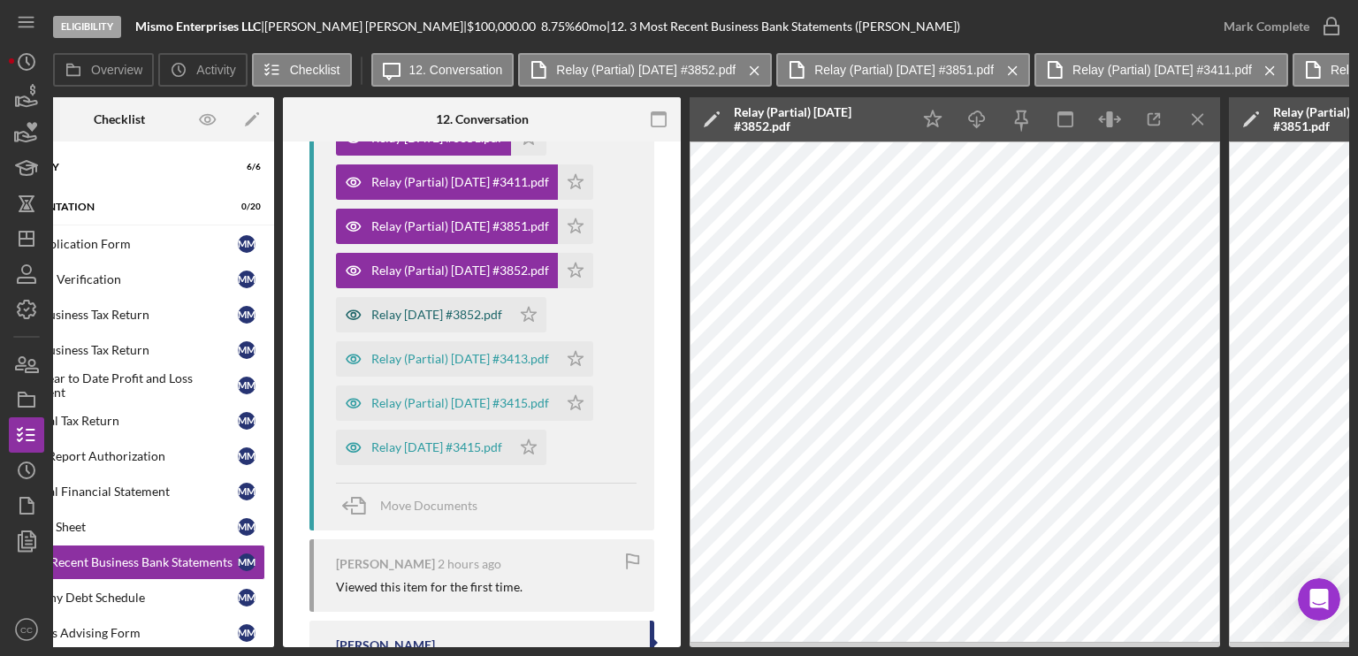
click at [448, 314] on div "Relay [DATE] #3852.pdf" at bounding box center [436, 315] width 131 height 14
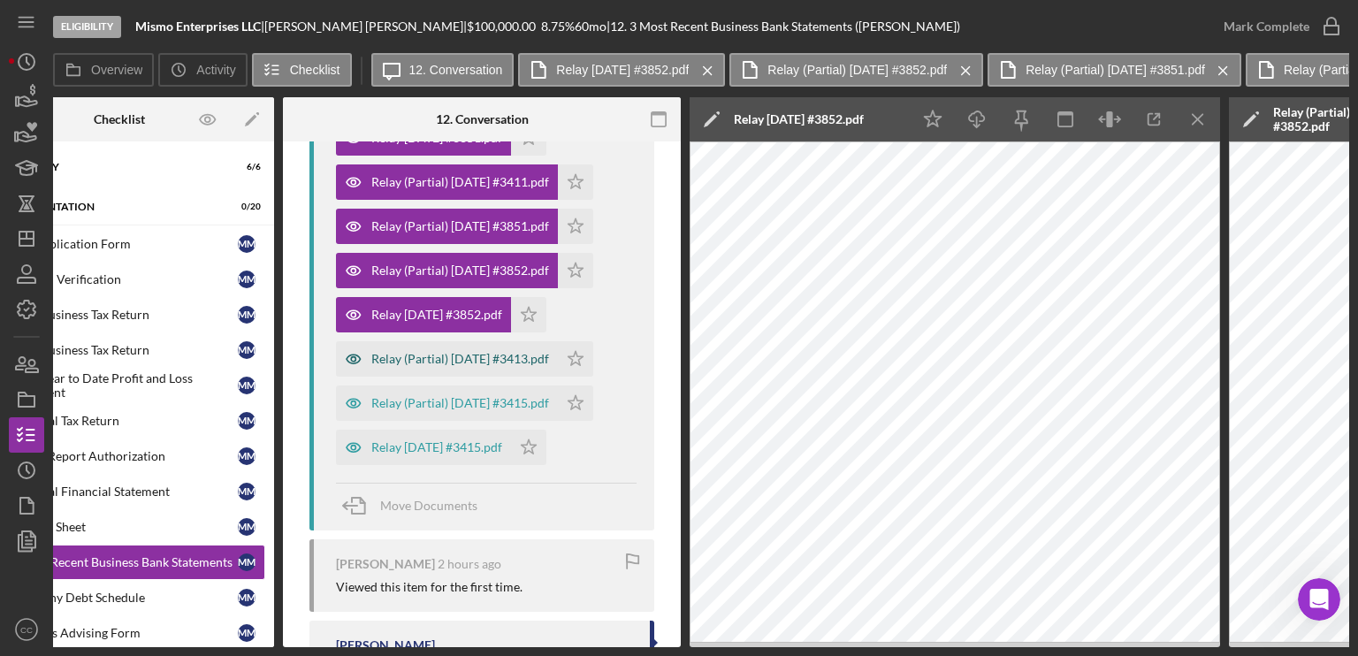
click at [422, 356] on div "Relay (Partial) [DATE] #3413.pdf" at bounding box center [460, 359] width 178 height 14
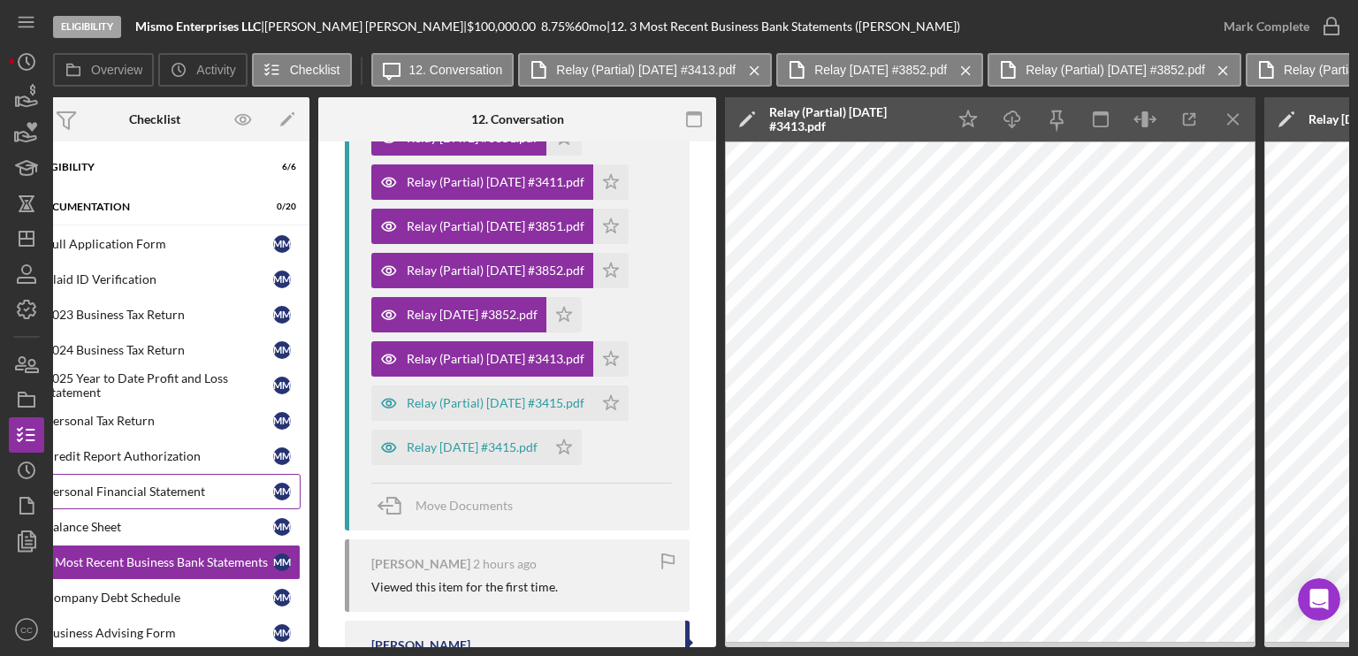
scroll to position [0, 0]
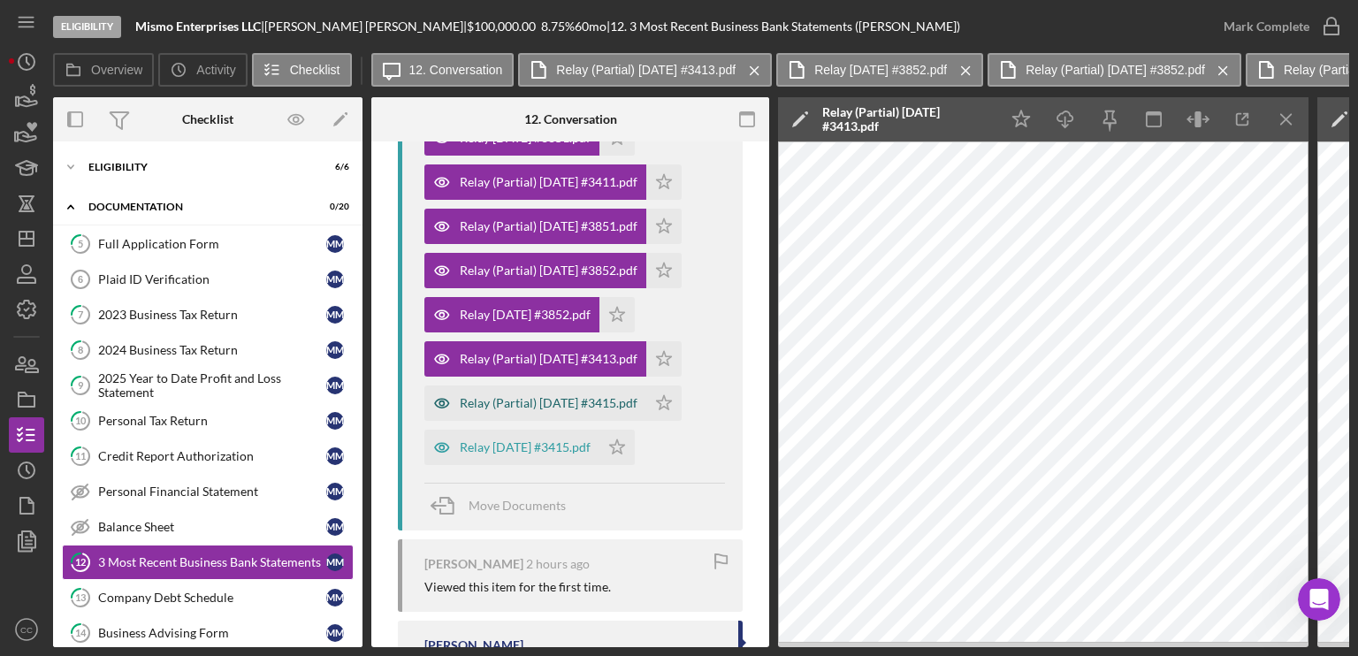
click at [560, 403] on div "Relay (Partial) [DATE] #3415.pdf" at bounding box center [549, 403] width 178 height 14
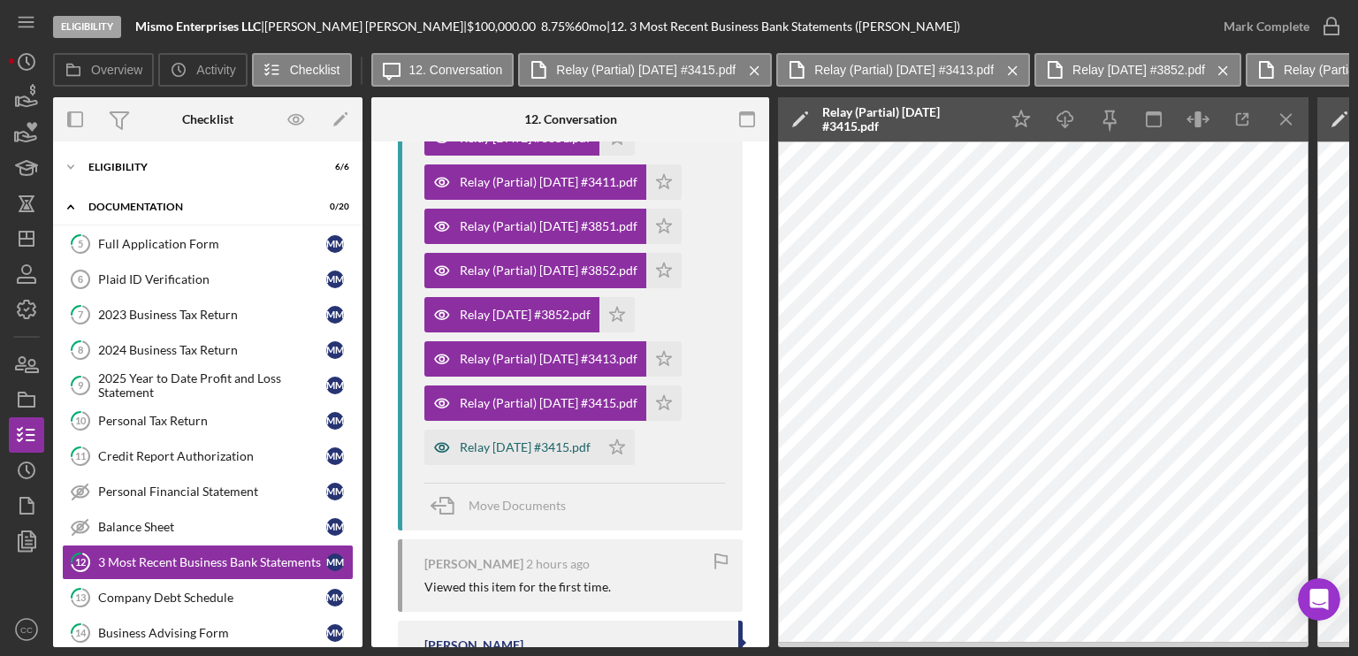
click at [530, 438] on div "Relay [DATE] #3415.pdf" at bounding box center [511, 447] width 175 height 35
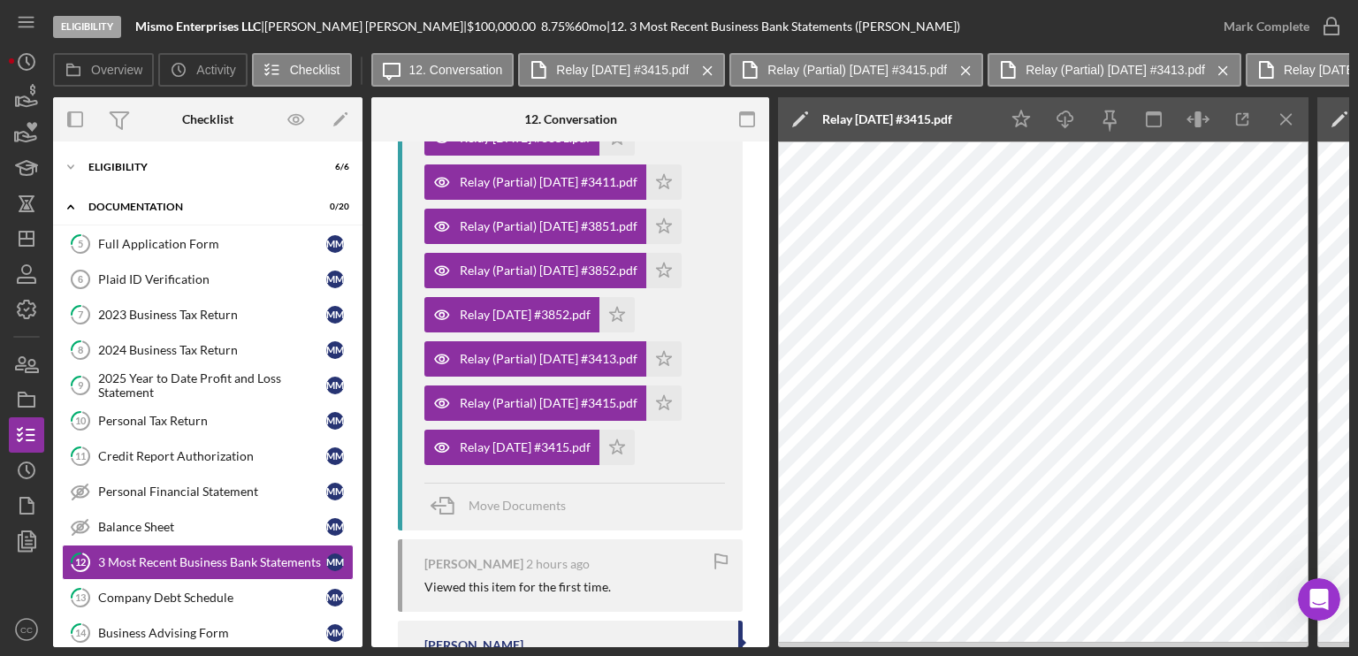
click at [1291, 118] on icon "Icon/Menu Close" at bounding box center [1287, 120] width 40 height 40
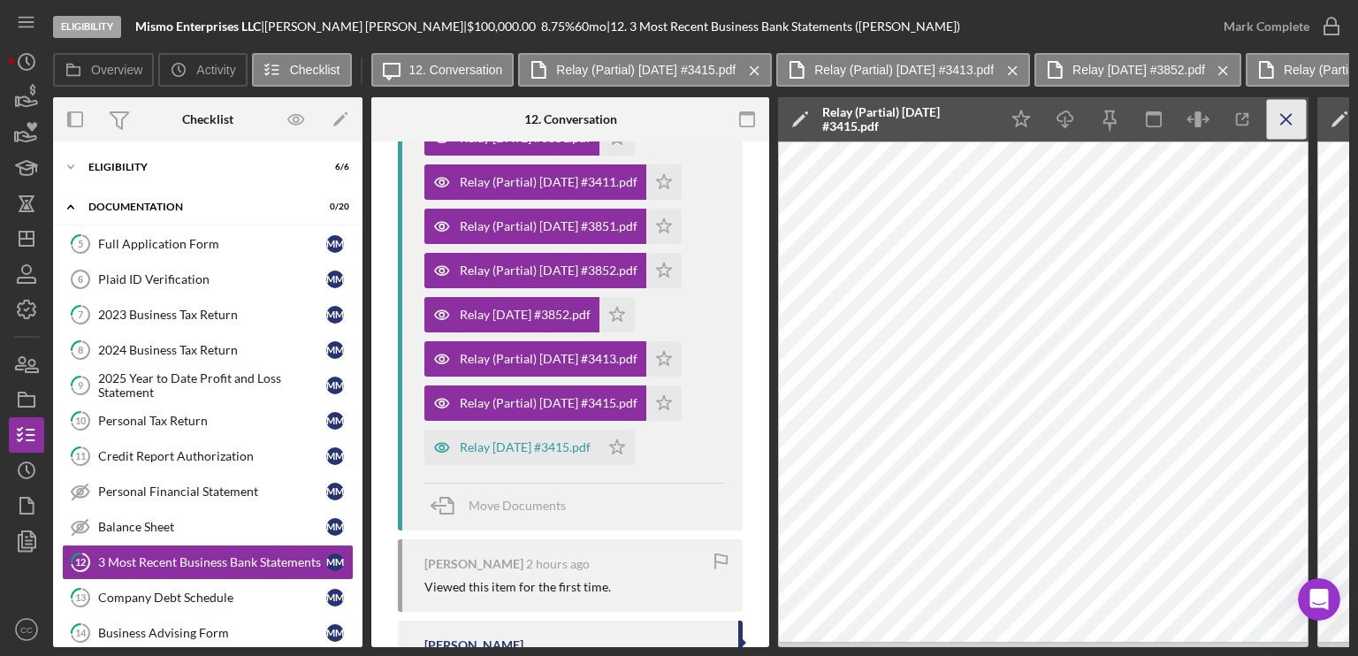
click at [1291, 118] on icon "Icon/Menu Close" at bounding box center [1287, 120] width 40 height 40
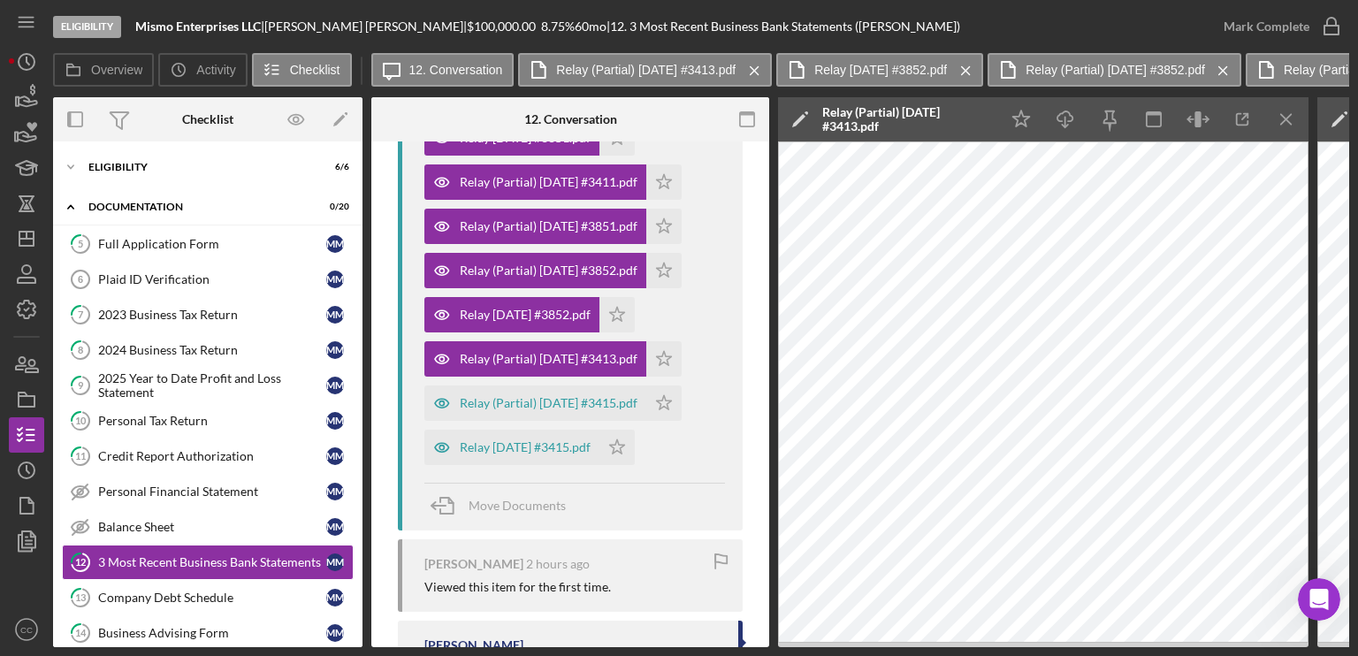
click at [1291, 118] on icon "Icon/Menu Close" at bounding box center [1287, 120] width 40 height 40
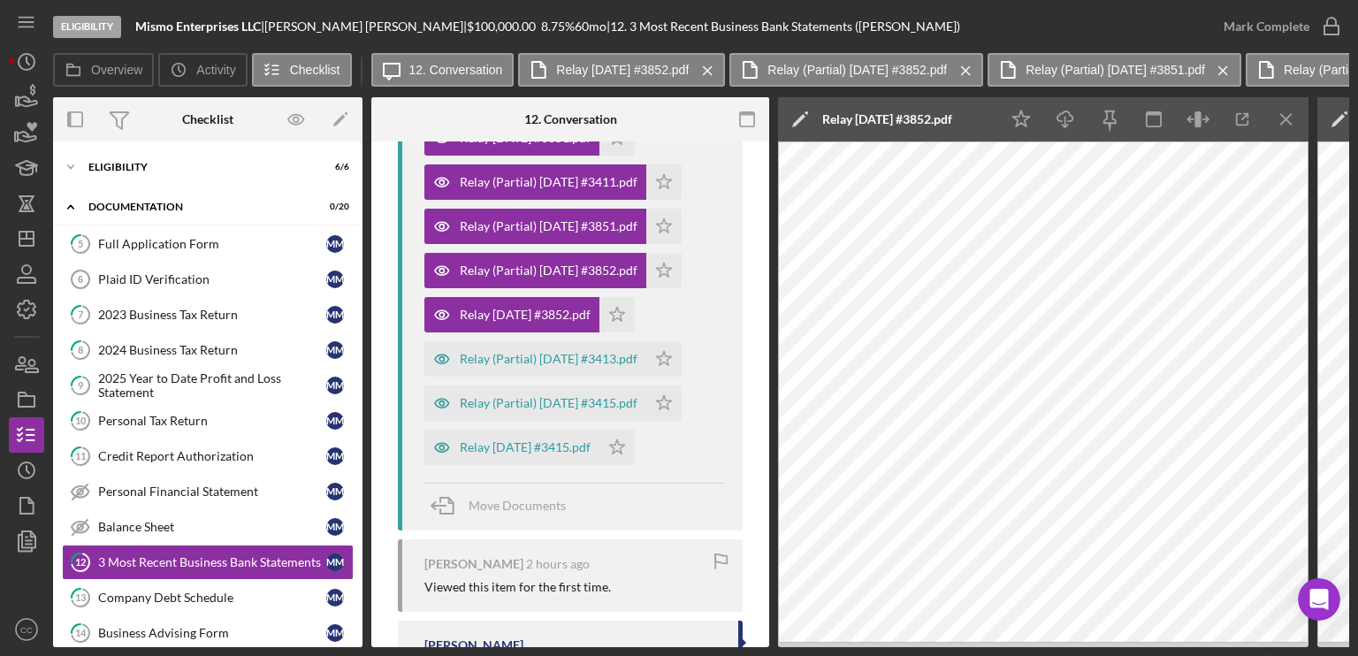
click at [1291, 118] on icon "Icon/Menu Close" at bounding box center [1287, 120] width 40 height 40
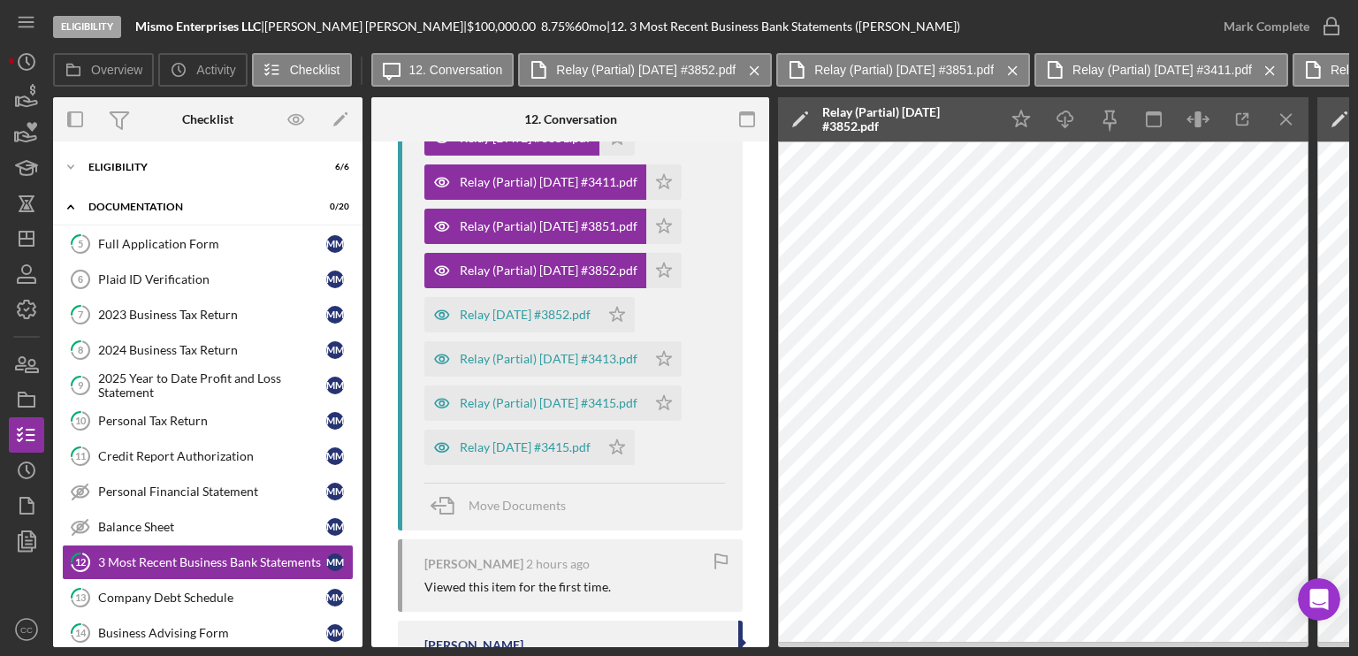
click at [1291, 118] on icon "Icon/Menu Close" at bounding box center [1287, 120] width 40 height 40
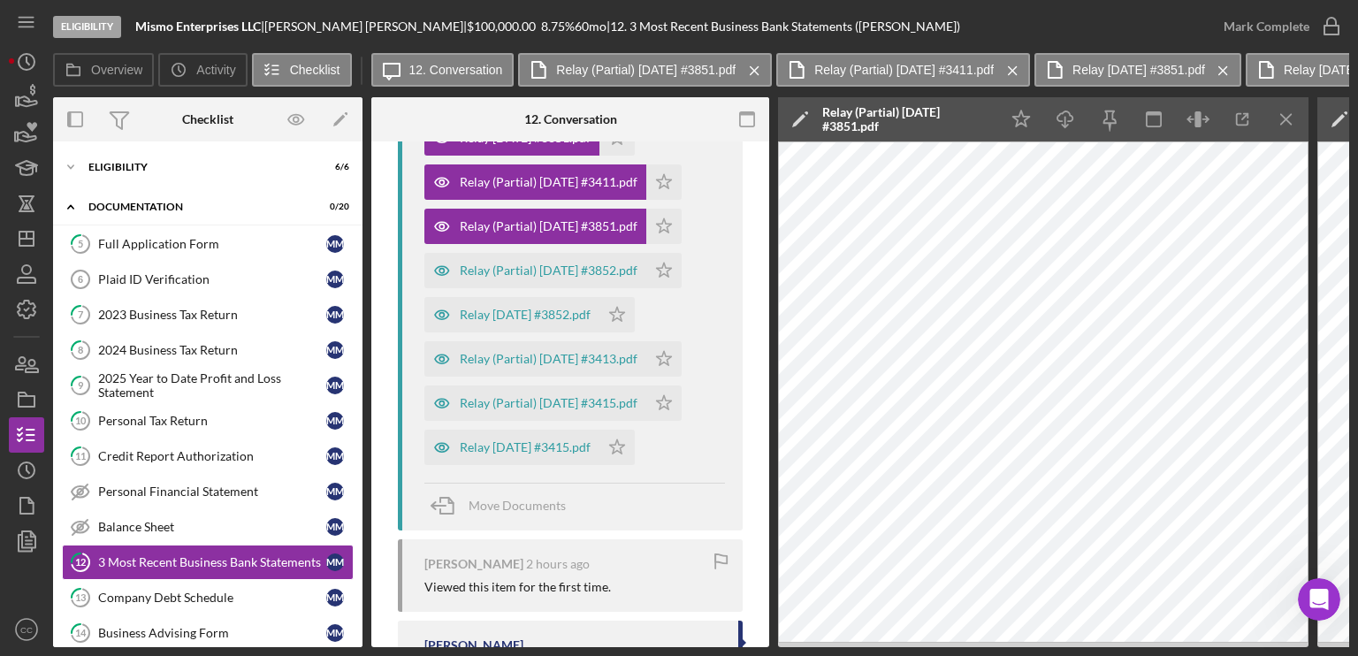
click at [1291, 118] on icon "Icon/Menu Close" at bounding box center [1287, 120] width 40 height 40
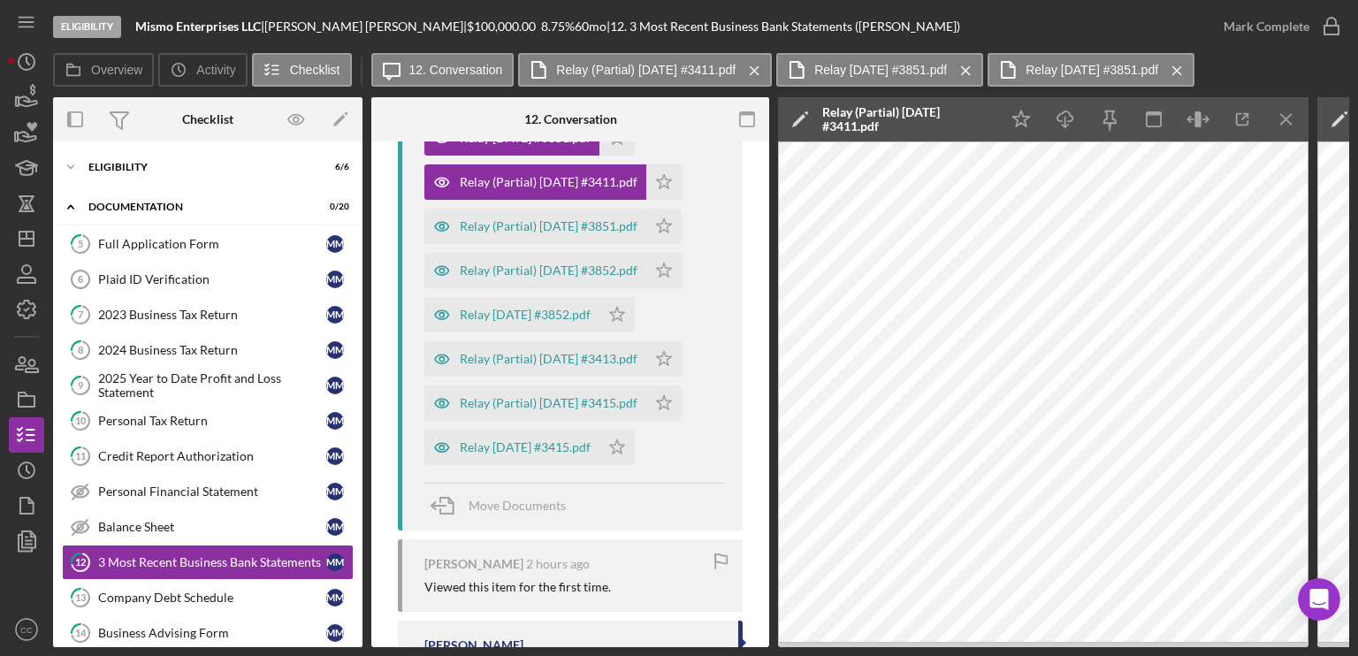
click at [1291, 118] on icon "Icon/Menu Close" at bounding box center [1287, 120] width 40 height 40
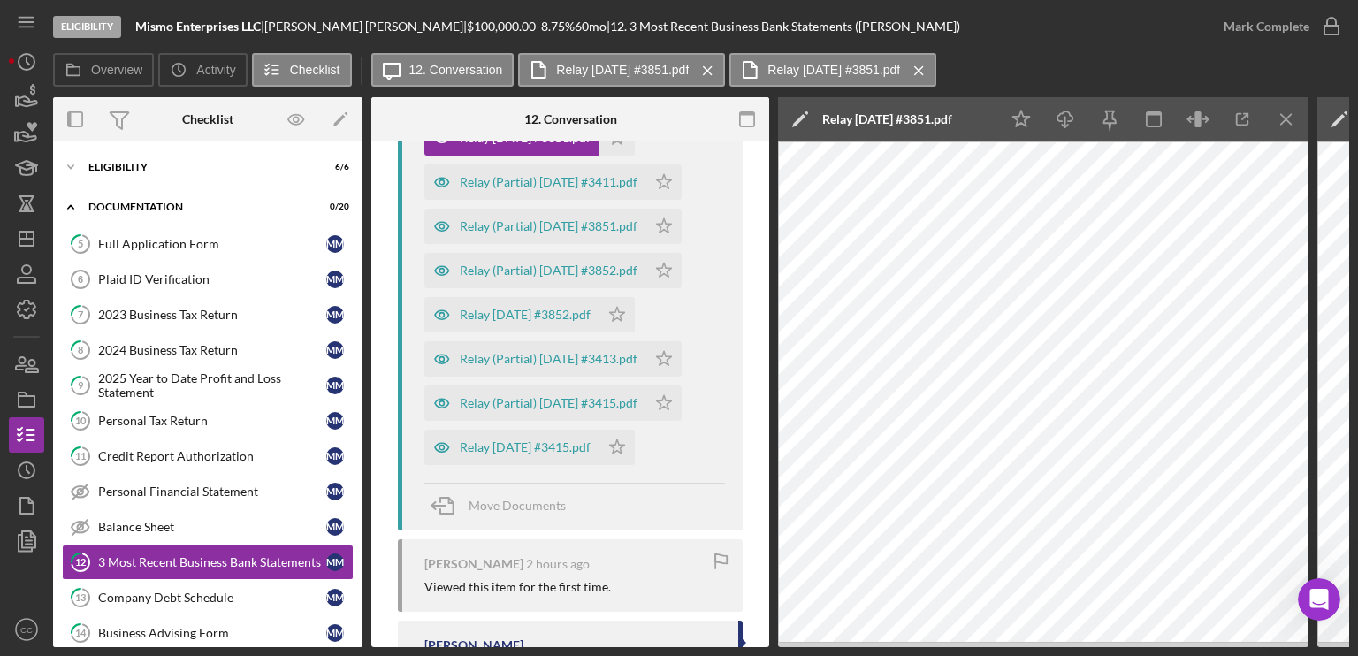
click at [1291, 118] on icon "Icon/Menu Close" at bounding box center [1287, 120] width 40 height 40
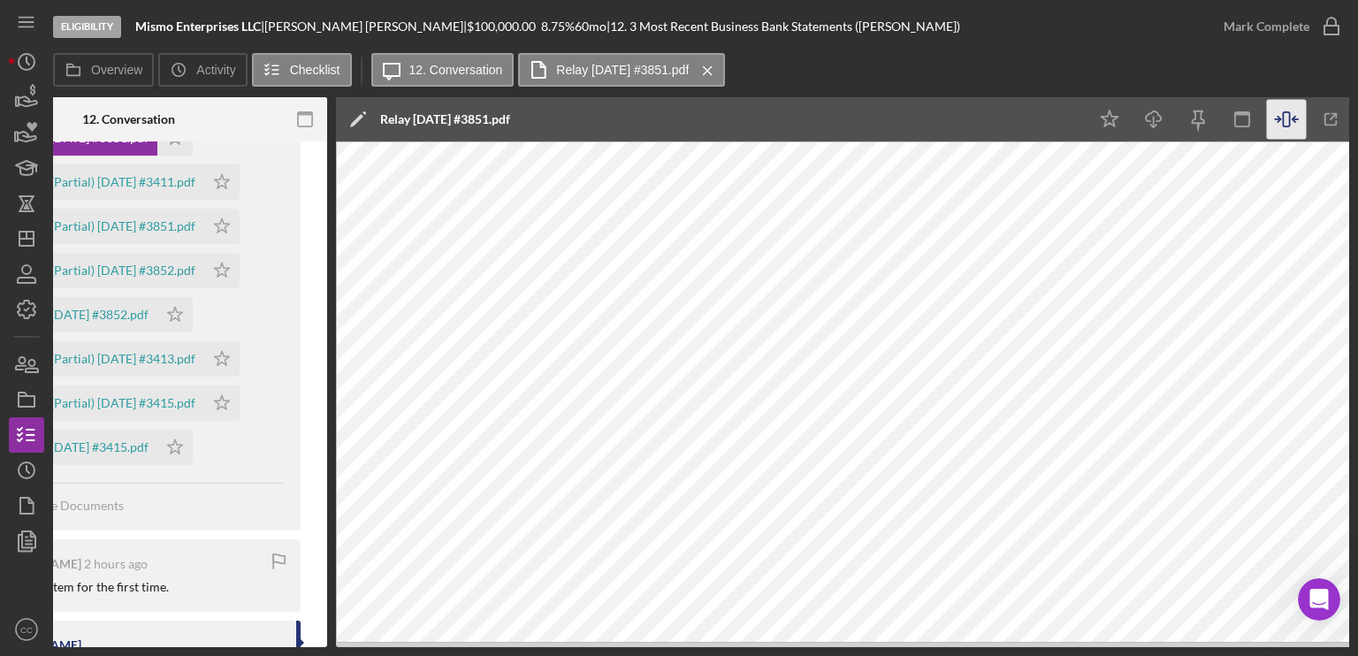
scroll to position [0, 489]
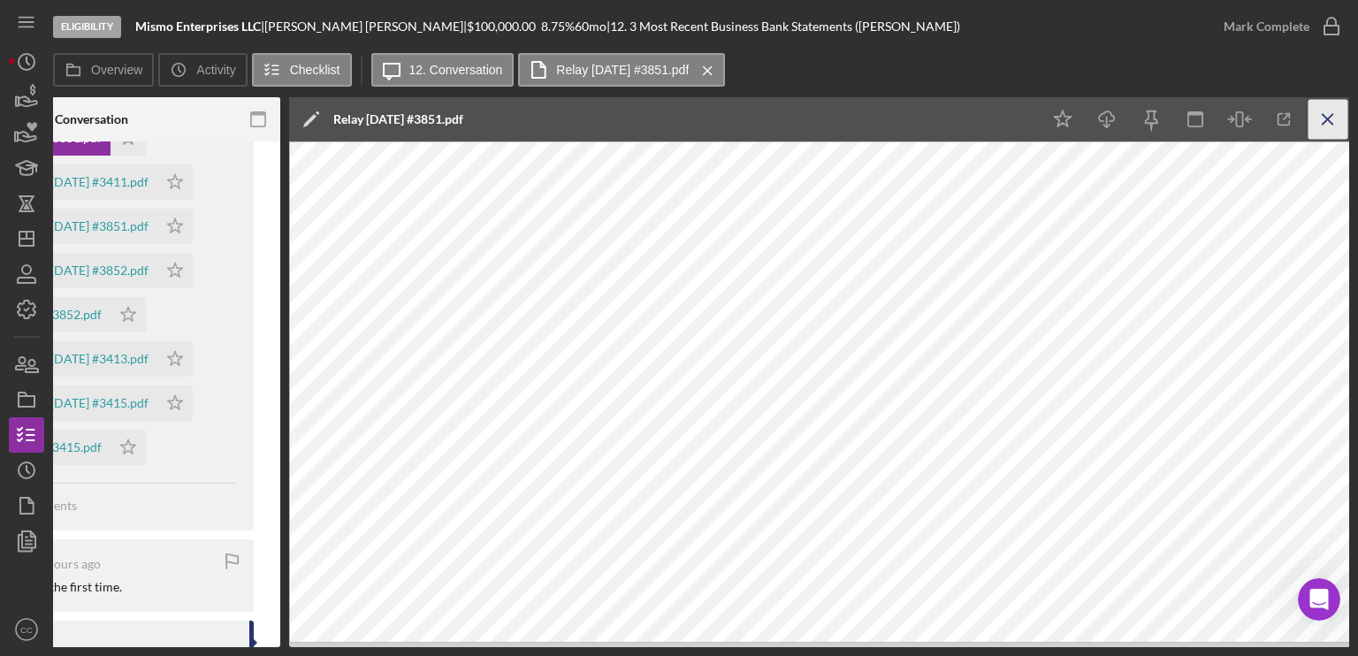
click at [1329, 128] on icon "Icon/Menu Close" at bounding box center [1328, 120] width 40 height 40
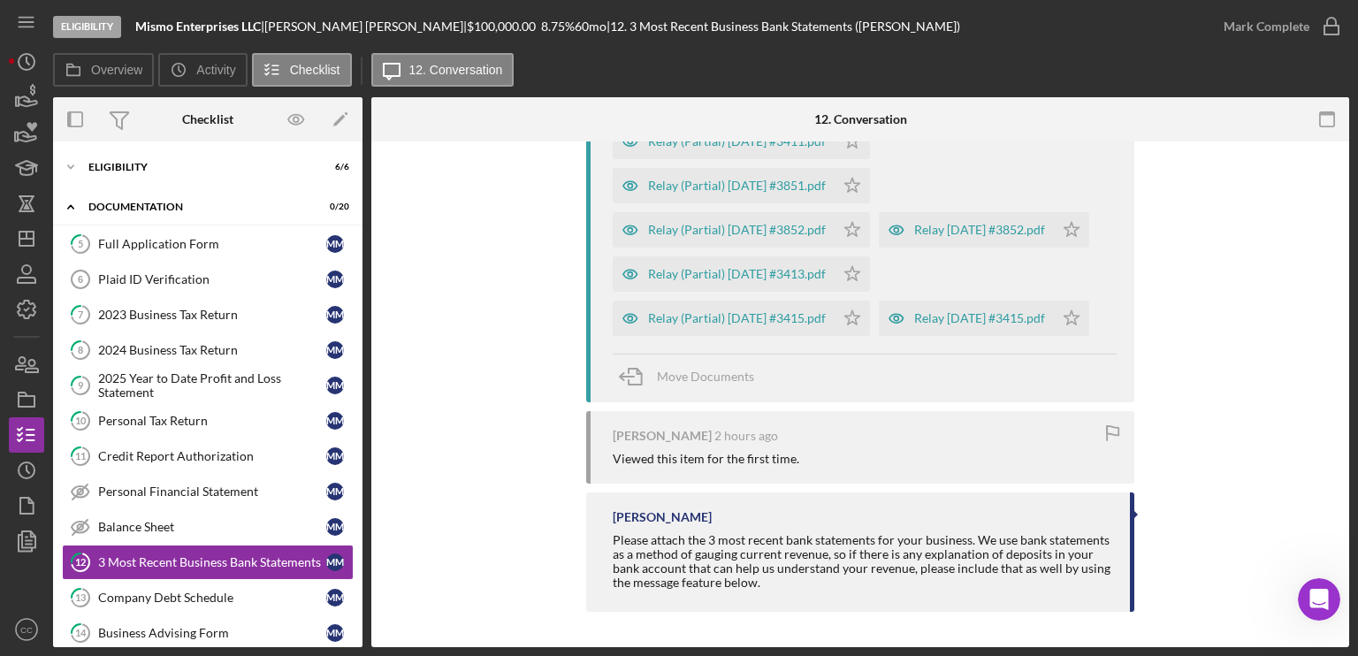
scroll to position [531, 0]
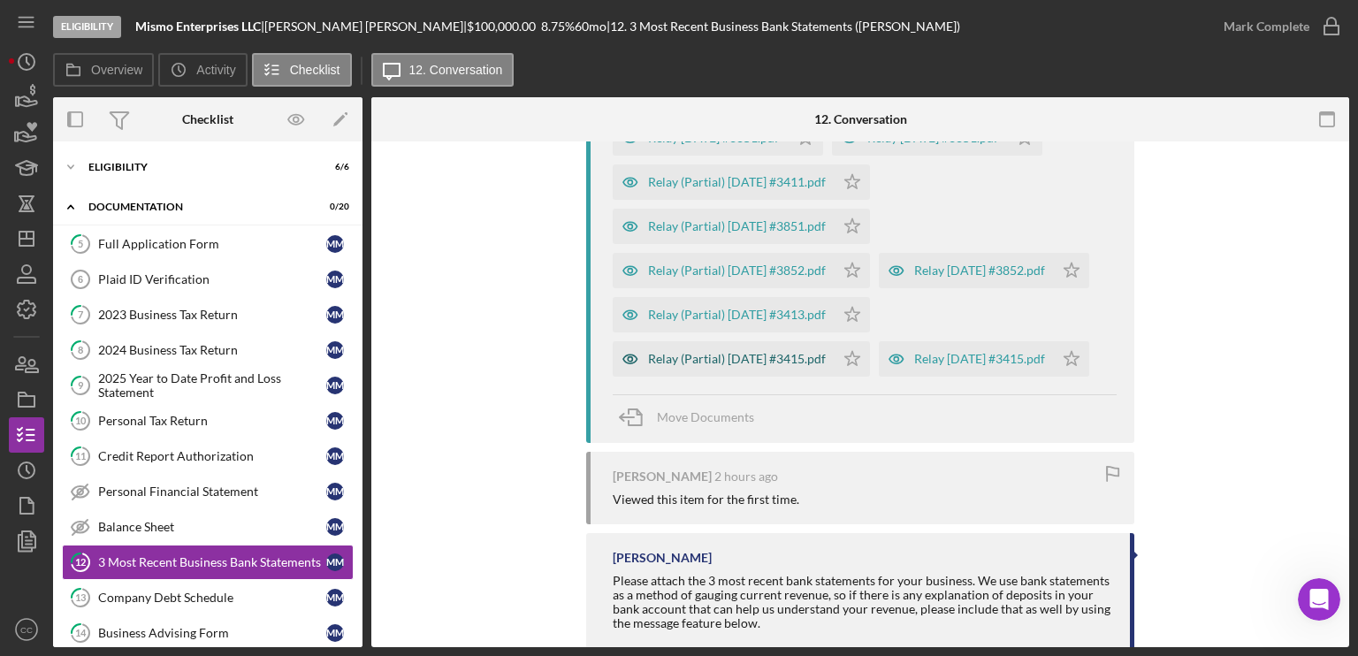
click at [761, 366] on div "Relay (Partial) [DATE] #3415.pdf" at bounding box center [737, 359] width 178 height 14
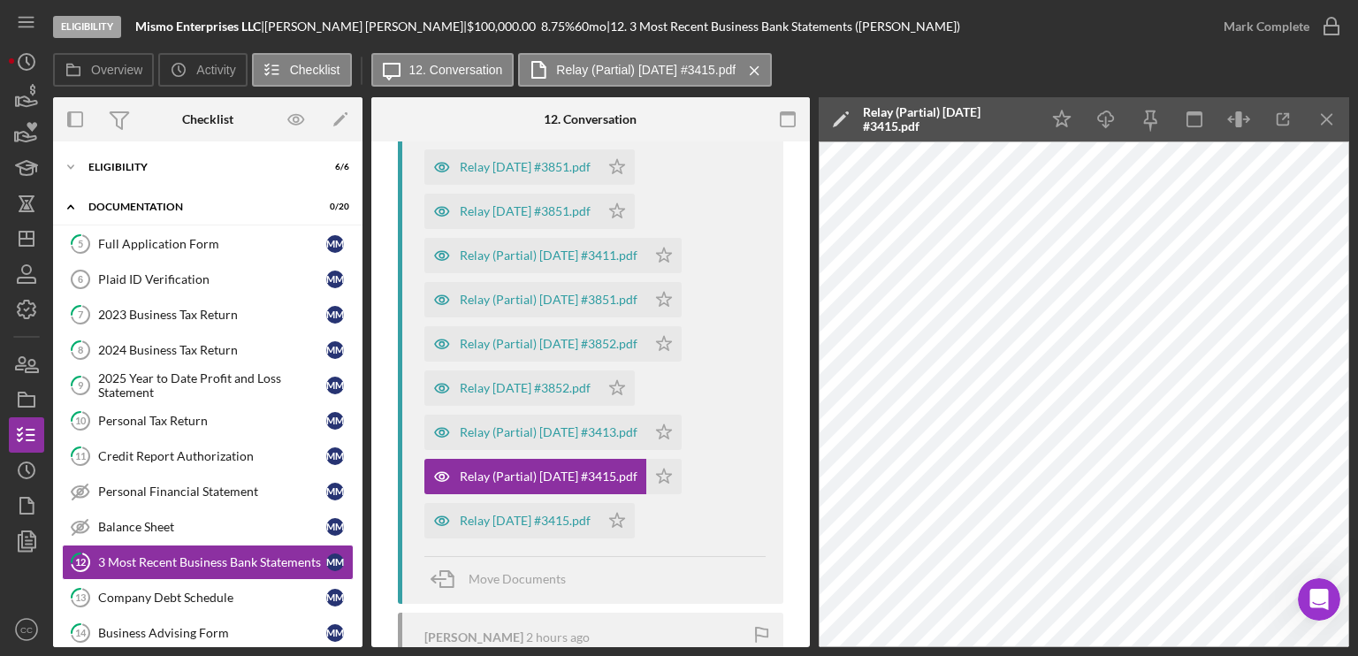
scroll to position [560, 0]
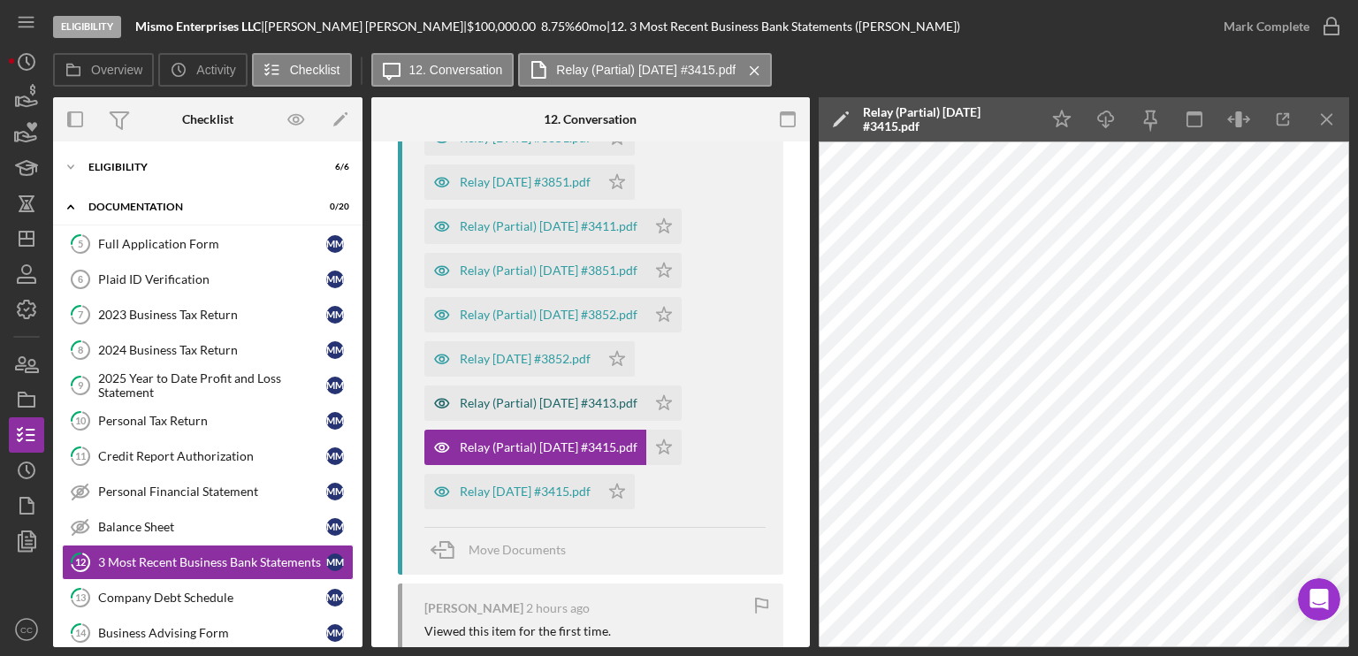
click at [583, 408] on div "Relay (Partial) [DATE] #3413.pdf" at bounding box center [549, 403] width 178 height 14
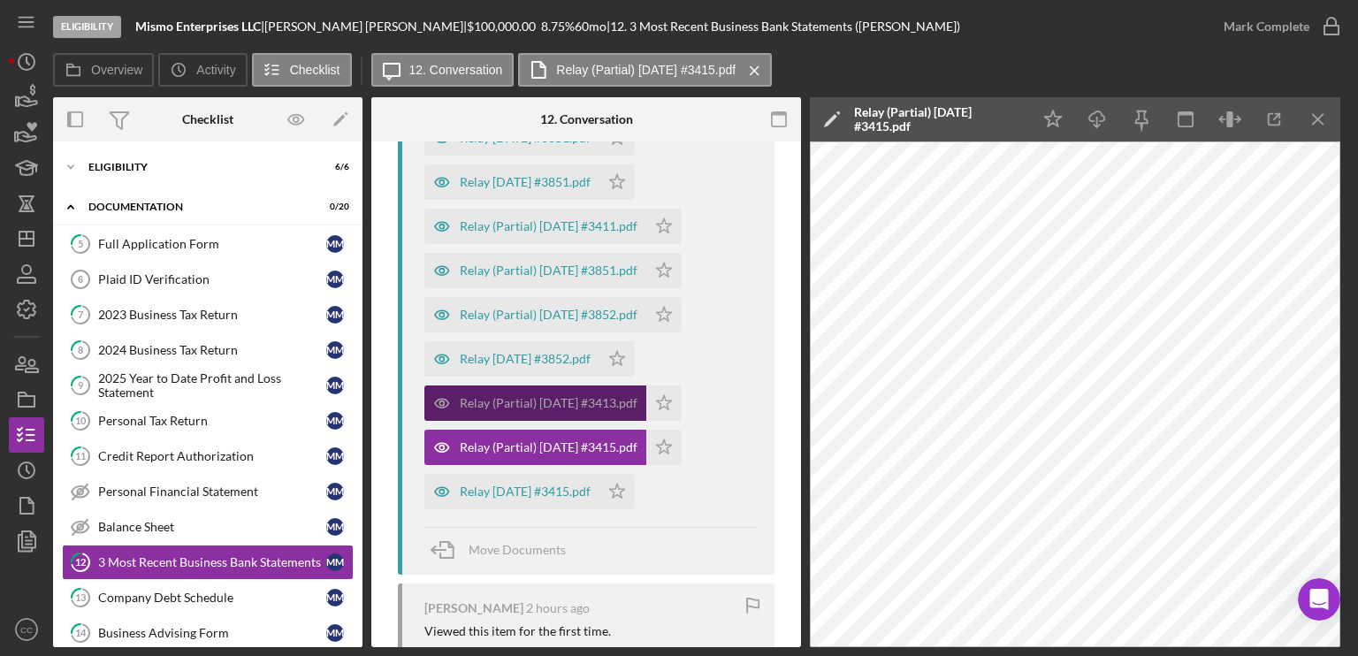
scroll to position [575, 0]
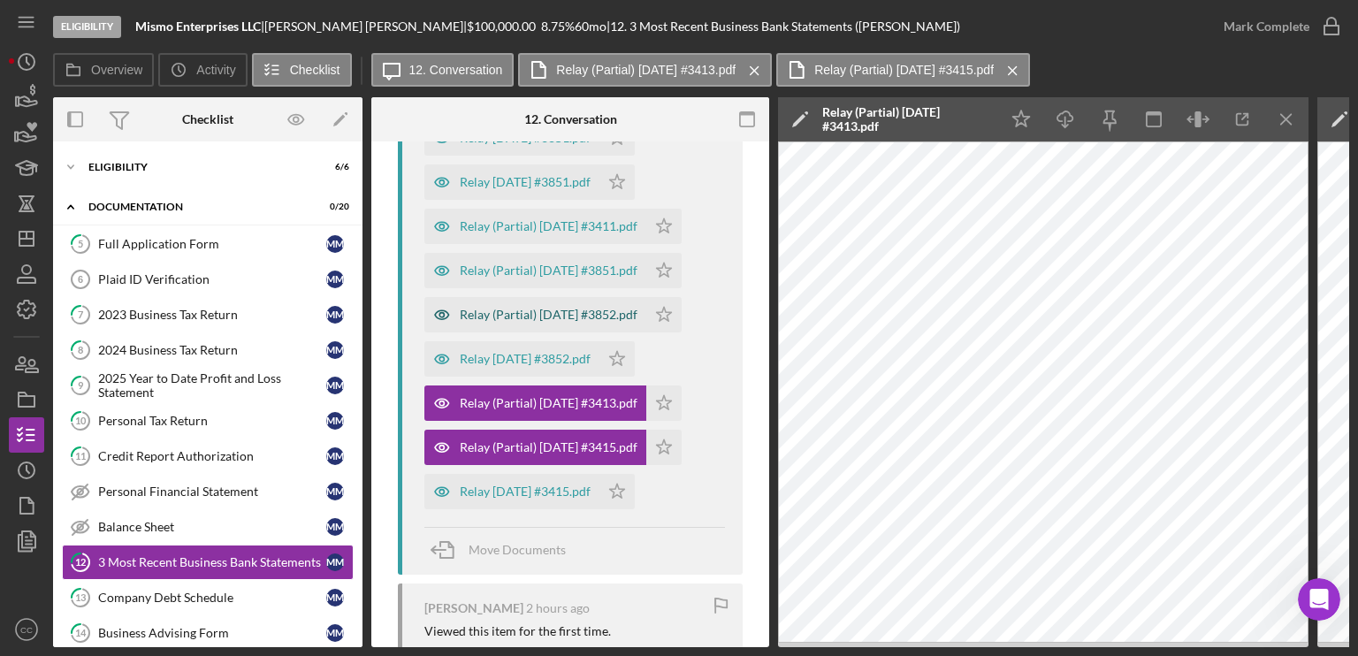
click at [602, 304] on div "Relay (Partial) [DATE] #3852.pdf" at bounding box center [535, 314] width 222 height 35
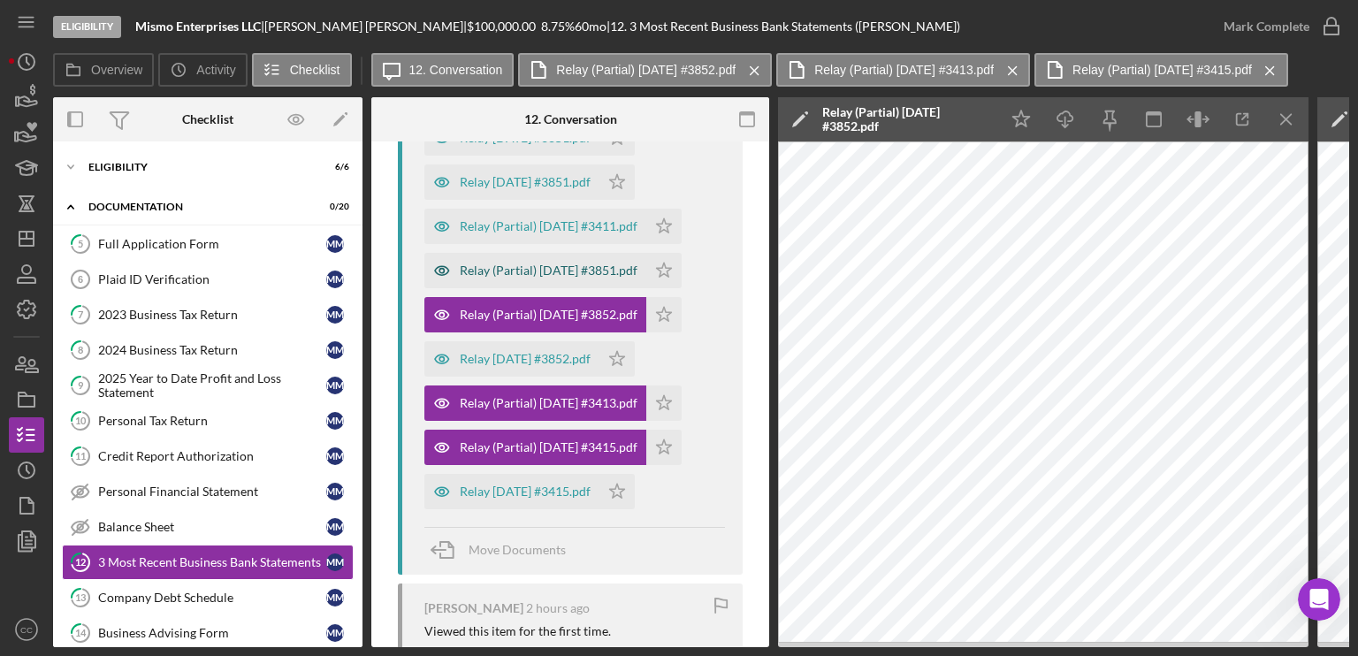
click at [583, 270] on div "Relay (Partial) [DATE] #3851.pdf" at bounding box center [549, 270] width 178 height 14
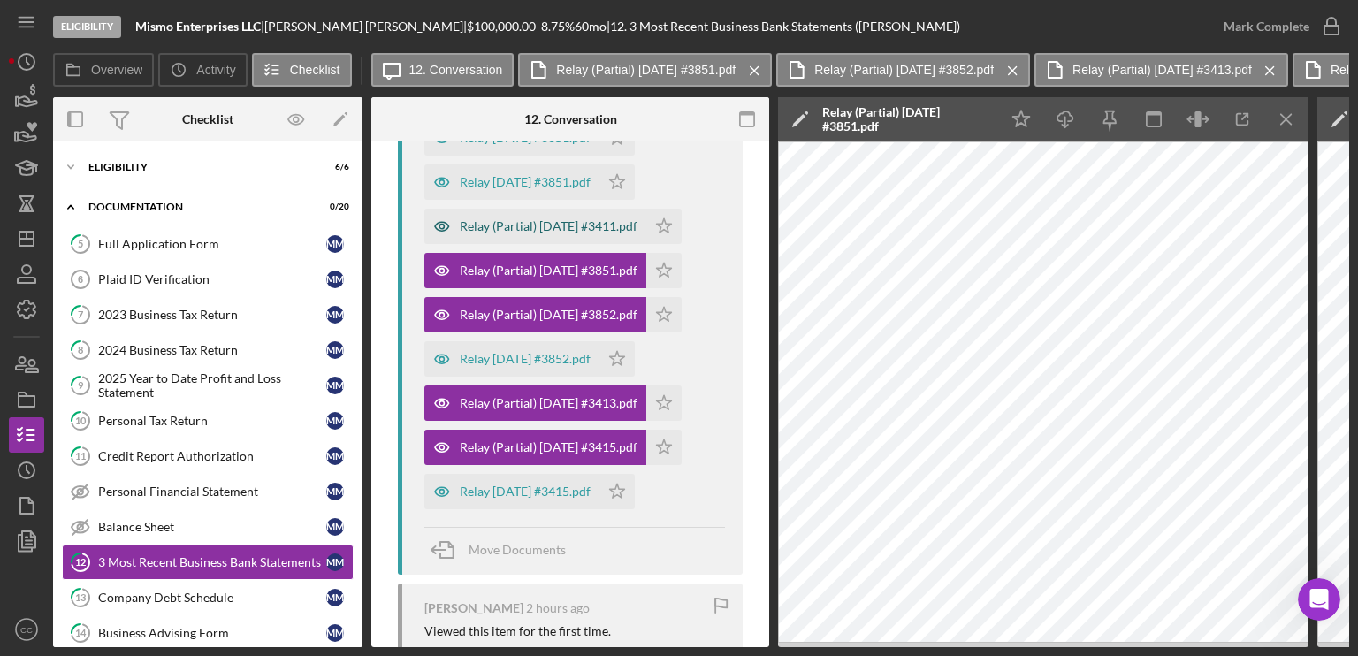
click at [578, 229] on div "Relay (Partial) [DATE] #3411.pdf" at bounding box center [549, 226] width 178 height 14
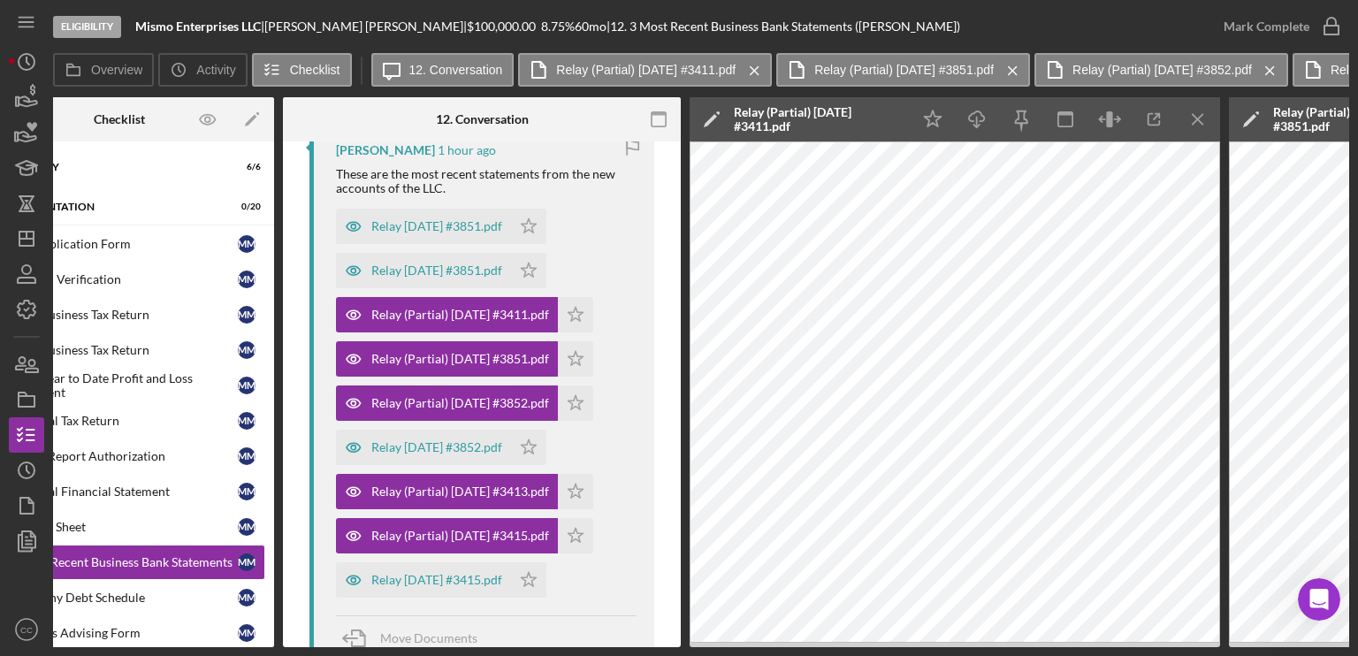
scroll to position [0, 177]
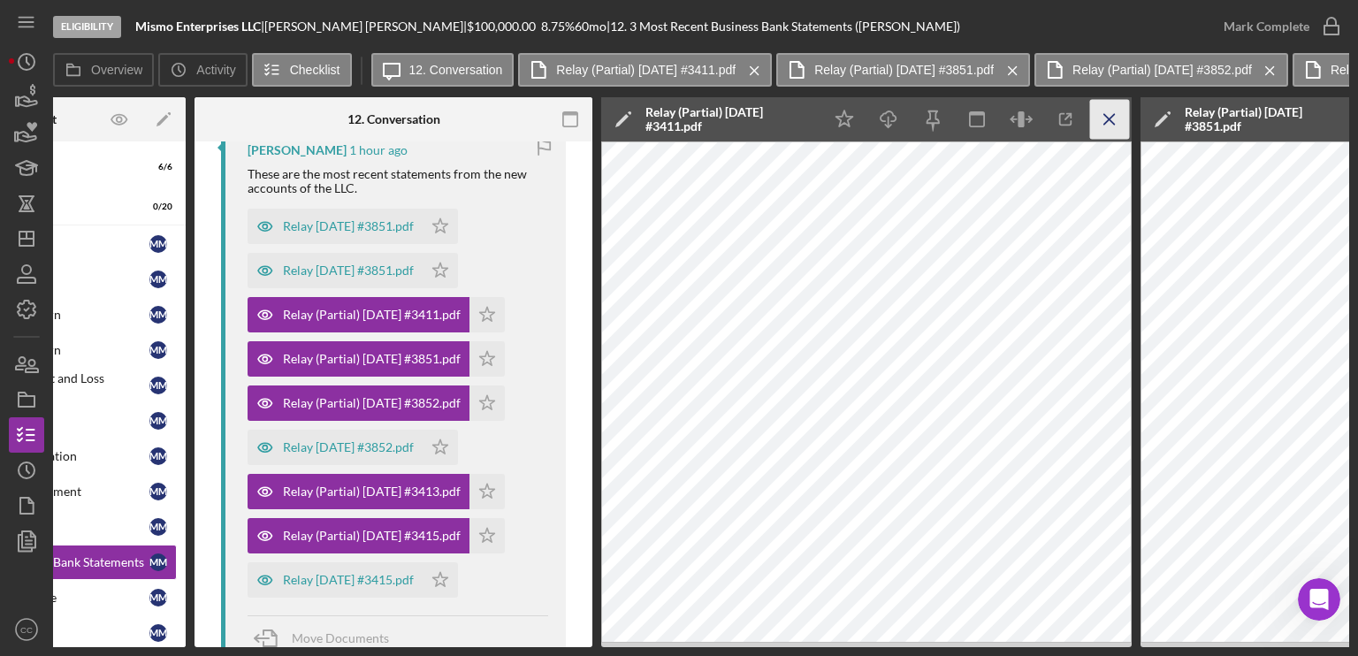
click at [1117, 115] on icon "Icon/Menu Close" at bounding box center [1110, 120] width 40 height 40
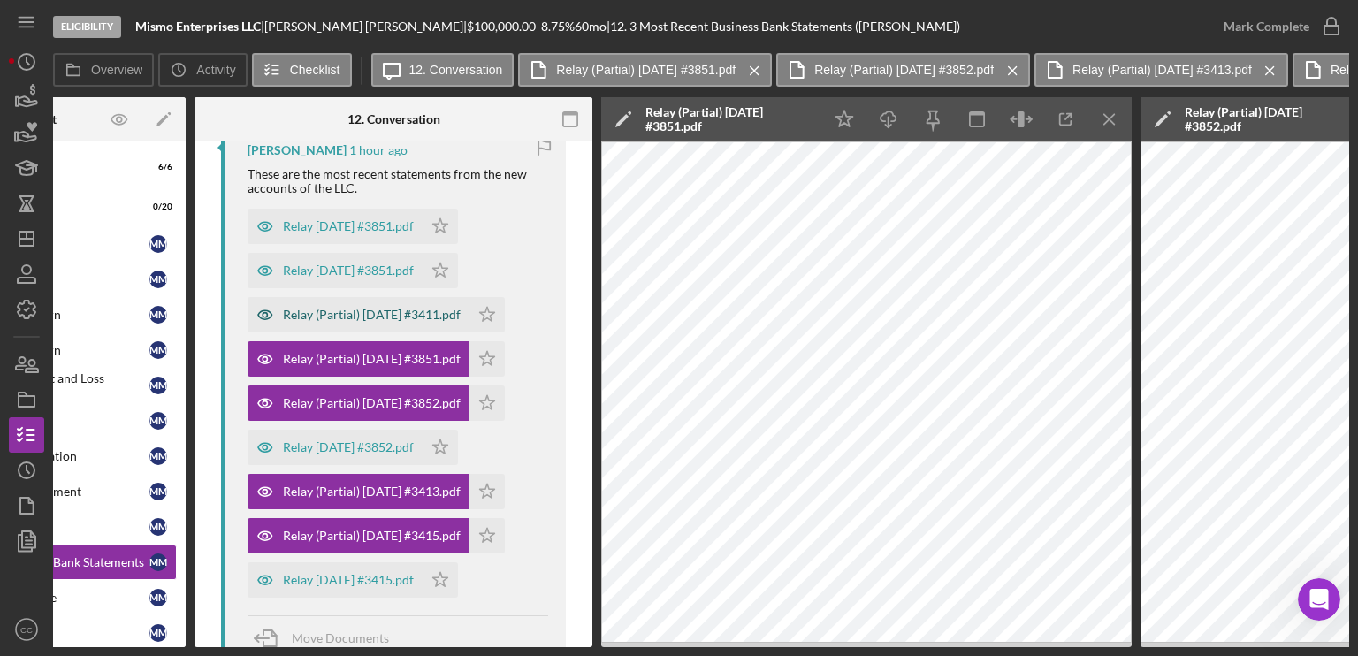
click at [350, 316] on div "Relay (Partial) [DATE] #3411.pdf" at bounding box center [372, 315] width 178 height 14
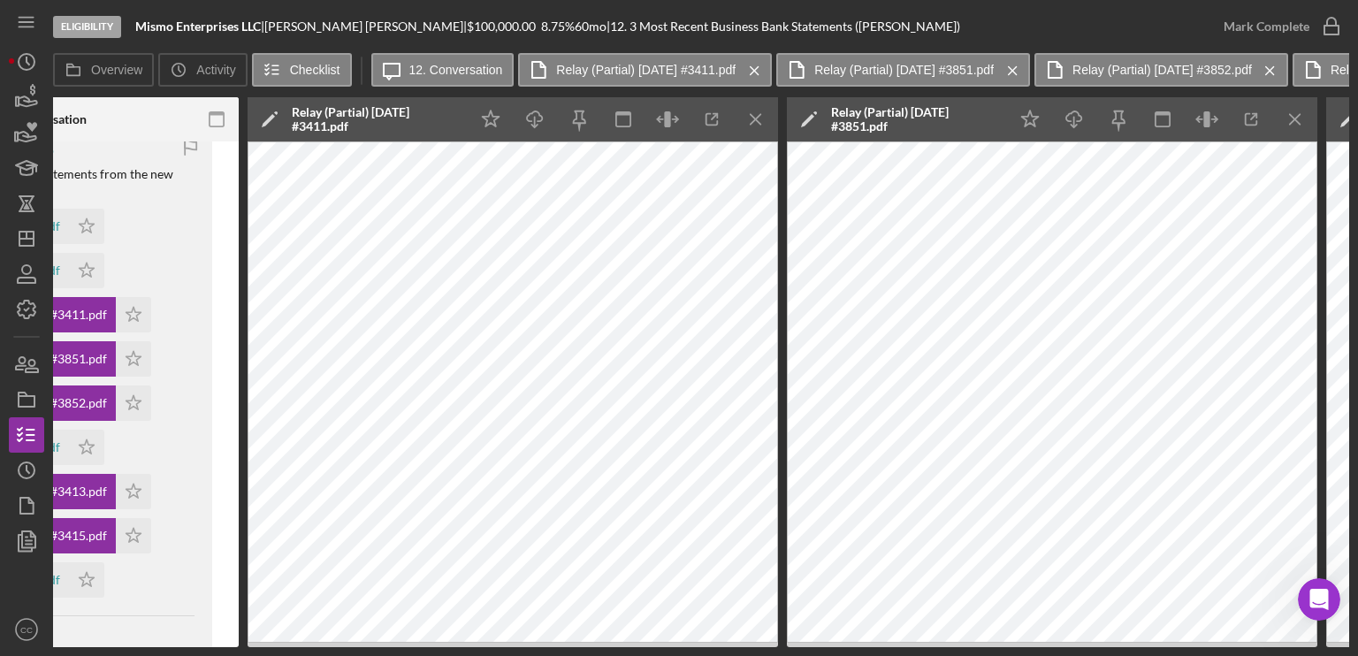
scroll to position [0, 796]
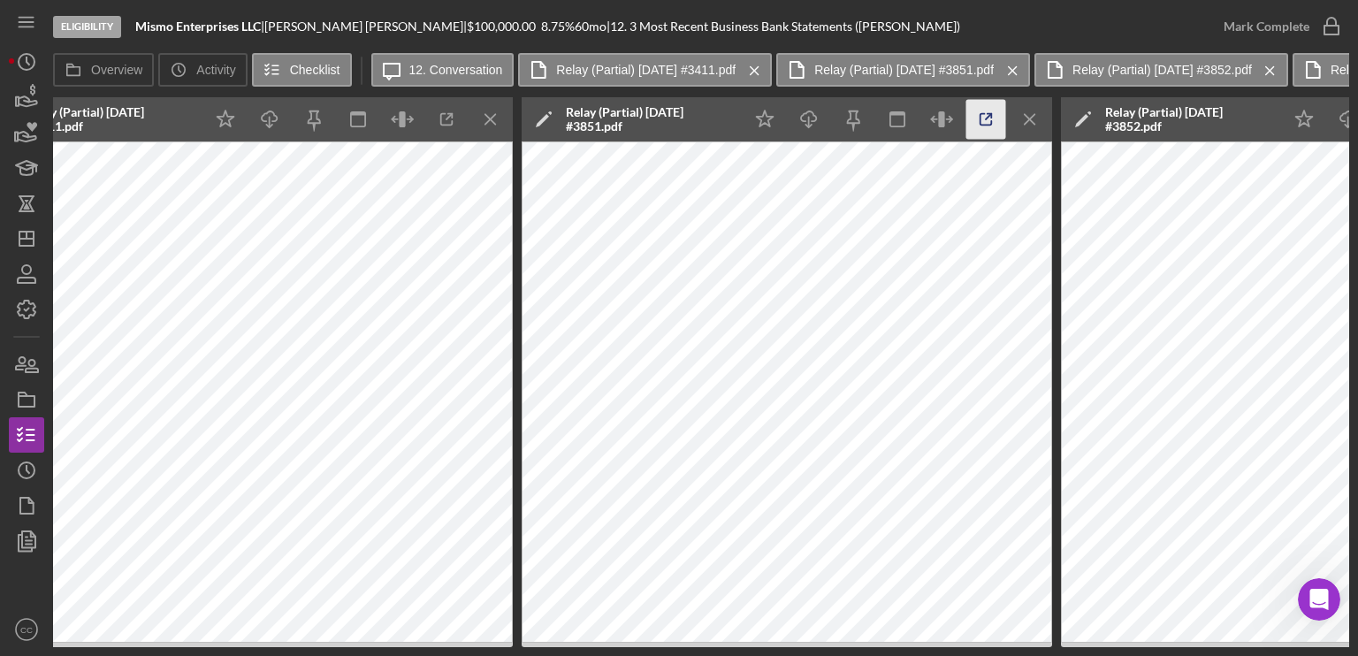
click at [982, 119] on icon "button" at bounding box center [986, 120] width 40 height 40
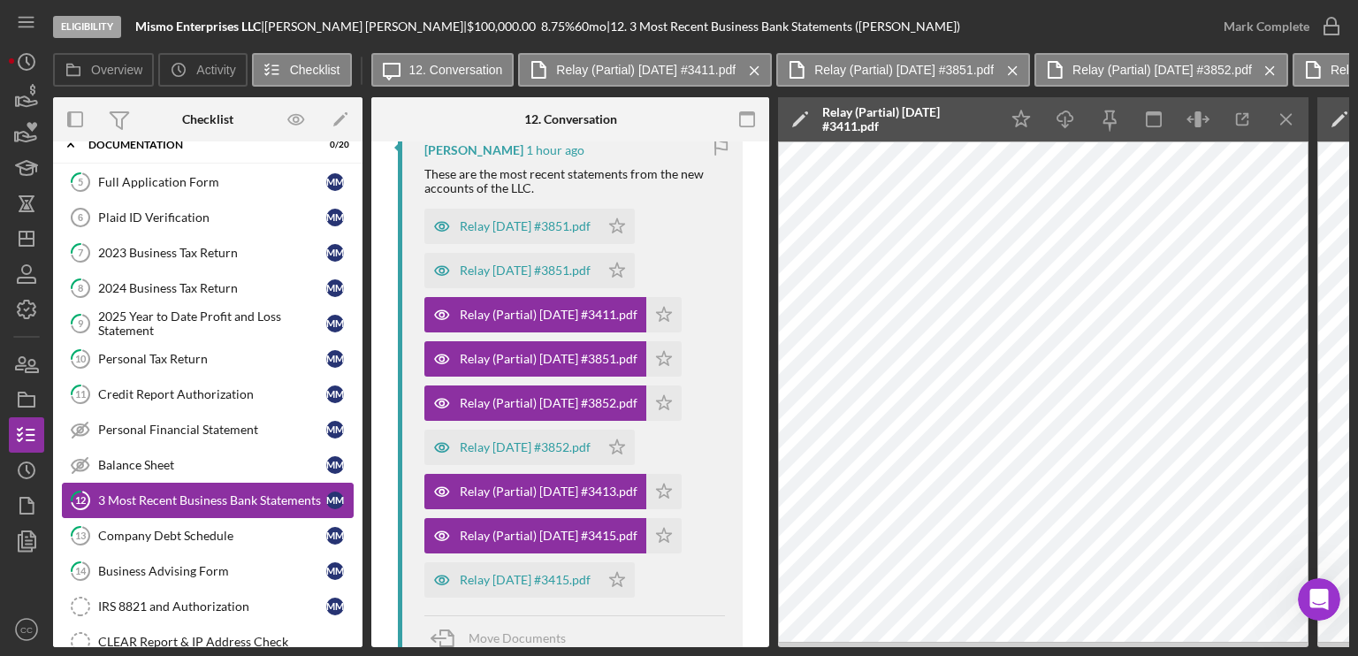
scroll to position [88, 0]
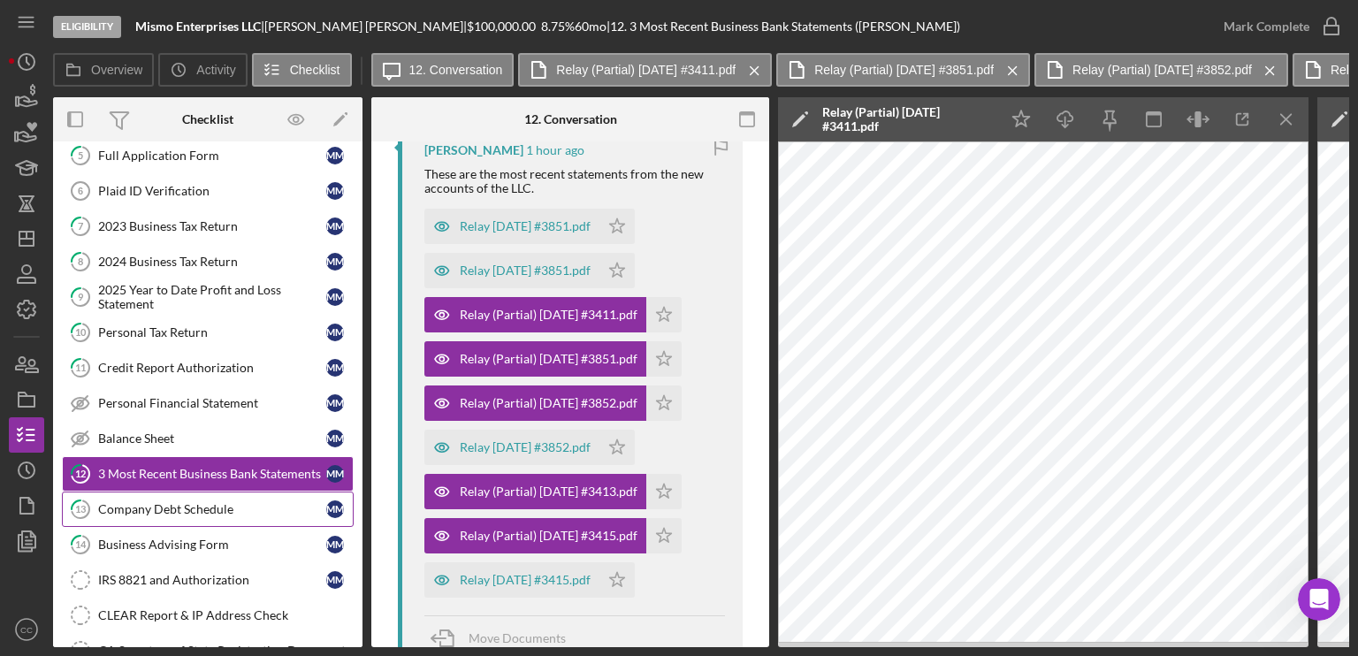
drag, startPoint x: 187, startPoint y: 509, endPoint x: 206, endPoint y: 505, distance: 19.1
click at [187, 509] on div "Company Debt Schedule" at bounding box center [212, 509] width 228 height 14
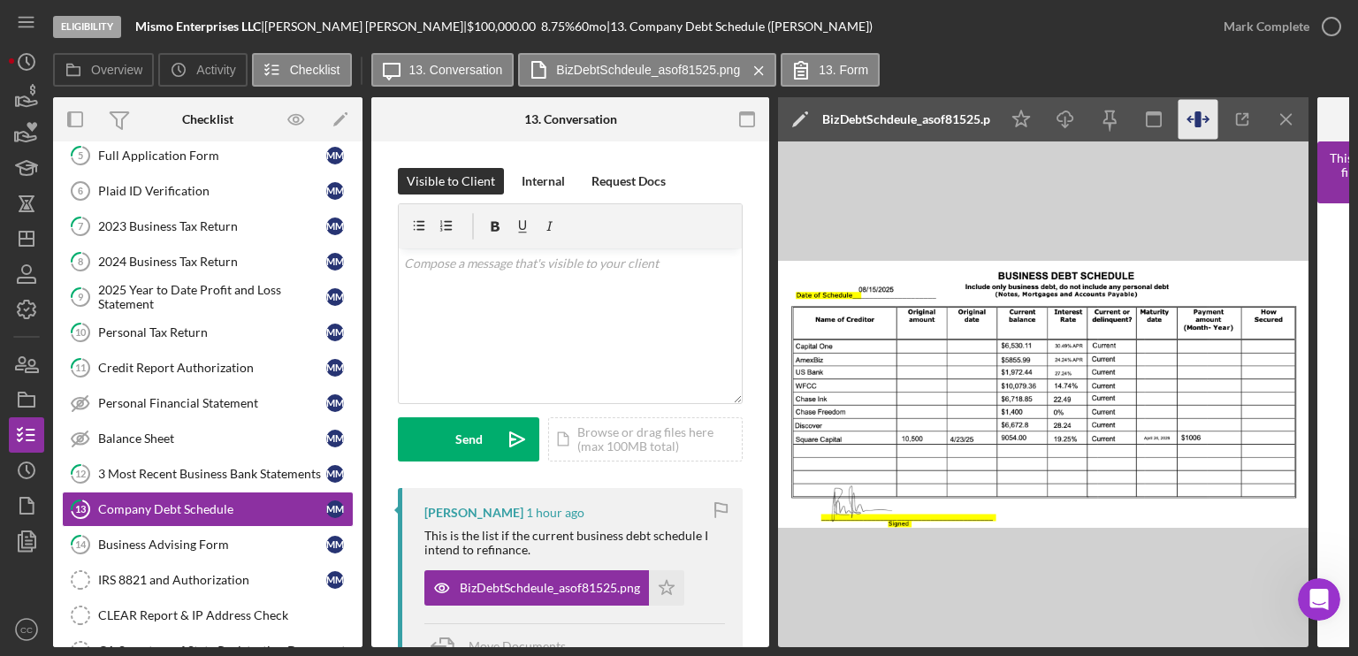
click at [1195, 121] on icon "button" at bounding box center [1197, 119] width 6 height 16
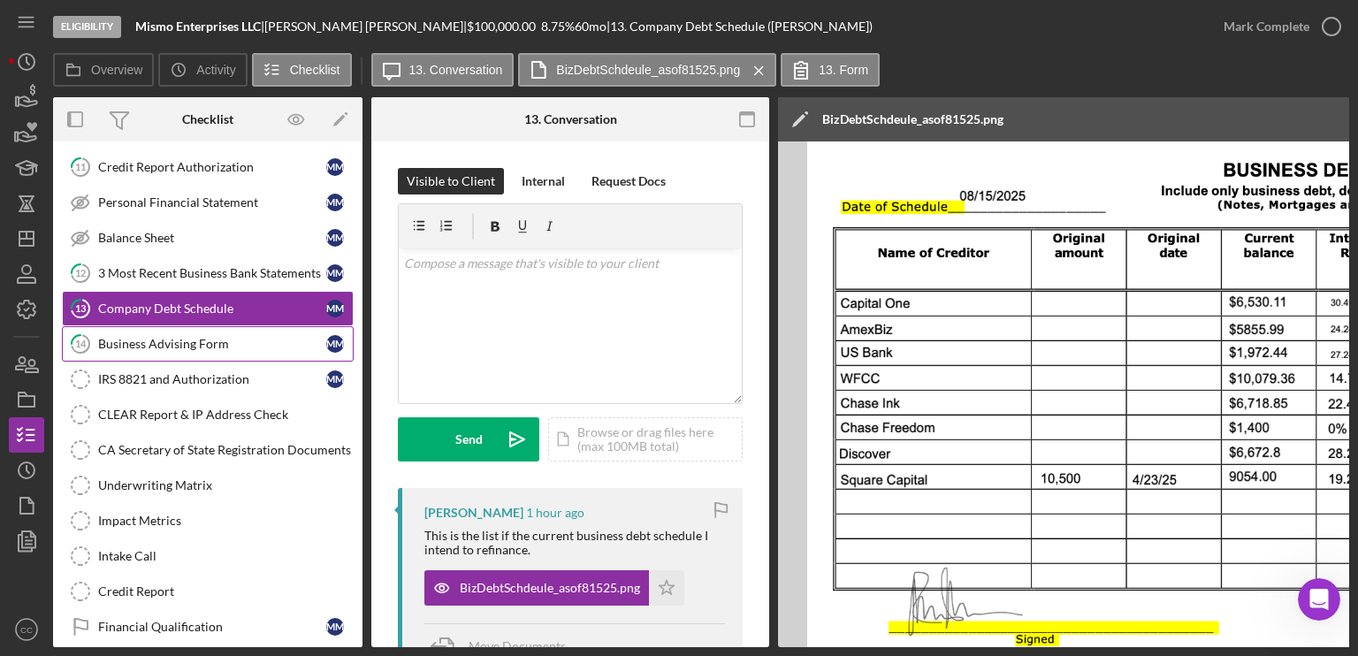
scroll to position [354, 0]
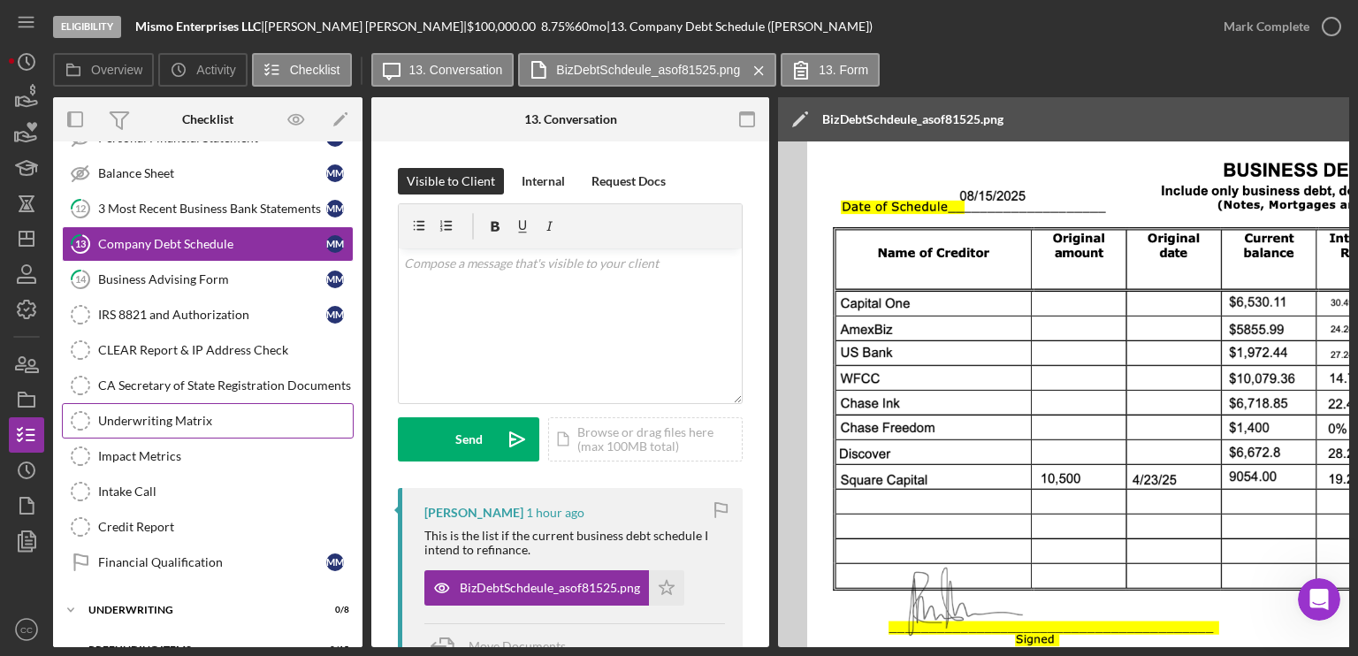
click at [170, 418] on div "Underwriting Matrix" at bounding box center [225, 421] width 255 height 14
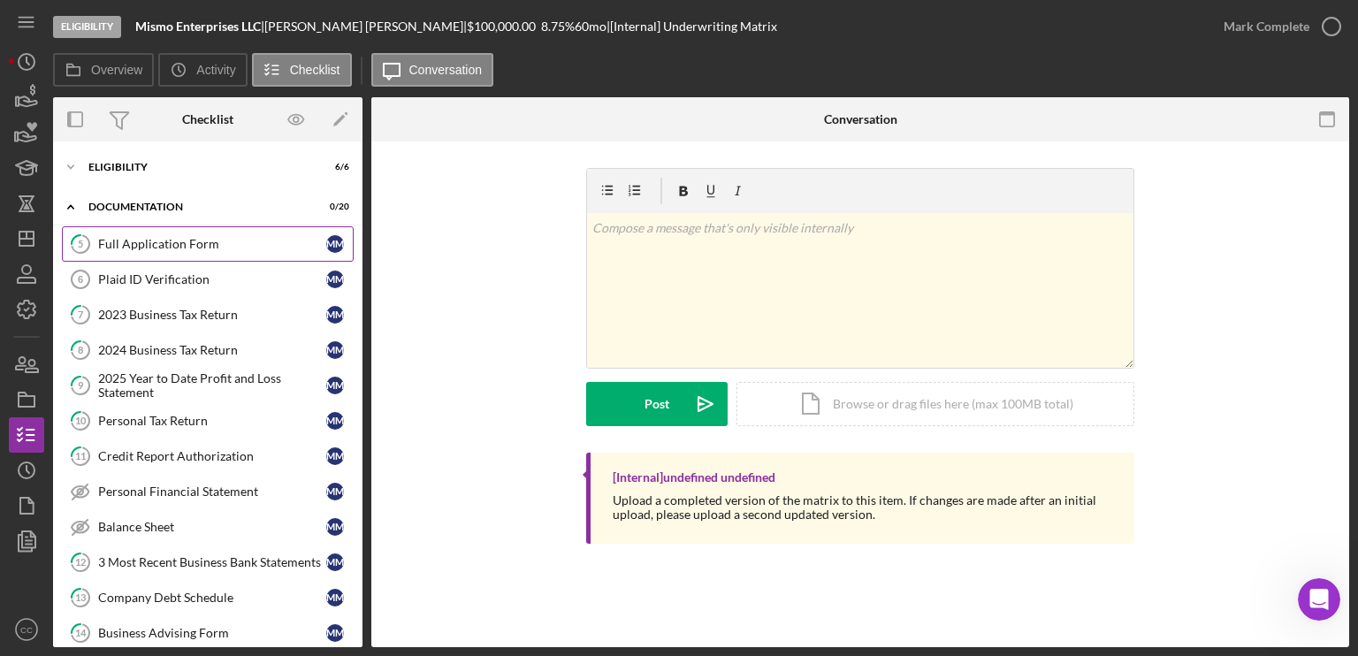
click at [175, 242] on div "Full Application Form" at bounding box center [212, 244] width 228 height 14
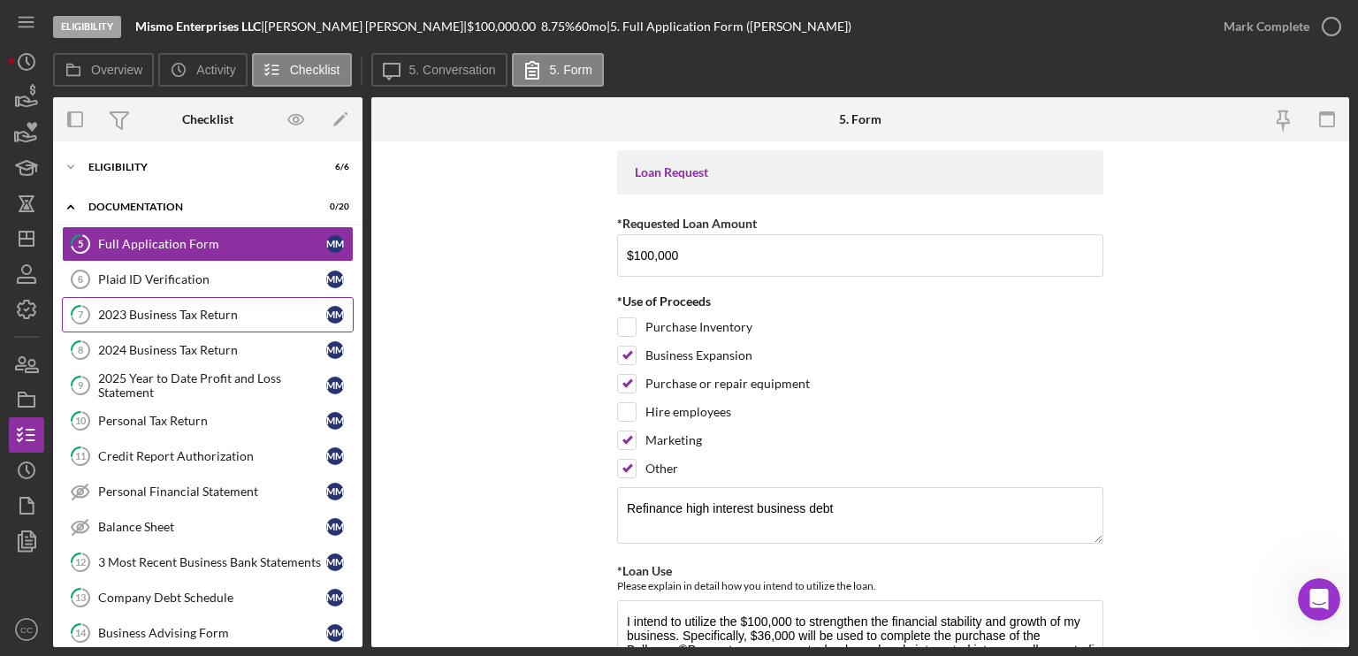
click at [175, 314] on div "2023 Business Tax Return" at bounding box center [212, 315] width 228 height 14
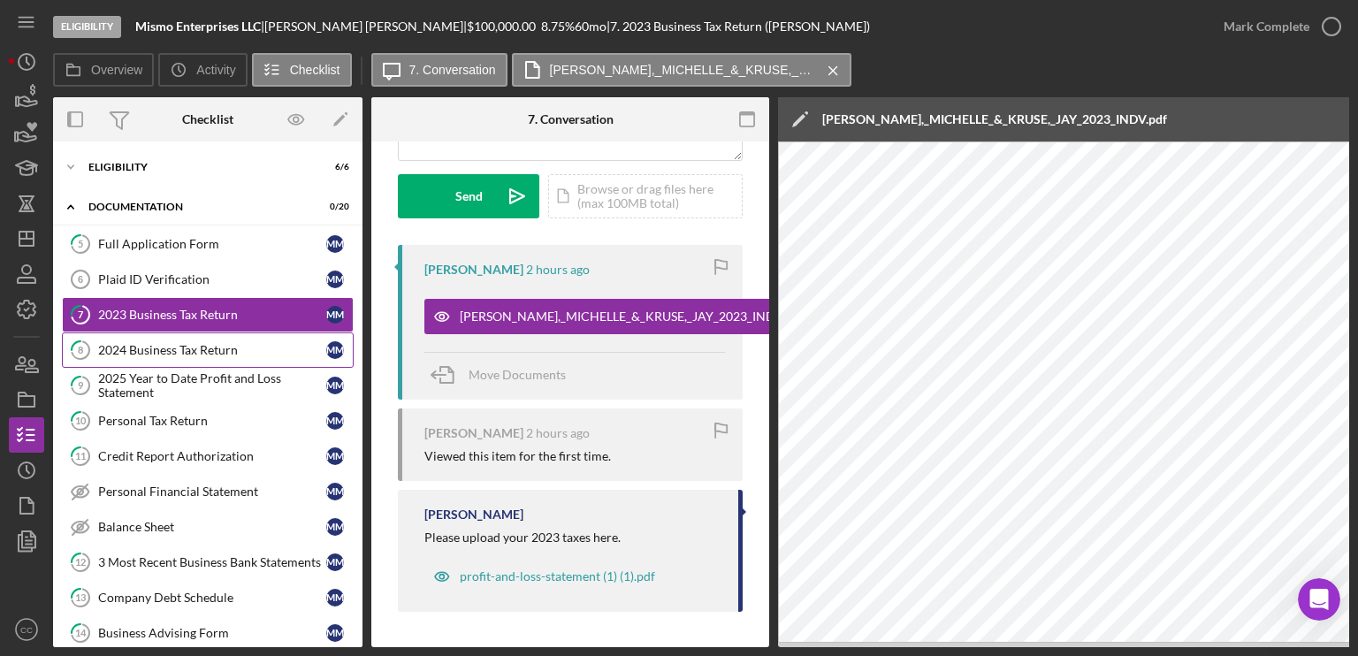
click at [145, 358] on link "8 2024 Business Tax Return M M" at bounding box center [208, 349] width 292 height 35
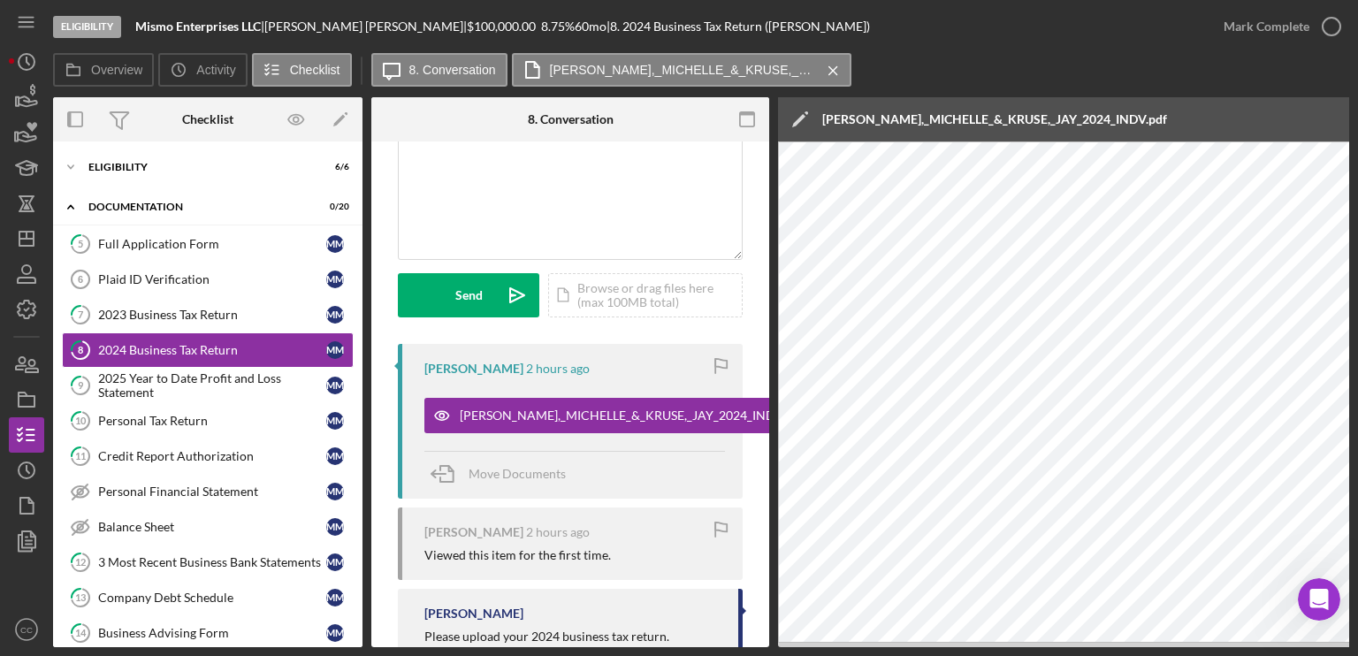
scroll to position [113, 0]
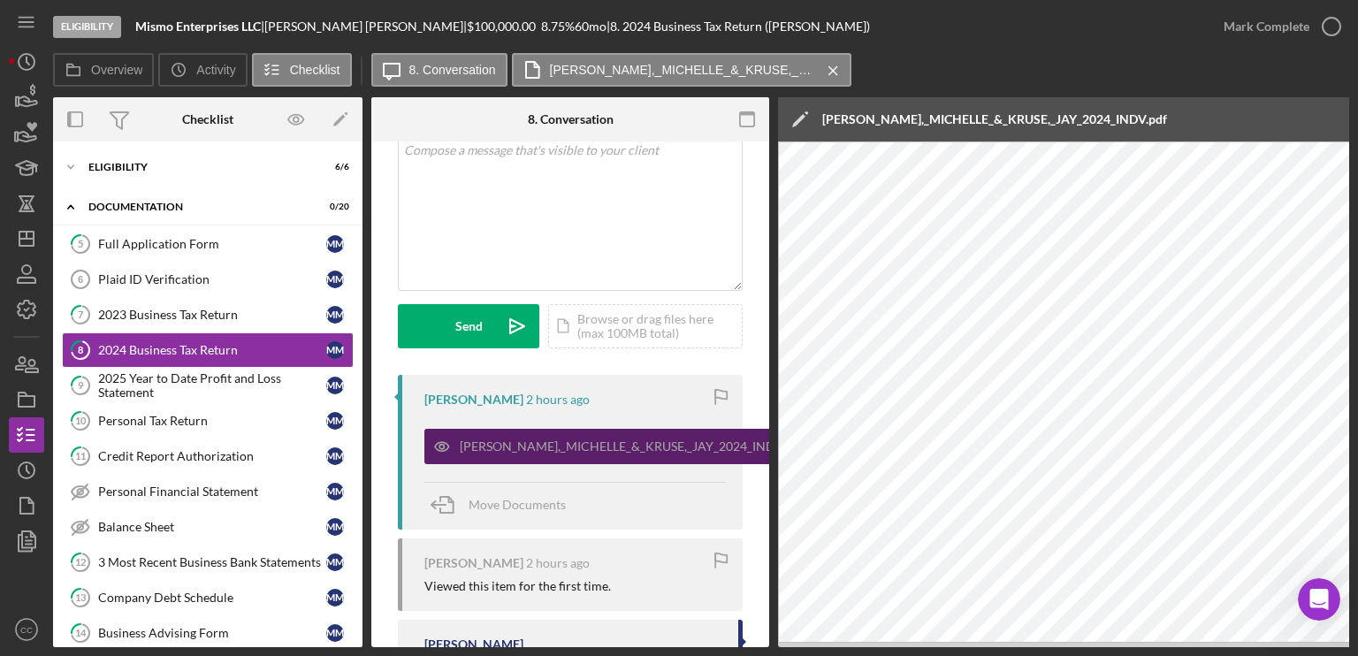
click at [548, 441] on div "[PERSON_NAME],_MICHELLE_&_KRUSE,_JAY_2024_INDV.pdf" at bounding box center [632, 446] width 345 height 14
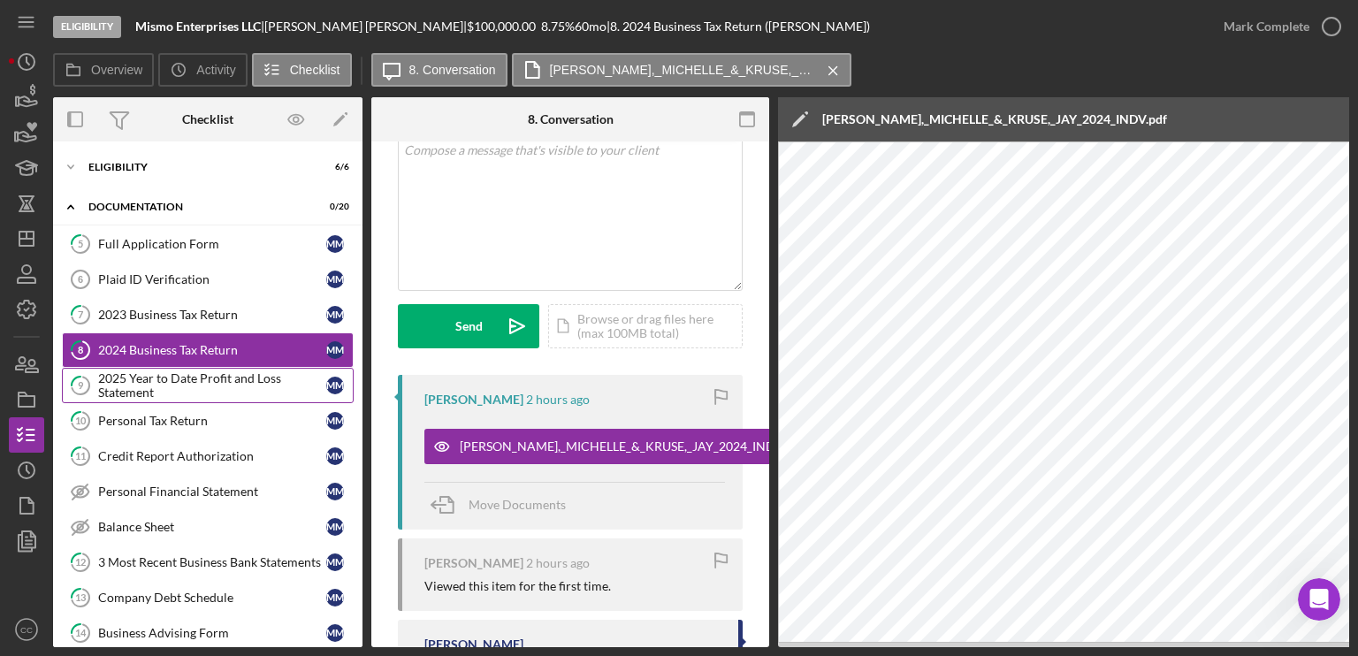
click at [184, 385] on div "2025 Year to Date Profit and Loss Statement" at bounding box center [212, 385] width 228 height 28
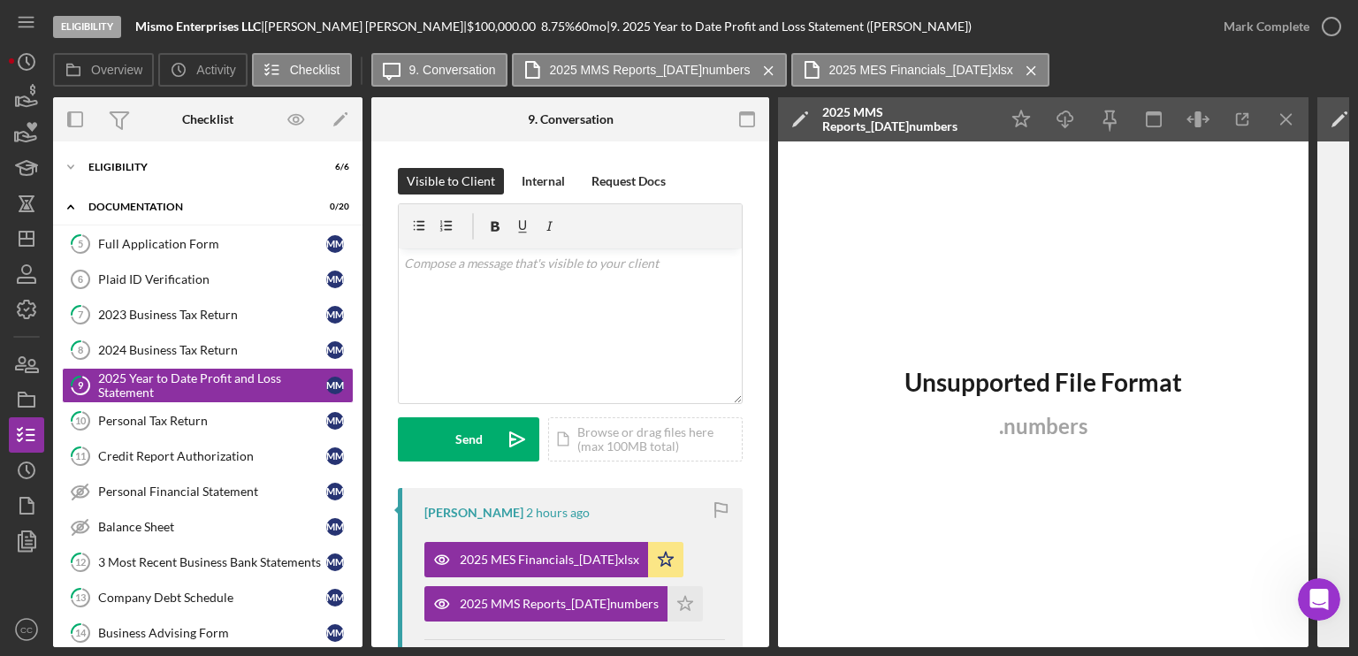
drag, startPoint x: 265, startPoint y: 25, endPoint x: 131, endPoint y: 27, distance: 134.4
click at [131, 27] on div "Eligibility Mismo Enterprises LLC | [PERSON_NAME] | $100,000.00 8.75 % 60 mo | …" at bounding box center [629, 26] width 1153 height 53
copy b "Mismo Enterprises LLC"
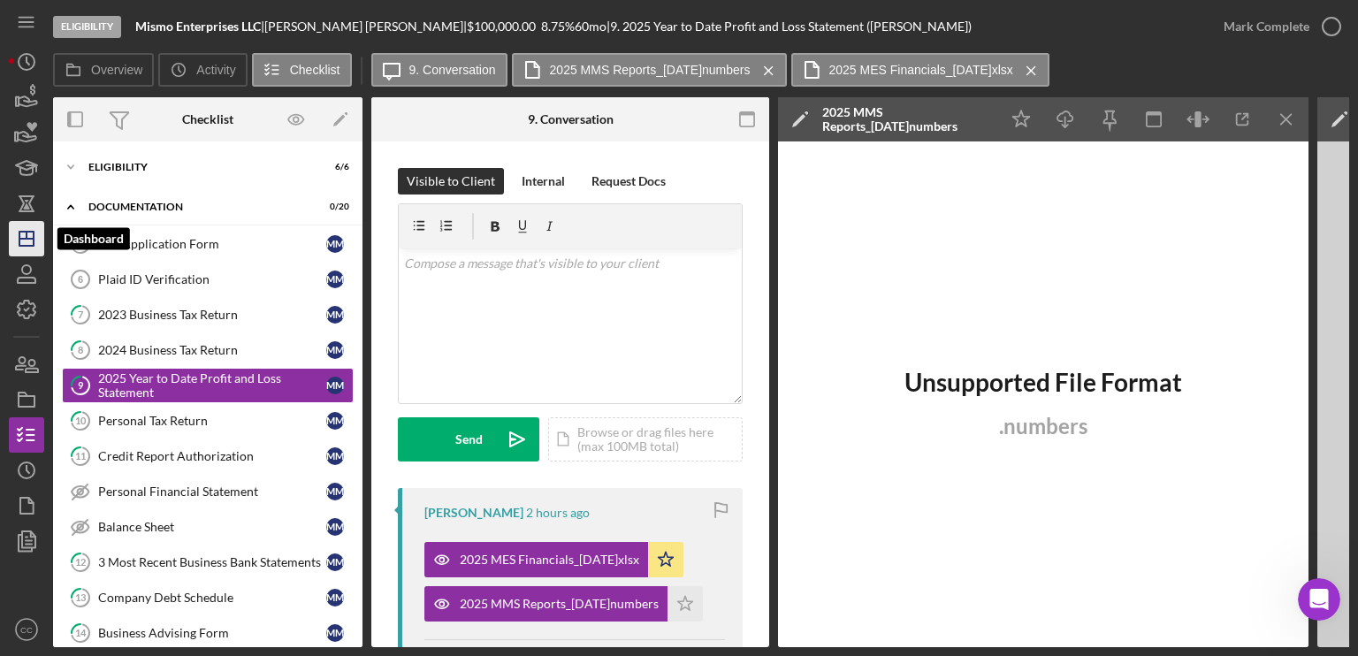
click at [22, 233] on icon "Icon/Dashboard" at bounding box center [26, 239] width 44 height 44
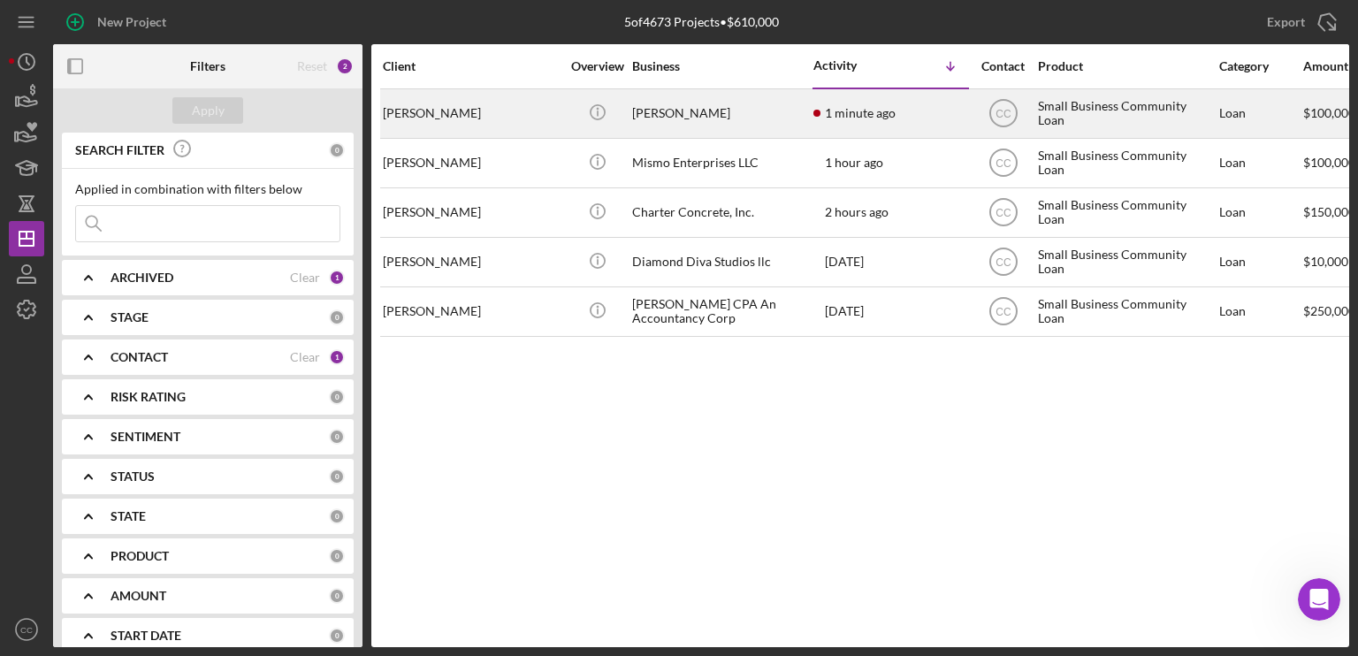
click at [479, 128] on div "[PERSON_NAME]" at bounding box center [471, 113] width 177 height 47
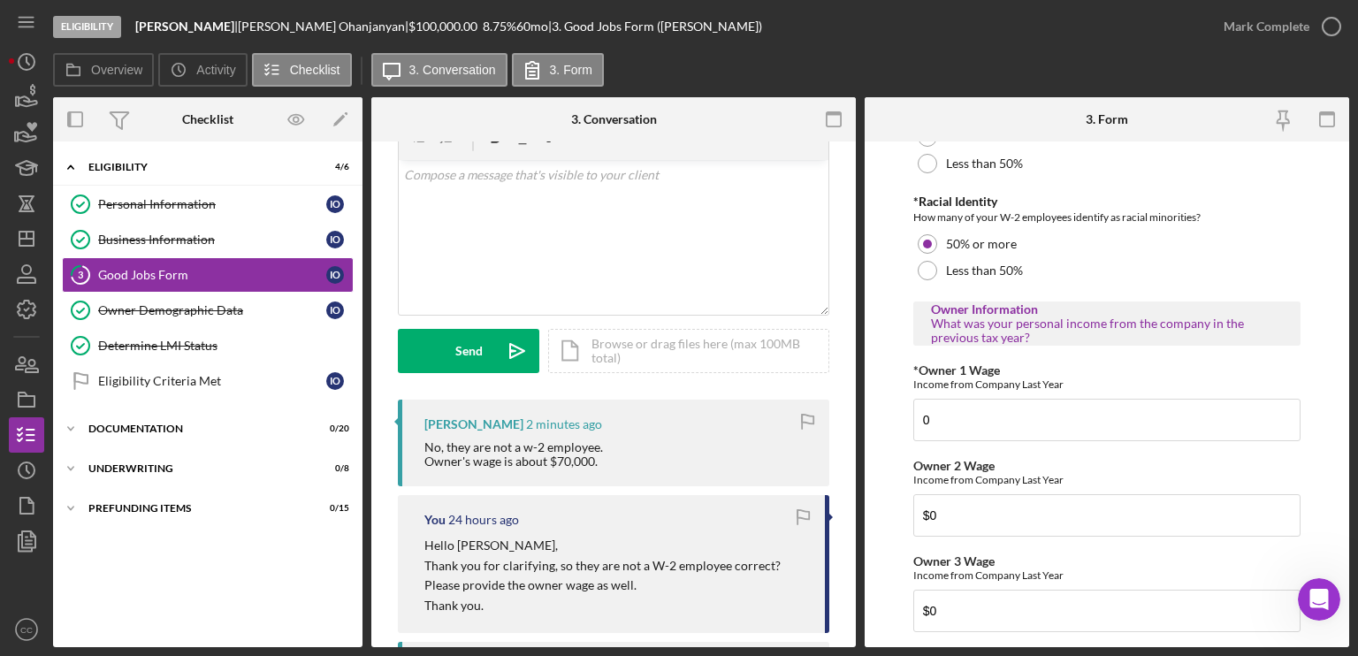
scroll to position [2829, 0]
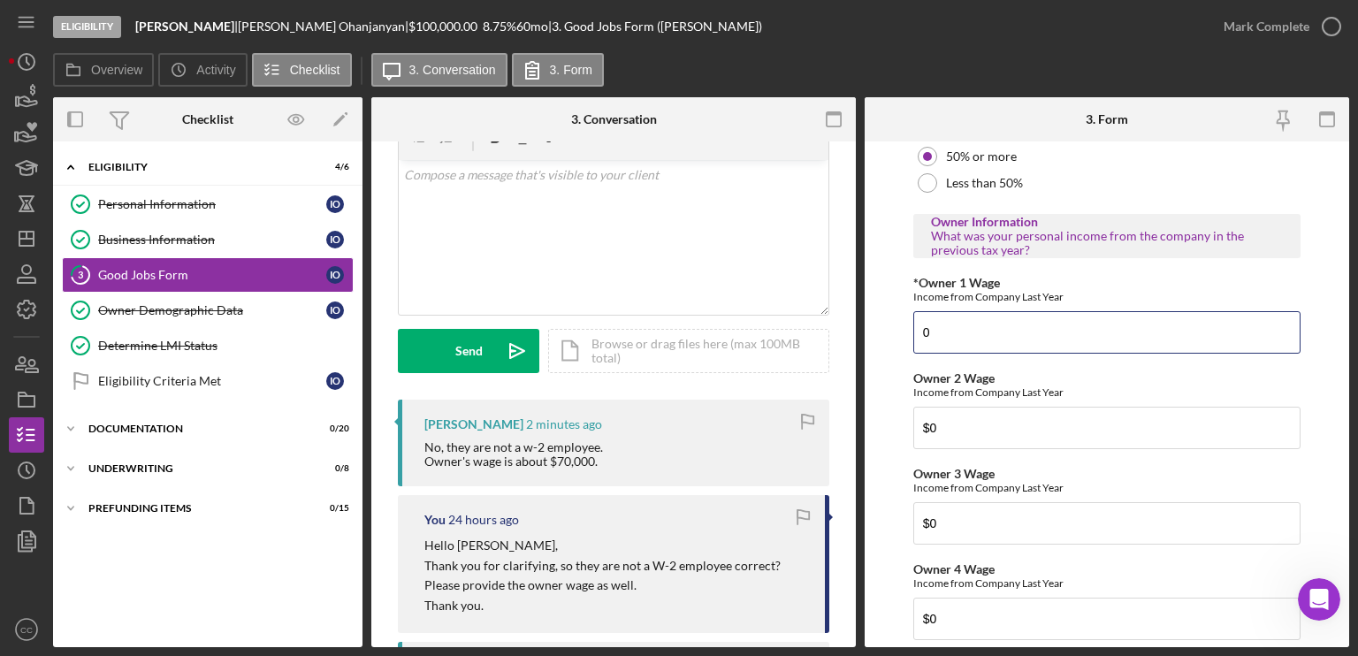
drag, startPoint x: 1024, startPoint y: 315, endPoint x: 749, endPoint y: 319, distance: 274.9
click at [749, 319] on div "Overview Internal Workflow Stage Eligibility Icon/Dropdown Arrow Archive (can u…" at bounding box center [701, 372] width 1296 height 550
type input "70000"
click at [910, 364] on form "Good Jobs Form *Number of [DEMOGRAPHIC_DATA] Owner Employment Please input all …" at bounding box center [1107, 394] width 484 height 506
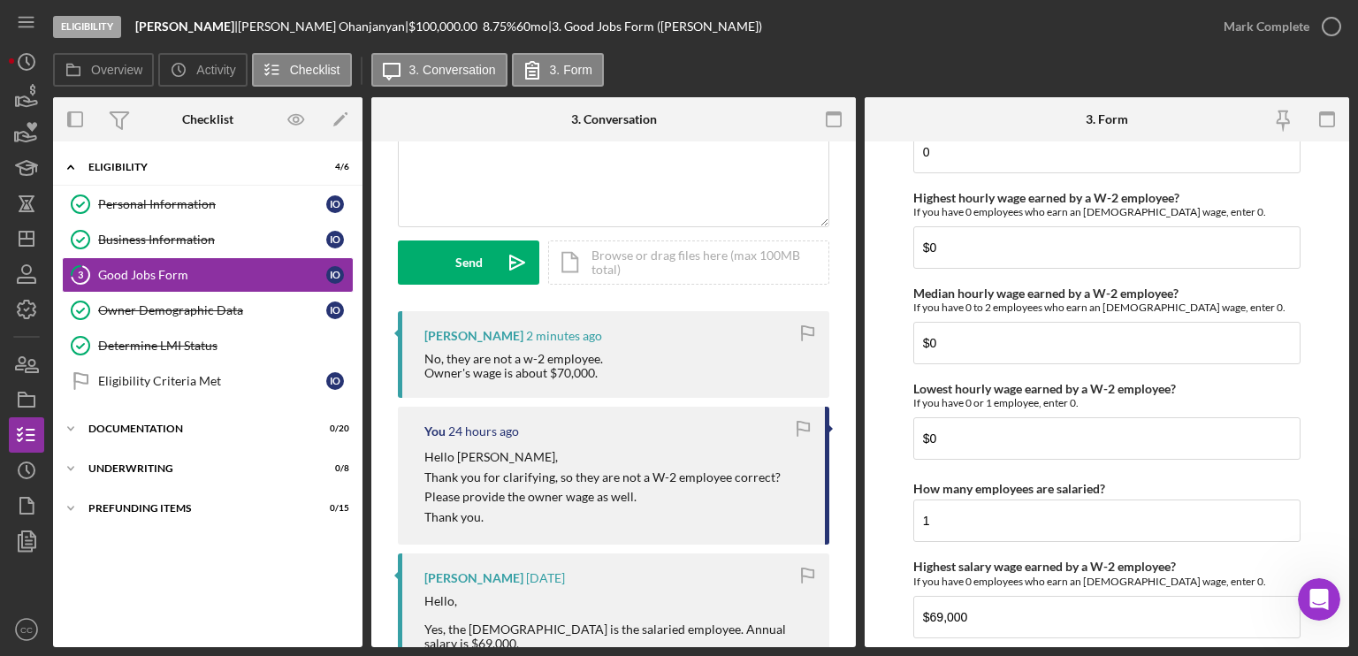
scroll to position [3624, 0]
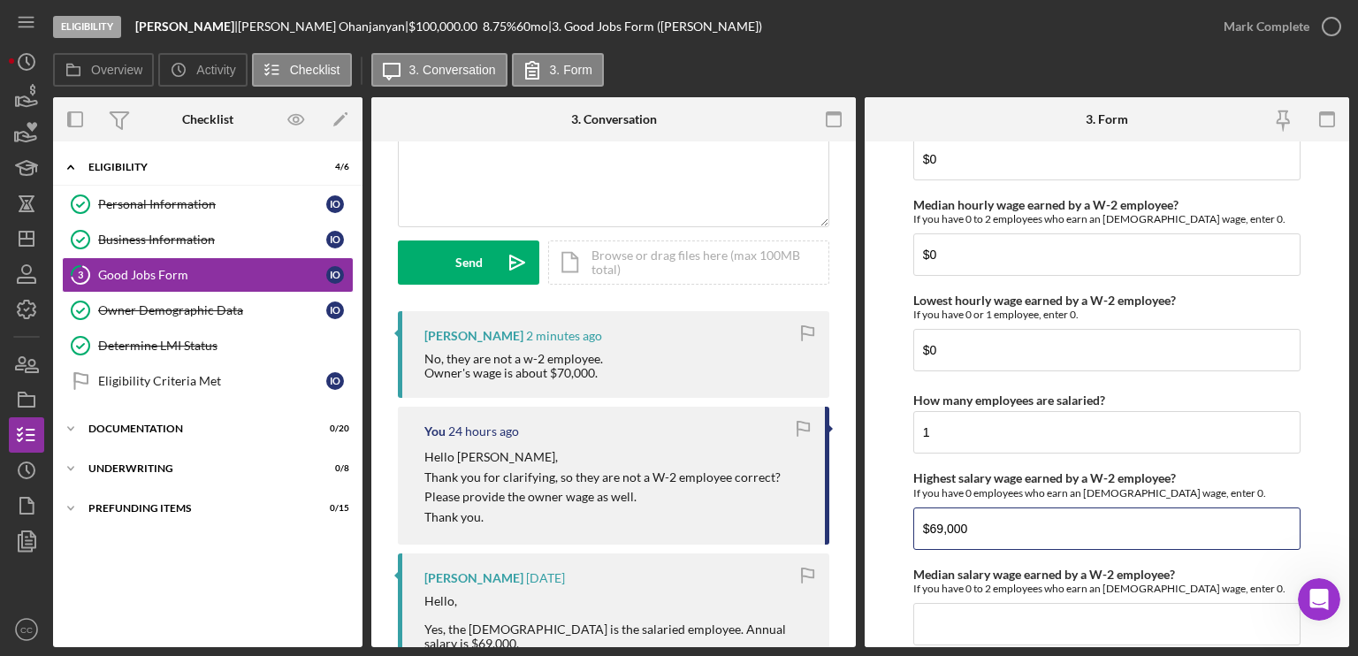
drag, startPoint x: 999, startPoint y: 504, endPoint x: 837, endPoint y: 507, distance: 161.8
click at [837, 507] on div "Overview Internal Workflow Stage Eligibility Icon/Dropdown Arrow Archive (can u…" at bounding box center [701, 372] width 1296 height 550
type input "$0"
drag, startPoint x: 965, startPoint y: 412, endPoint x: 817, endPoint y: 420, distance: 148.7
click at [817, 420] on div "Overview Internal Workflow Stage Eligibility Icon/Dropdown Arrow Archive (can u…" at bounding box center [701, 372] width 1296 height 550
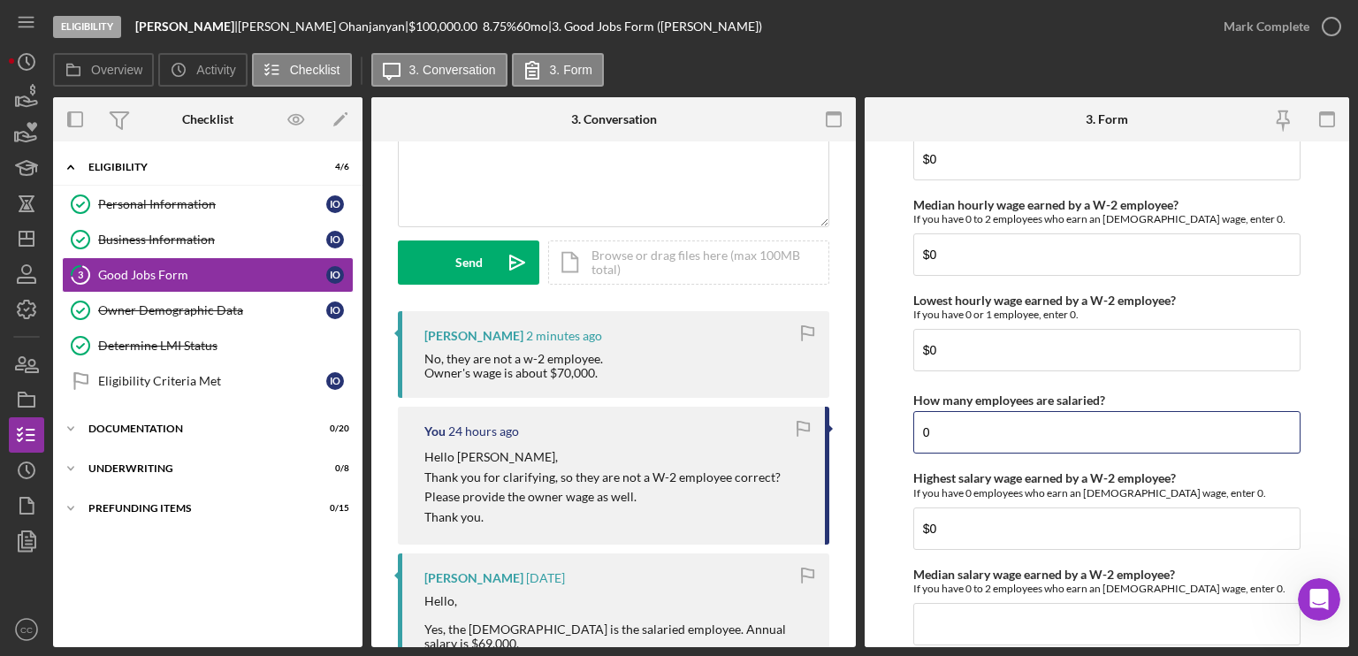
type input "0"
click at [887, 420] on form "Good Jobs Form *Number of [DEMOGRAPHIC_DATA] Owner Employment Please input all …" at bounding box center [1107, 394] width 484 height 506
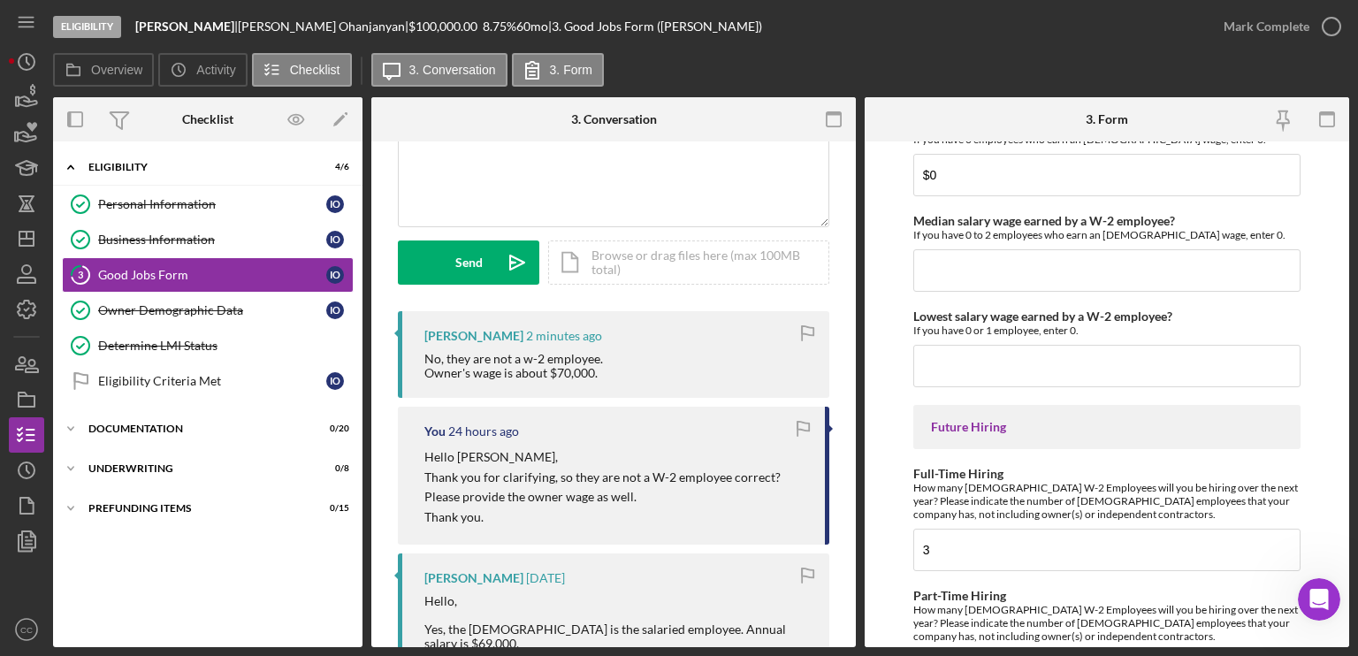
scroll to position [4064, 0]
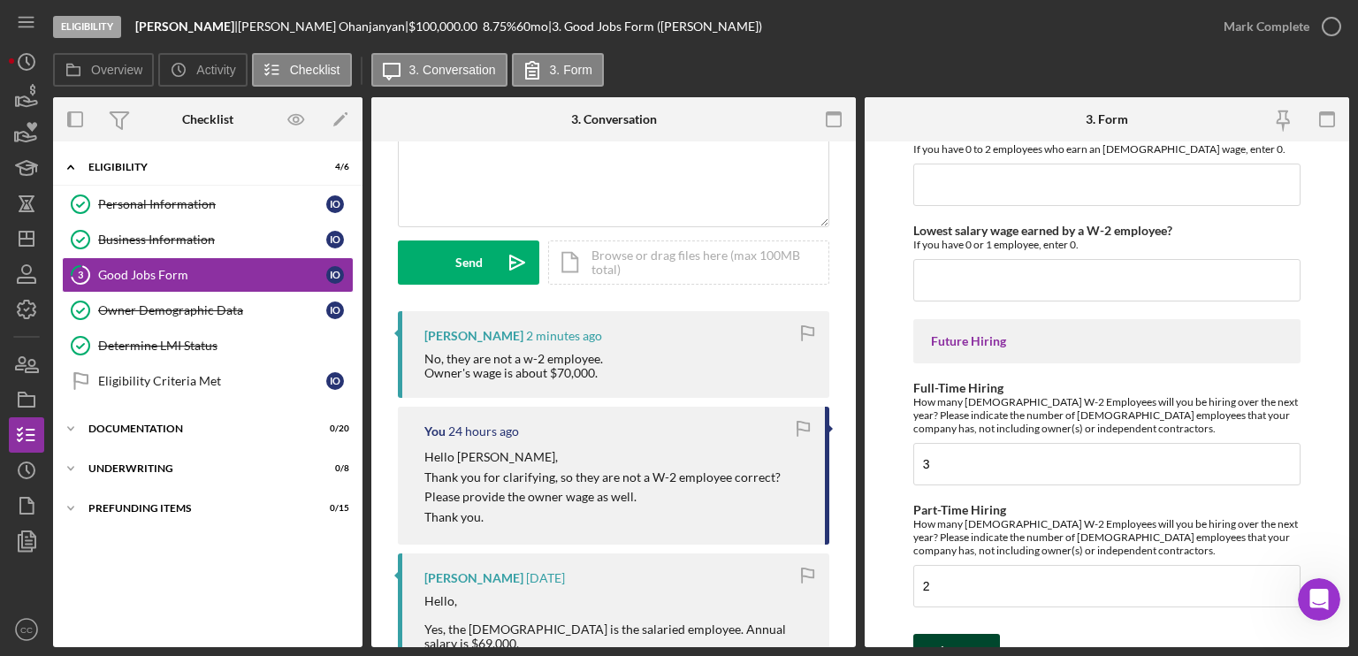
click at [959, 634] on div "Save" at bounding box center [969, 651] width 25 height 35
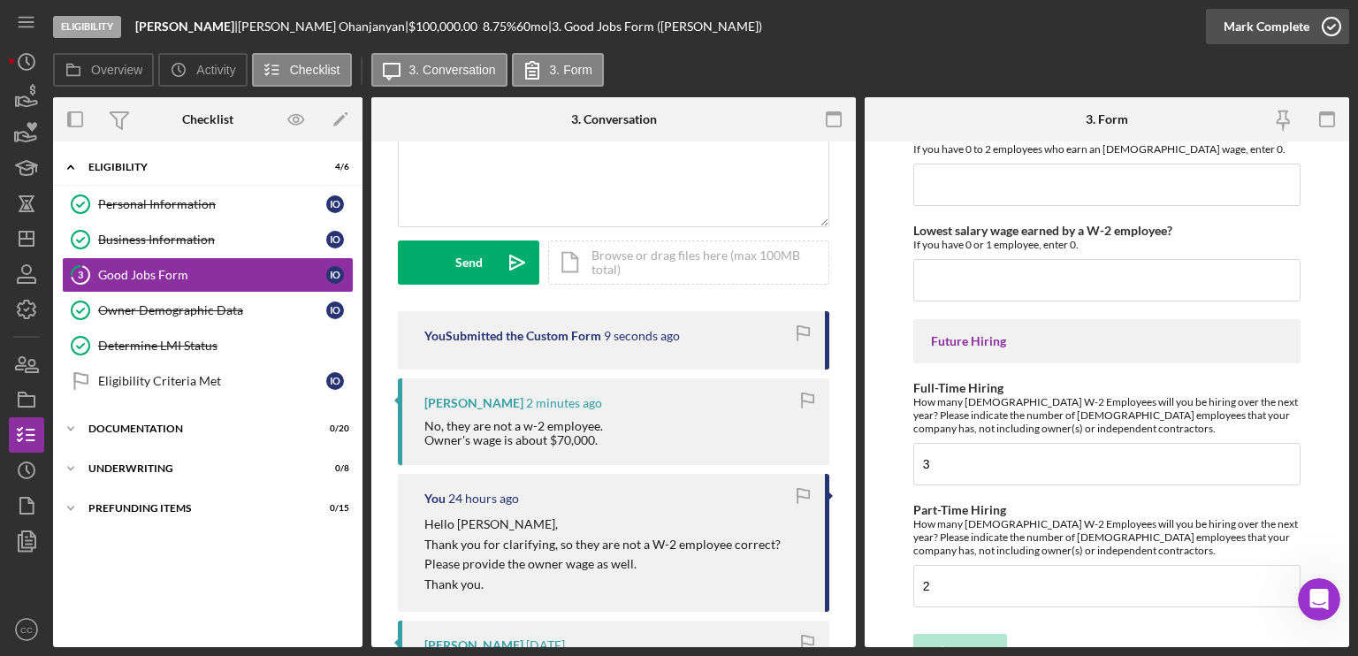
click at [1322, 27] on icon "button" at bounding box center [1331, 26] width 44 height 44
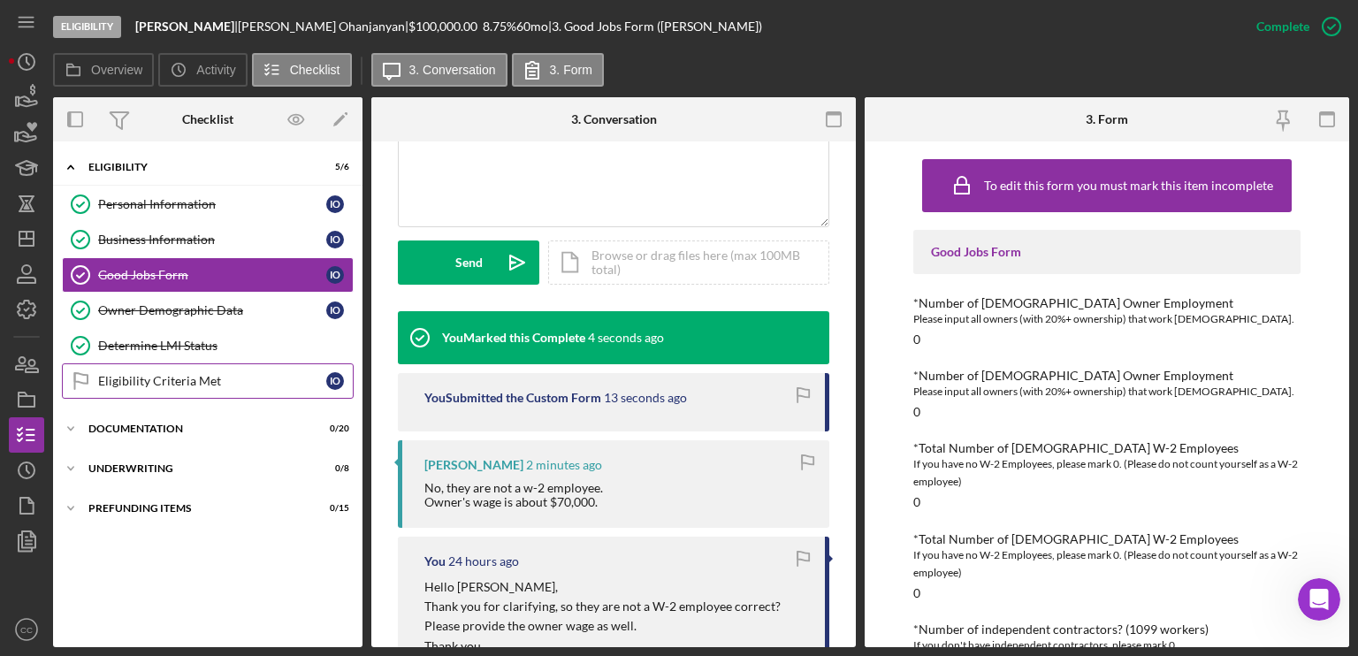
click at [230, 381] on div "Eligibility Criteria Met" at bounding box center [212, 381] width 228 height 14
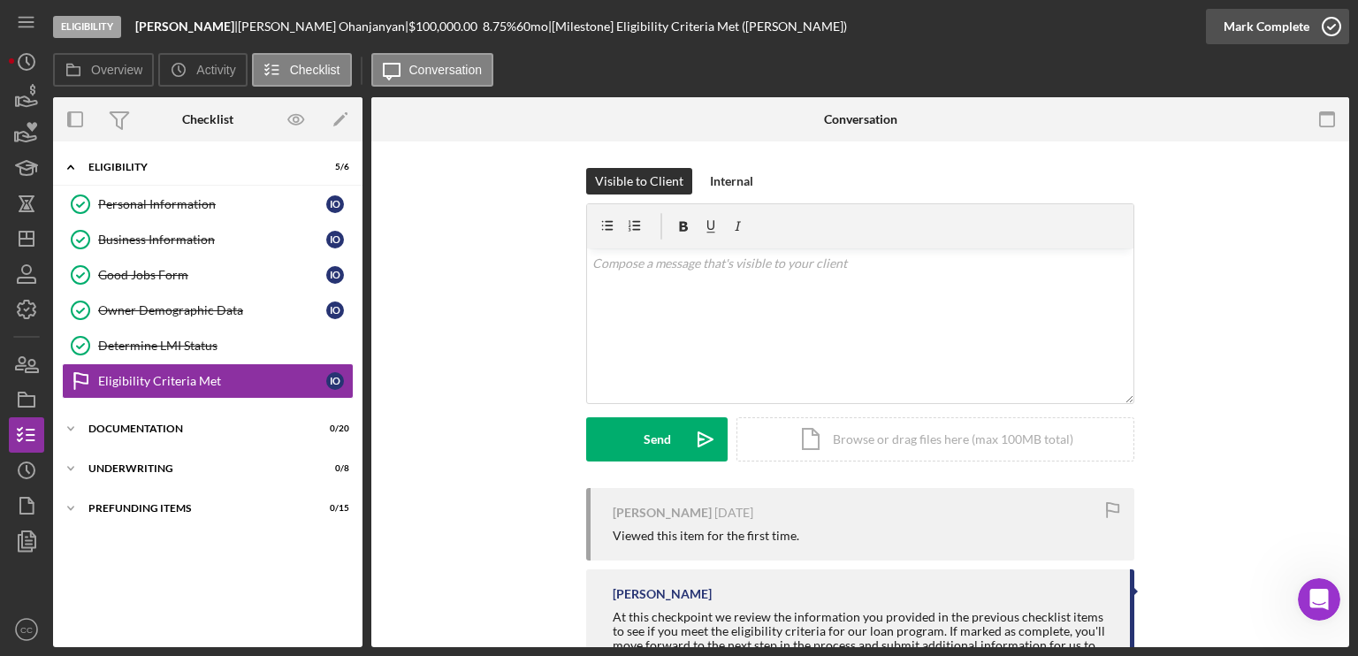
click at [1306, 27] on div "Mark Complete" at bounding box center [1266, 26] width 86 height 35
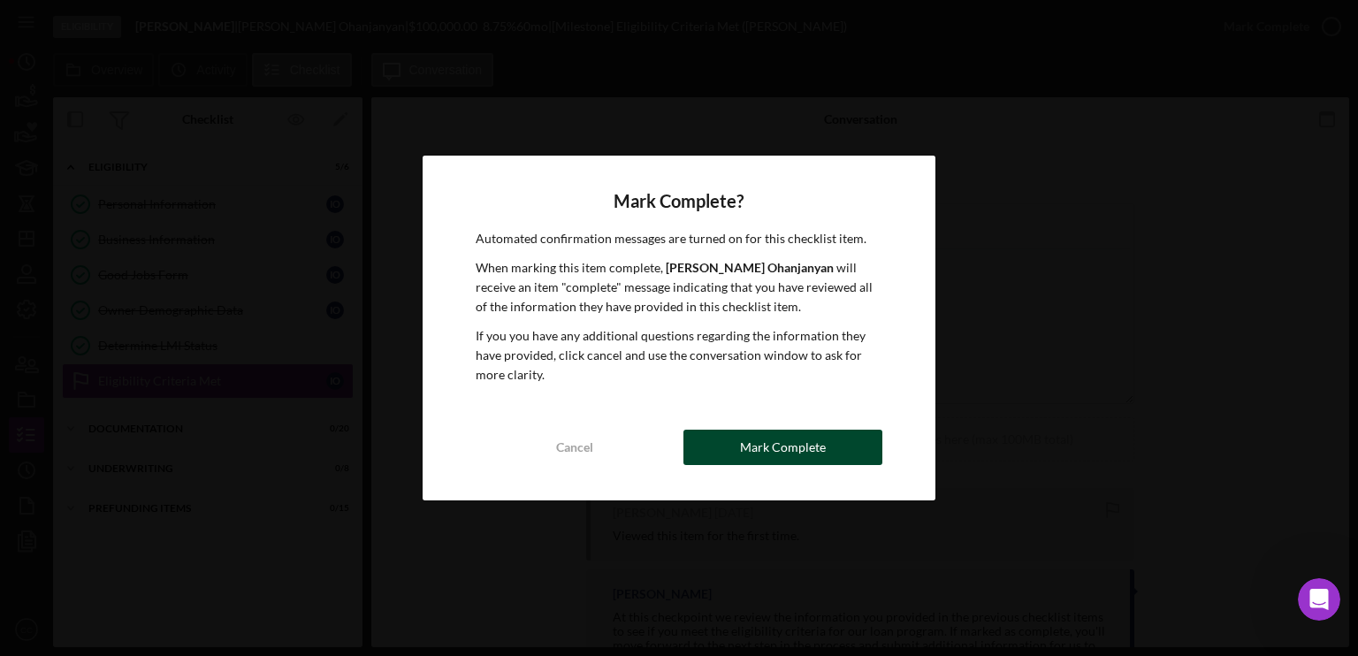
click at [790, 455] on div "Mark Complete" at bounding box center [783, 447] width 86 height 35
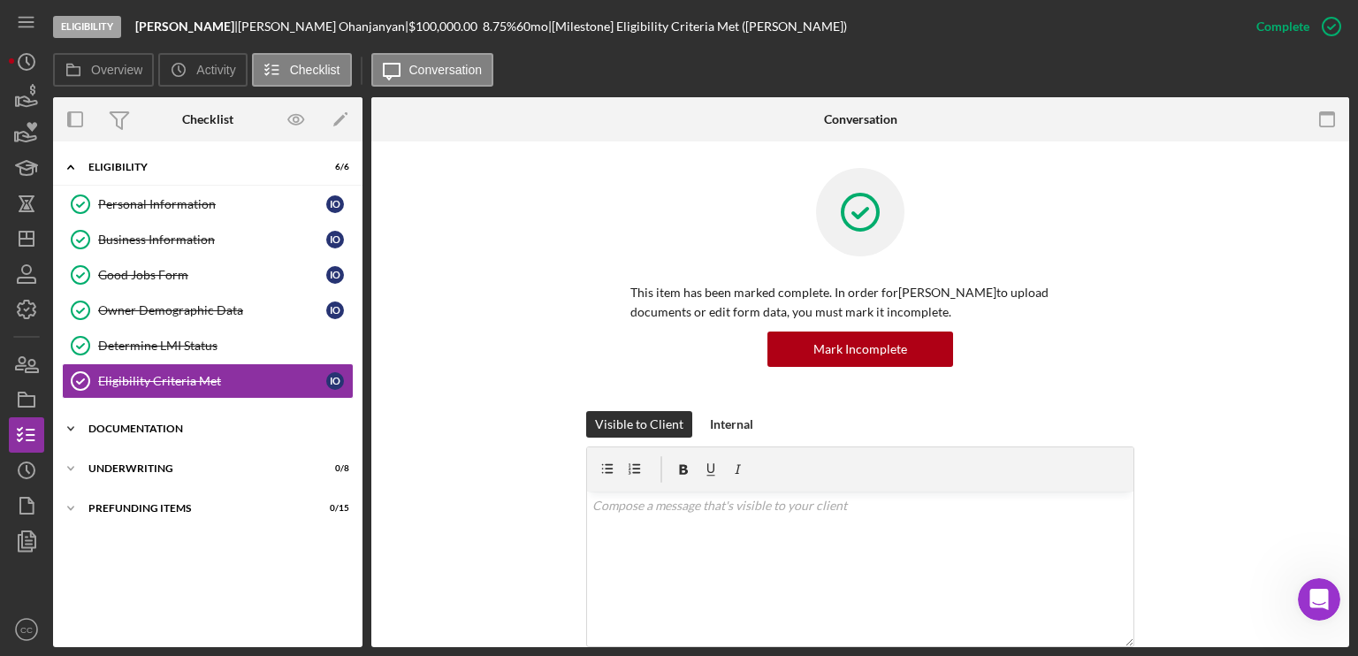
click at [142, 423] on div "Documentation" at bounding box center [214, 428] width 252 height 11
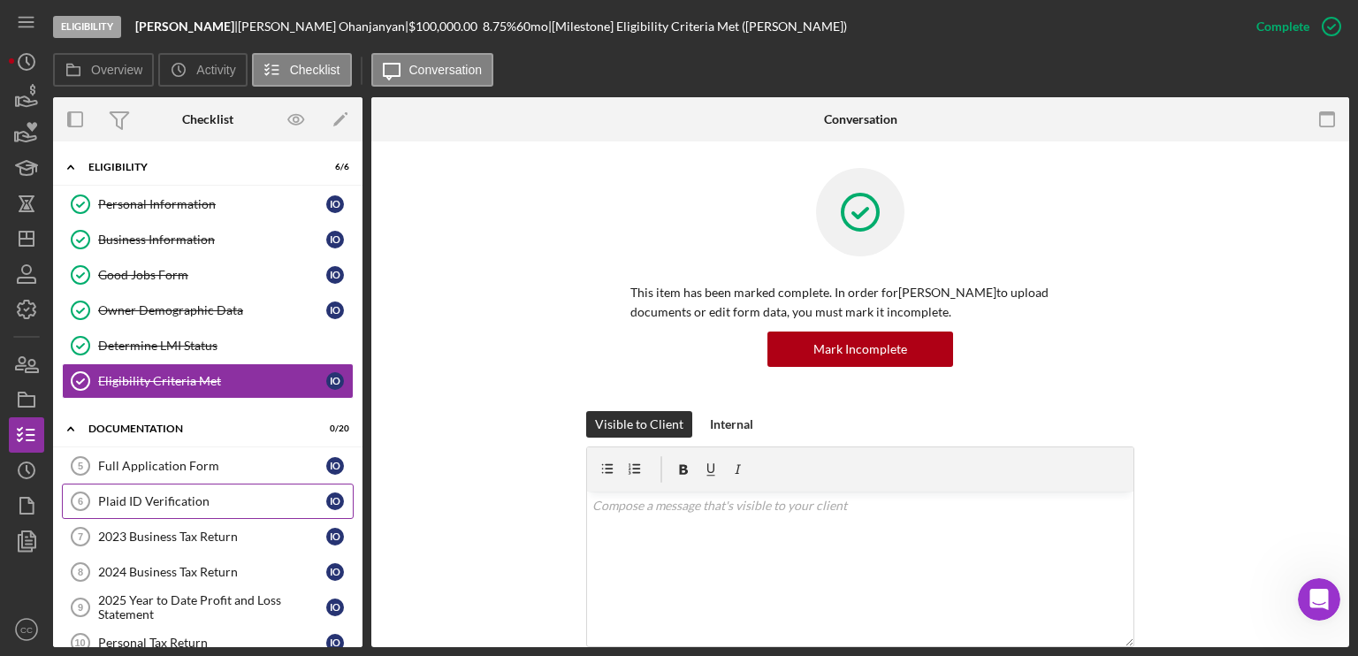
click at [134, 497] on div "Plaid ID Verification" at bounding box center [212, 501] width 228 height 14
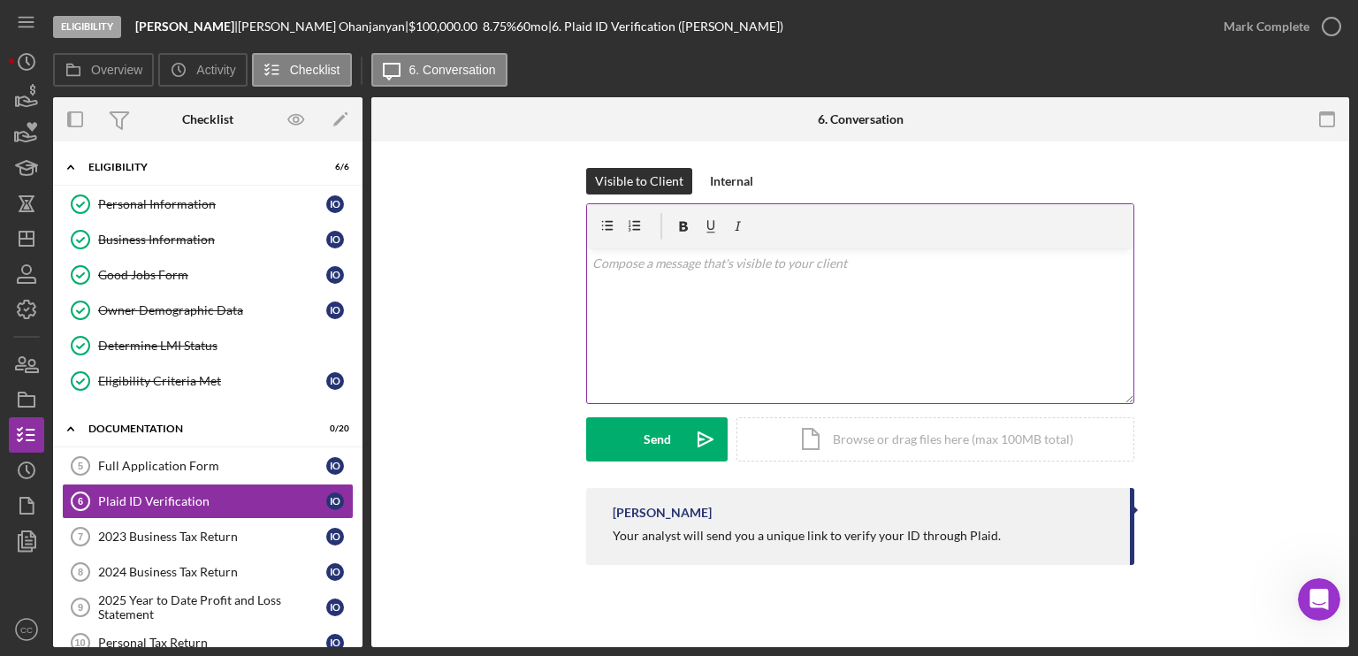
click at [793, 315] on div "v Color teal Color pink Remove color Add row above Add row below Add column bef…" at bounding box center [860, 325] width 546 height 155
click at [656, 442] on div "Send" at bounding box center [657, 439] width 27 height 44
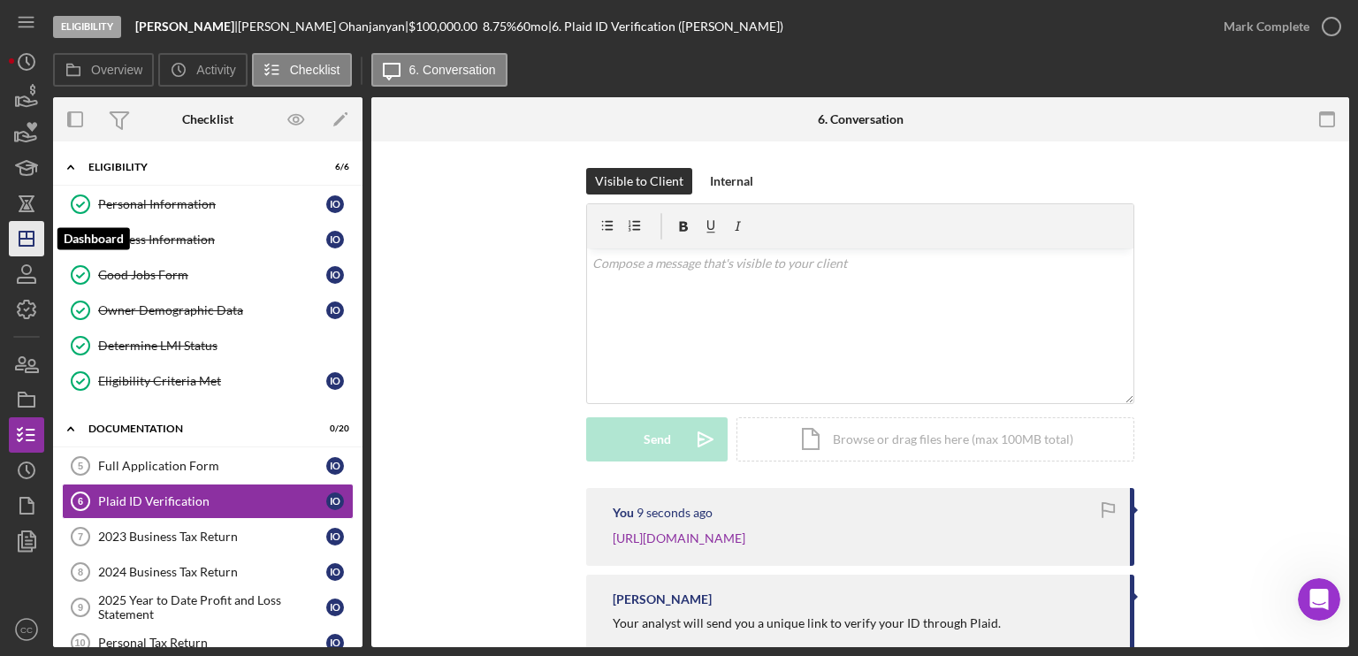
click at [22, 232] on polygon "button" at bounding box center [26, 239] width 14 height 14
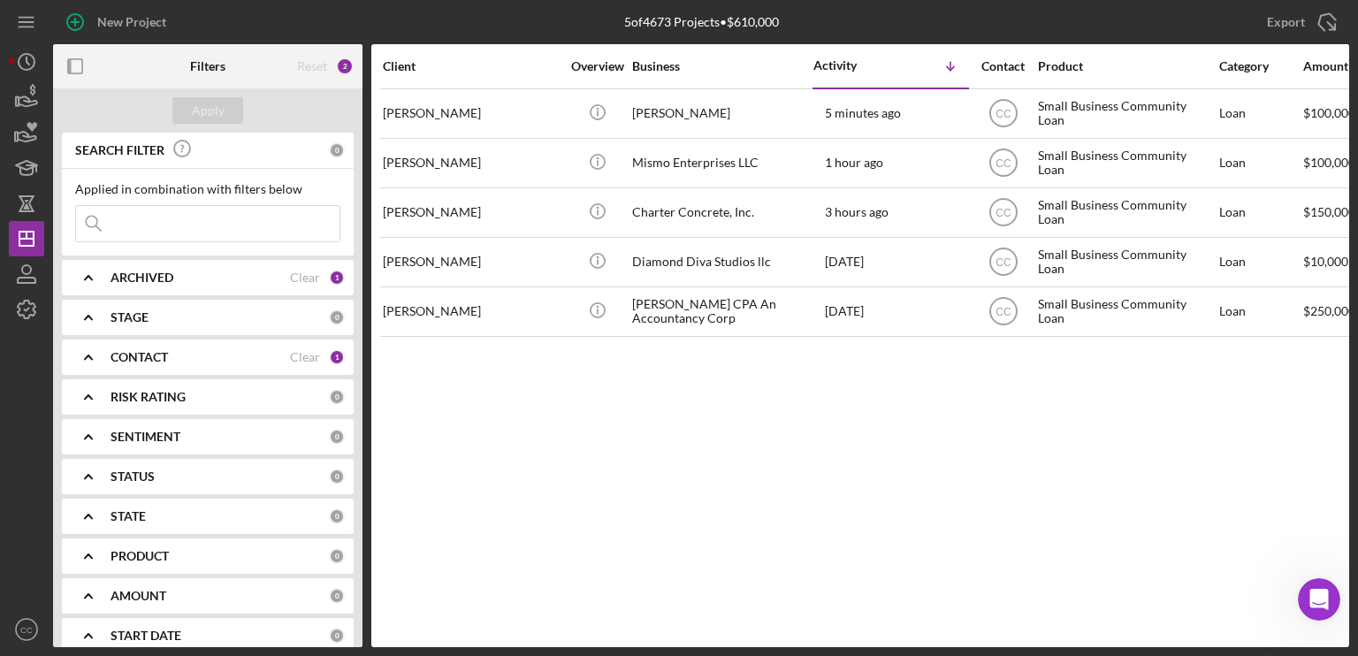
click at [523, 448] on div "Client Overview Business Activity Icon/Table Sort Arrow Contact Product Categor…" at bounding box center [860, 345] width 978 height 603
click at [794, 499] on div "Client Overview Business Activity Icon/Table Sort Arrow Contact Product Categor…" at bounding box center [860, 345] width 978 height 603
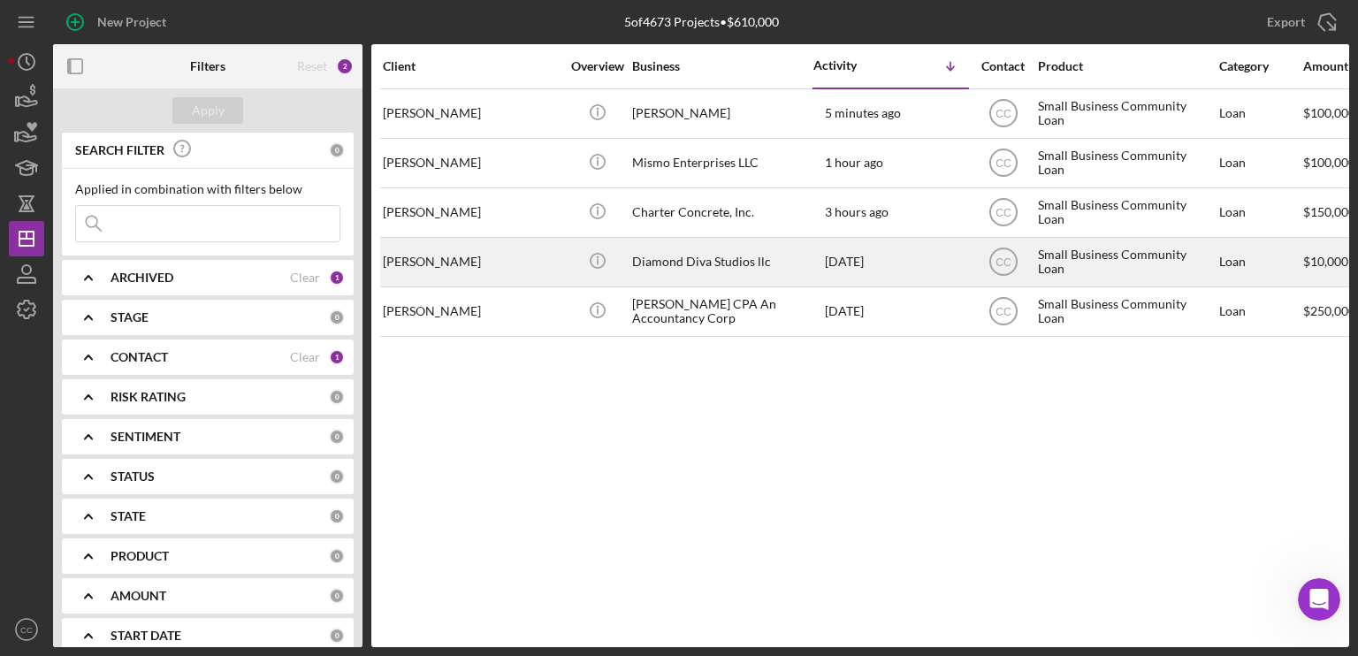
click at [524, 272] on div "[PERSON_NAME]" at bounding box center [471, 262] width 177 height 47
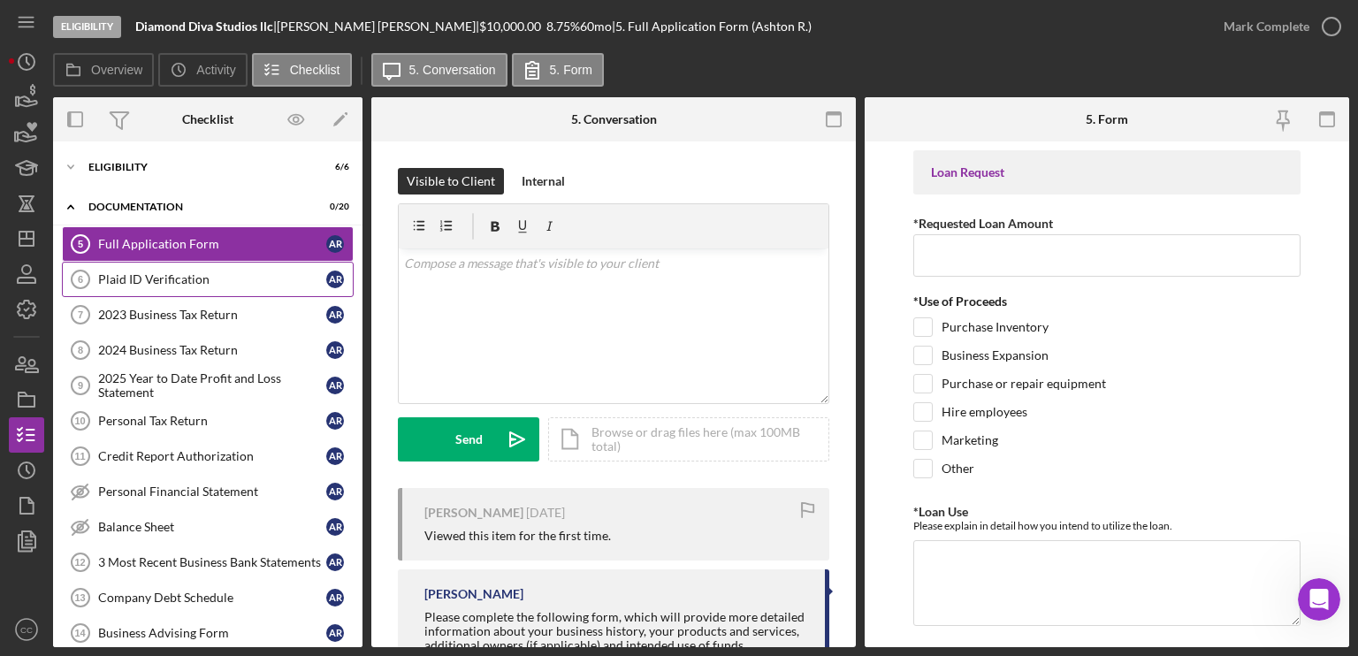
click at [207, 284] on div "Plaid ID Verification" at bounding box center [212, 279] width 228 height 14
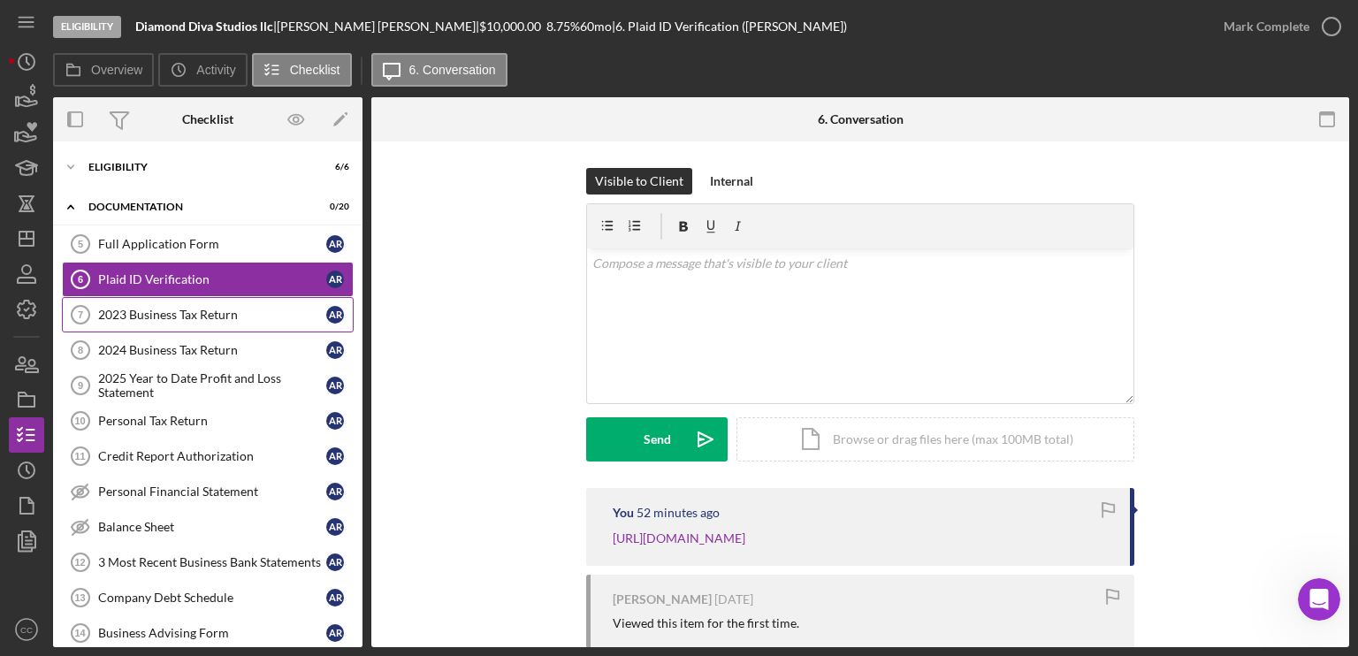
click at [216, 321] on link "2023 Business Tax Return 7 2023 Business Tax Return A R" at bounding box center [208, 314] width 292 height 35
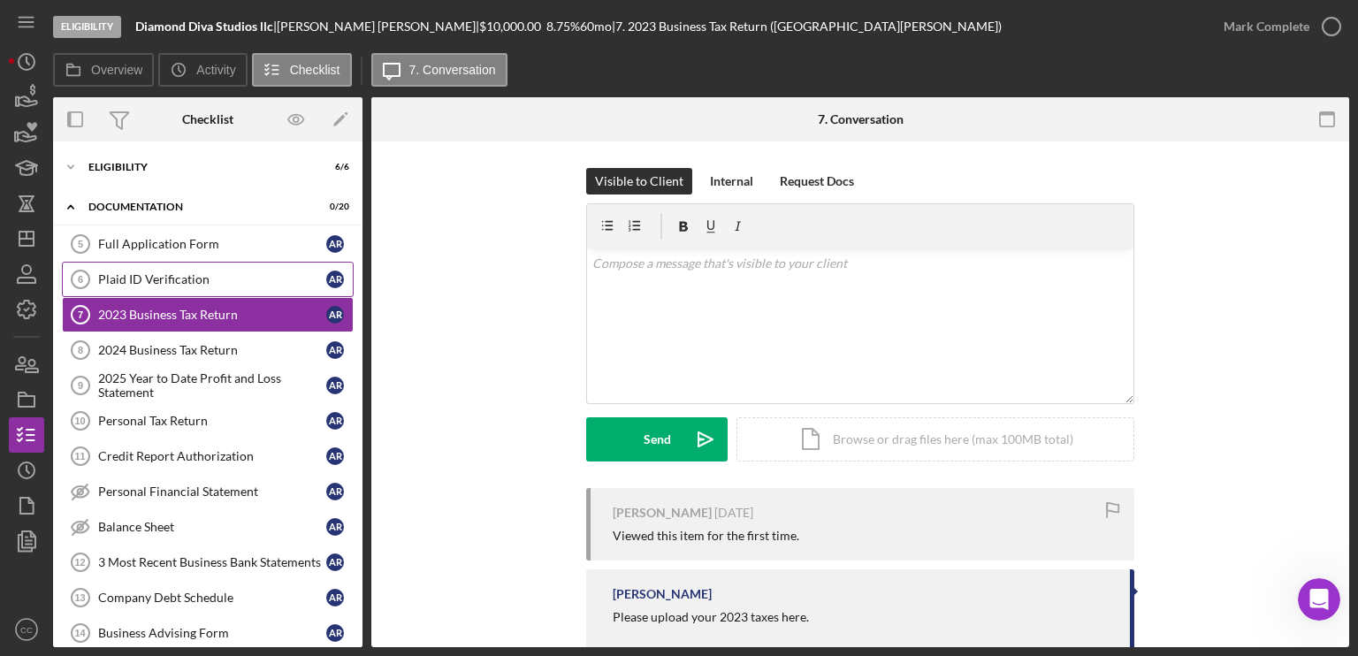
click at [200, 283] on div "Plaid ID Verification" at bounding box center [212, 279] width 228 height 14
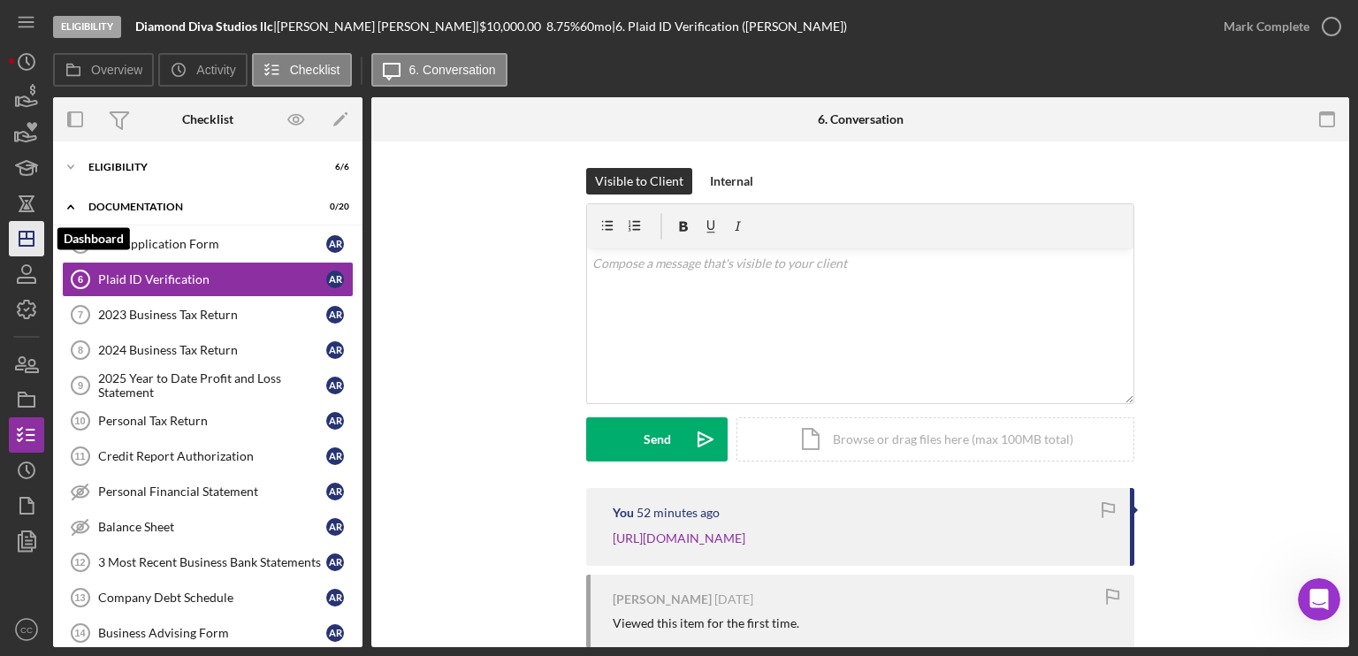
click at [21, 239] on line "button" at bounding box center [26, 239] width 14 height 0
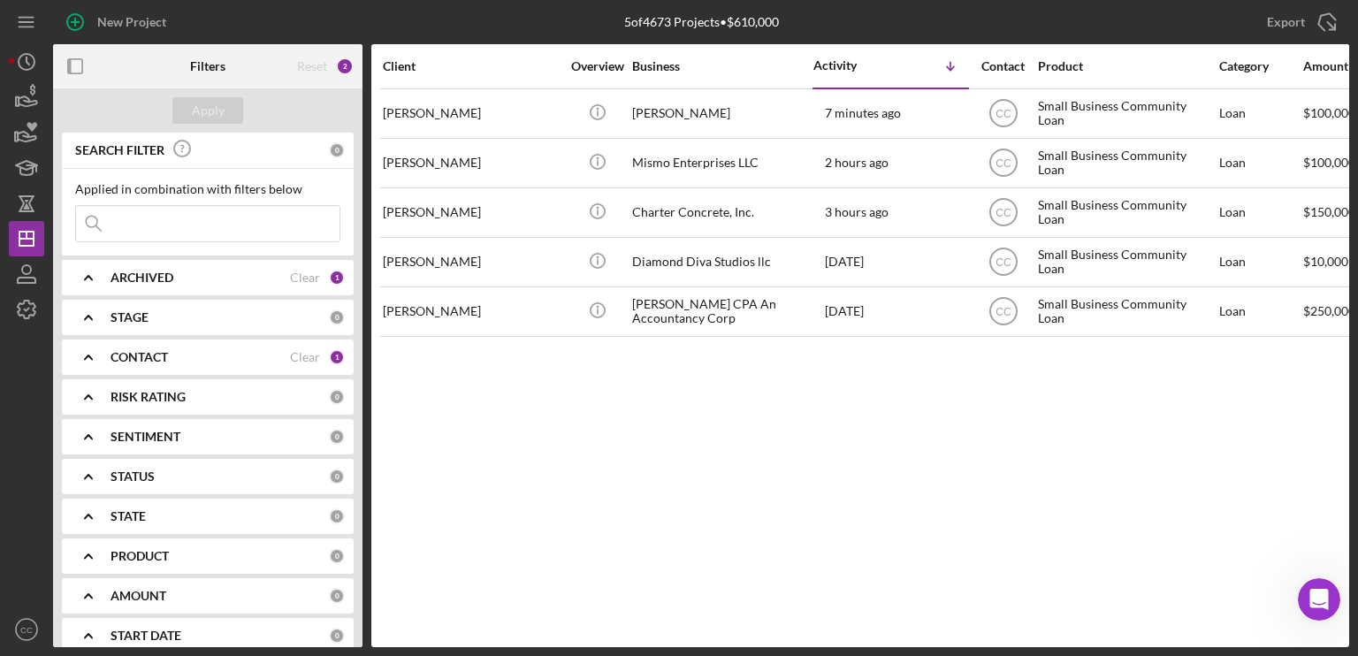
click at [668, 463] on div "Client Overview Business Activity Icon/Table Sort Arrow Contact Product Categor…" at bounding box center [860, 345] width 978 height 603
click at [171, 285] on div "ARCHIVED Clear 1" at bounding box center [227, 277] width 234 height 35
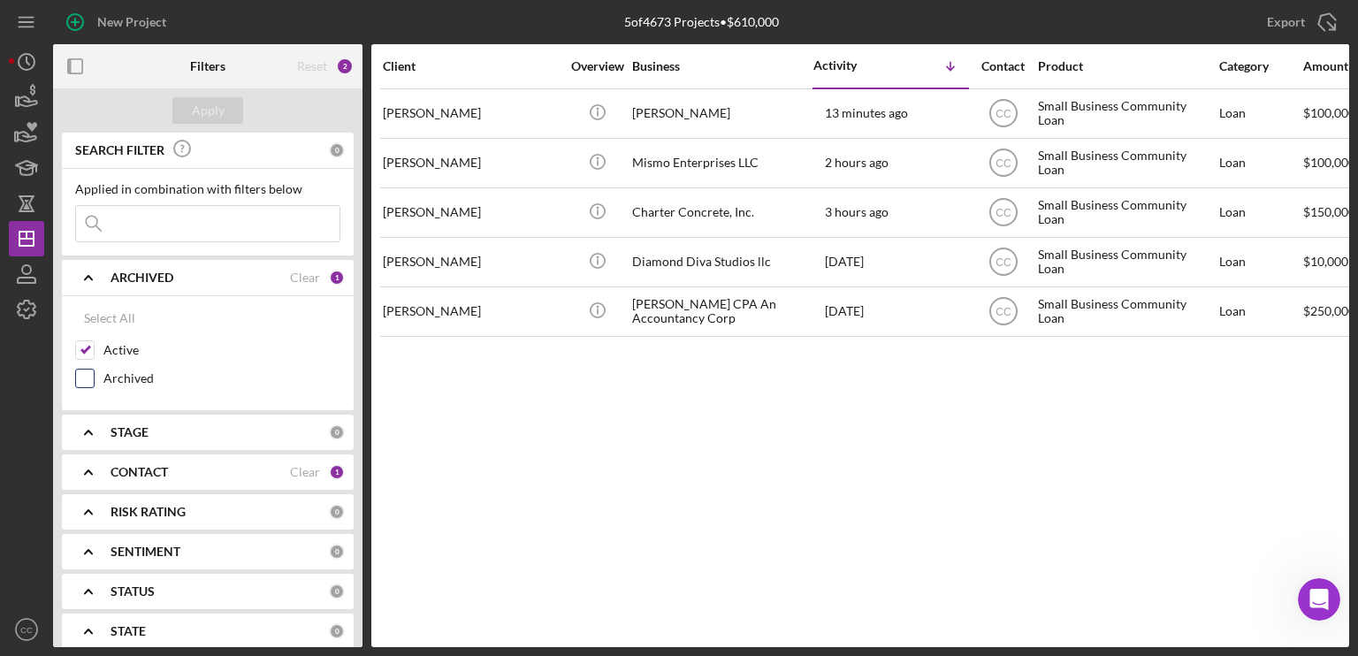
click at [131, 382] on label "Archived" at bounding box center [221, 378] width 237 height 18
click at [94, 382] on input "Archived" at bounding box center [85, 378] width 18 height 18
checkbox input "true"
click at [209, 111] on div "Apply" at bounding box center [208, 110] width 33 height 27
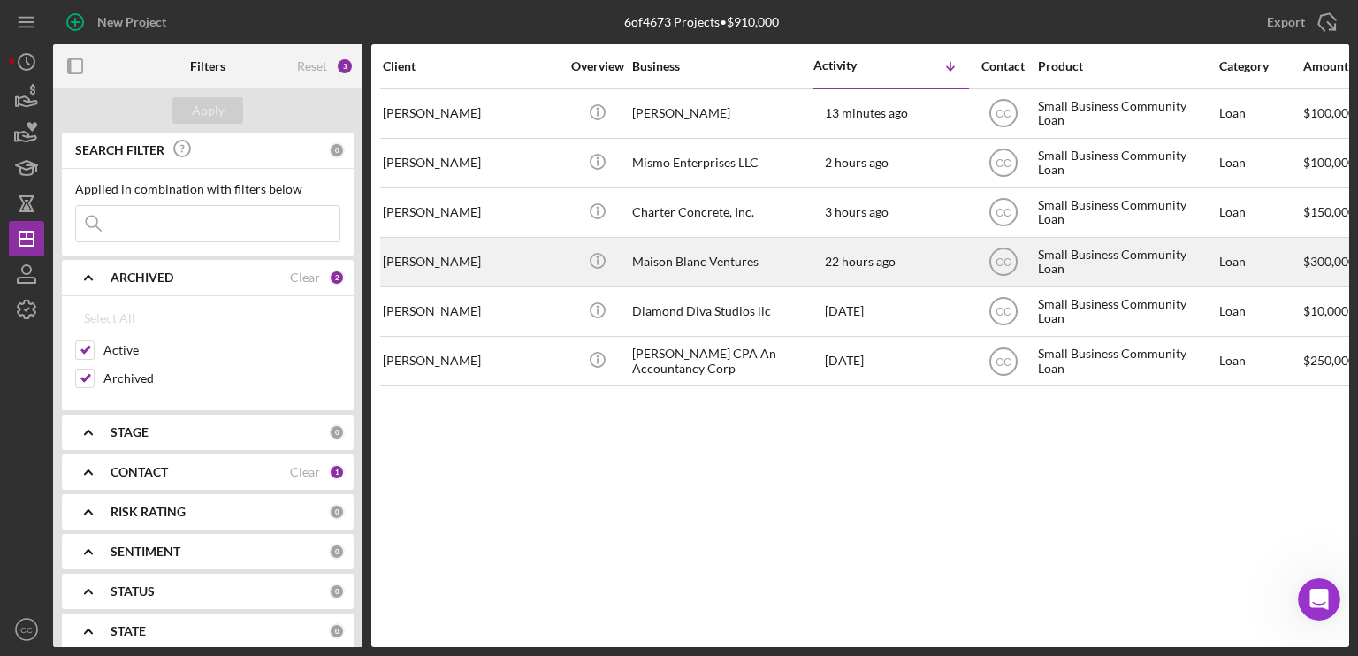
click at [459, 257] on div "[PERSON_NAME]" at bounding box center [471, 262] width 177 height 47
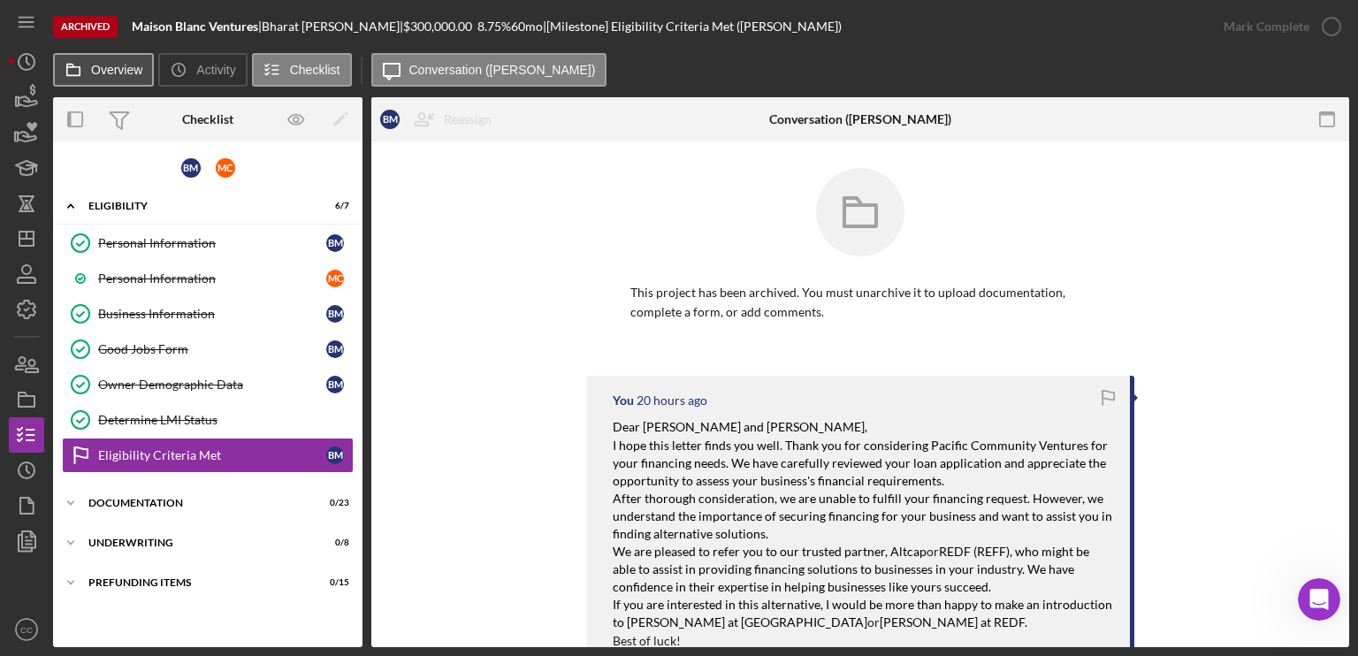
click at [113, 78] on button "Overview" at bounding box center [103, 70] width 101 height 34
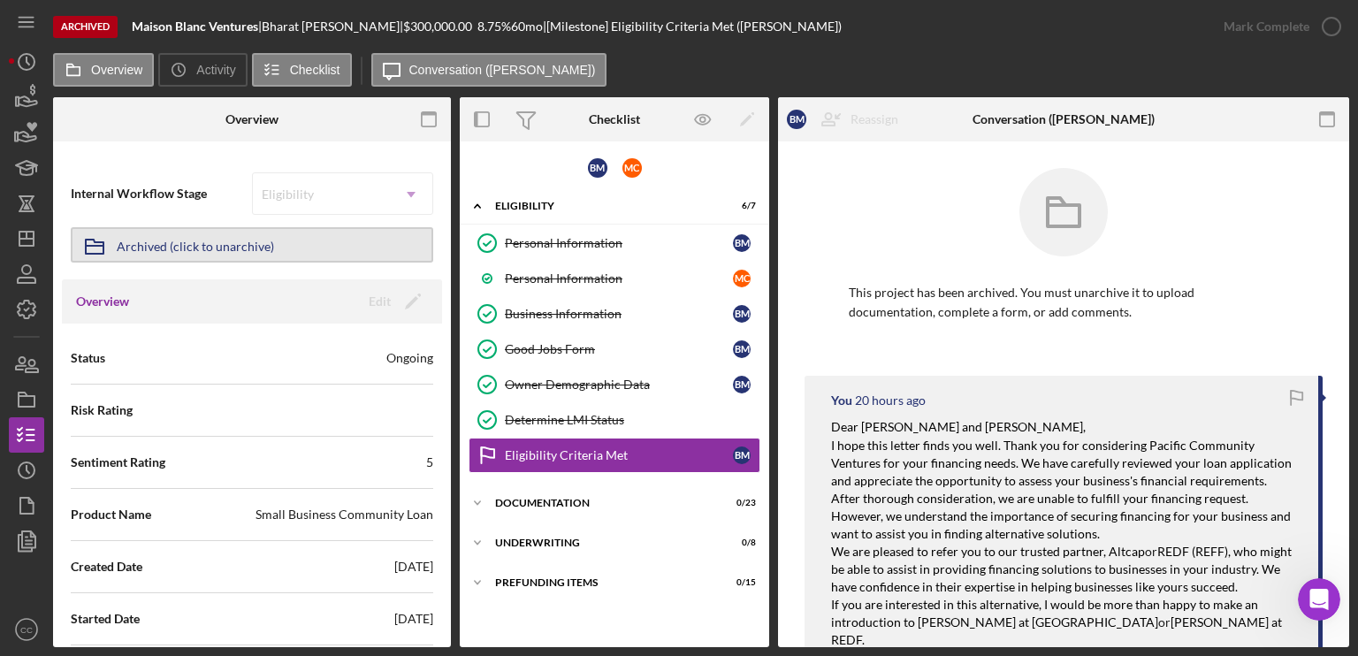
click at [225, 245] on div "Archived (click to unarchive)" at bounding box center [195, 245] width 157 height 32
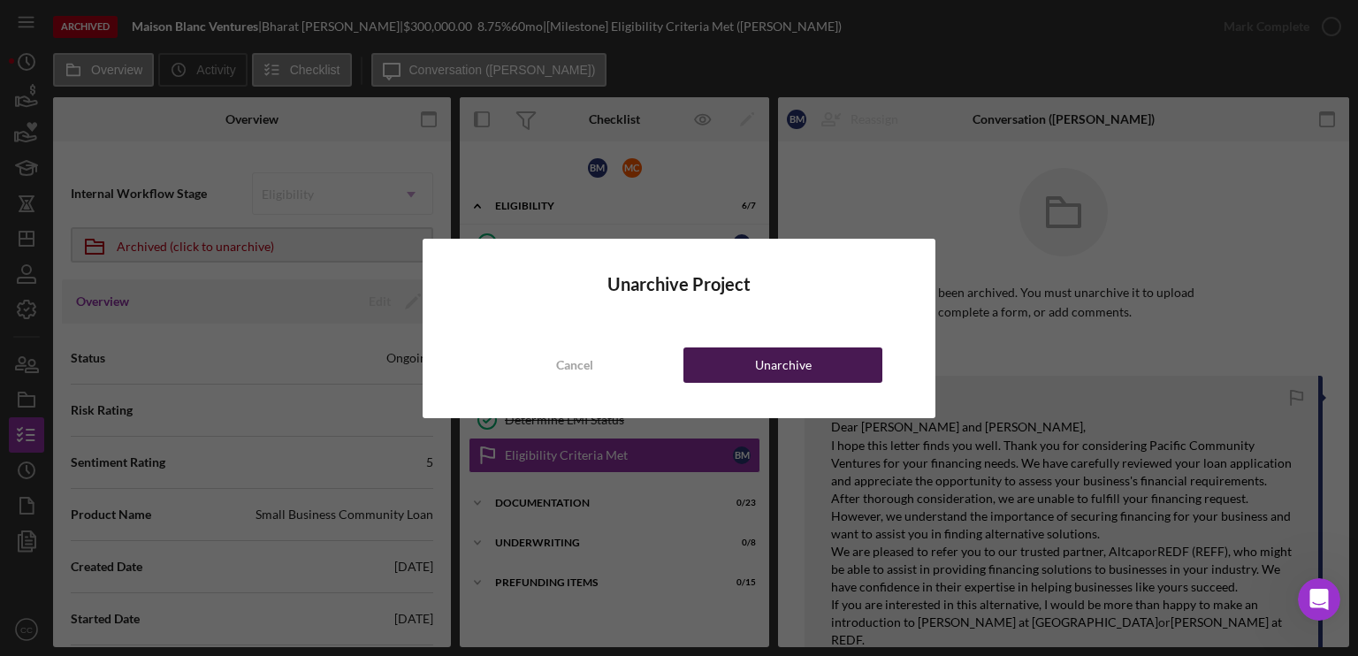
click at [819, 365] on button "Unarchive" at bounding box center [782, 364] width 199 height 35
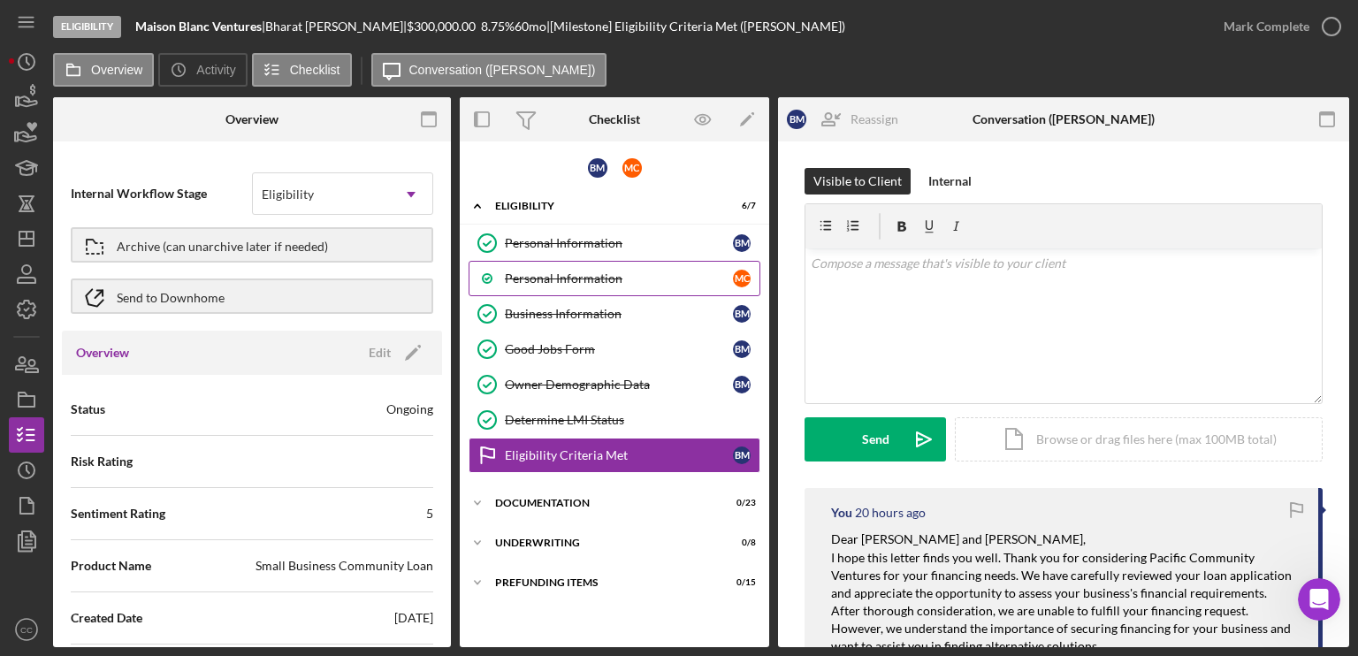
click at [563, 278] on div "Personal Information" at bounding box center [619, 278] width 228 height 14
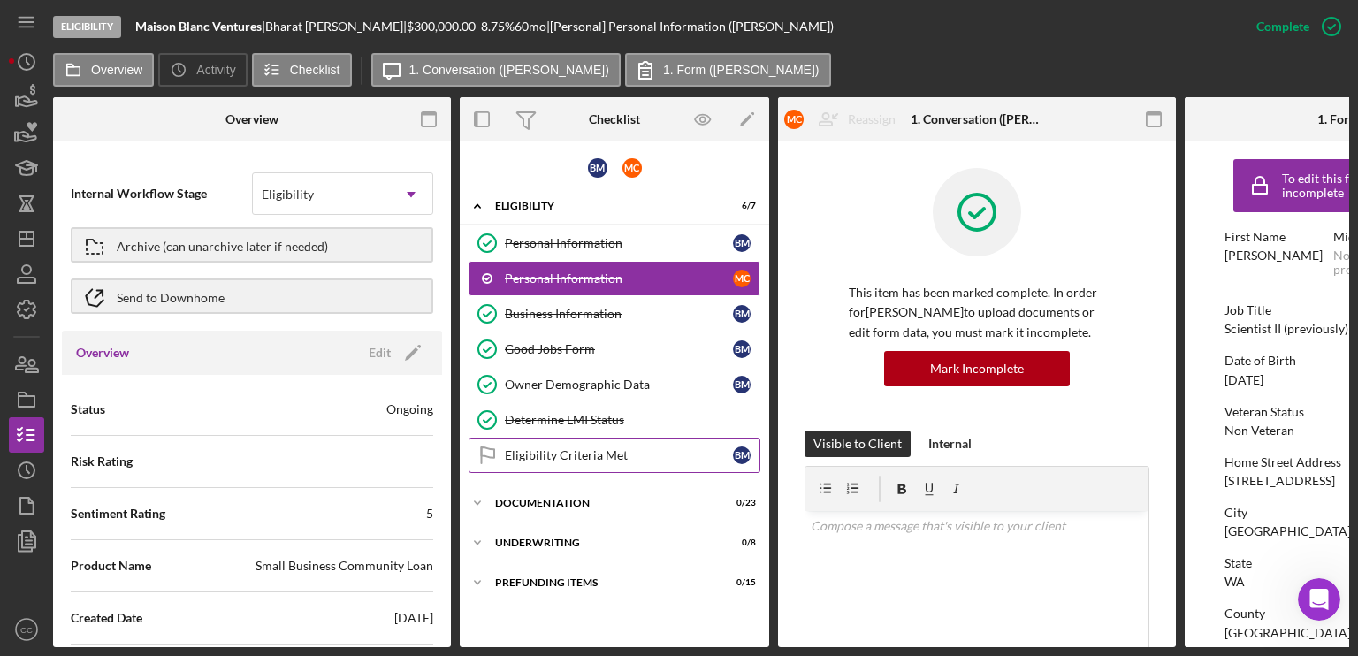
click at [547, 448] on div "Eligibility Criteria Met" at bounding box center [619, 455] width 228 height 14
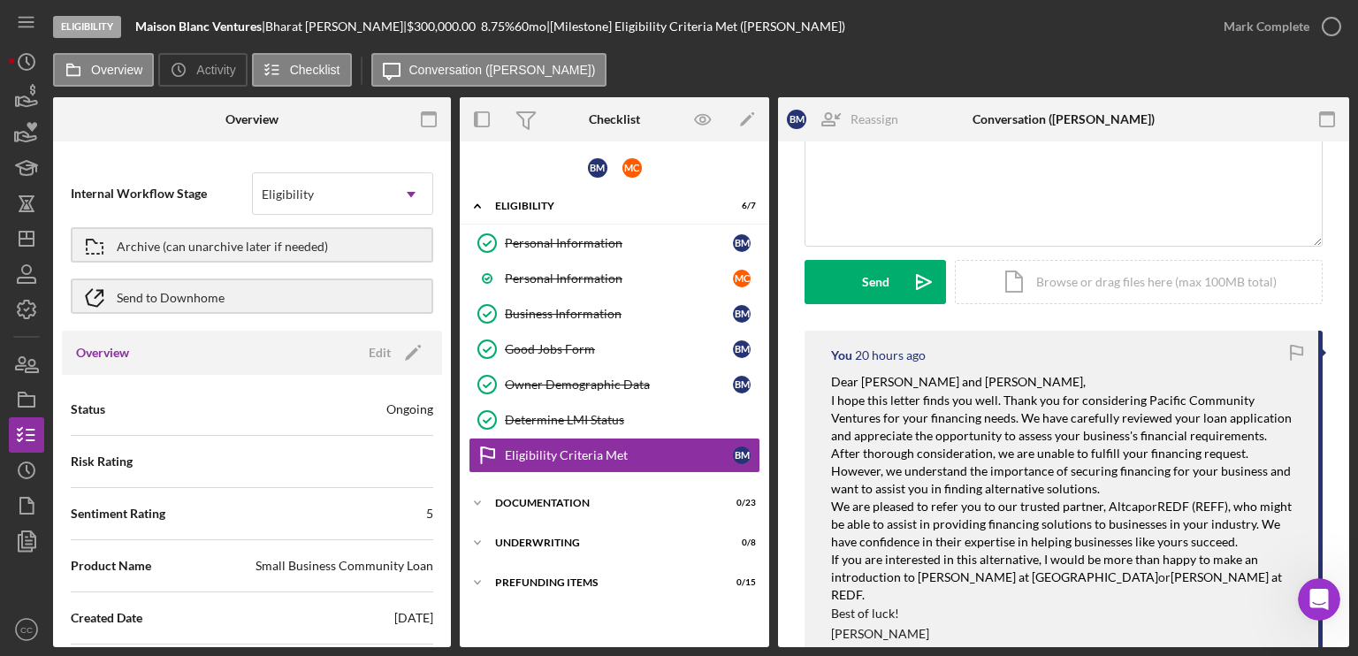
scroll to position [177, 0]
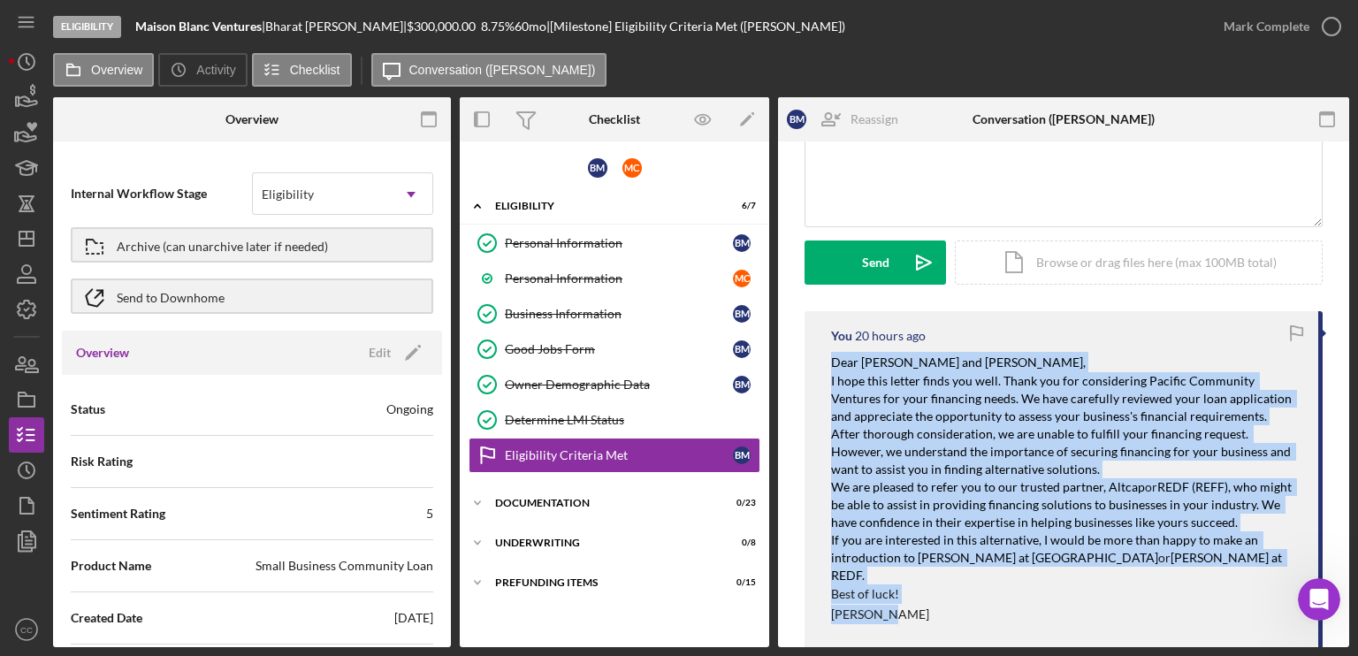
drag, startPoint x: 904, startPoint y: 600, endPoint x: 817, endPoint y: 368, distance: 248.4
click at [817, 368] on div "You 20 hours ago Dear [PERSON_NAME] and [PERSON_NAME], I hope this letter finds…" at bounding box center [1063, 486] width 518 height 351
copy div "Dear [PERSON_NAME] and [PERSON_NAME], I hope this letter finds you well. Thank …"
click at [568, 290] on link "Personal Information M C" at bounding box center [614, 278] width 292 height 35
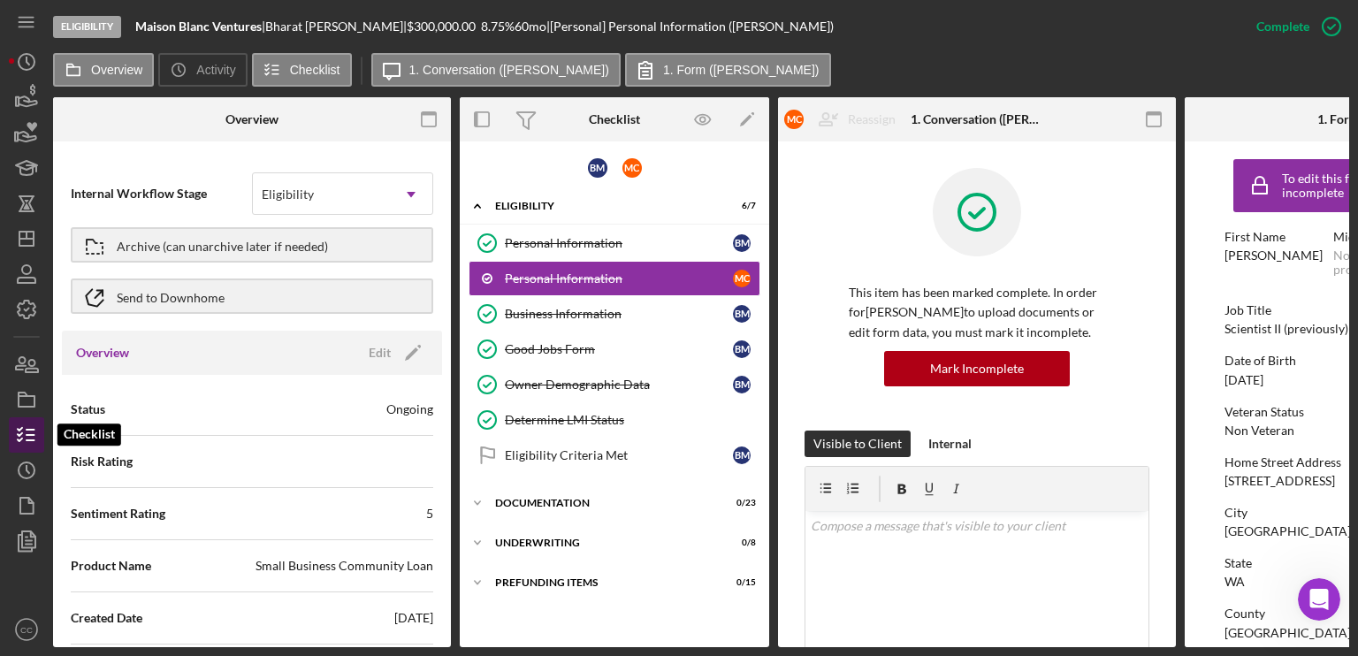
click at [29, 433] on icon "button" at bounding box center [26, 435] width 44 height 44
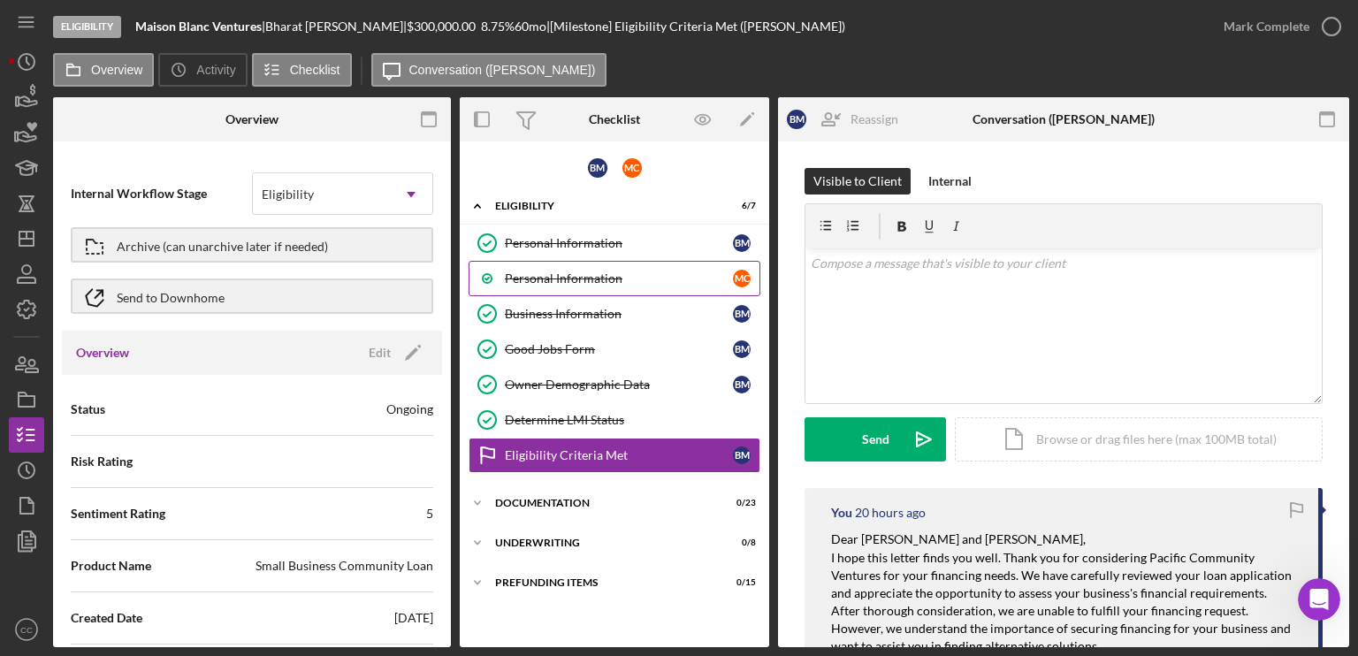
click at [576, 272] on div "Personal Information" at bounding box center [619, 278] width 228 height 14
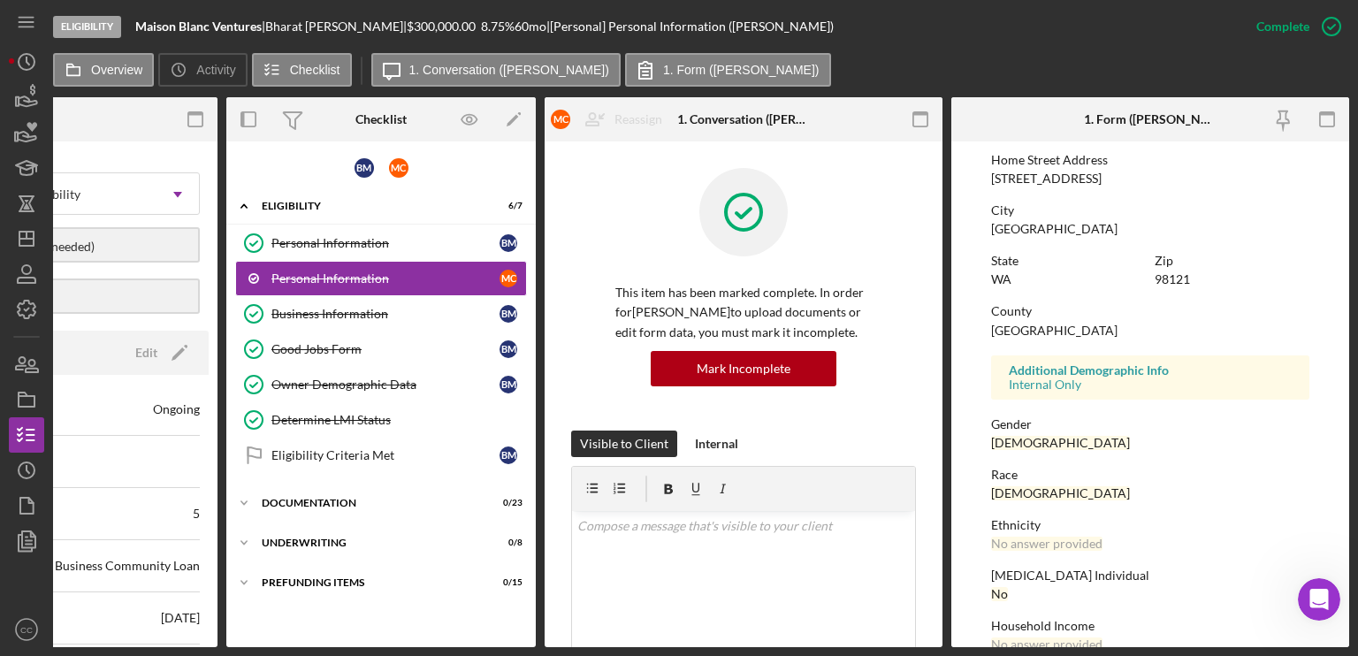
scroll to position [338, 0]
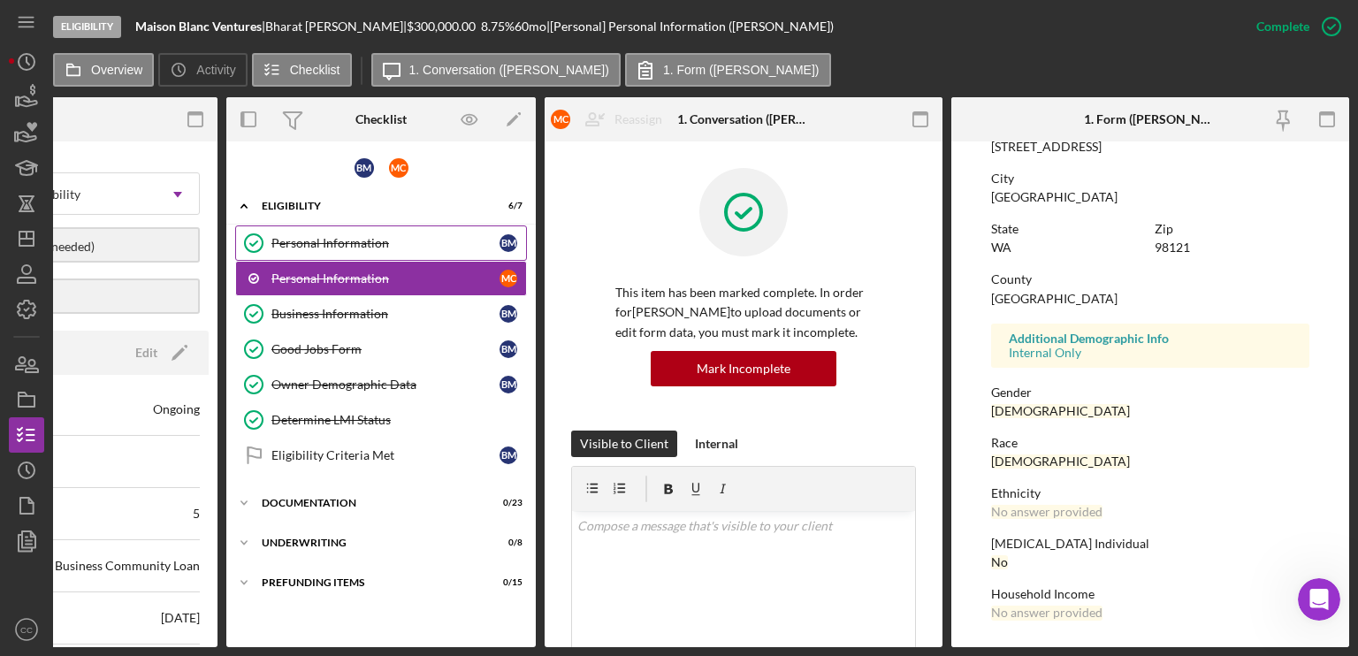
click at [329, 239] on div "Personal Information" at bounding box center [385, 243] width 228 height 14
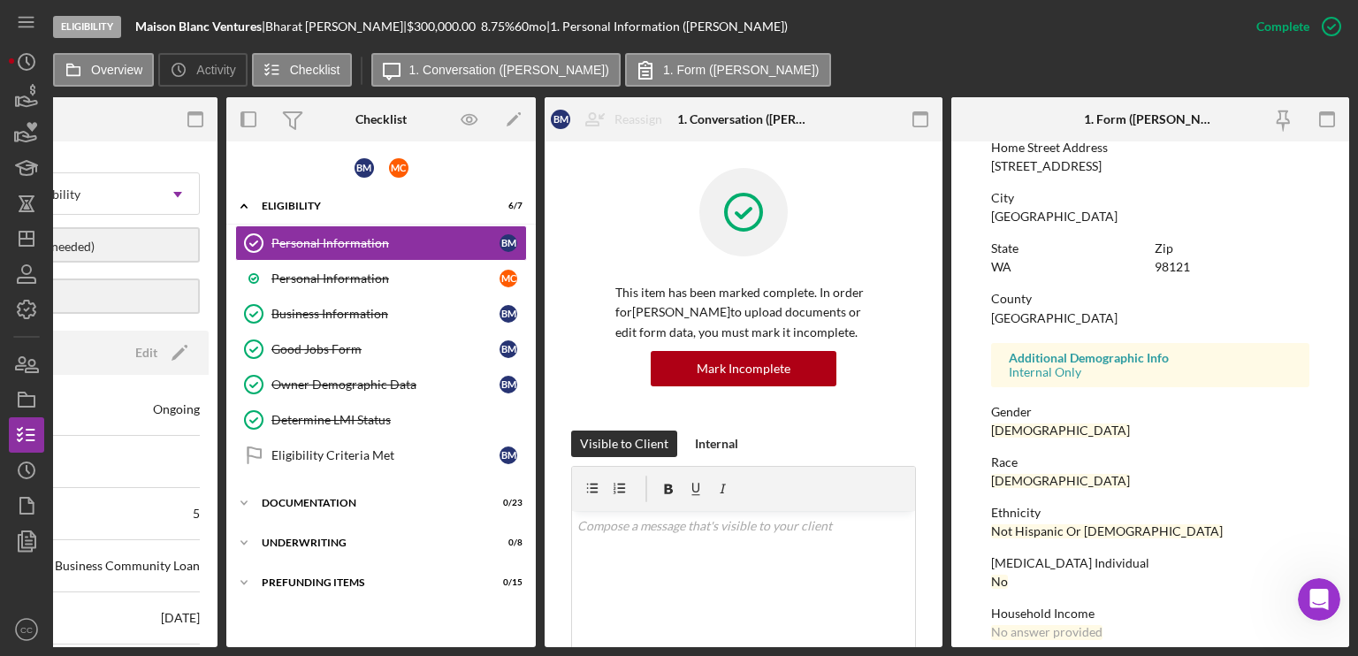
scroll to position [338, 0]
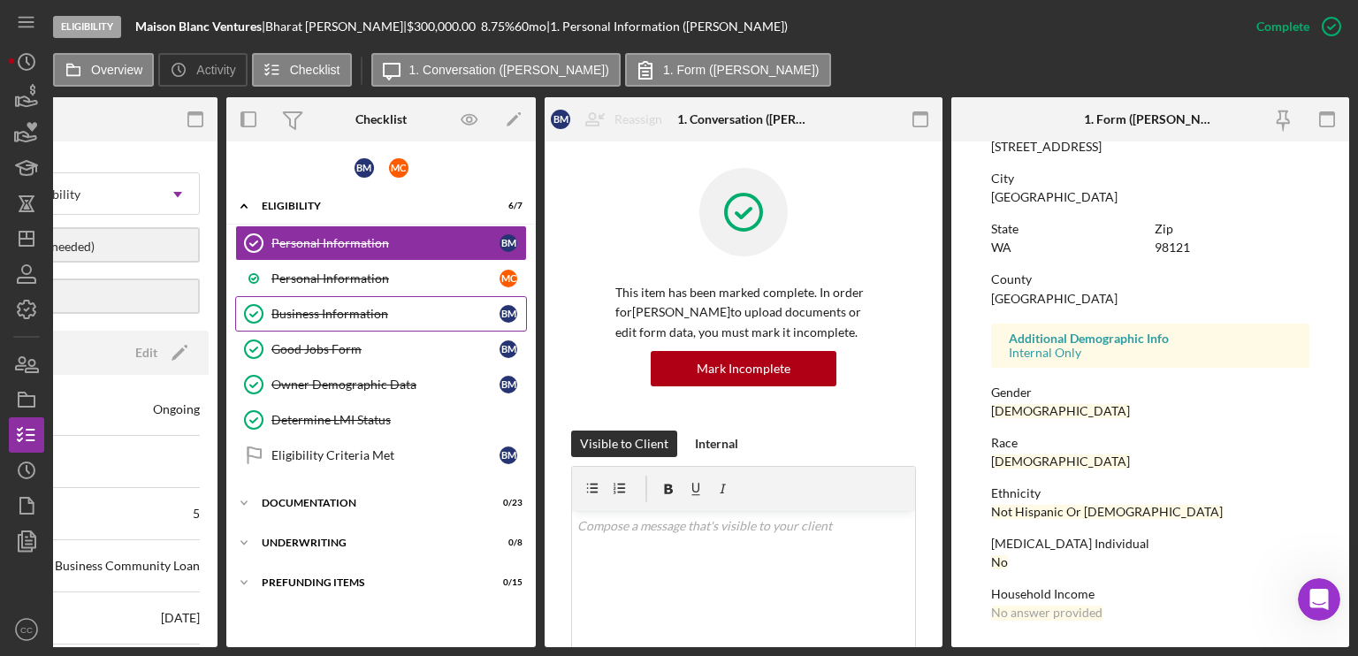
click at [373, 316] on div "Business Information" at bounding box center [385, 314] width 228 height 14
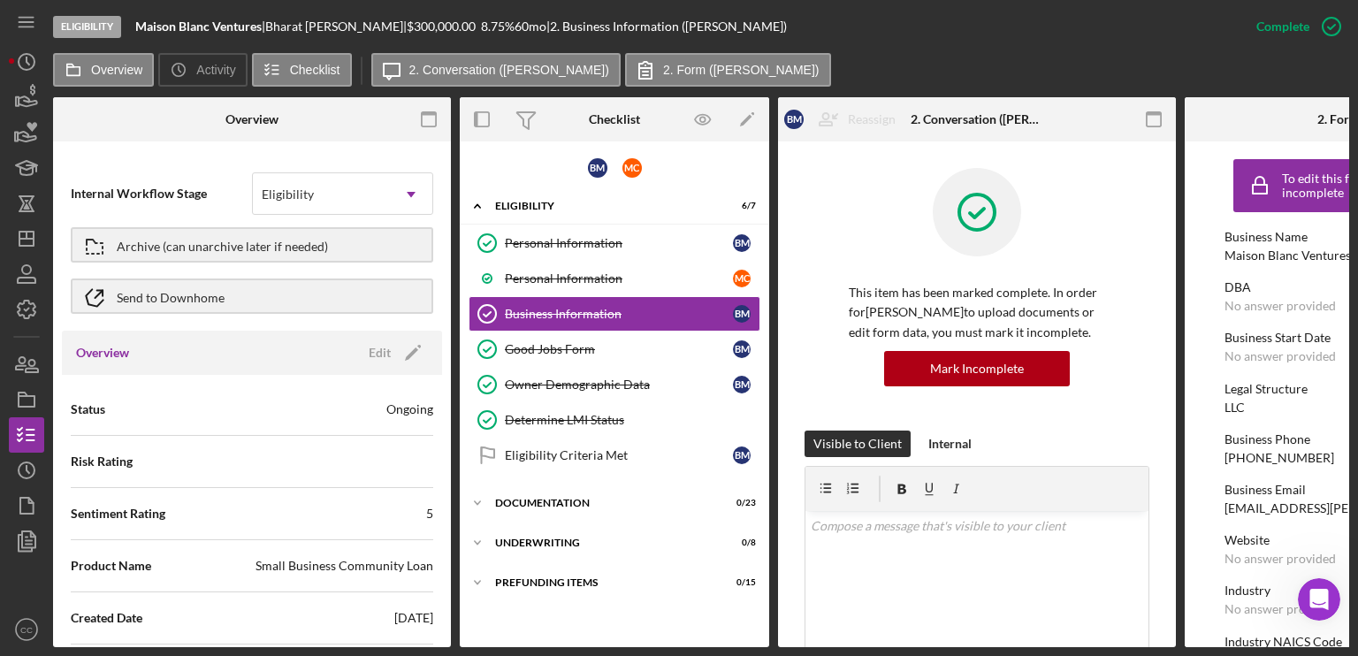
scroll to position [0, 233]
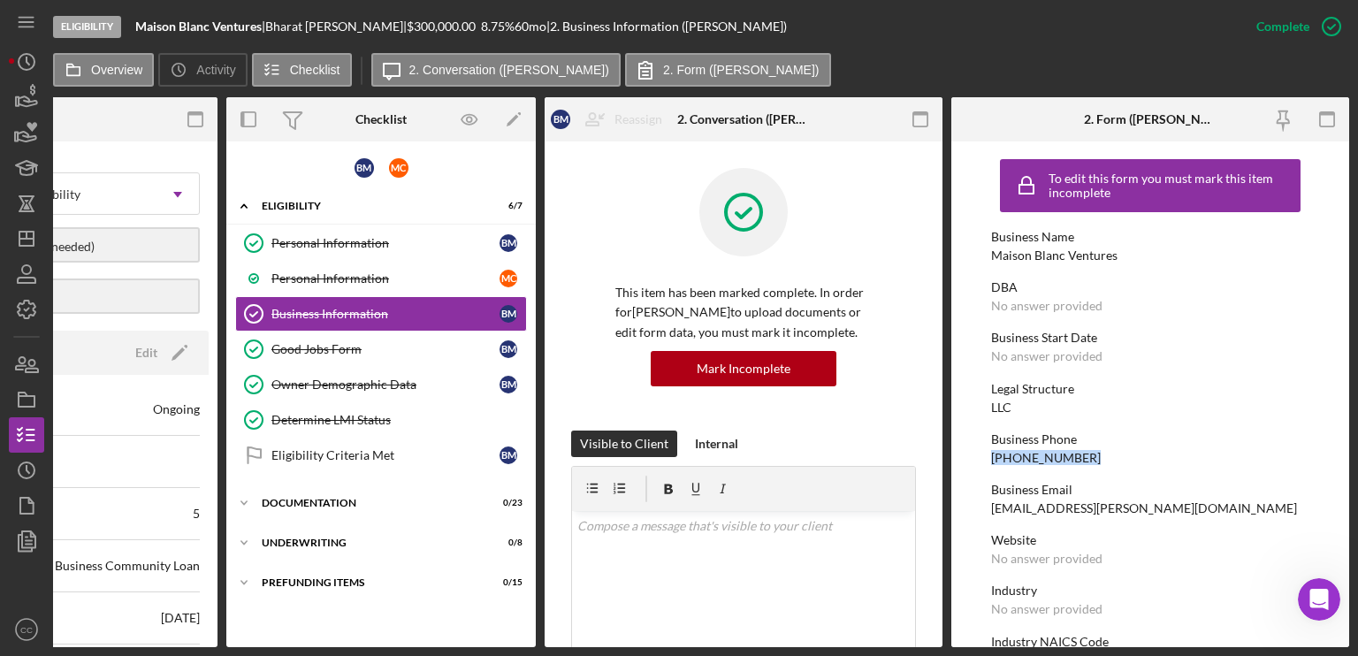
drag, startPoint x: 1090, startPoint y: 448, endPoint x: 990, endPoint y: 452, distance: 99.9
click at [991, 452] on div "Business Phone [PHONE_NUMBER]" at bounding box center [1150, 448] width 318 height 33
copy div "[PHONE_NUMBER]"
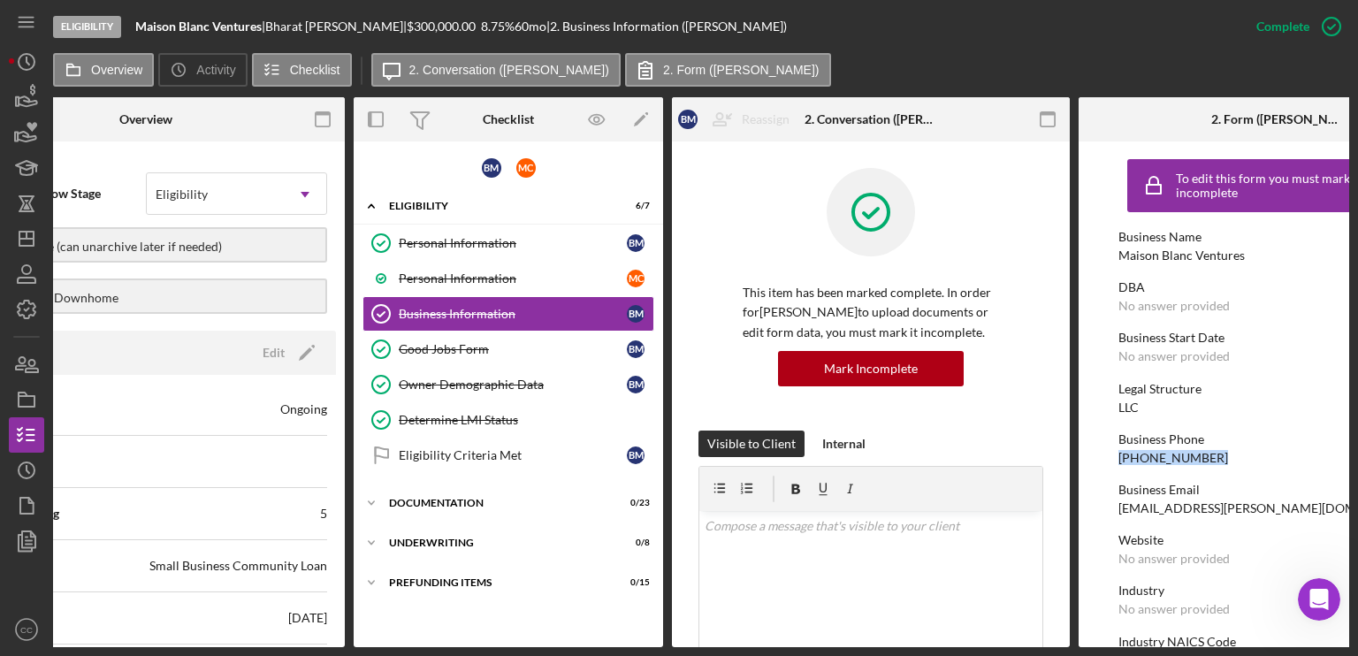
scroll to position [0, 0]
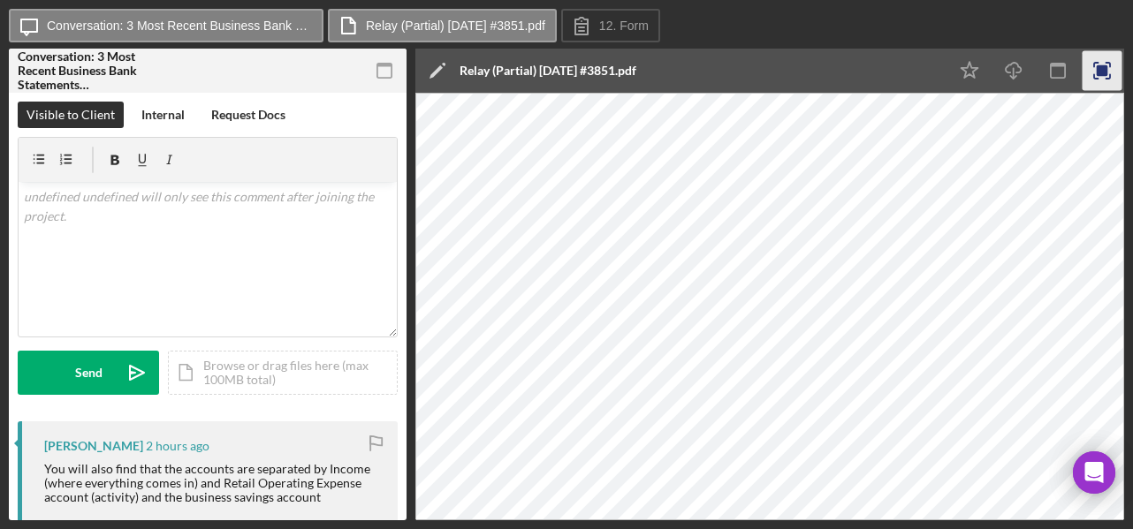
click at [1114, 61] on icon "button" at bounding box center [1103, 71] width 40 height 40
